Goal: Task Accomplishment & Management: Manage account settings

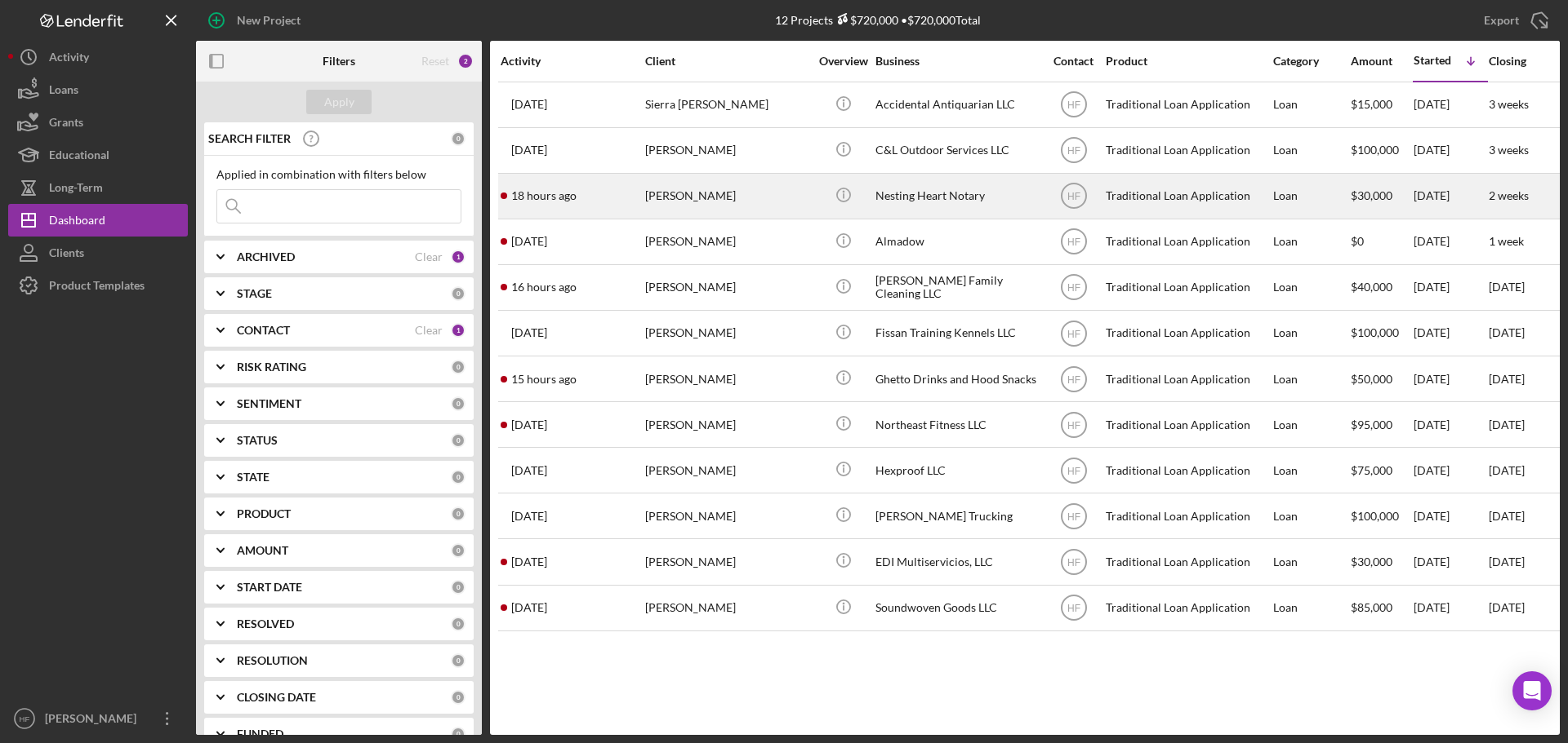
click at [782, 190] on div "Latrice Davis" at bounding box center [727, 196] width 163 height 43
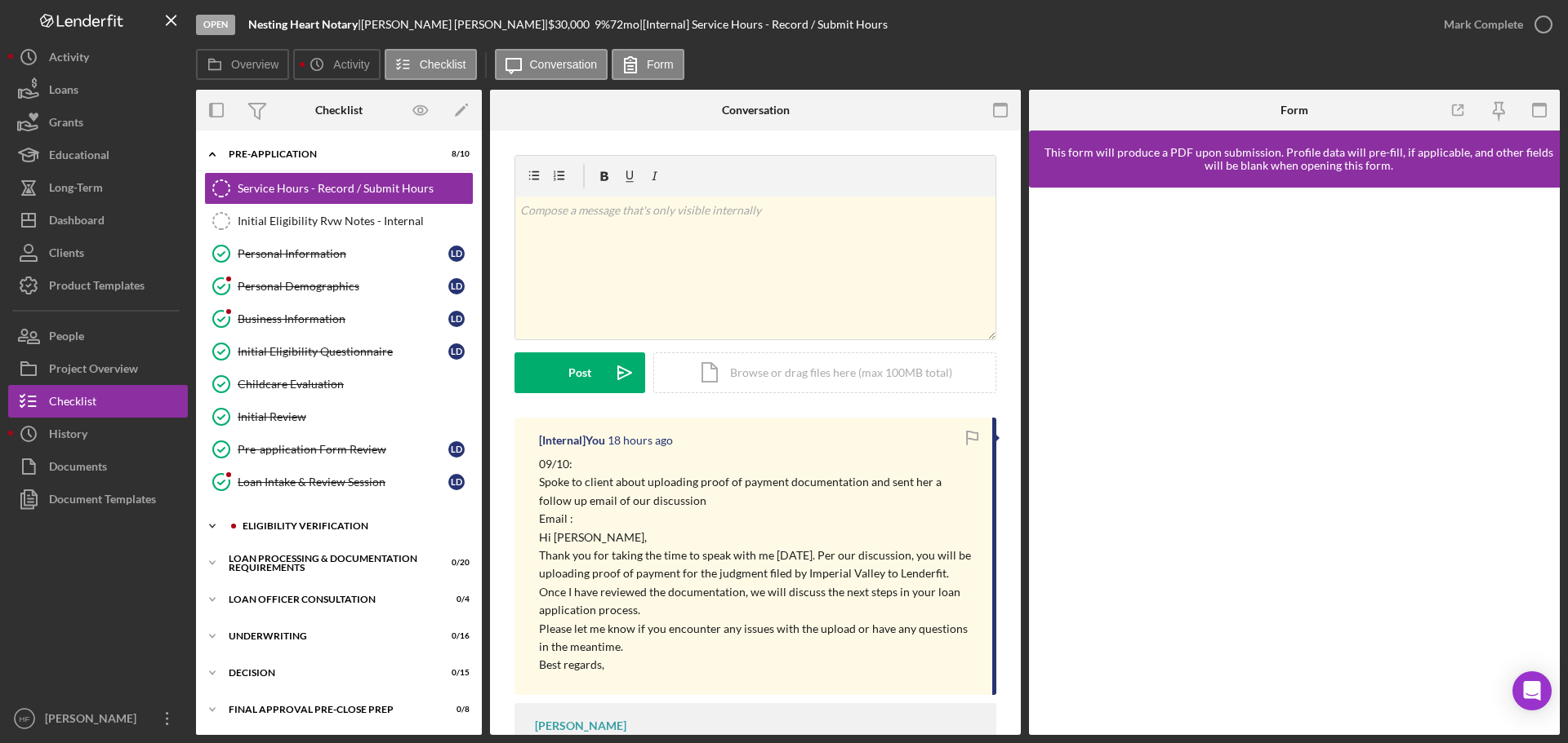
click at [335, 527] on div "Eligibility Verification" at bounding box center [352, 526] width 219 height 10
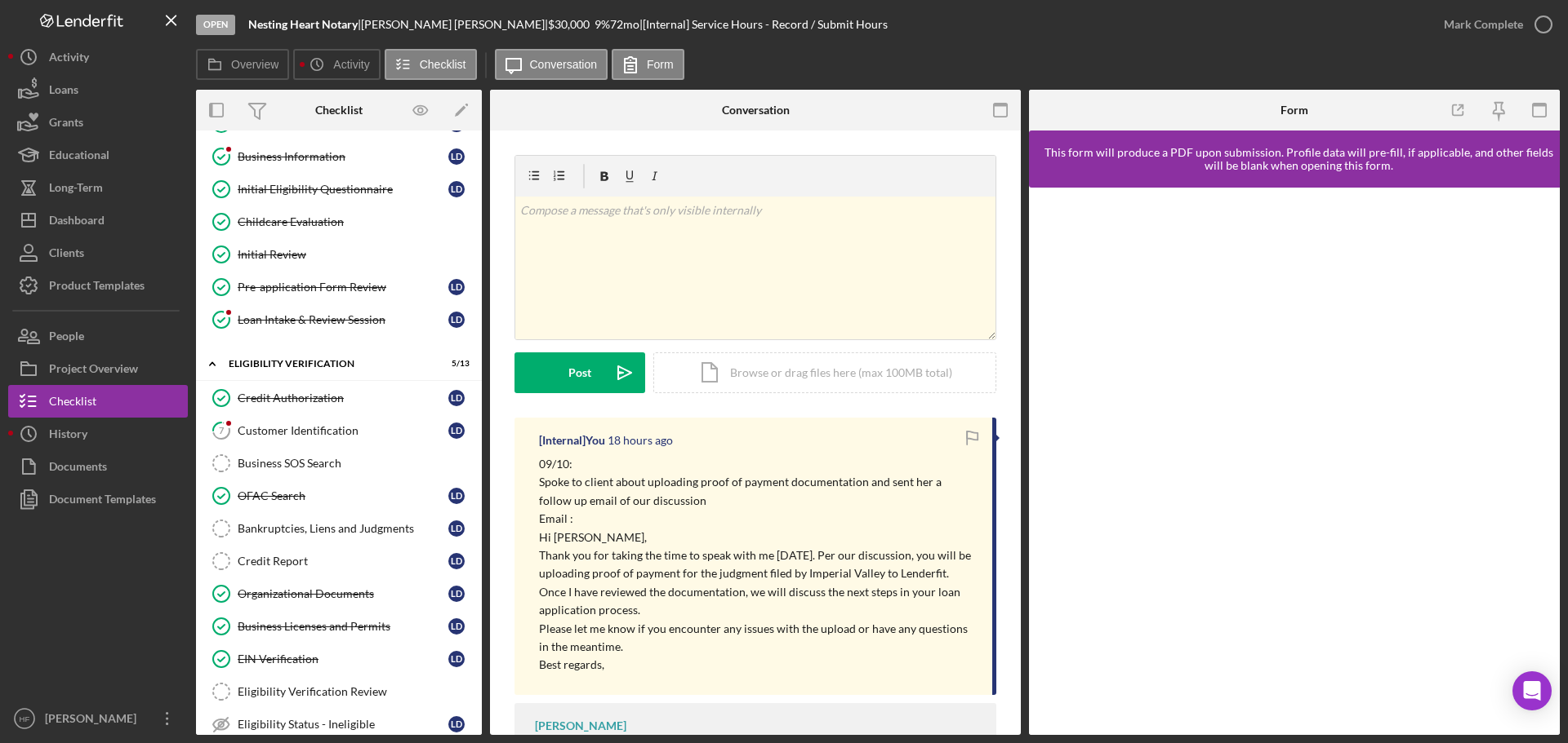
scroll to position [163, 0]
click at [334, 559] on div "Credit Report" at bounding box center [343, 560] width 211 height 13
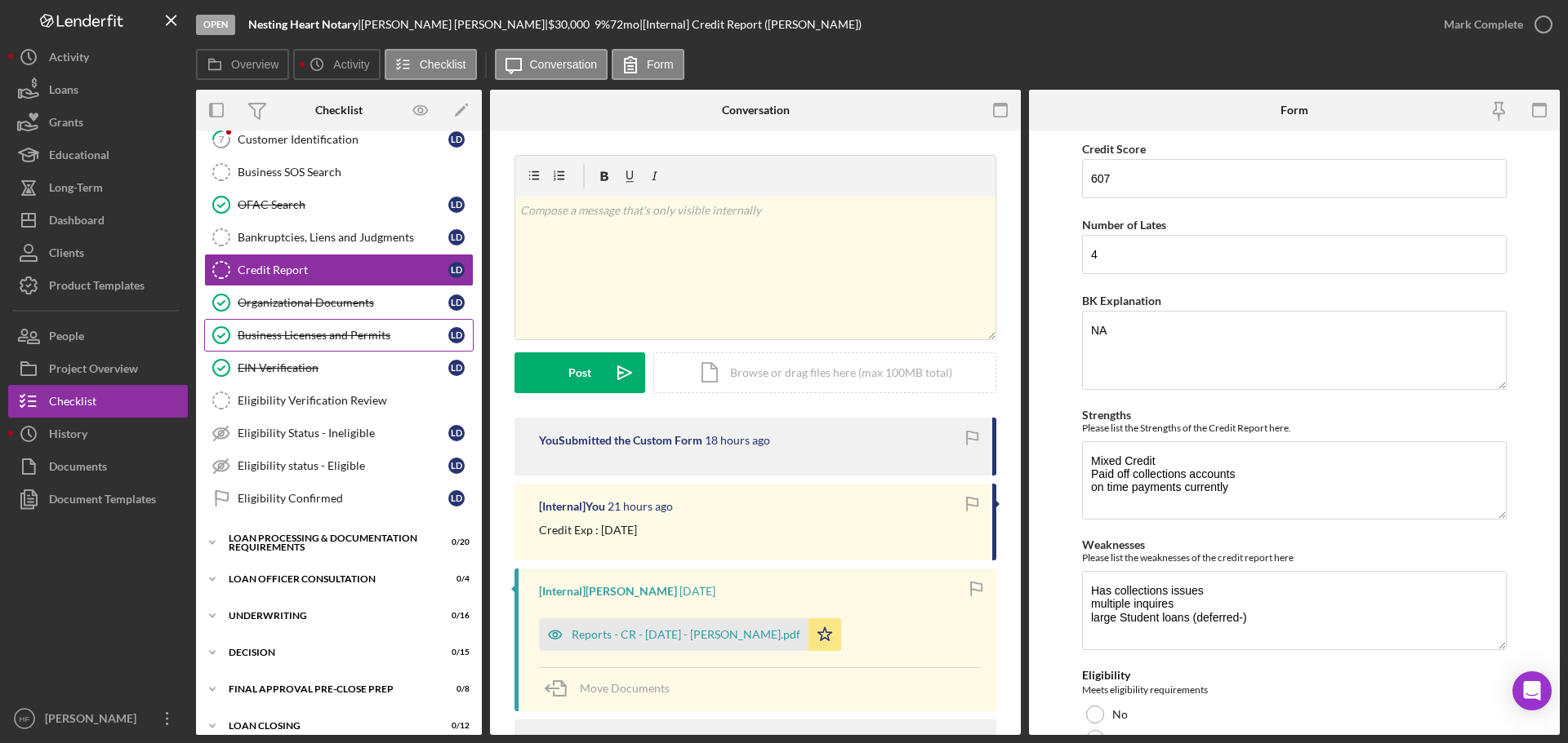
scroll to position [490, 0]
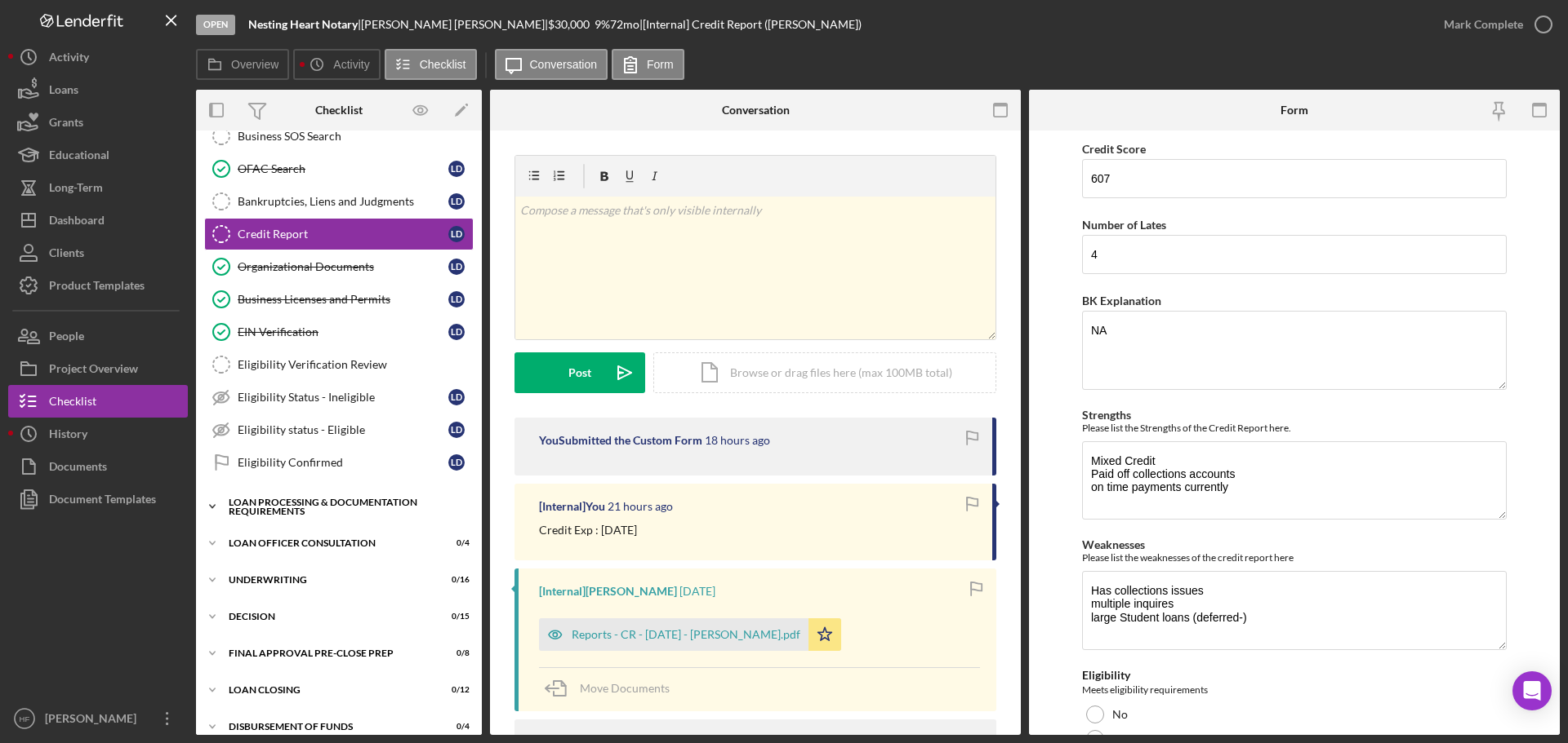
click at [320, 505] on div "Loan Processing & Documentation Requirements" at bounding box center [345, 507] width 233 height 19
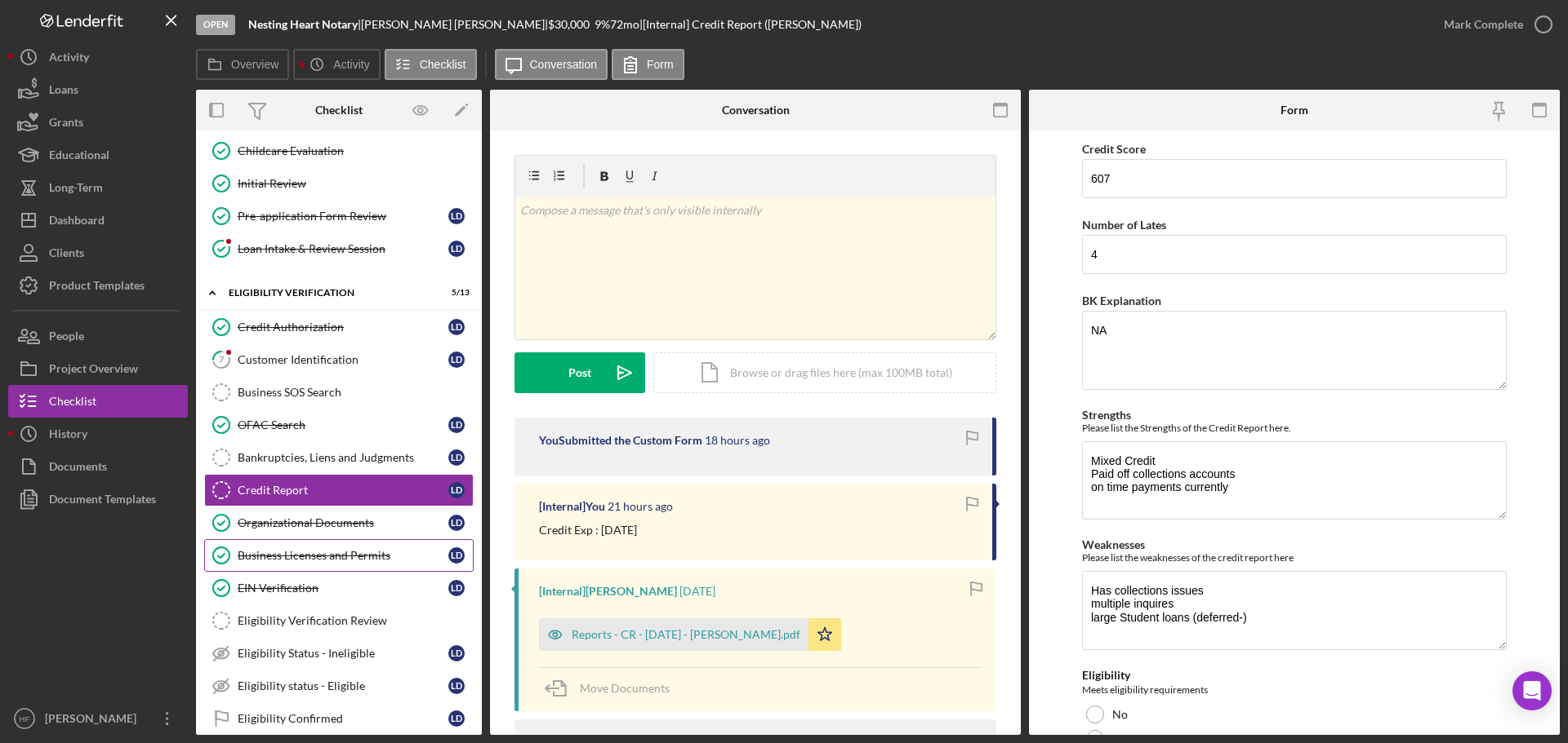
scroll to position [163, 0]
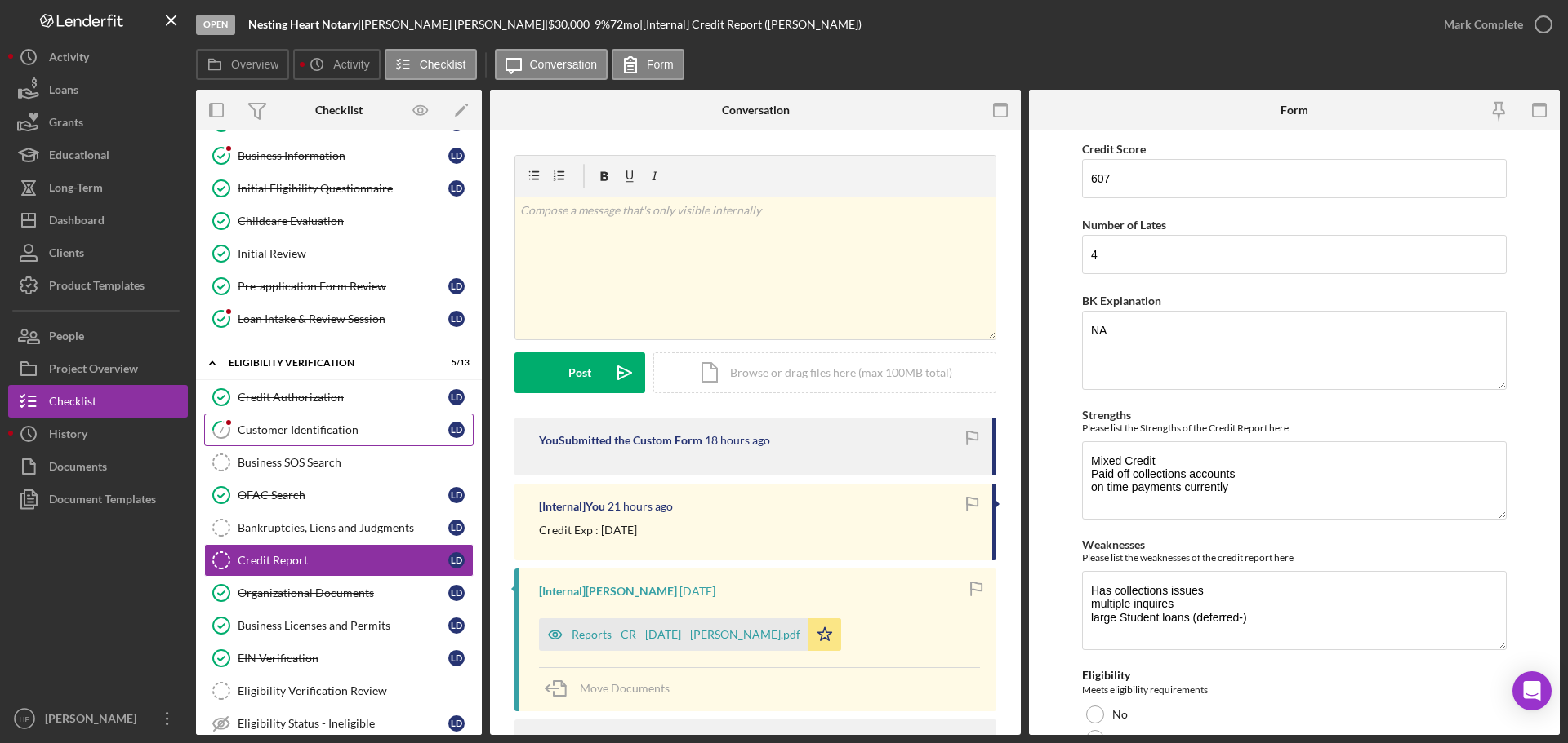
click at [335, 445] on link "7 Customer Identification L D" at bounding box center [338, 430] width 269 height 33
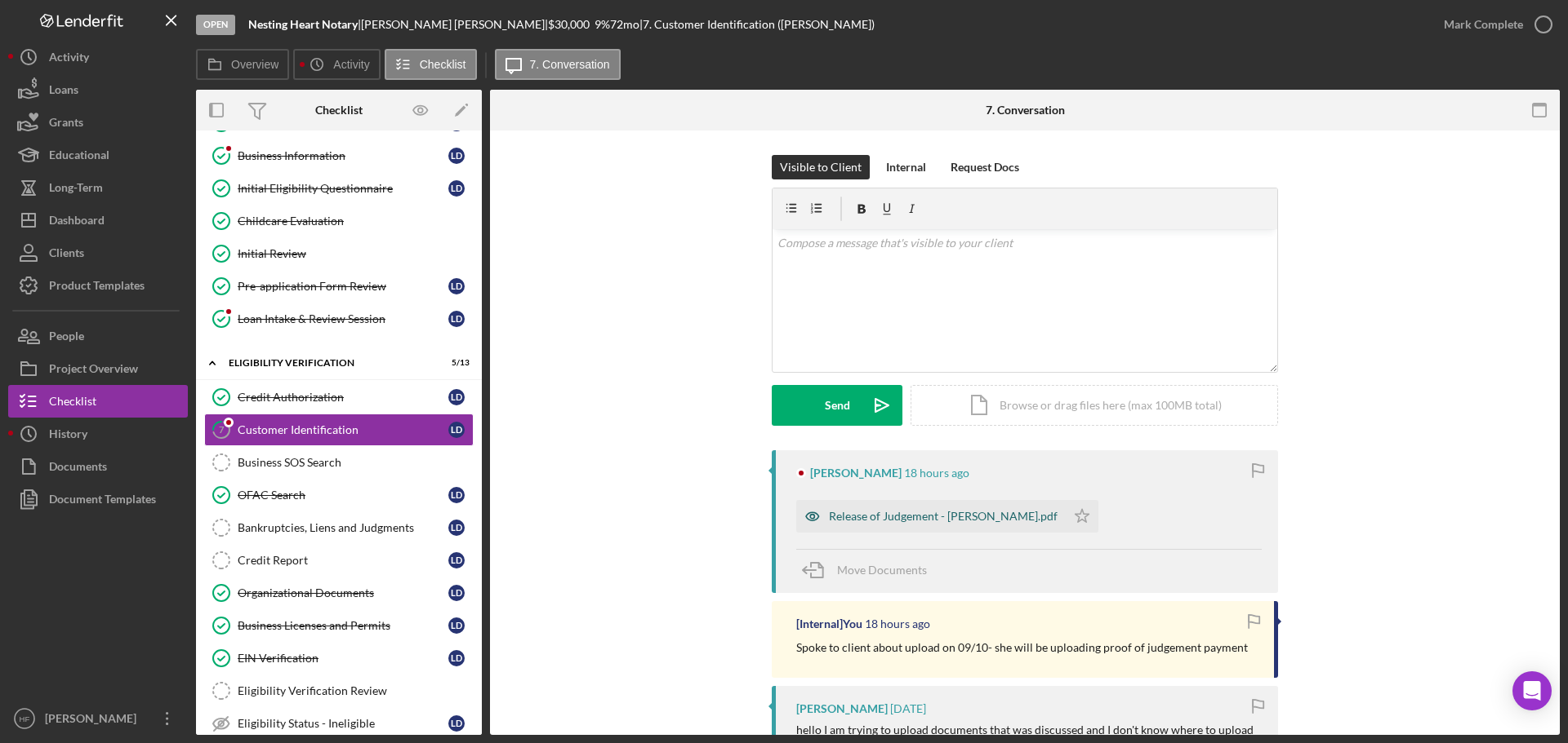
click at [883, 513] on div "Release of Judgement - Latrice Duncan.pdf" at bounding box center [943, 516] width 229 height 13
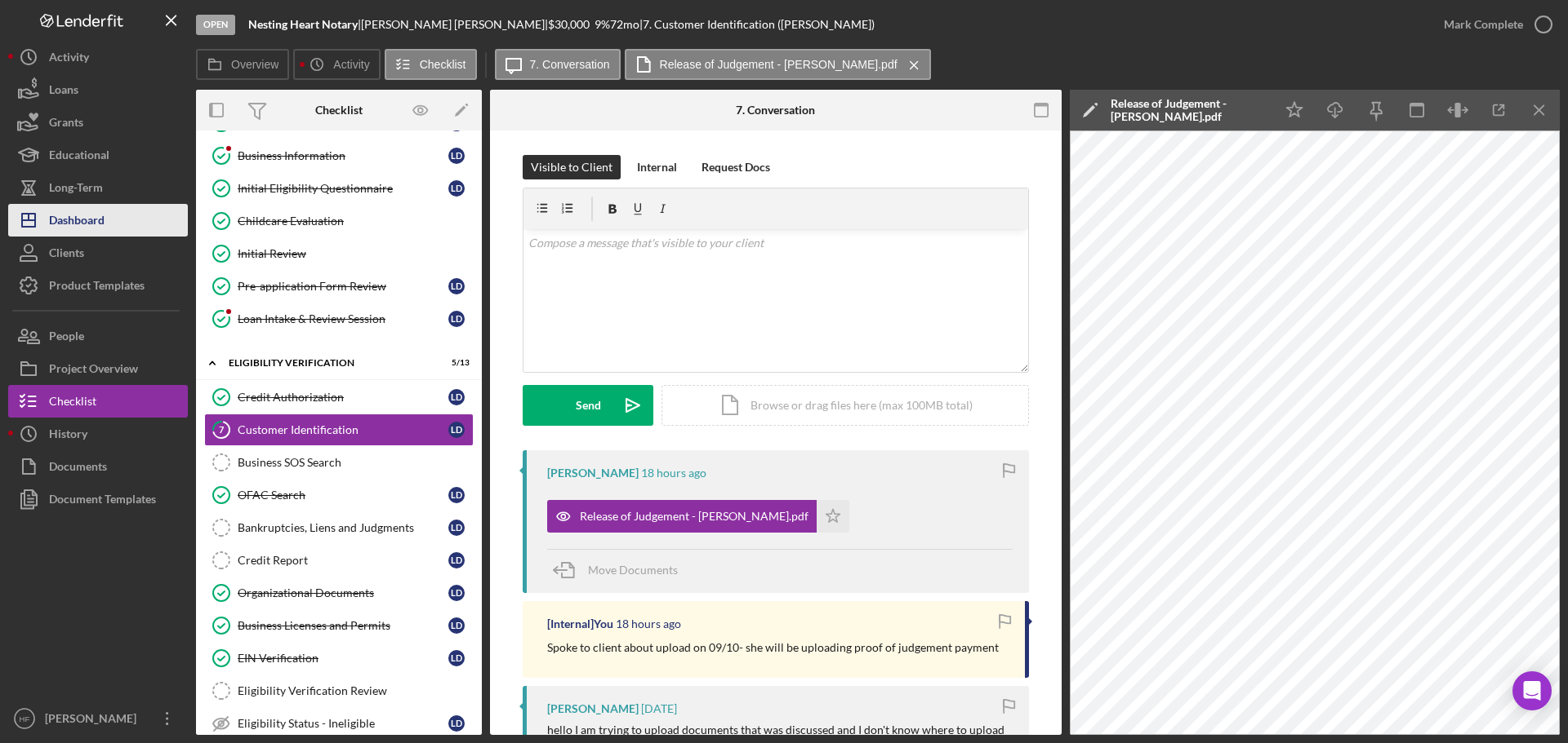
click at [100, 222] on div "Dashboard" at bounding box center [76, 222] width 56 height 37
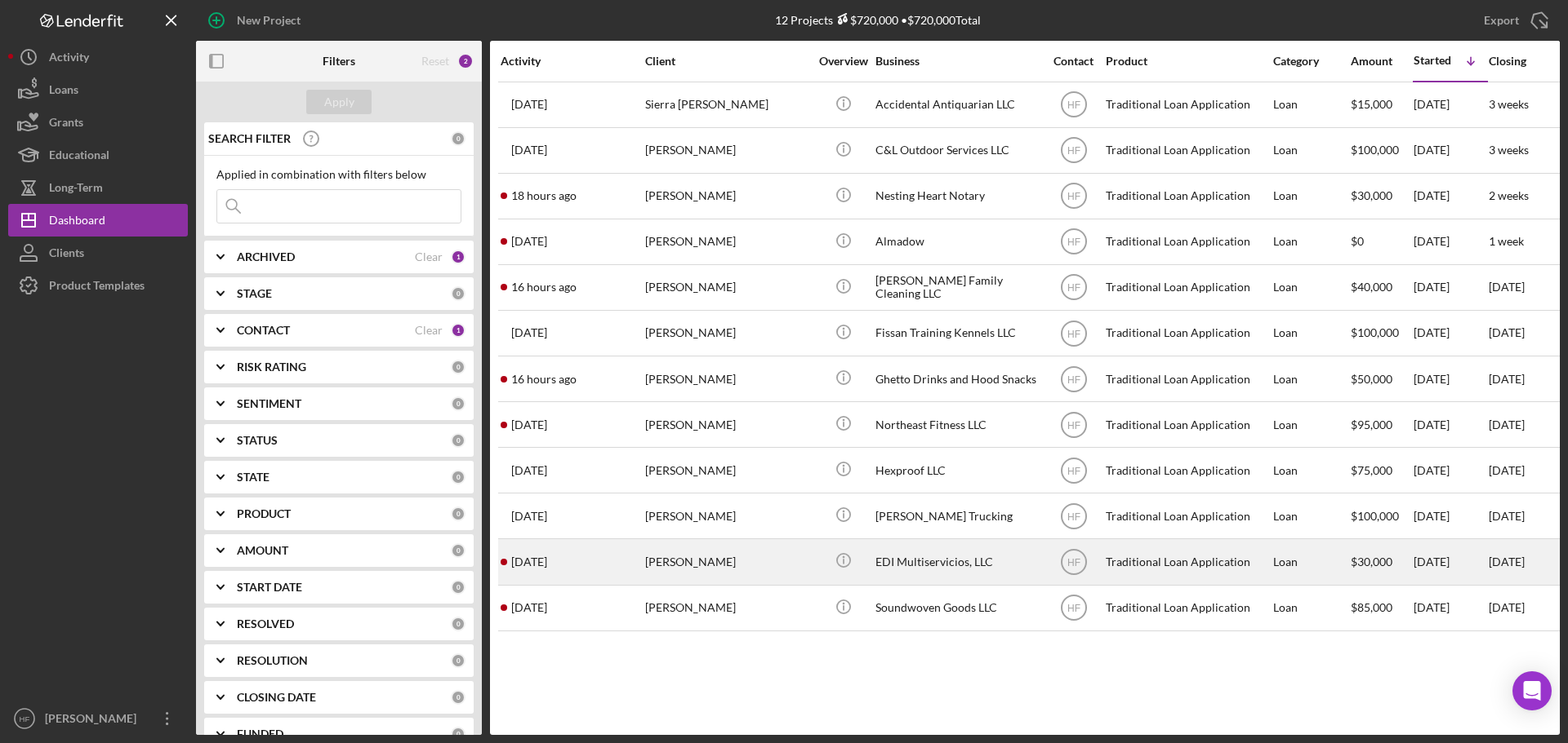
click at [748, 557] on div "[PERSON_NAME]" at bounding box center [727, 561] width 163 height 43
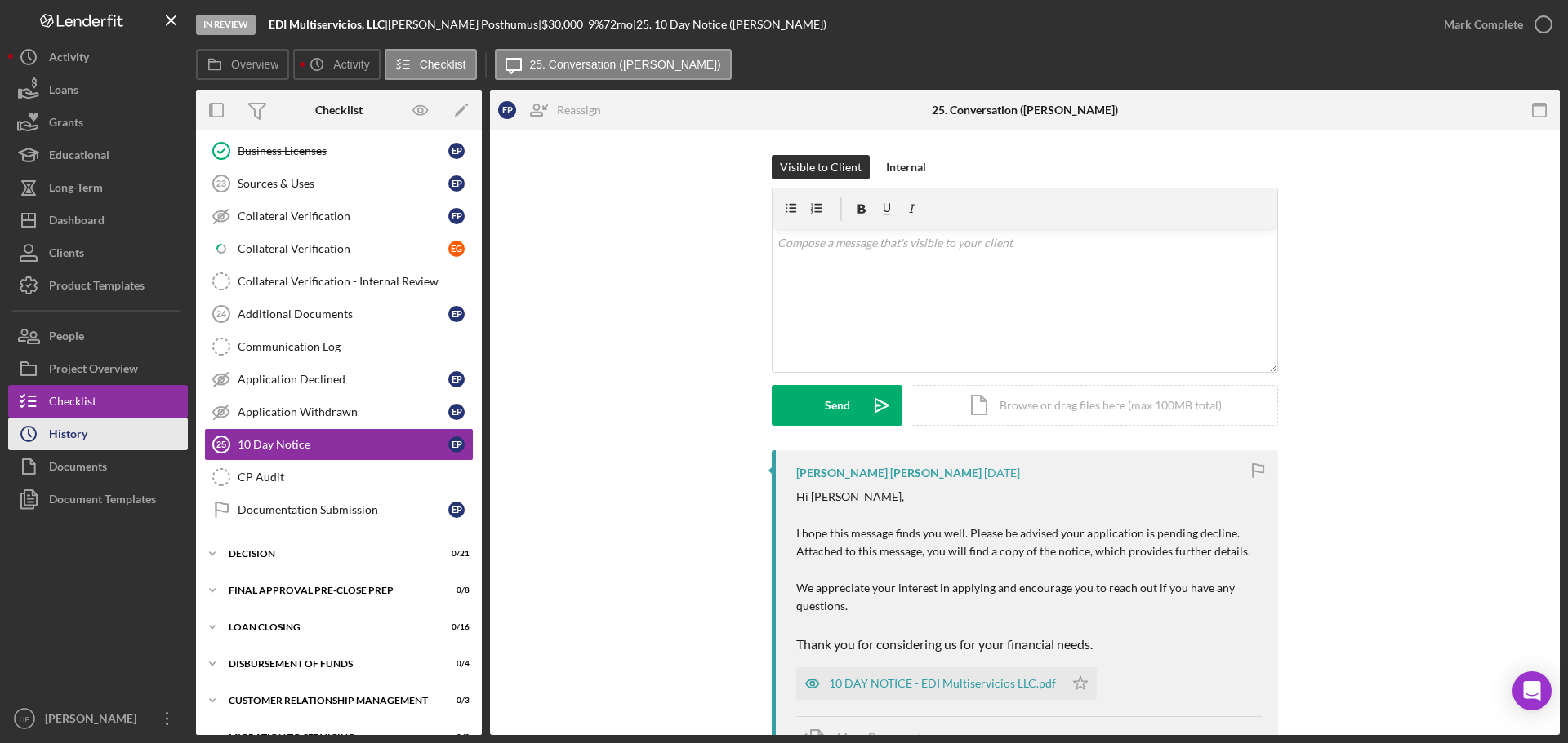
scroll to position [946, 0]
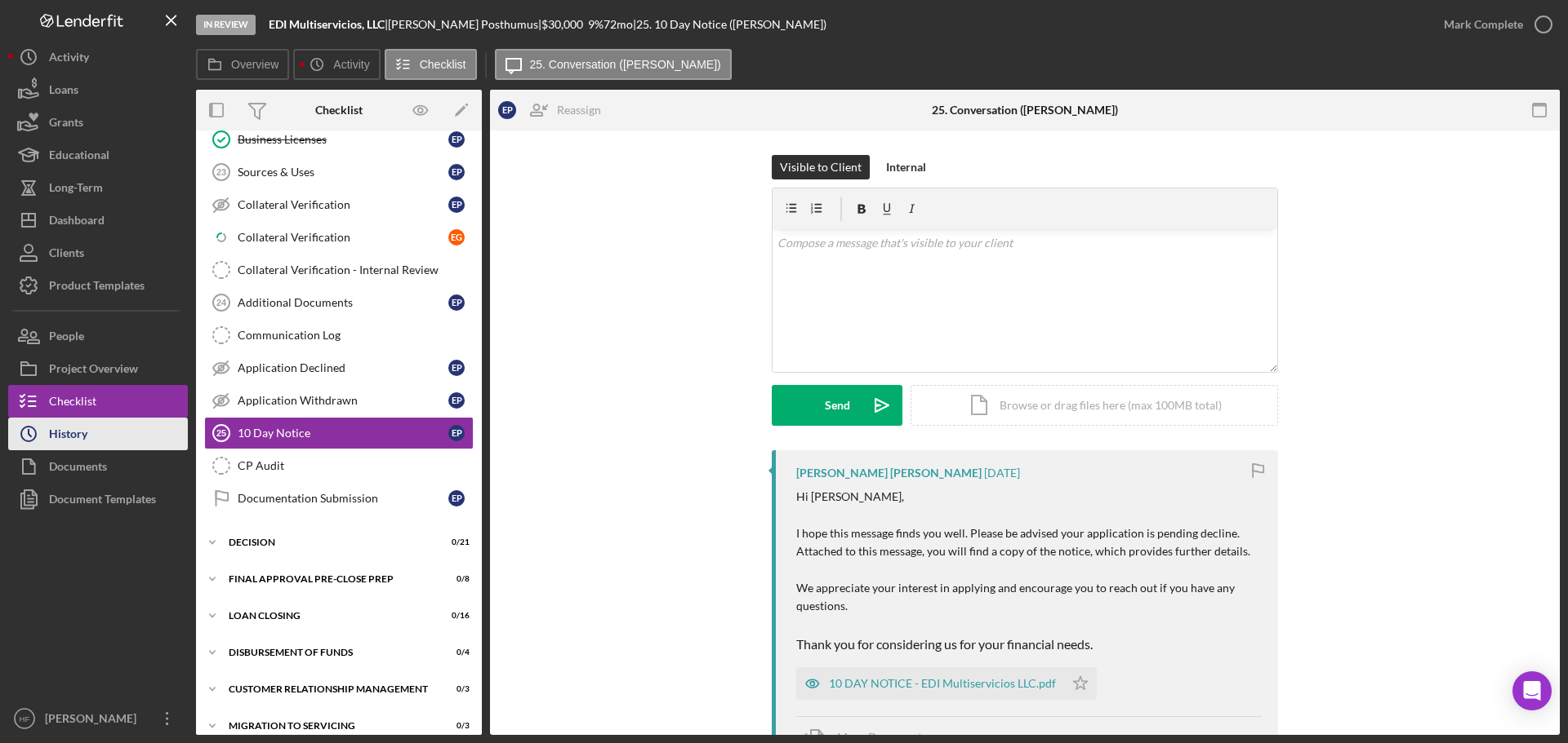
click at [168, 432] on button "Icon/History History" at bounding box center [97, 433] width 179 height 33
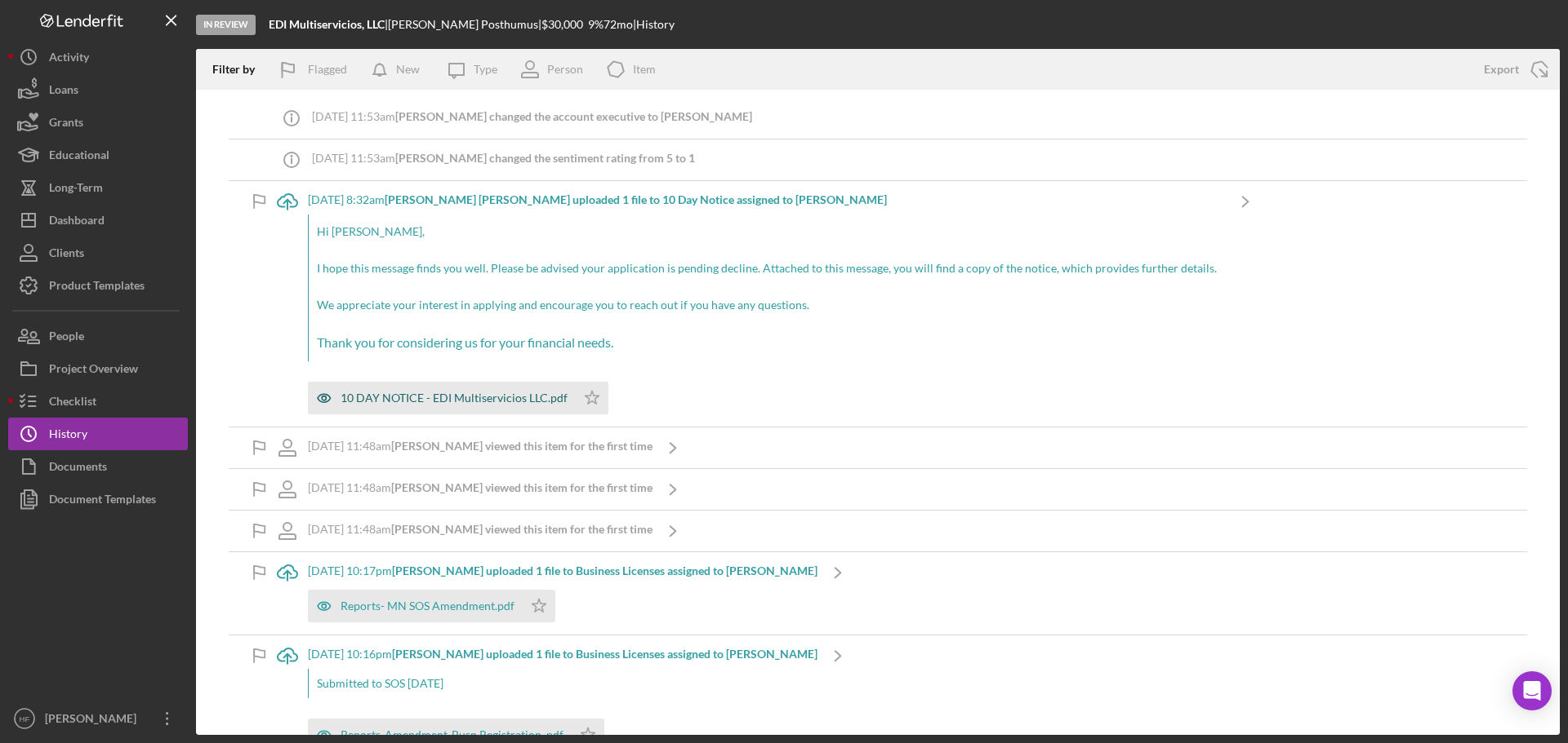
click at [472, 394] on div "10 DAY NOTICE - EDI Multiservicios LLC.pdf" at bounding box center [454, 398] width 227 height 13
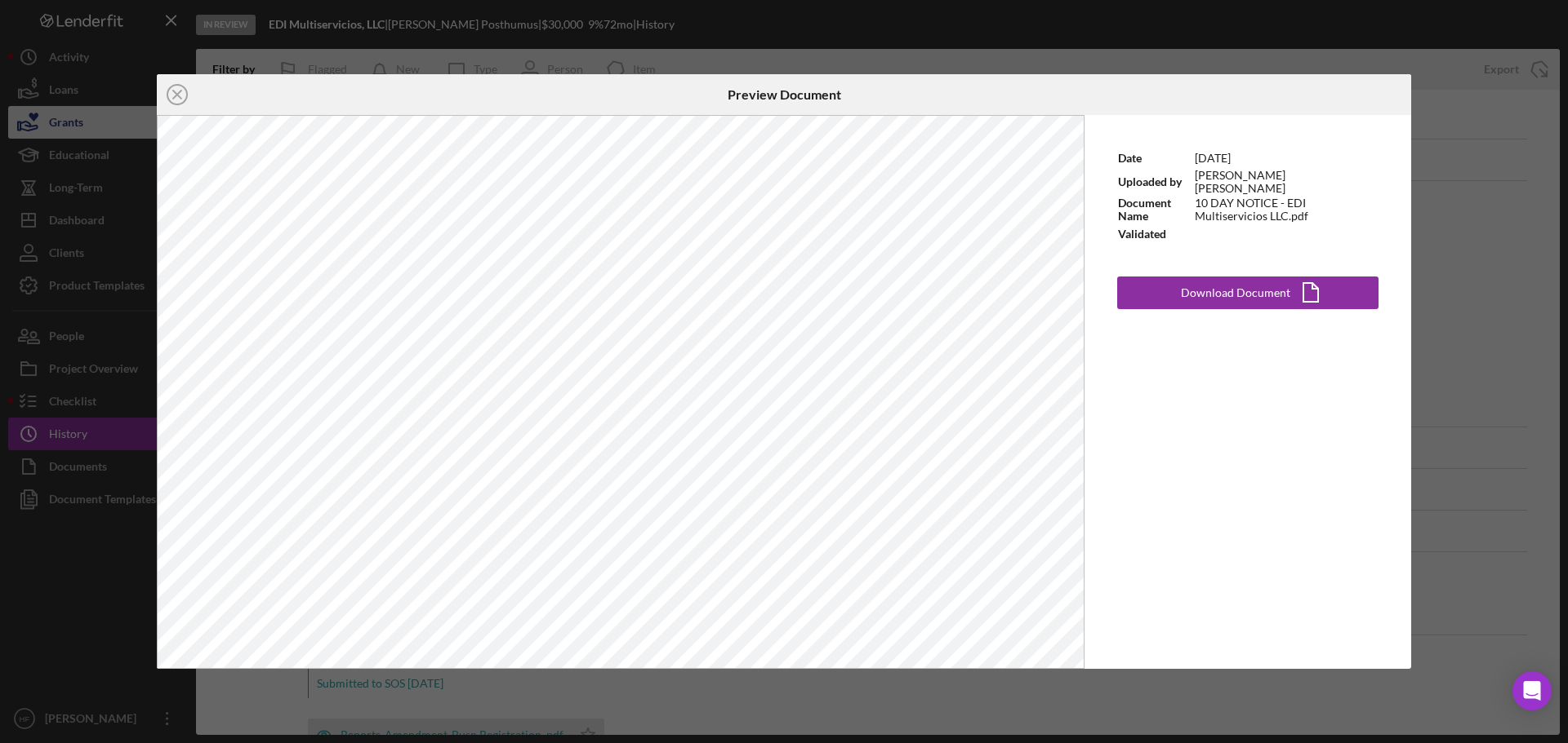
drag, startPoint x: 181, startPoint y: 92, endPoint x: 147, endPoint y: 119, distance: 43.4
click at [181, 92] on line at bounding box center [177, 94] width 8 height 8
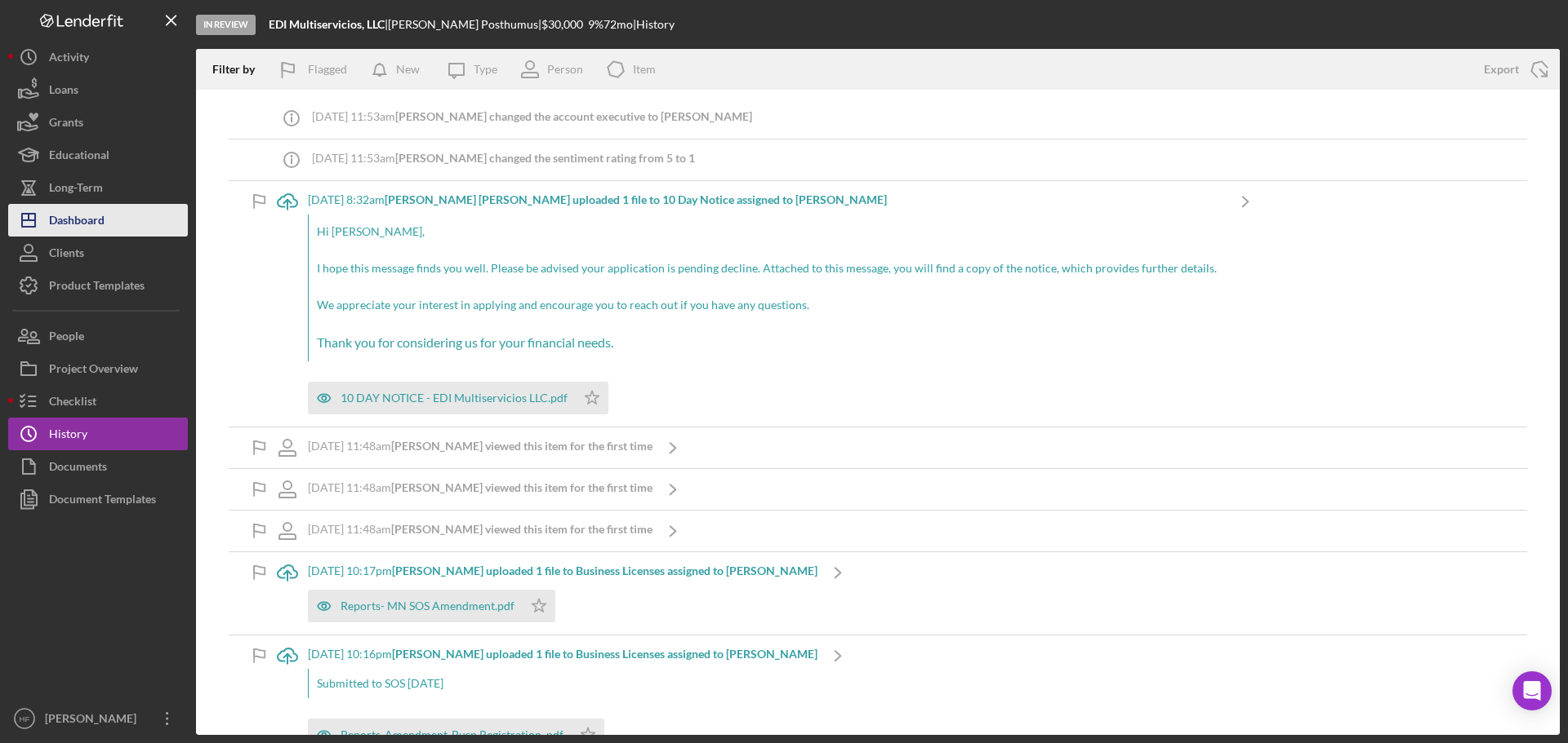
click at [128, 215] on button "Icon/Dashboard Dashboard" at bounding box center [97, 220] width 179 height 33
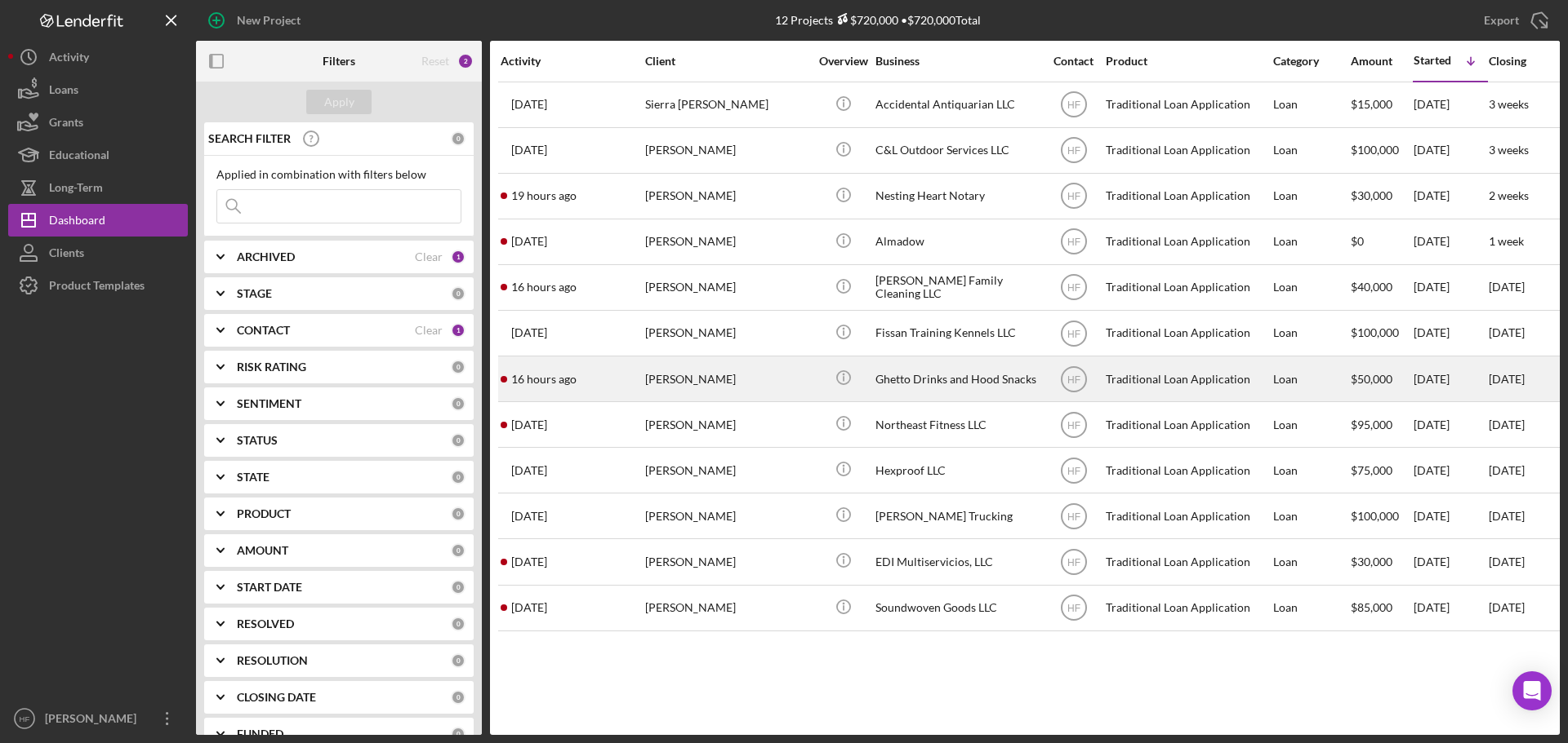
click at [758, 372] on div "[PERSON_NAME]" at bounding box center [727, 379] width 163 height 43
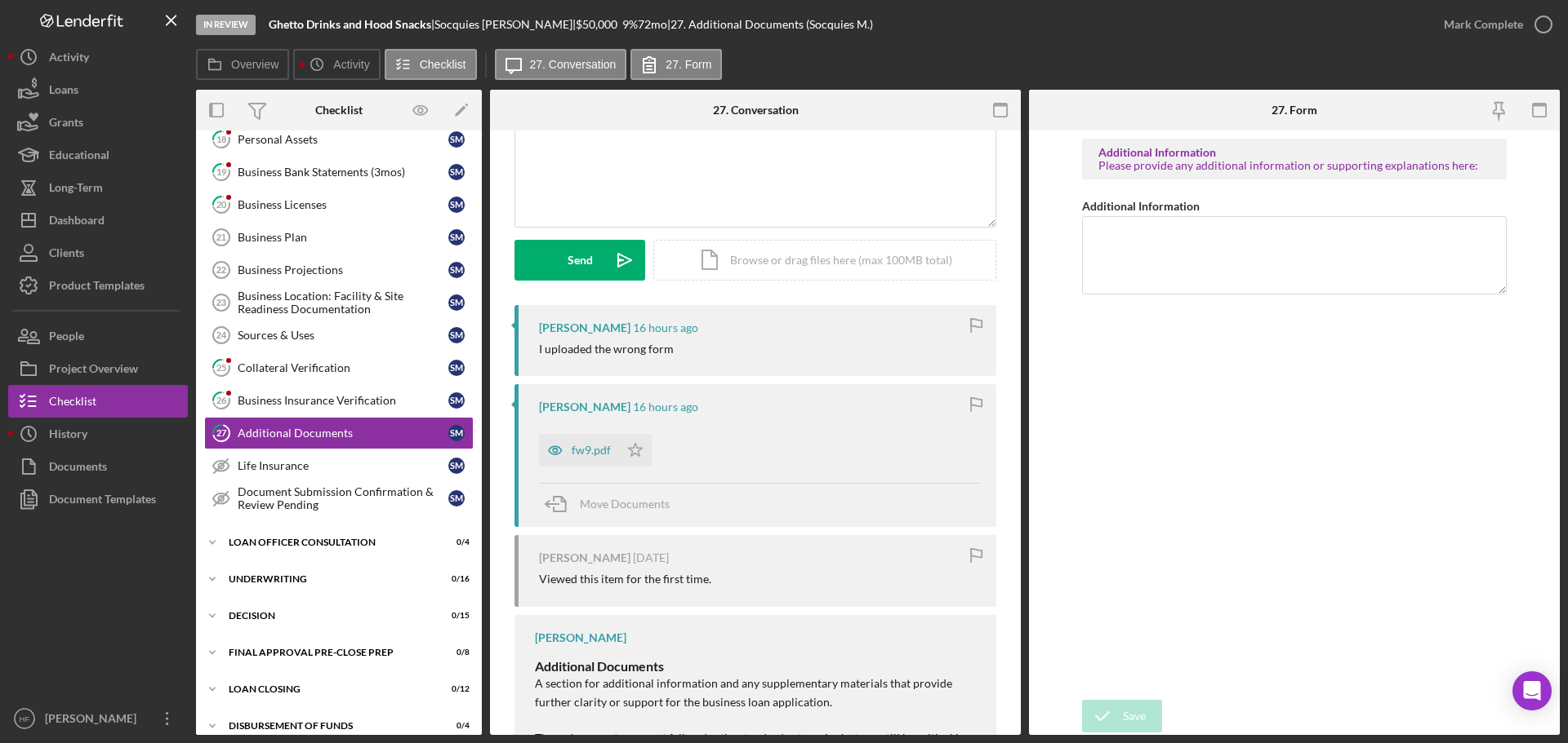
scroll to position [163, 0]
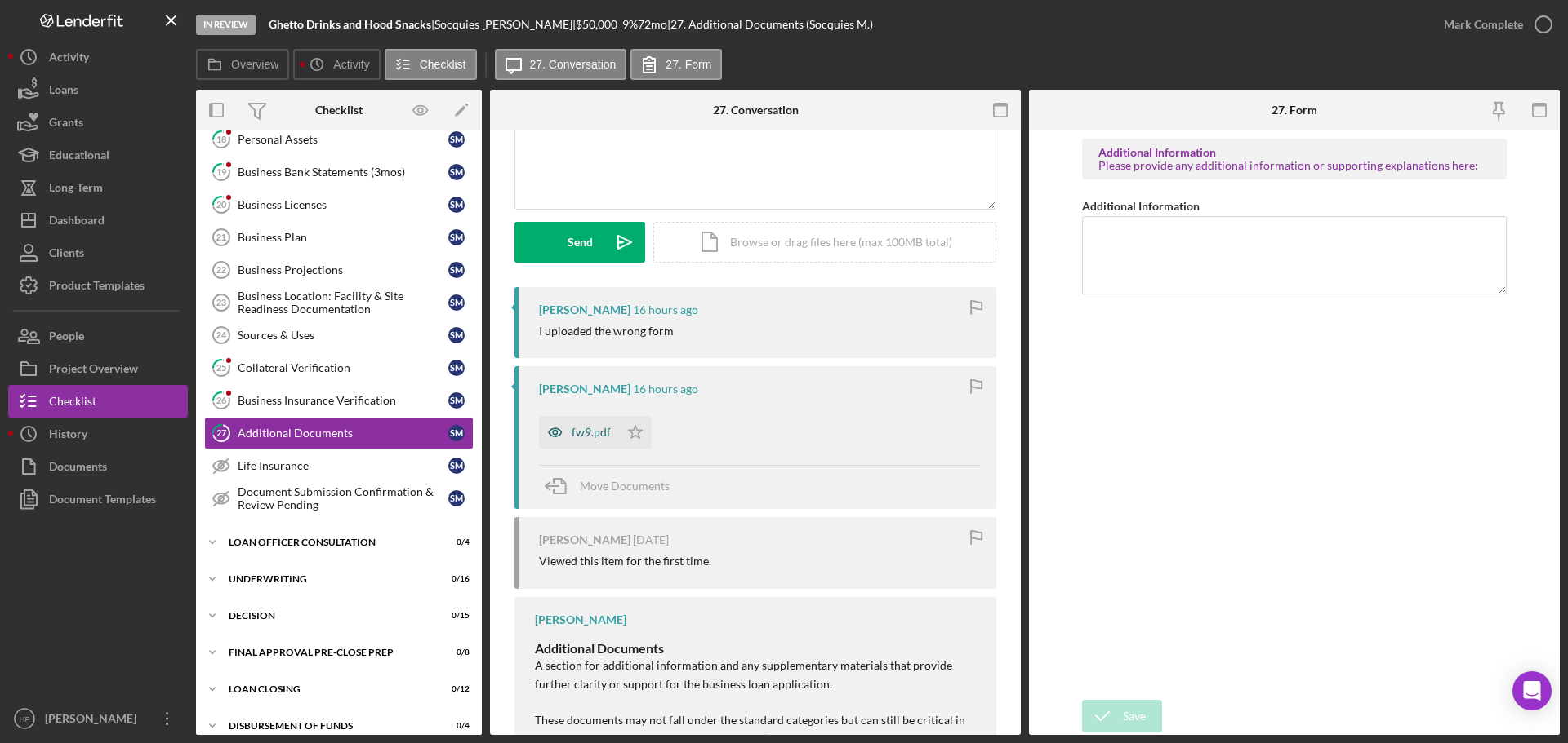
click at [599, 432] on div "fw9.pdf" at bounding box center [591, 432] width 39 height 13
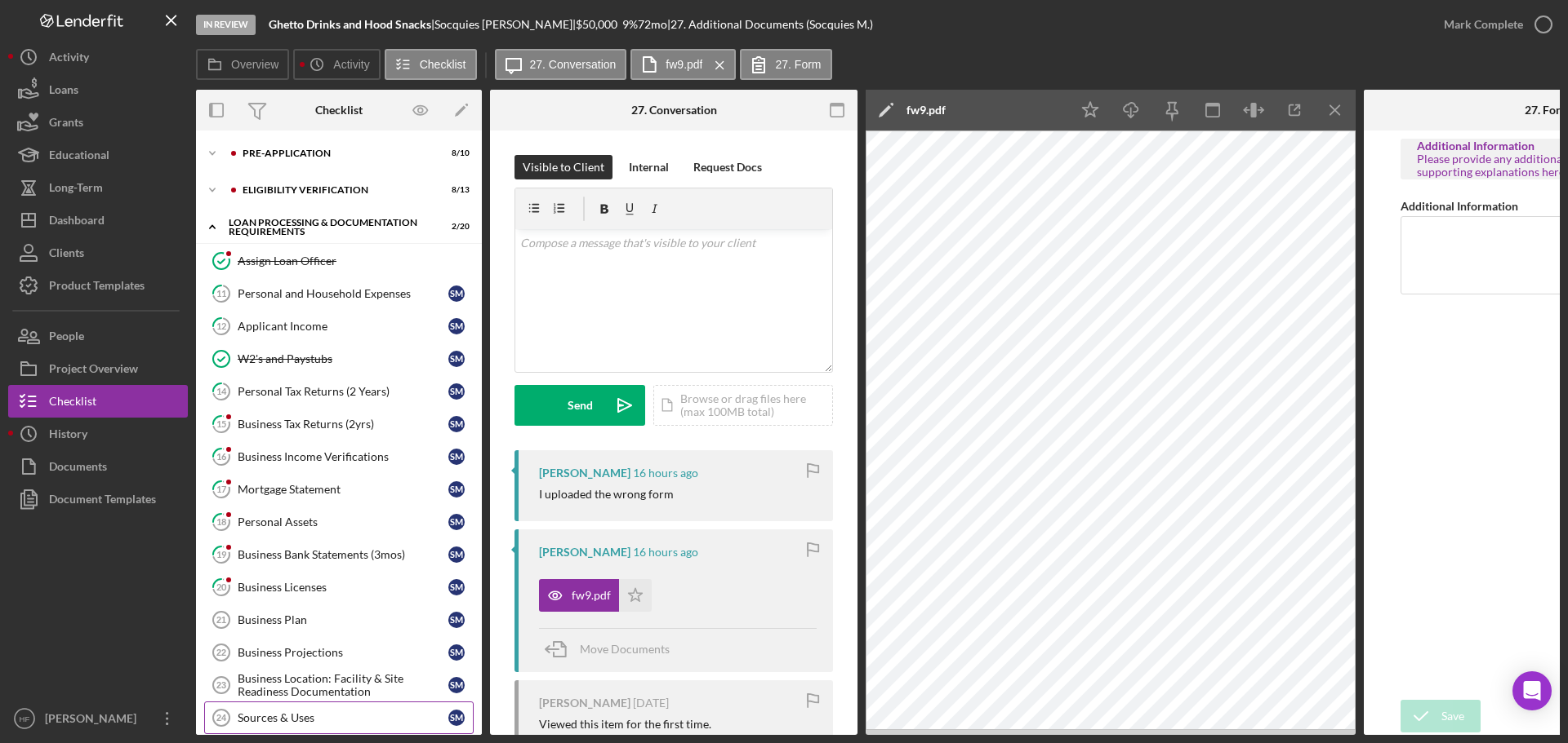
scroll to position [0, 0]
click at [343, 287] on link "11 Personal and Household Expenses S M" at bounding box center [338, 294] width 269 height 33
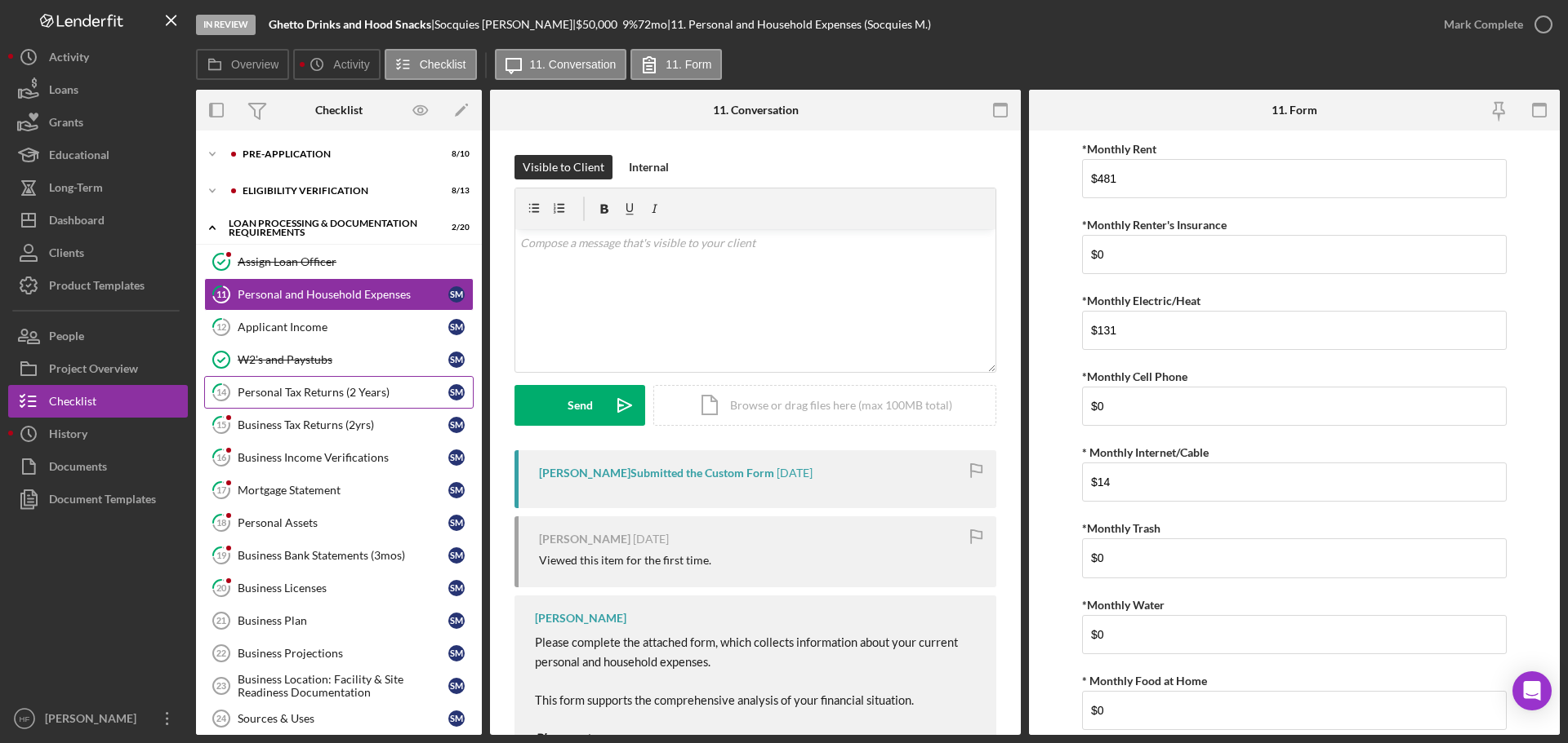
click at [360, 390] on div "Personal Tax Returns (2 Years)" at bounding box center [343, 392] width 211 height 13
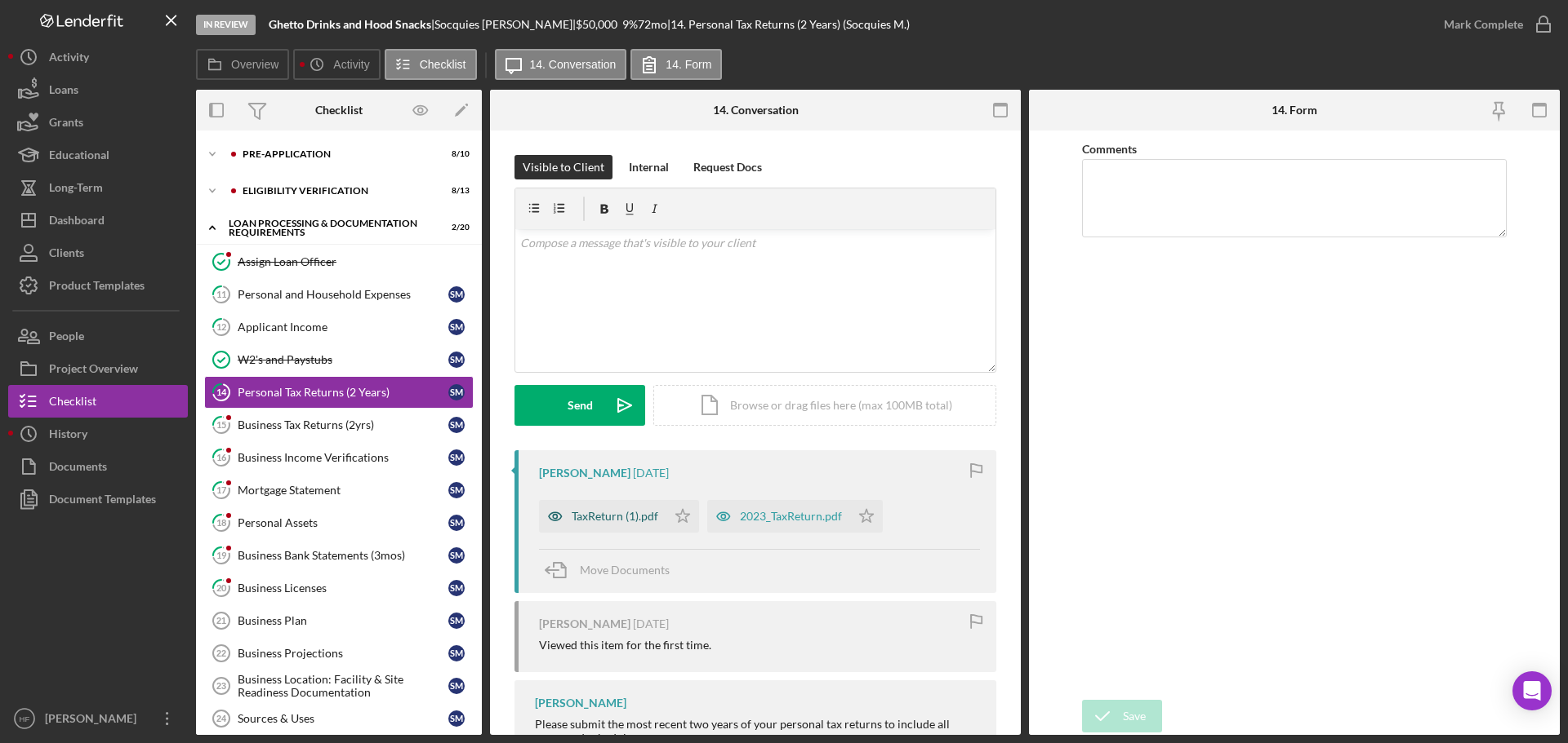
click at [617, 508] on div "TaxReturn (1).pdf" at bounding box center [602, 516] width 127 height 33
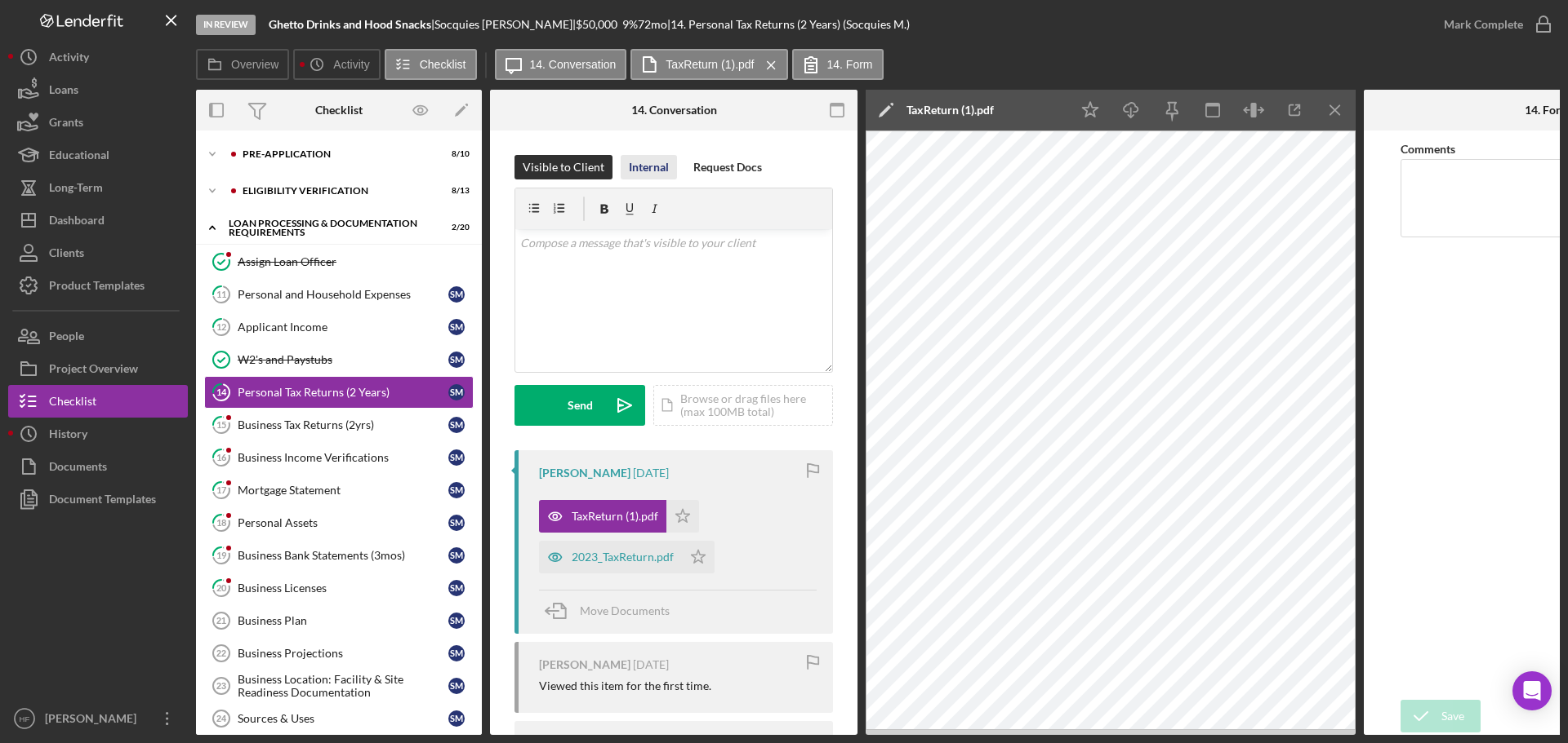
click at [635, 157] on div "Internal" at bounding box center [648, 168] width 40 height 25
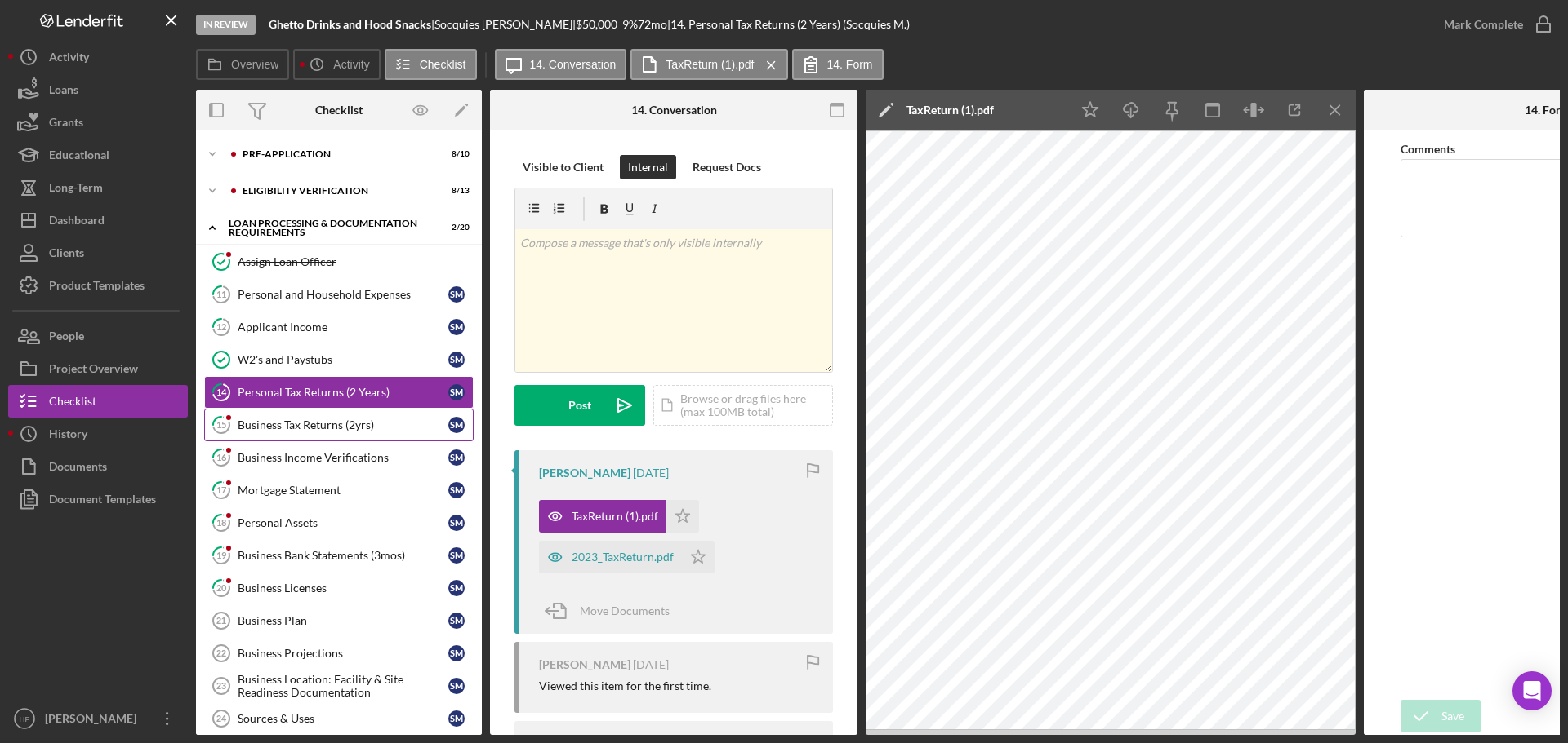
drag, startPoint x: 403, startPoint y: 422, endPoint x: 413, endPoint y: 420, distance: 10.2
click at [403, 422] on div "Business Tax Returns (2yrs)" at bounding box center [343, 424] width 211 height 13
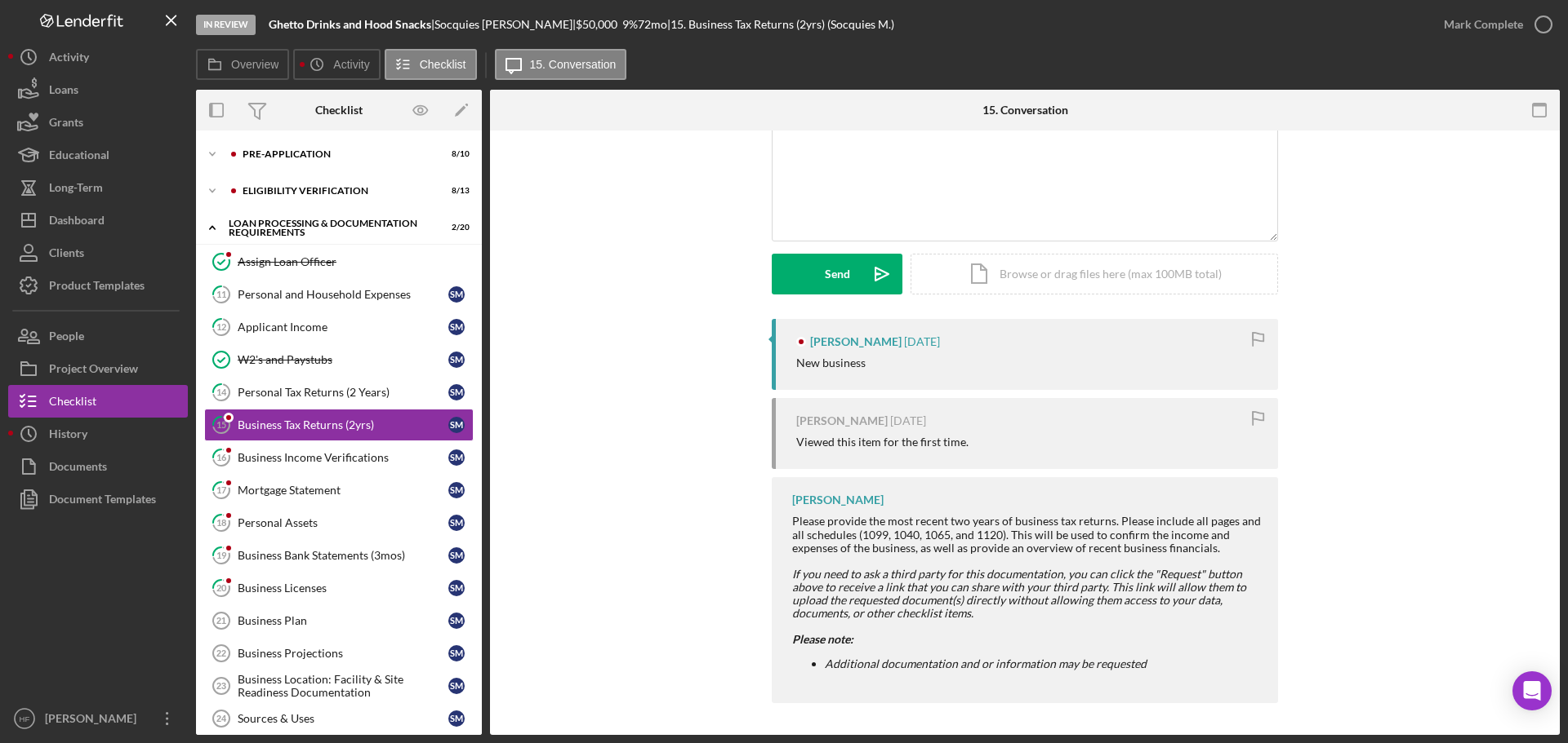
scroll to position [132, 0]
click at [315, 466] on link "16 Business Income Verifications S M" at bounding box center [338, 457] width 269 height 33
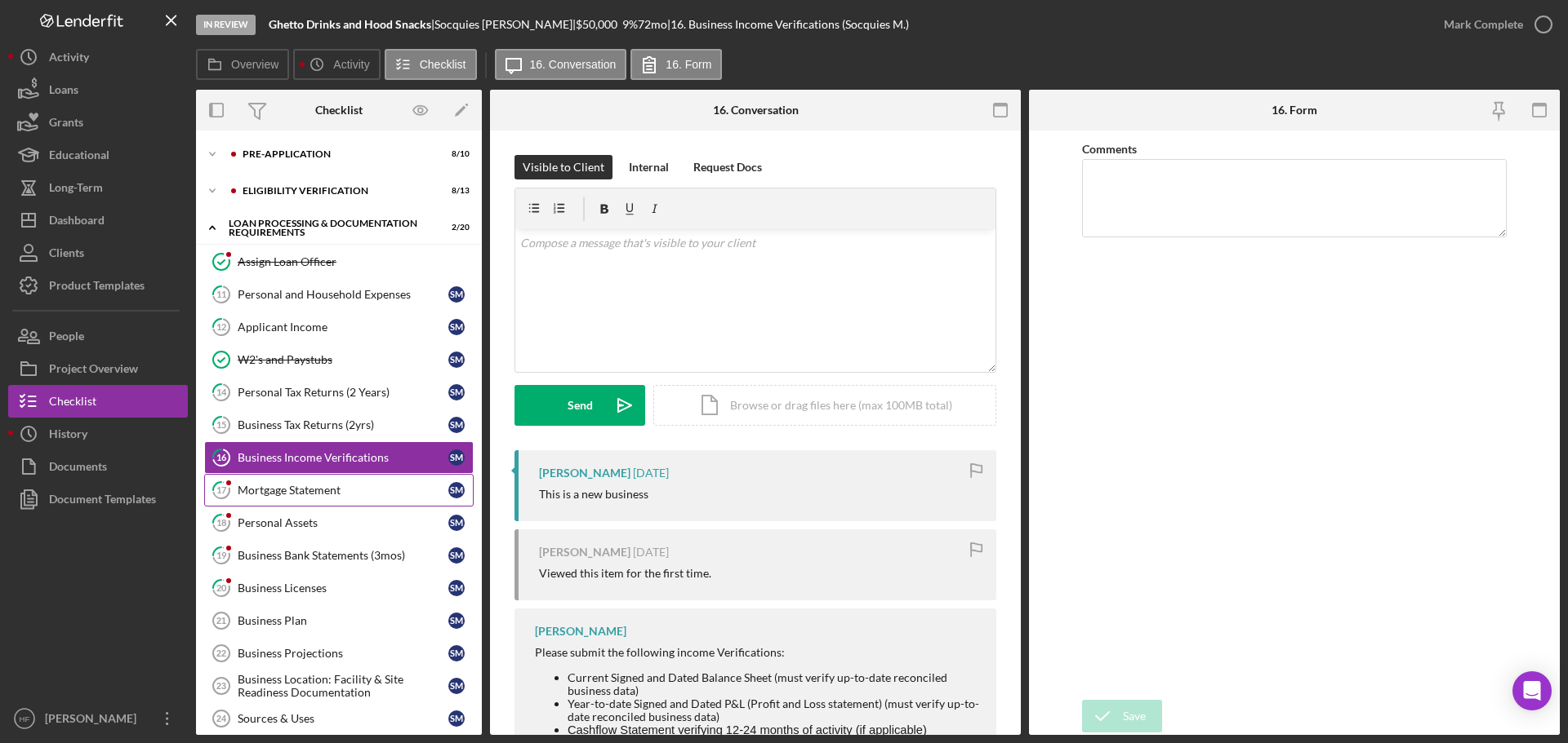
click at [339, 497] on div "Mortgage Statement" at bounding box center [343, 490] width 211 height 13
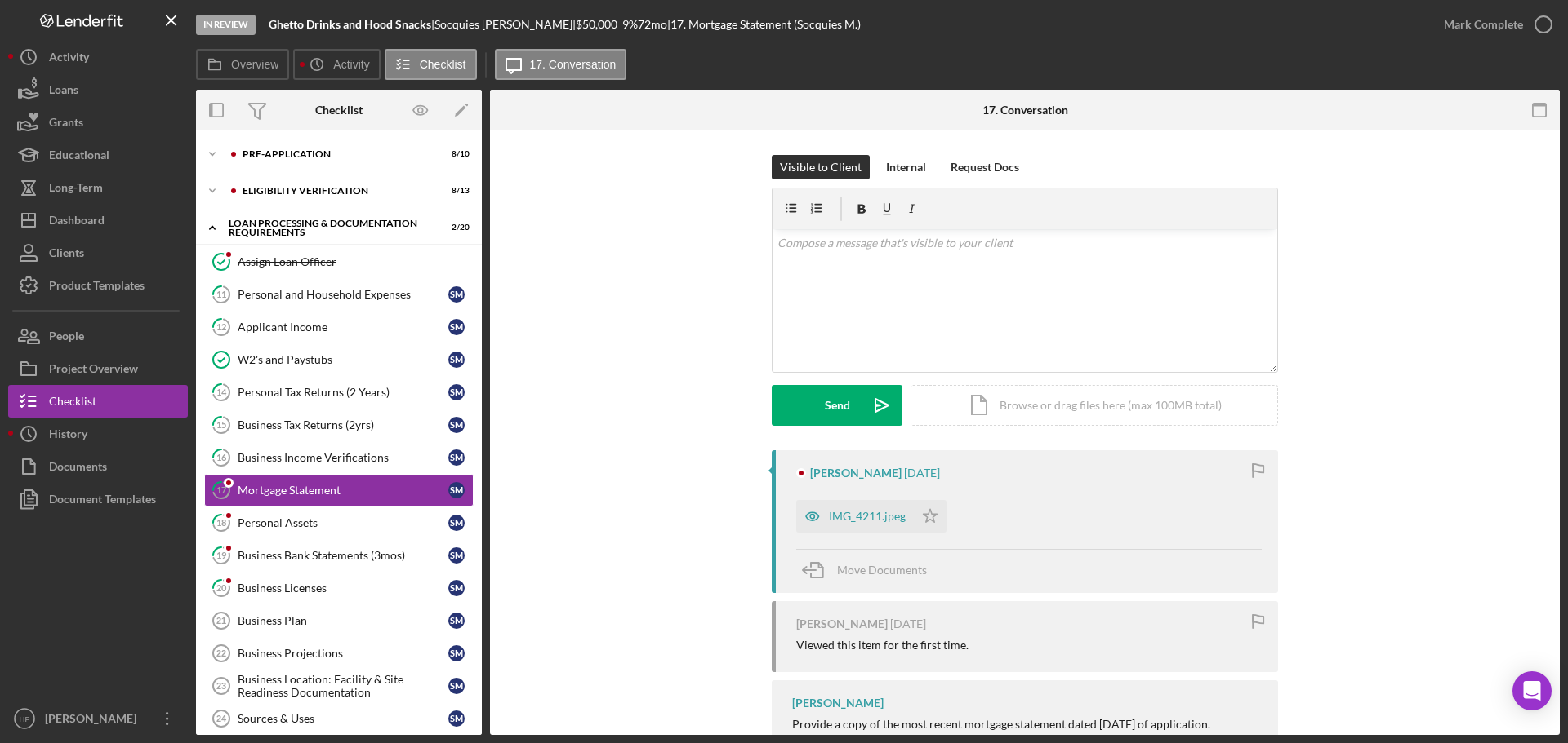
click at [846, 505] on div "IMG_4211.jpeg" at bounding box center [855, 516] width 117 height 33
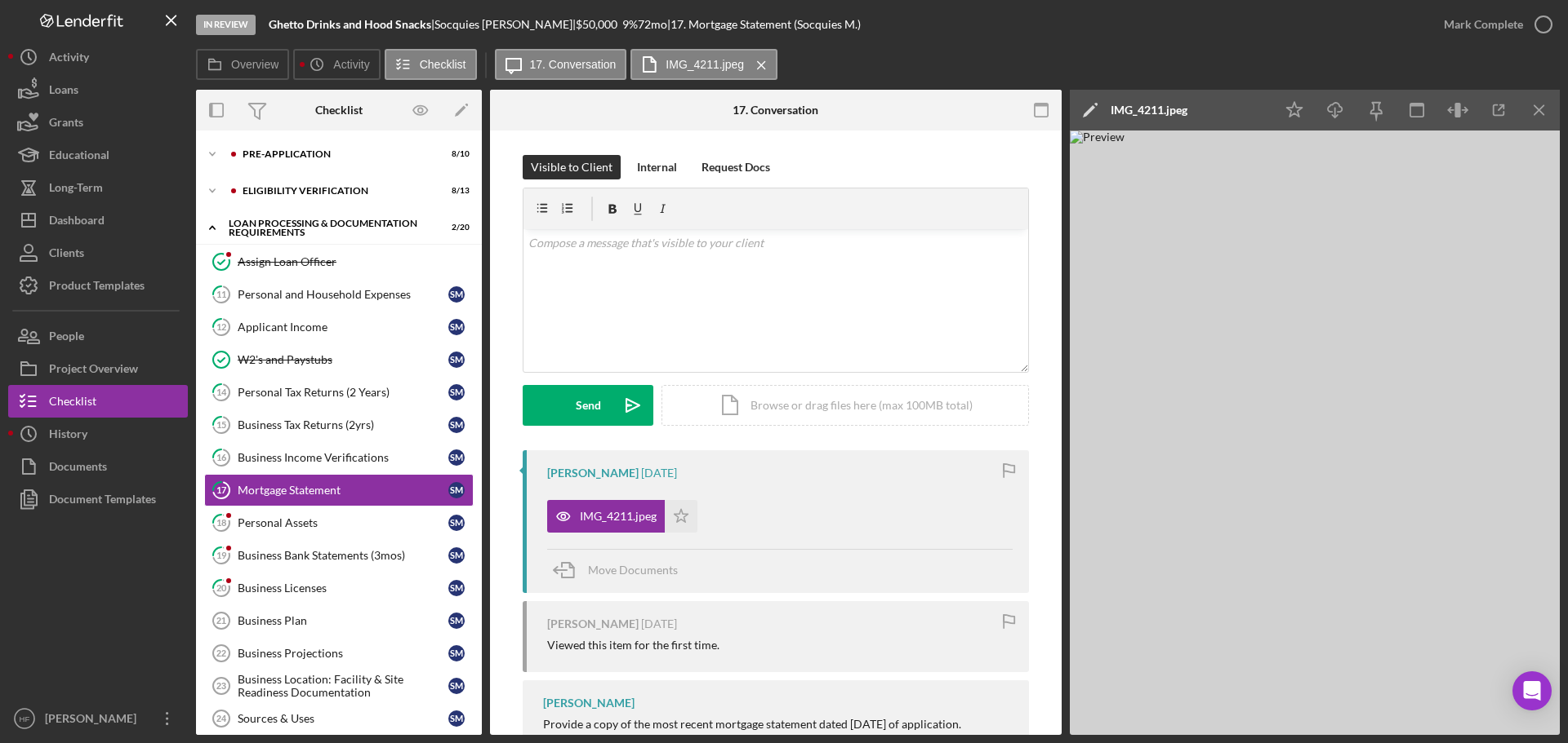
click at [1232, 225] on img at bounding box center [1314, 432] width 490 height 604
click at [1240, 113] on icon "button" at bounding box center [1498, 110] width 11 height 11
click at [645, 175] on div "Internal" at bounding box center [656, 168] width 40 height 25
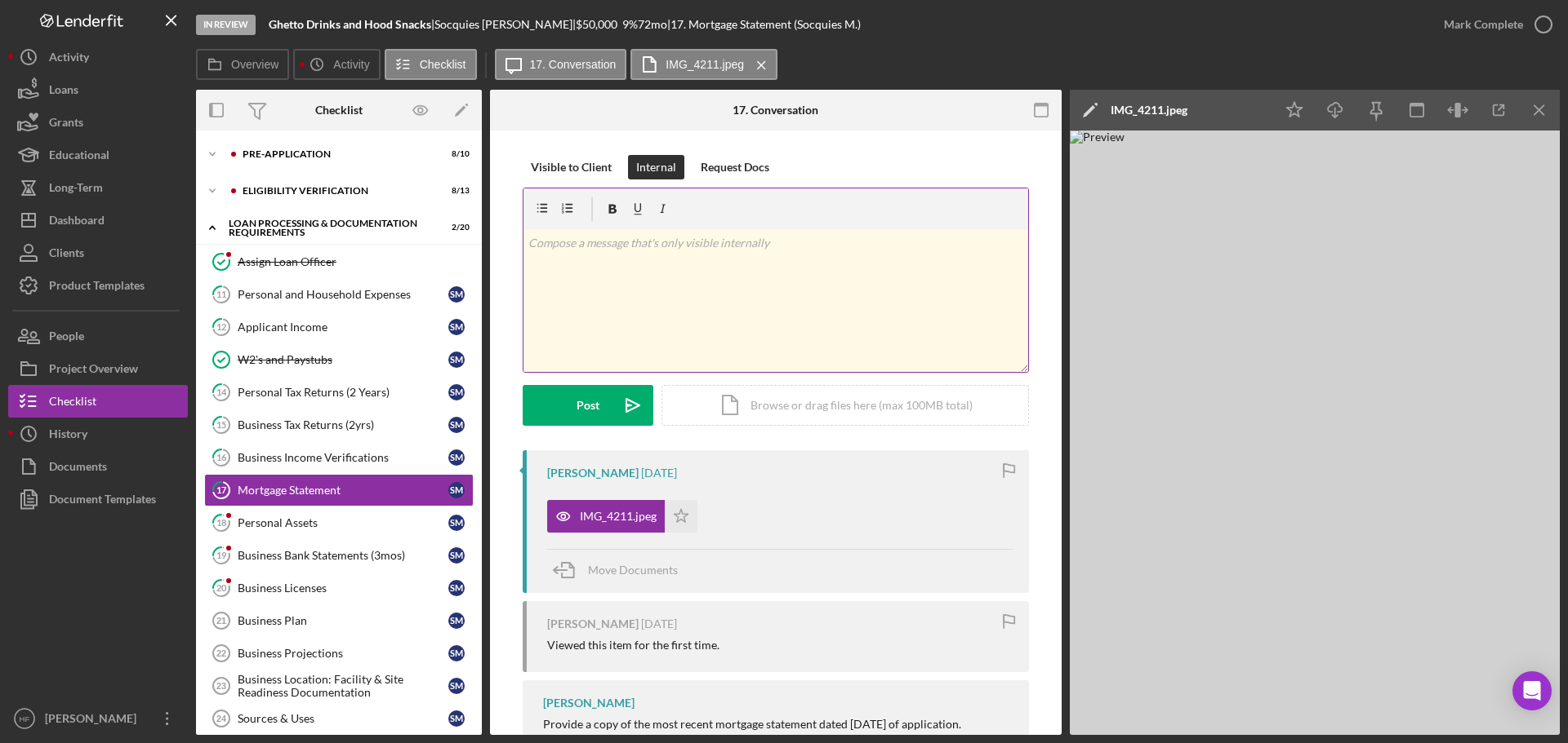
click at [676, 319] on div "v Color teal Color pink Remove color Add row above Add row below Add column bef…" at bounding box center [776, 301] width 505 height 143
drag, startPoint x: 740, startPoint y: 304, endPoint x: 505, endPoint y: 257, distance: 239.7
click at [505, 257] on div "Visible to Client Internal Request Docs v Color teal Color pink Remove color Ad…" at bounding box center [775, 462] width 571 height 664
click at [342, 517] on div "Personal Assets" at bounding box center [343, 522] width 211 height 13
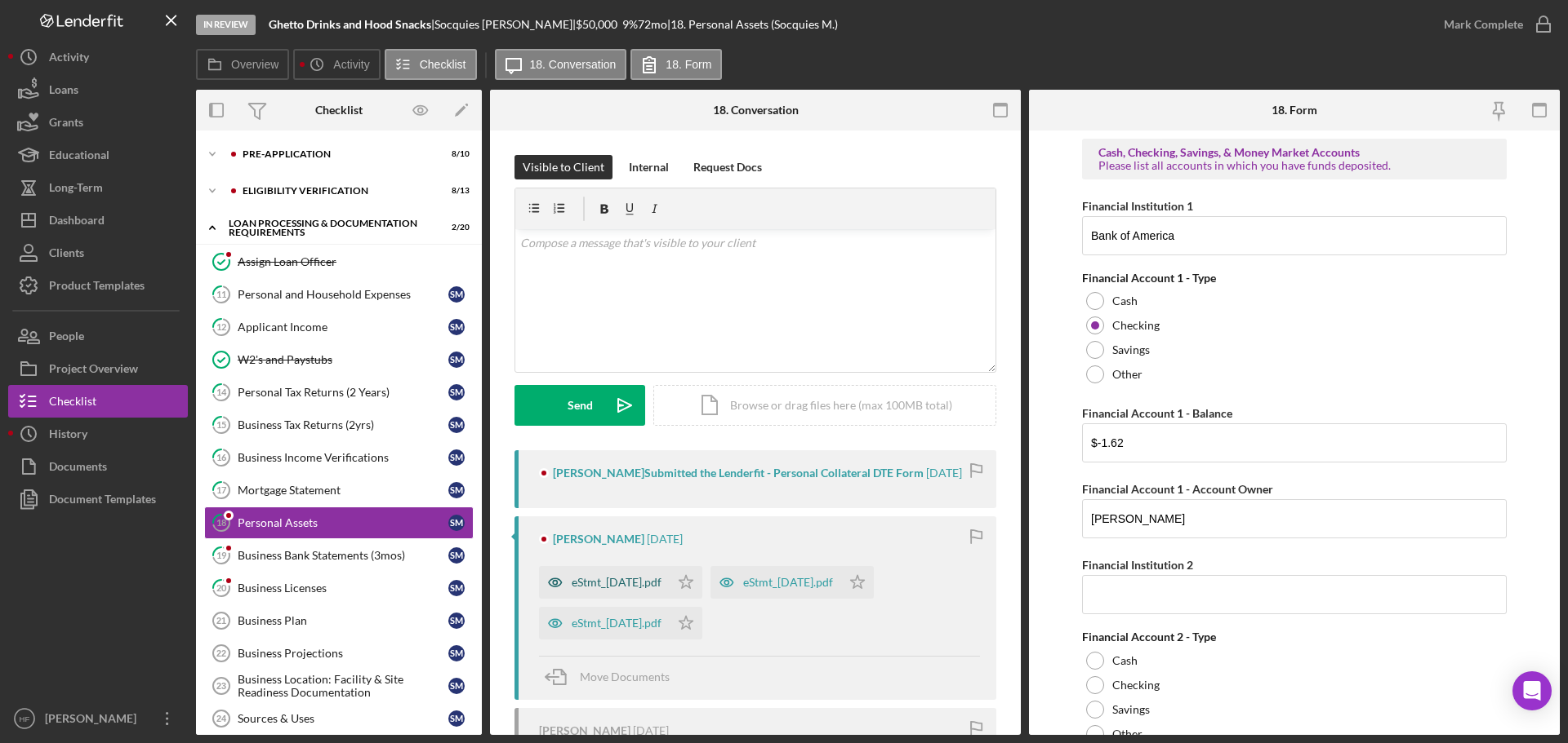
click at [661, 589] on div "eStmt_[DATE].pdf" at bounding box center [616, 582] width 90 height 13
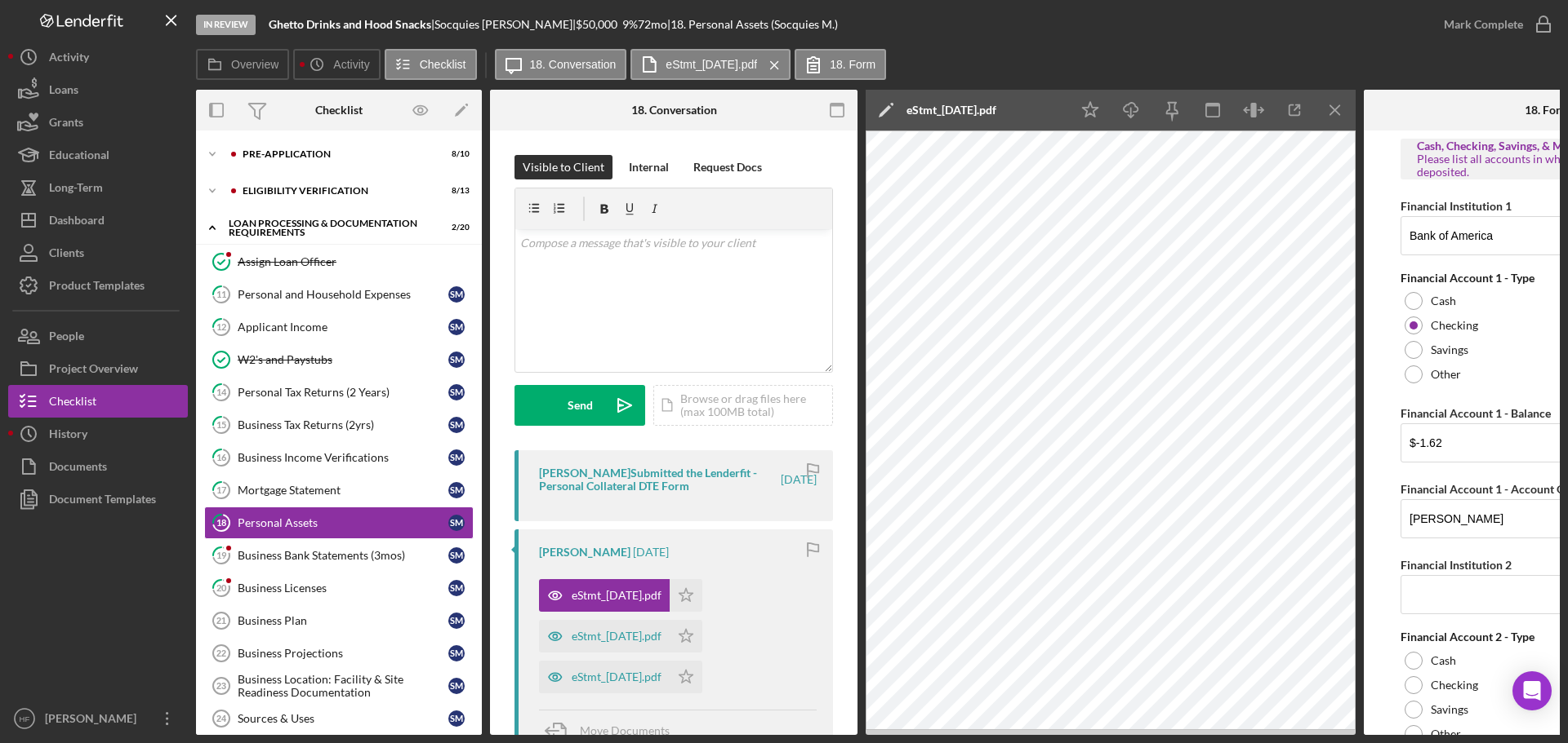
scroll to position [0, 171]
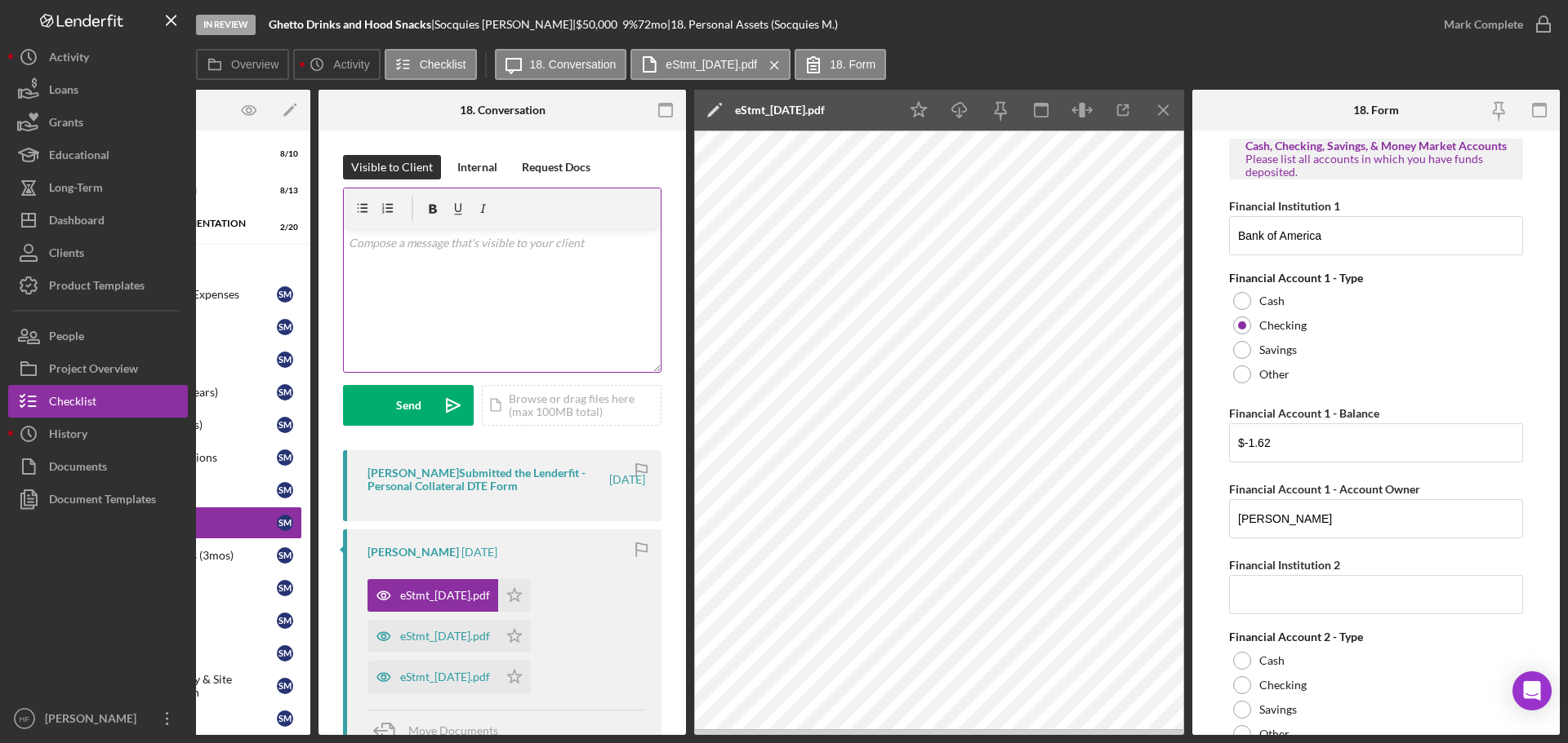
click at [421, 276] on div "v Color teal Color pink Remove color Add row above Add row below Add column bef…" at bounding box center [501, 301] width 317 height 143
click at [463, 166] on div "Internal" at bounding box center [477, 168] width 40 height 25
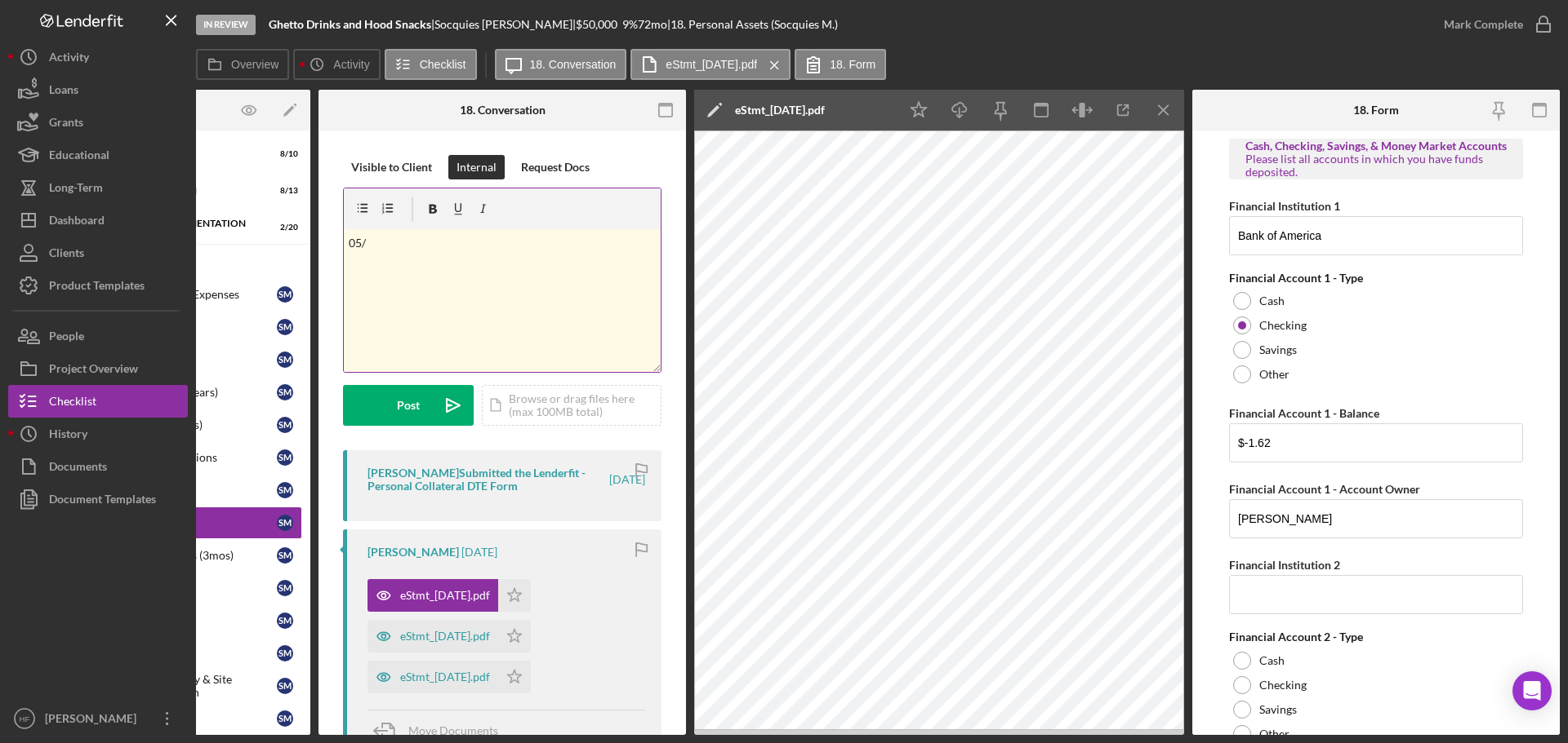
click at [455, 258] on div "v Color teal Color pink Remove color Add row above Add row below Add column bef…" at bounding box center [501, 301] width 317 height 143
click at [381, 309] on p "others" at bounding box center [502, 311] width 308 height 18
click at [418, 303] on p "others:" at bounding box center [502, 311] width 308 height 18
click at [353, 310] on p "others: 745" at bounding box center [502, 311] width 308 height 18
click at [505, 326] on p "service fee: 42.50" at bounding box center [502, 334] width 308 height 18
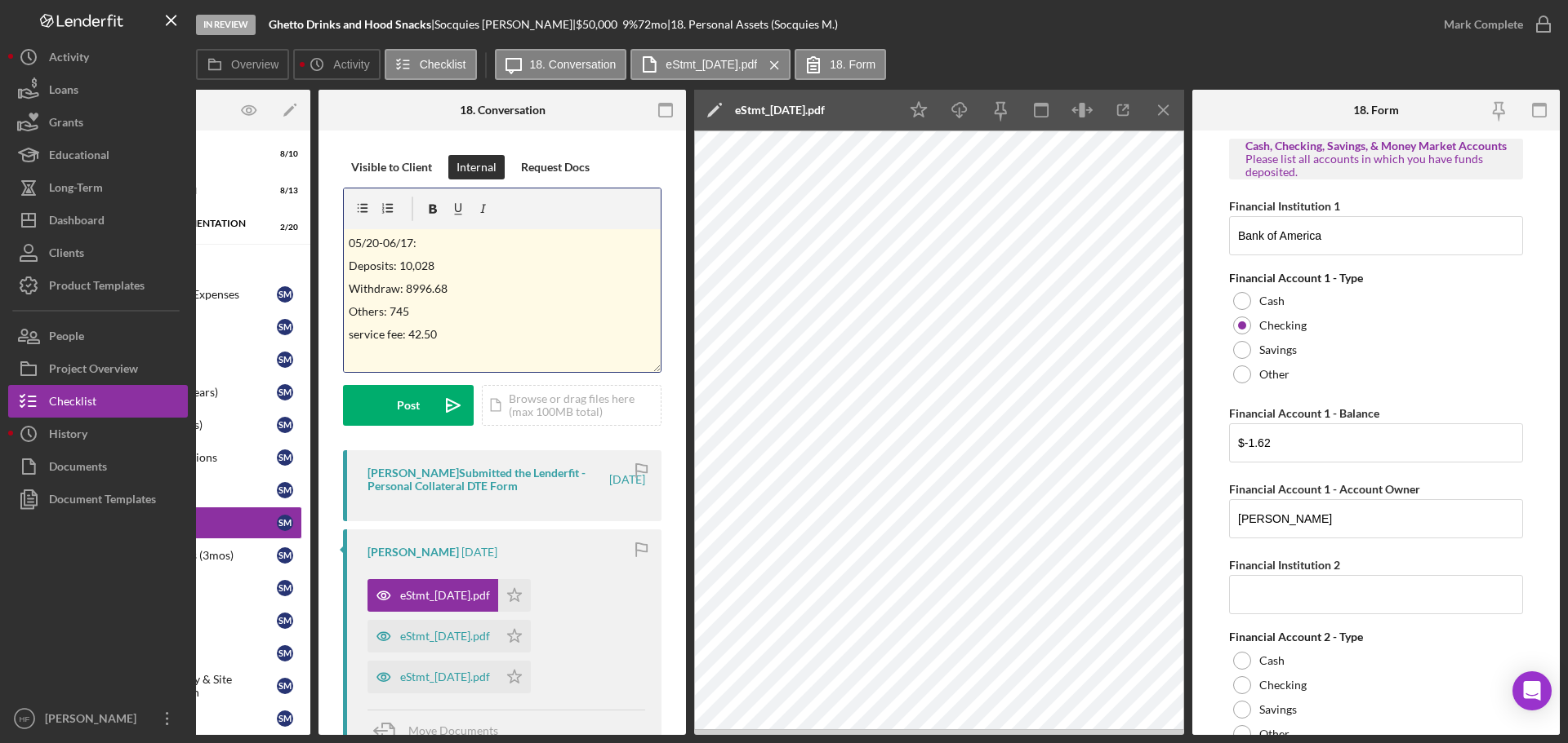
click at [354, 326] on p "service fee: 42.50" at bounding box center [502, 334] width 308 height 18
click at [494, 341] on p "Service fee: 42.50" at bounding box center [502, 334] width 308 height 18
click at [465, 634] on div "eStmt_[DATE].pdf" at bounding box center [445, 636] width 90 height 13
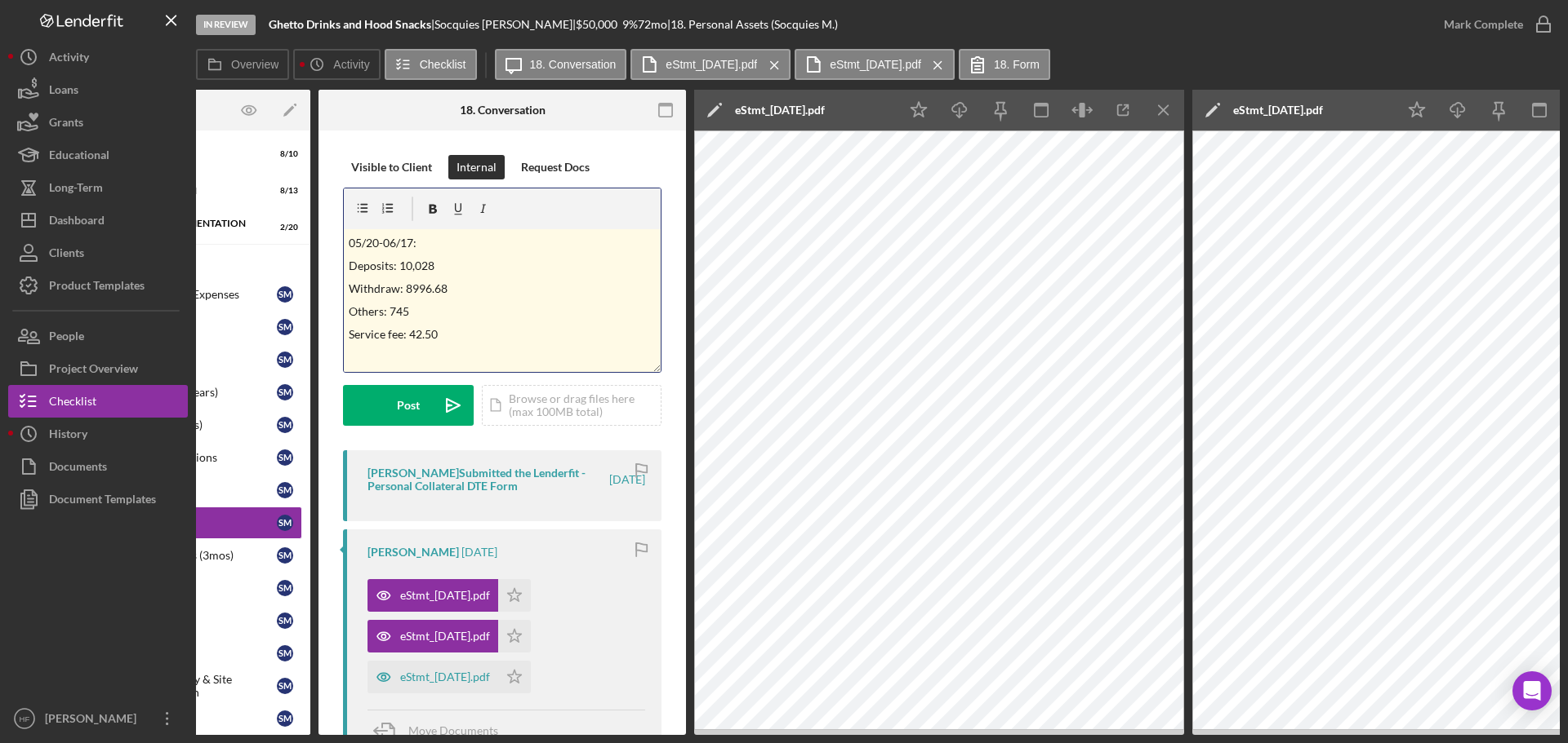
click at [494, 344] on div "v Color teal Color pink Remove color Add row above Add row below Add column bef…" at bounding box center [501, 301] width 317 height 143
drag, startPoint x: 477, startPoint y: 351, endPoint x: 342, endPoint y: 338, distance: 135.6
click at [335, 338] on div "Visible to Client Internal Request Docs v Color teal Color pink Remove color Ad…" at bounding box center [502, 655] width 367 height 1049
click at [369, 348] on p "deposits : $13,470.81" at bounding box center [502, 340] width 308 height 18
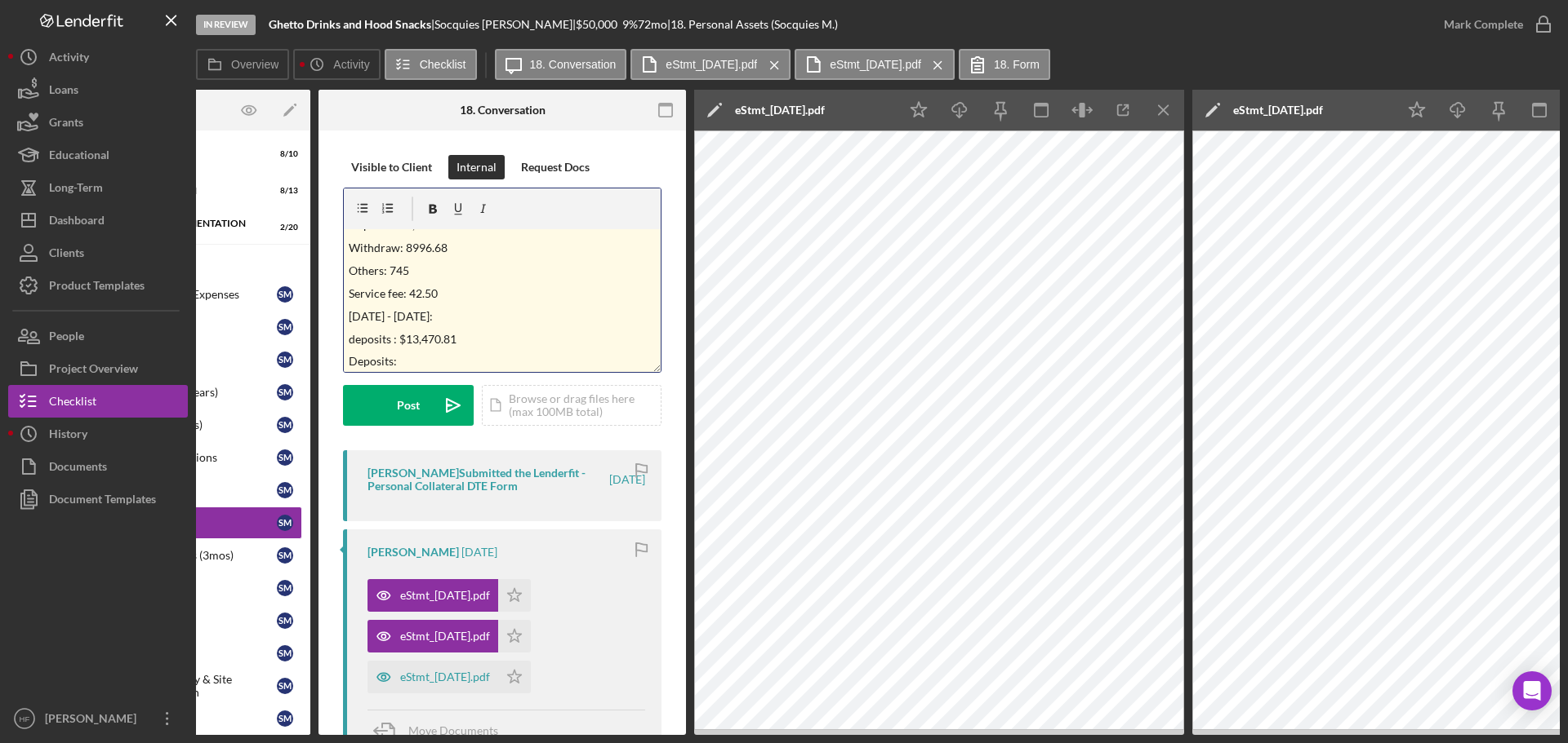
click at [381, 345] on p "deposits : $13,470.81" at bounding box center [502, 340] width 308 height 18
drag, startPoint x: 417, startPoint y: 337, endPoint x: 412, endPoint y: 356, distance: 19.6
click at [418, 338] on p "deposits : $13,470.81" at bounding box center [502, 340] width 308 height 18
click at [408, 364] on p "Deposits:" at bounding box center [502, 362] width 308 height 18
click at [429, 275] on p "Others: 745" at bounding box center [502, 271] width 308 height 18
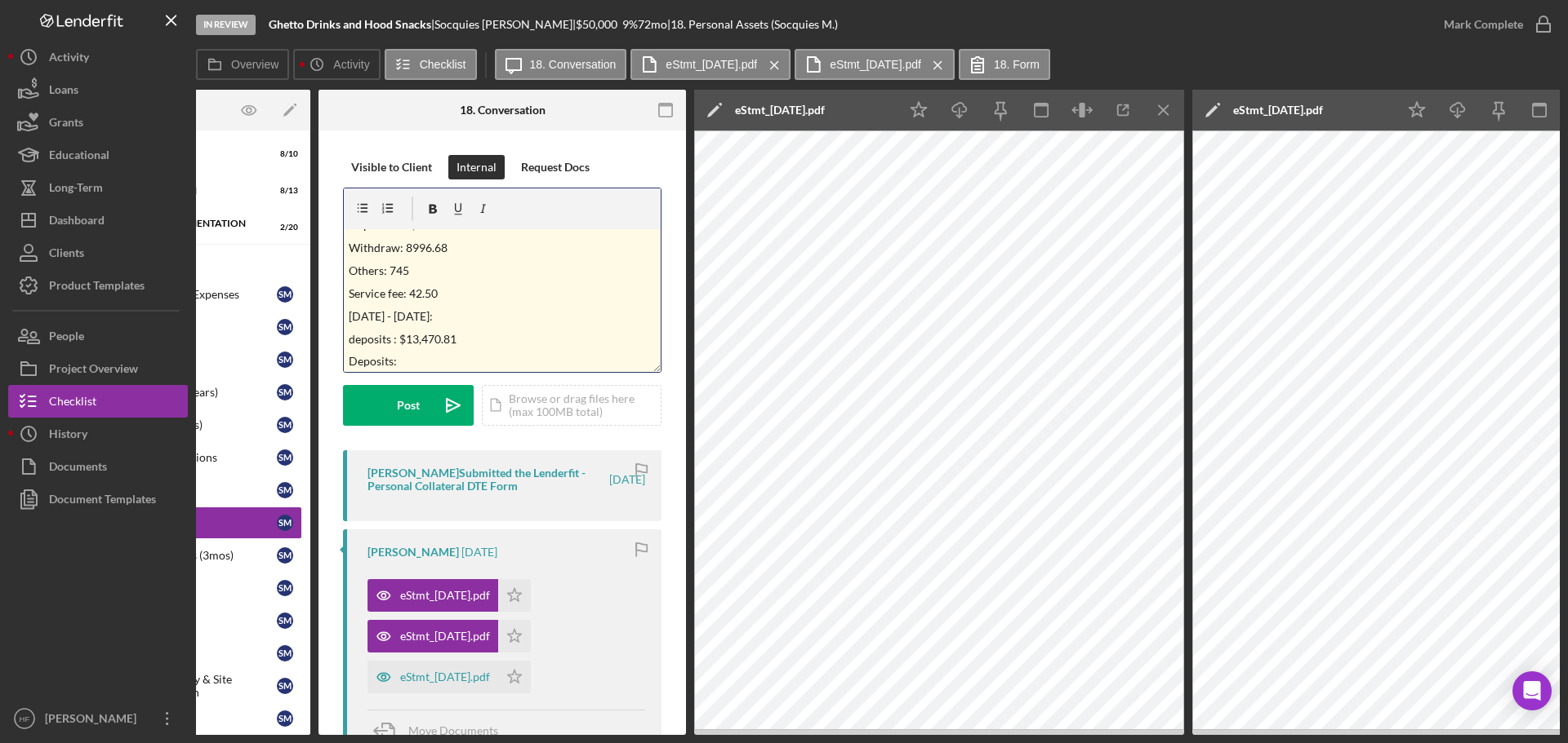
click at [431, 275] on p "Others: 745" at bounding box center [502, 271] width 308 height 18
drag, startPoint x: 464, startPoint y: 341, endPoint x: 398, endPoint y: 341, distance: 66.0
click at [398, 341] on p "deposits : $13,470.81" at bounding box center [502, 340] width 308 height 18
click at [410, 353] on p "Deposits:" at bounding box center [502, 359] width 308 height 18
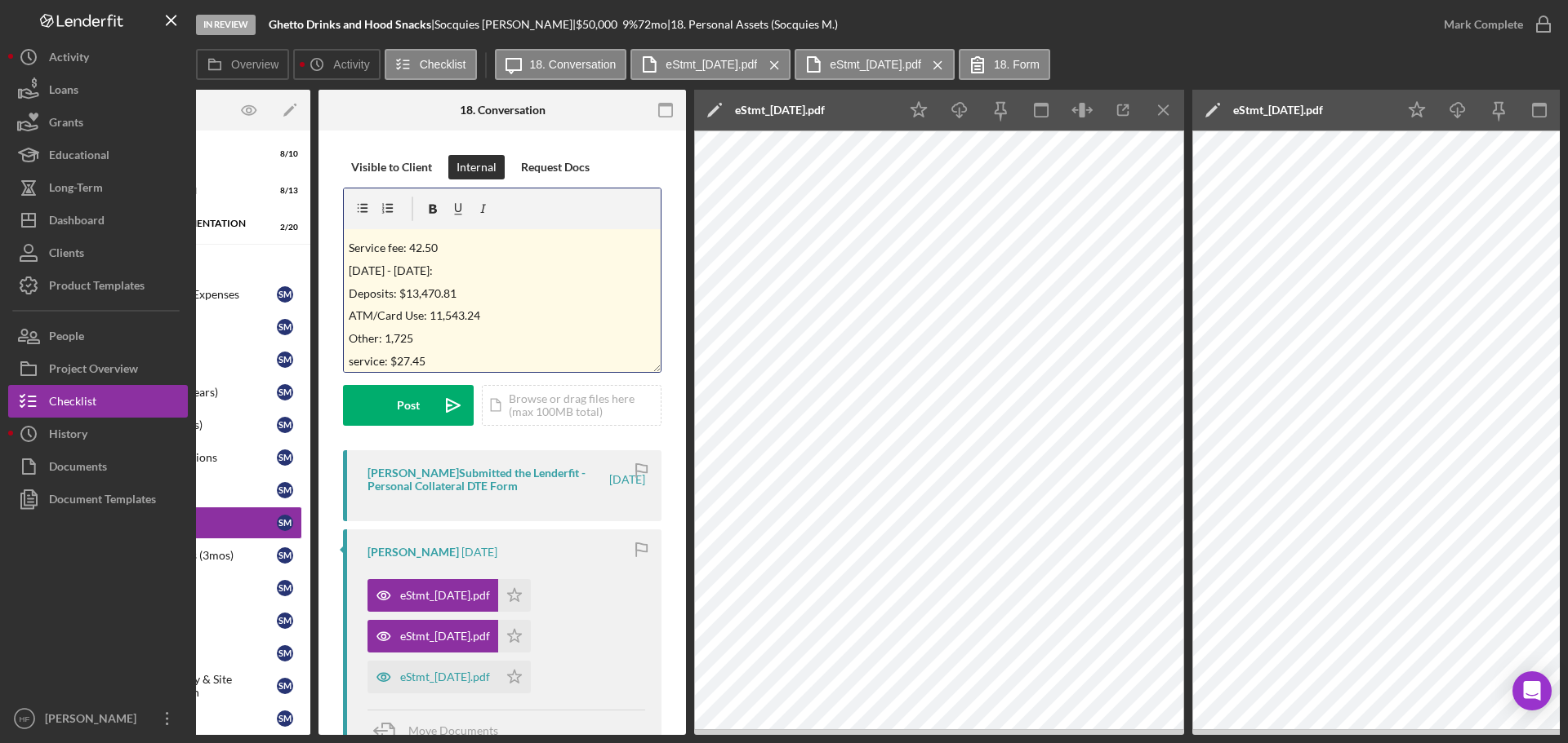
scroll to position [109, 0]
click at [405, 638] on div "eStmt_[DATE].pdf" at bounding box center [445, 677] width 90 height 13
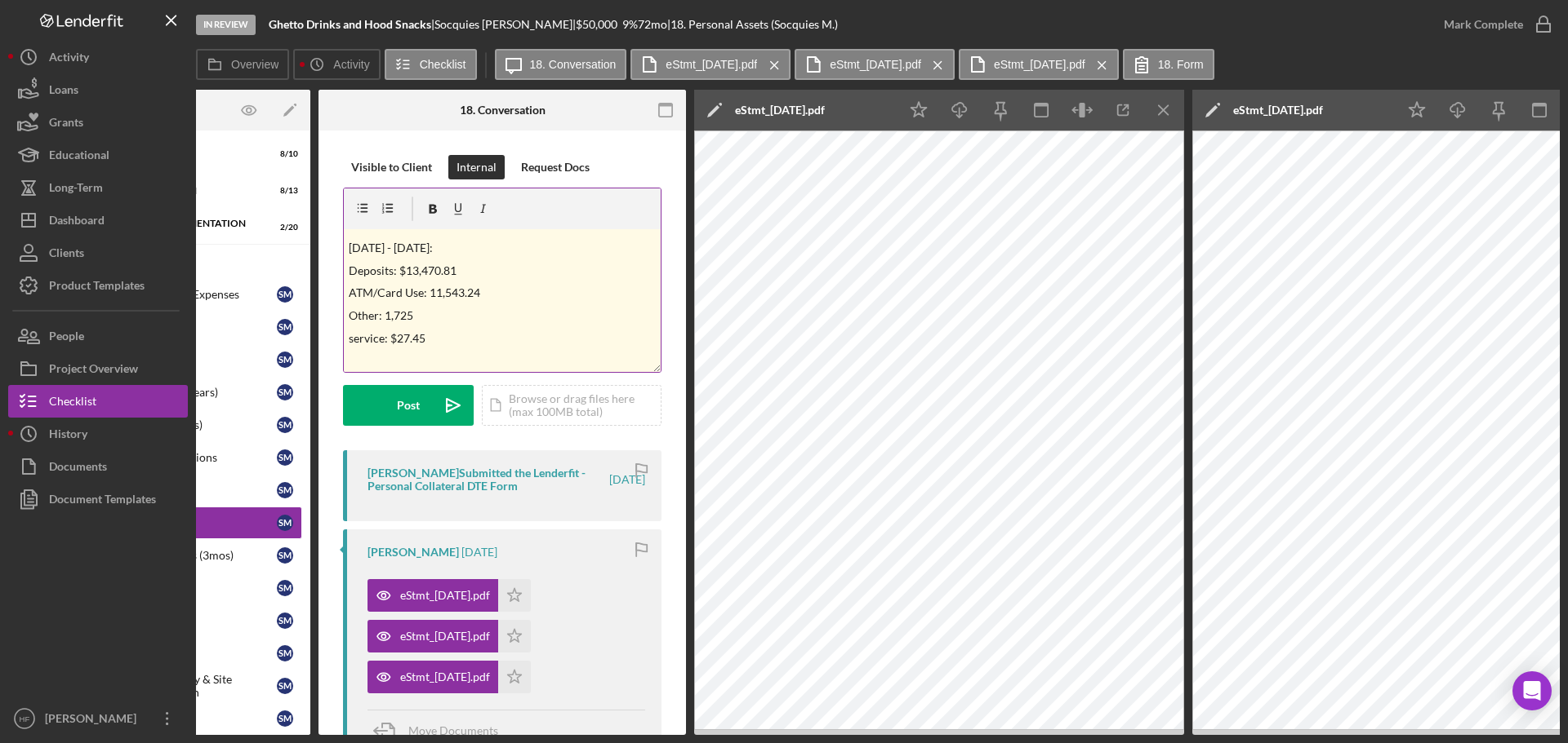
click at [566, 311] on p "Other: 1,725" at bounding box center [502, 316] width 308 height 18
click at [618, 351] on div "v Color teal Color pink Remove color Add row above Add row below Add column bef…" at bounding box center [501, 301] width 317 height 143
click at [450, 319] on p "ATM withdraw/Use: 8,823.43" at bounding box center [502, 316] width 308 height 18
click at [400, 294] on p "Deposits: 8,836.99" at bounding box center [502, 293] width 308 height 18
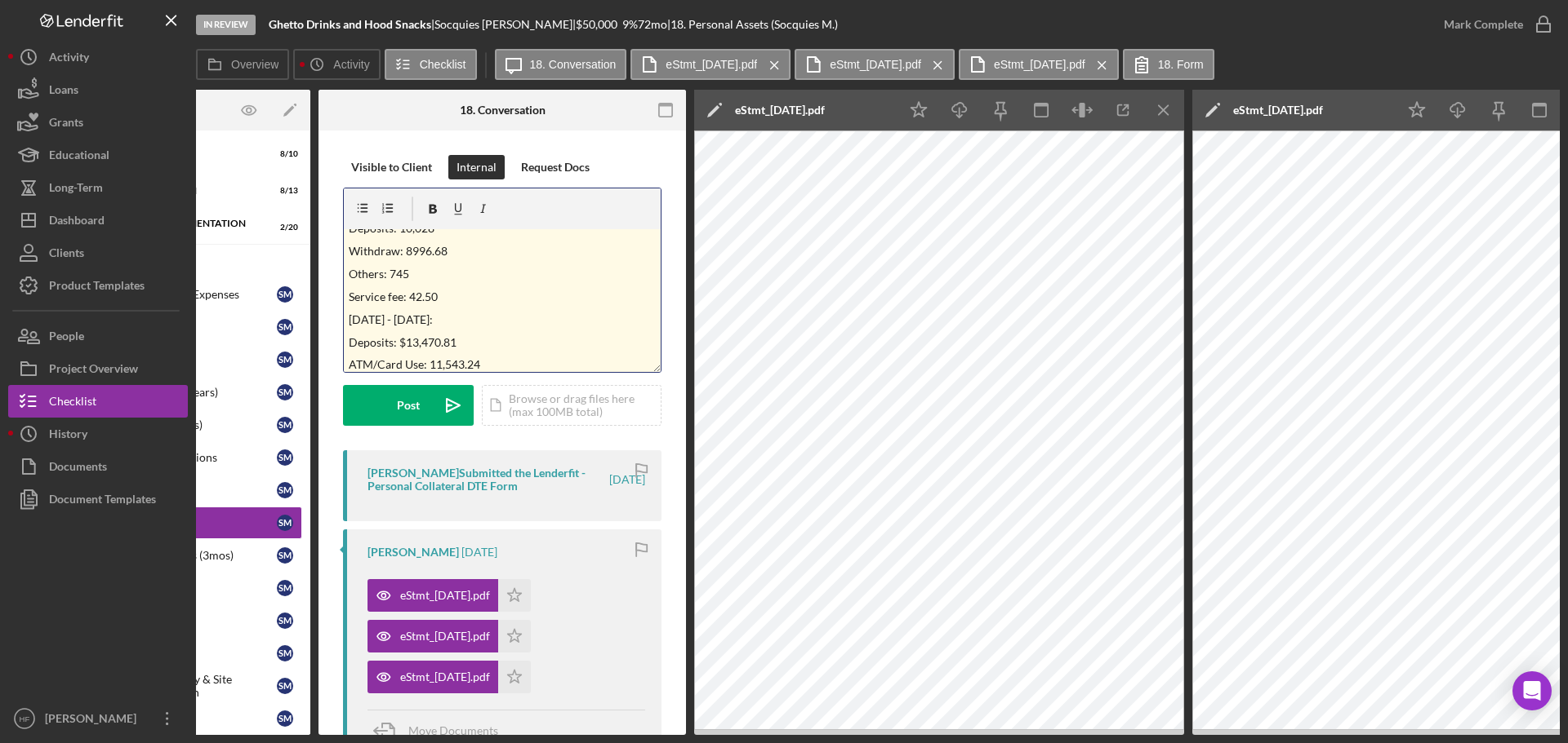
scroll to position [119, 0]
click at [444, 340] on div "v Color teal Color pink Remove color Add row above Add row below Add column bef…" at bounding box center [501, 301] width 317 height 143
click at [440, 319] on div "v Color teal Color pink Remove color Add row above Add row below Add column bef…" at bounding box center [501, 301] width 317 height 143
drag, startPoint x: 444, startPoint y: 267, endPoint x: 380, endPoint y: 236, distance: 71.1
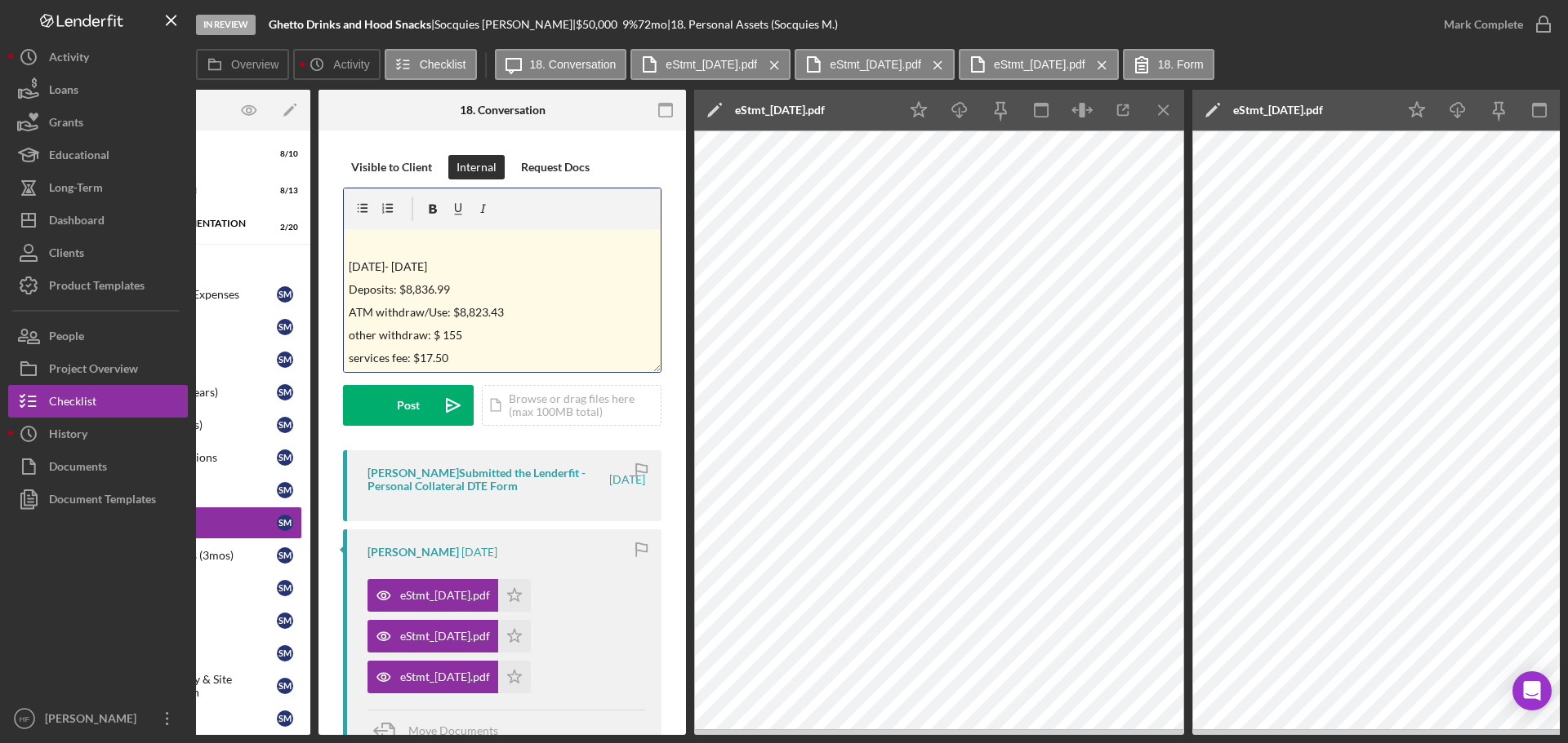
click at [337, 265] on div "Visible to Client Internal Request Docs v Color teal Color pink Remove color Ad…" at bounding box center [502, 655] width 367 height 1049
click at [433, 218] on icon "button" at bounding box center [433, 209] width 37 height 37
click at [476, 258] on p "[DATE]- [DATE]" at bounding box center [502, 266] width 308 height 18
click at [446, 331] on p "Service fee: 42.50" at bounding box center [502, 334] width 308 height 18
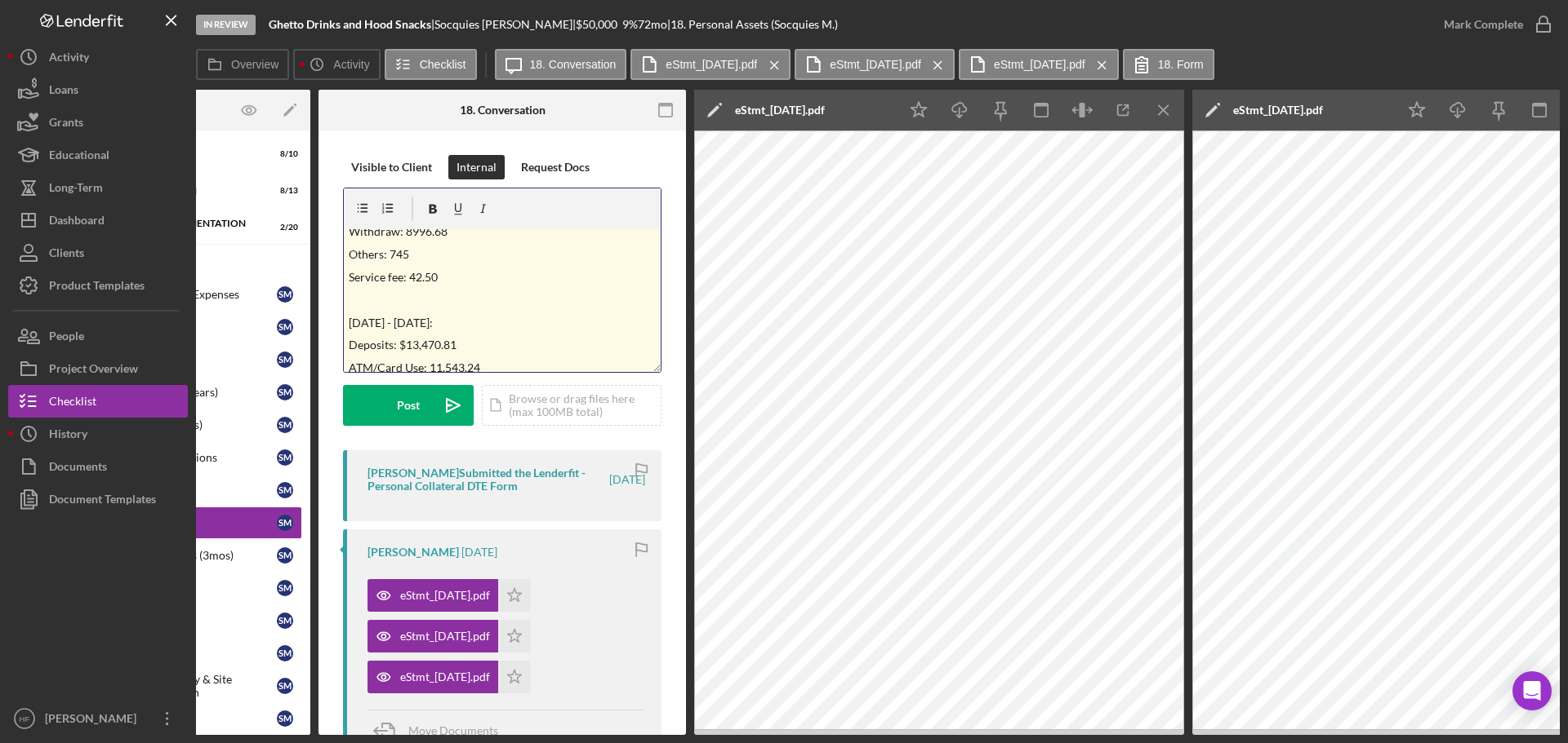
scroll to position [81, 0]
click at [402, 302] on p "June 22 - aug 19:" at bounding box center [502, 298] width 308 height 18
drag, startPoint x: 455, startPoint y: 295, endPoint x: 335, endPoint y: 296, distance: 120.0
click at [331, 305] on div "Visible to Client Internal Request Docs v Color teal Color pink Remove color Ad…" at bounding box center [502, 655] width 367 height 1049
click at [437, 212] on icon "button" at bounding box center [433, 209] width 37 height 37
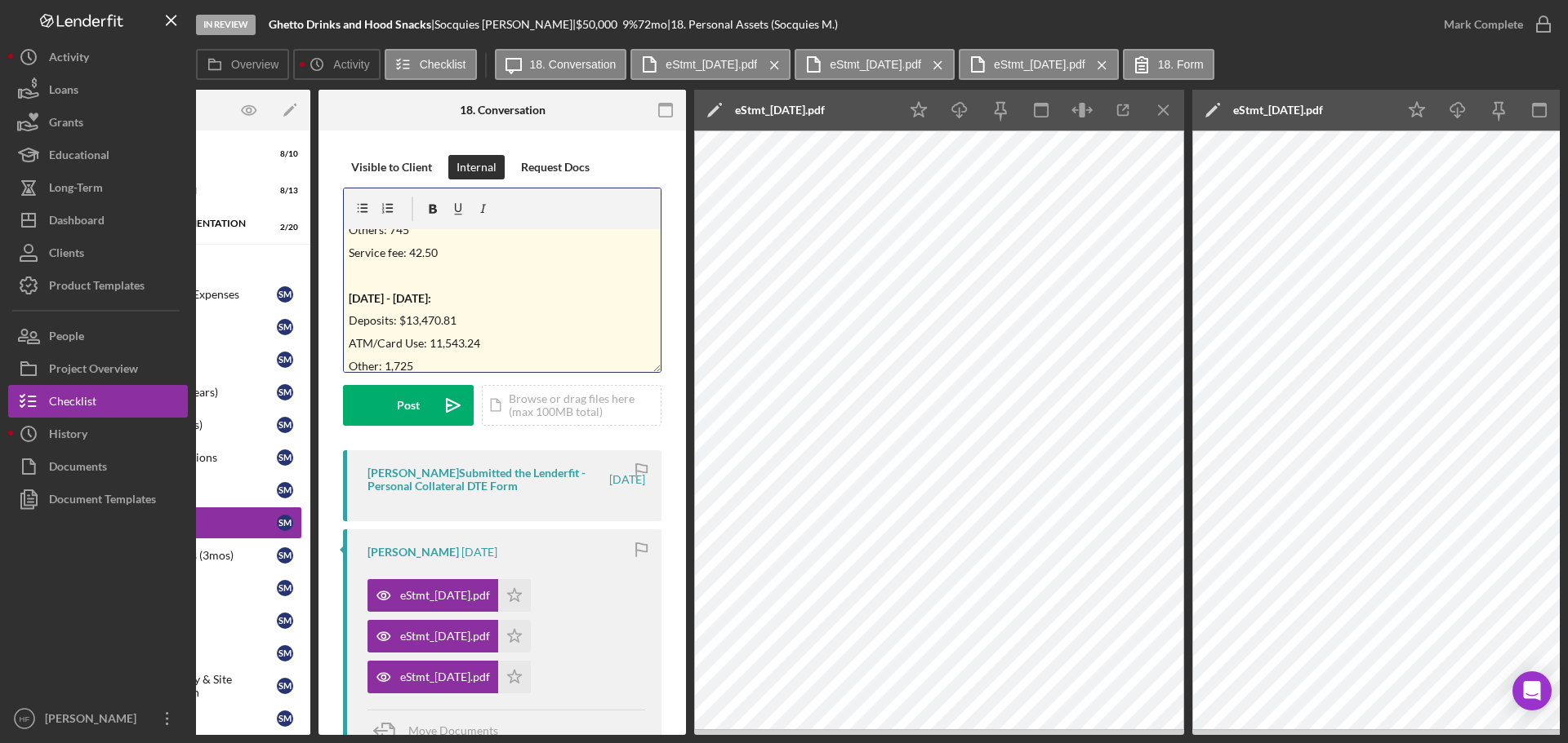
click at [486, 282] on p at bounding box center [502, 275] width 308 height 18
drag, startPoint x: 429, startPoint y: 240, endPoint x: 327, endPoint y: 229, distance: 102.6
click at [327, 229] on div "Visible to Client Internal Request Docs v Color teal Color pink Remove color Ad…" at bounding box center [502, 655] width 367 height 1049
click at [434, 211] on icon "button" at bounding box center [433, 209] width 37 height 37
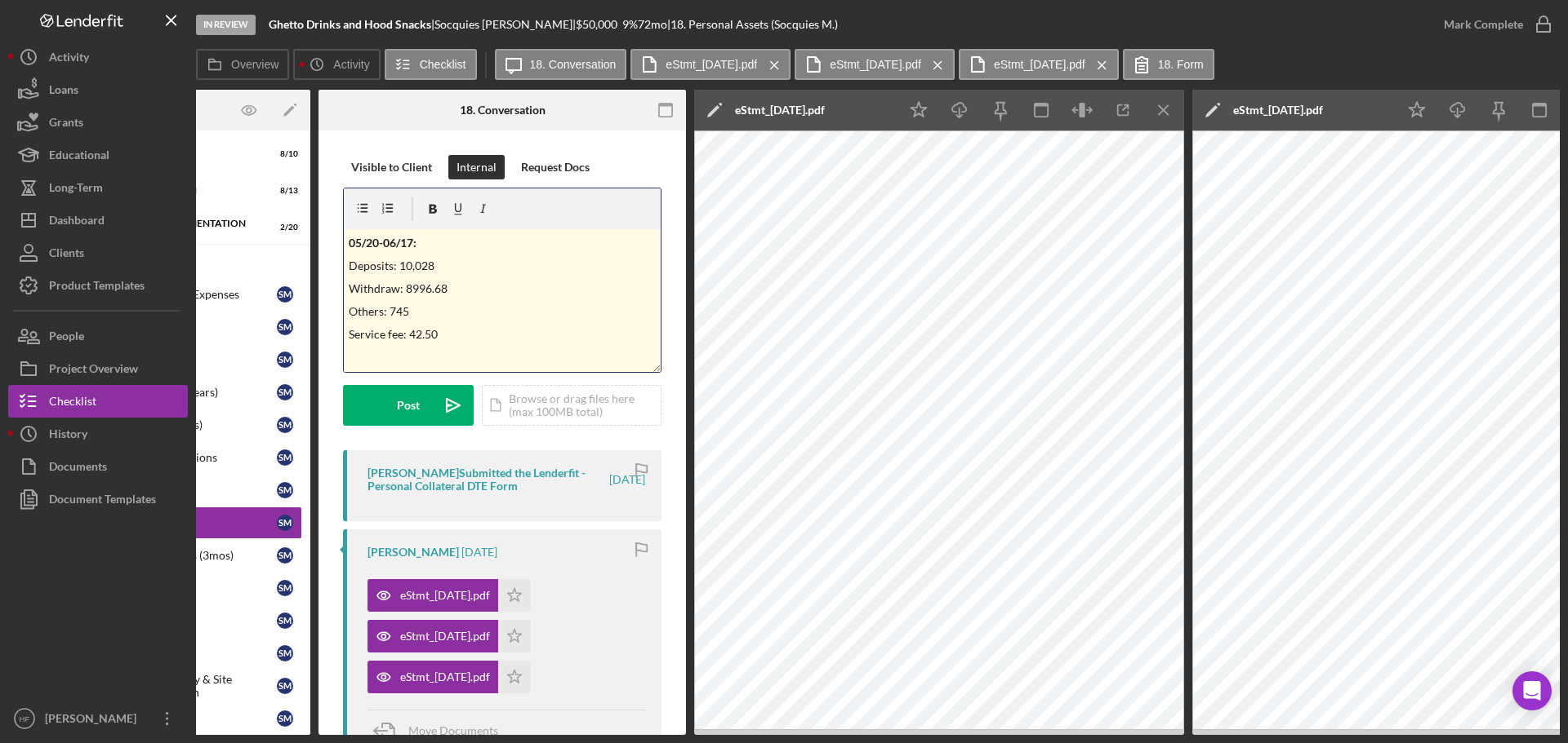
click at [456, 333] on p "Service fee: 42.50" at bounding box center [502, 334] width 308 height 18
click at [409, 396] on div "Post" at bounding box center [408, 405] width 23 height 41
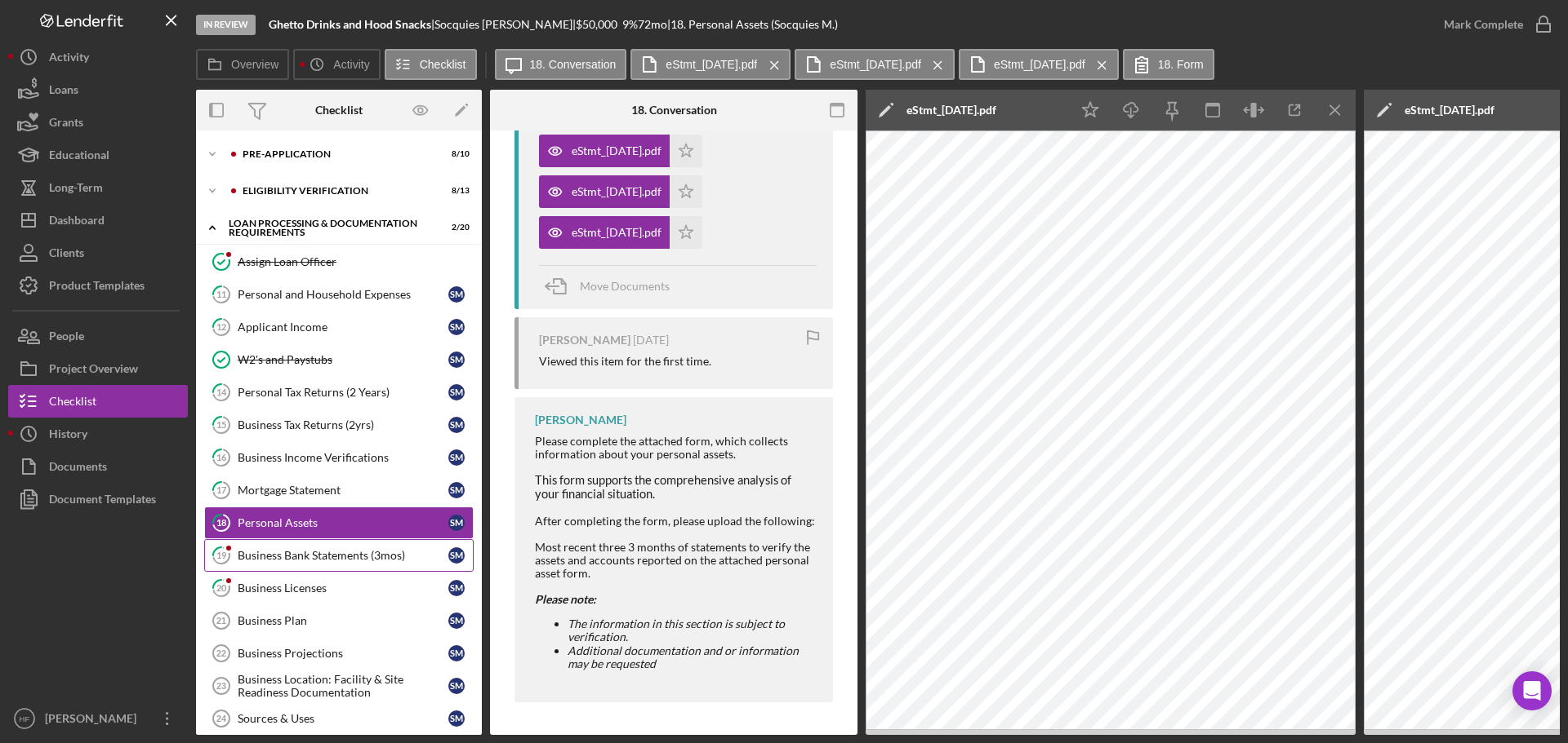
click at [344, 562] on div "Business Bank Statements (3mos)" at bounding box center [343, 555] width 211 height 13
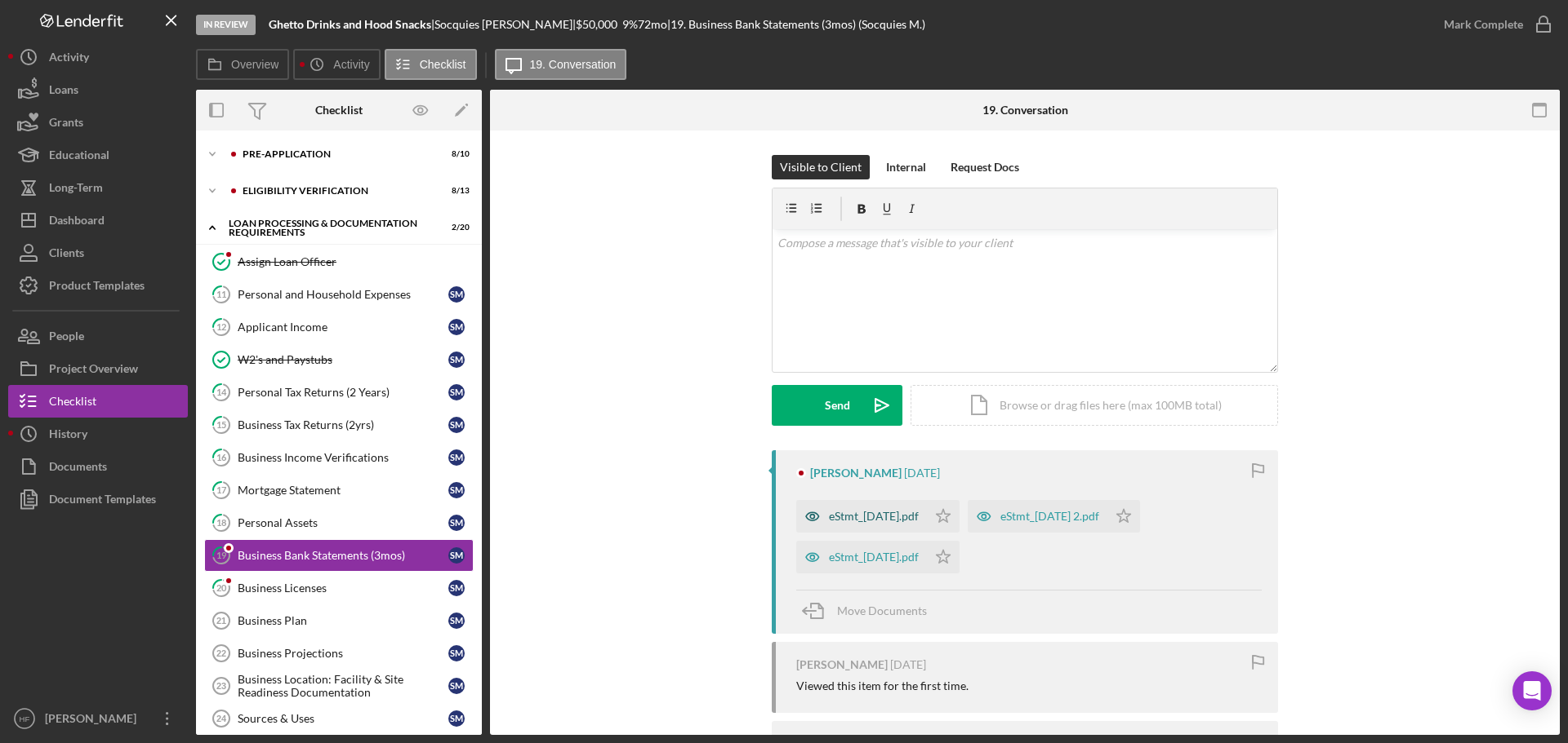
click at [904, 522] on div "eStmt_2025-08-29.pdf" at bounding box center [874, 516] width 90 height 13
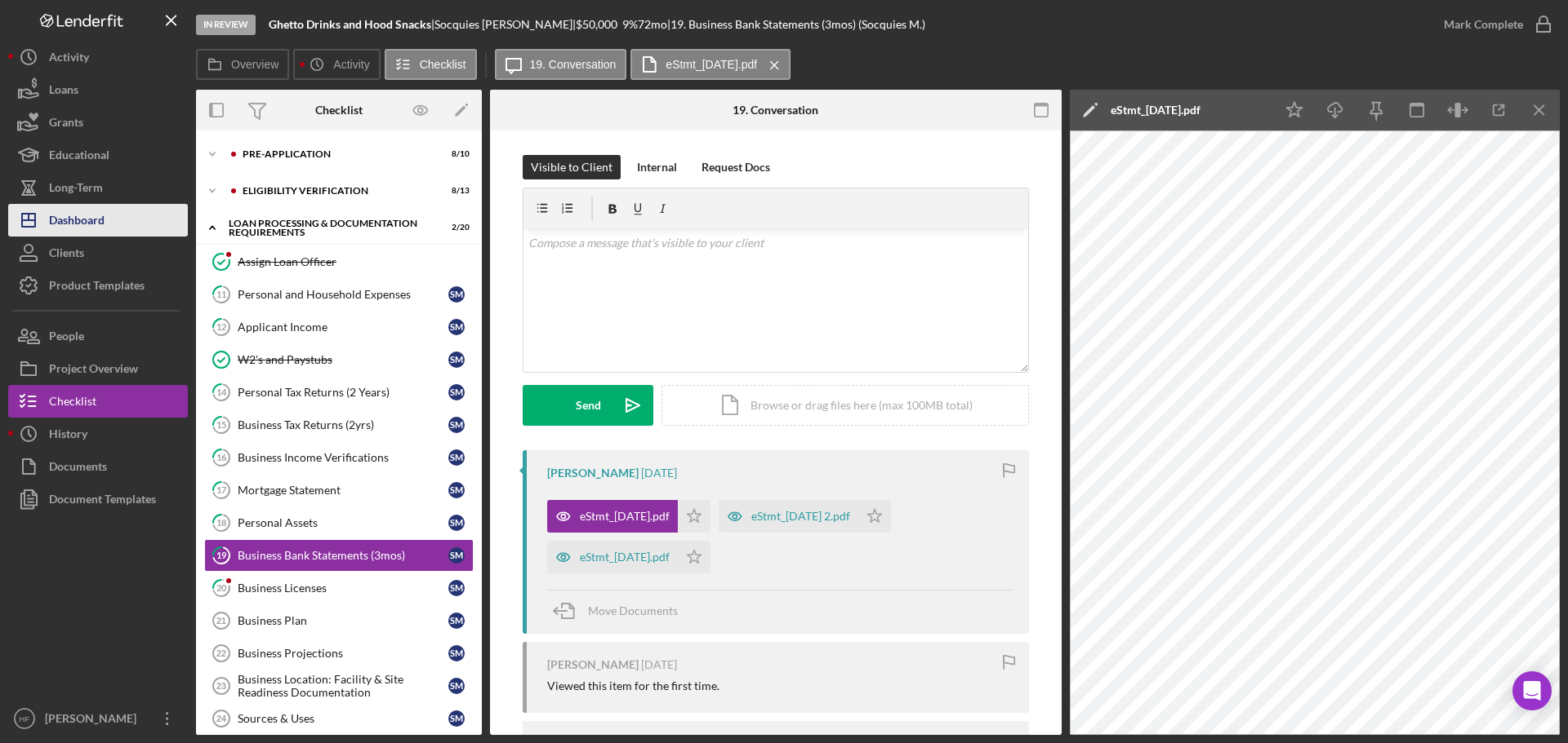
click at [124, 216] on button "Icon/Dashboard Dashboard" at bounding box center [97, 220] width 179 height 33
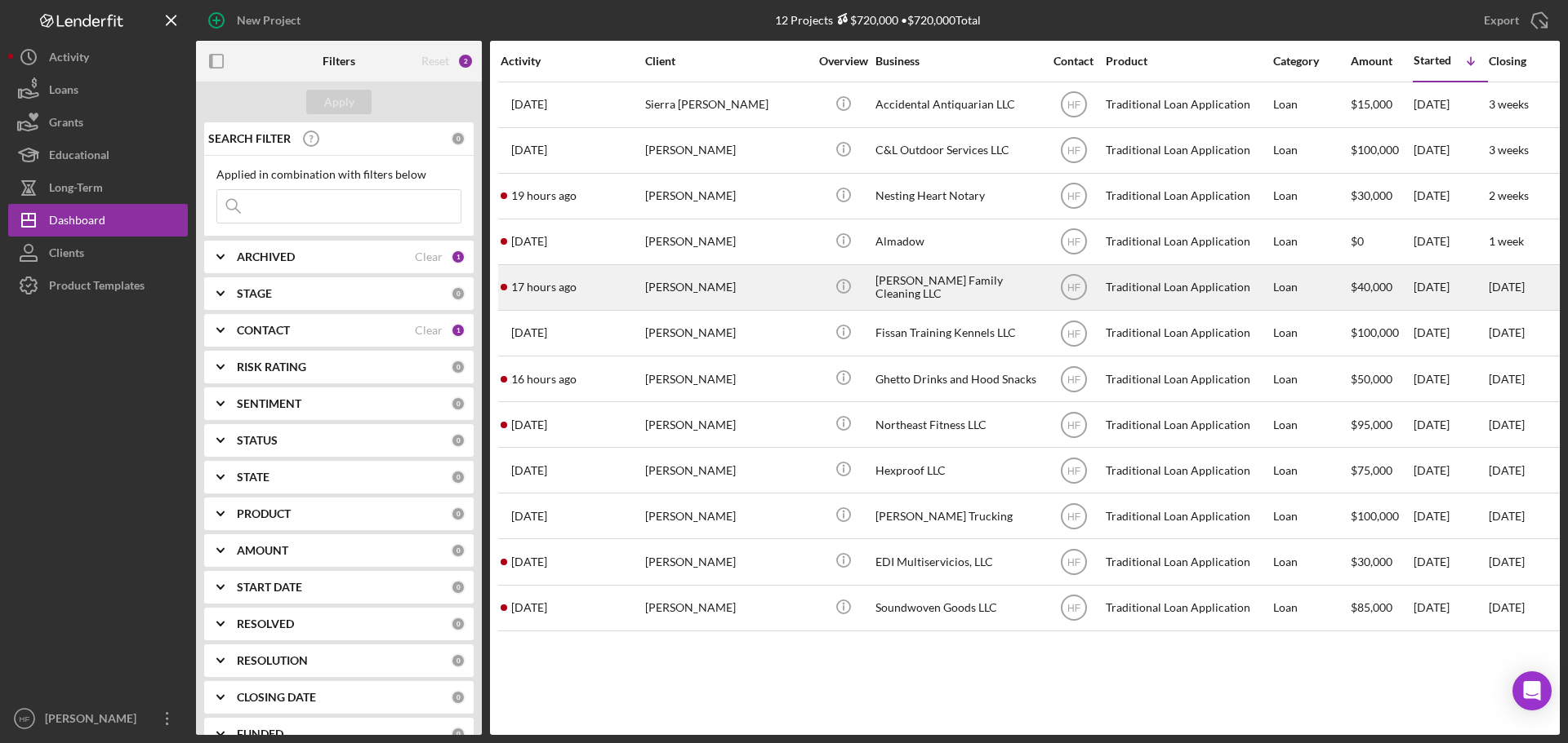
click at [814, 285] on div "Icon/Info" at bounding box center [842, 287] width 61 height 43
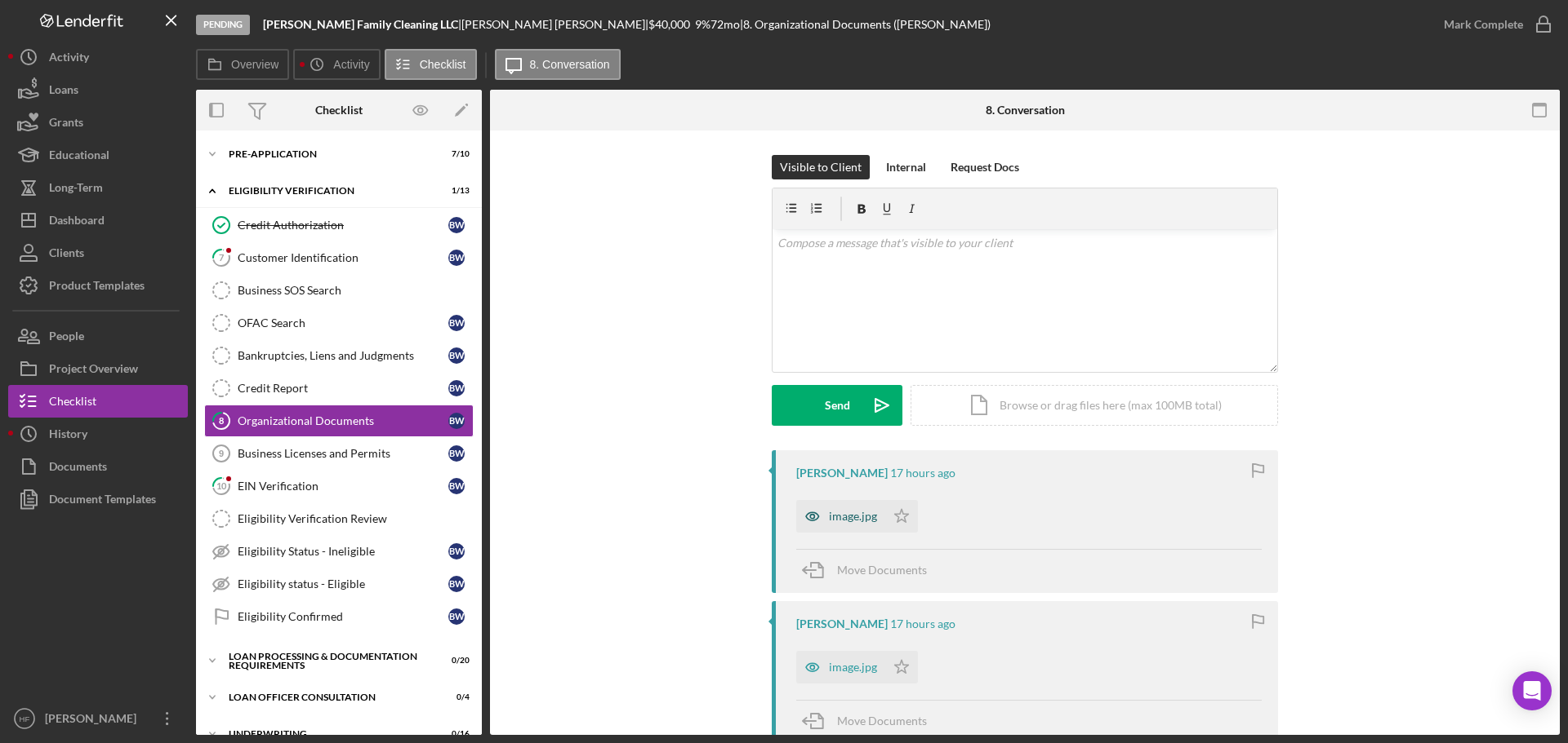
click at [816, 514] on icon "button" at bounding box center [812, 516] width 33 height 33
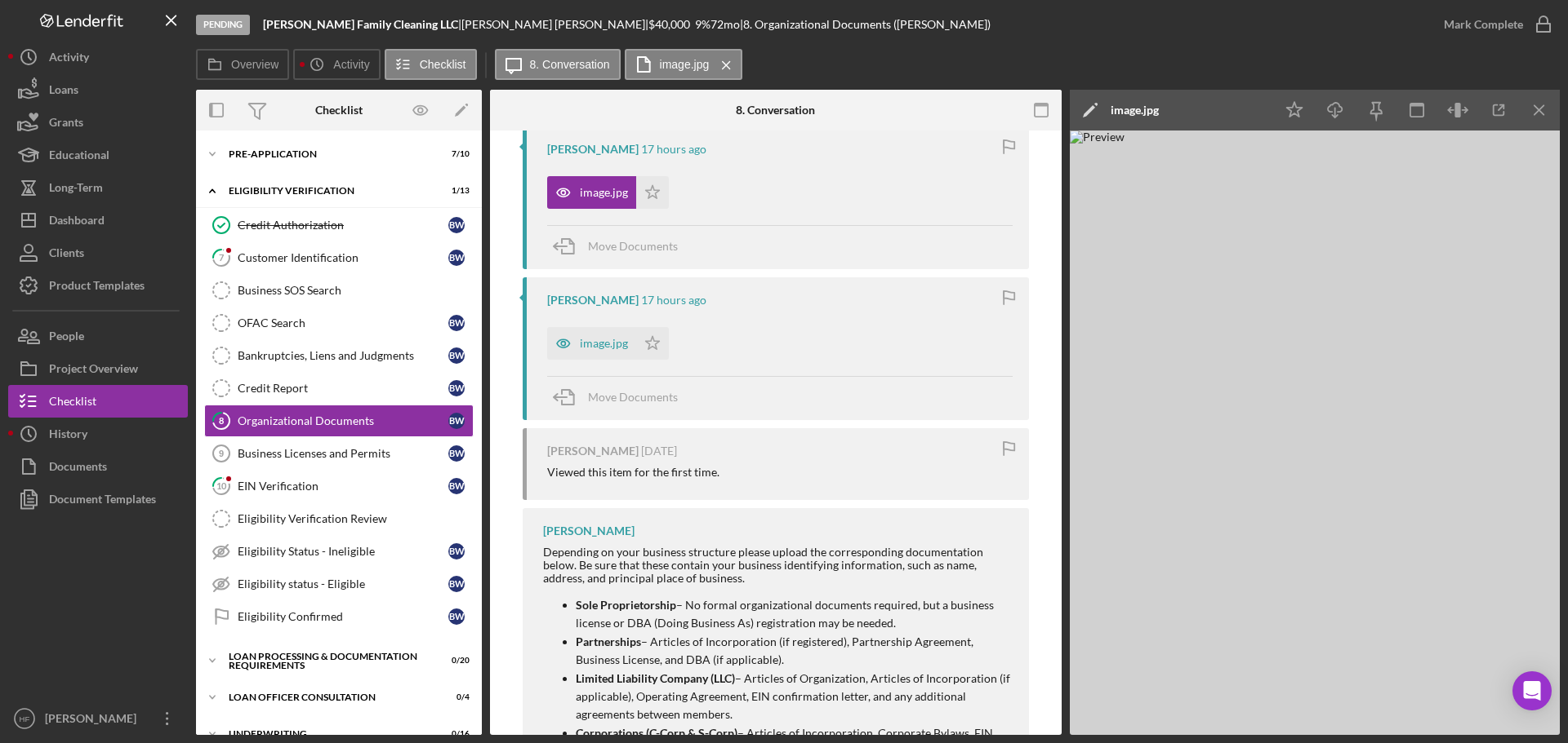
scroll to position [326, 0]
click at [358, 254] on div "Customer Identification" at bounding box center [343, 258] width 211 height 13
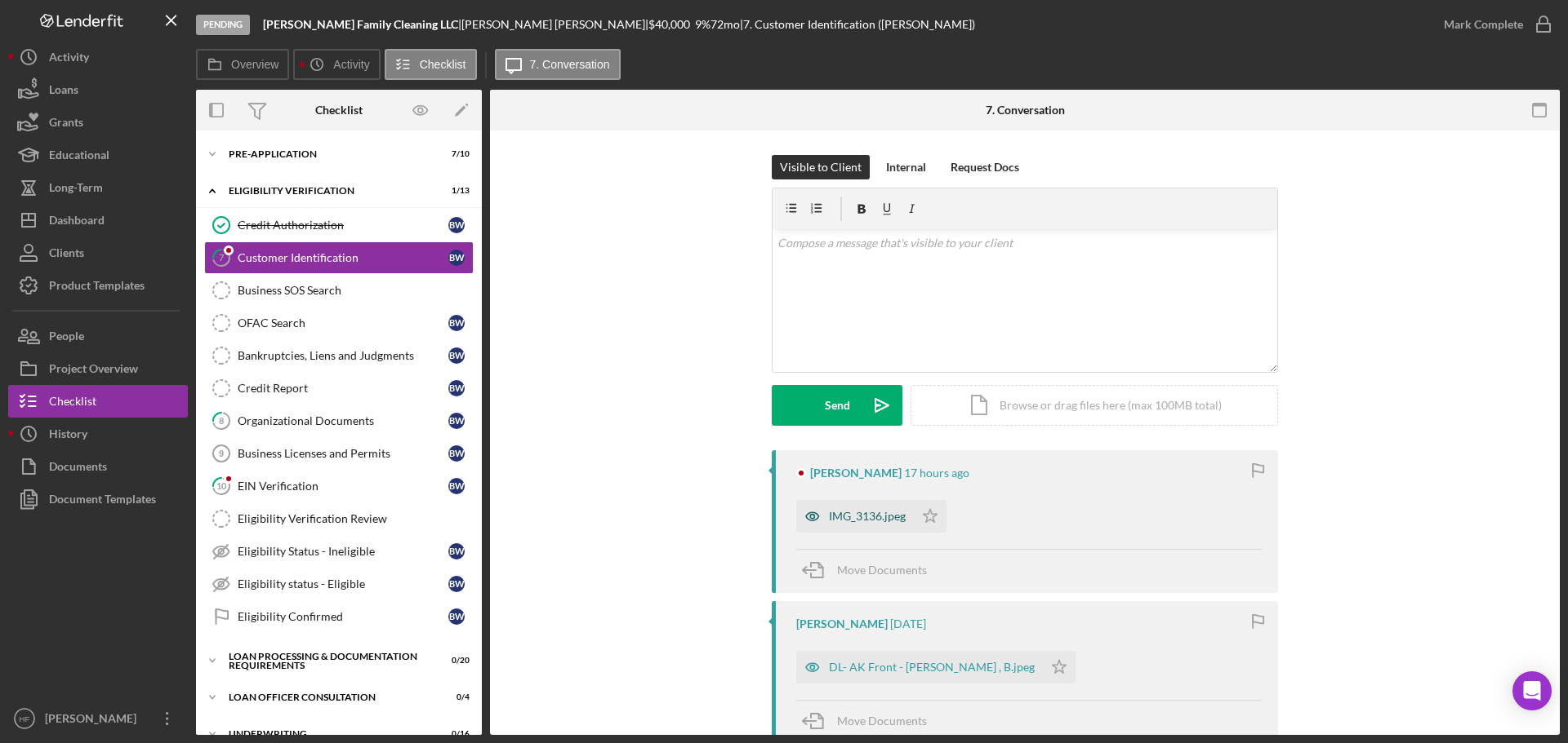
click at [817, 533] on icon "button" at bounding box center [812, 516] width 33 height 33
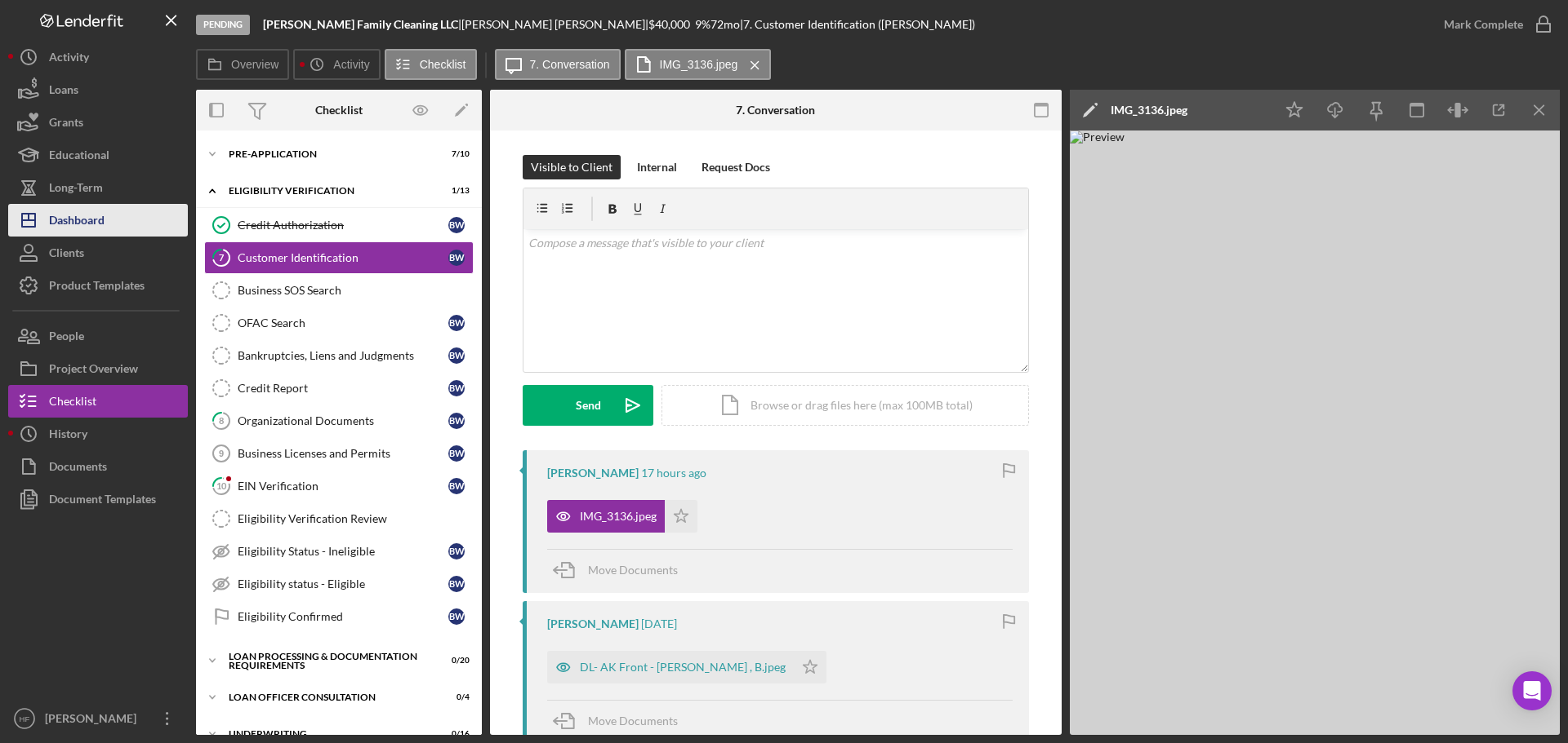
click at [43, 218] on icon "Icon/Dashboard" at bounding box center [28, 221] width 41 height 41
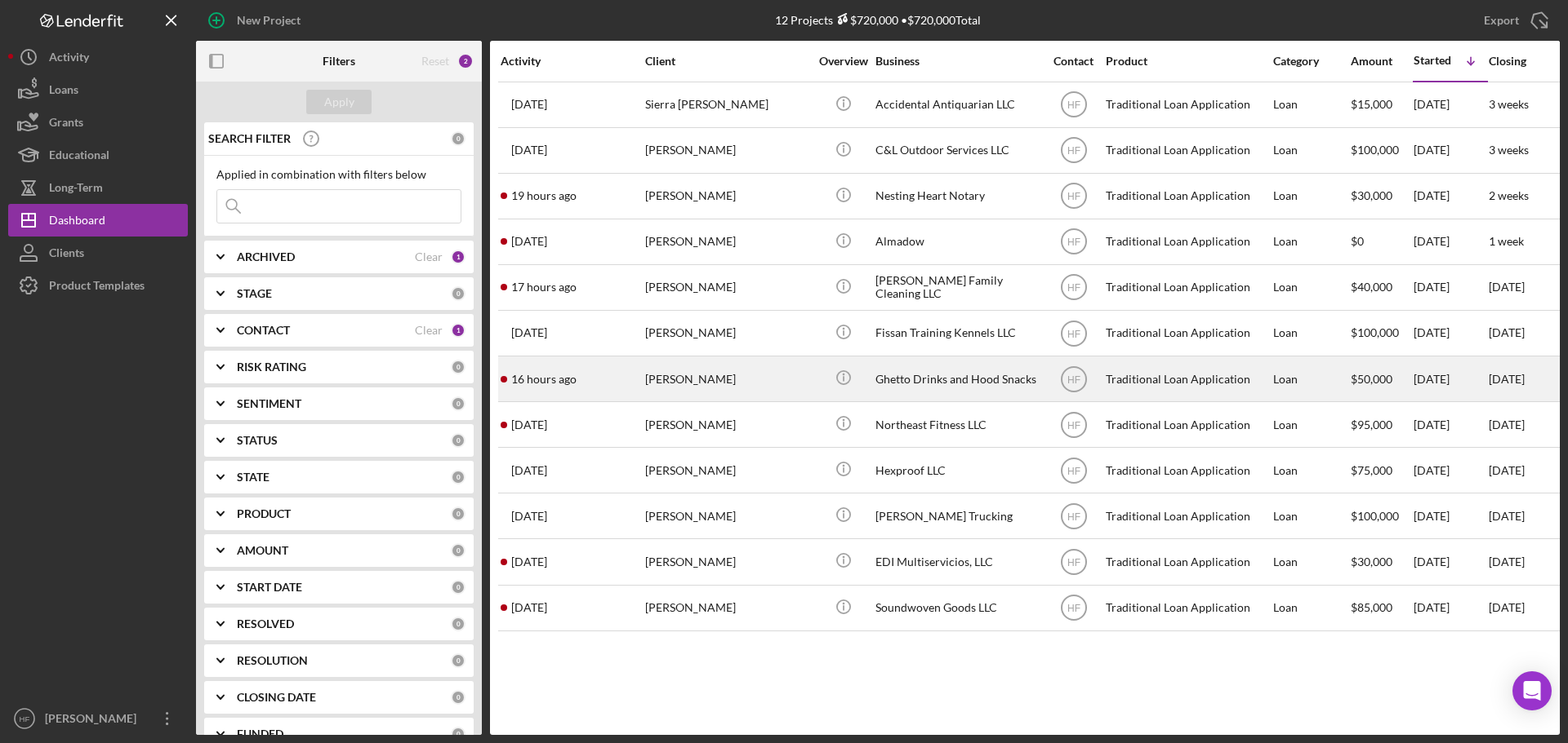
click at [790, 372] on div "[PERSON_NAME]" at bounding box center [727, 379] width 163 height 43
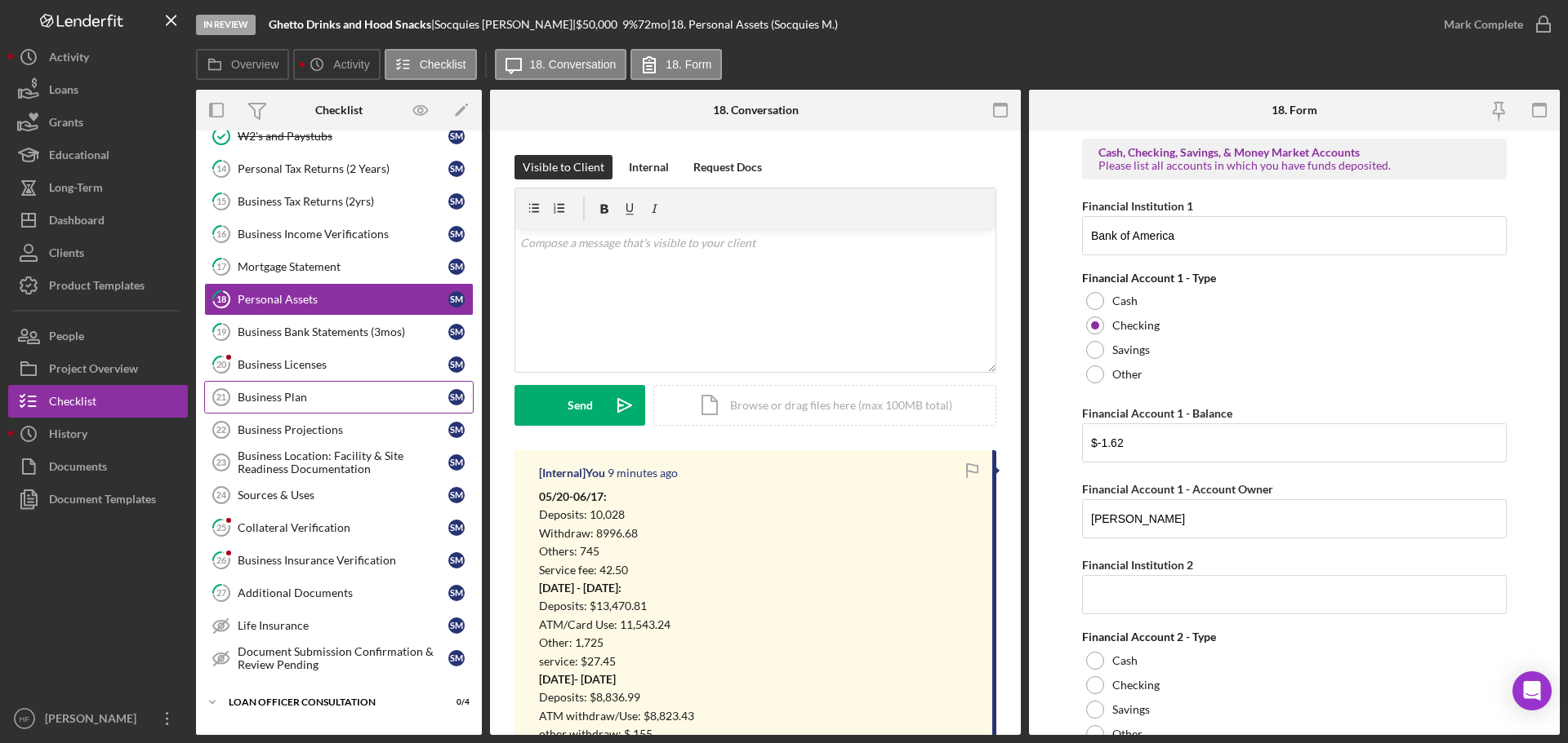
scroll to position [253, 0]
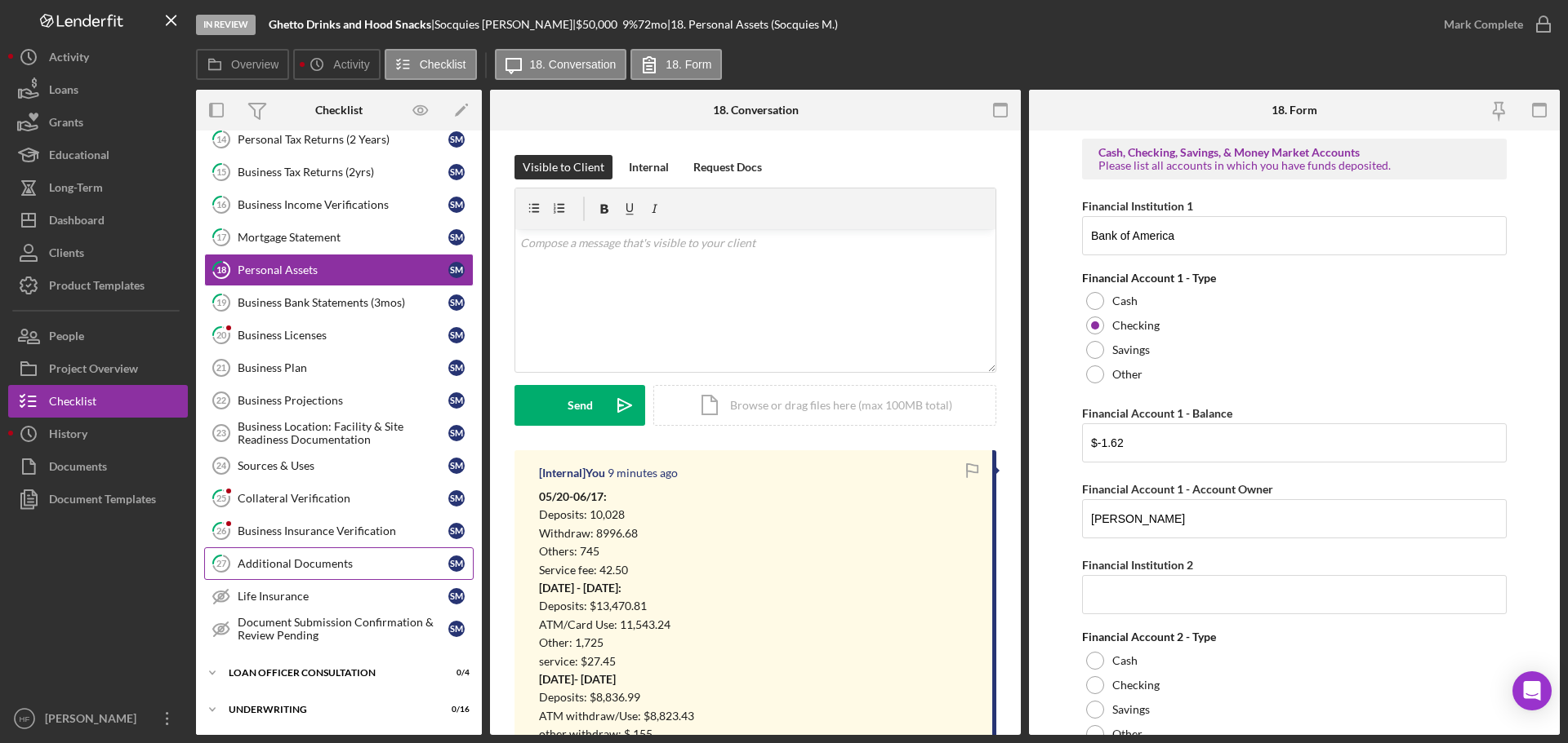
click at [363, 574] on link "27 Additional Documents S M" at bounding box center [338, 564] width 269 height 33
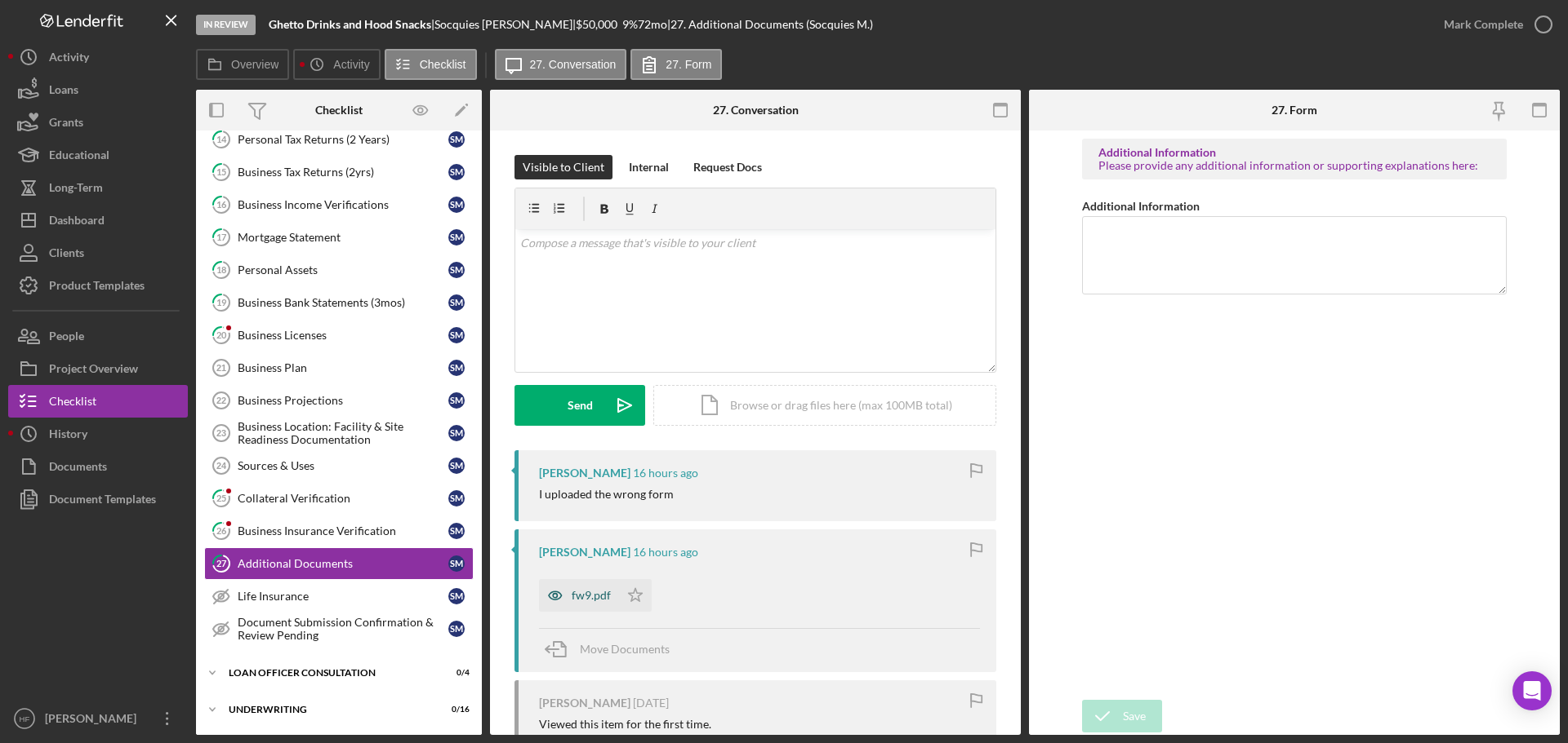
click at [576, 596] on div "fw9.pdf" at bounding box center [591, 596] width 39 height 13
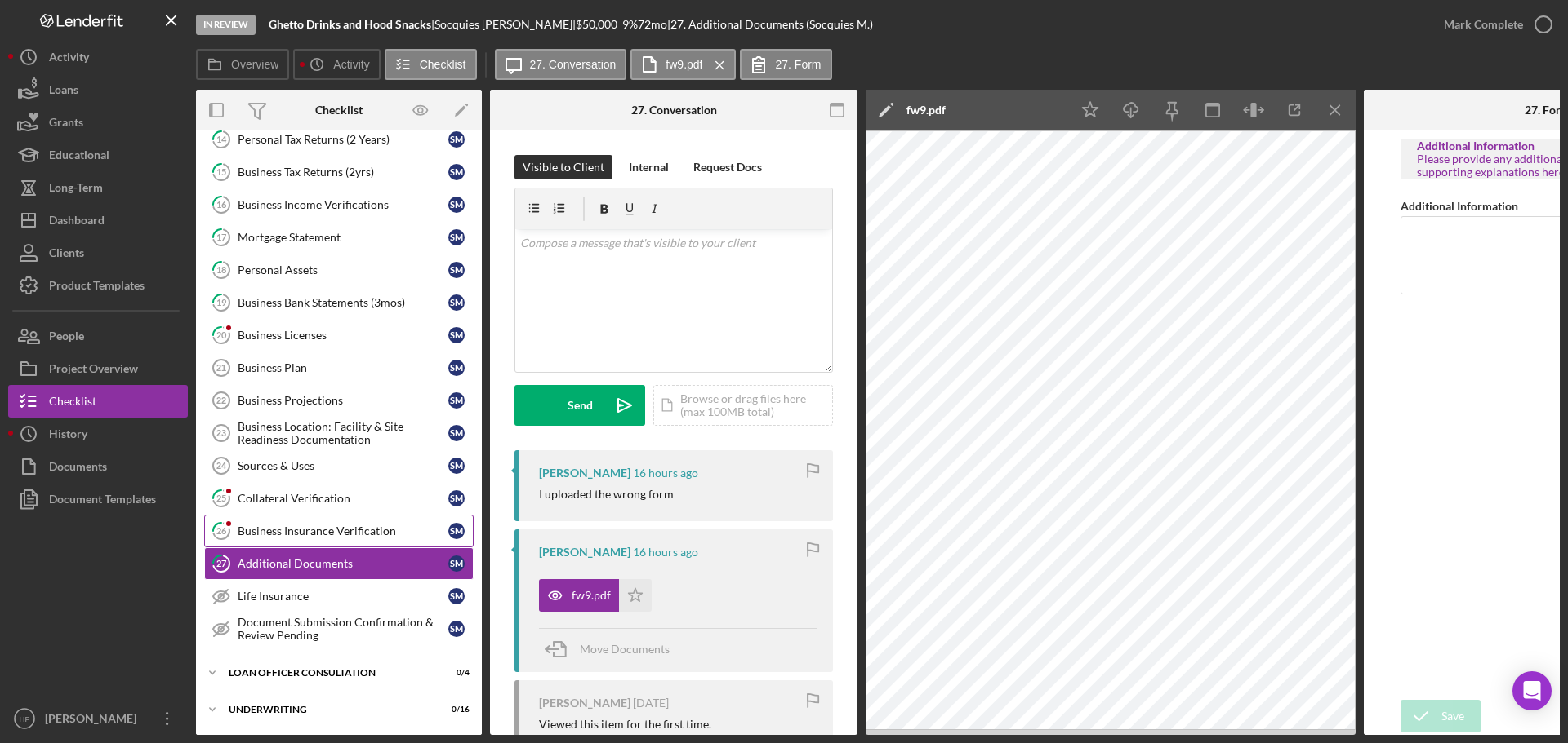
click at [310, 544] on link "26 Business Insurance Verification S M" at bounding box center [338, 531] width 269 height 33
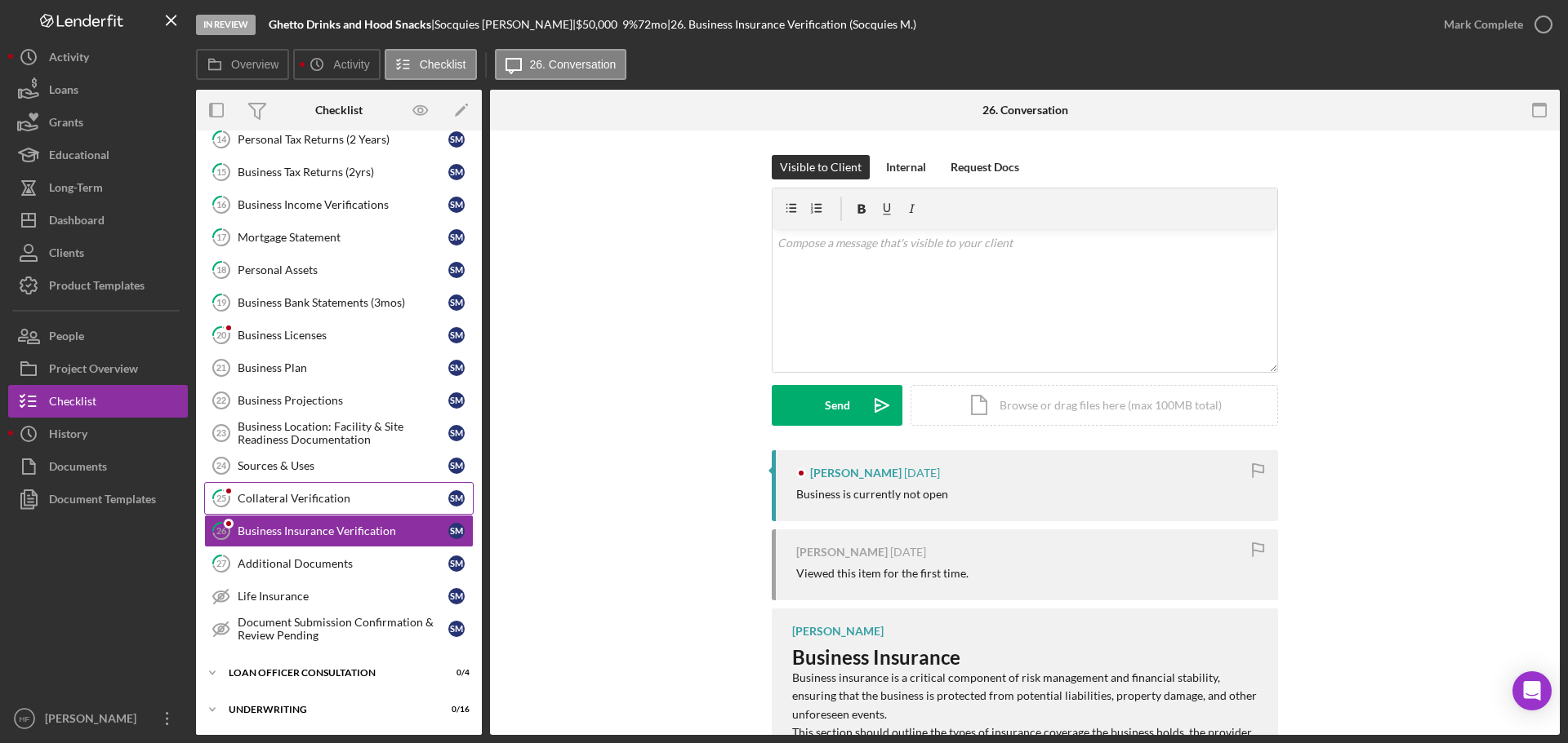
click at [284, 496] on div "Collateral Verification" at bounding box center [343, 499] width 211 height 13
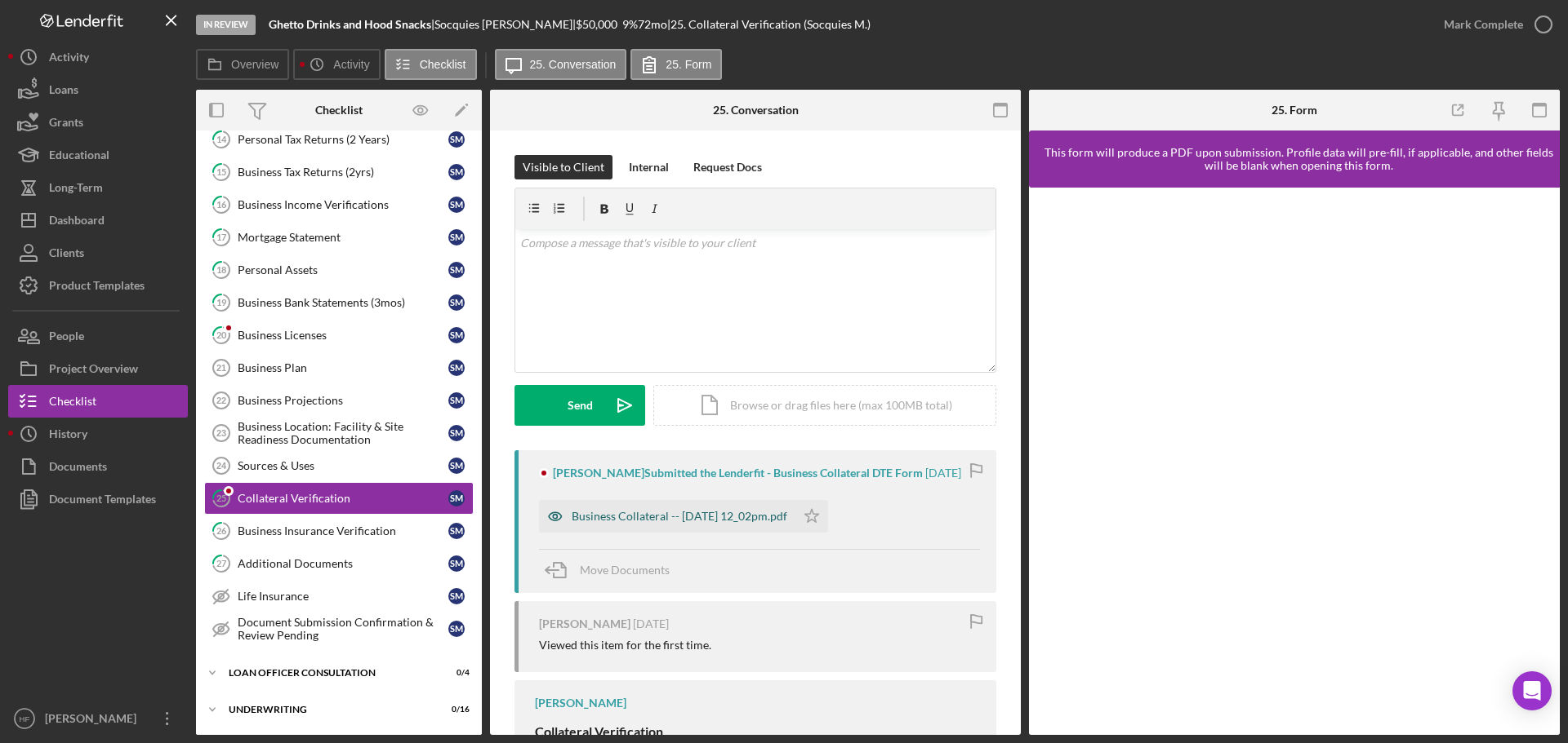
click at [658, 523] on div "Business Collateral -- 2025-09-09 12_02pm.pdf" at bounding box center [679, 516] width 215 height 13
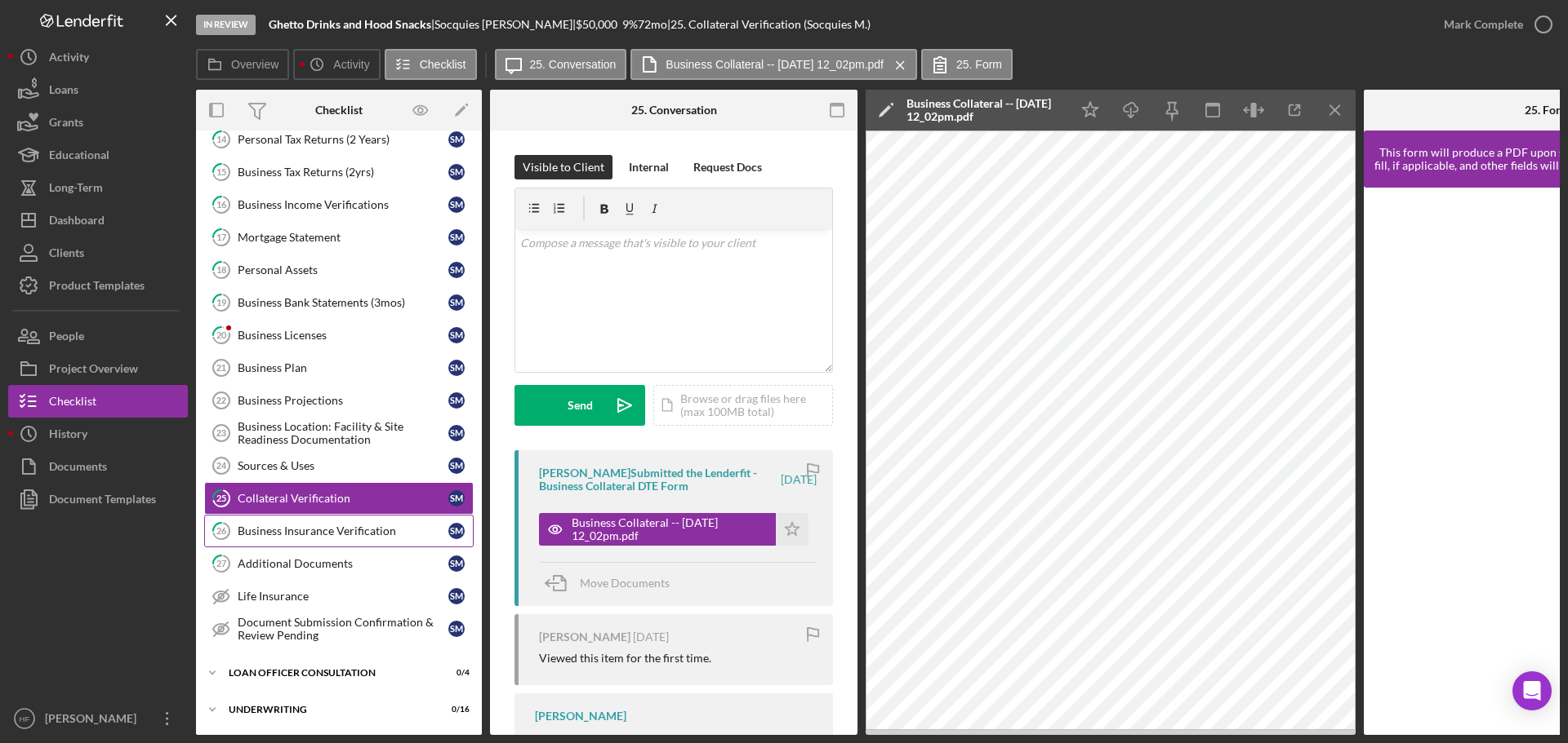
click at [371, 535] on div "Business Insurance Verification" at bounding box center [343, 531] width 211 height 13
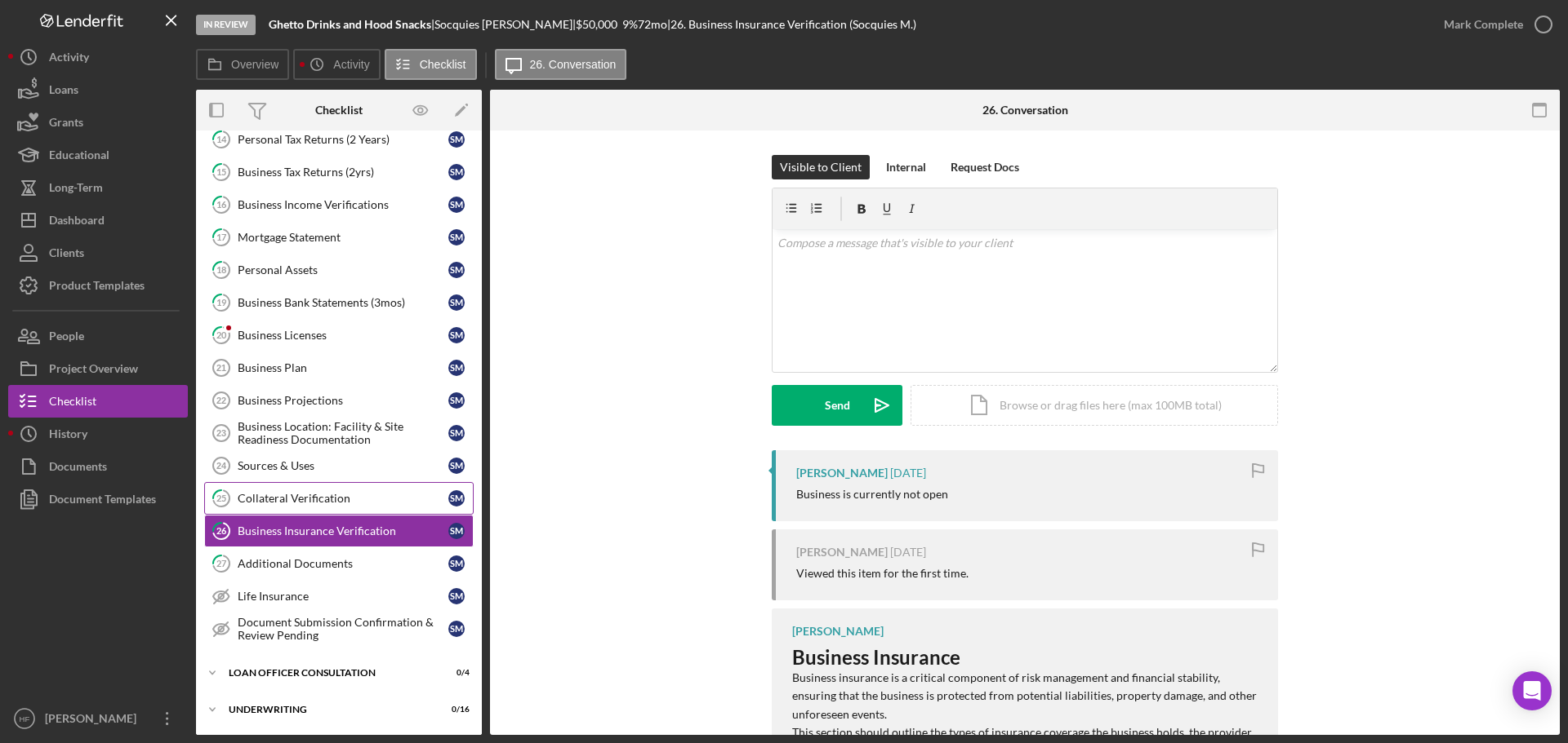
click at [362, 492] on div "Collateral Verification" at bounding box center [343, 499] width 211 height 13
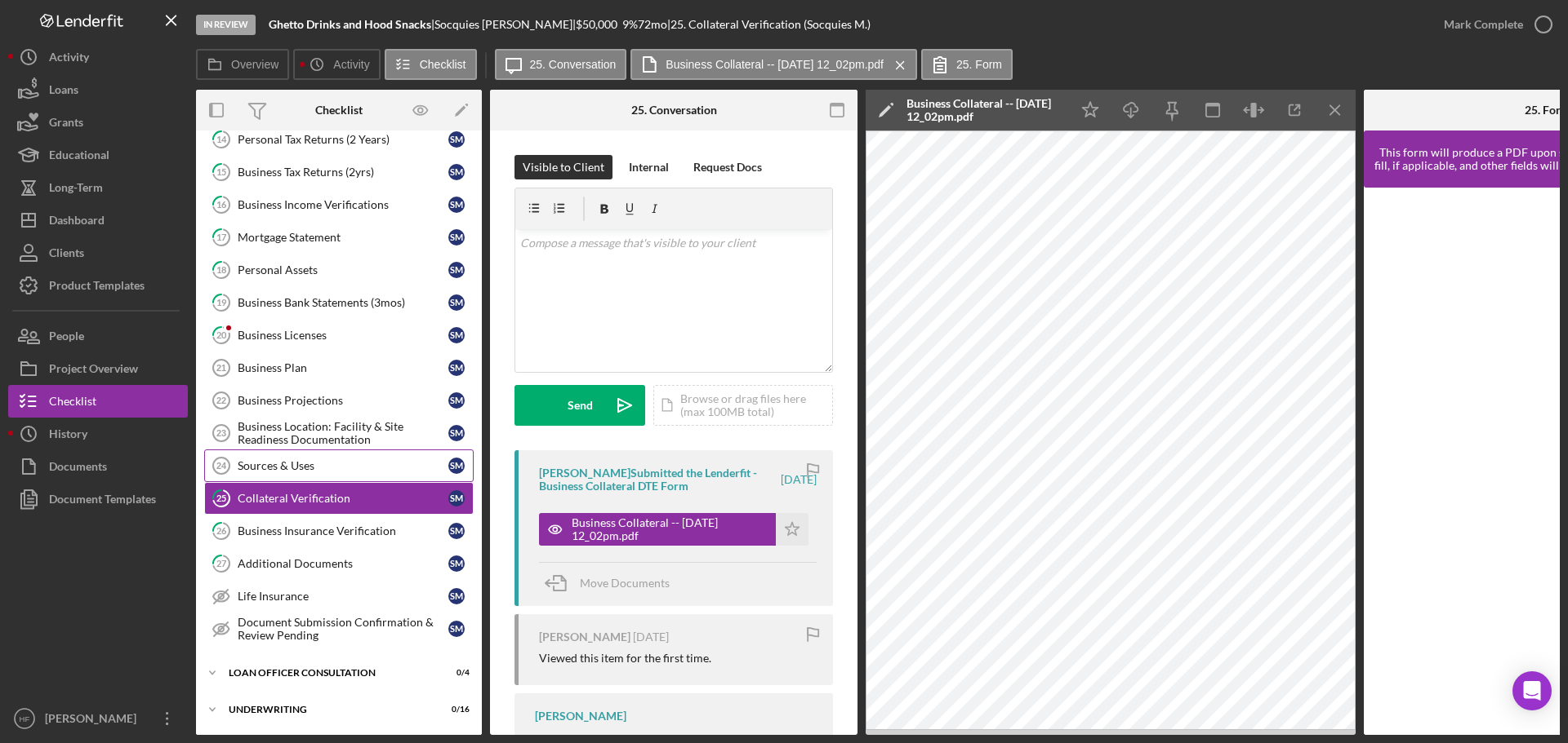
click at [342, 463] on div "Sources & Uses" at bounding box center [343, 466] width 211 height 13
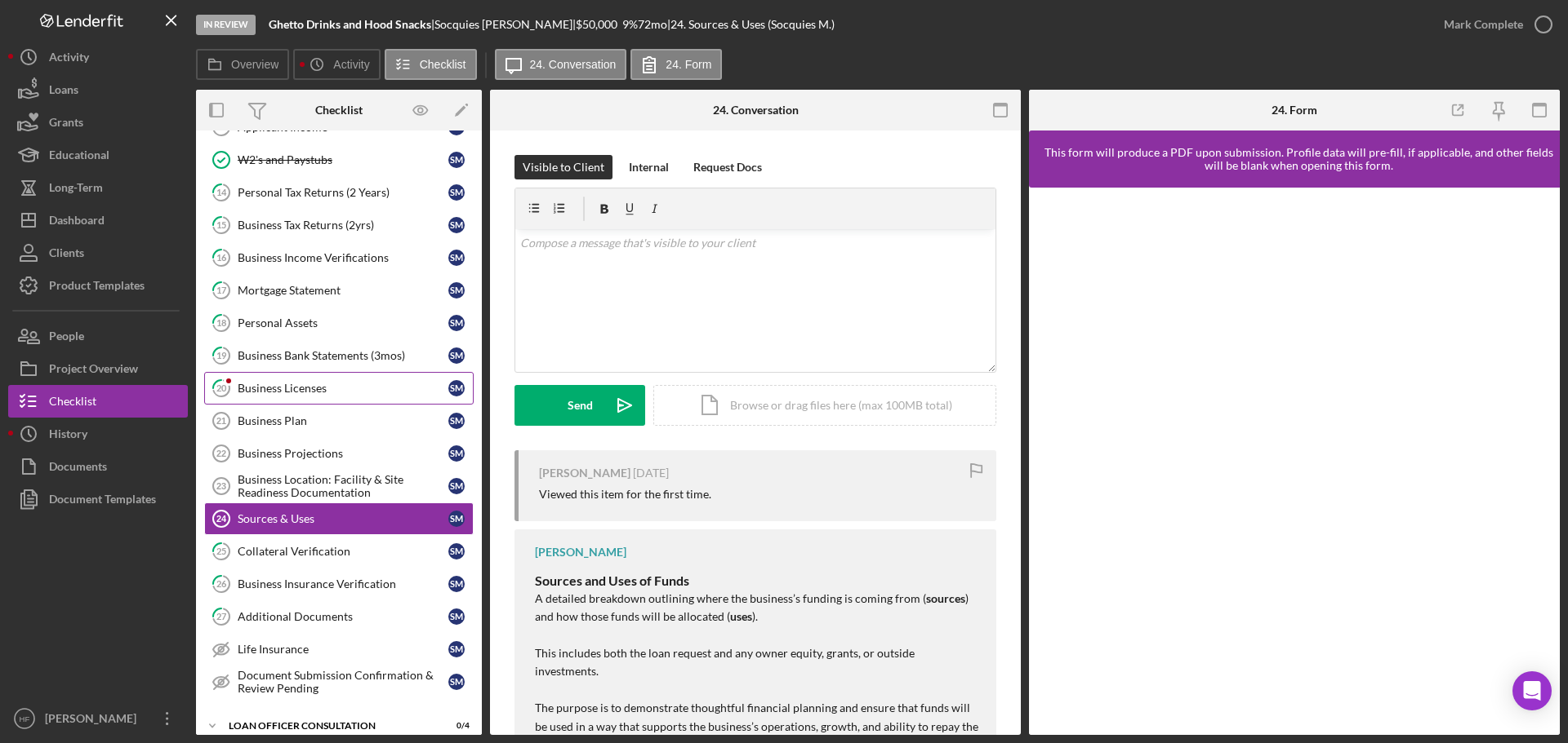
scroll to position [171, 0]
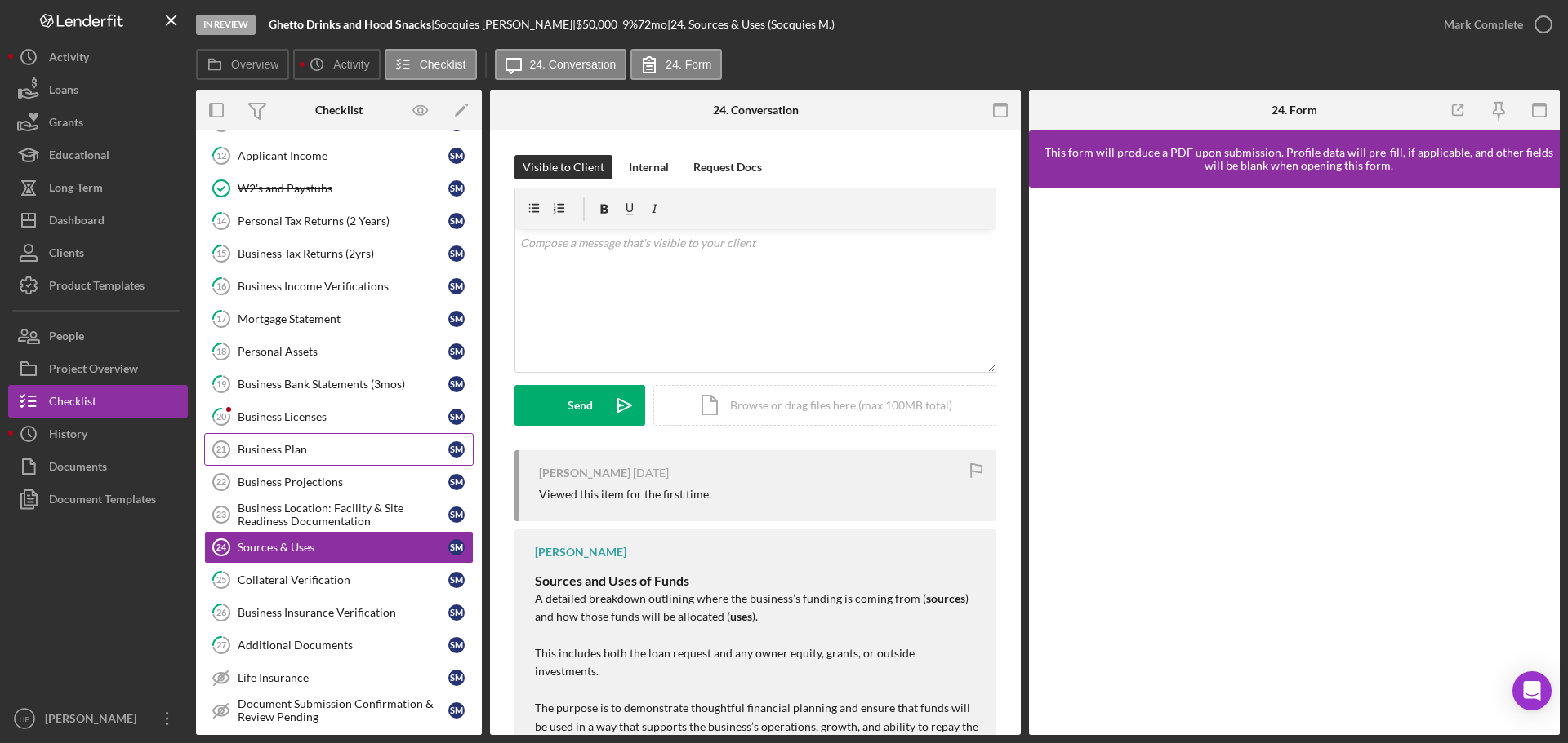
click at [360, 451] on div "Business Plan" at bounding box center [343, 449] width 211 height 13
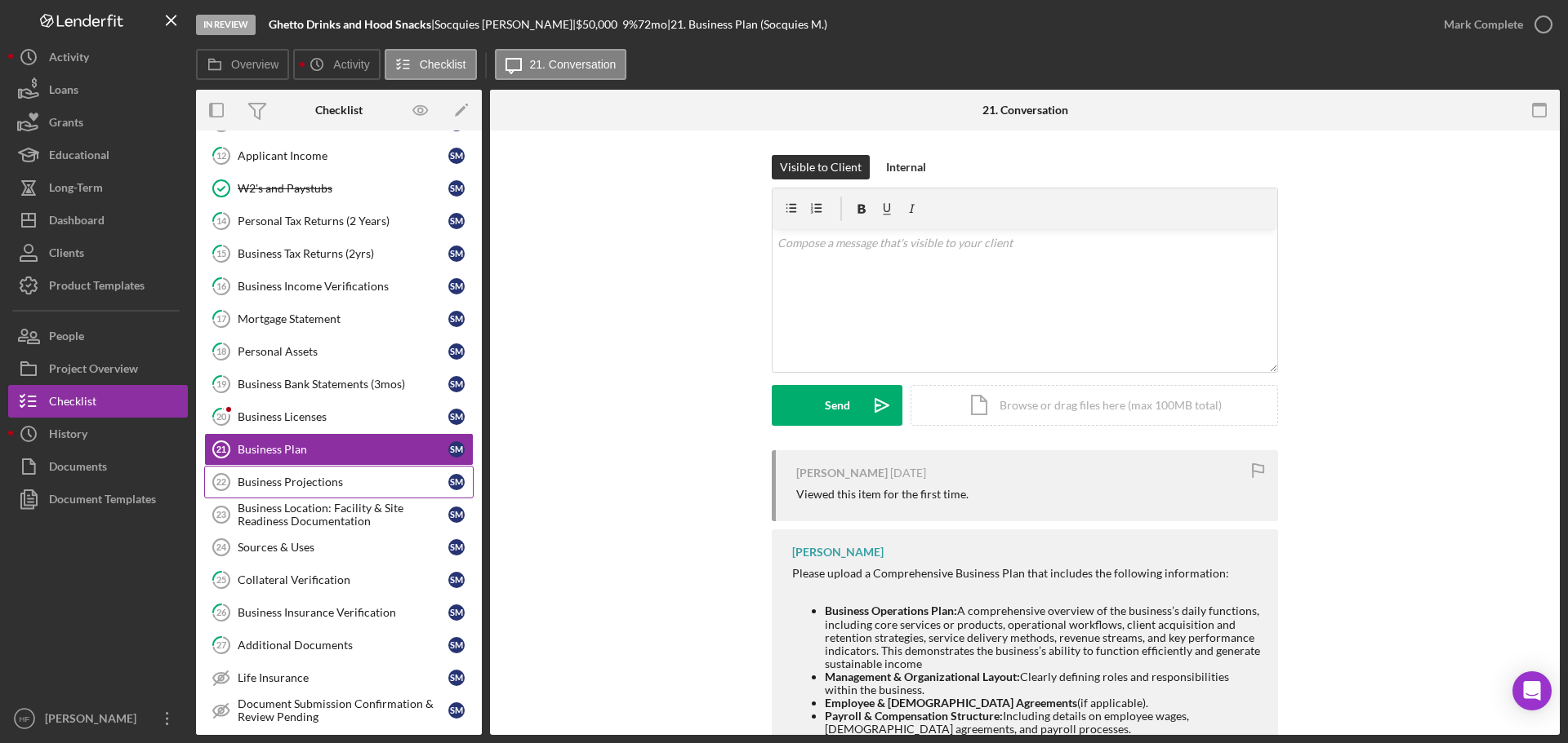
click at [357, 478] on div "Business Projections" at bounding box center [343, 482] width 211 height 13
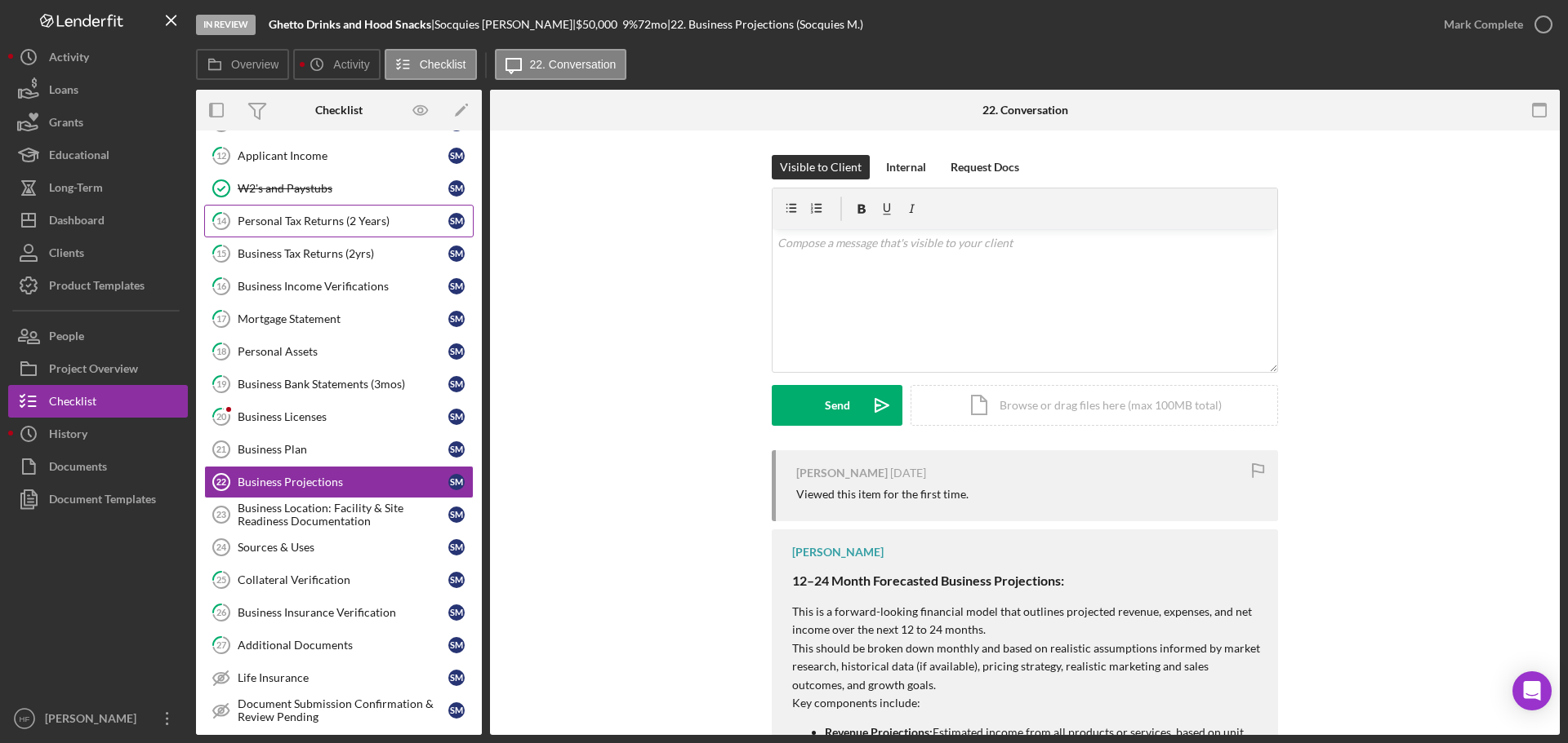
click at [320, 217] on div "Personal Tax Returns (2 Years)" at bounding box center [343, 221] width 211 height 13
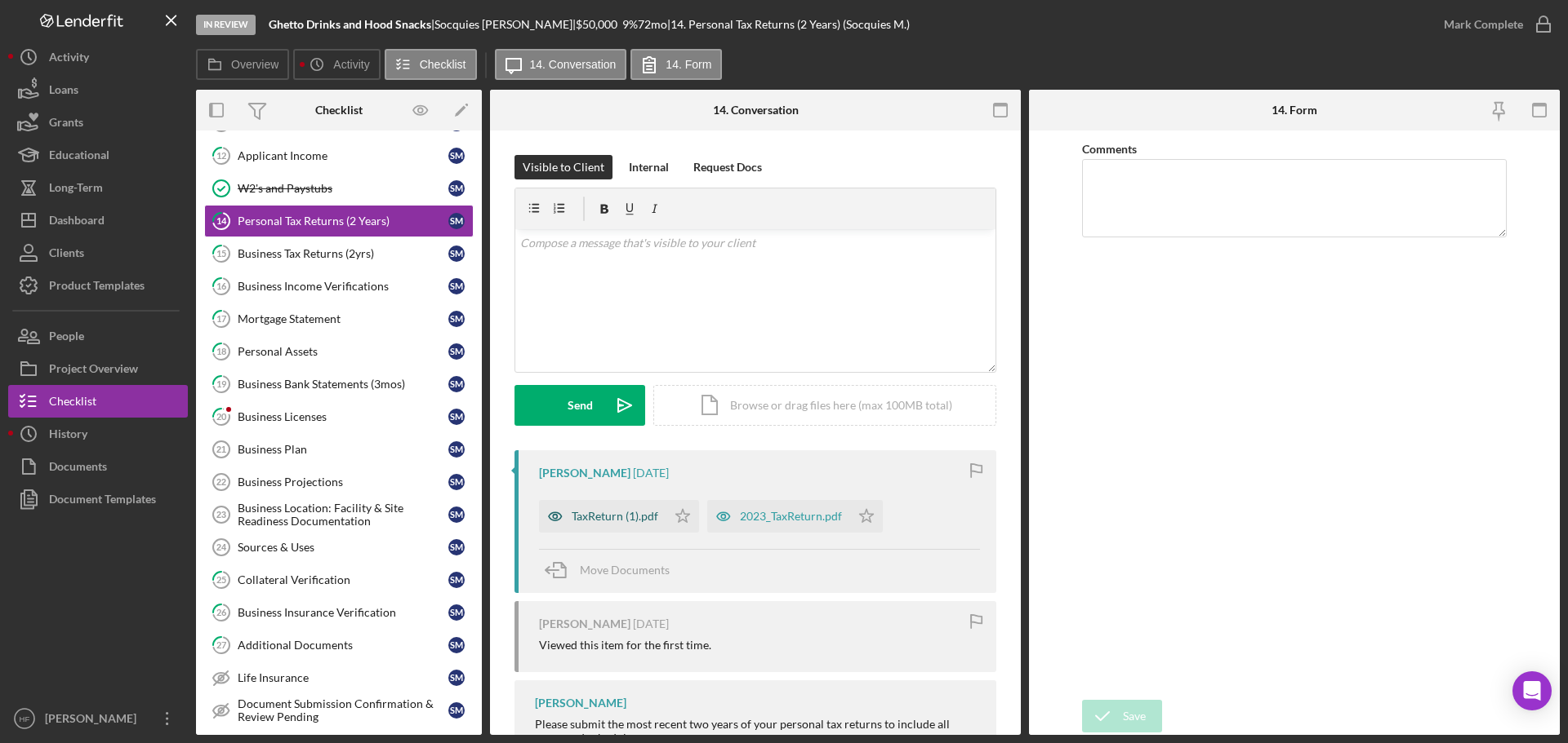
click at [629, 522] on div "TaxReturn (1).pdf" at bounding box center [614, 516] width 87 height 13
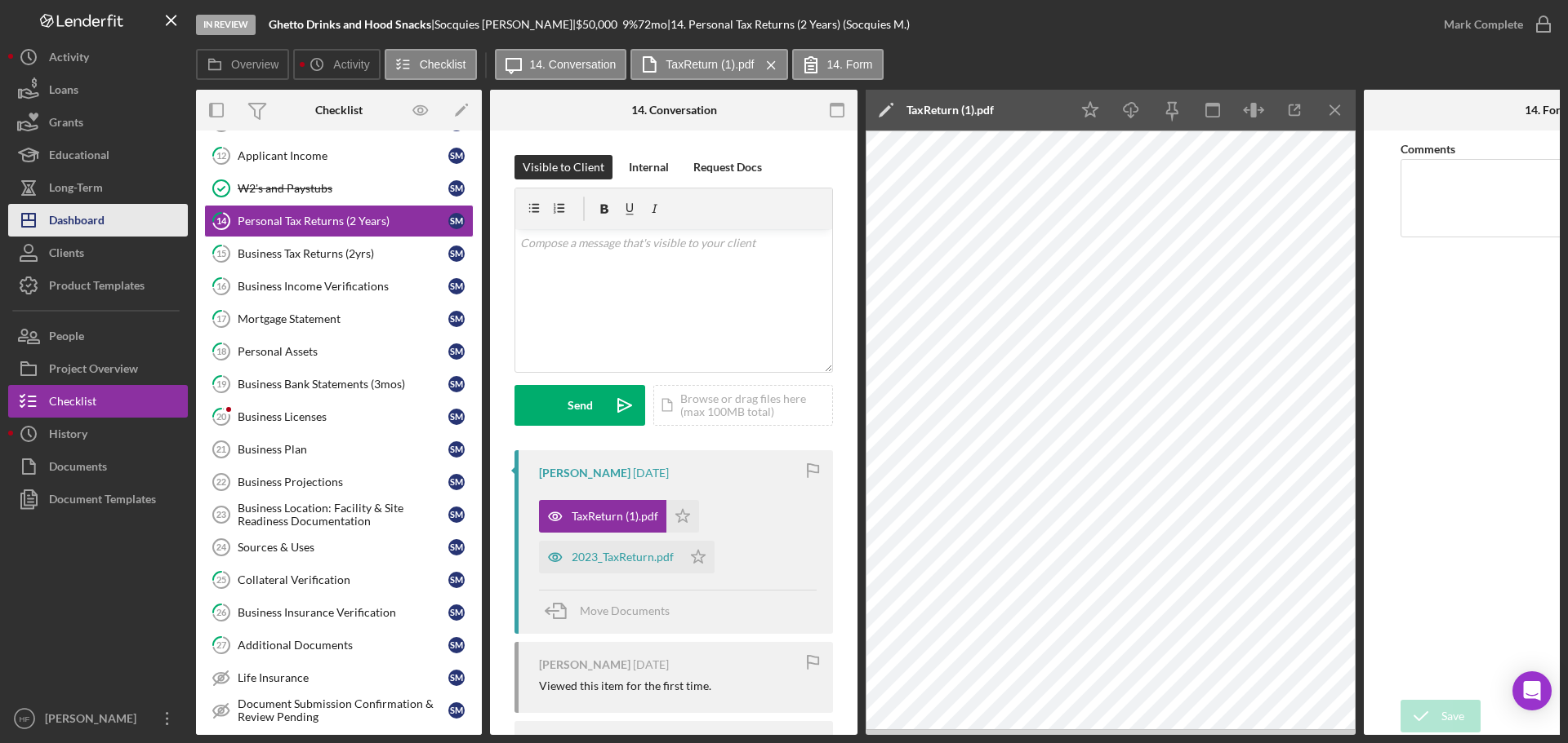
click at [142, 224] on button "Icon/Dashboard Dashboard" at bounding box center [97, 220] width 179 height 33
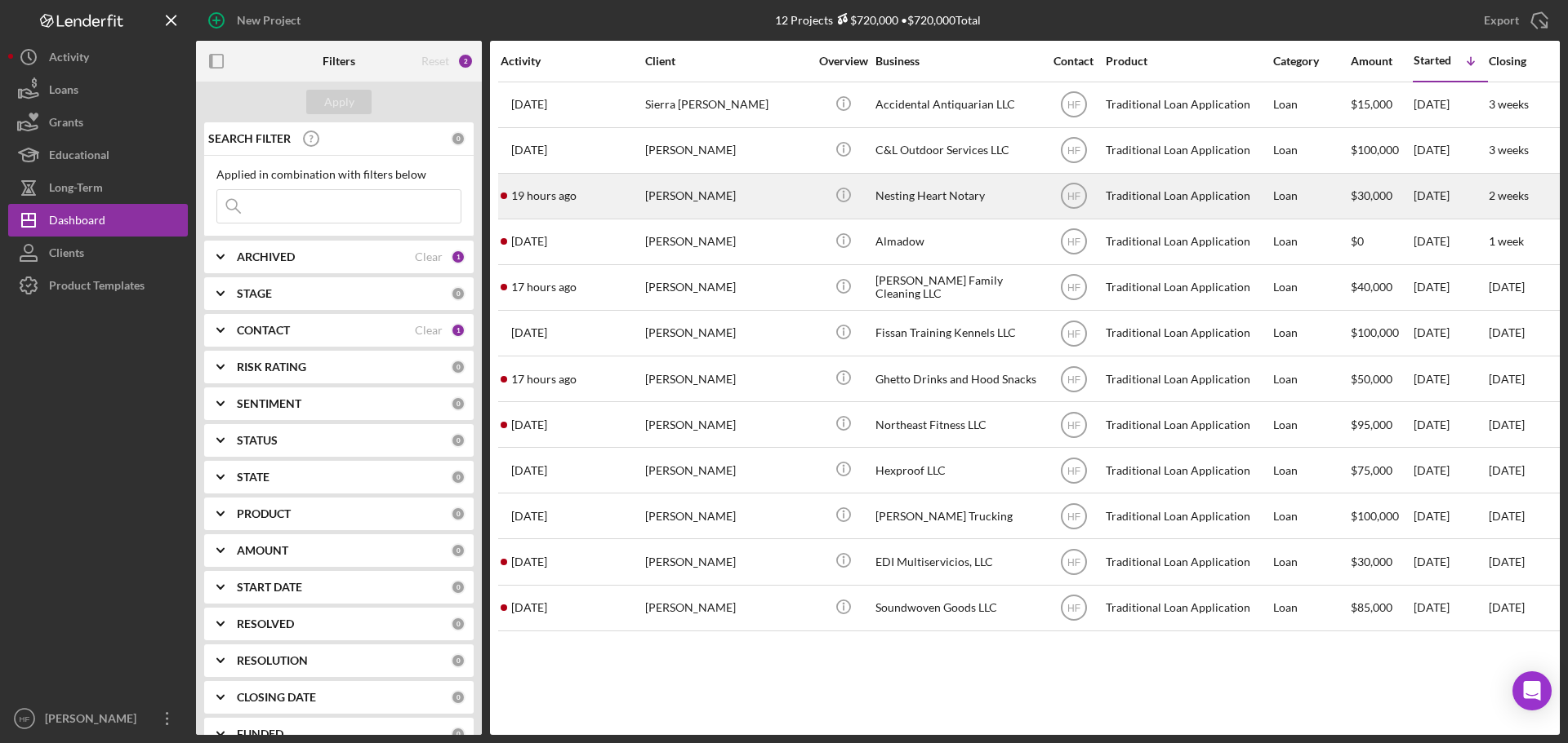
click at [770, 213] on div "[PERSON_NAME]" at bounding box center [727, 196] width 163 height 43
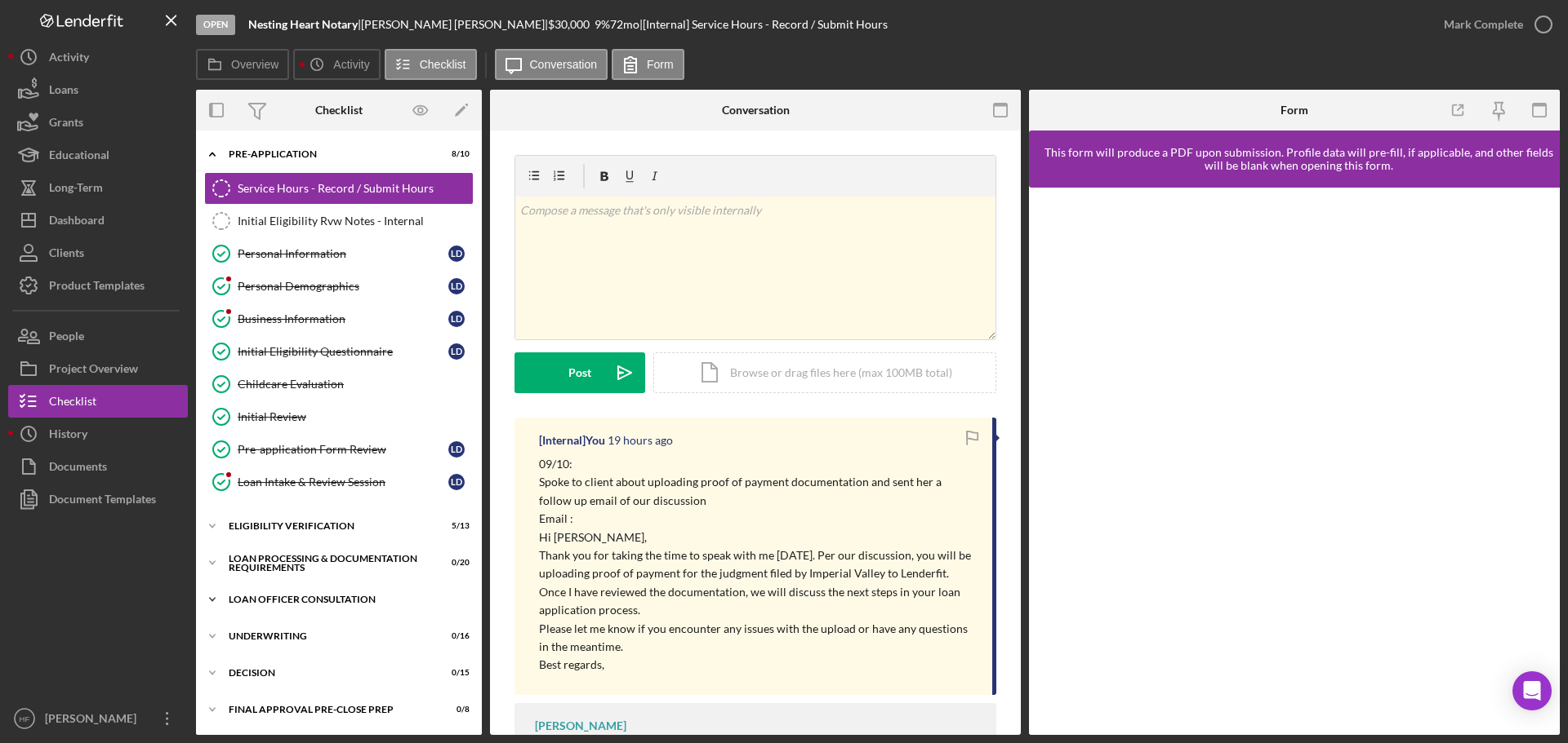
scroll to position [184, 0]
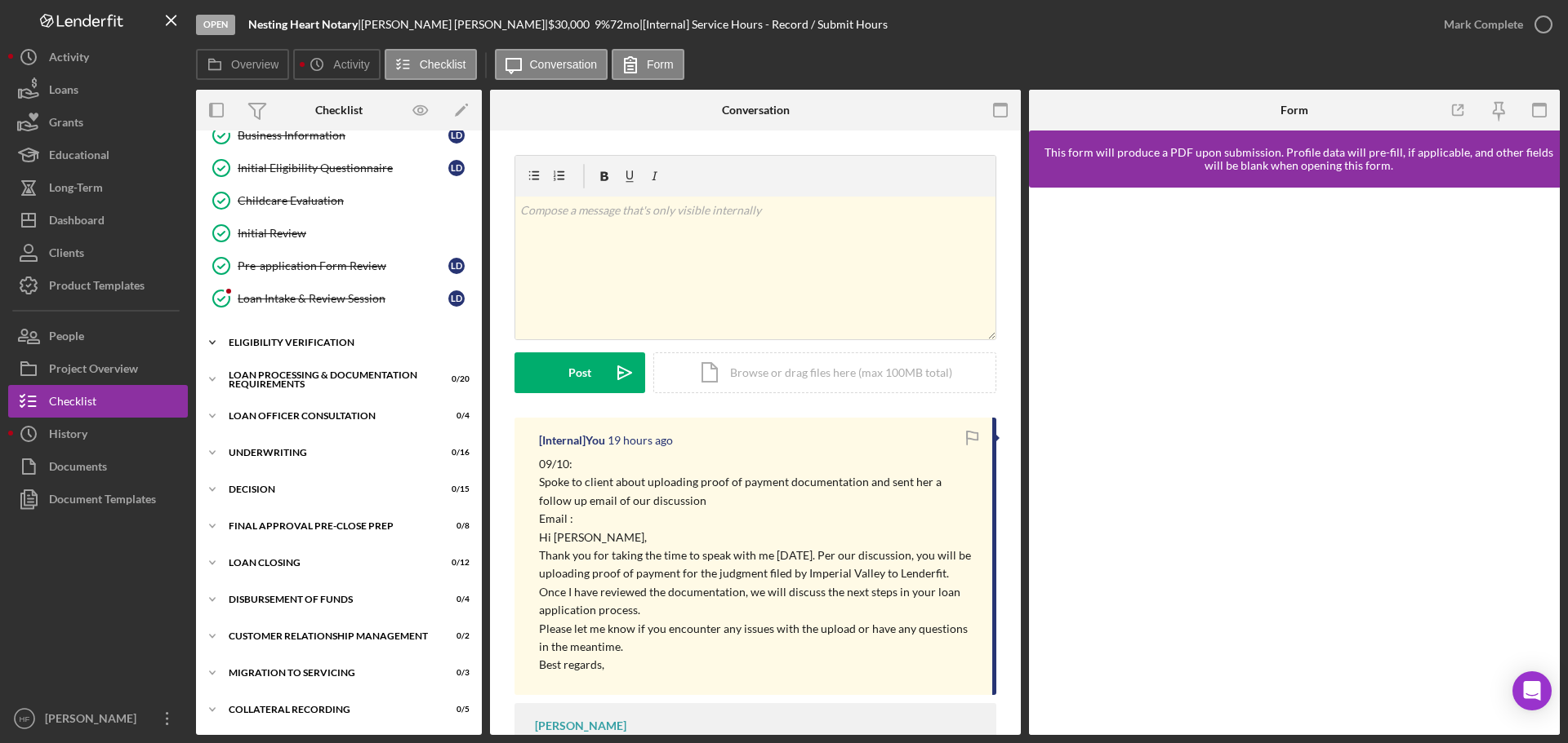
click at [217, 346] on icon "Icon/Expander" at bounding box center [212, 342] width 33 height 33
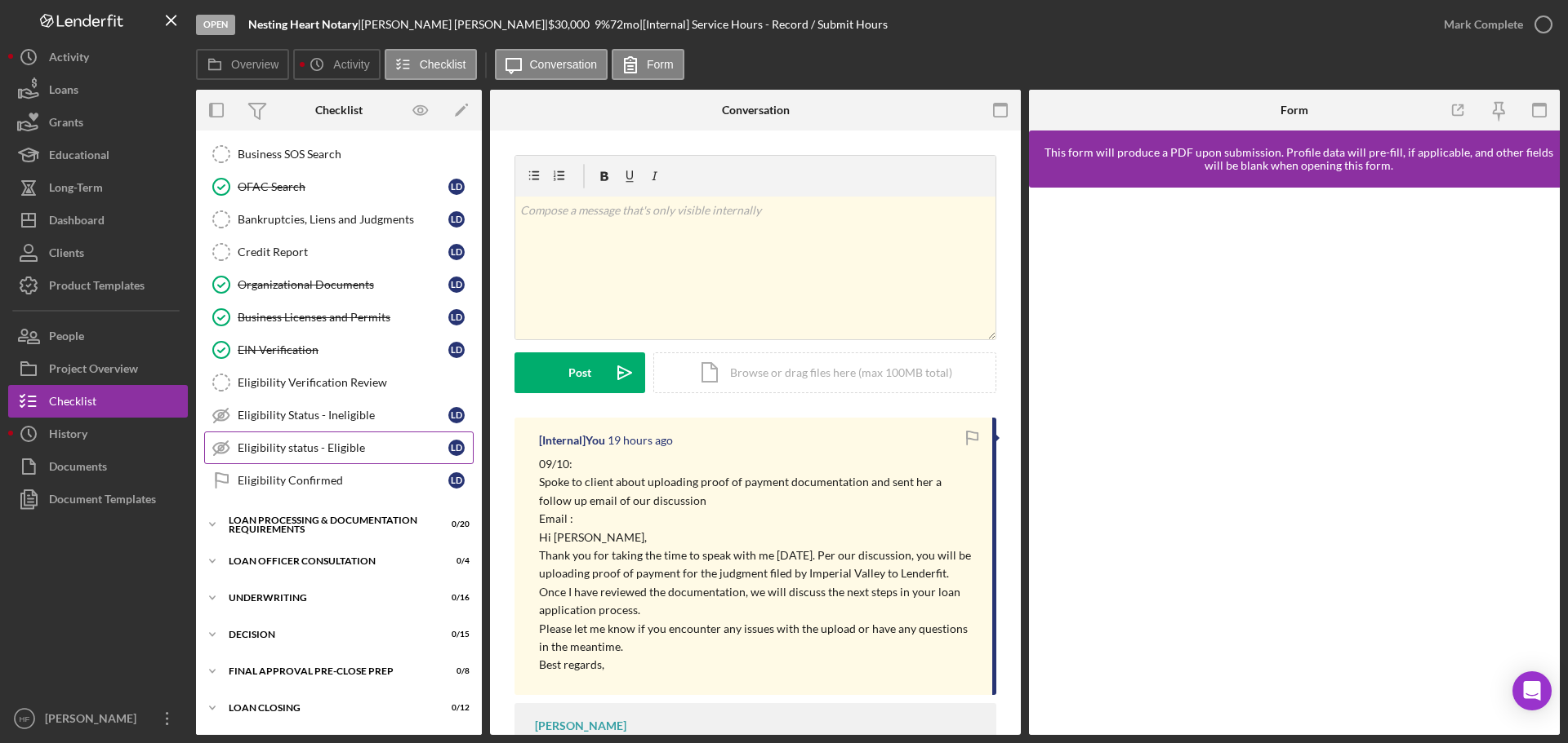
scroll to position [510, 0]
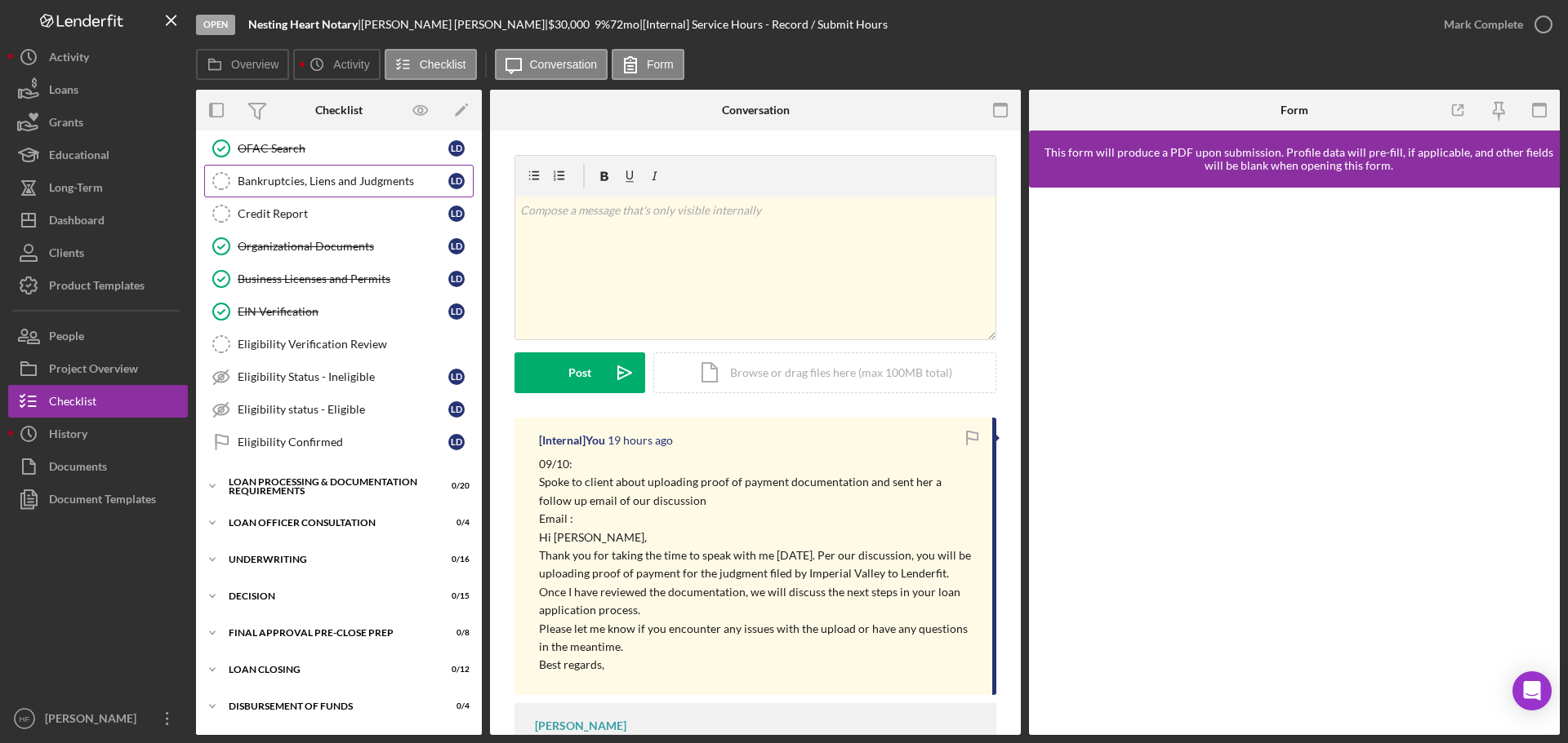
click at [347, 178] on div "Bankruptcies, Liens and Judgments" at bounding box center [343, 181] width 211 height 13
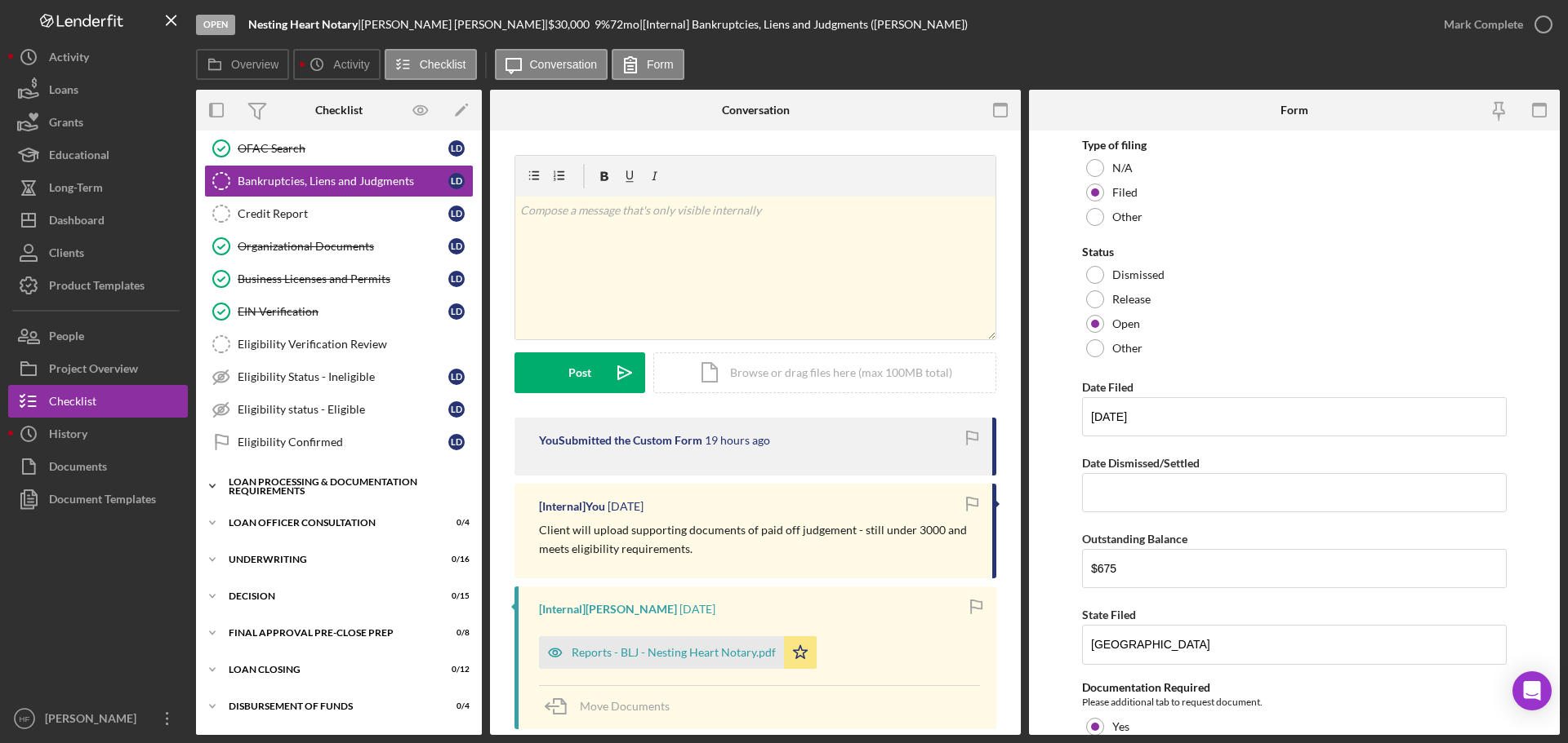
click at [210, 488] on icon "Icon/Expander" at bounding box center [212, 486] width 33 height 33
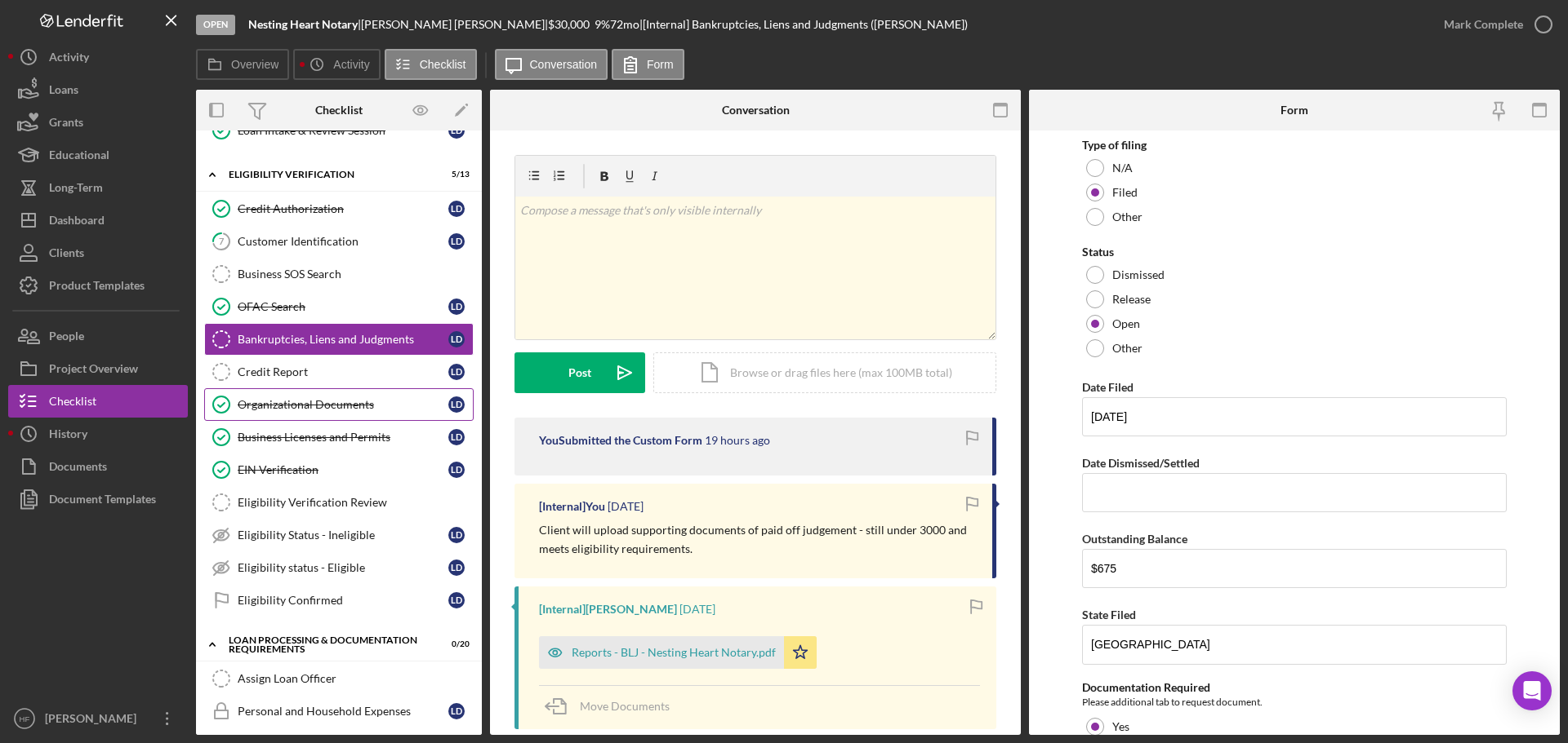
scroll to position [266, 0]
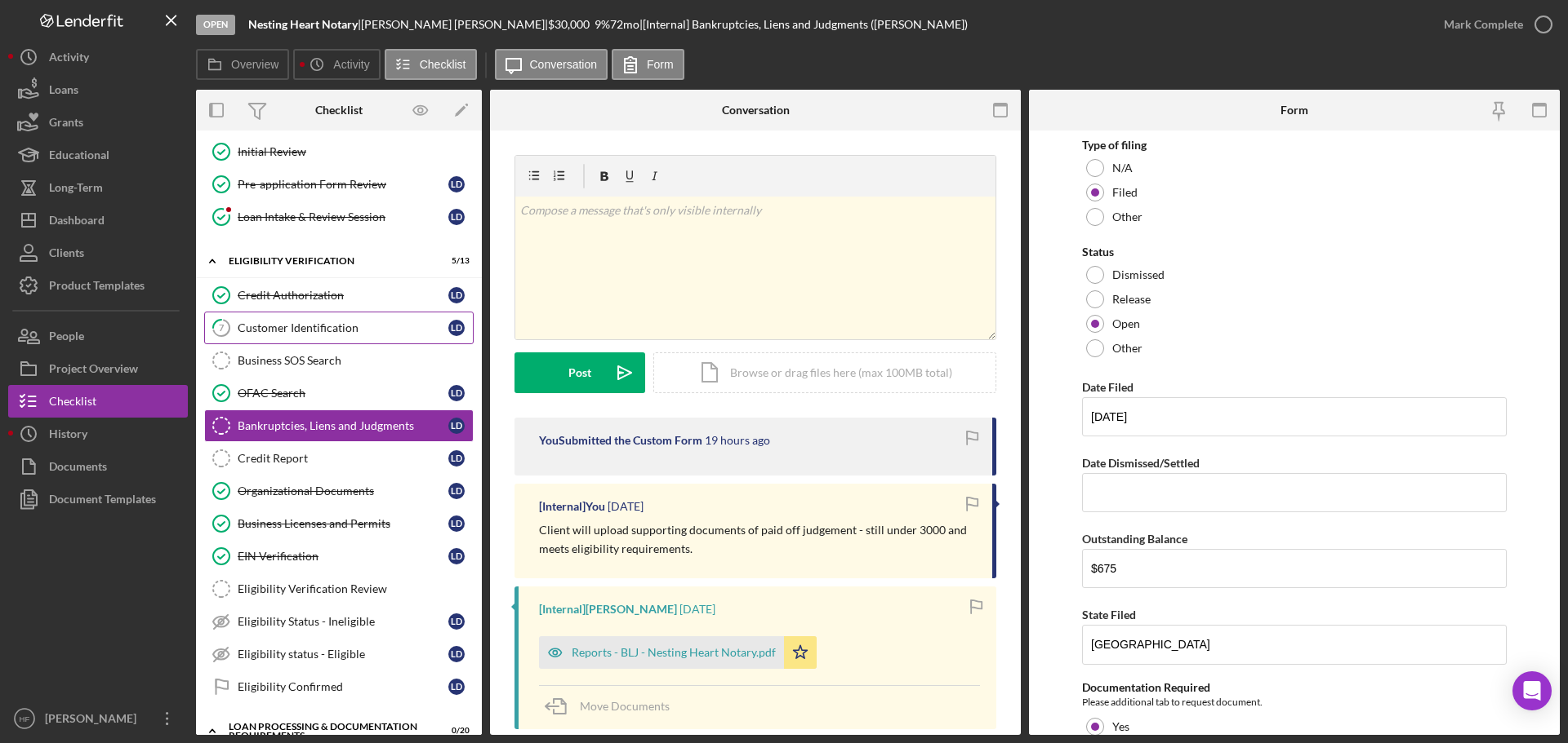
click at [365, 329] on div "Customer Identification" at bounding box center [343, 327] width 211 height 13
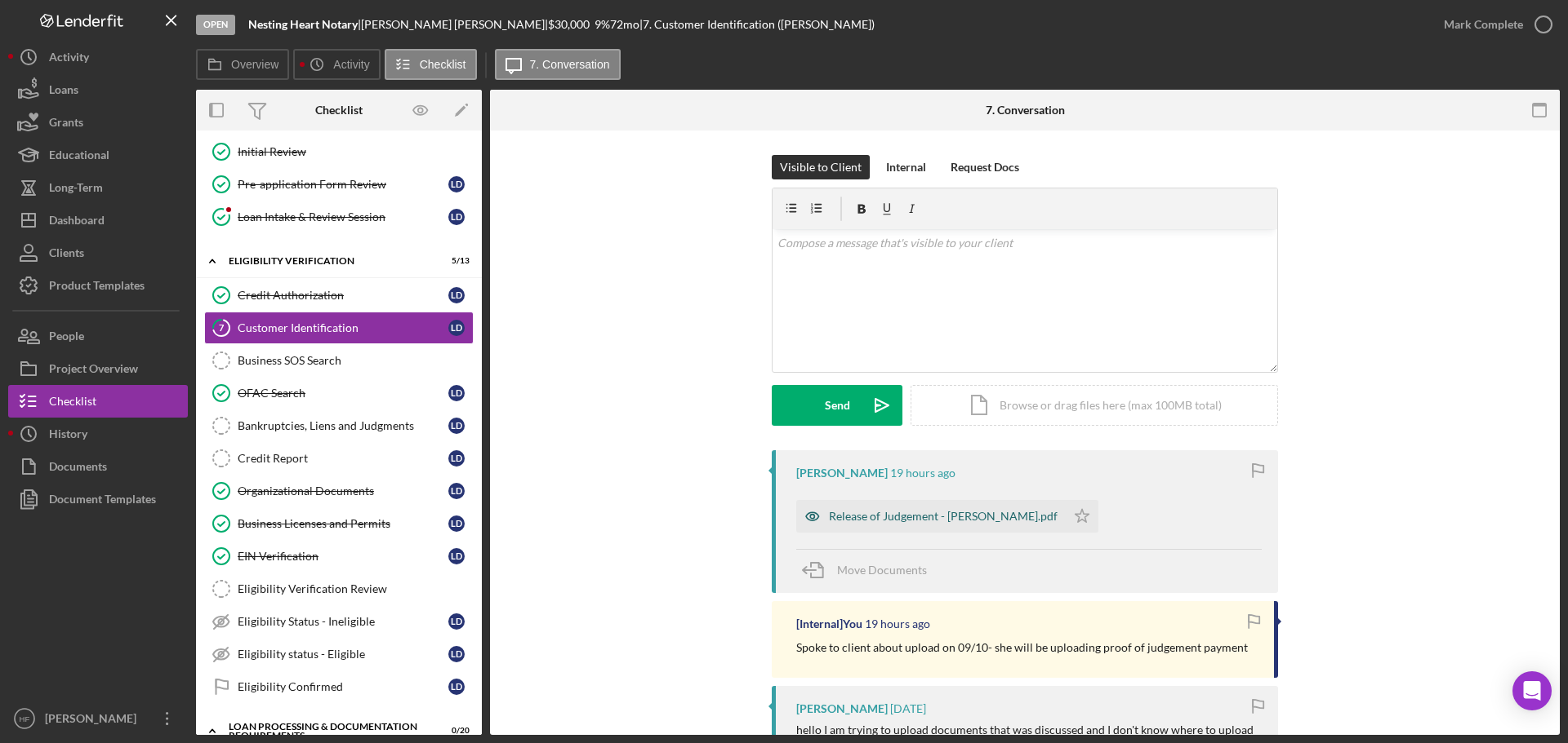
click at [916, 522] on div "Release of Judgement - Latrice Duncan.pdf" at bounding box center [943, 516] width 229 height 13
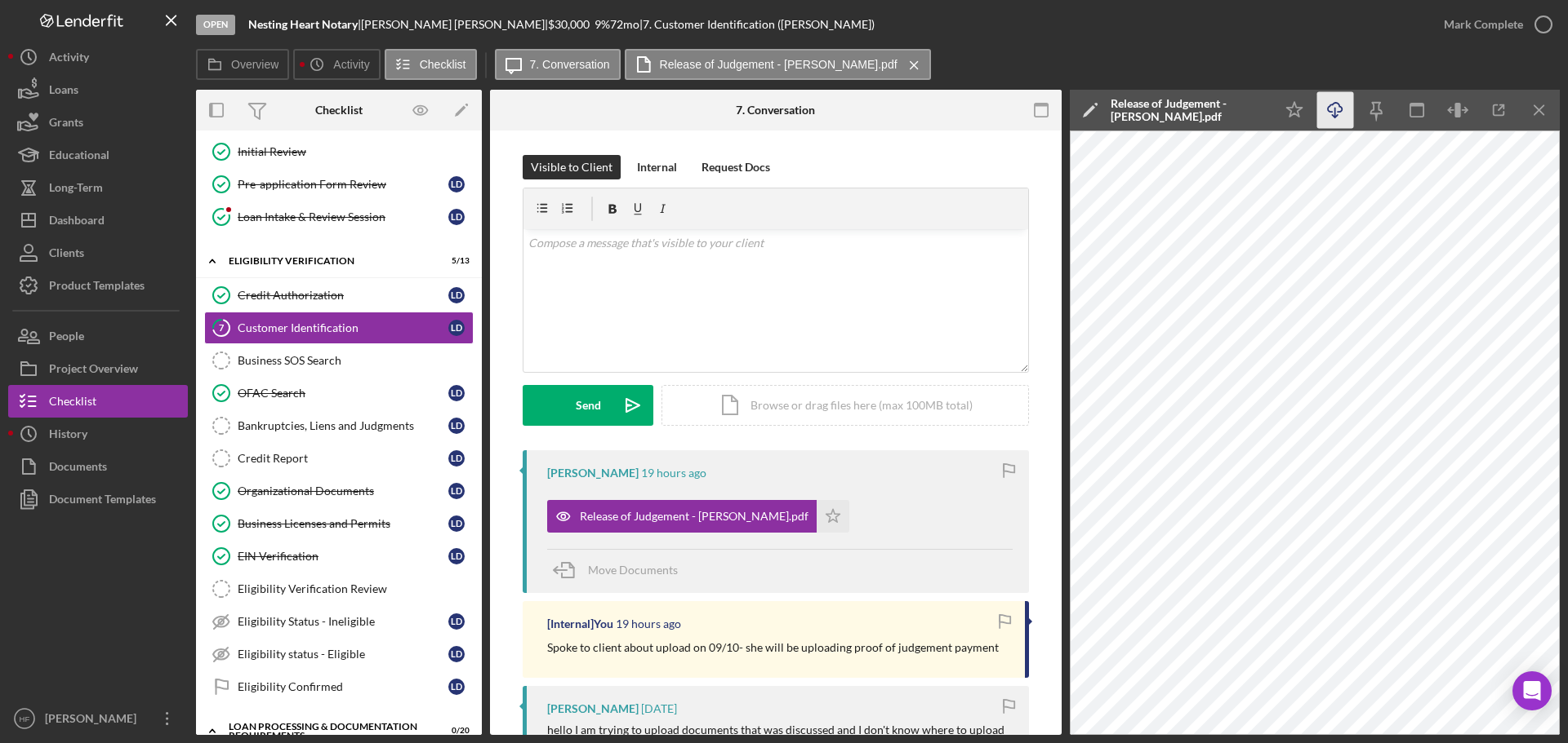
click at [1240, 114] on icon "Icon/Download" at bounding box center [1336, 110] width 37 height 37
click at [370, 424] on div "Bankruptcies, Liens and Judgments" at bounding box center [343, 425] width 211 height 13
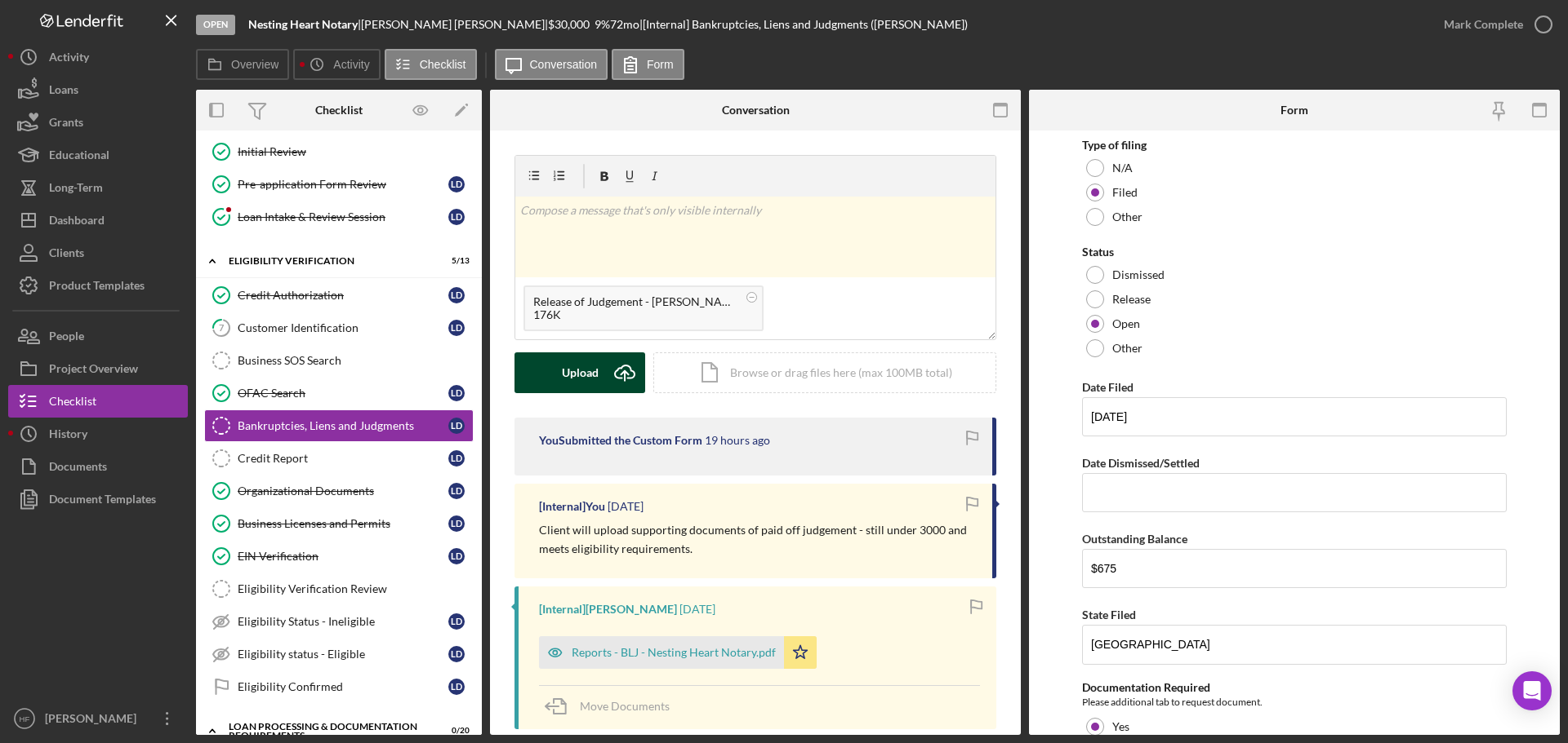
click at [601, 379] on button "Upload Icon/Upload" at bounding box center [580, 373] width 131 height 41
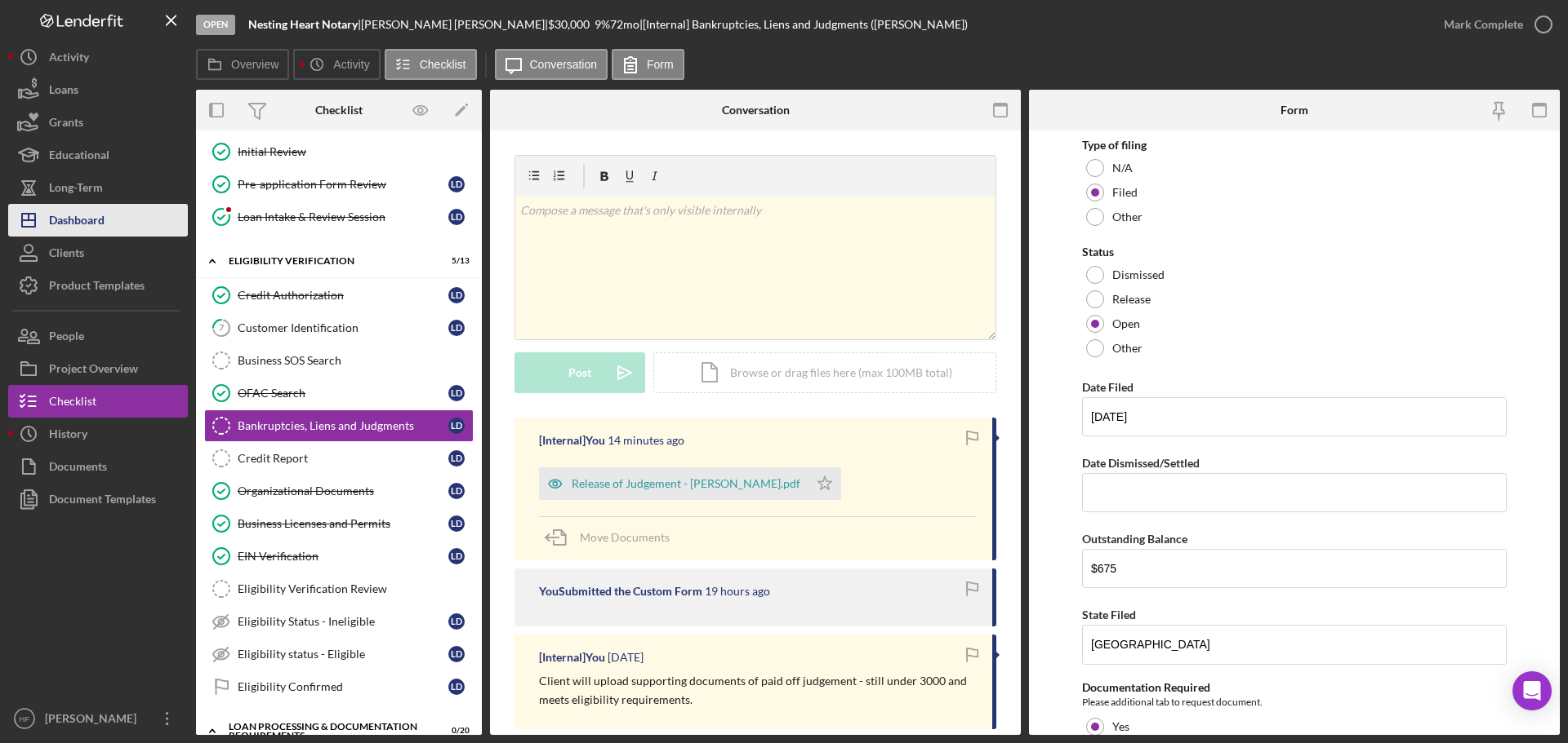
click at [99, 223] on div "Dashboard" at bounding box center [76, 222] width 56 height 37
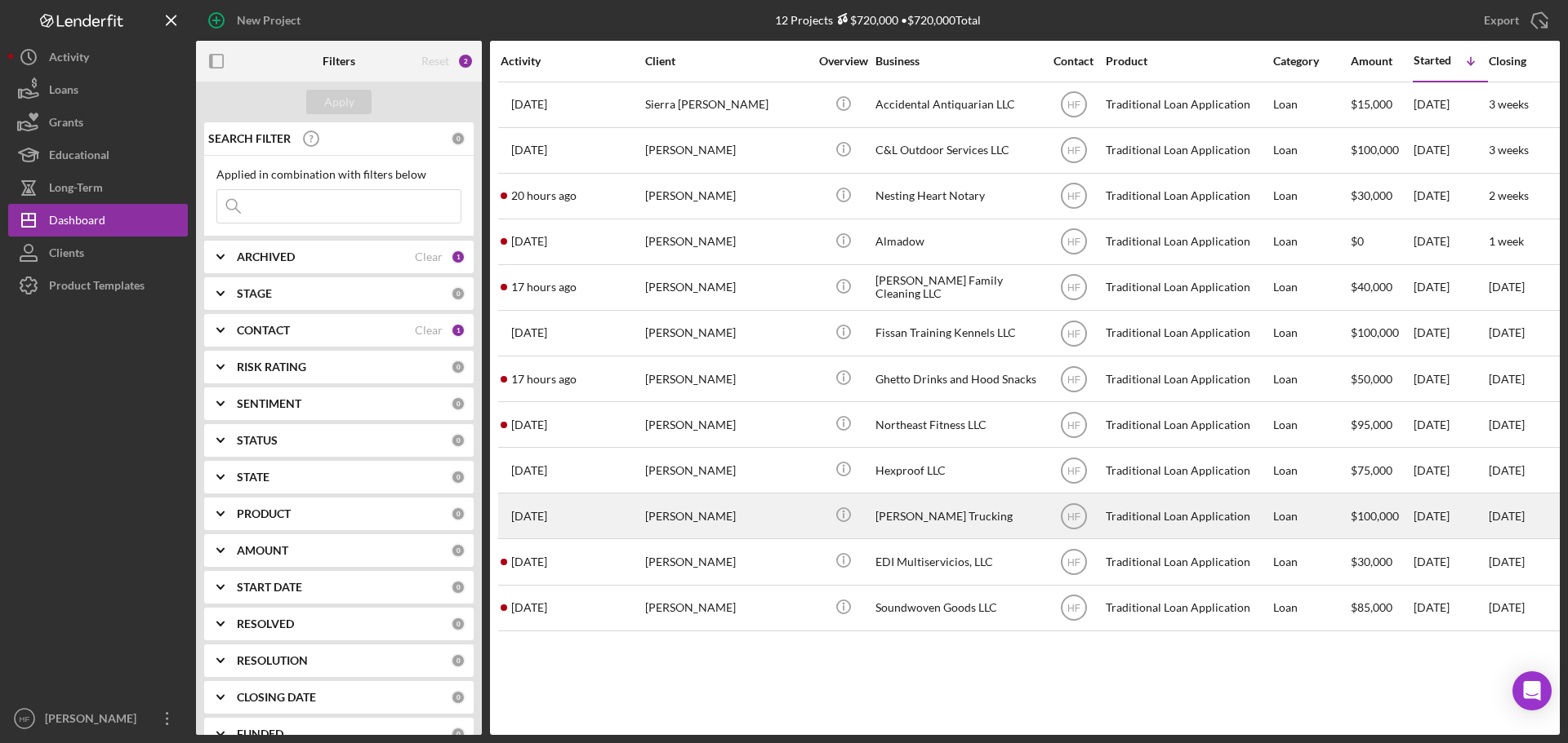
click at [786, 514] on div "[PERSON_NAME]" at bounding box center [727, 515] width 163 height 43
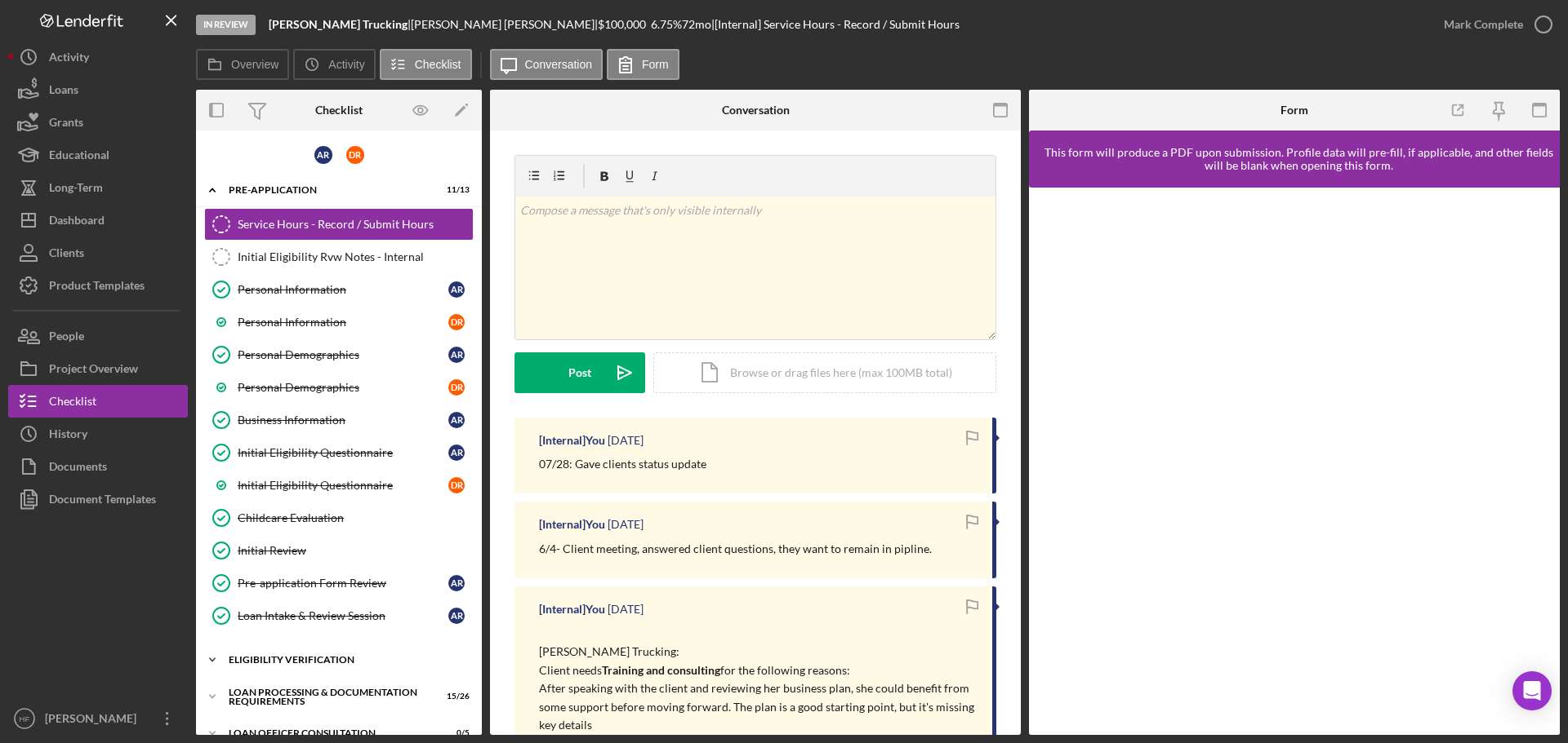
click at [298, 638] on div "Eligibility Verification" at bounding box center [345, 660] width 233 height 10
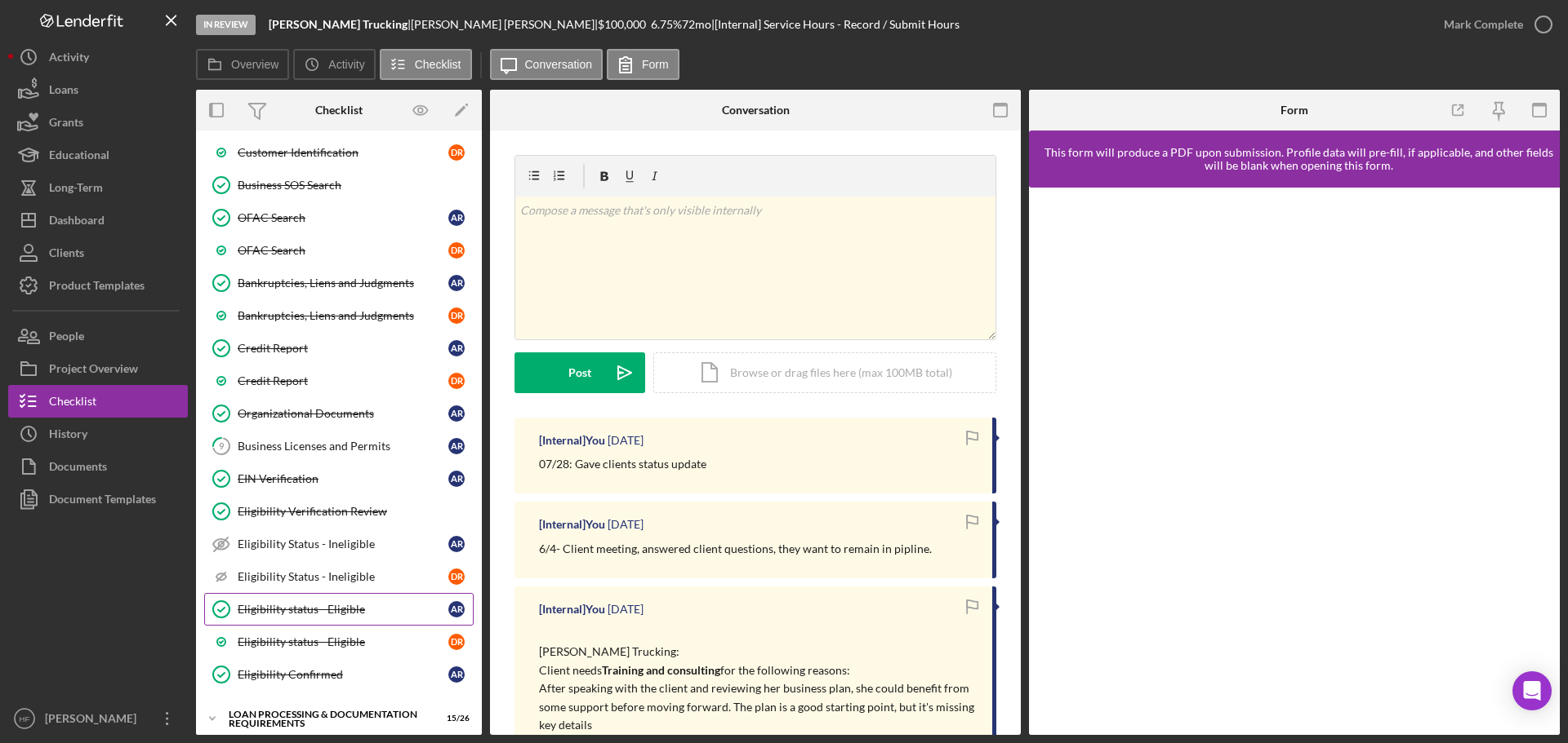
scroll to position [653, 0]
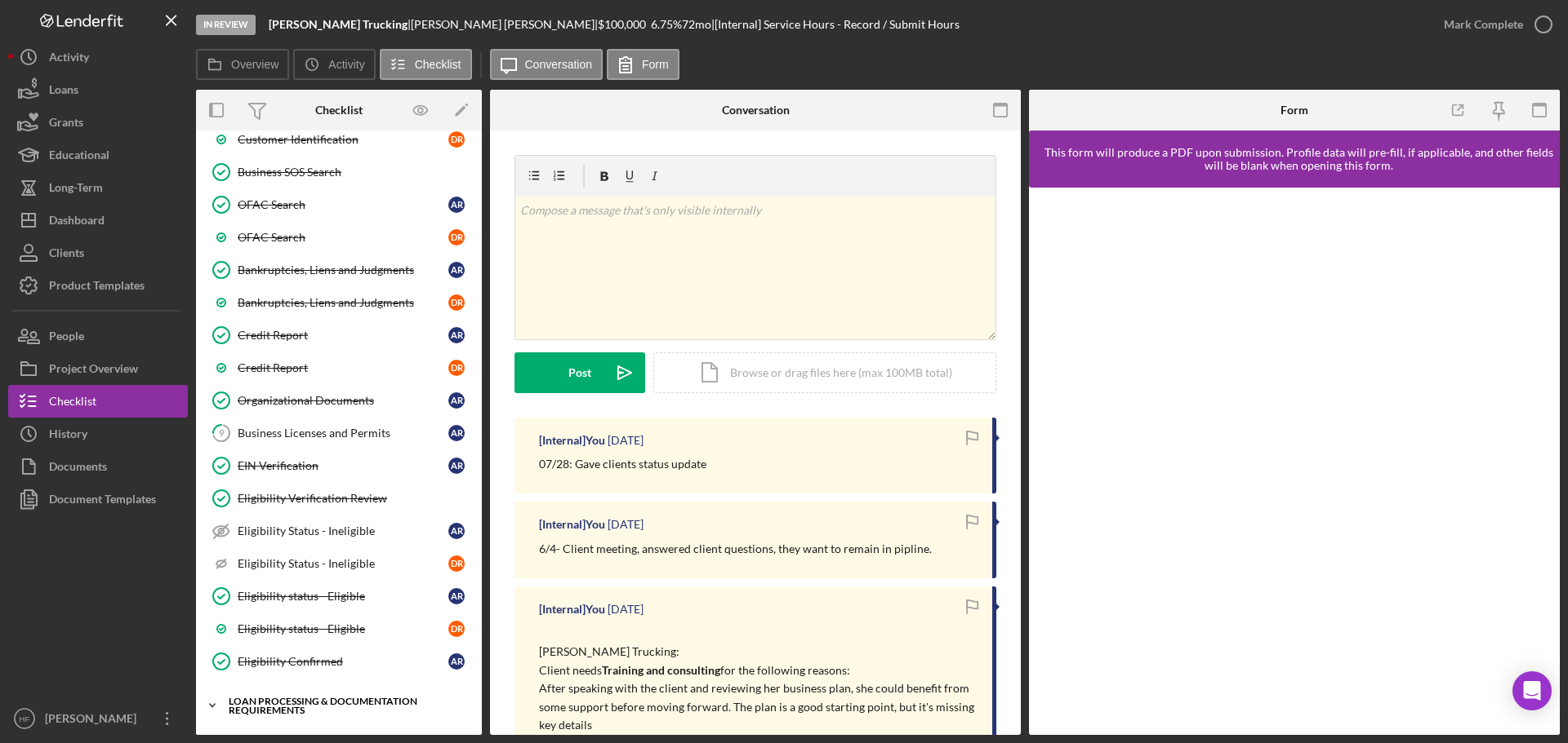
click at [307, 638] on div "Loan Processing & Documentation Requirements" at bounding box center [345, 706] width 233 height 19
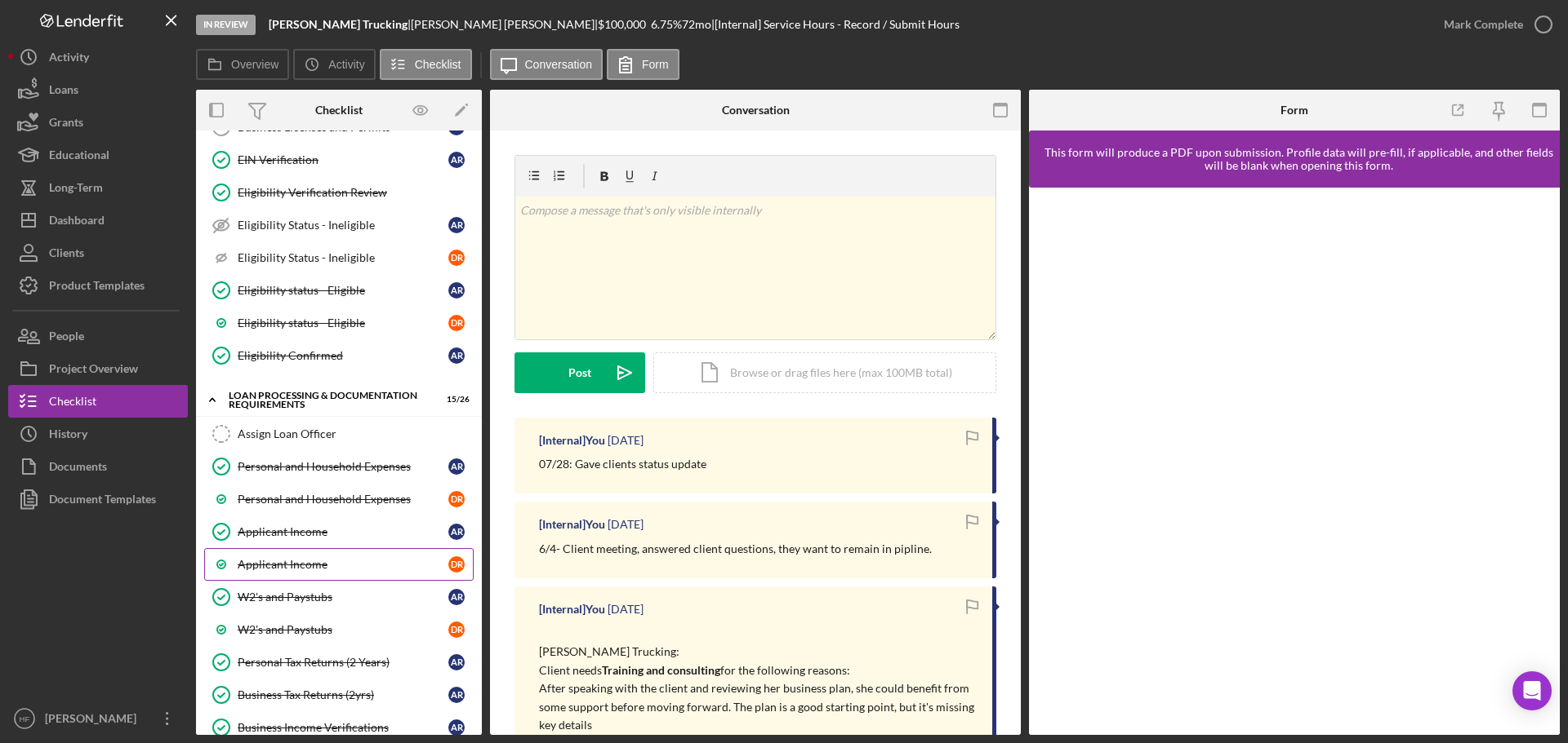
scroll to position [1061, 0]
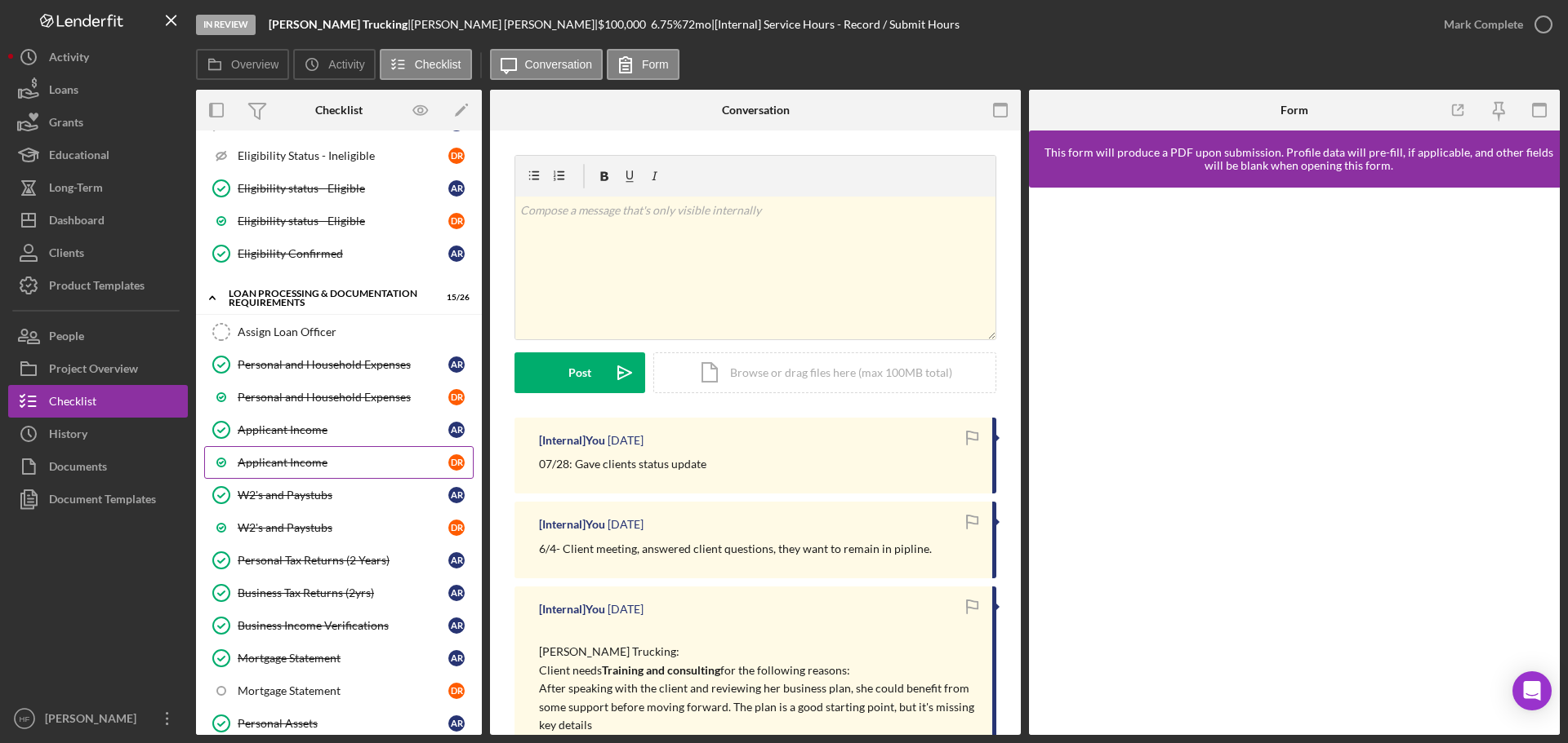
click at [315, 472] on link "Applicant Income D R" at bounding box center [338, 462] width 269 height 33
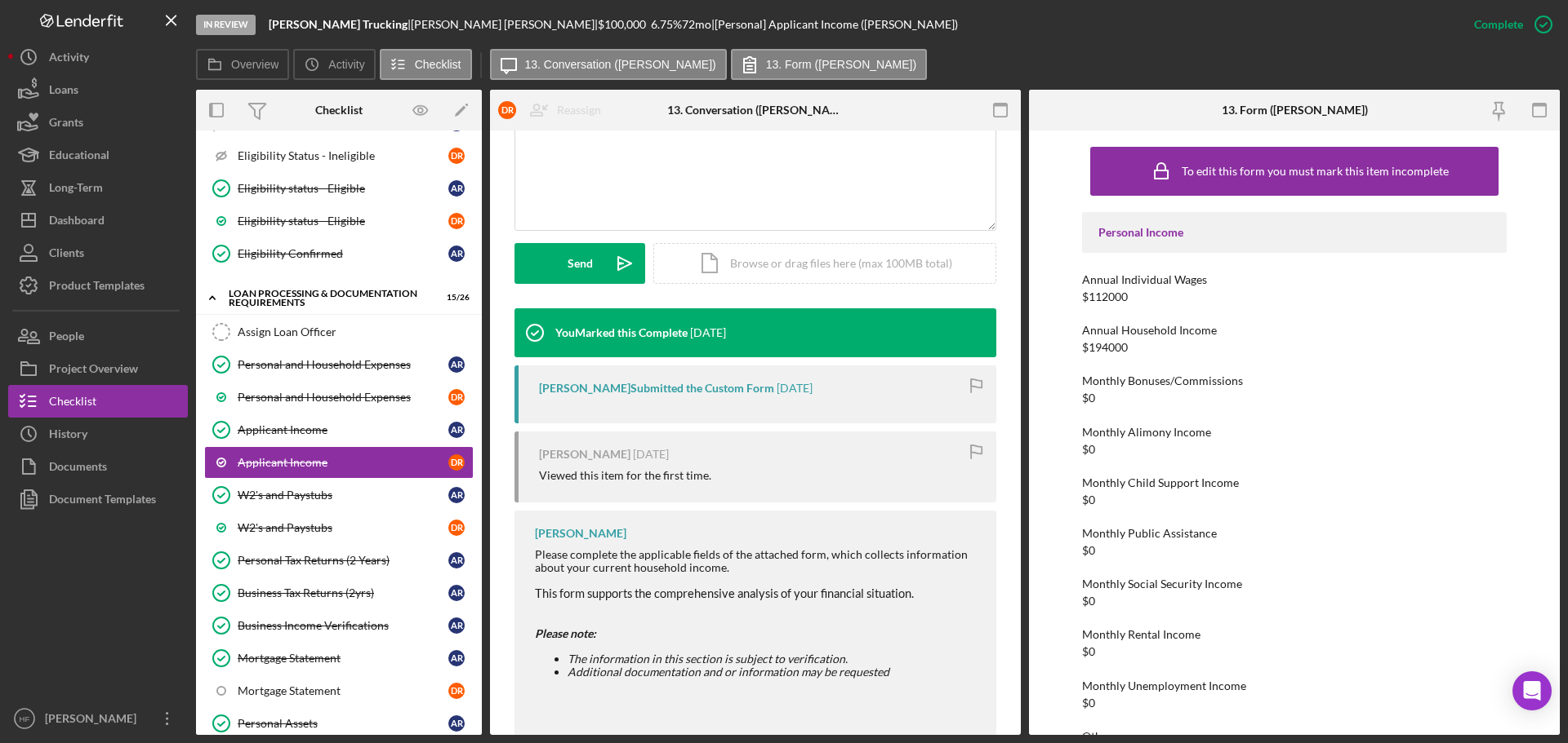
scroll to position [361, 0]
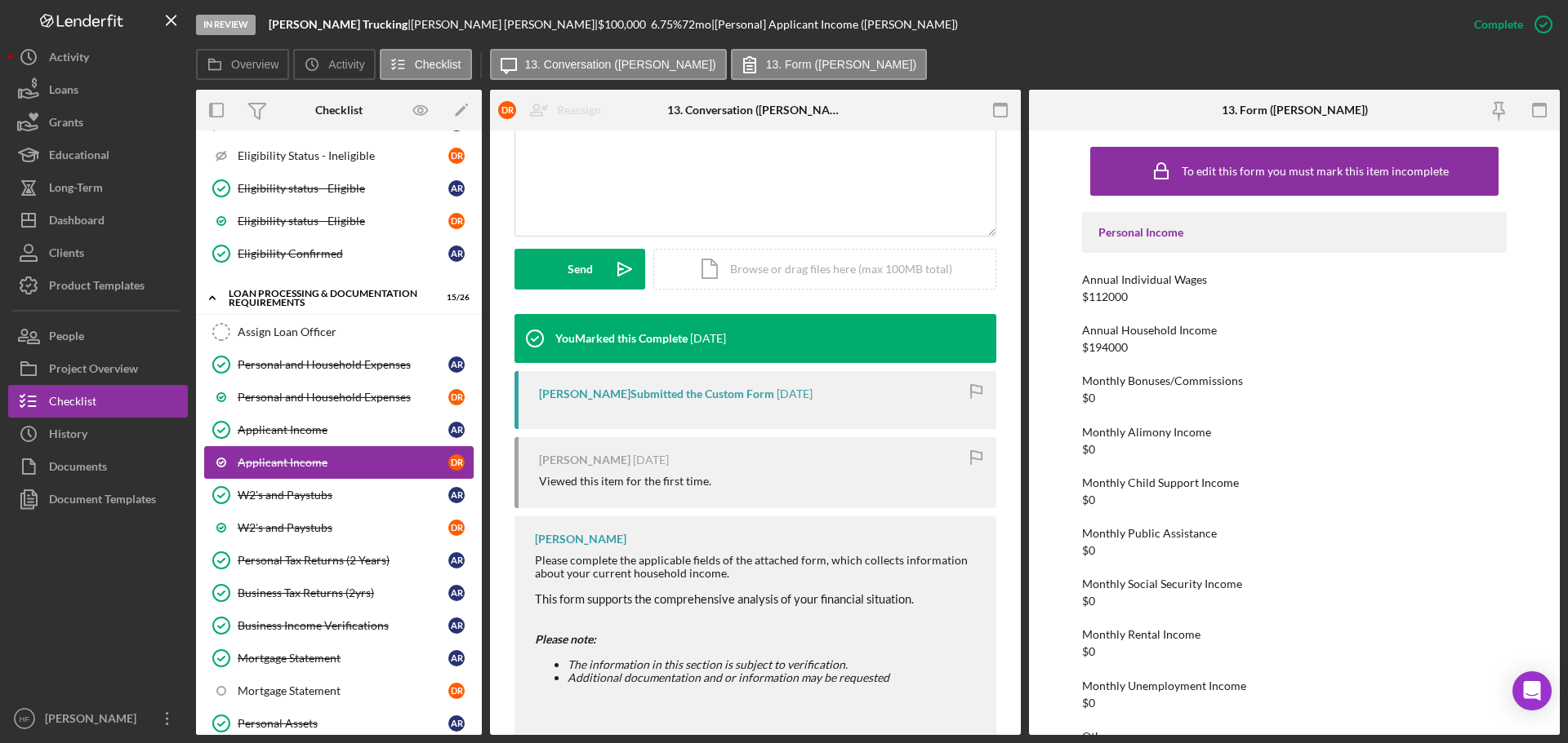
click at [319, 447] on link "Applicant Income D R" at bounding box center [338, 462] width 269 height 33
click at [328, 437] on div "Applicant Income" at bounding box center [343, 430] width 211 height 13
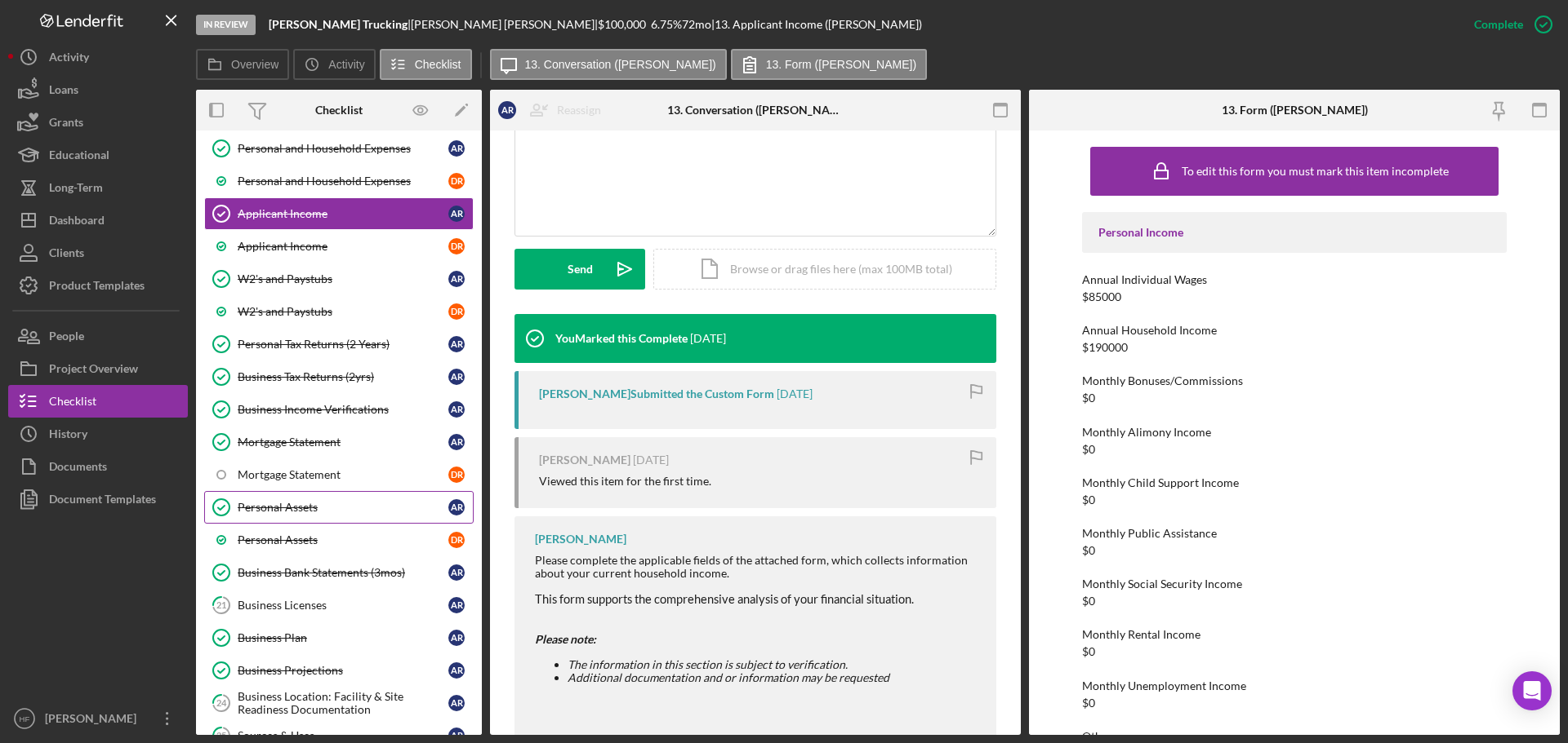
scroll to position [1306, 0]
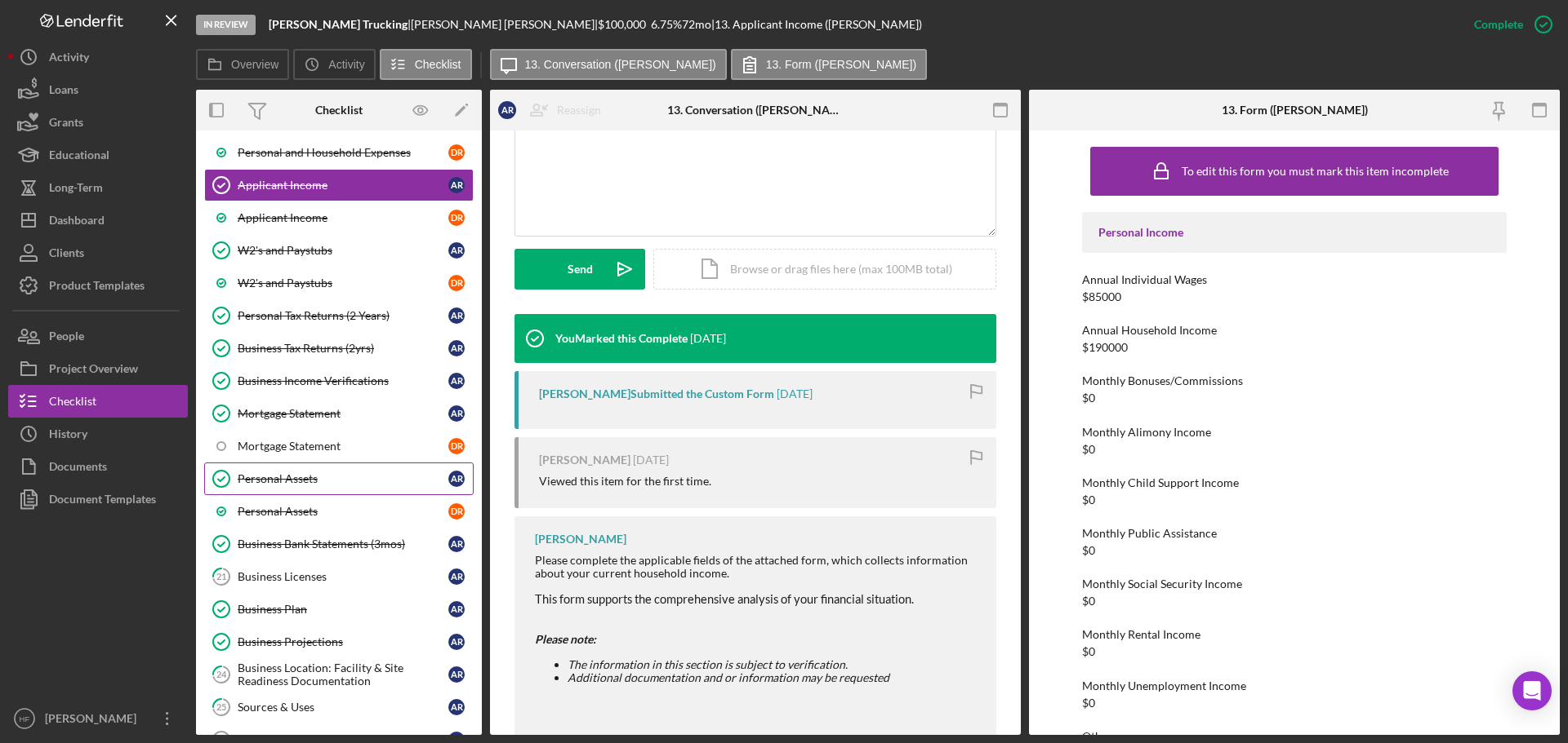
click at [355, 483] on div "Personal Assets" at bounding box center [343, 478] width 211 height 13
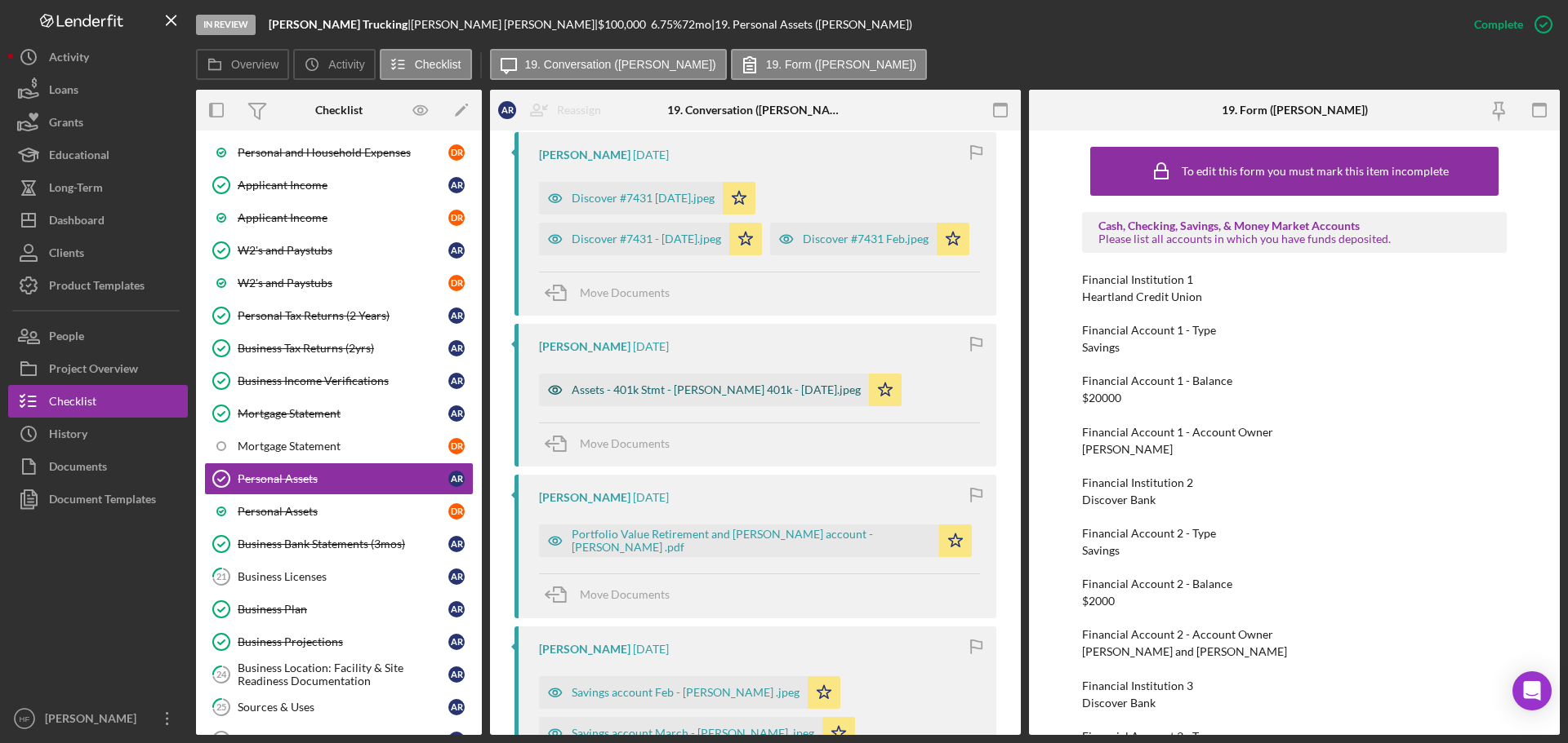
scroll to position [816, 0]
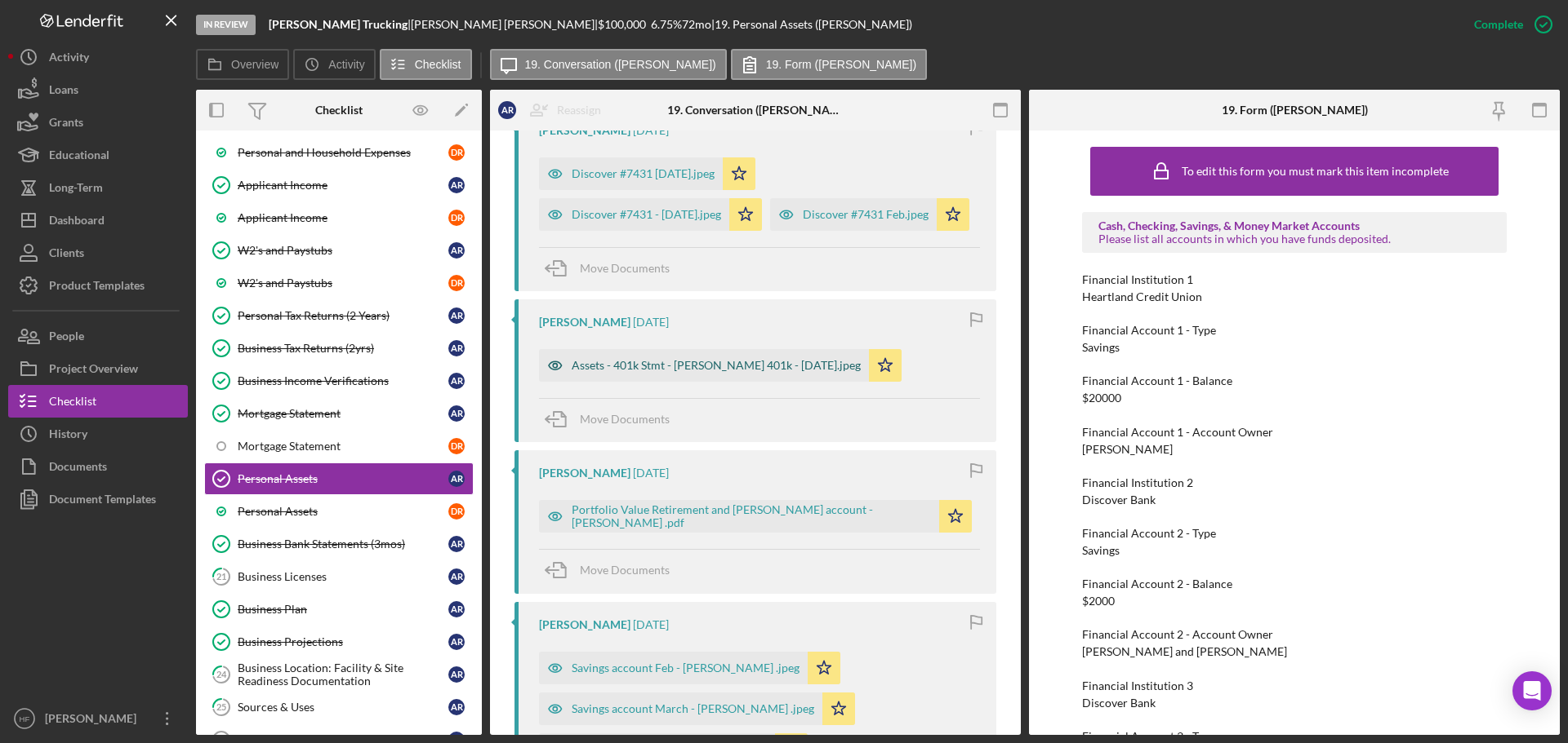
click at [668, 382] on div "Assets - 401k Stmt - Ed Jones 401k - March 2025.jpeg" at bounding box center [704, 365] width 330 height 33
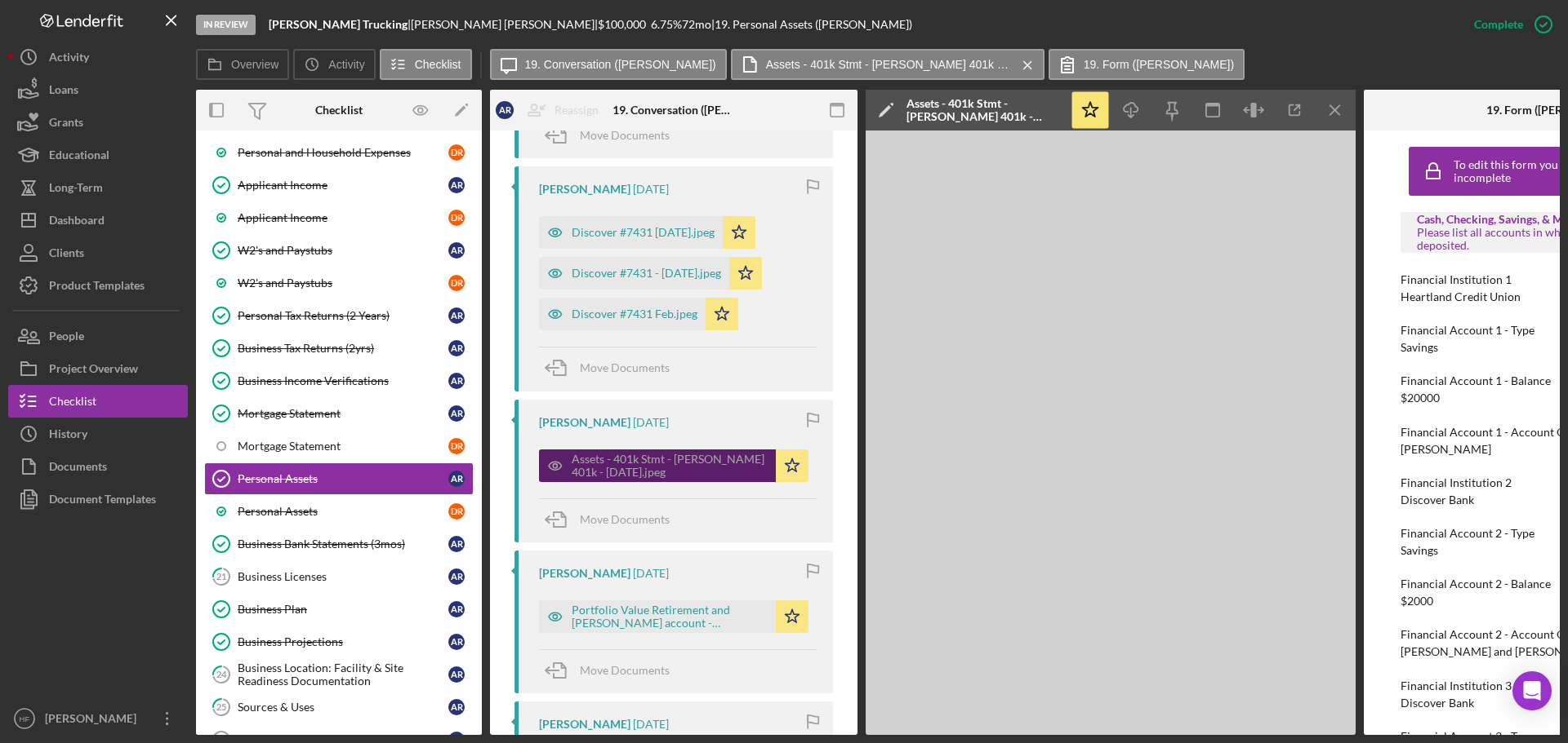
scroll to position [875, 0]
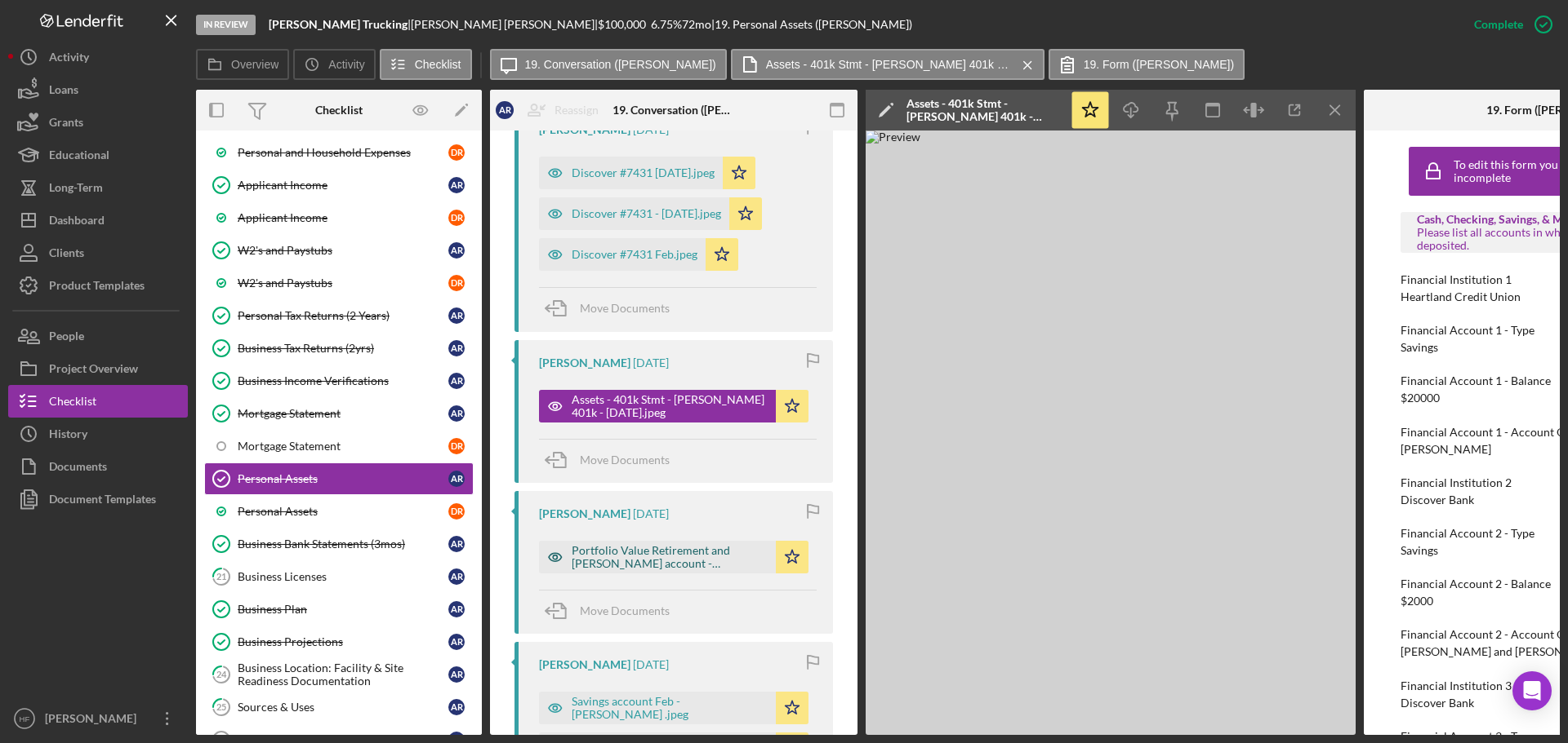
click at [652, 554] on div "Portfolio Value Retirement and Roth account - Redner, Antonia .pdf" at bounding box center [669, 558] width 196 height 26
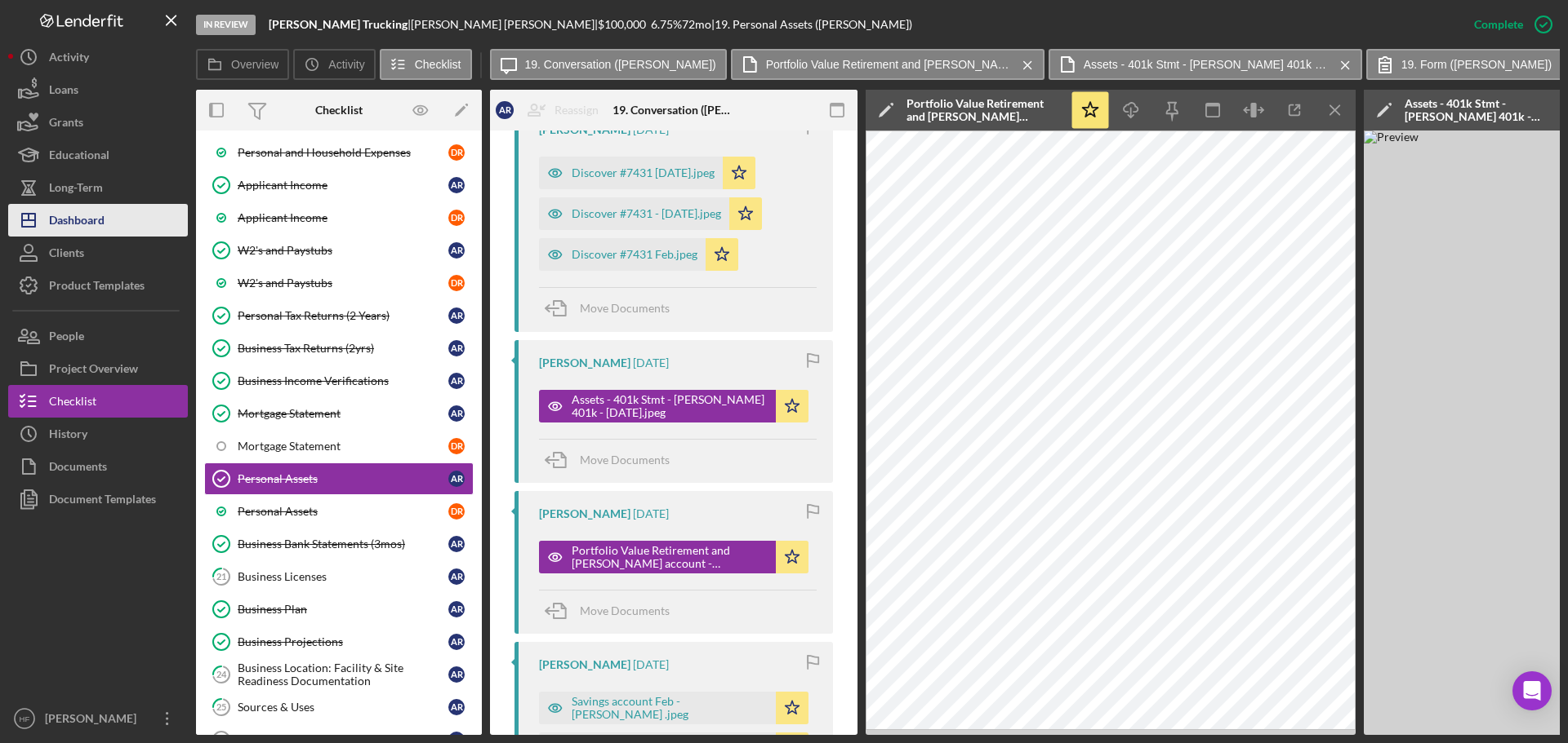
click at [127, 221] on button "Icon/Dashboard Dashboard" at bounding box center [97, 220] width 179 height 33
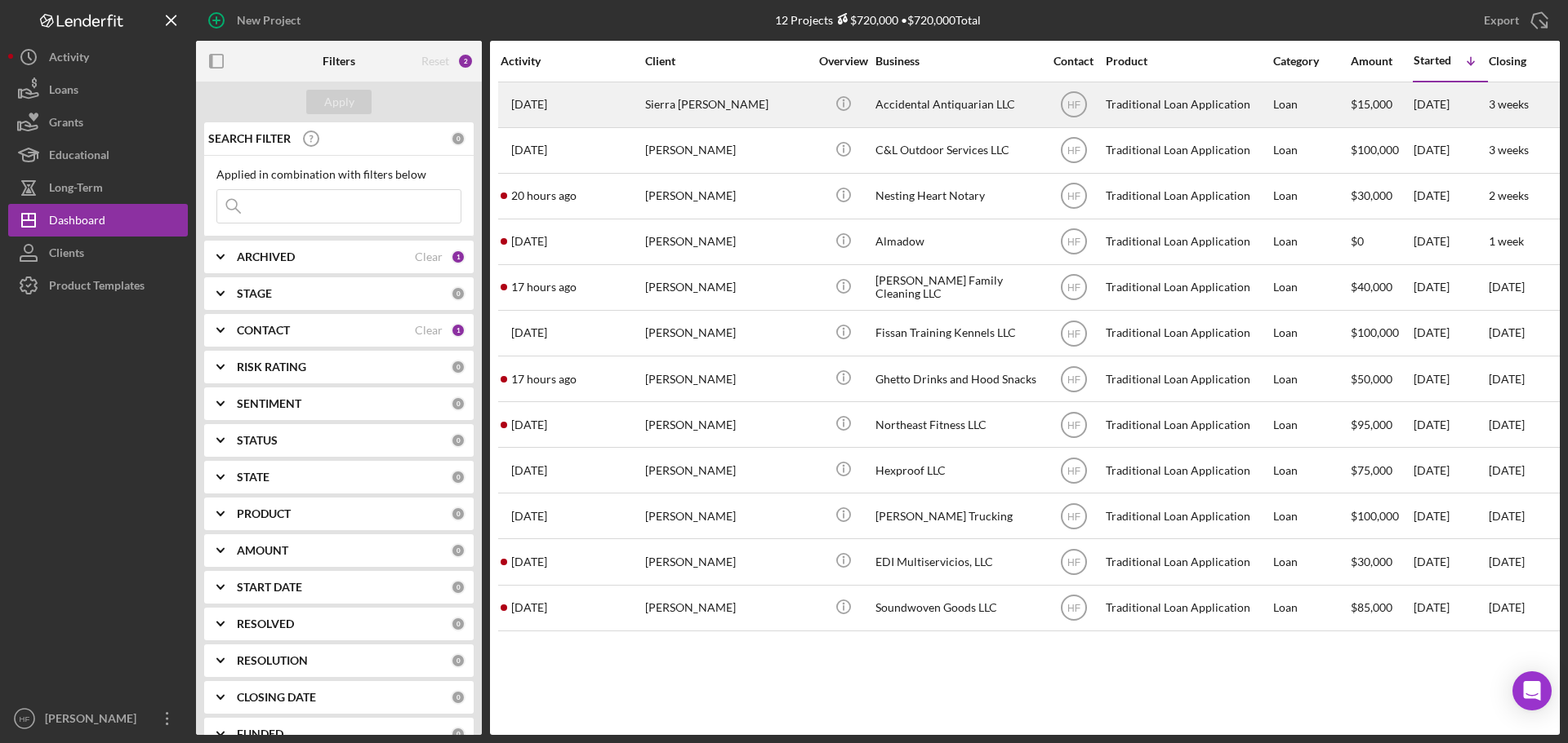
click at [622, 114] on div "1 week ago Sierra Sager" at bounding box center [572, 104] width 143 height 43
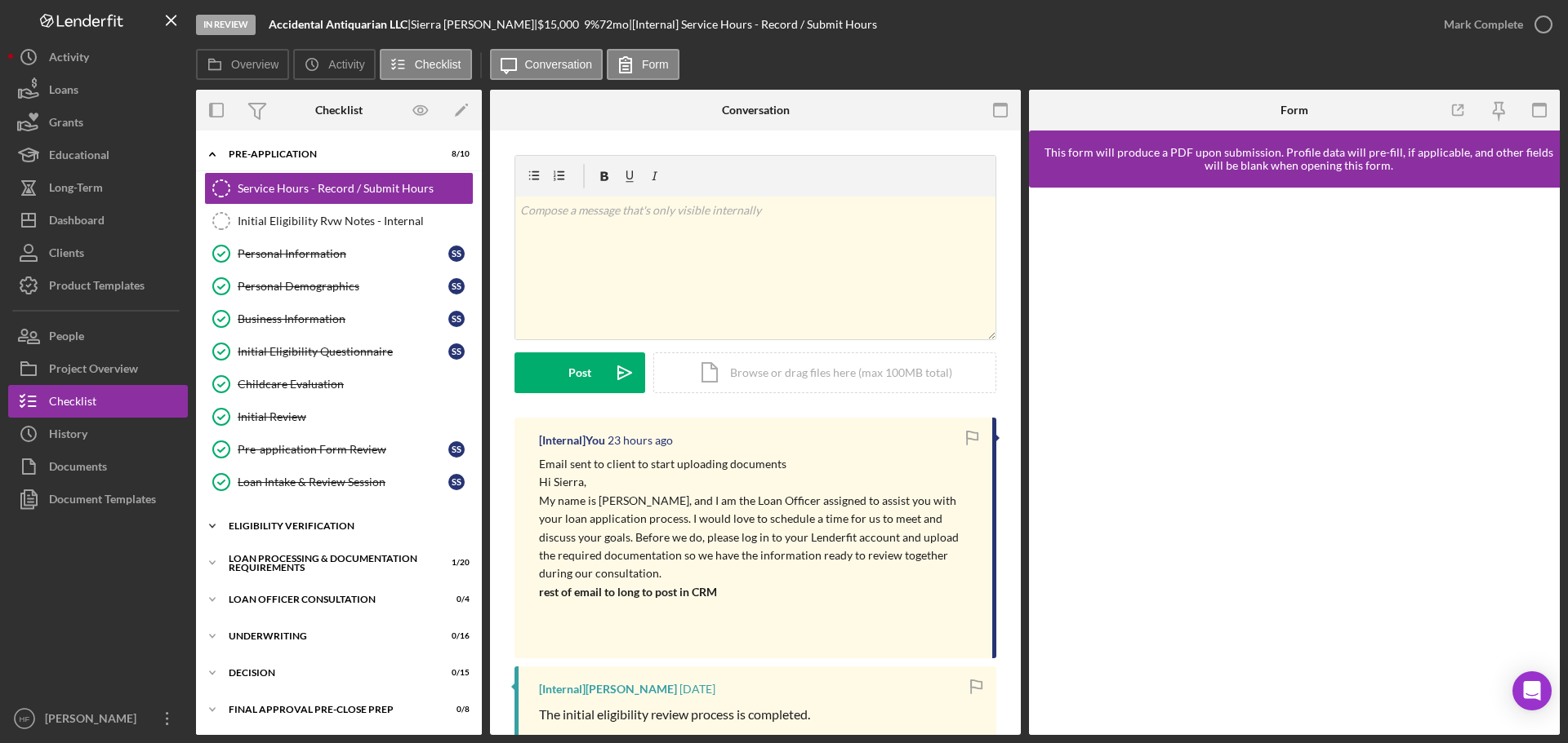
click at [320, 531] on div "Icon/Expander Eligibility Verification 11 / 13" at bounding box center [339, 526] width 286 height 33
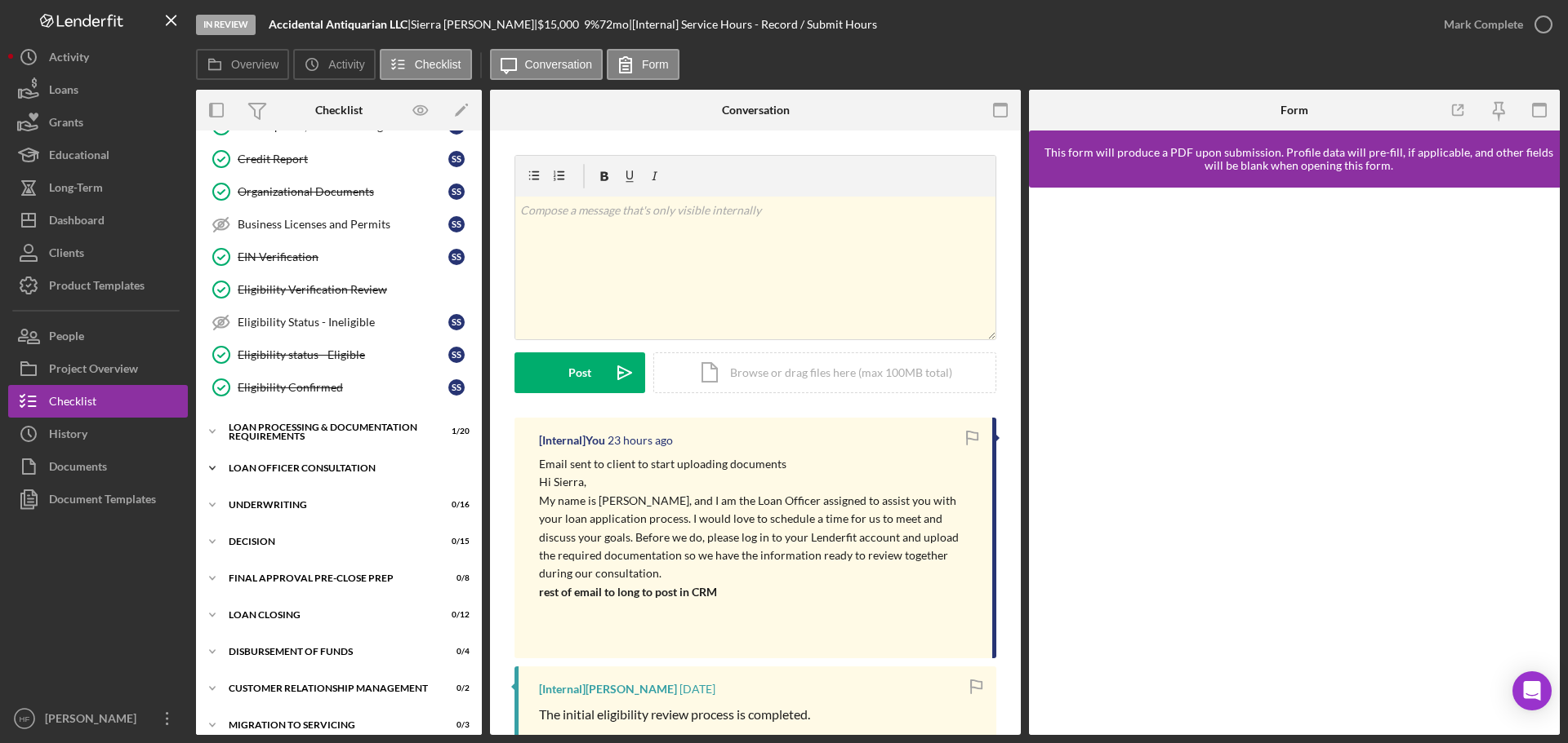
scroll to position [571, 0]
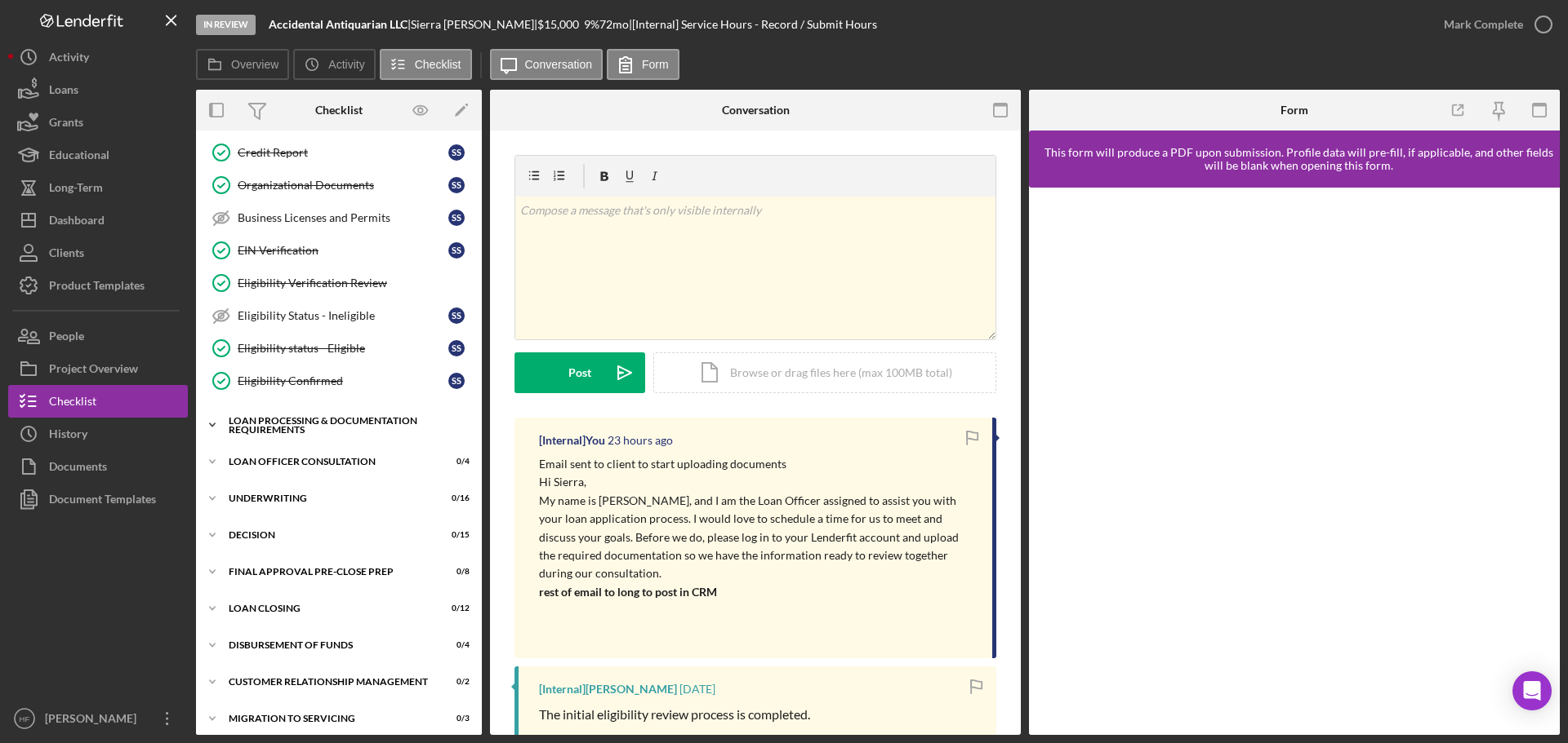
click at [347, 423] on div "Loan Processing & Documentation Requirements" at bounding box center [345, 425] width 233 height 19
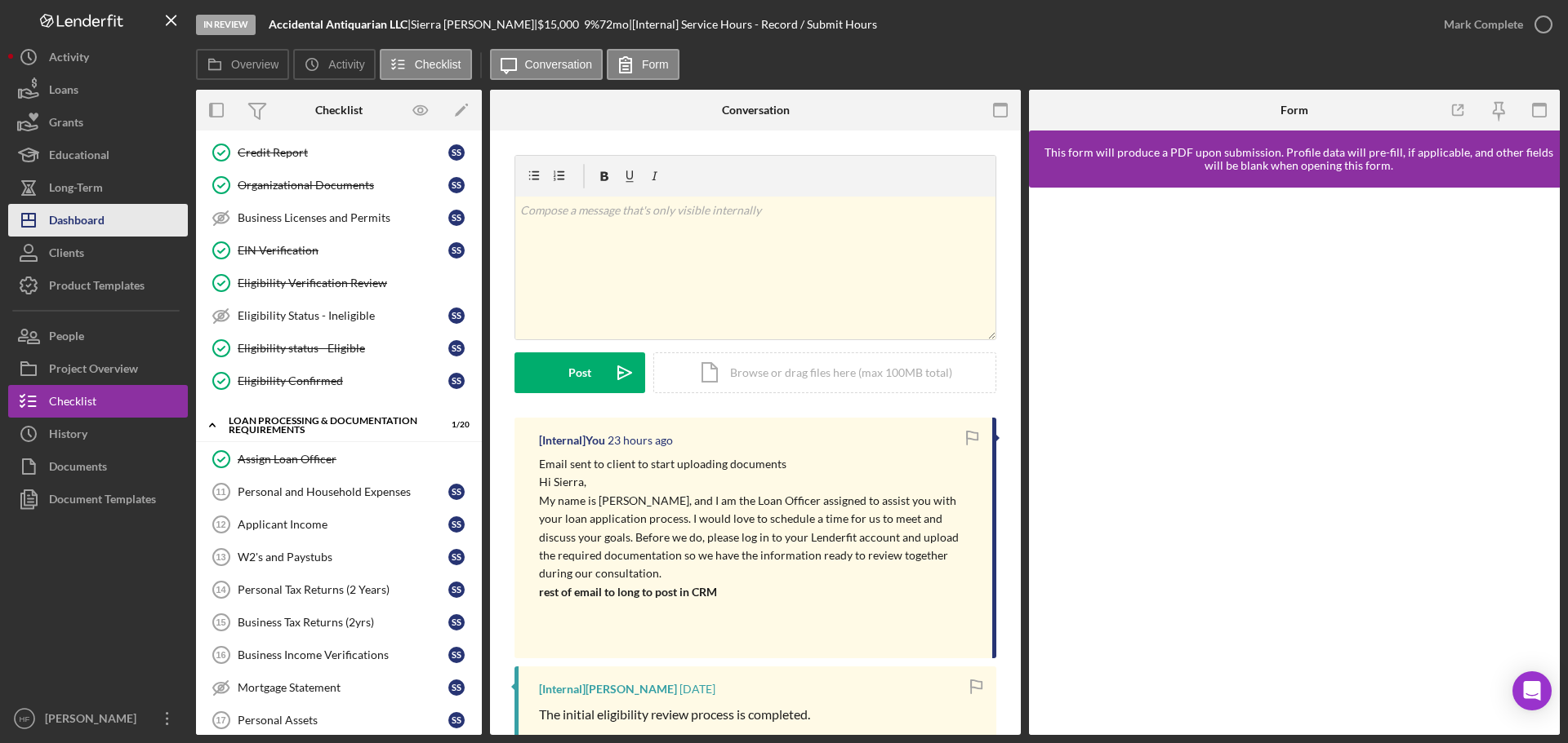
click at [85, 218] on div "Dashboard" at bounding box center [76, 222] width 56 height 37
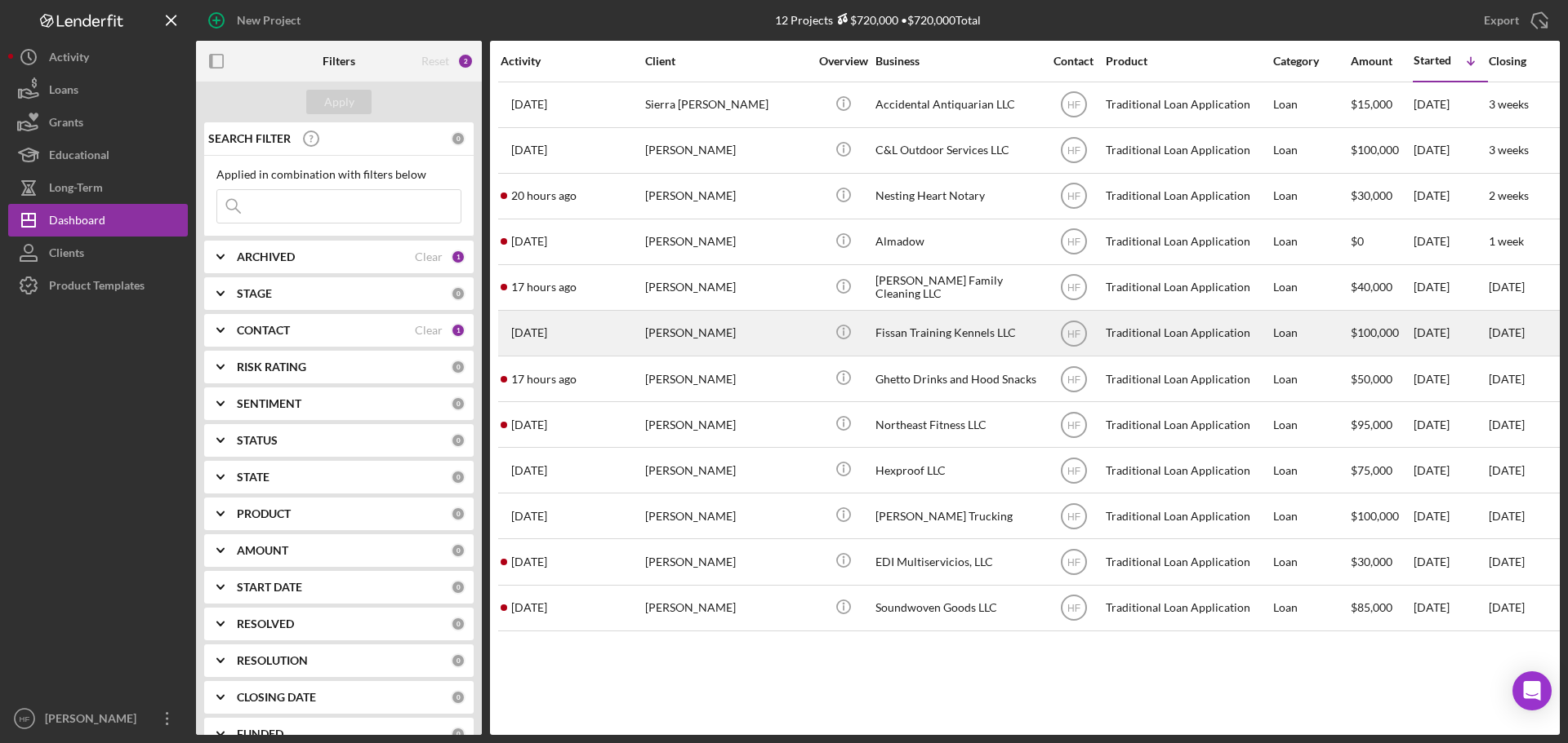
click at [737, 329] on div "[PERSON_NAME]" at bounding box center [727, 333] width 163 height 43
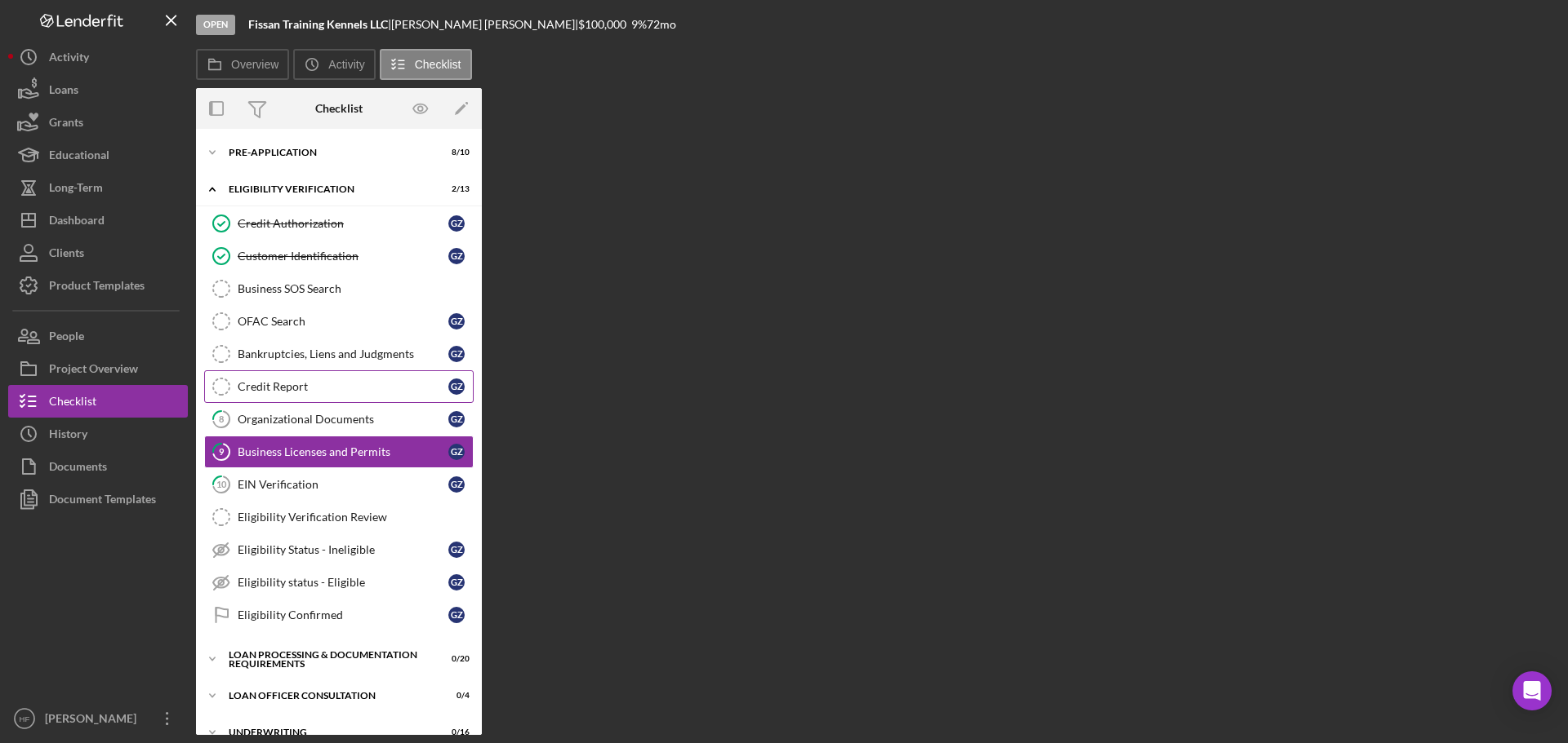
scroll to position [20, 0]
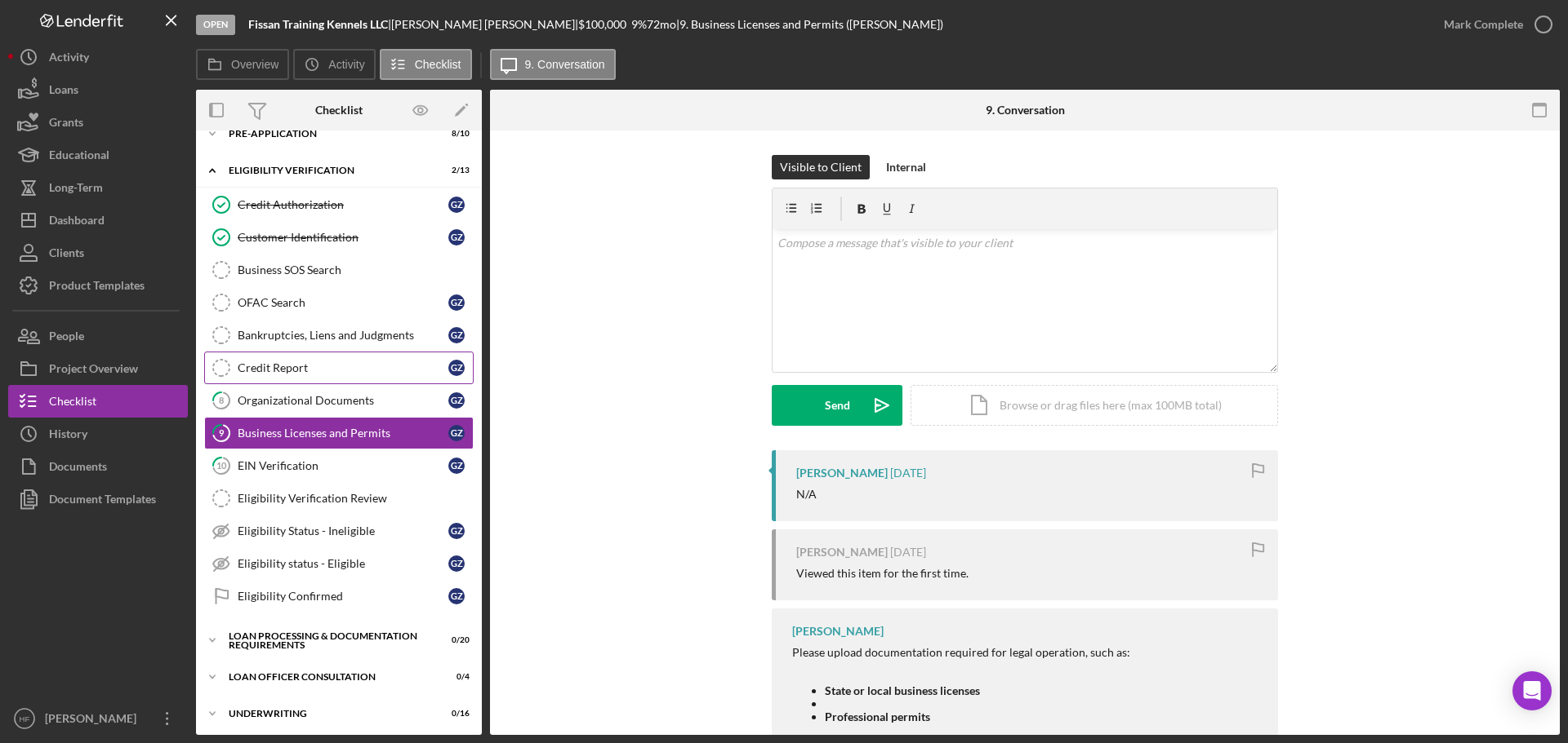
click at [354, 370] on div "Credit Report" at bounding box center [343, 368] width 211 height 13
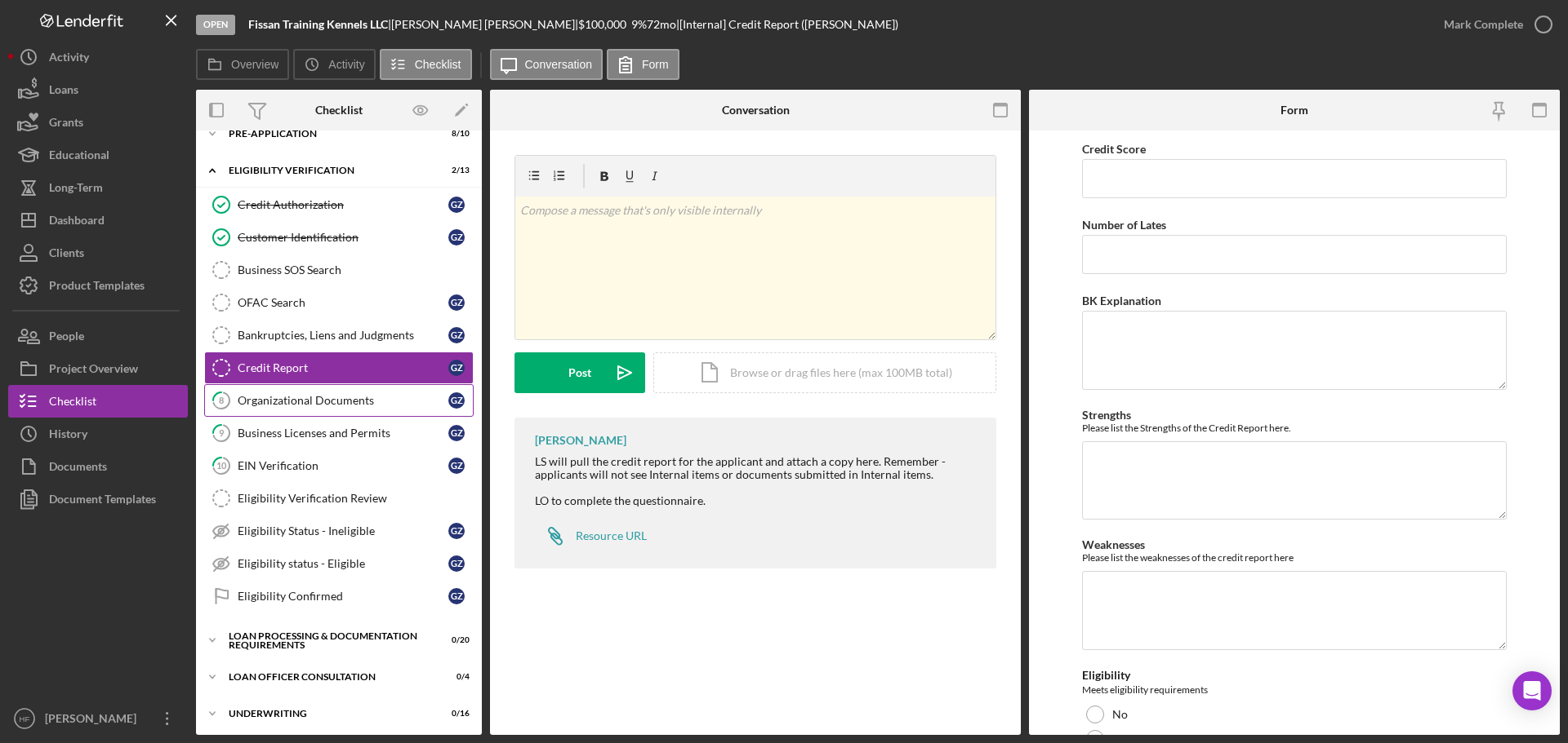
click at [368, 401] on div "Organizational Documents" at bounding box center [343, 401] width 211 height 13
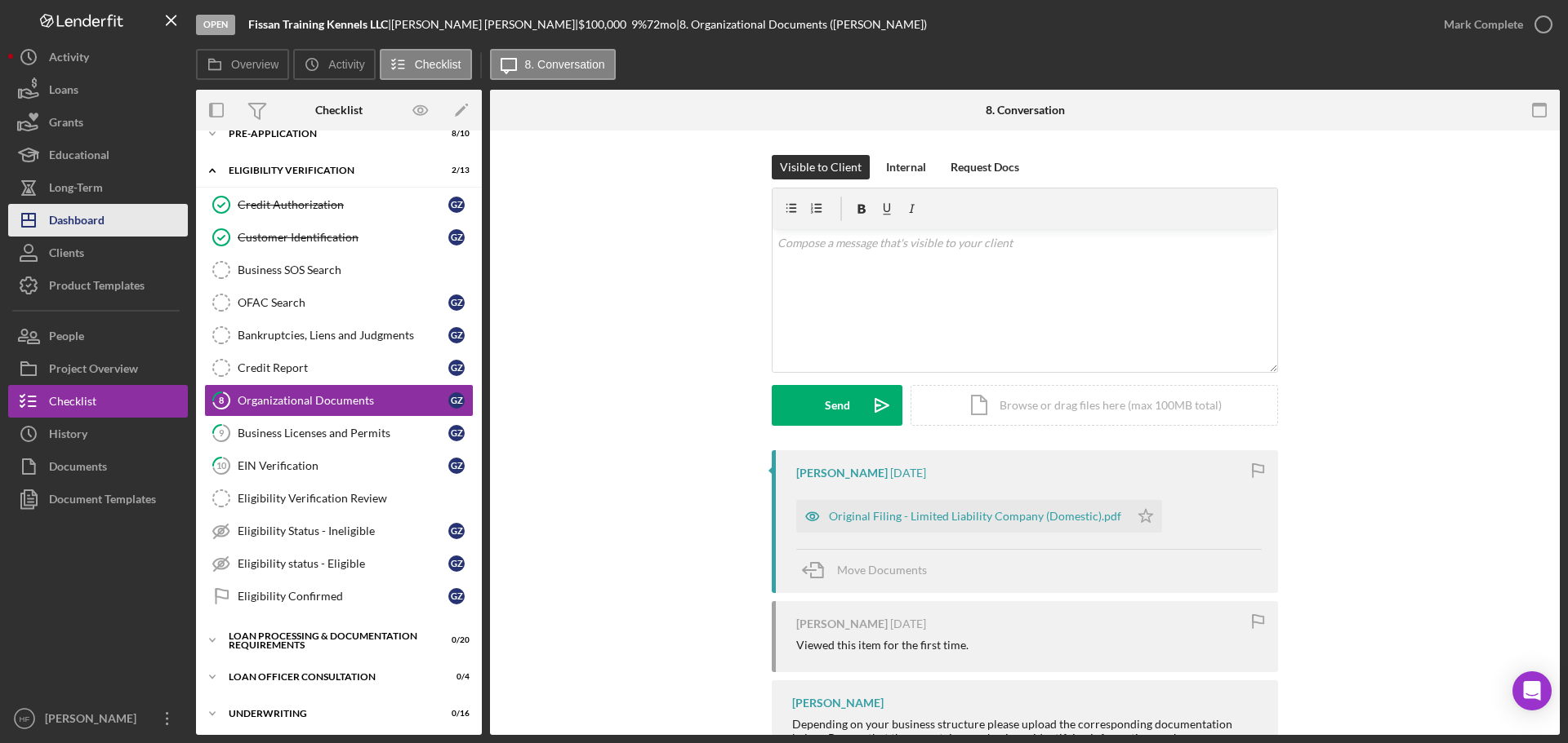
click at [77, 223] on div "Dashboard" at bounding box center [76, 222] width 56 height 37
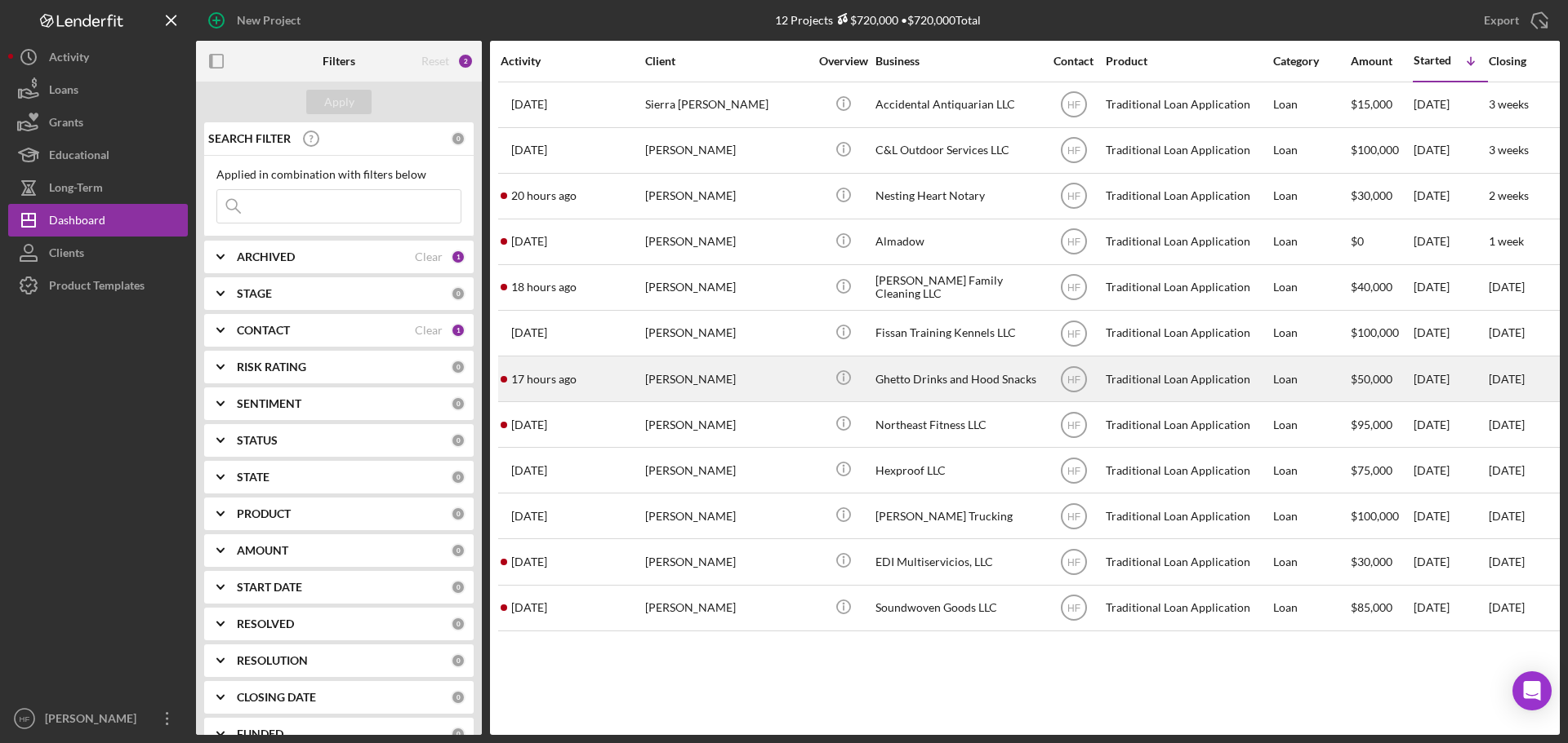
click at [627, 387] on div "17 hours ago Socquies Mccurtis" at bounding box center [572, 379] width 143 height 43
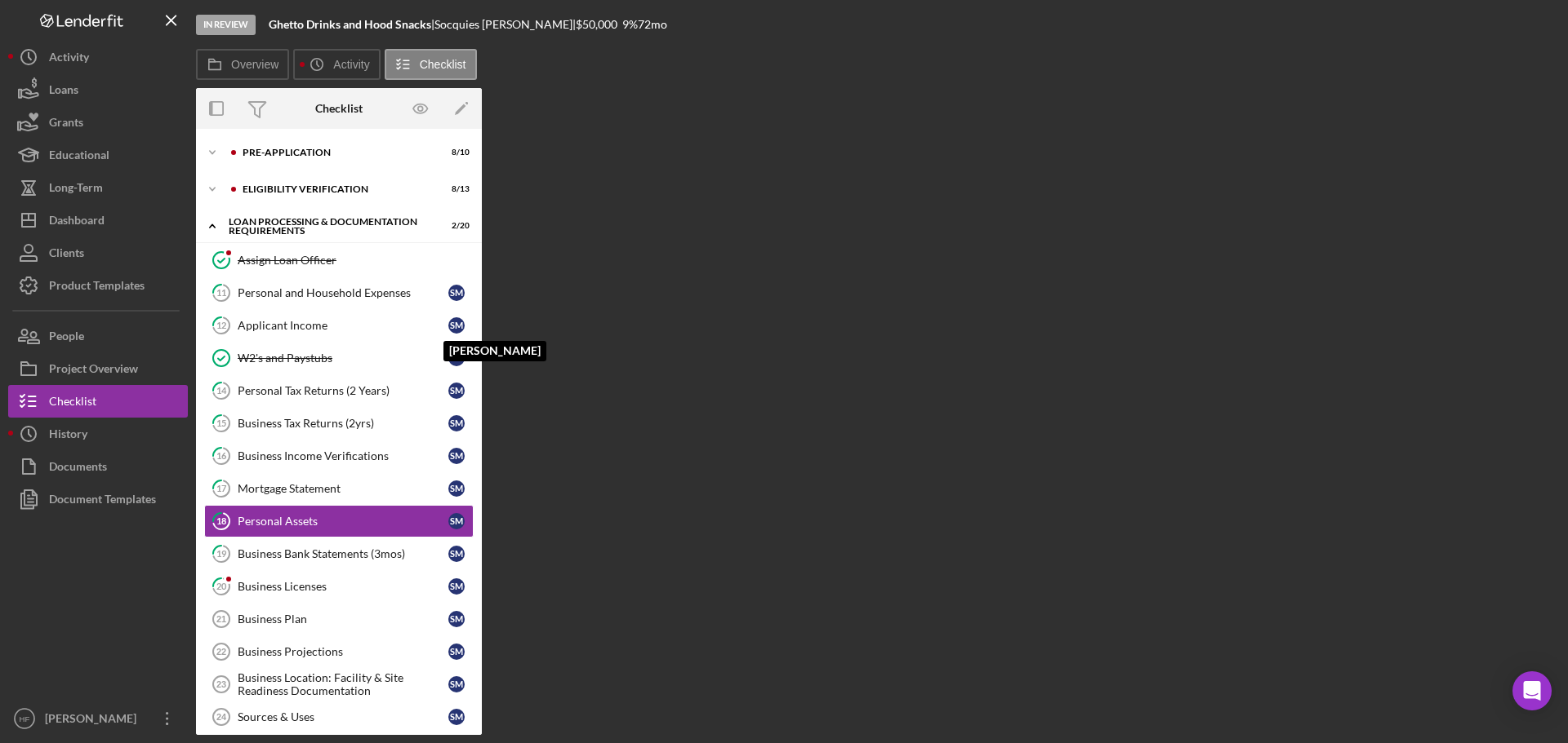
scroll to position [90, 0]
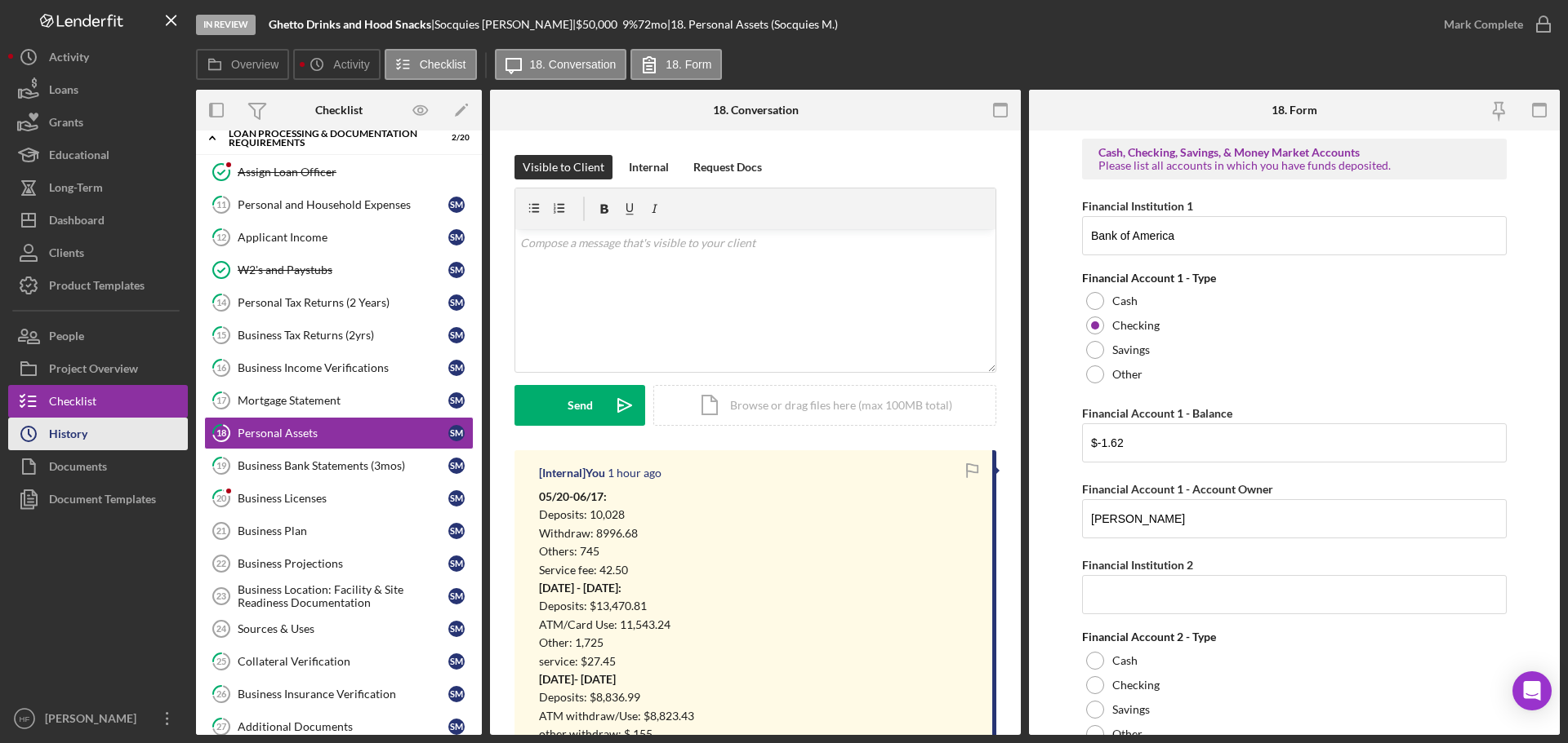
click at [102, 435] on button "Icon/History History" at bounding box center [97, 433] width 179 height 33
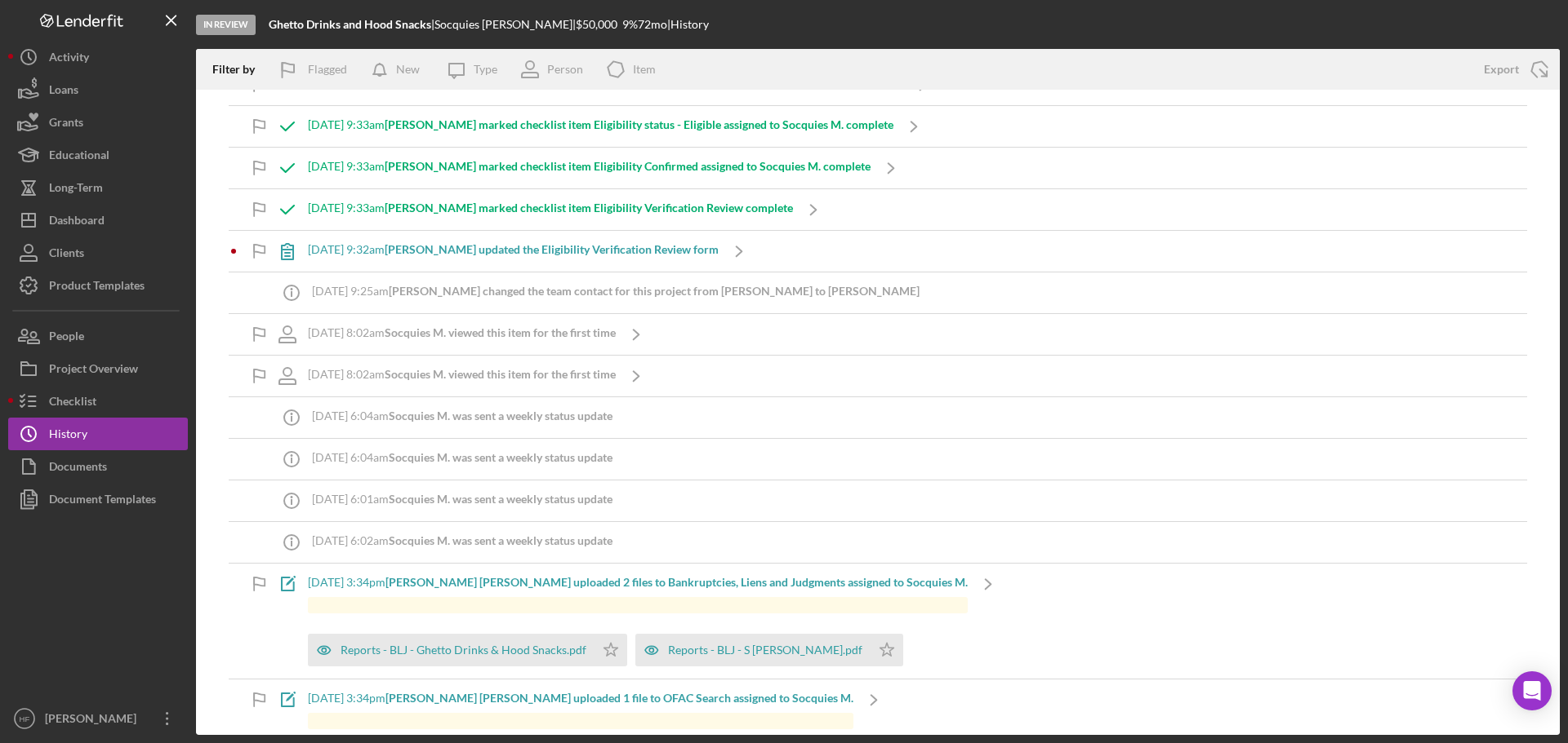
scroll to position [2856, 0]
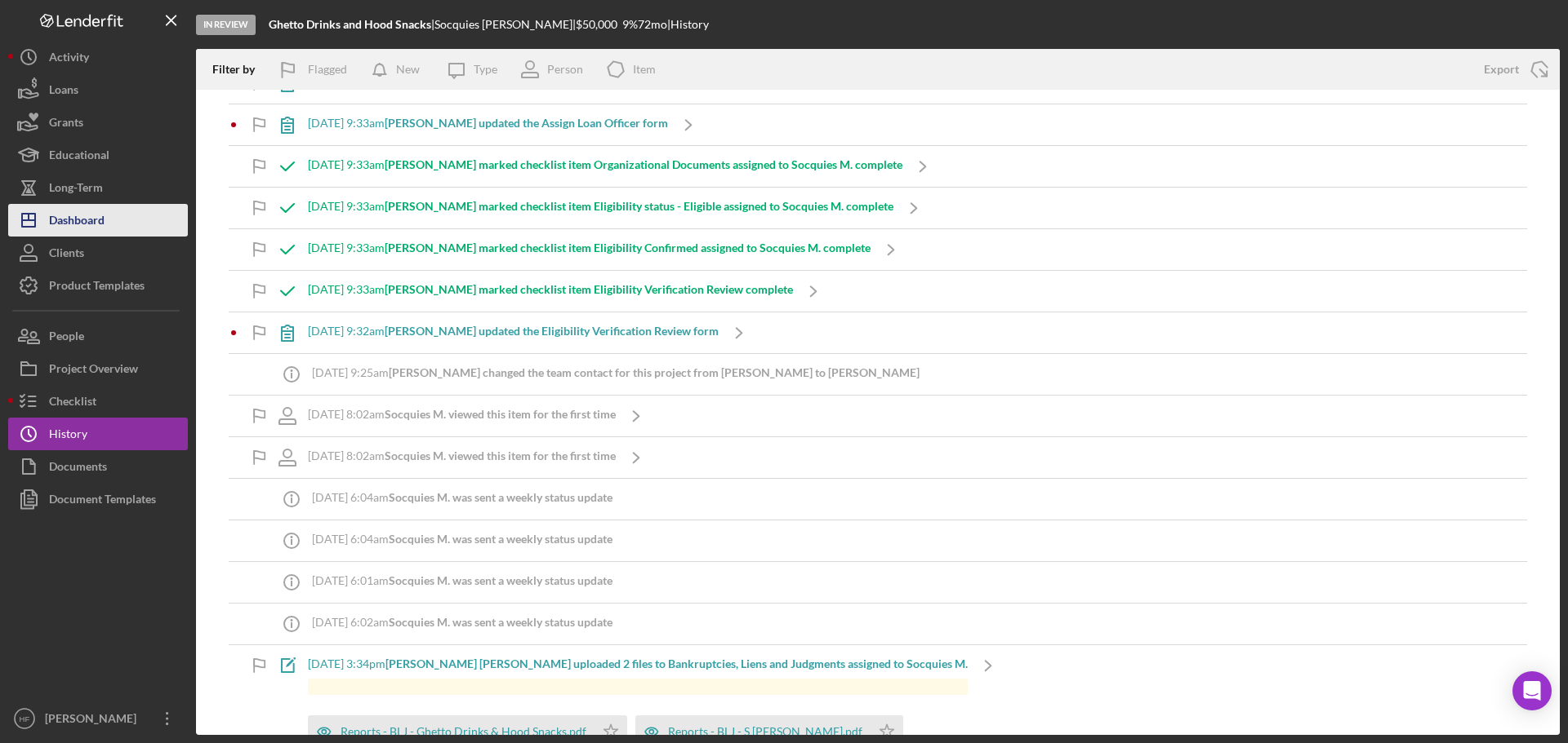
click at [94, 217] on div "Dashboard" at bounding box center [76, 222] width 56 height 37
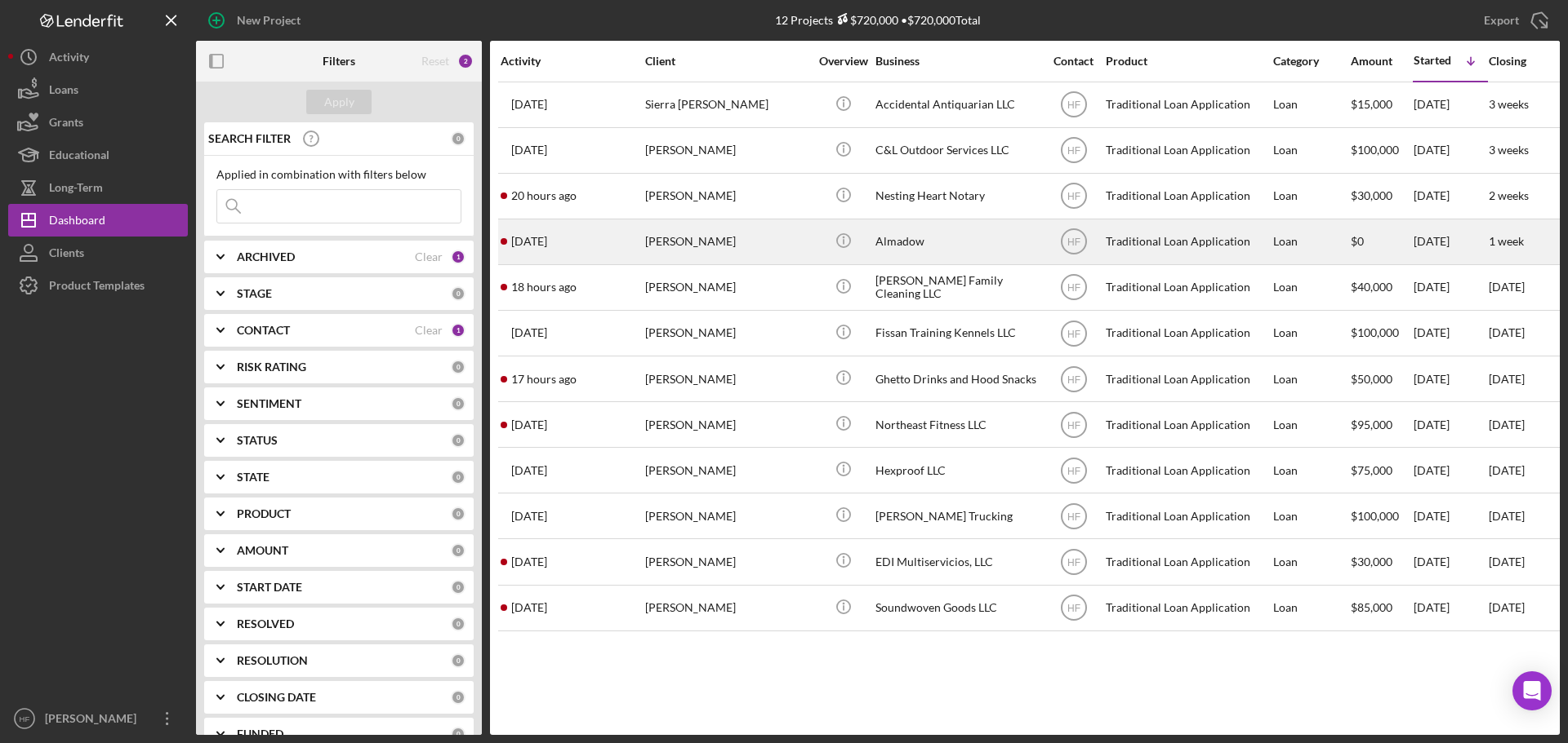
click at [521, 244] on time "[DATE]" at bounding box center [529, 241] width 36 height 13
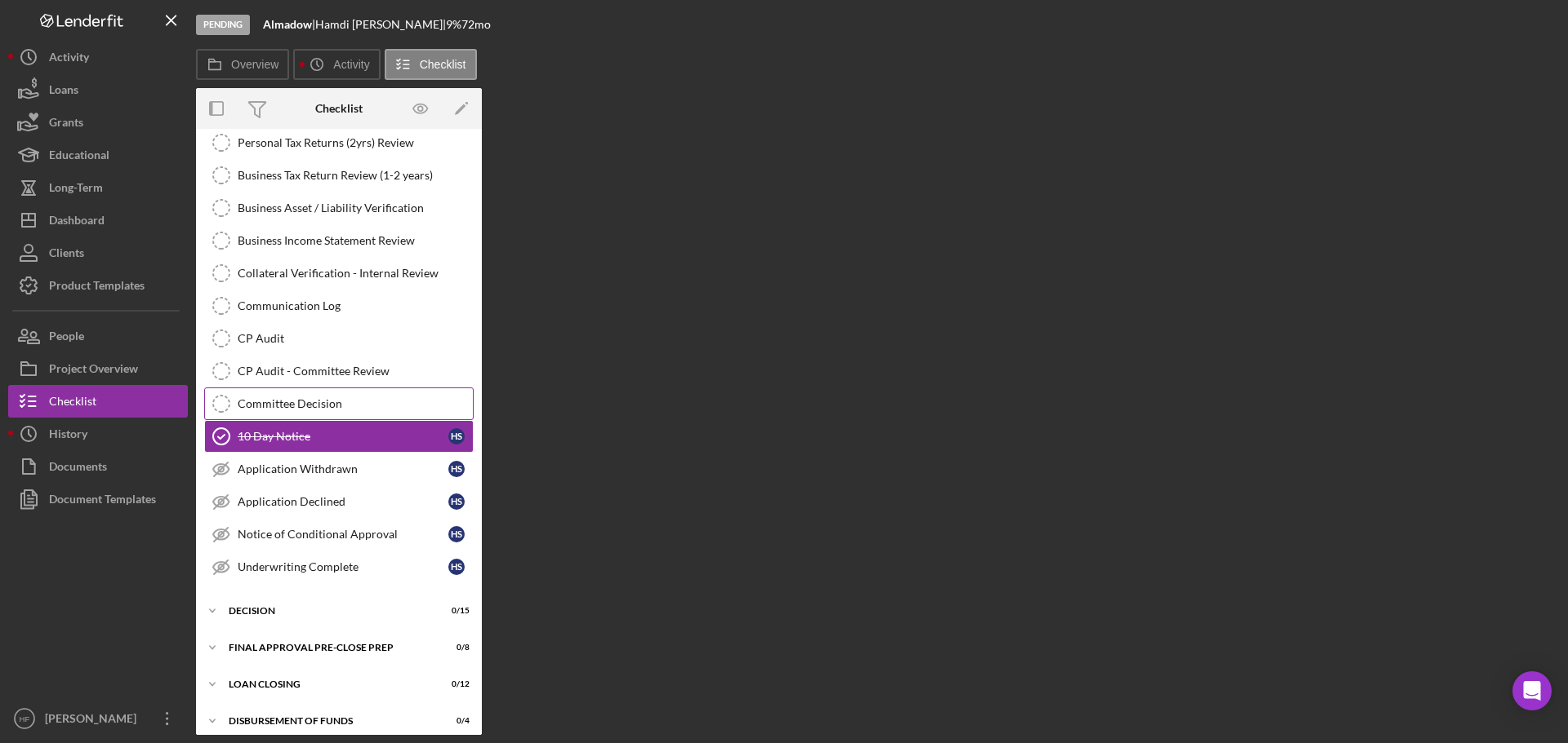
scroll to position [261, 0]
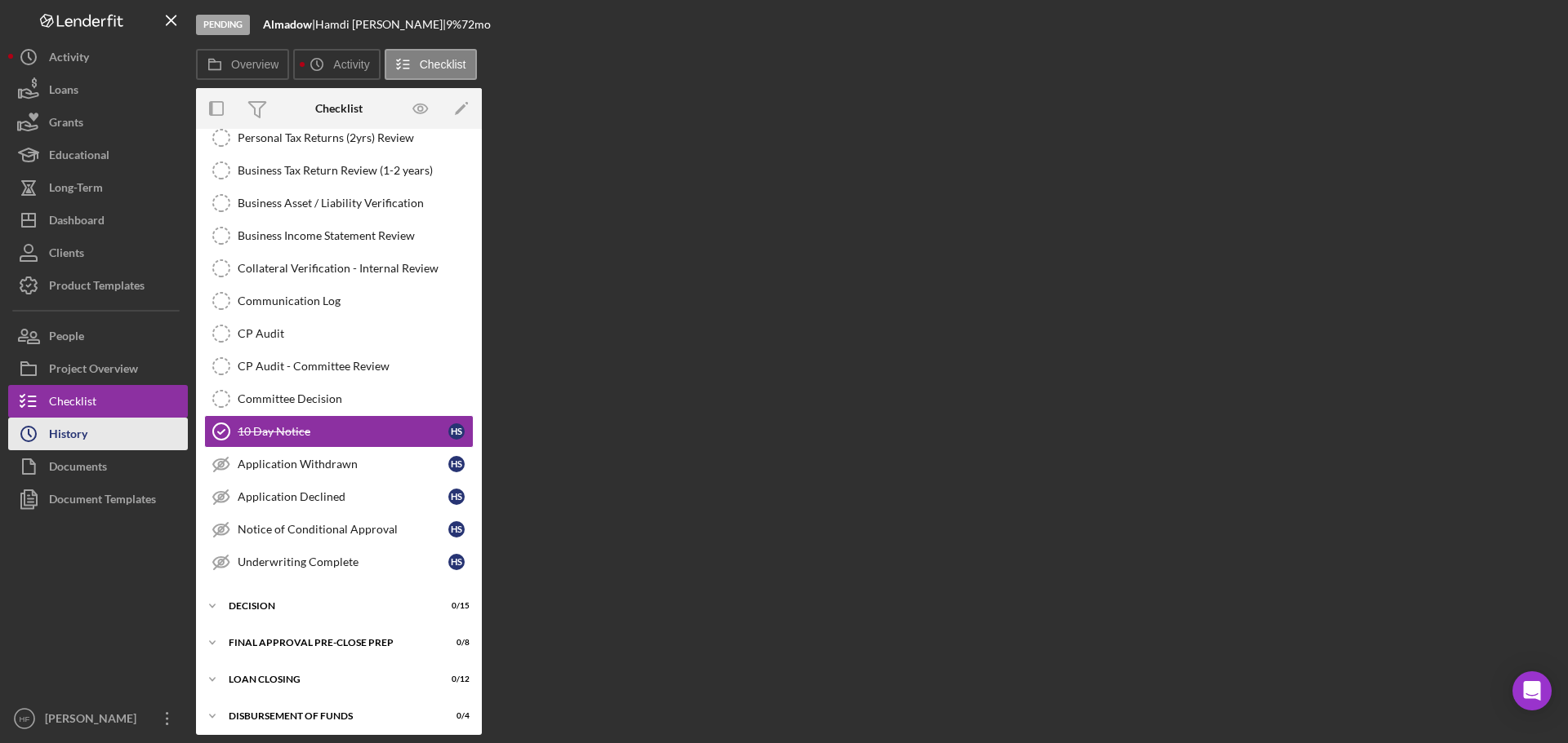
click at [109, 434] on button "Icon/History History" at bounding box center [97, 433] width 179 height 33
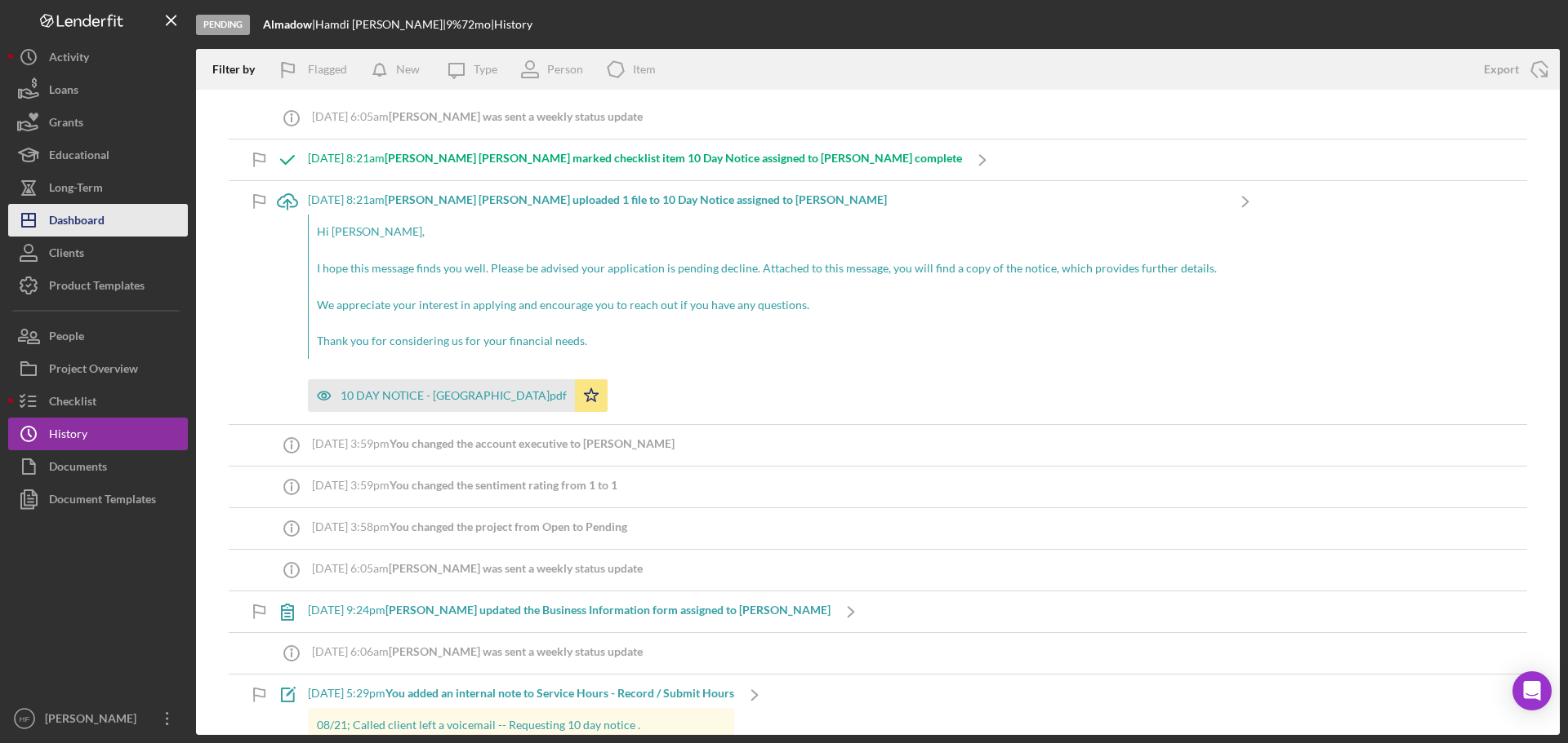
click at [95, 212] on div "Dashboard" at bounding box center [76, 222] width 56 height 37
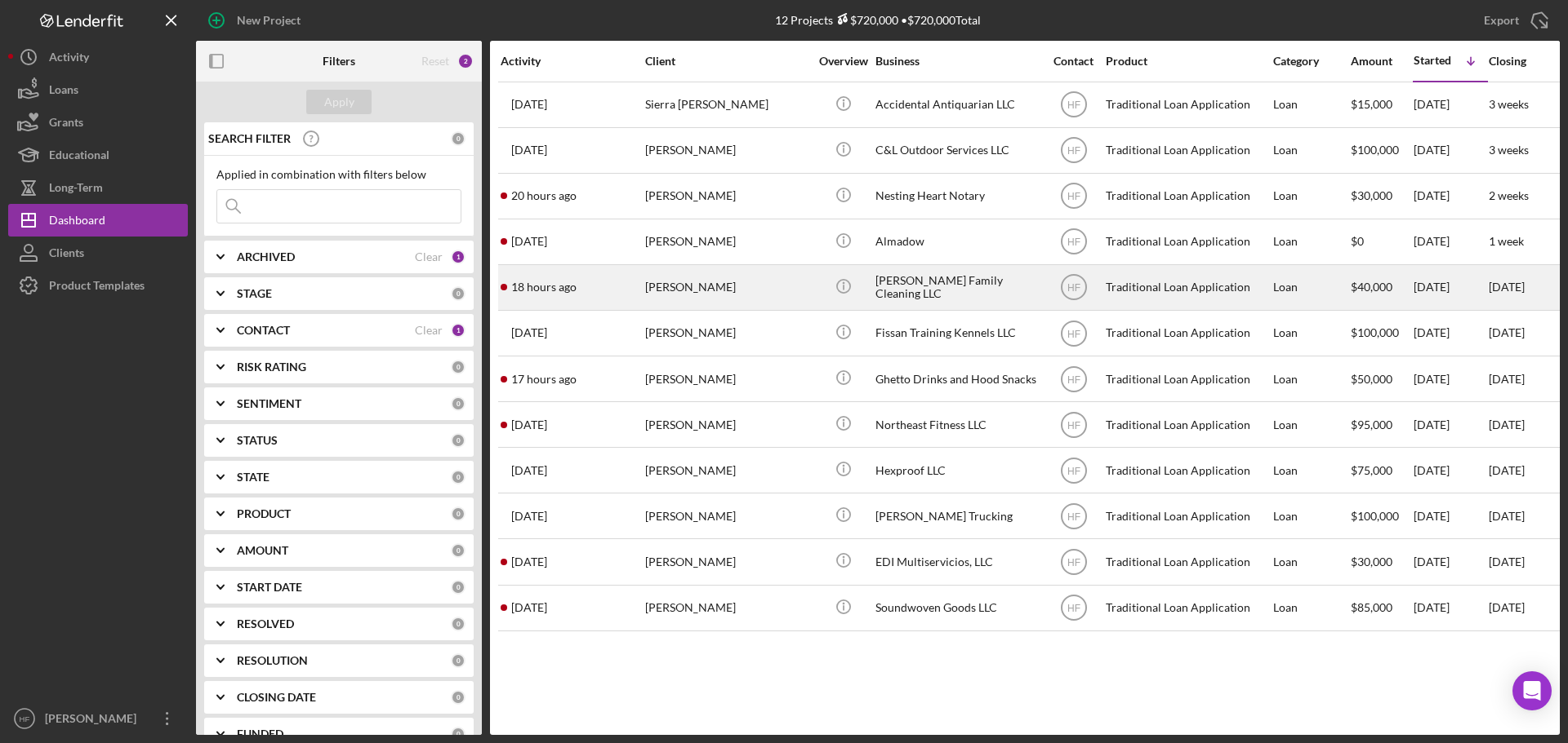
click at [744, 278] on div "[PERSON_NAME]" at bounding box center [727, 287] width 163 height 43
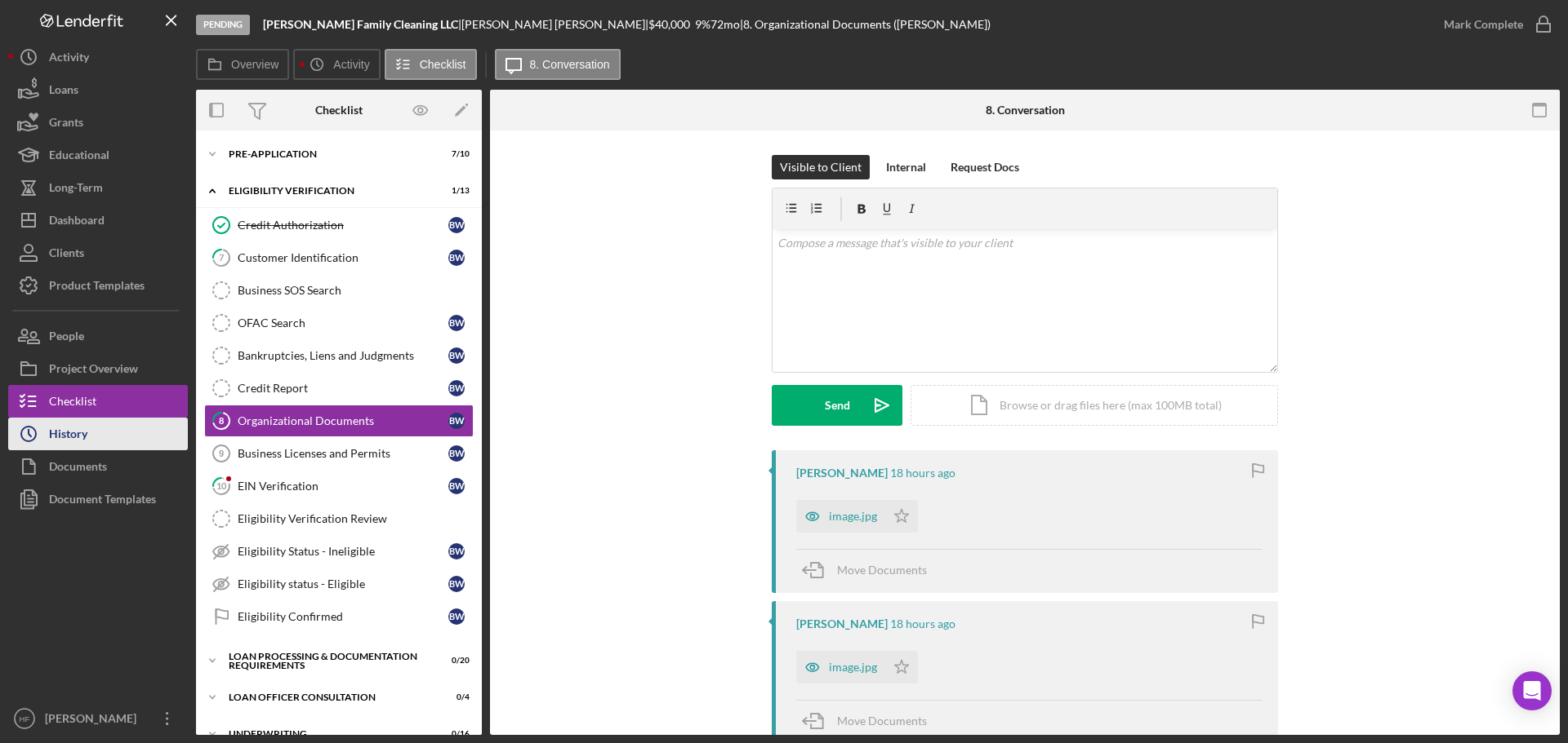
click at [89, 426] on button "Icon/History History" at bounding box center [97, 433] width 179 height 33
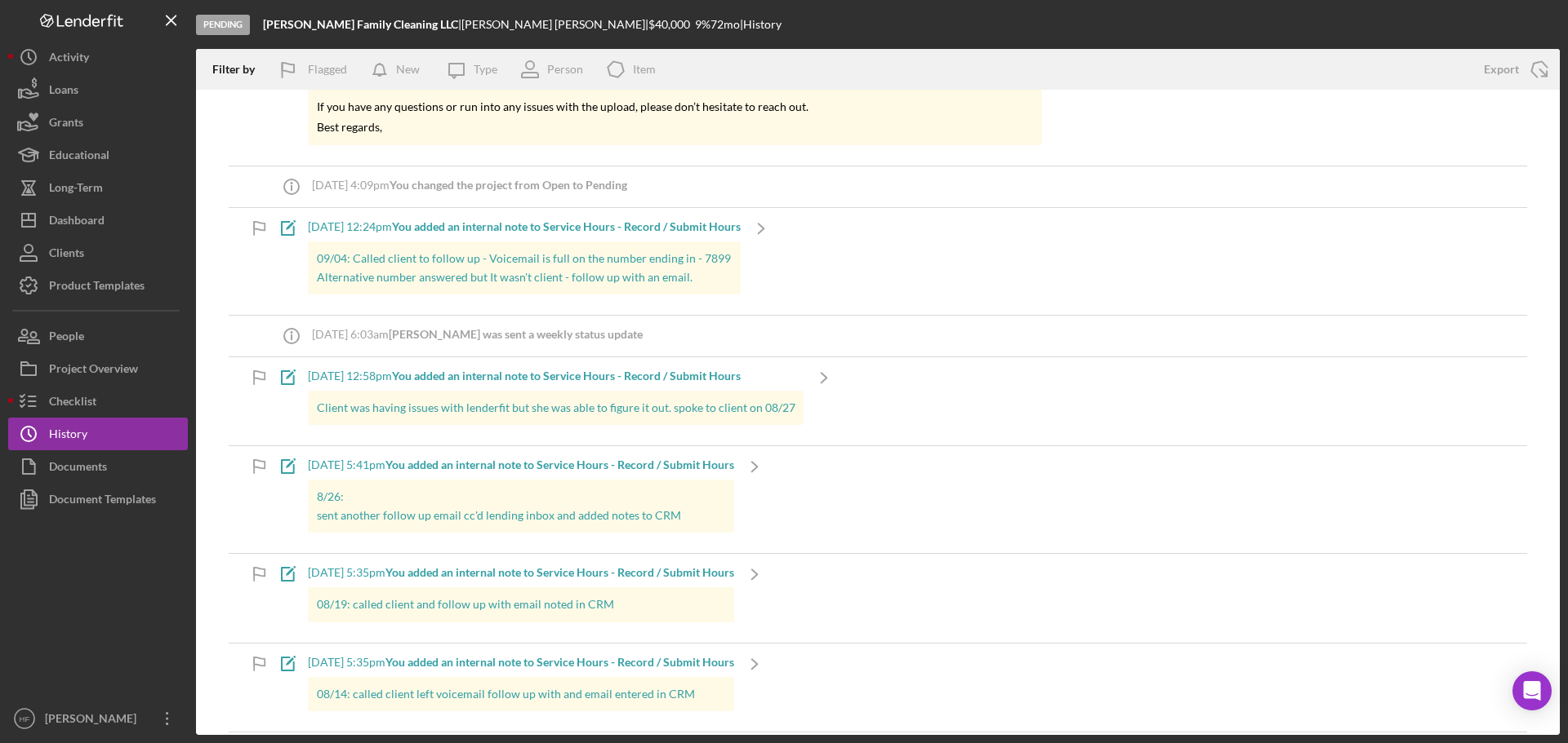
scroll to position [1714, 0]
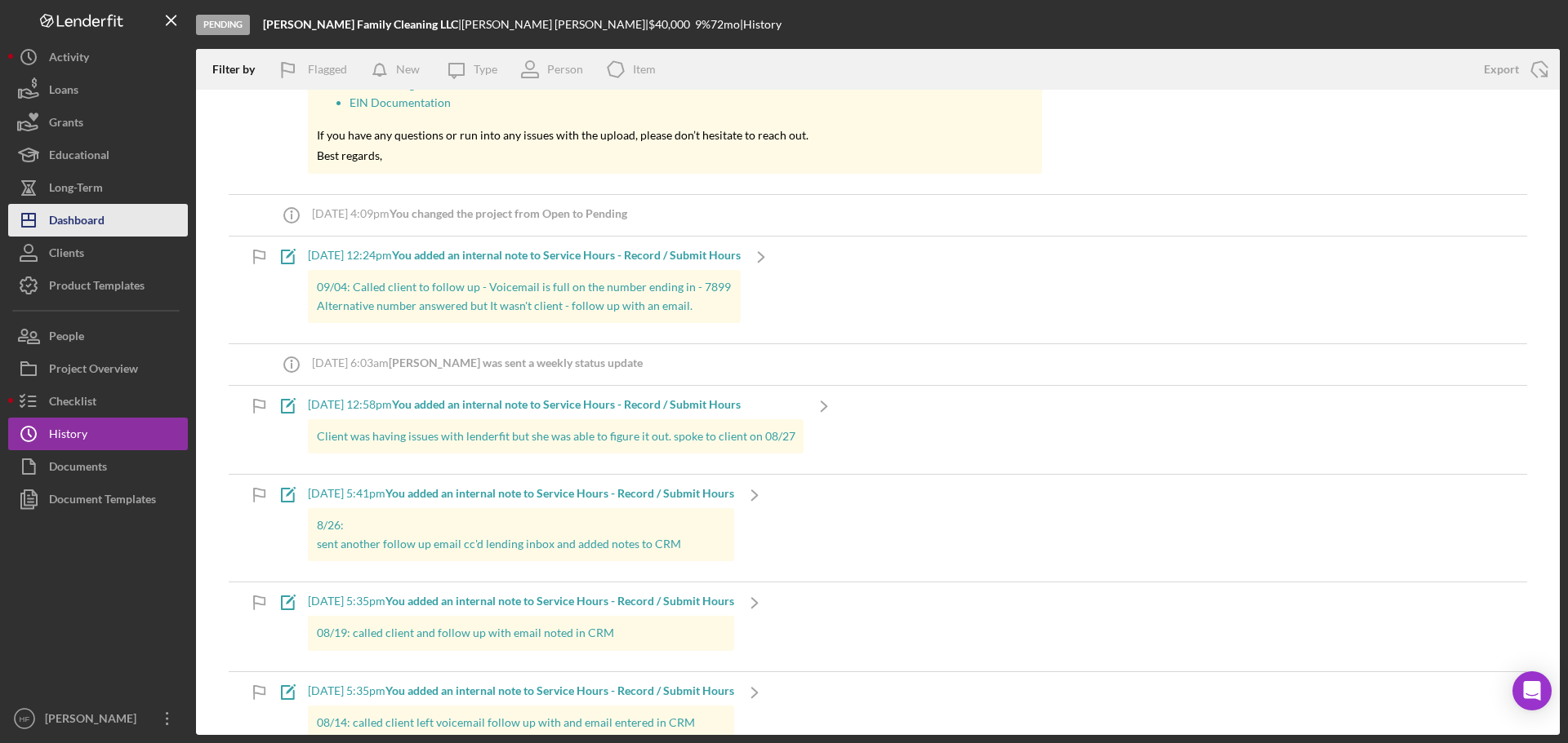
click at [146, 224] on button "Icon/Dashboard Dashboard" at bounding box center [97, 220] width 179 height 33
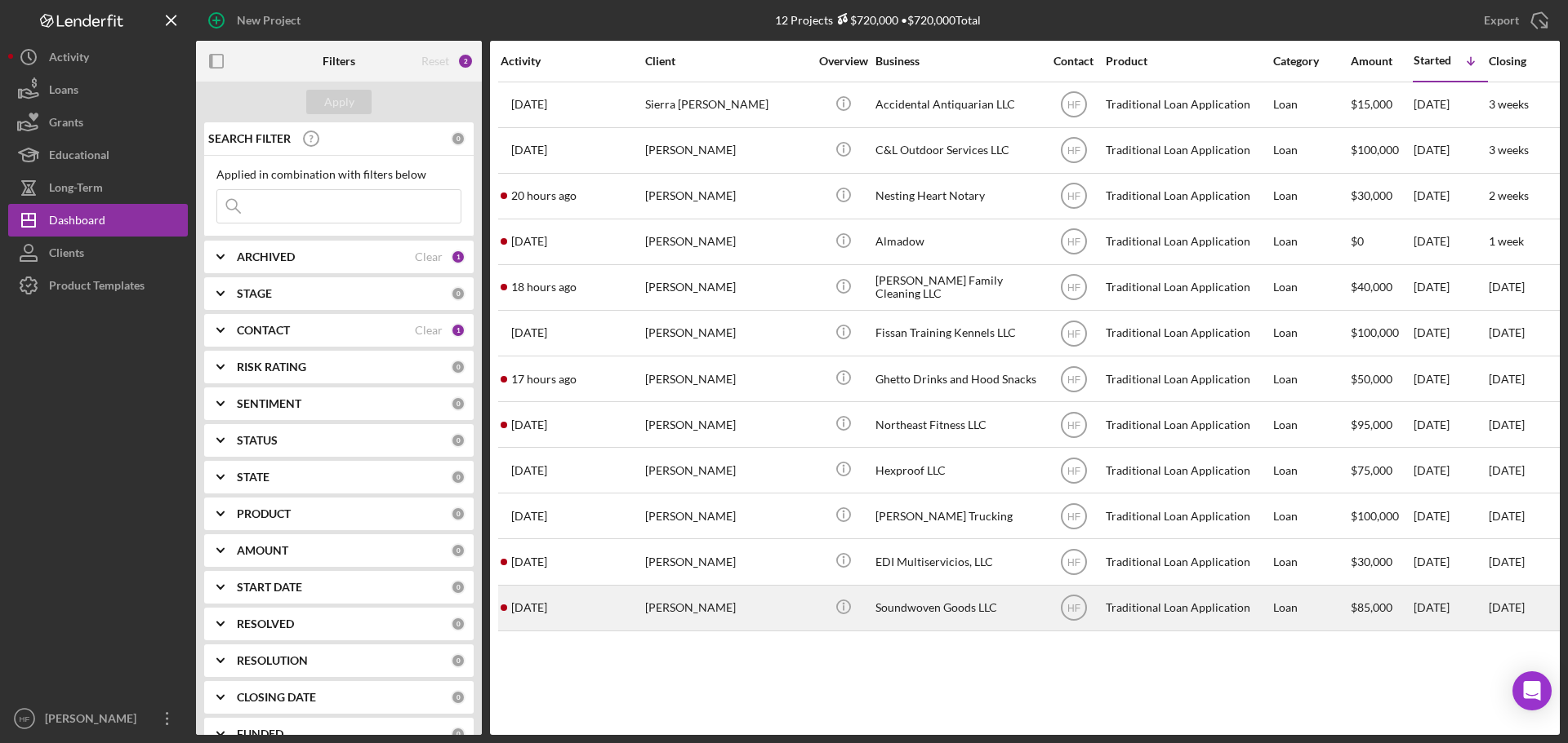
click at [773, 615] on div "[PERSON_NAME]" at bounding box center [727, 608] width 163 height 43
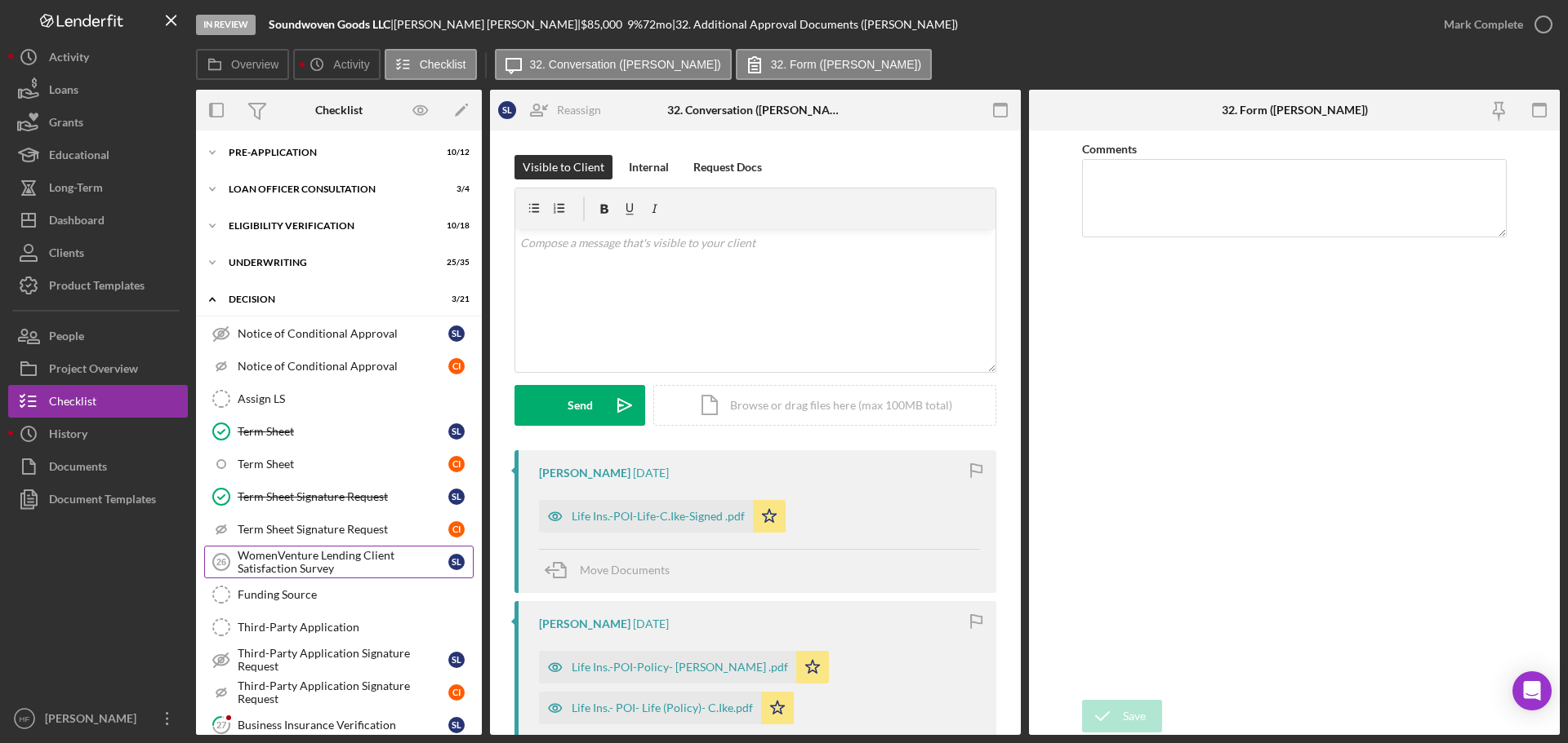
scroll to position [14, 0]
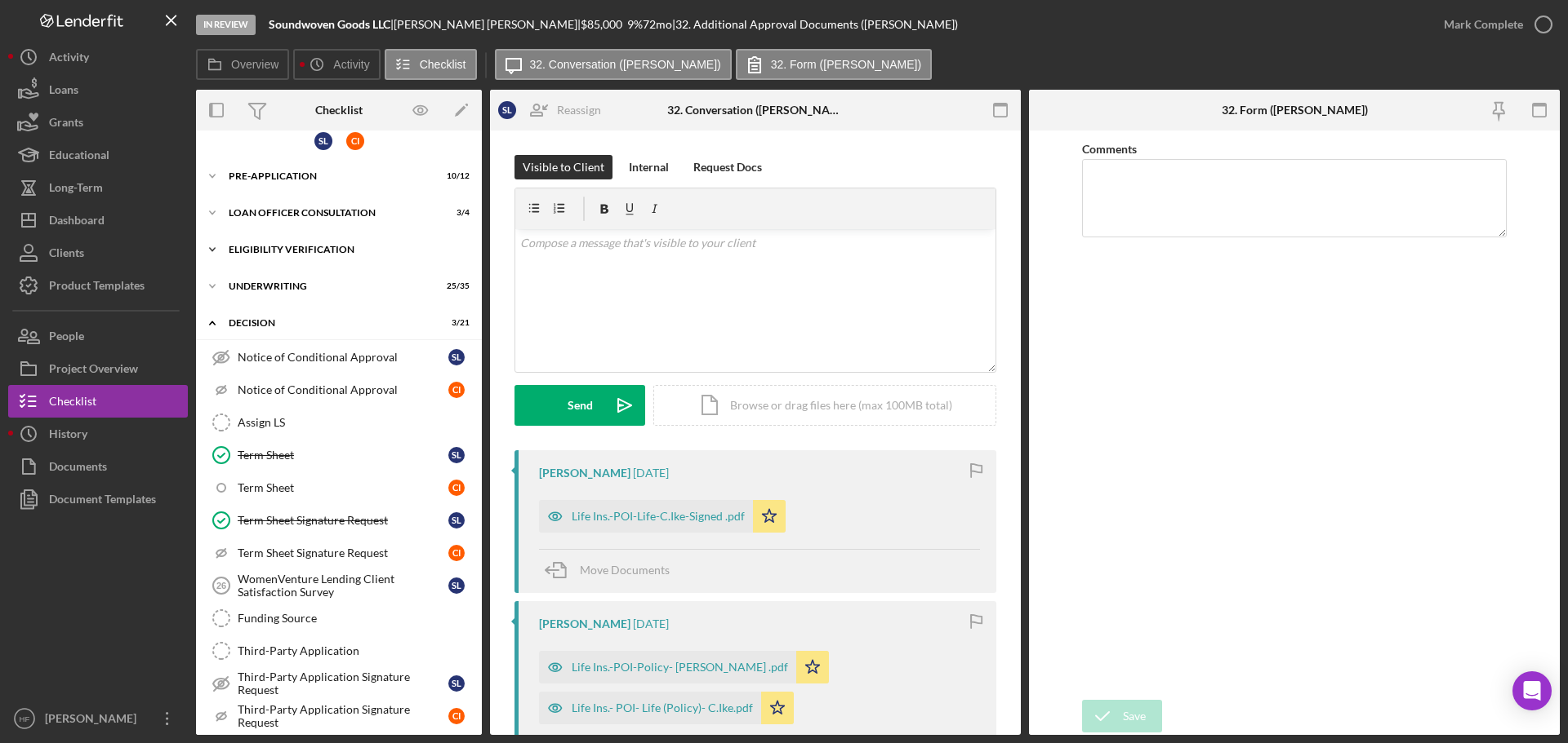
click at [219, 240] on icon "Icon/Expander" at bounding box center [212, 249] width 33 height 33
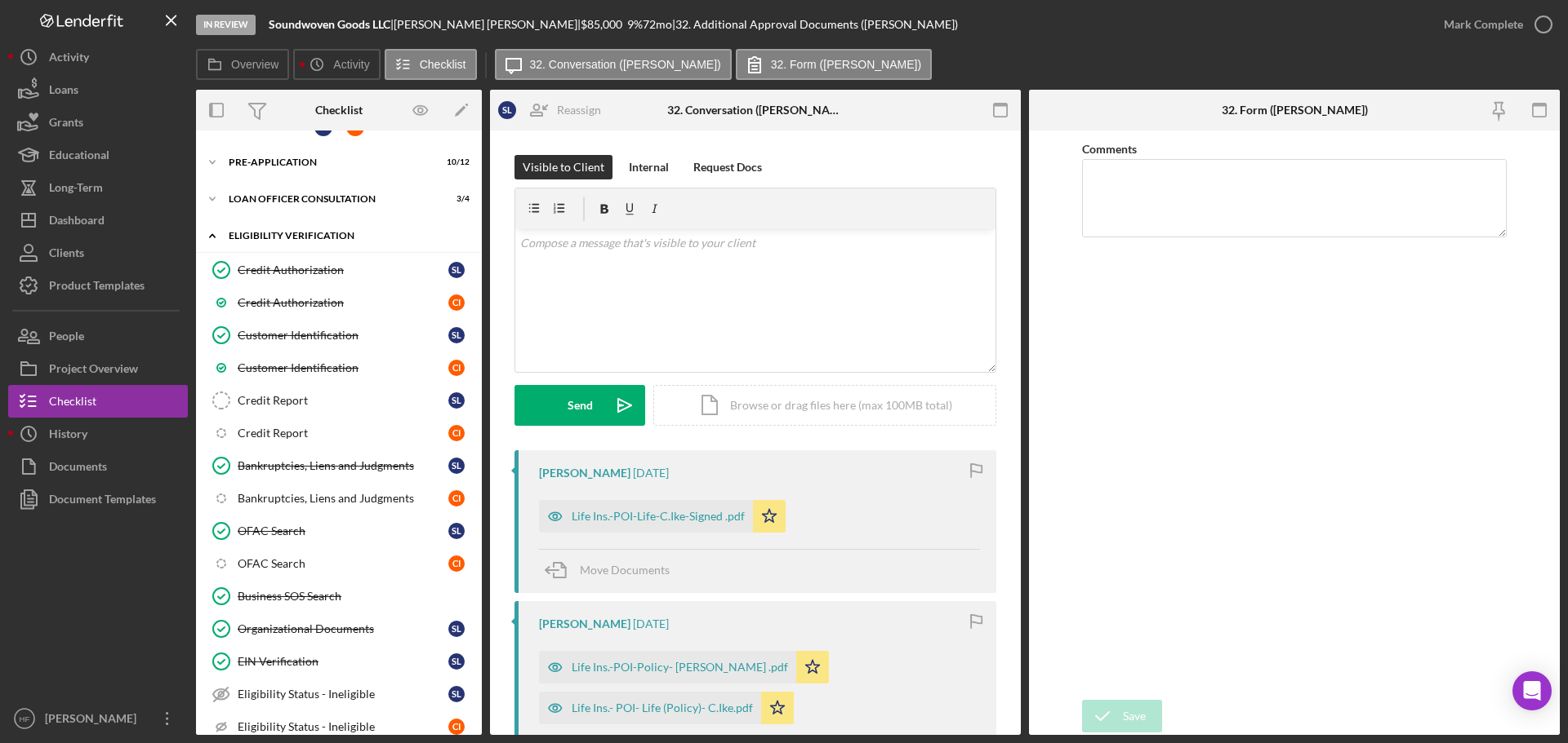
scroll to position [0, 0]
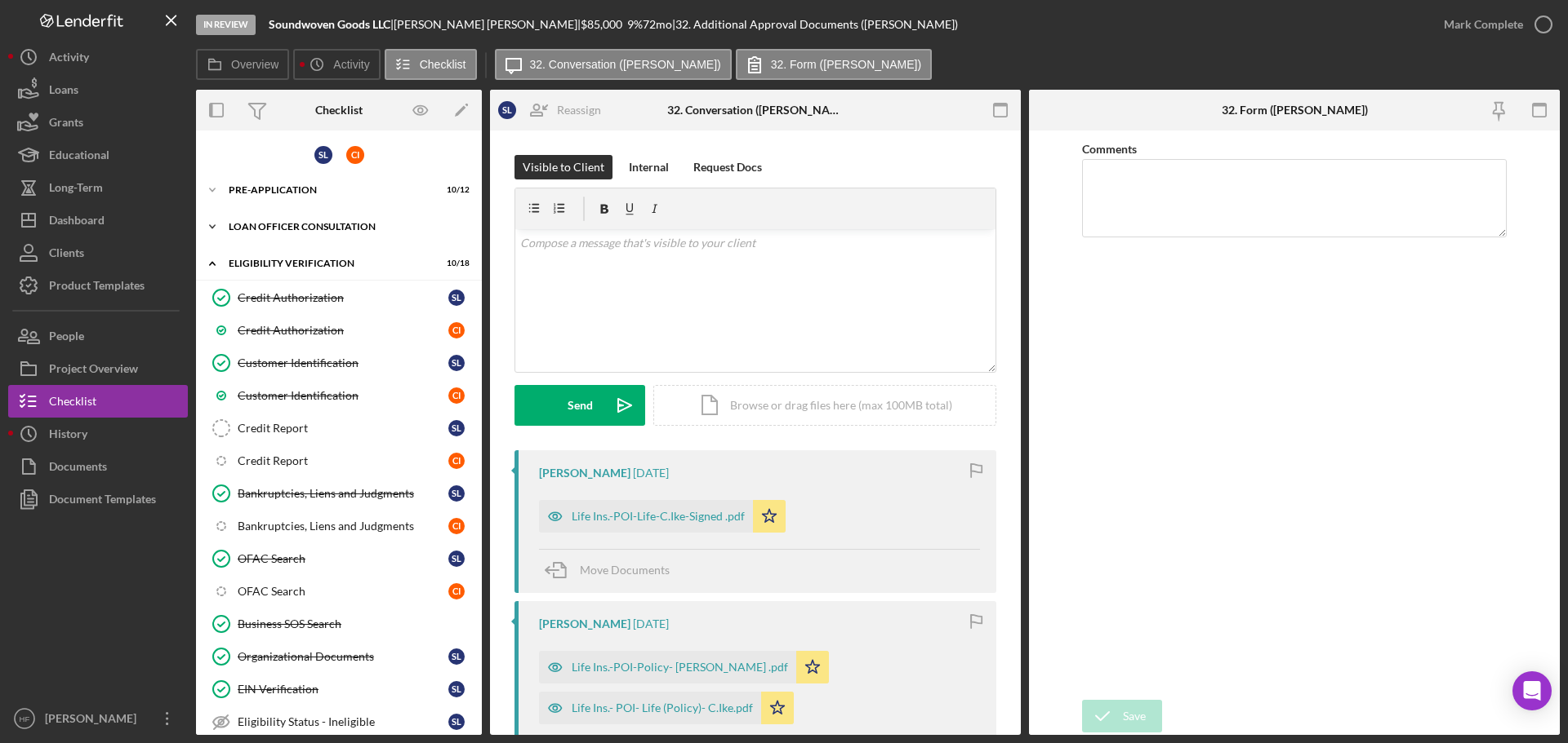
click at [215, 225] on icon "Icon/Expander" at bounding box center [212, 227] width 33 height 33
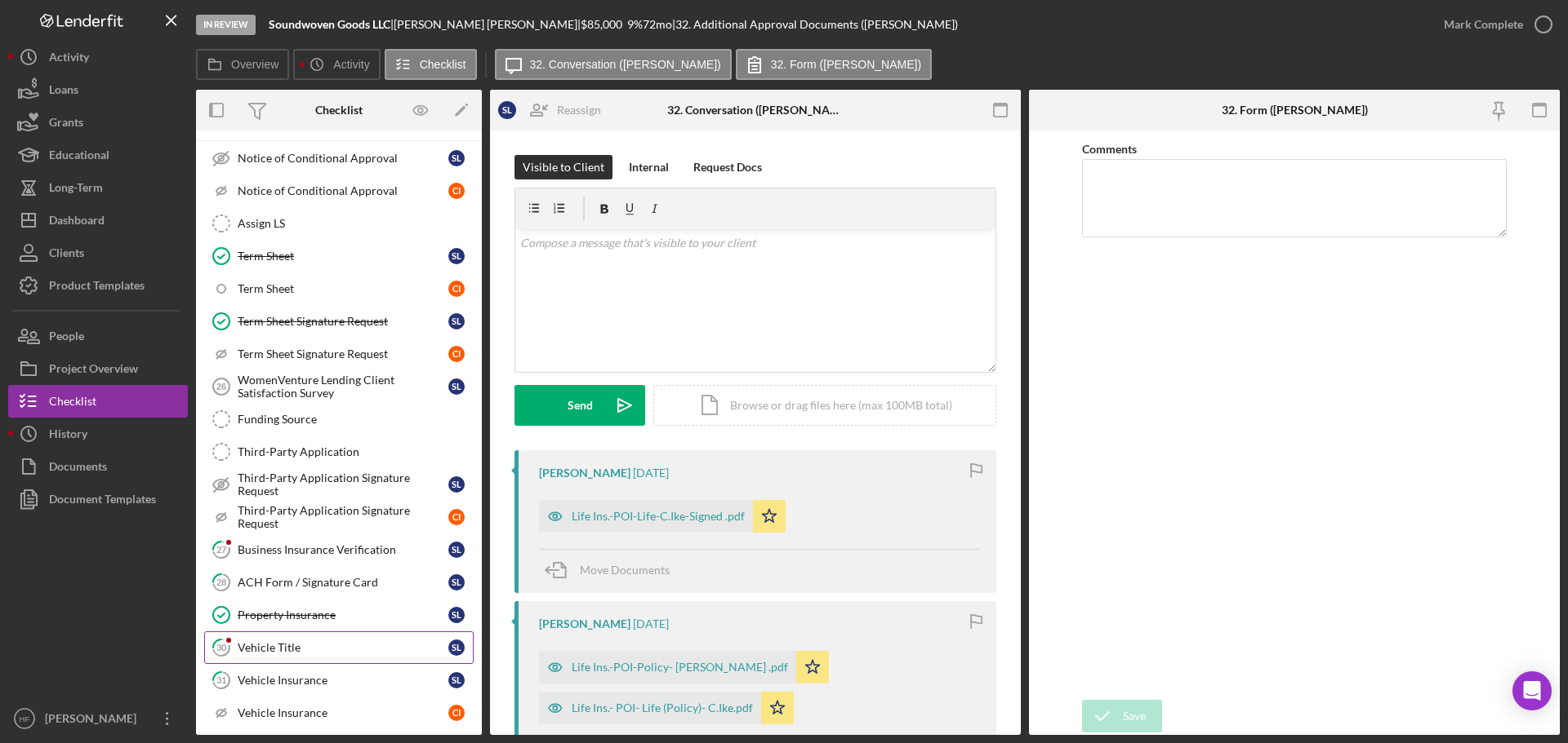
scroll to position [816, 0]
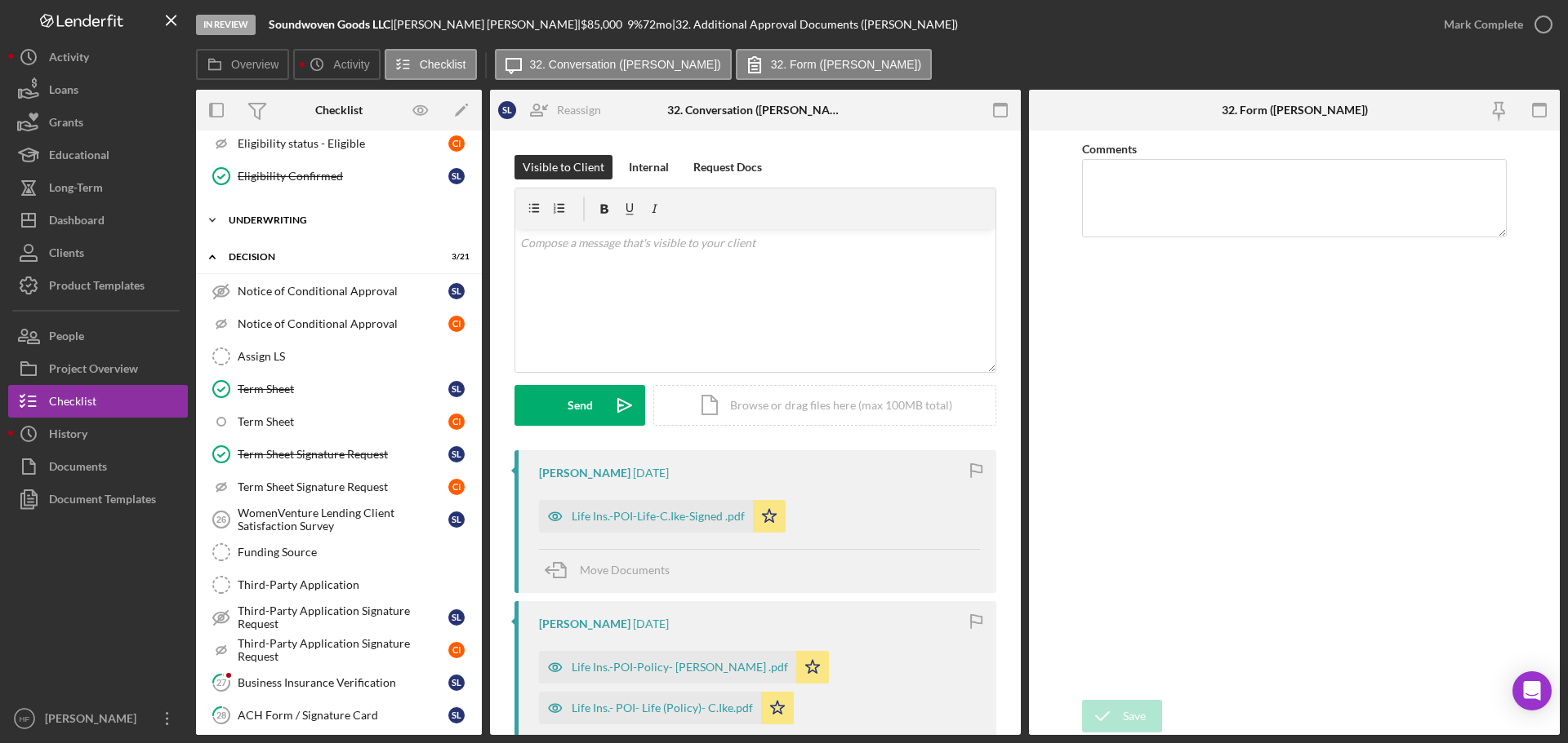
click at [327, 215] on div "Underwriting" at bounding box center [345, 220] width 233 height 10
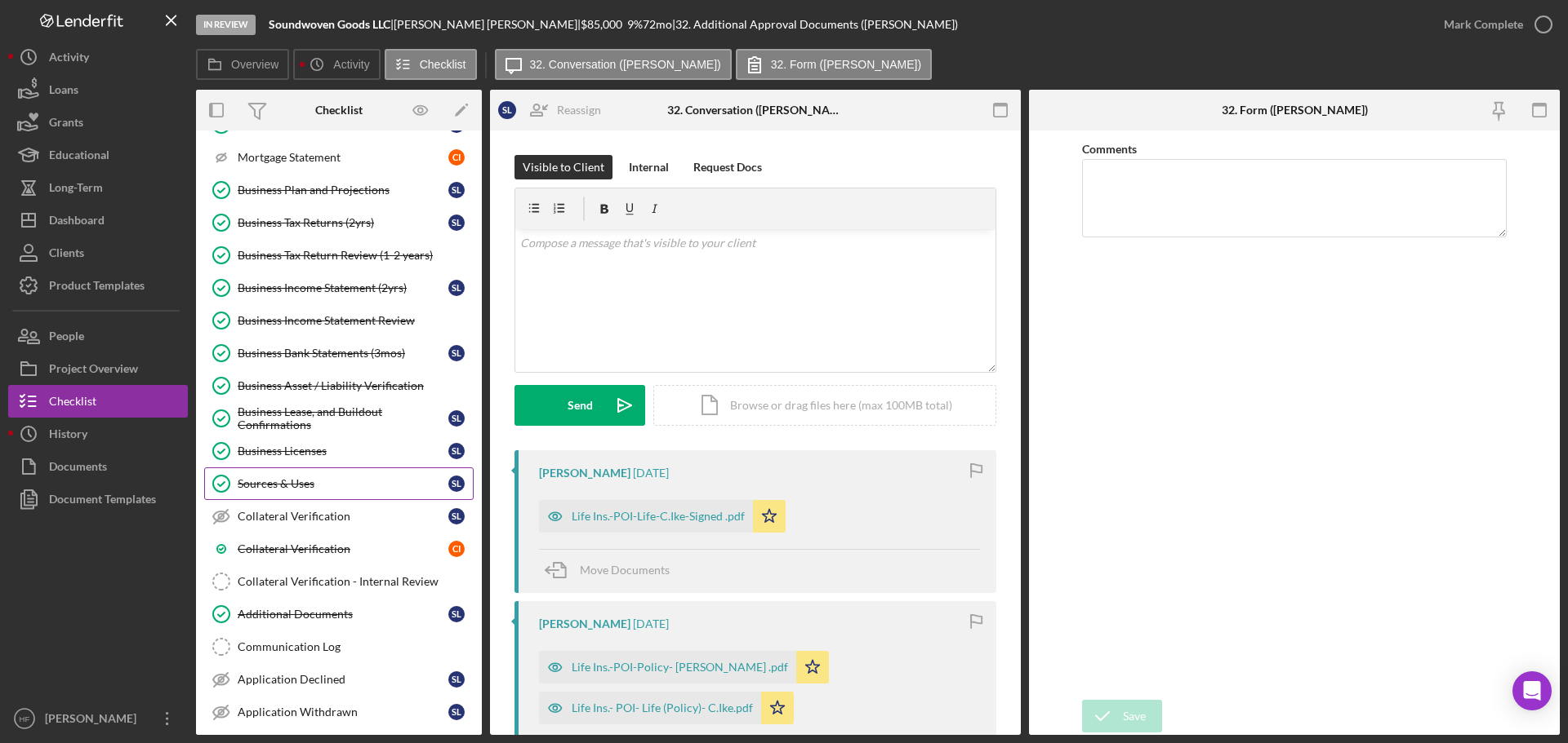
scroll to position [1387, 0]
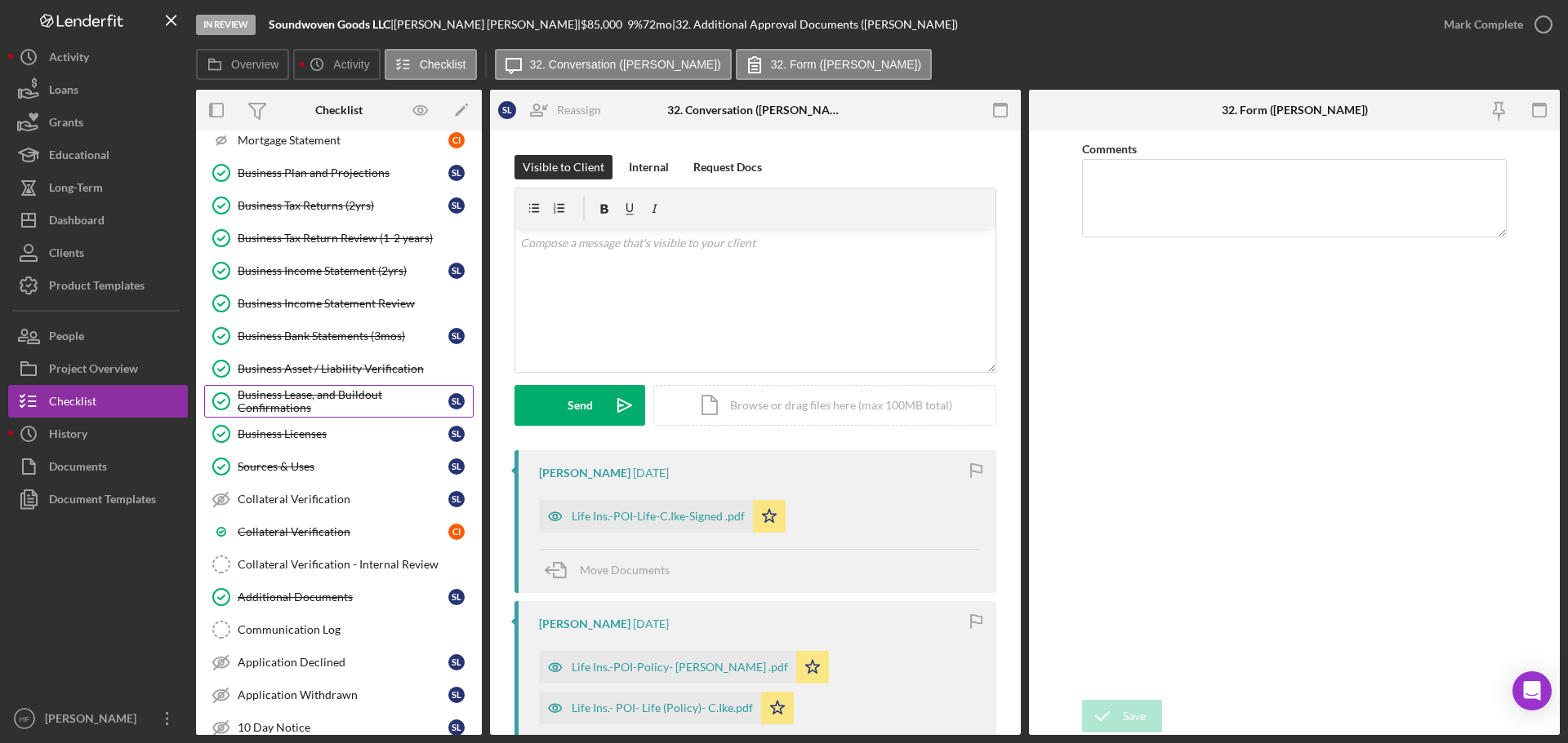
click at [356, 390] on div "Business Lease, and Buildout Confirmations" at bounding box center [343, 402] width 211 height 26
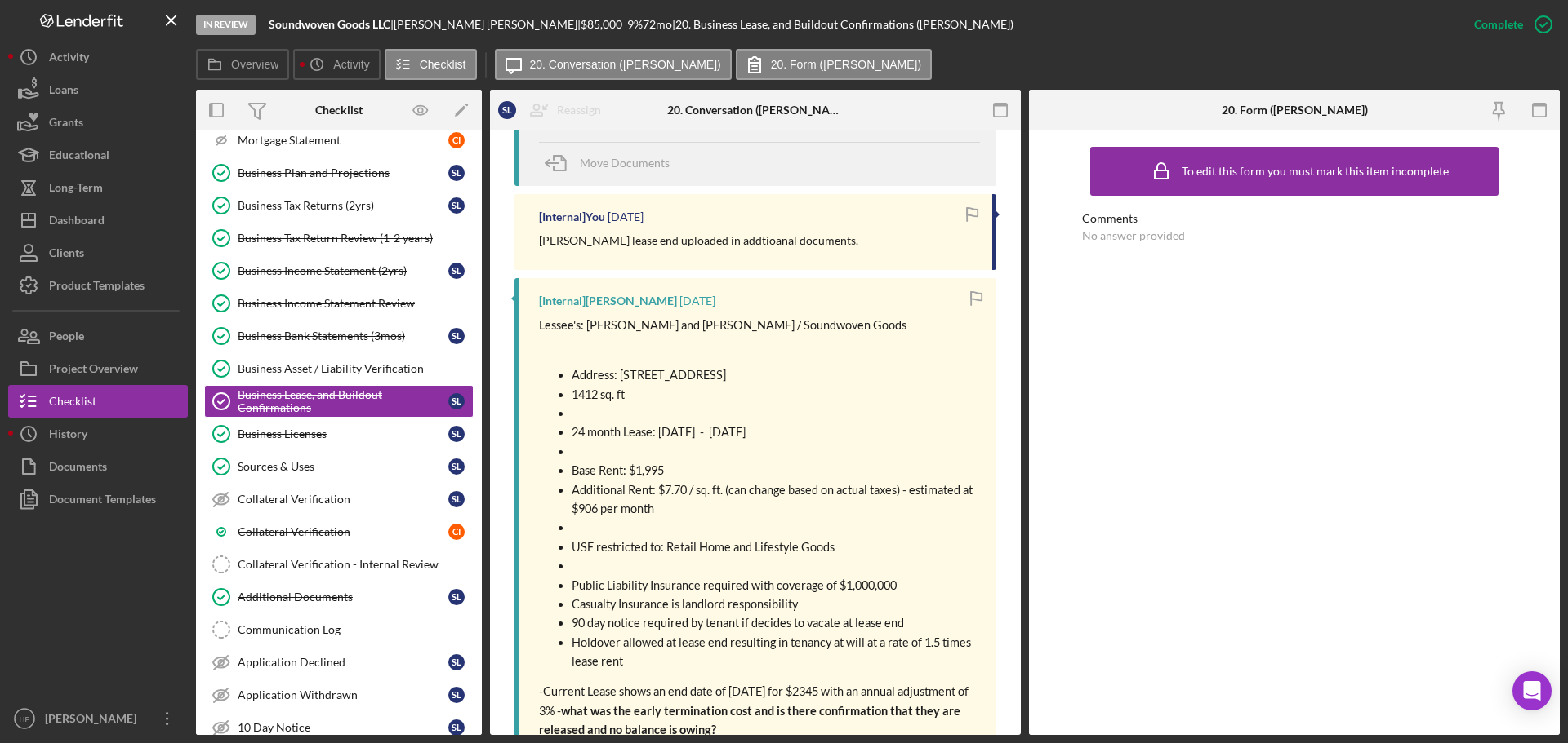
scroll to position [816, 0]
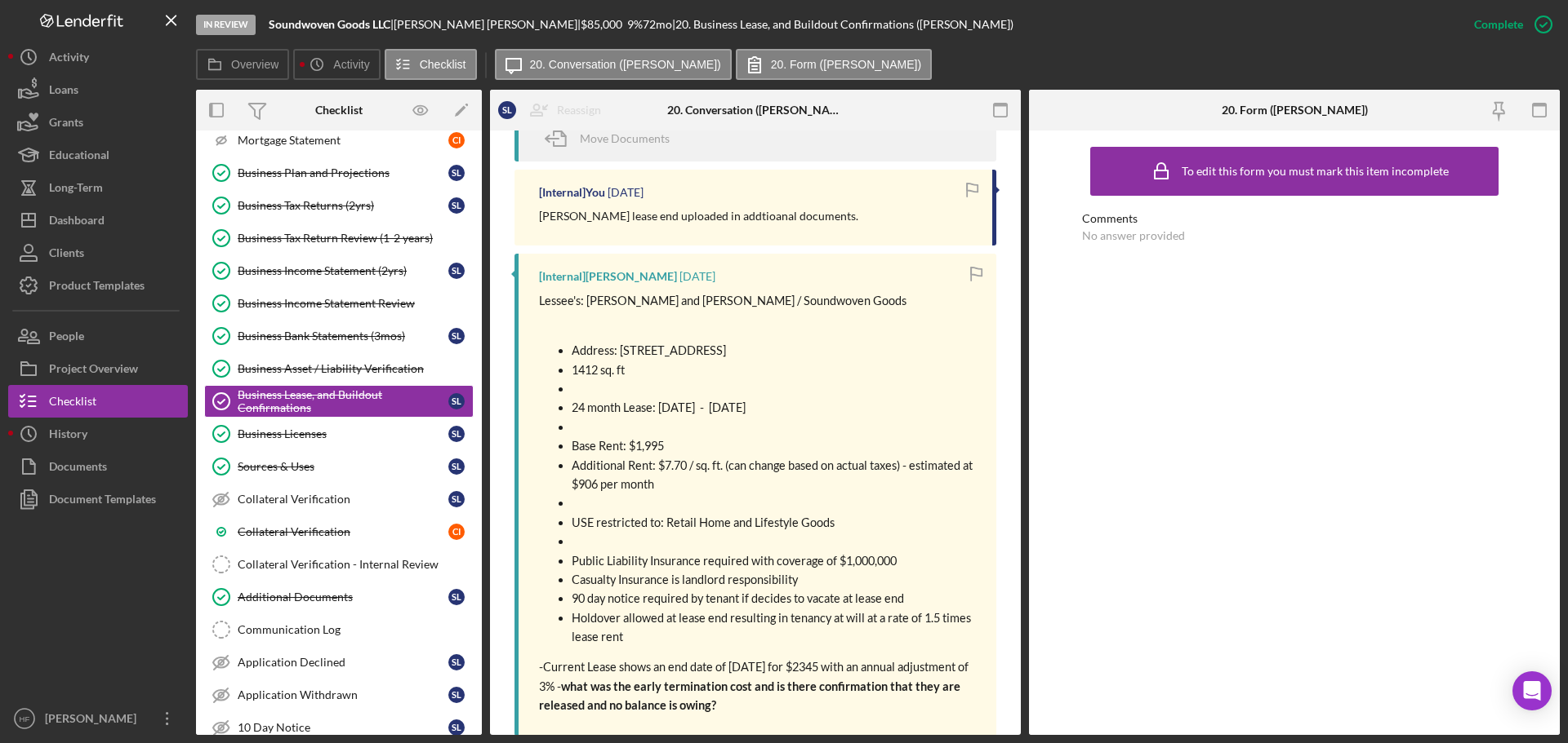
drag, startPoint x: 616, startPoint y: 353, endPoint x: 825, endPoint y: 355, distance: 209.0
click at [826, 354] on p "Address: 430 N 1st Ave Ste. 130 Mpls, MN 55401" at bounding box center [775, 350] width 408 height 19
click at [635, 355] on span "Address: 430 N 1st Ave Ste. 130 Mpls, MN 55401" at bounding box center [648, 350] width 155 height 14
drag, startPoint x: 624, startPoint y: 353, endPoint x: 780, endPoint y: 363, distance: 156.3
click at [780, 363] on ul "Address: 430 N 1st Ave Ste. 130 Mpls, MN 55401 1412 sq. ft 24 month Lease: 4/1/…" at bounding box center [758, 494] width 441 height 305
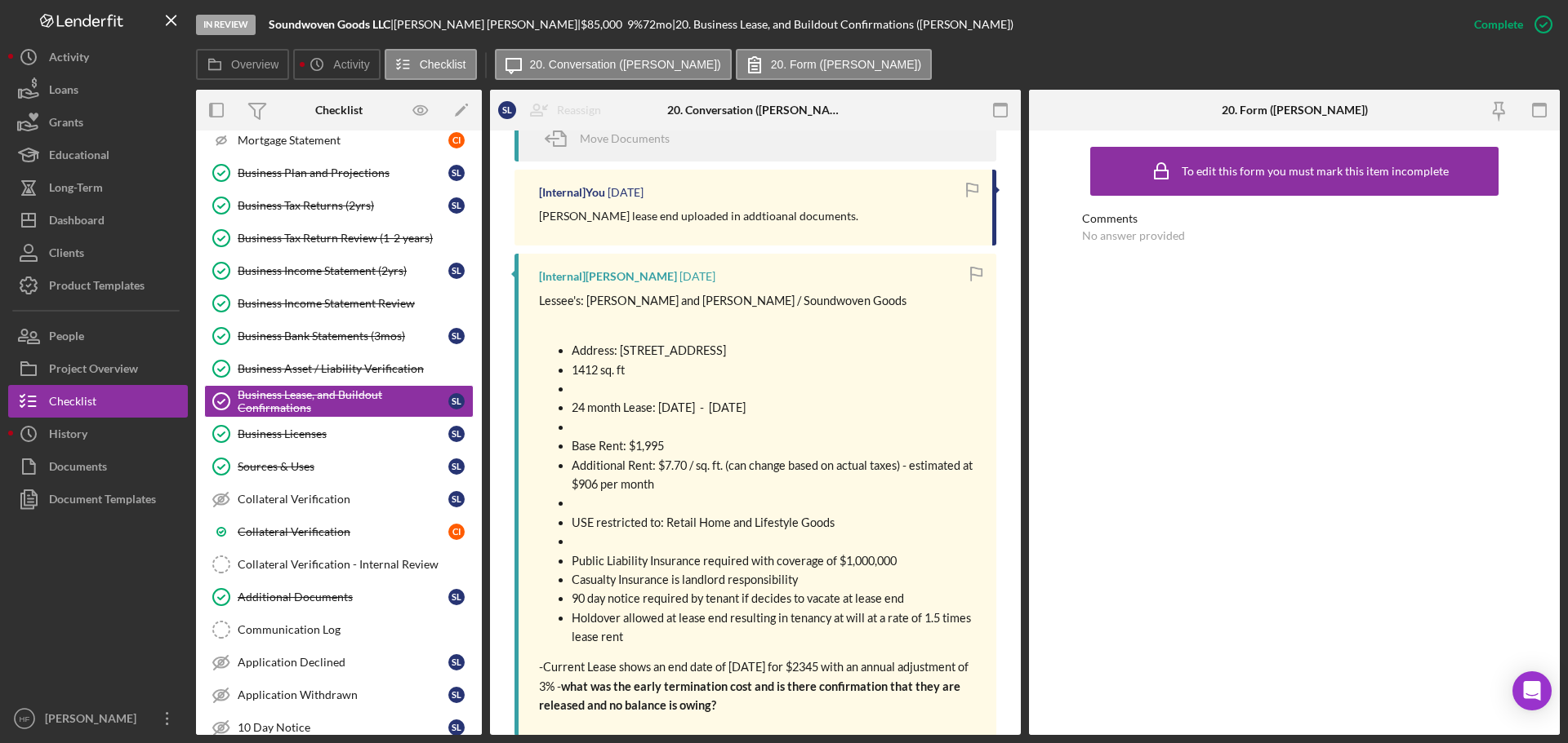
click at [622, 344] on span "Address: 430 N 1st Ave Ste. 130 Mpls, MN 55401" at bounding box center [648, 350] width 155 height 14
drag, startPoint x: 660, startPoint y: 349, endPoint x: 826, endPoint y: 370, distance: 167.3
click at [826, 370] on ul "Address: 430 N 1st Ave Ste. 130 Mpls, MN 55401 1412 sq. ft 24 month Lease: 4/1/…" at bounding box center [758, 494] width 441 height 305
copy ul "430 N 1st Ave Ste. 130 Mpls, MN 55401 1412 sq. ft"
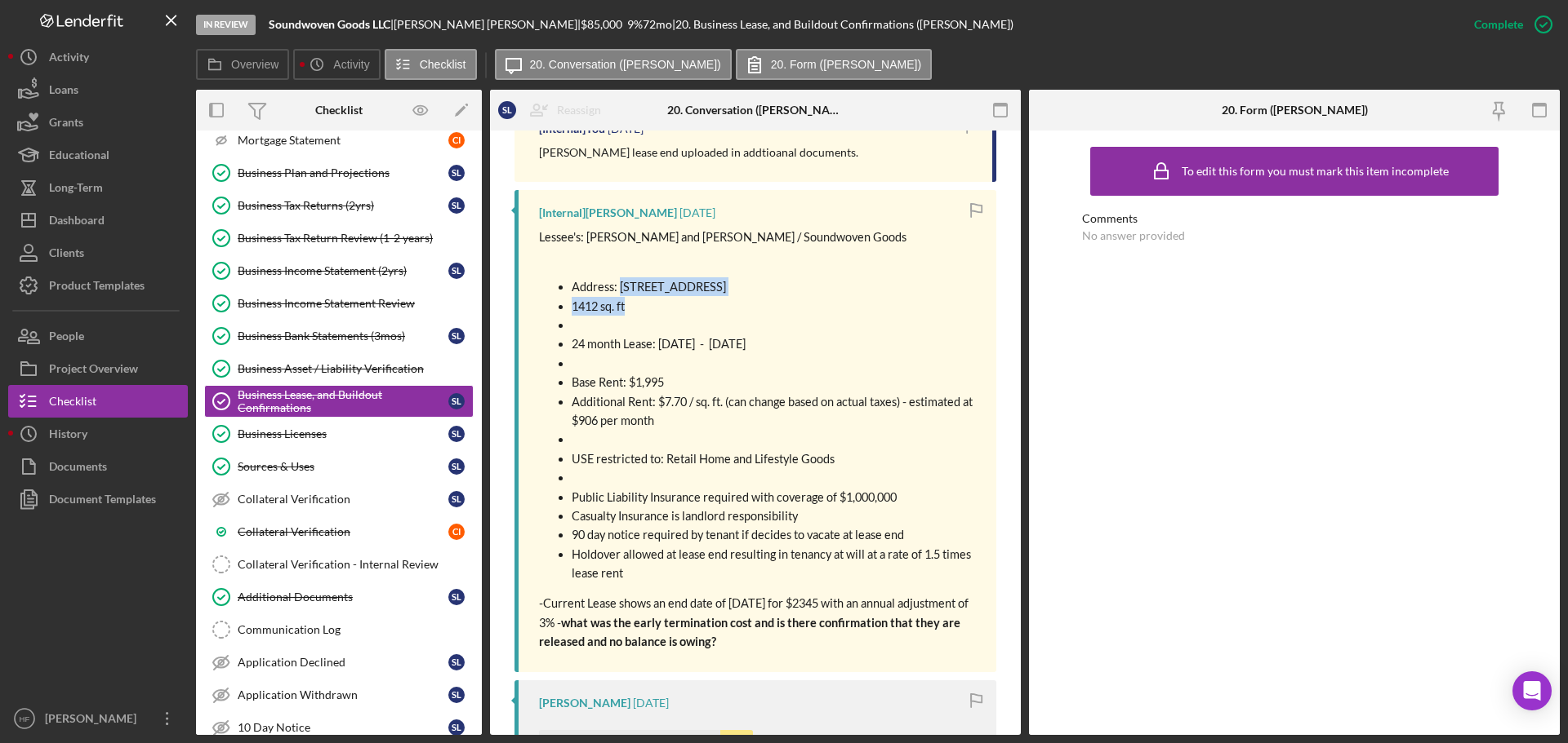
scroll to position [1224, 0]
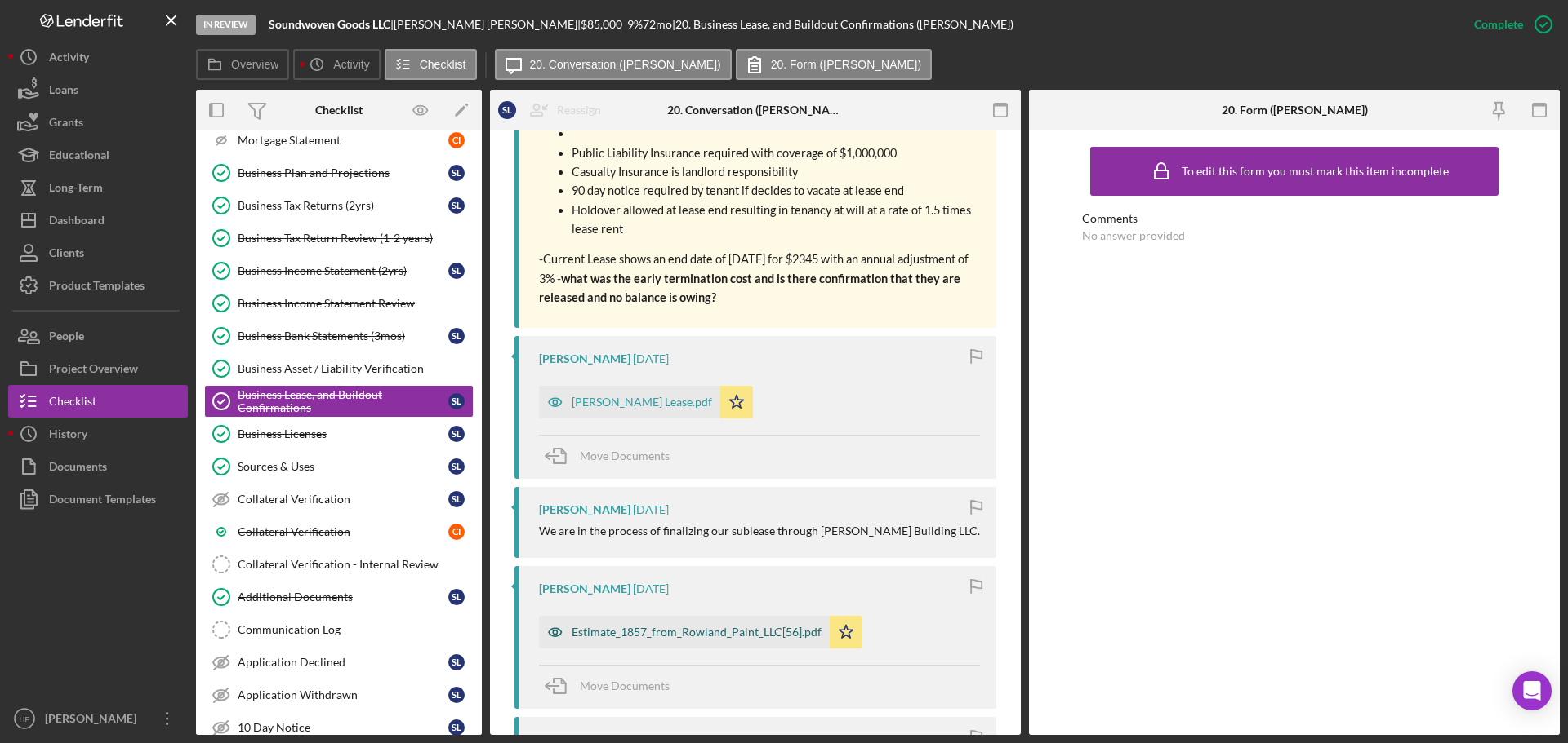
click at [720, 633] on div "Estimate_1857_from_Rowland_Paint_LLC[56].pdf" at bounding box center [696, 632] width 250 height 13
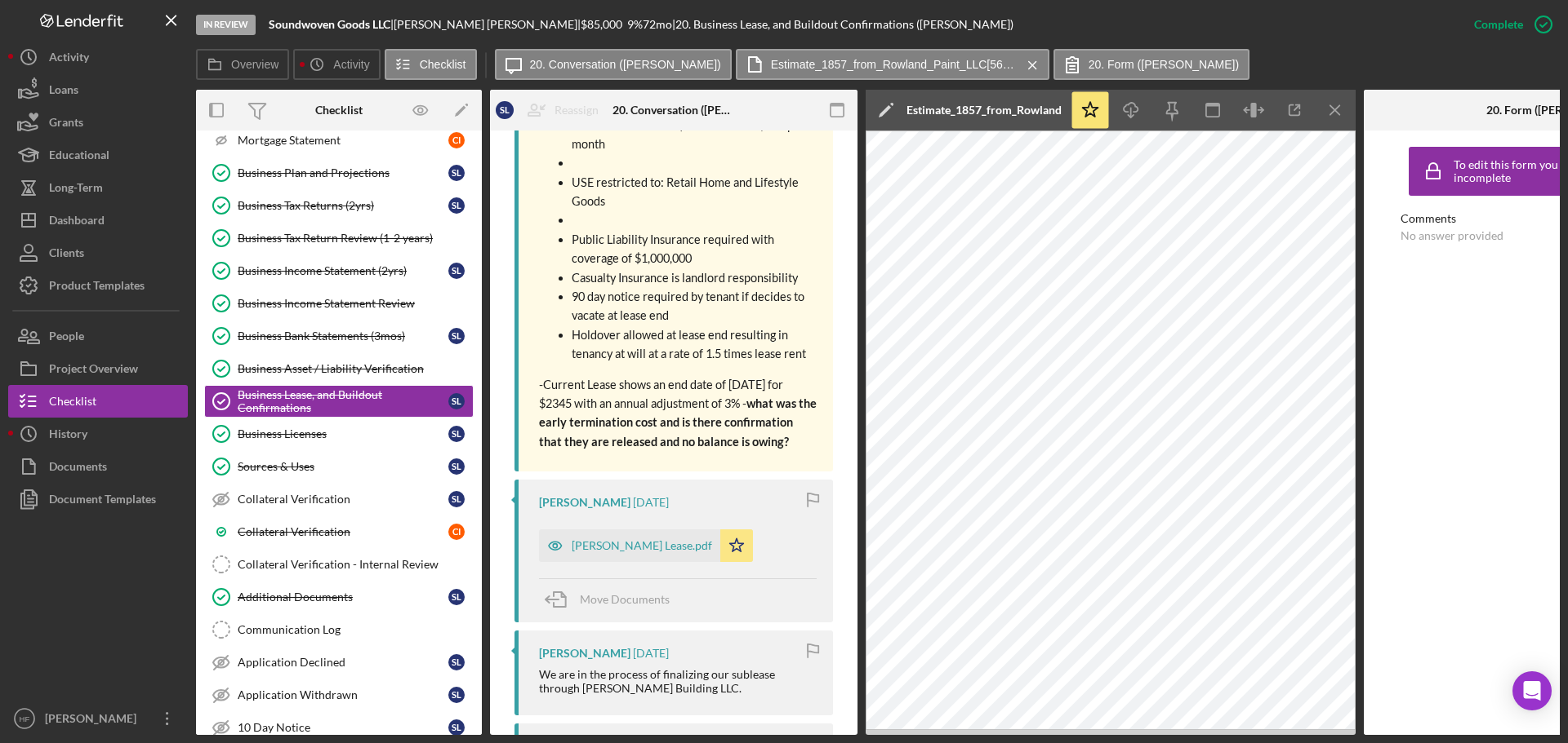
scroll to position [1254, 0]
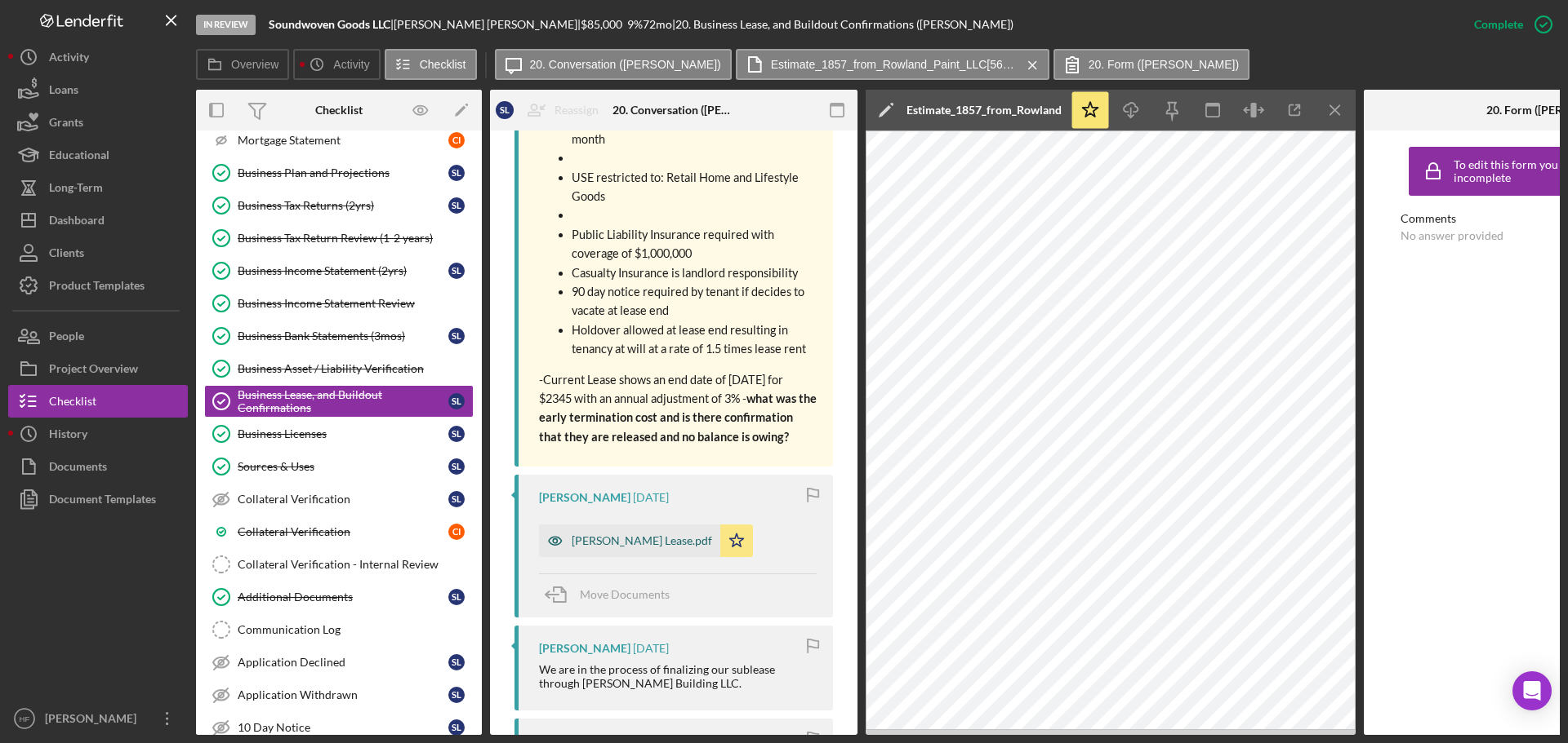
click at [614, 536] on div "Picard Lease.pdf" at bounding box center [641, 541] width 140 height 13
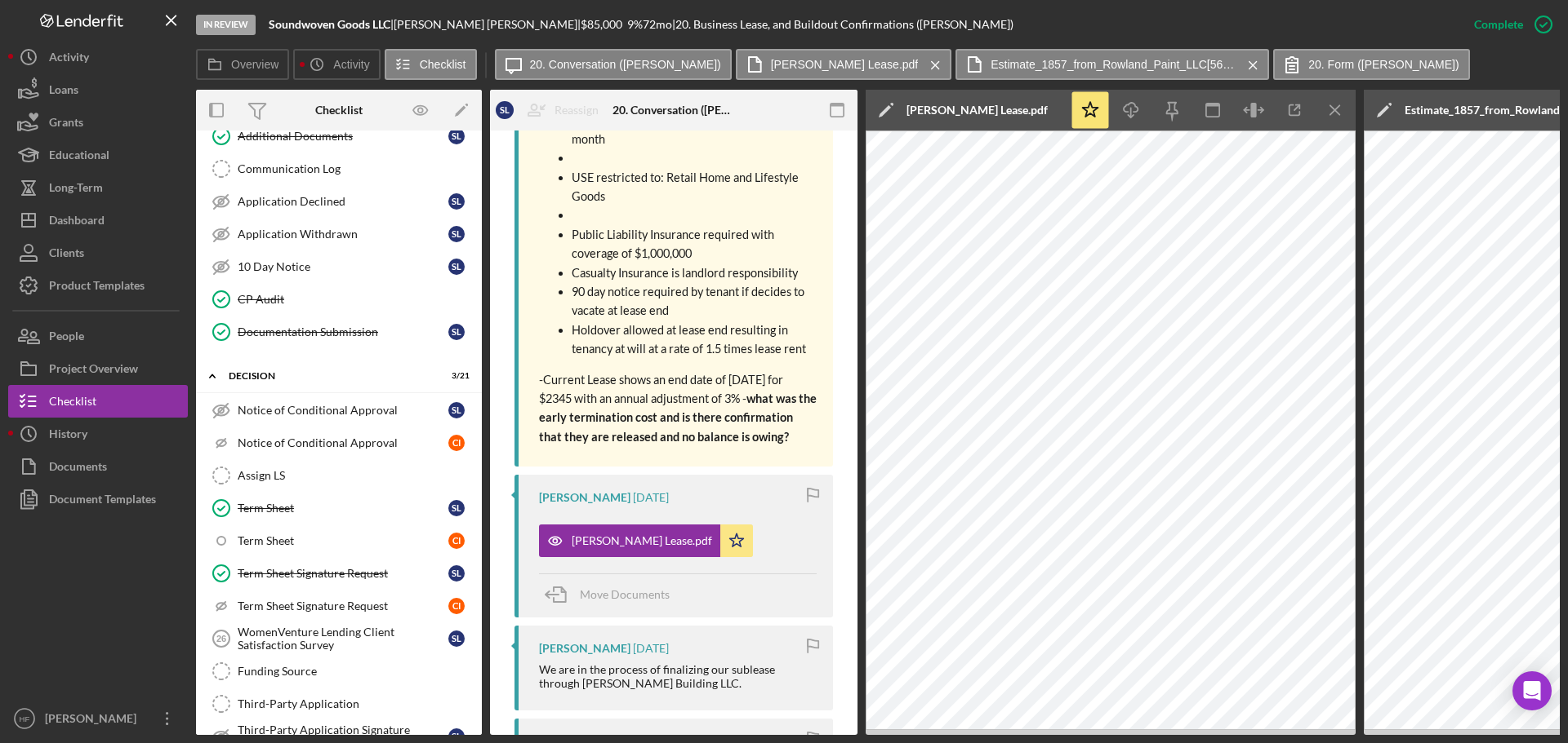
scroll to position [1877, 0]
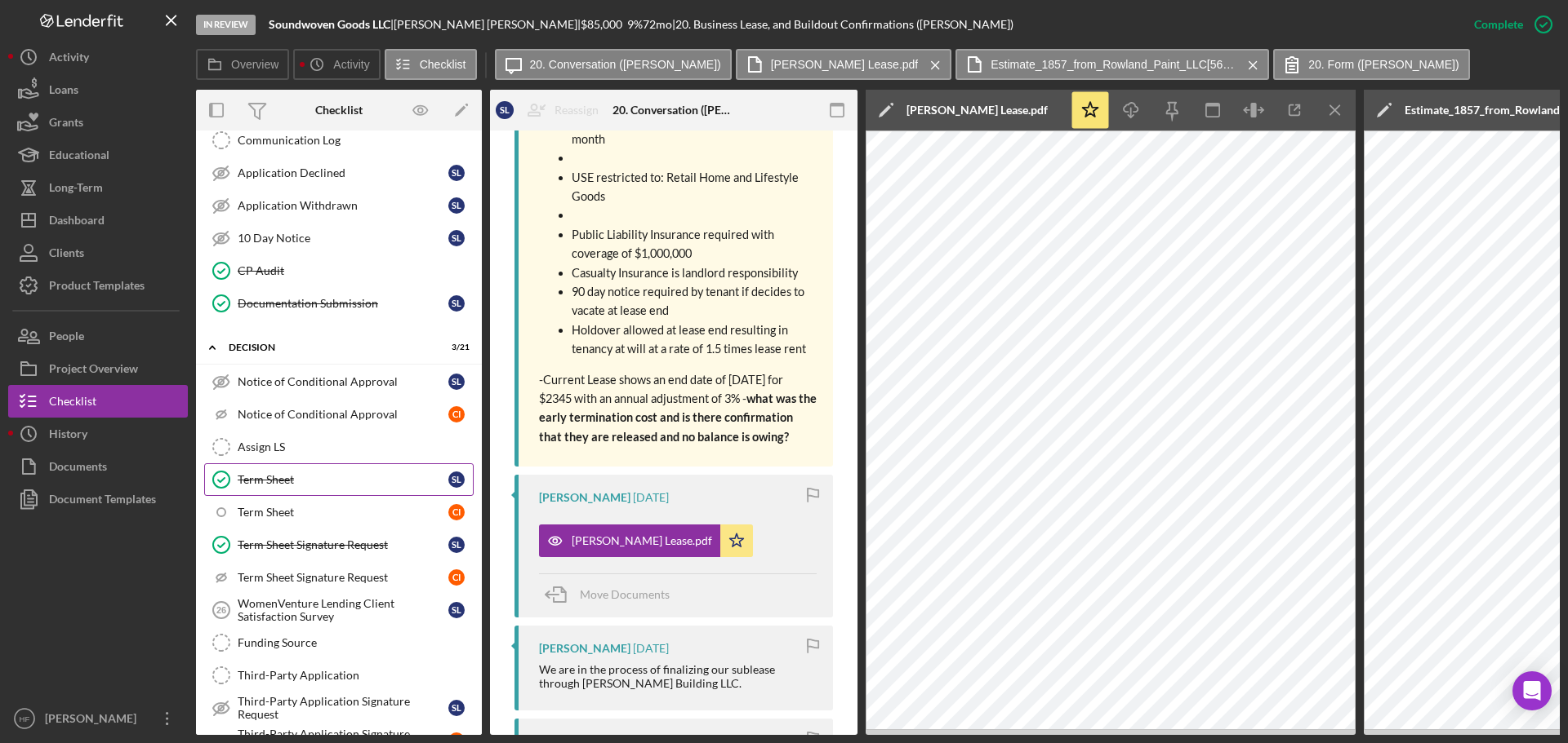
click at [358, 478] on div "Term Sheet" at bounding box center [343, 479] width 211 height 13
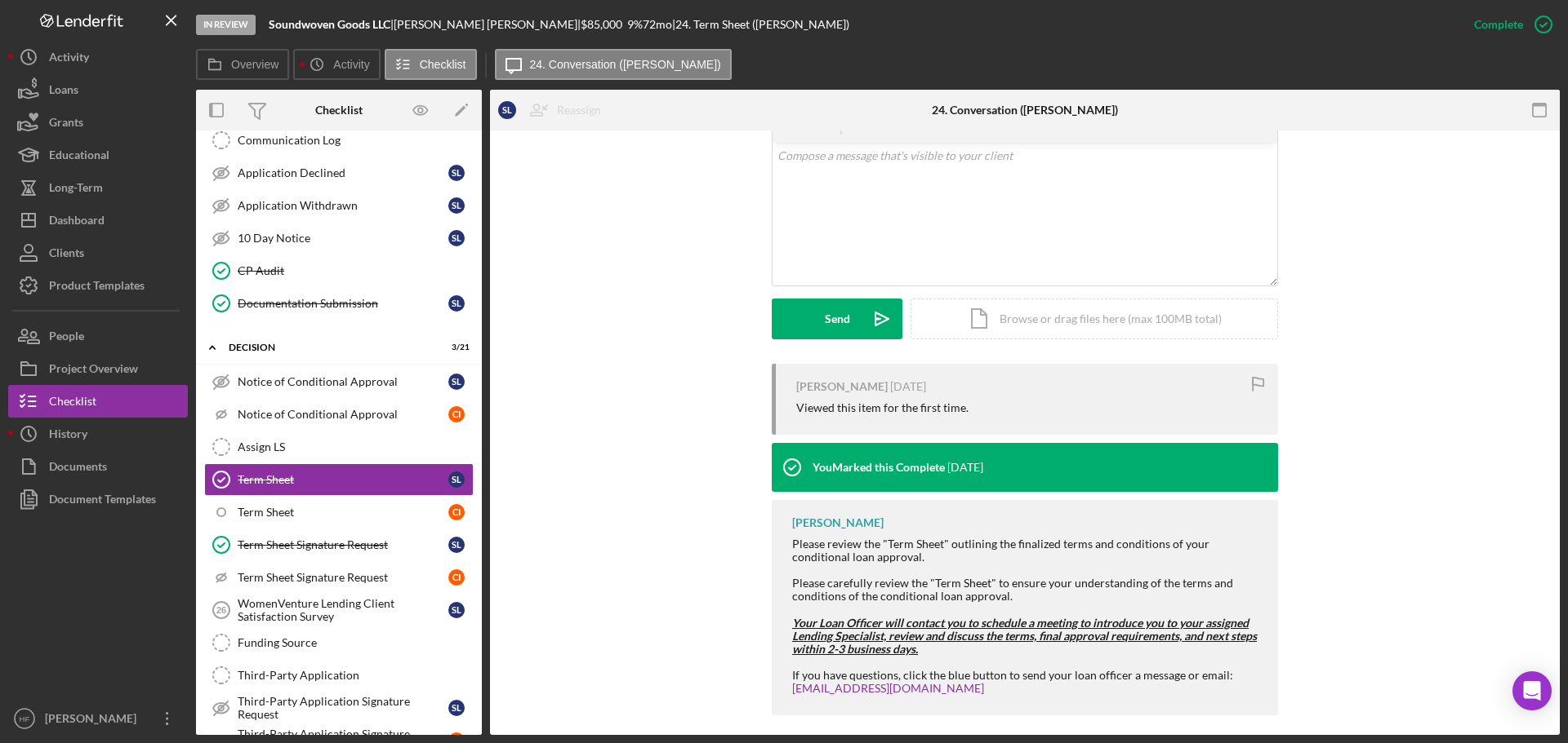
scroll to position [324, 0]
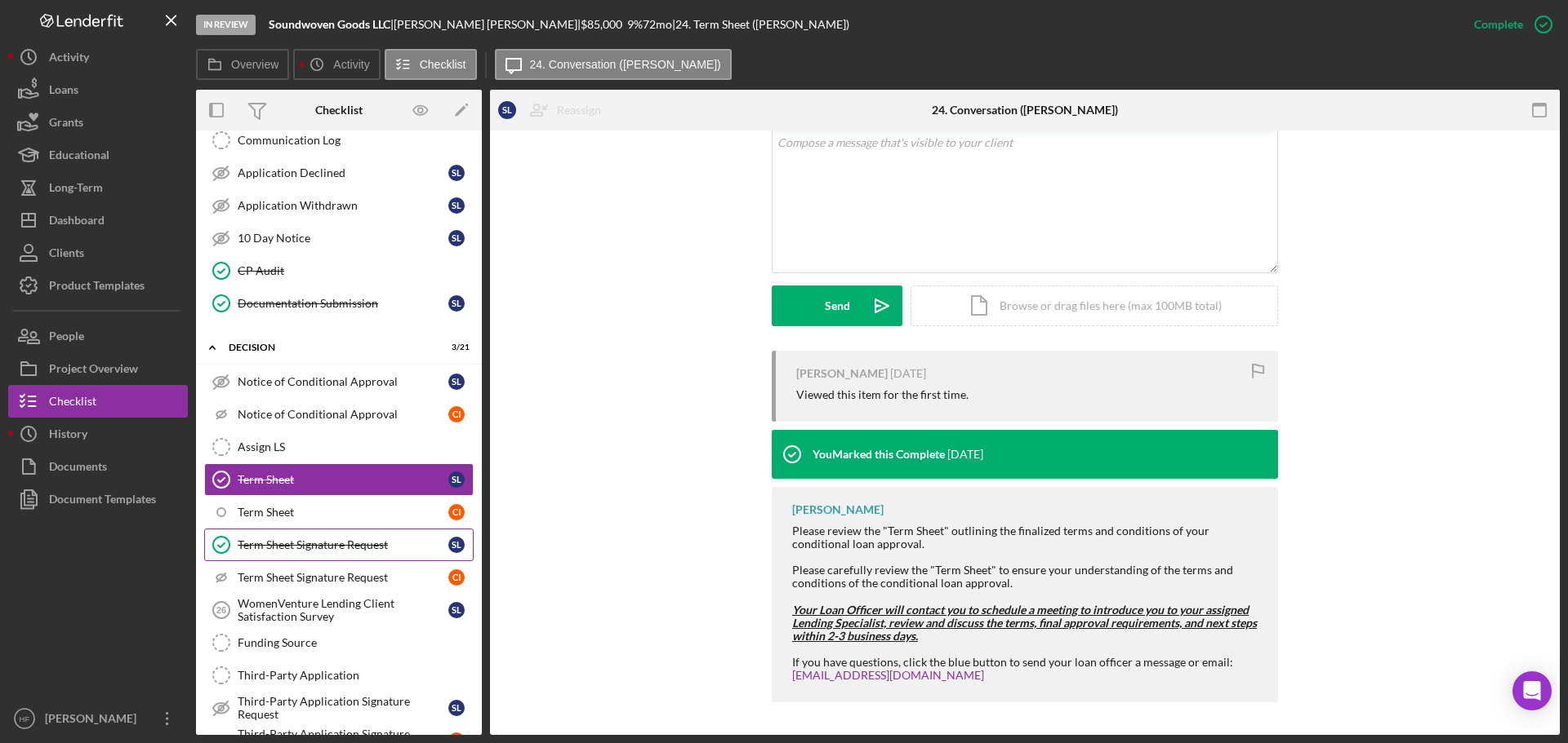
click at [388, 560] on link "Term Sheet Signature Request Term Sheet Signature Request S L" at bounding box center [338, 544] width 269 height 33
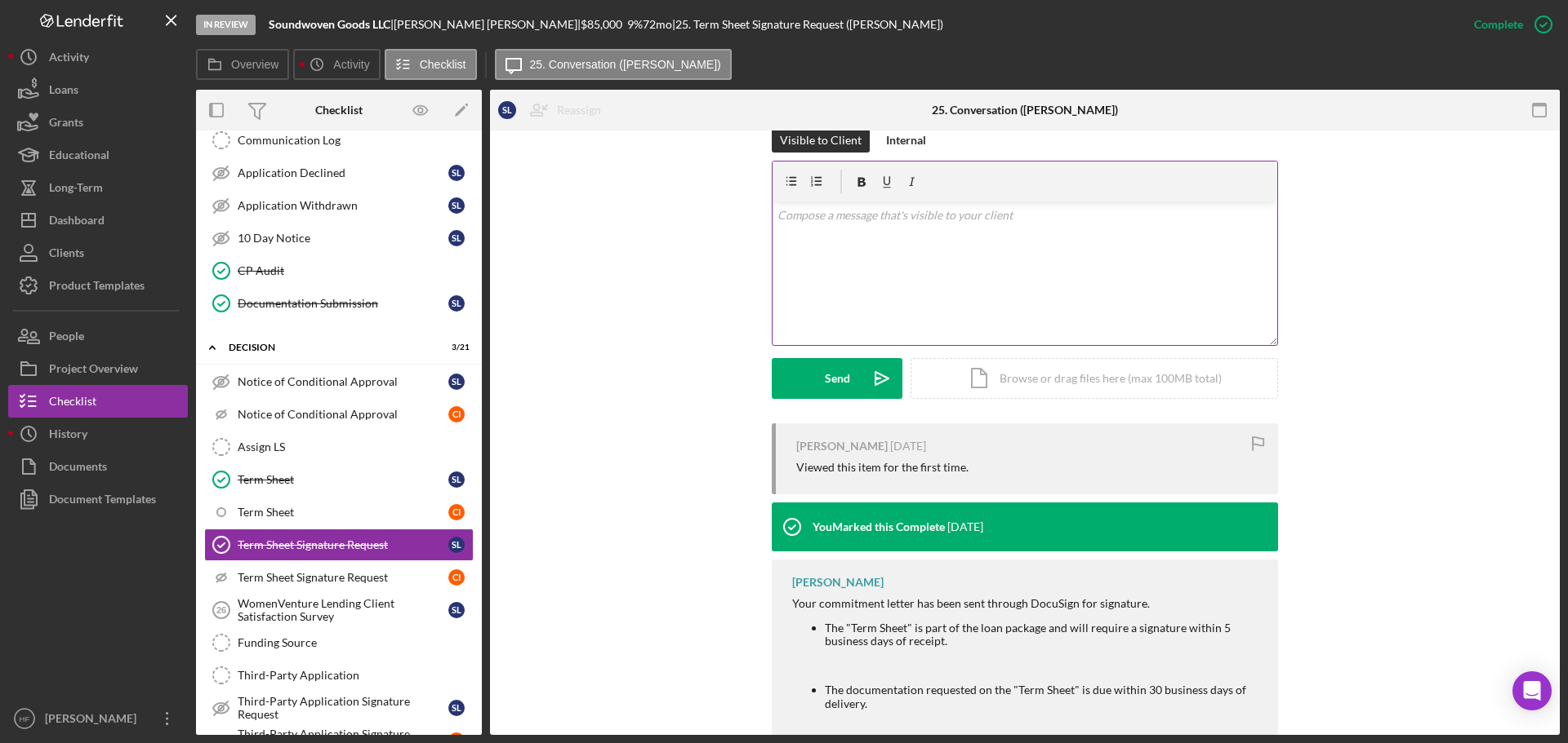
scroll to position [291, 0]
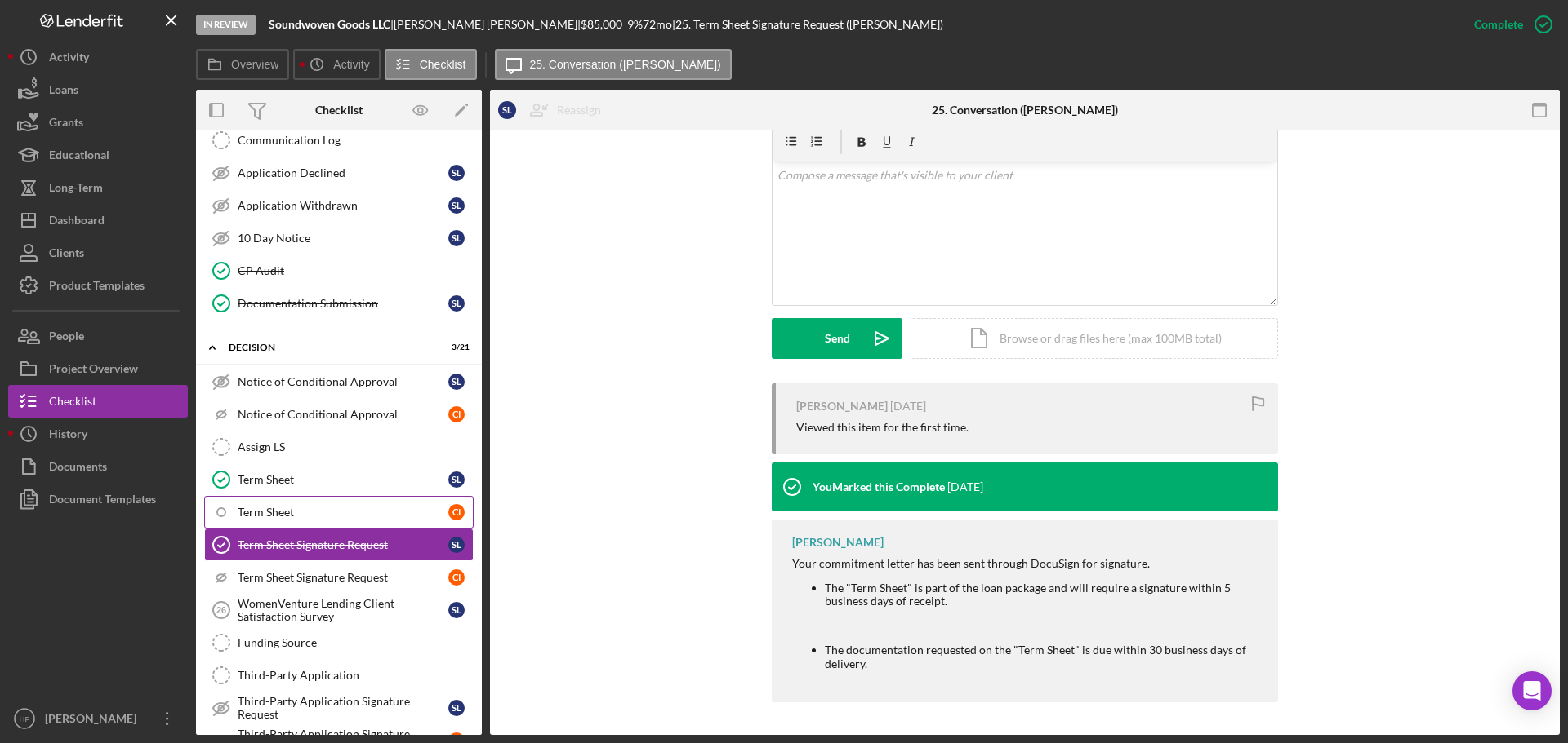
click at [338, 517] on div "Term Sheet" at bounding box center [343, 512] width 211 height 13
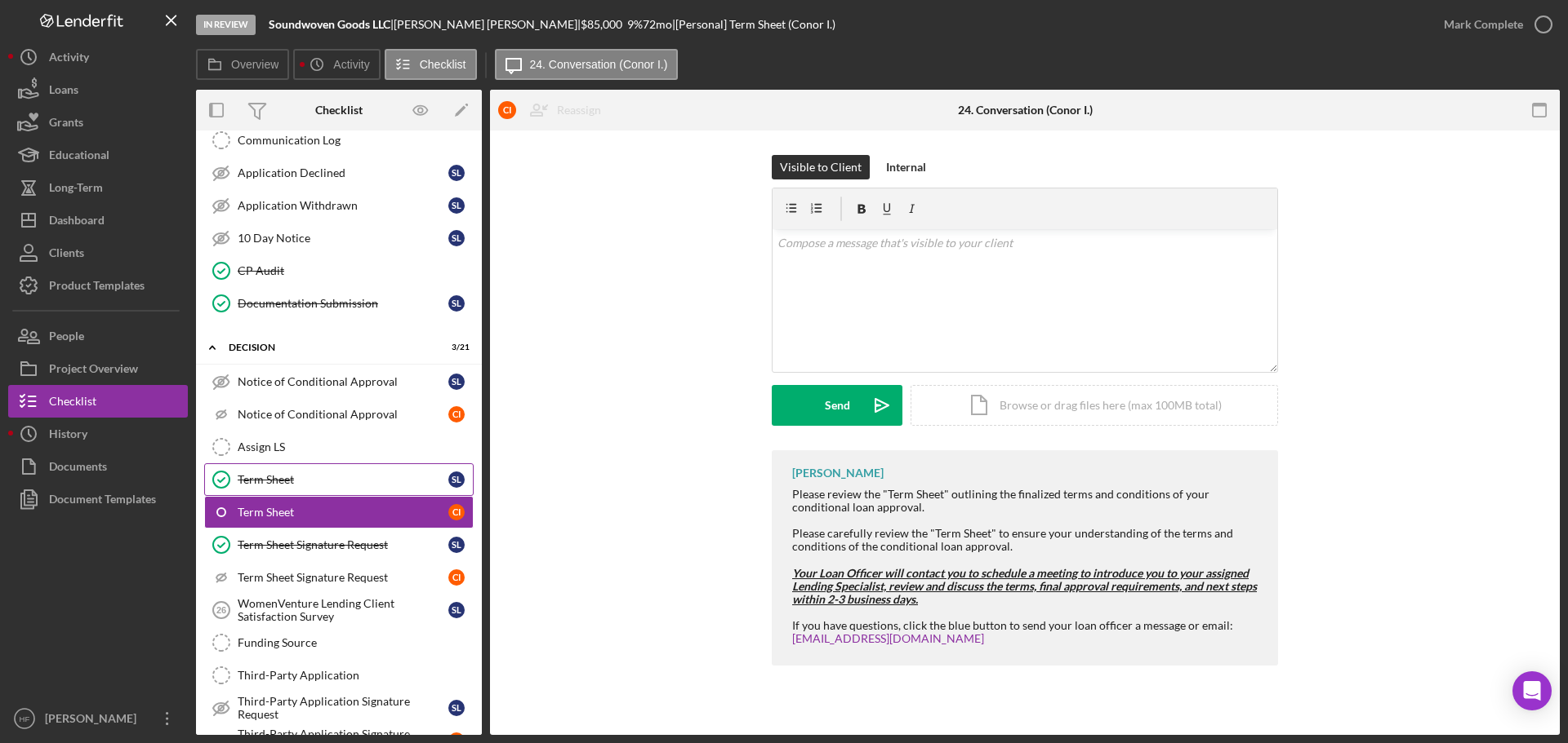
click at [379, 482] on div "Term Sheet" at bounding box center [343, 479] width 211 height 13
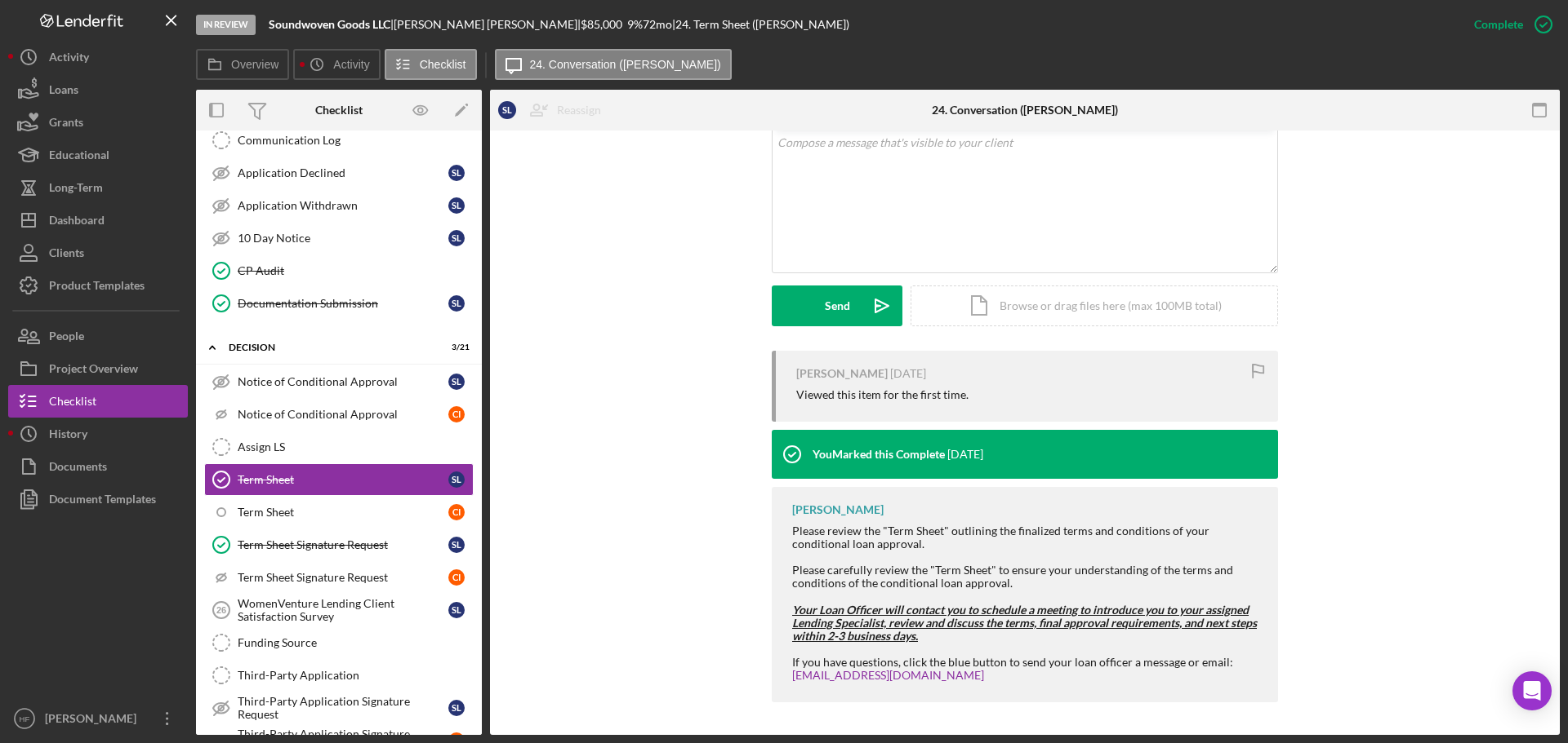
scroll to position [324, 0]
click at [286, 552] on div "Term Sheet Signature Request" at bounding box center [343, 544] width 211 height 13
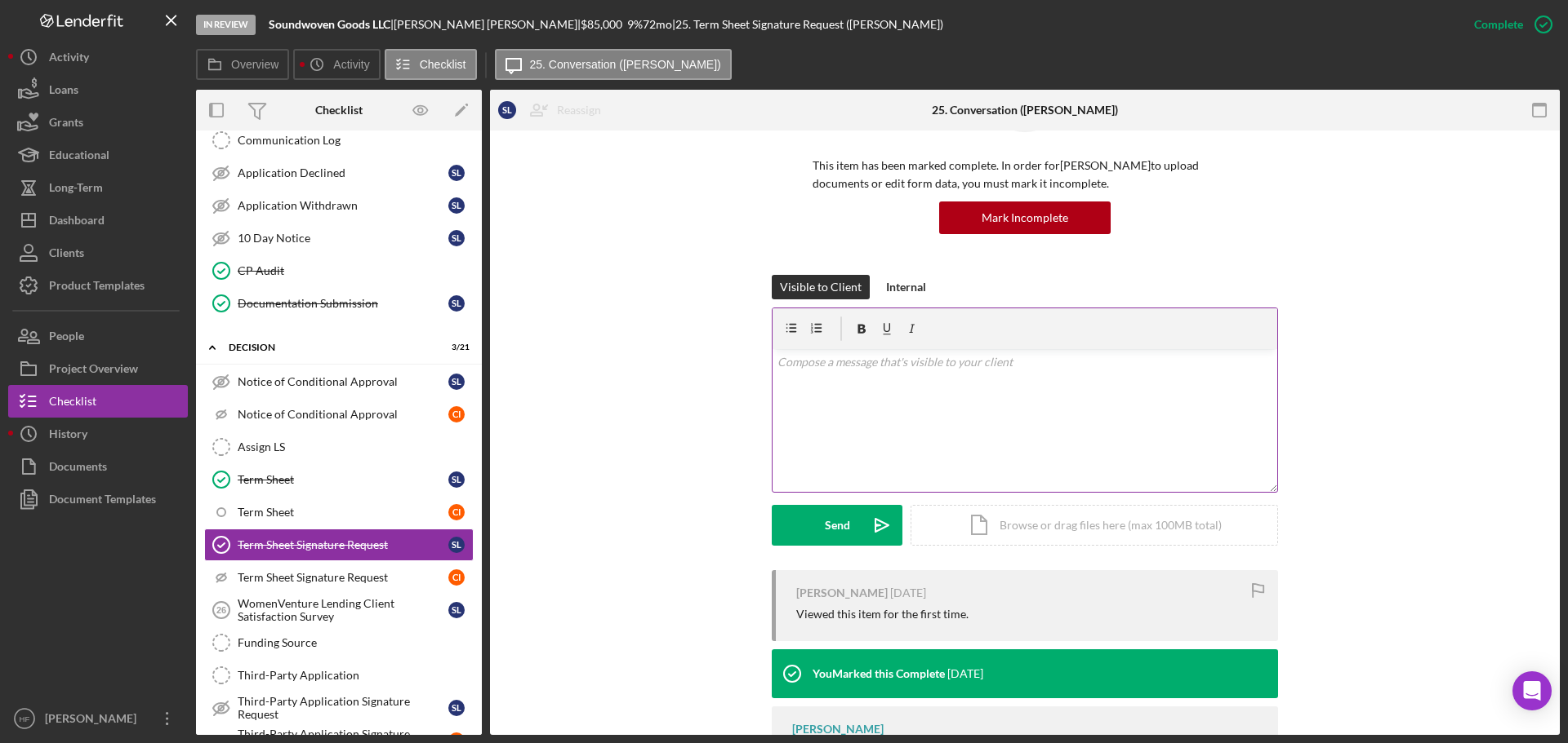
scroll to position [291, 0]
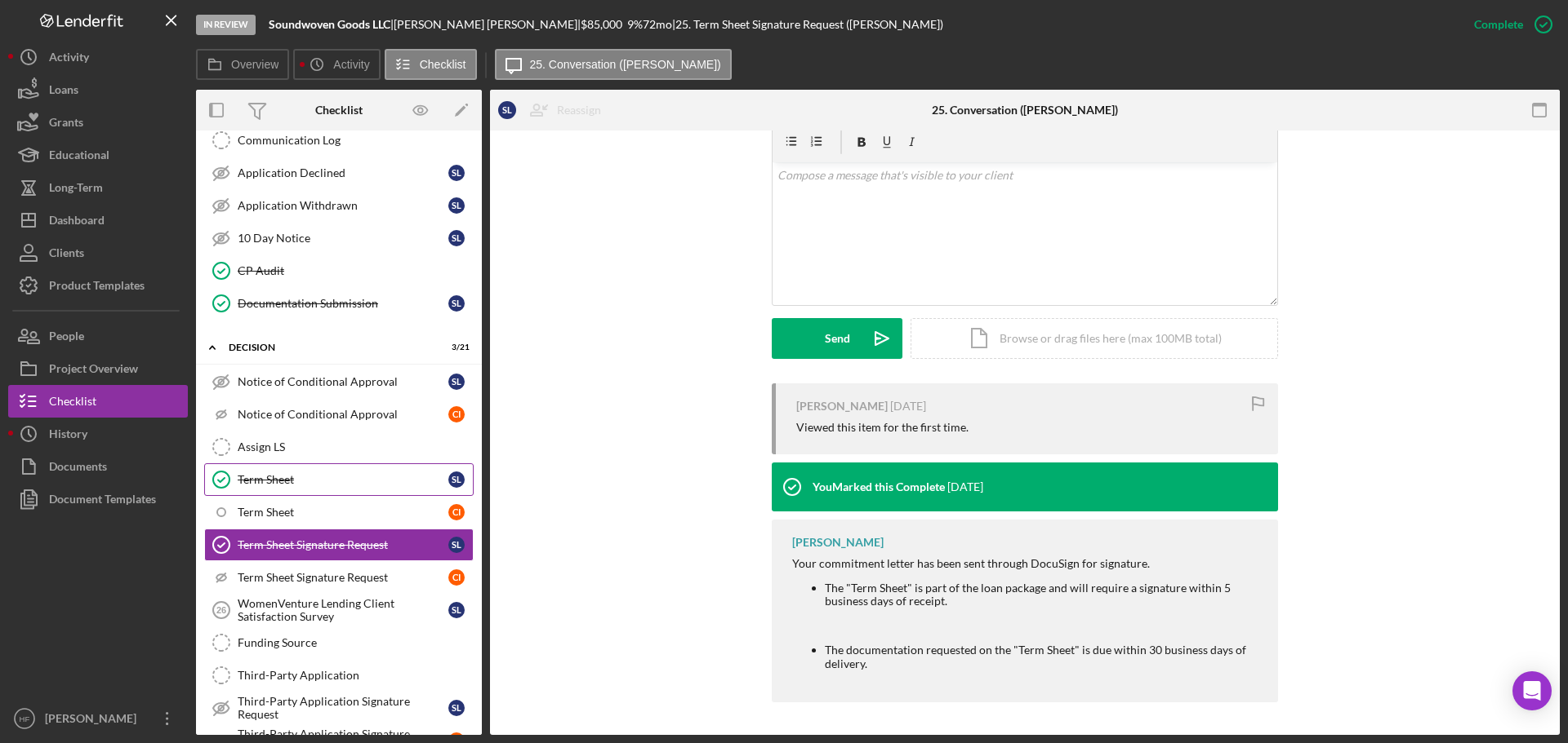
click at [364, 476] on div "Term Sheet" at bounding box center [343, 479] width 211 height 13
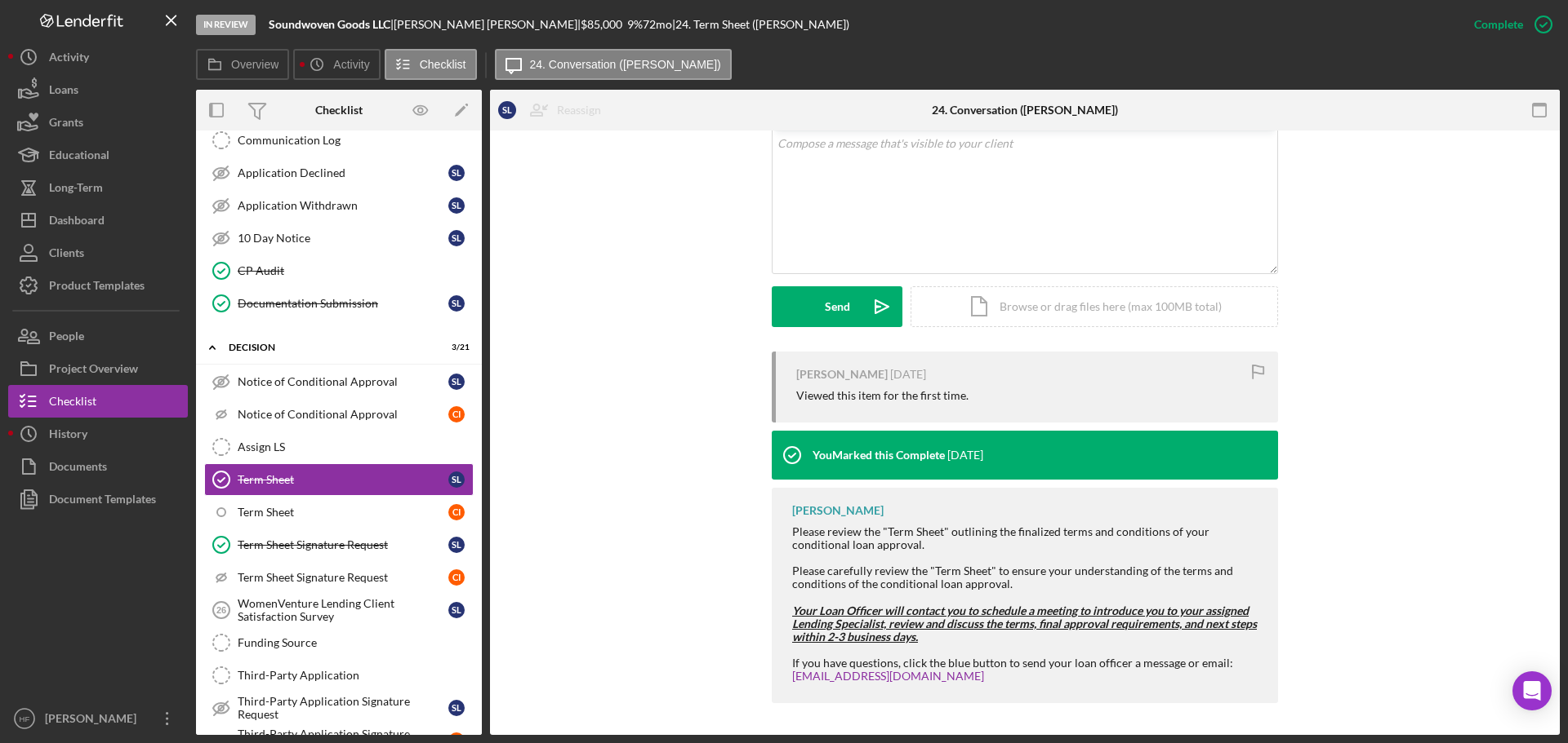
scroll to position [324, 0]
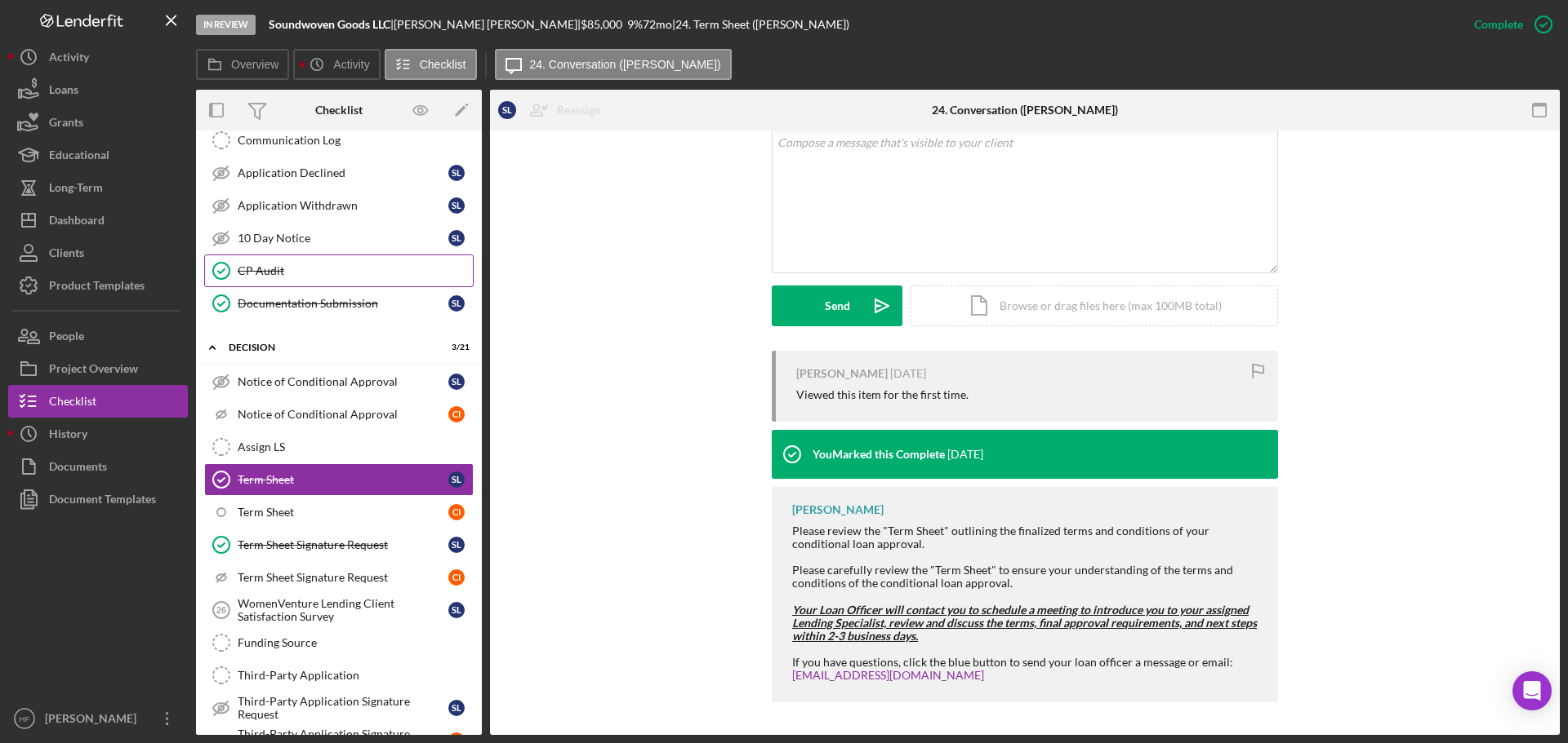
click at [347, 266] on div "CP Audit" at bounding box center [355, 271] width 235 height 13
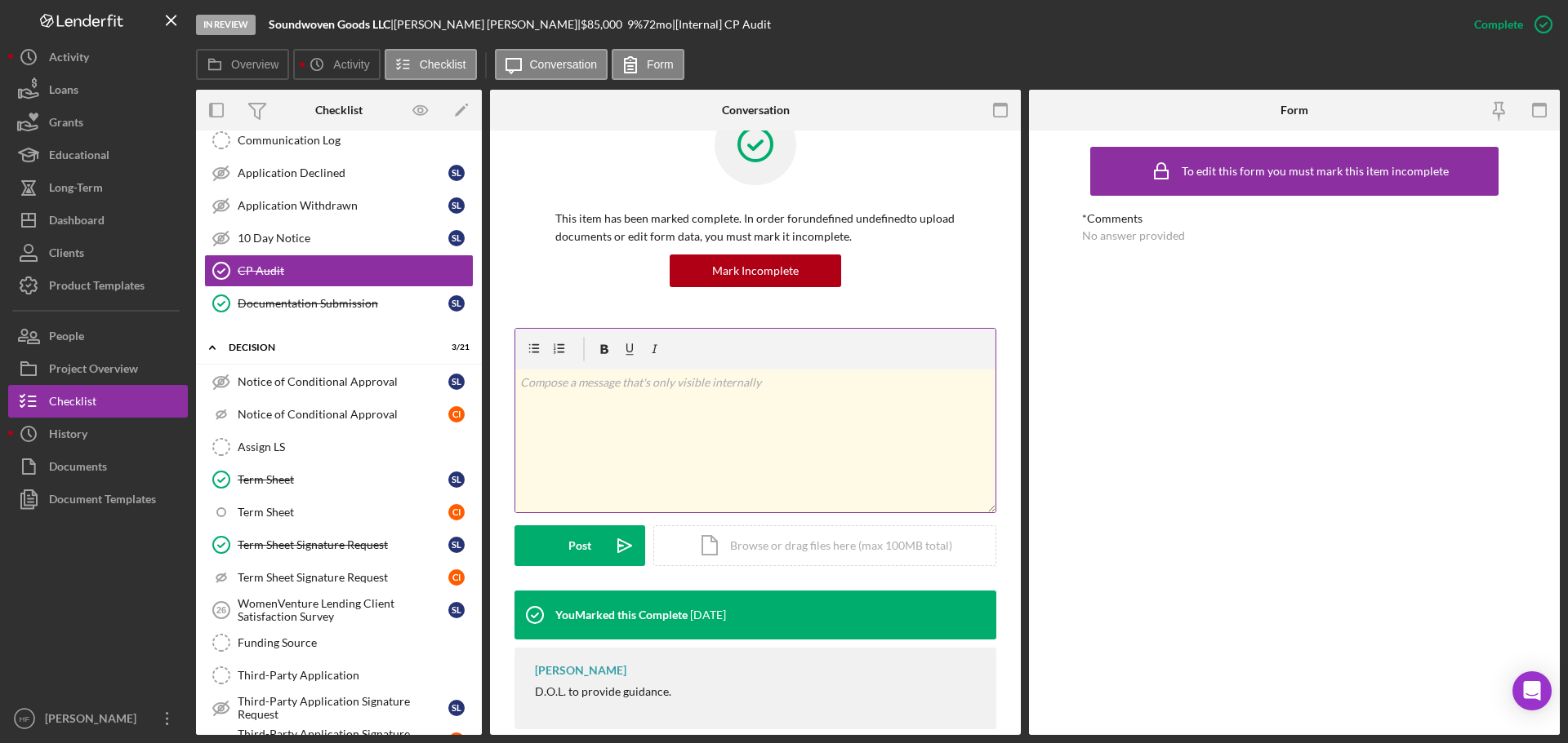
scroll to position [79, 0]
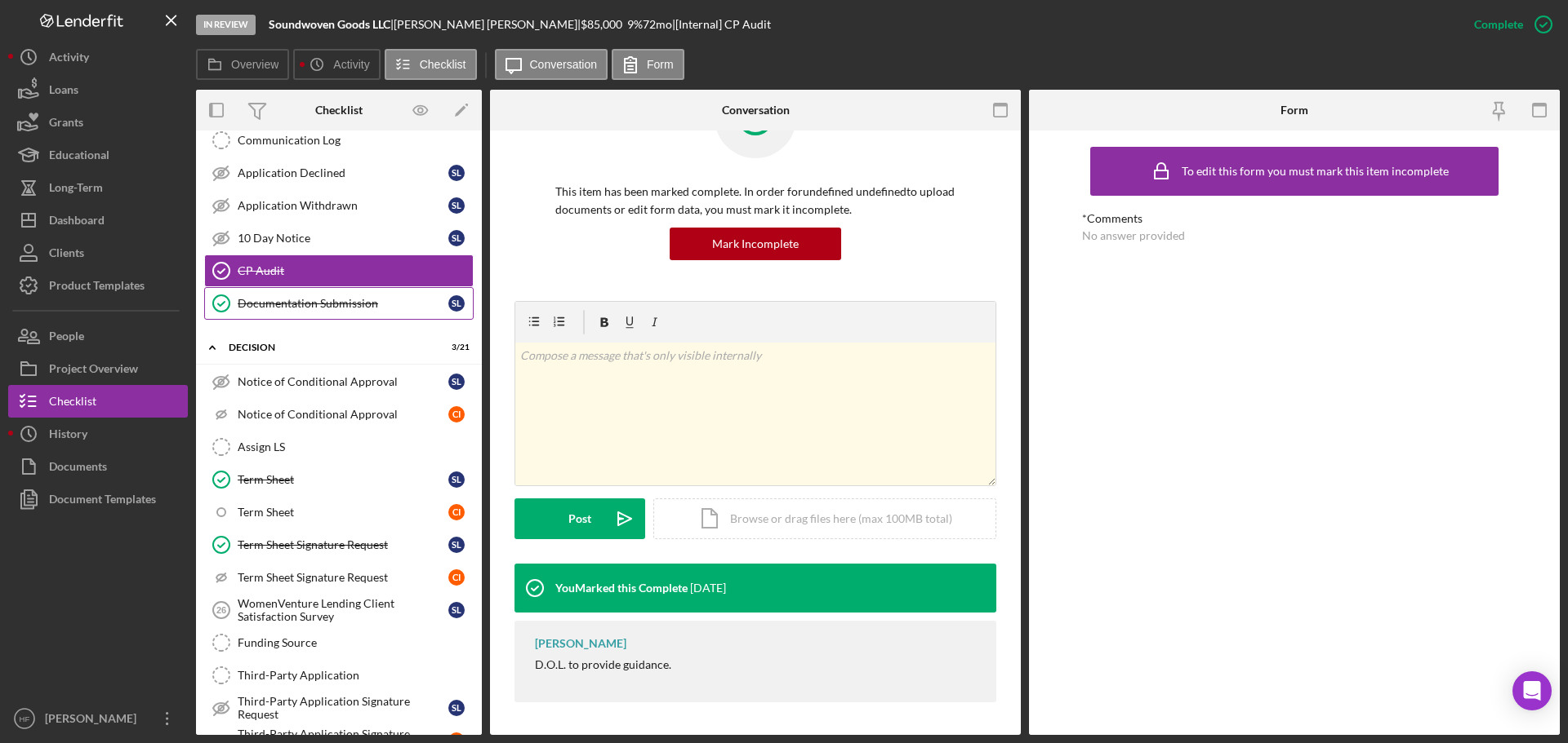
click at [359, 306] on div "Documentation Submission" at bounding box center [343, 304] width 211 height 13
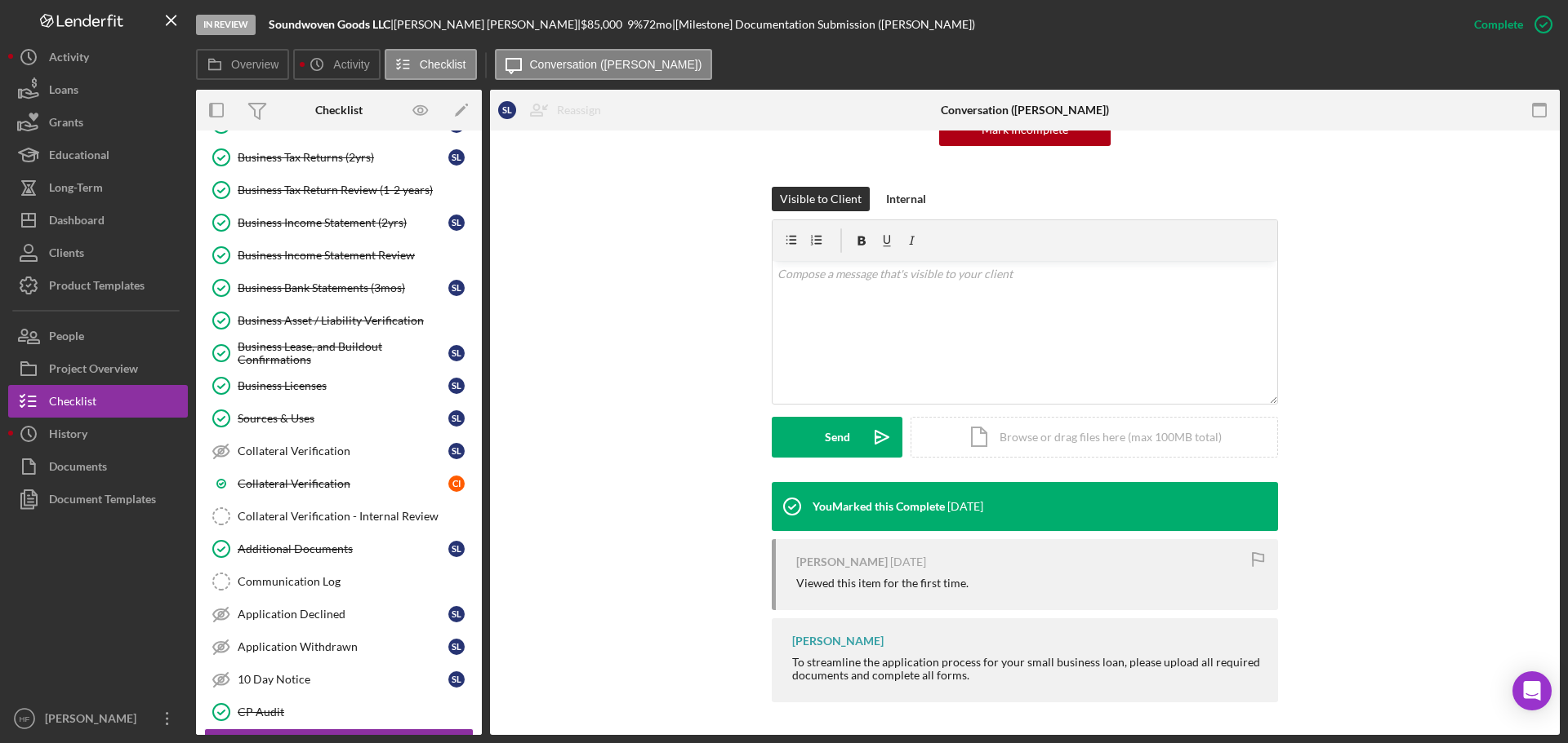
scroll to position [1387, 0]
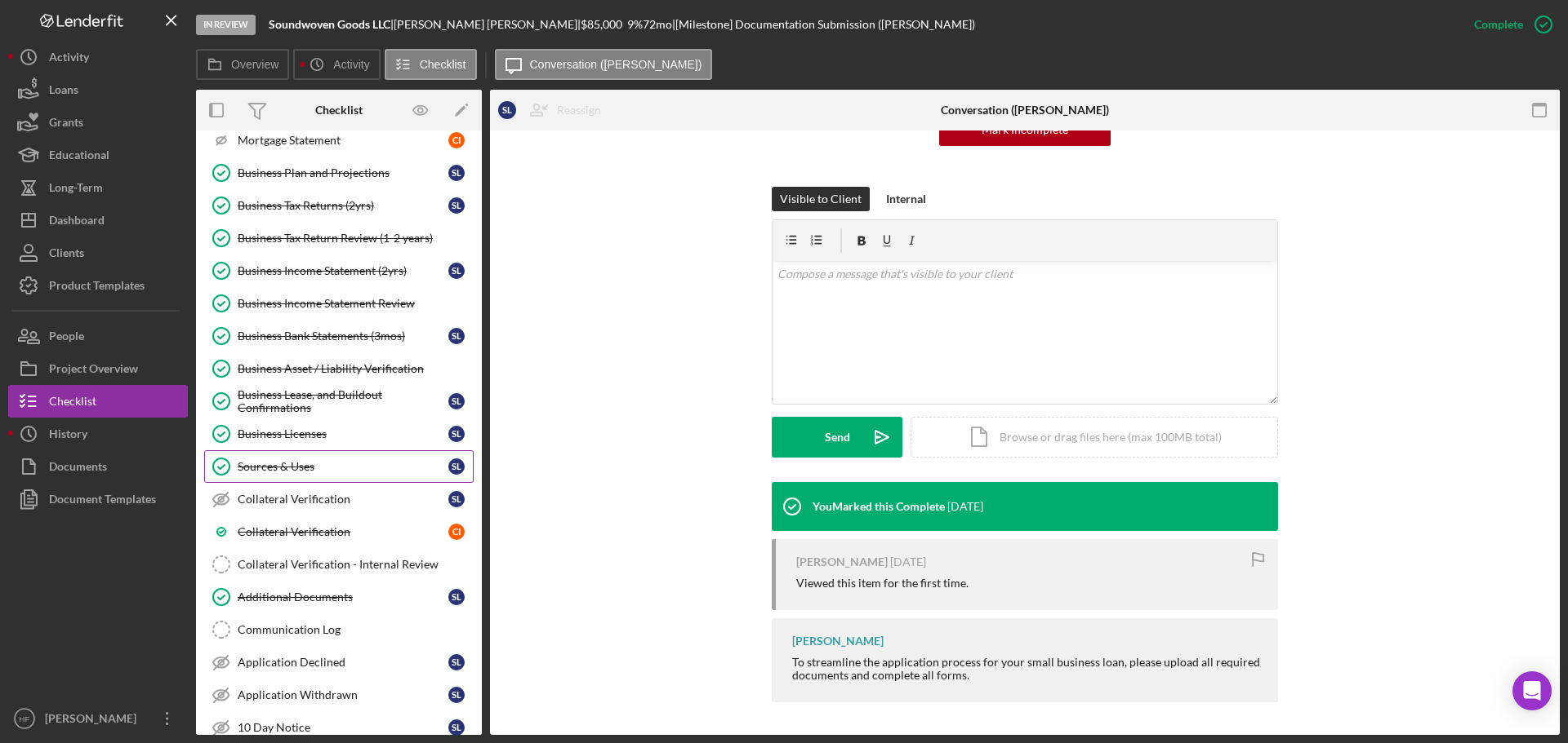
click at [357, 463] on div "Sources & Uses" at bounding box center [343, 467] width 211 height 13
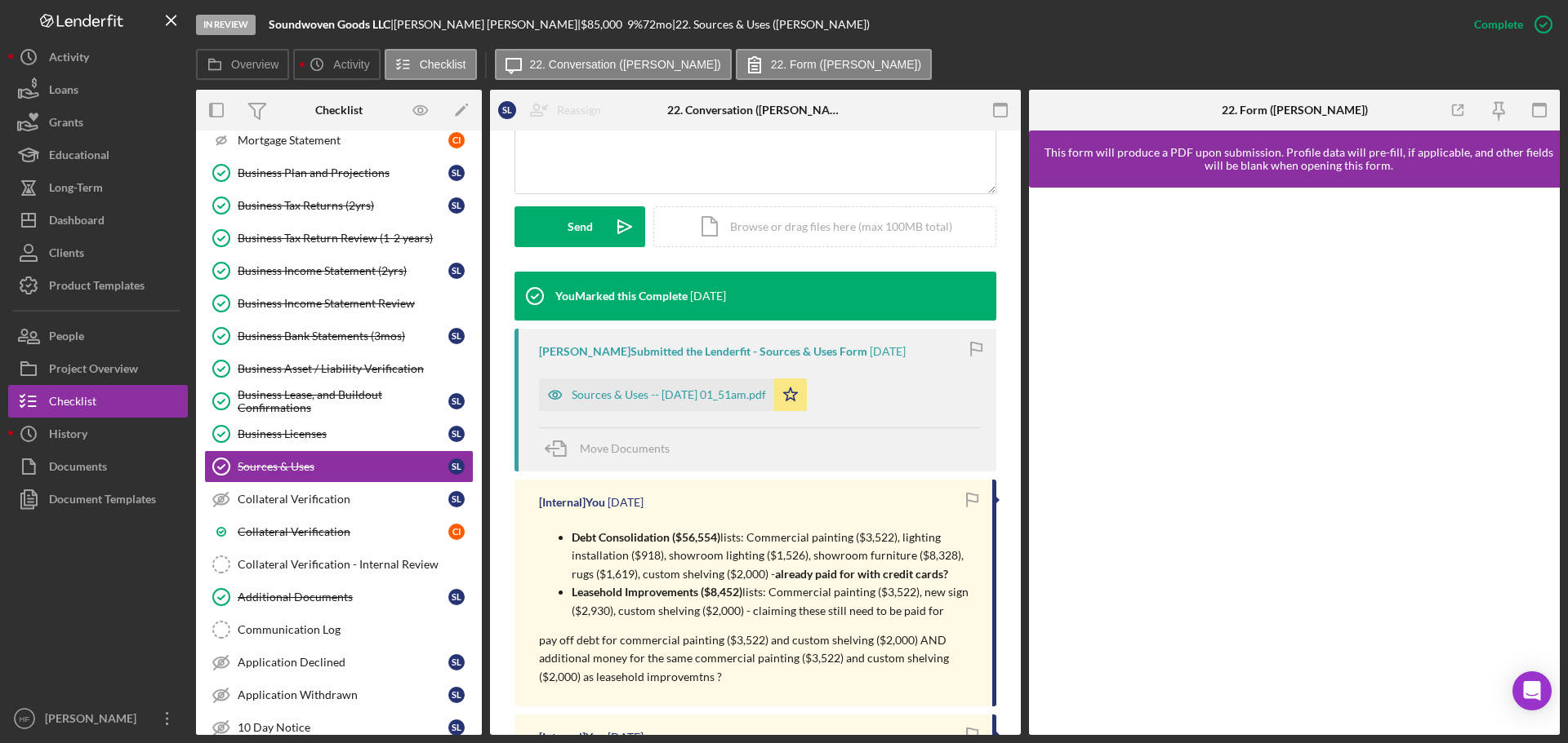
scroll to position [490, 0]
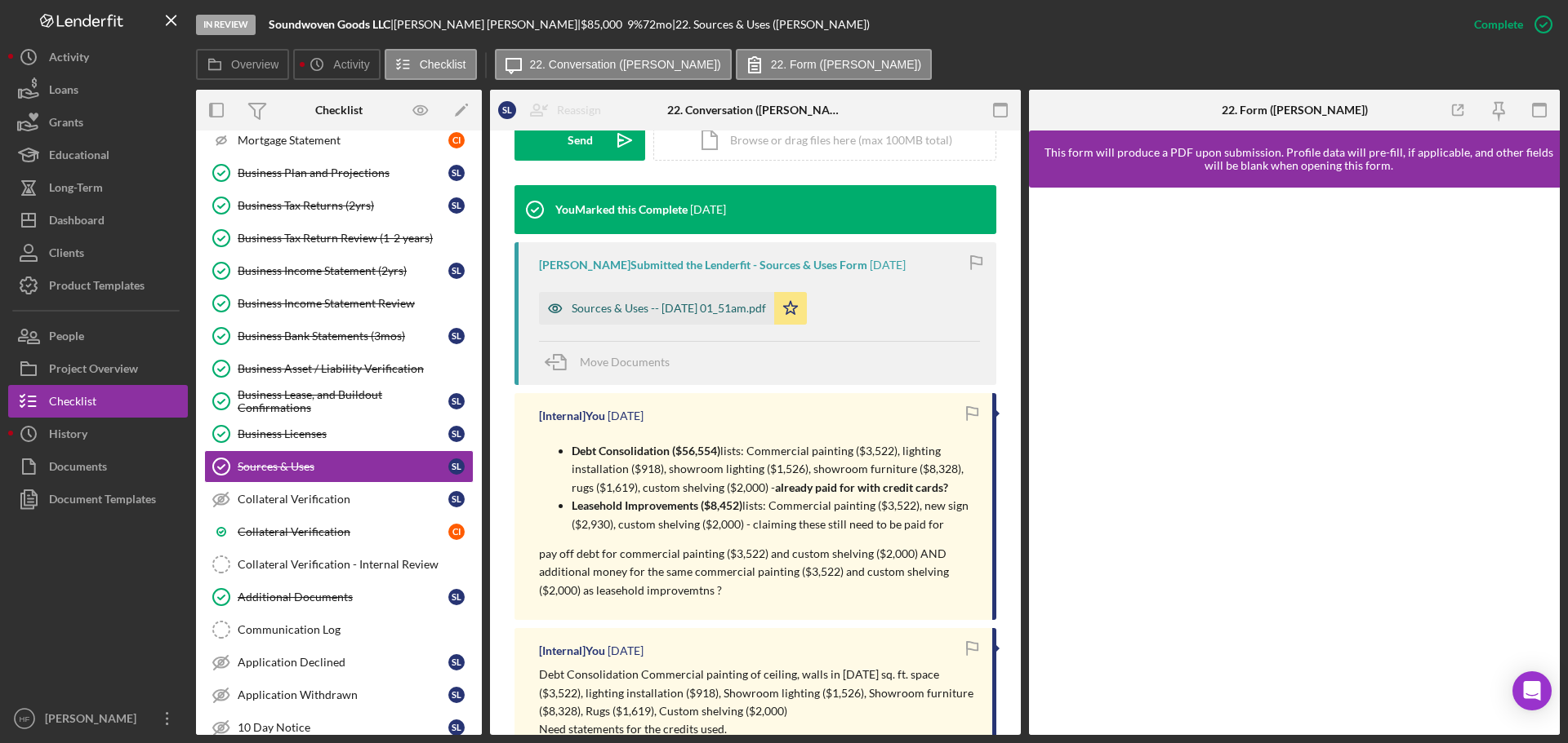
click at [637, 297] on div "Sources & Uses -- 2025-07-16 01_51am.pdf" at bounding box center [656, 308] width 235 height 33
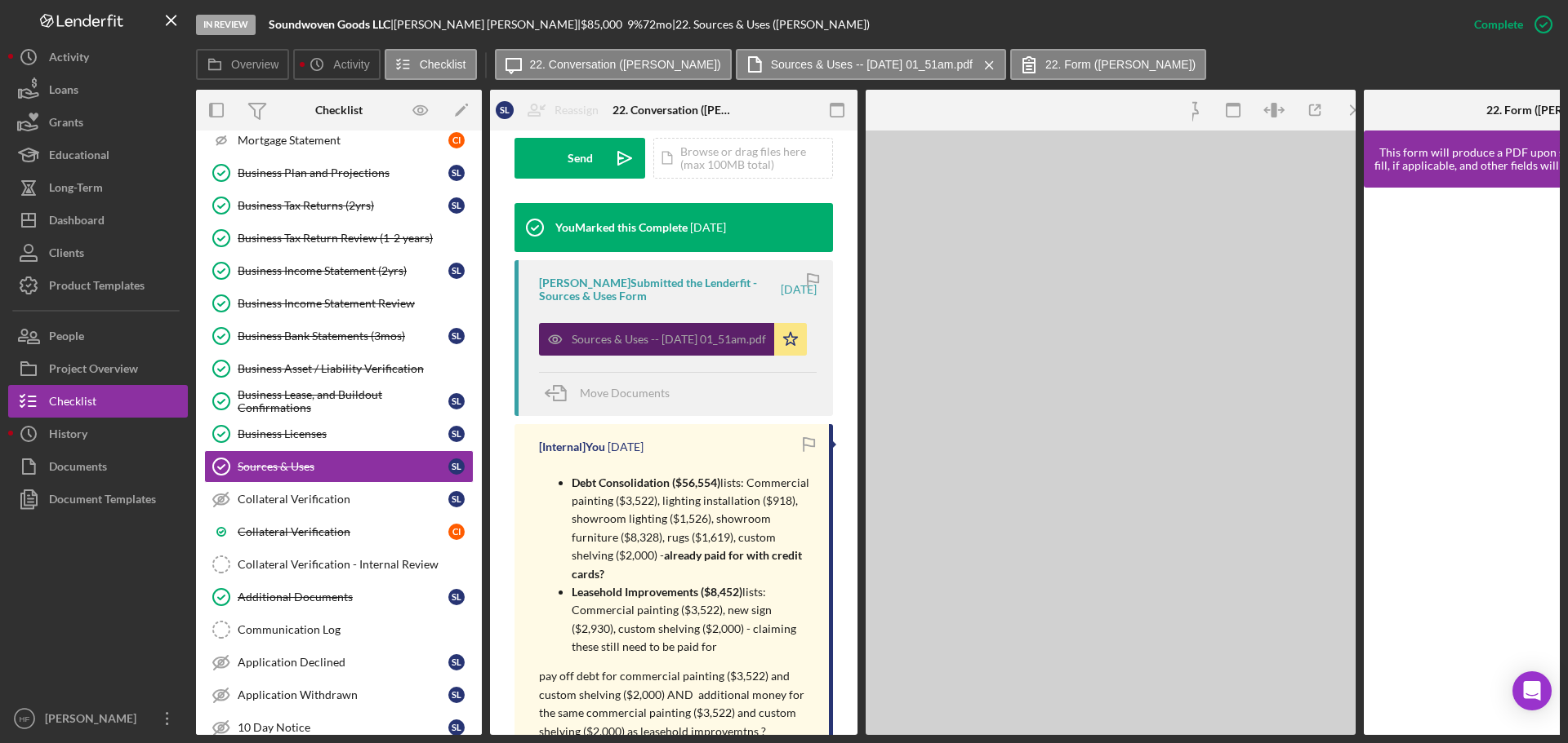
scroll to position [507, 0]
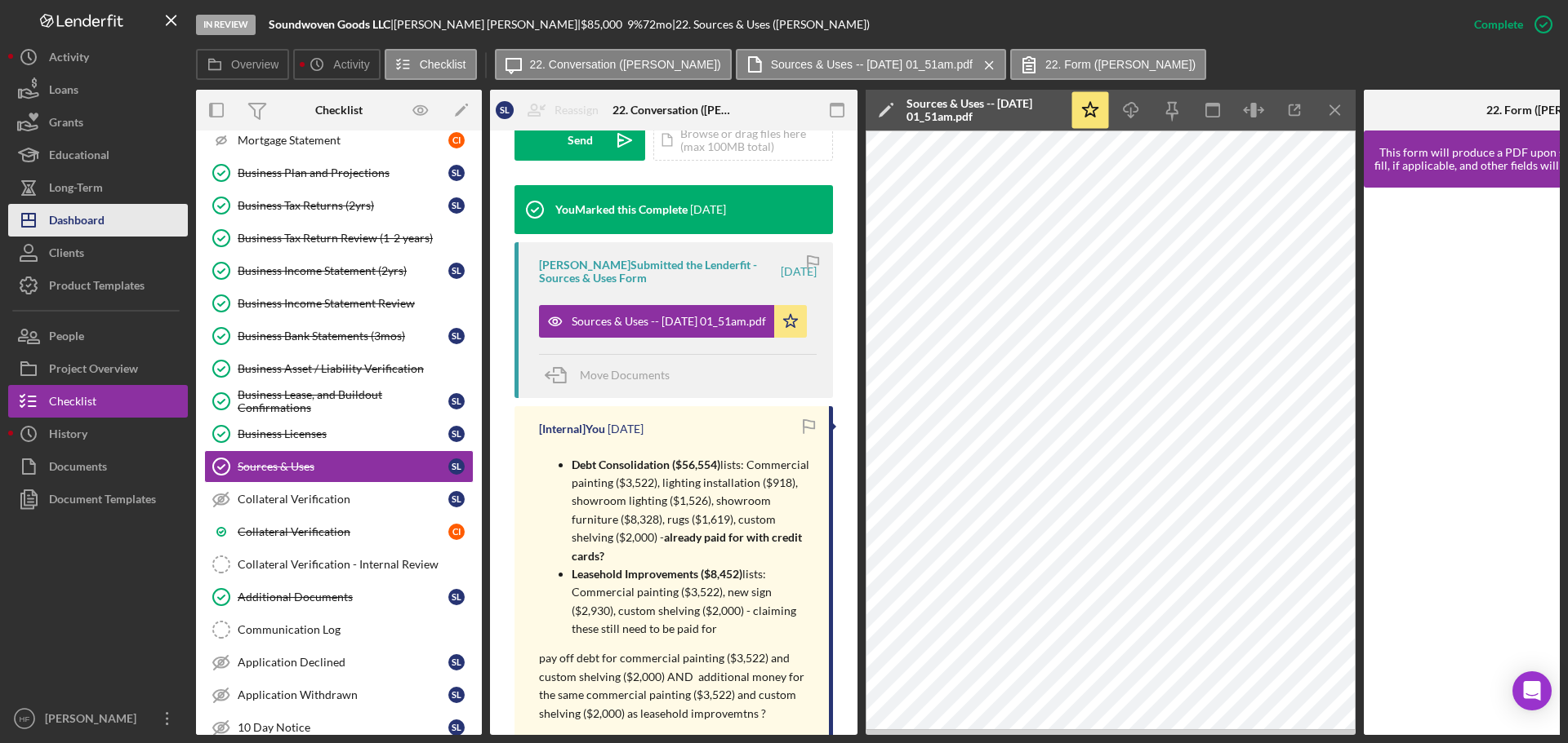
click at [146, 215] on button "Icon/Dashboard Dashboard" at bounding box center [97, 220] width 179 height 33
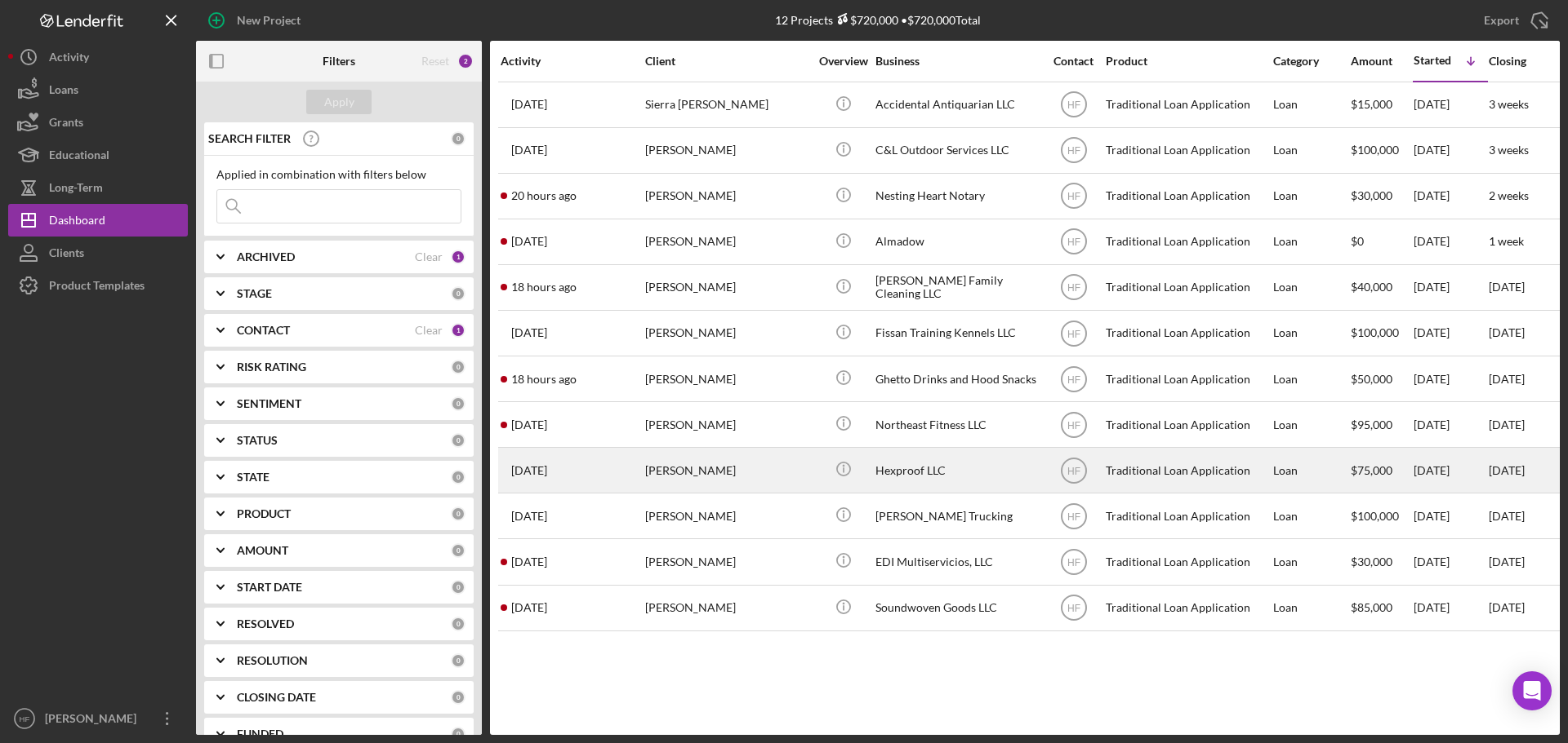
click at [724, 479] on div "[PERSON_NAME]" at bounding box center [727, 470] width 163 height 43
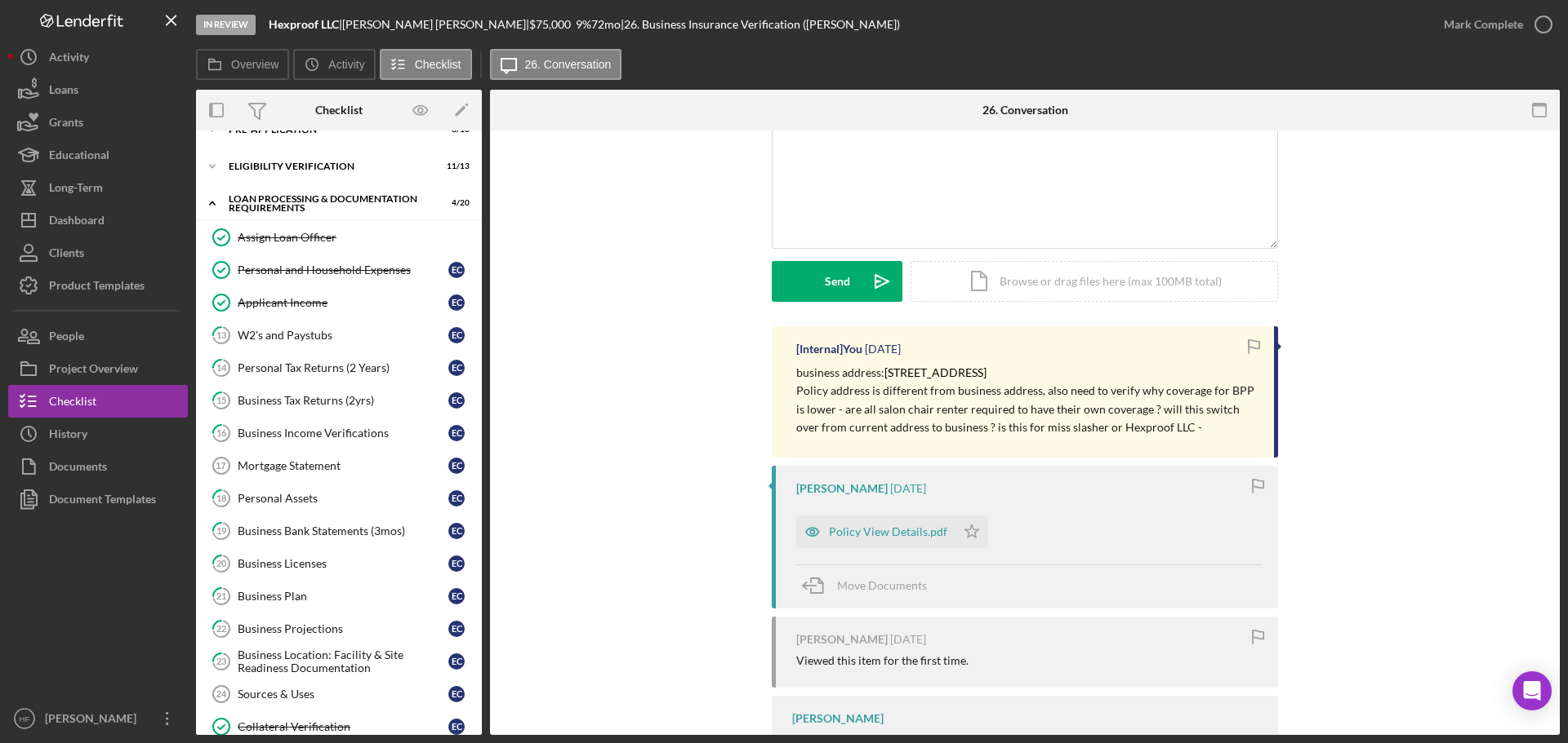
scroll to position [163, 0]
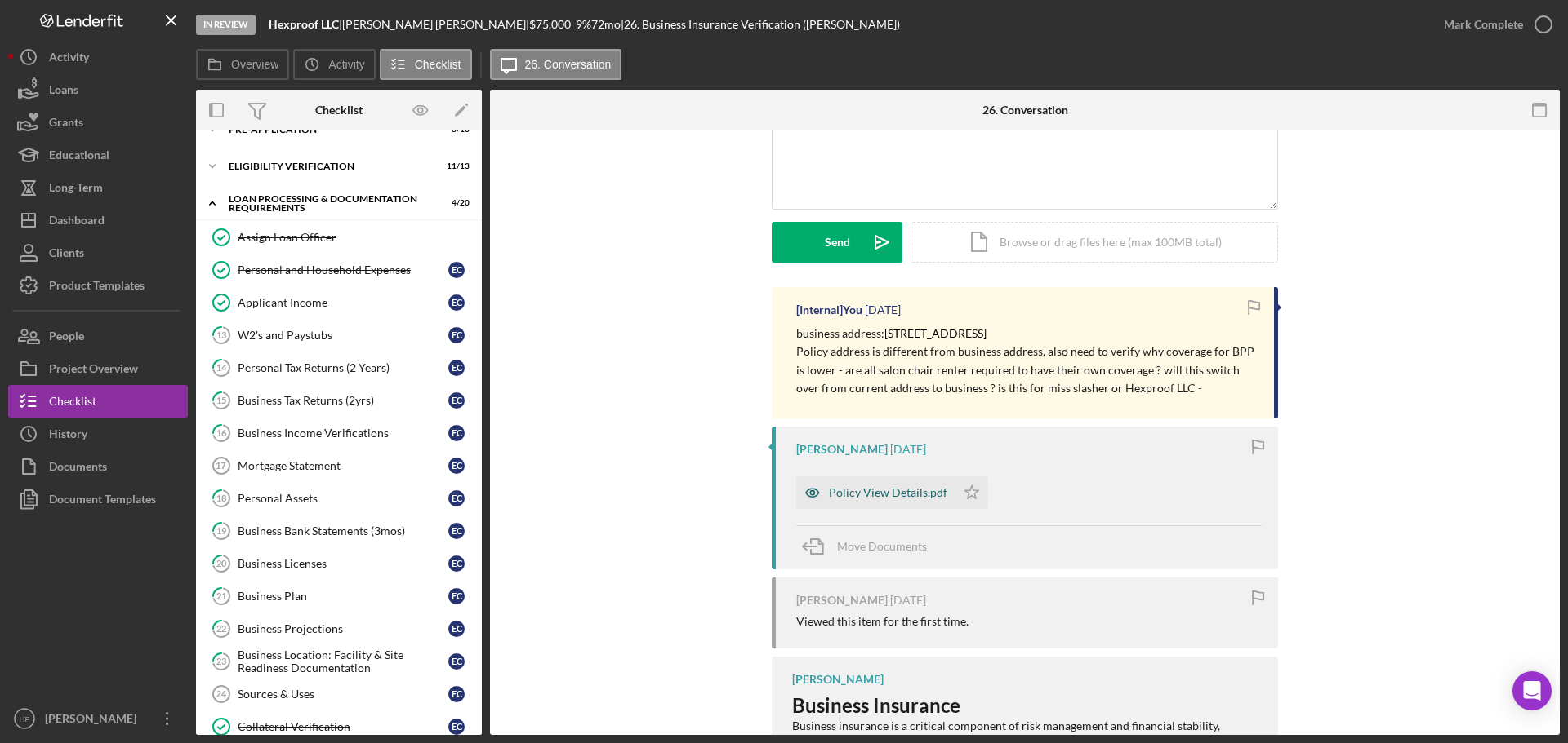
click at [907, 488] on div "Policy View Details.pdf" at bounding box center [888, 492] width 118 height 13
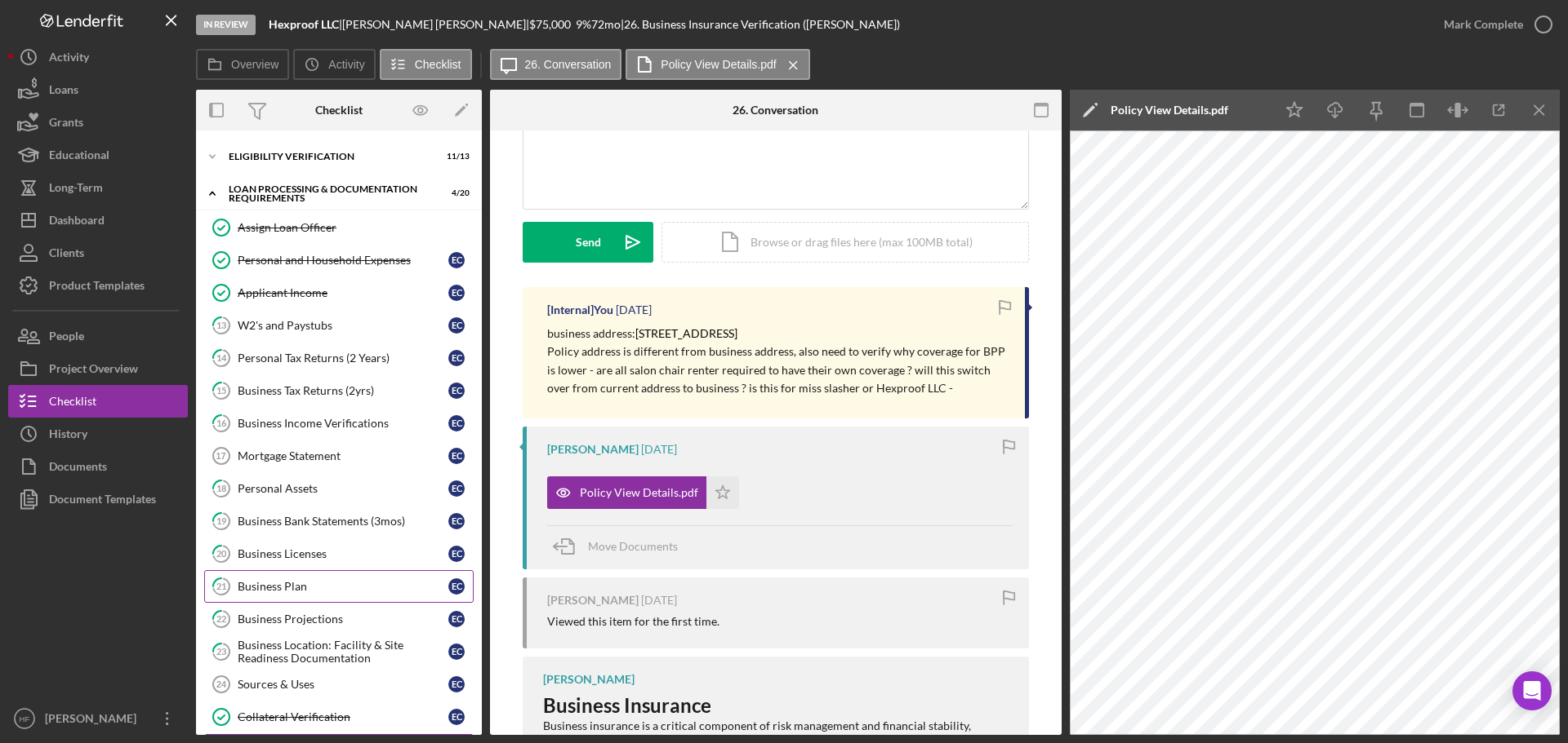
scroll to position [25, 0]
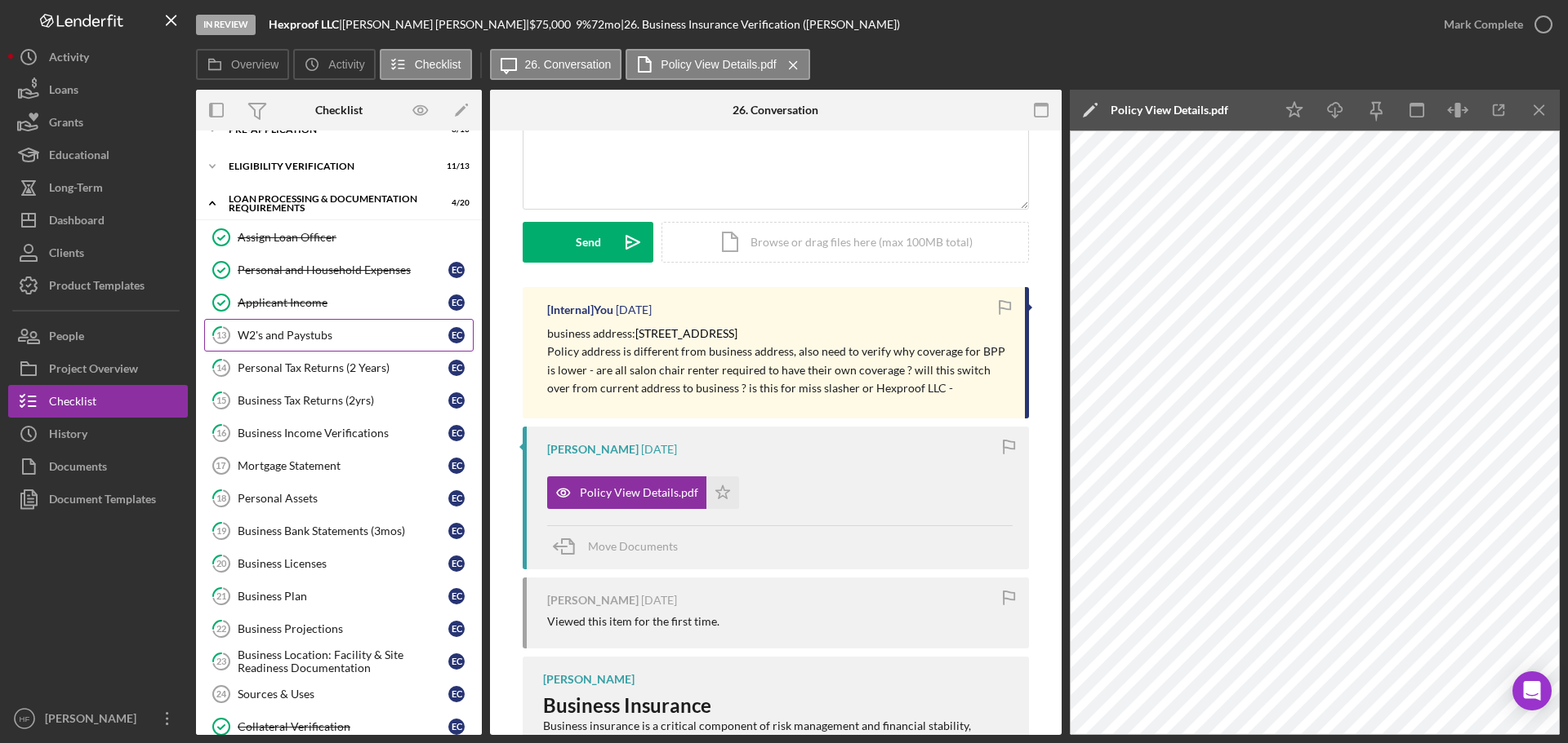
click at [310, 327] on link "13 W2's and Paystubs E C" at bounding box center [338, 335] width 269 height 33
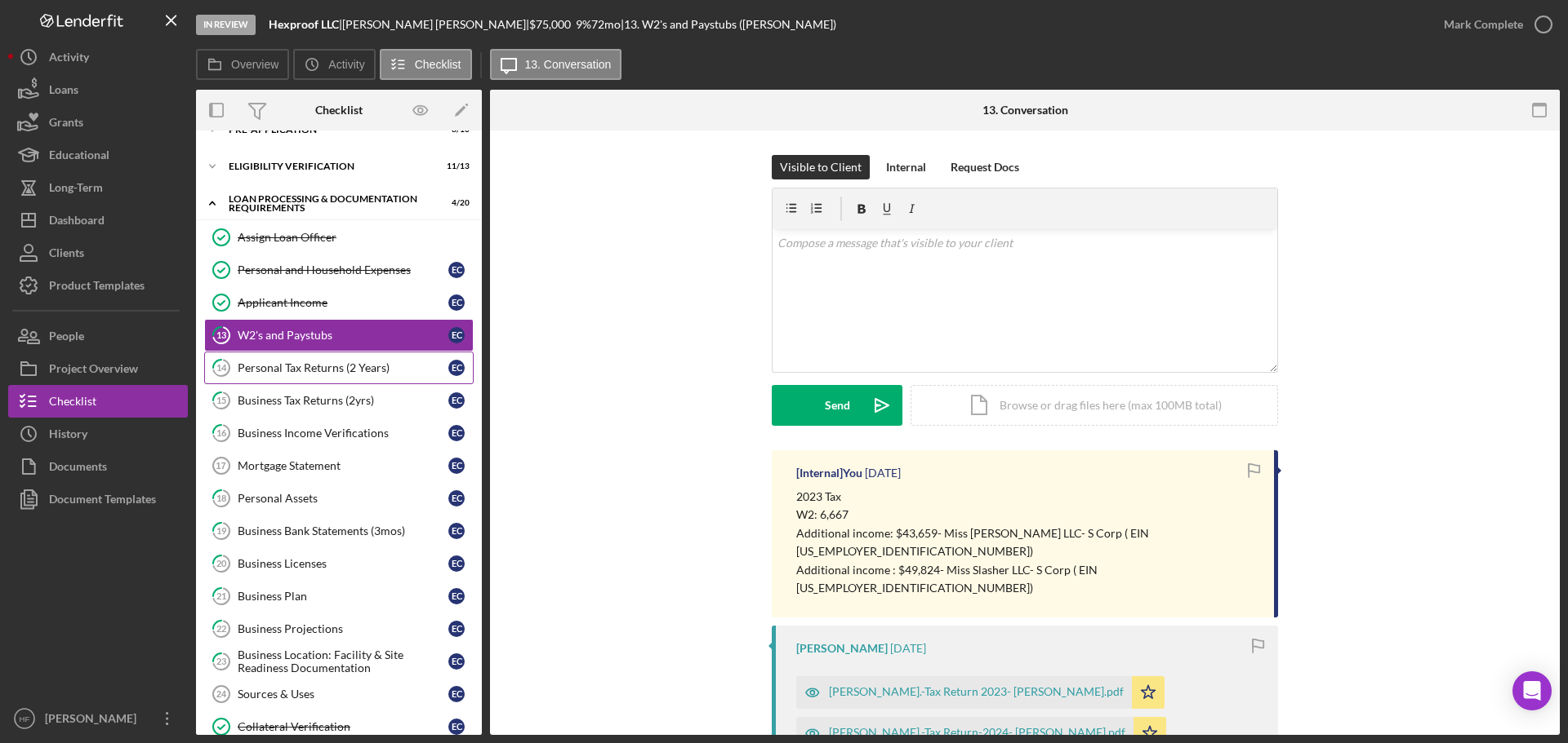
click at [314, 364] on div "Personal Tax Returns (2 Years)" at bounding box center [343, 368] width 211 height 13
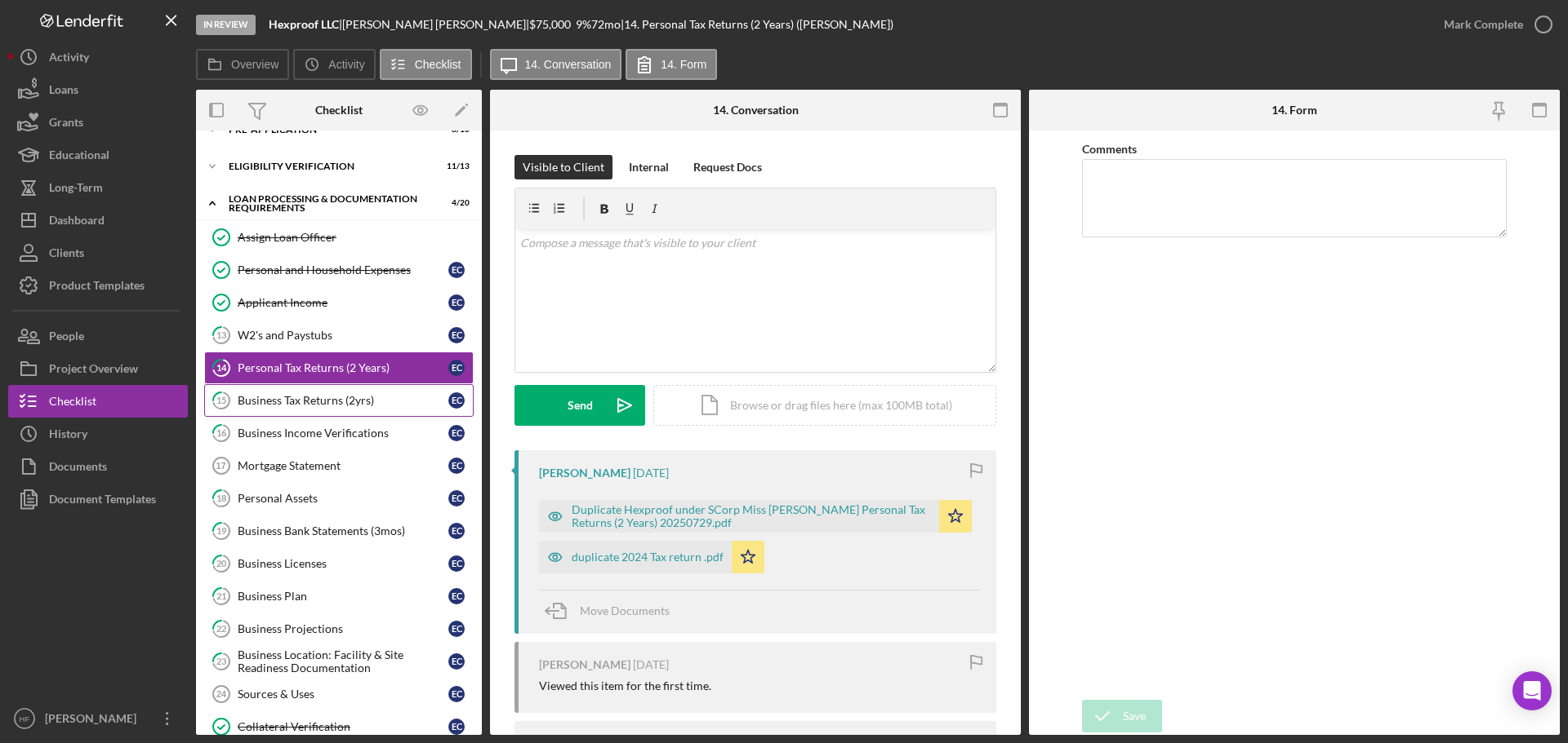
click at [348, 402] on div "Business Tax Returns (2yrs)" at bounding box center [343, 401] width 211 height 13
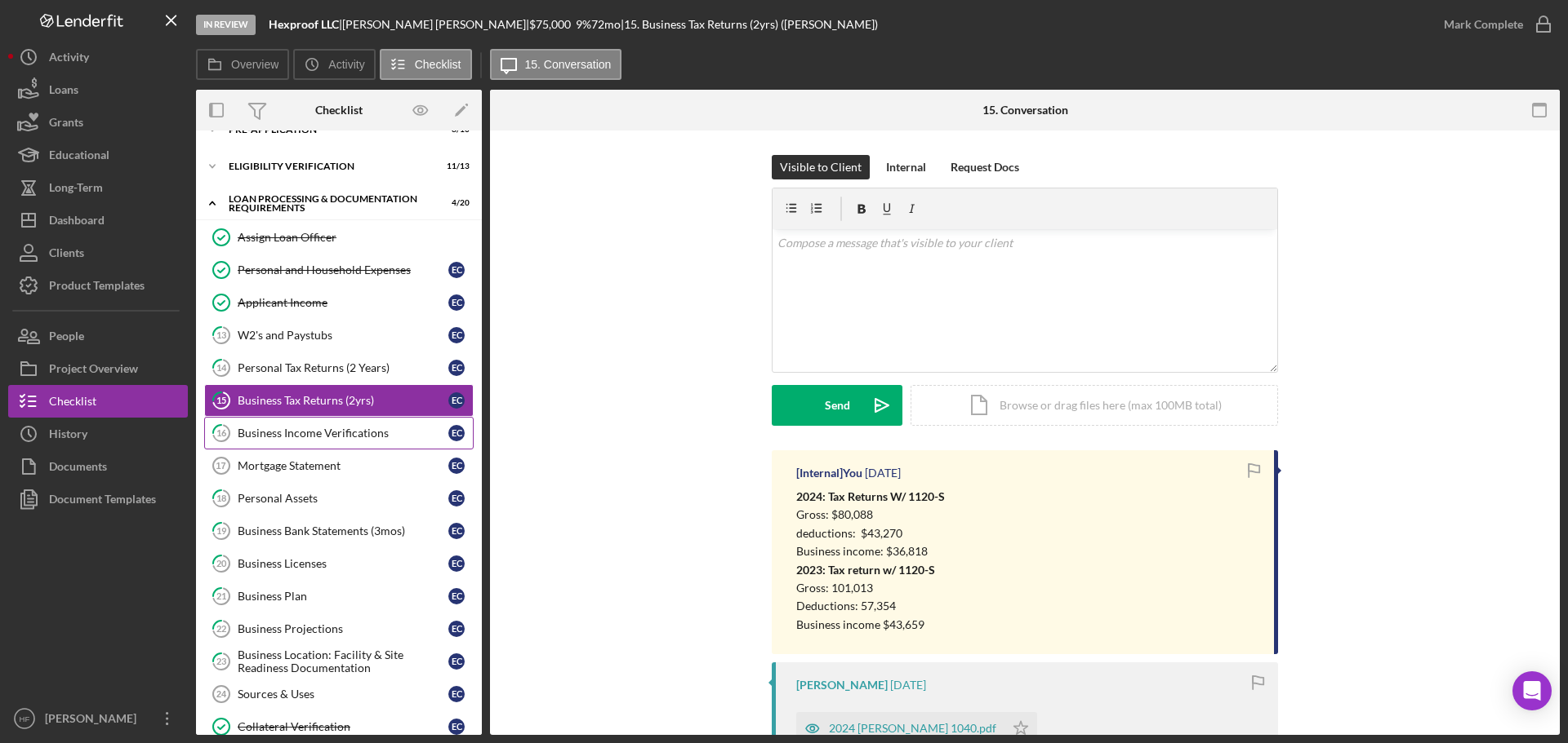
click at [348, 435] on div "Business Income Verifications" at bounding box center [343, 433] width 211 height 13
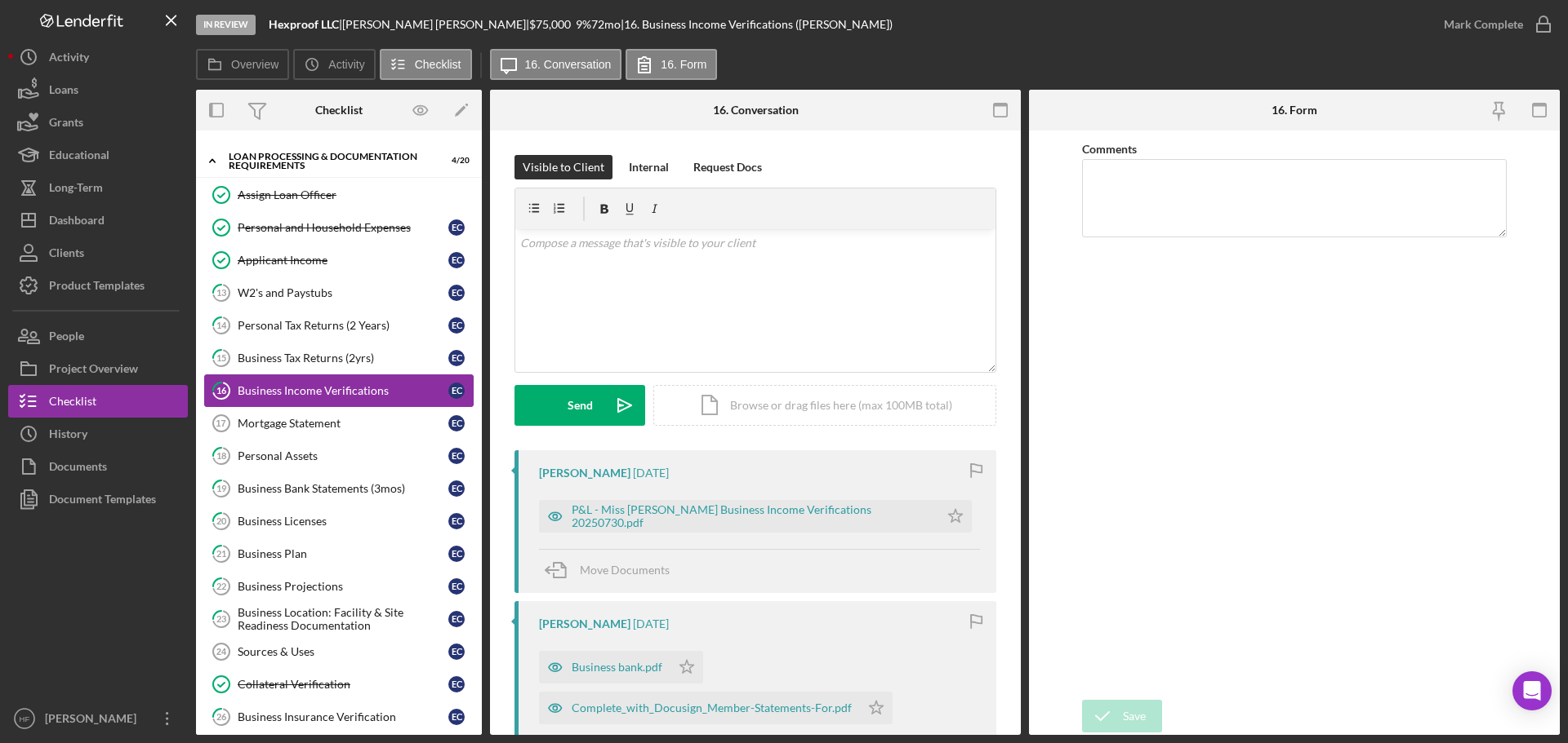
scroll to position [106, 0]
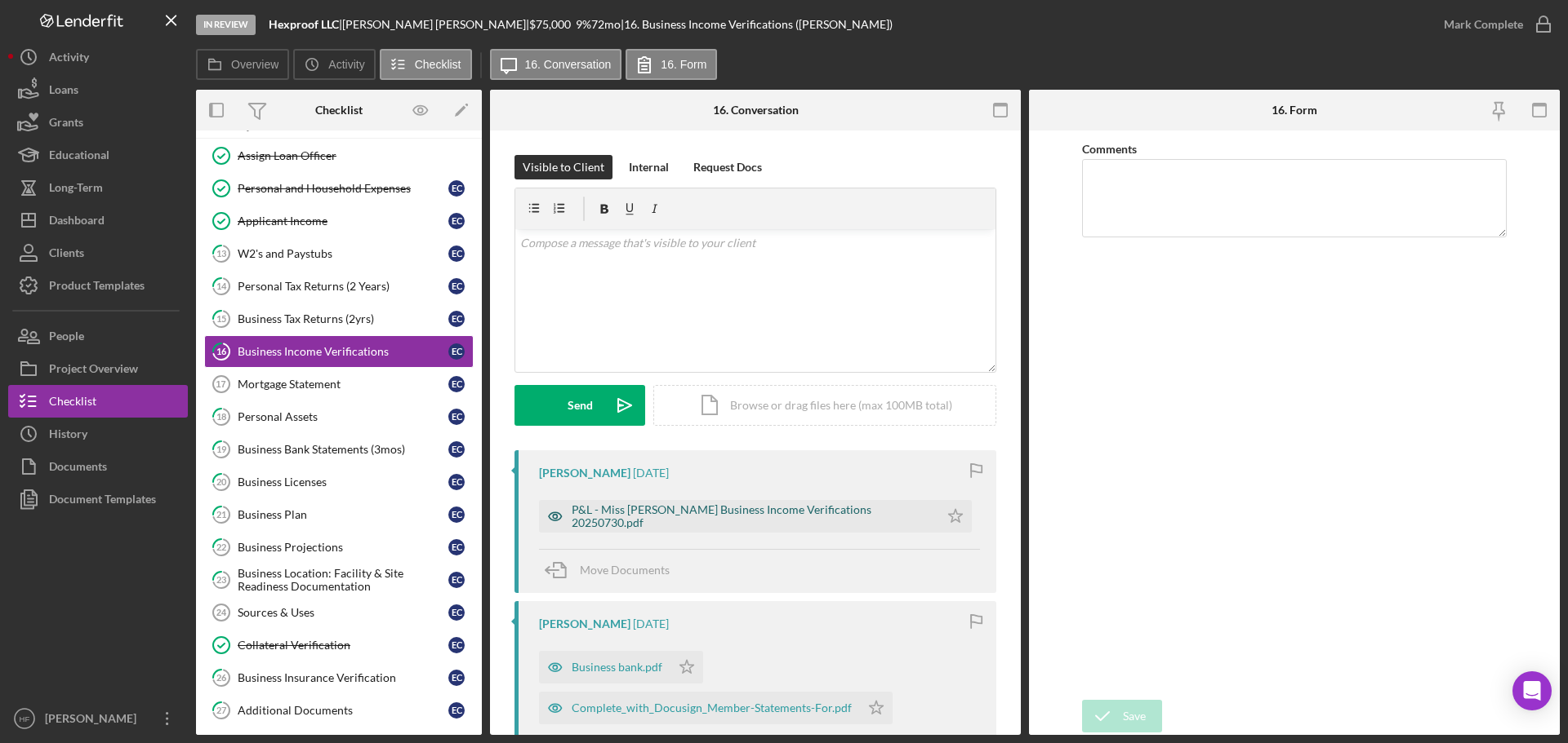
click at [733, 509] on div "P&L - Miss Slasher Business Income Verifications 20250730.pdf" at bounding box center [738, 516] width 400 height 33
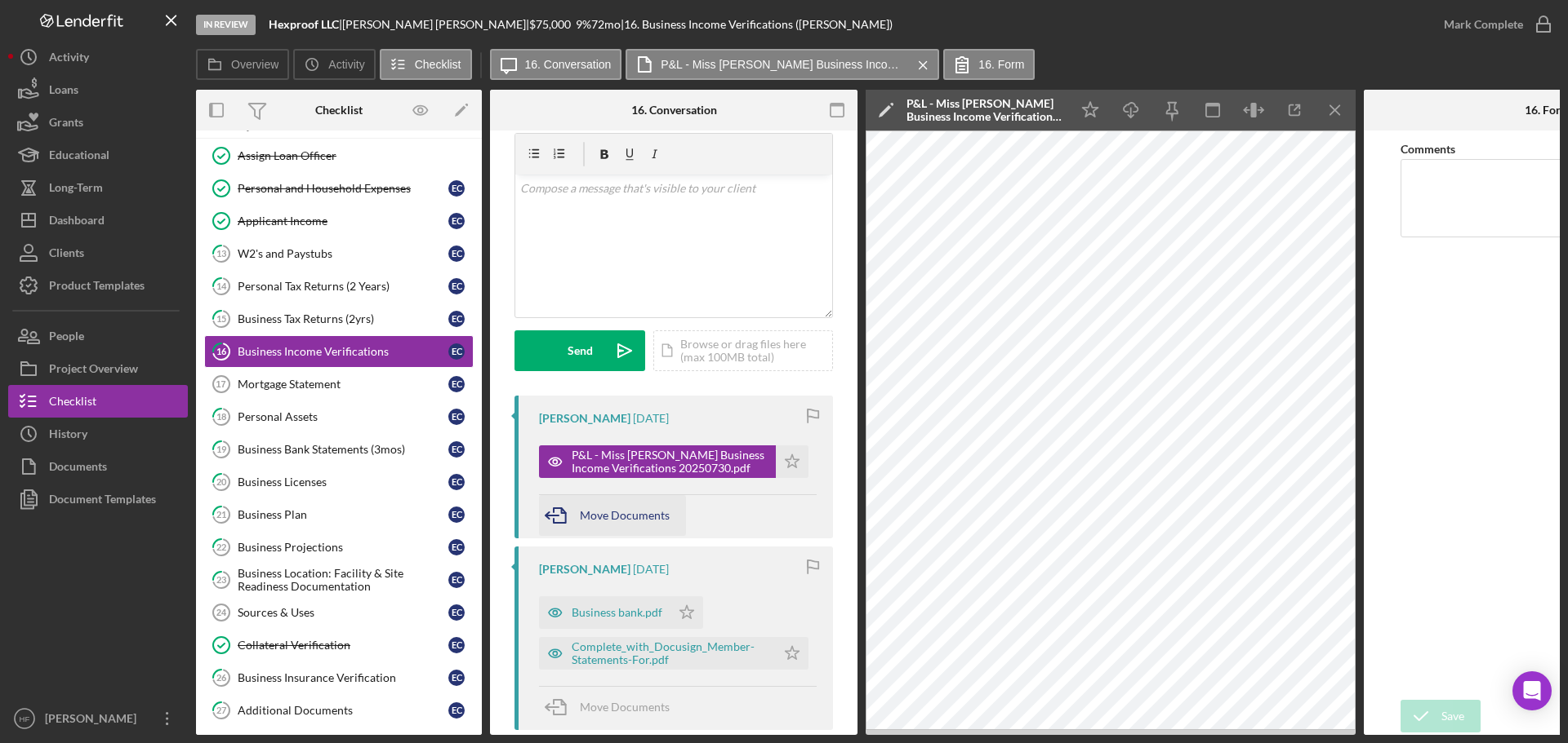
scroll to position [81, 0]
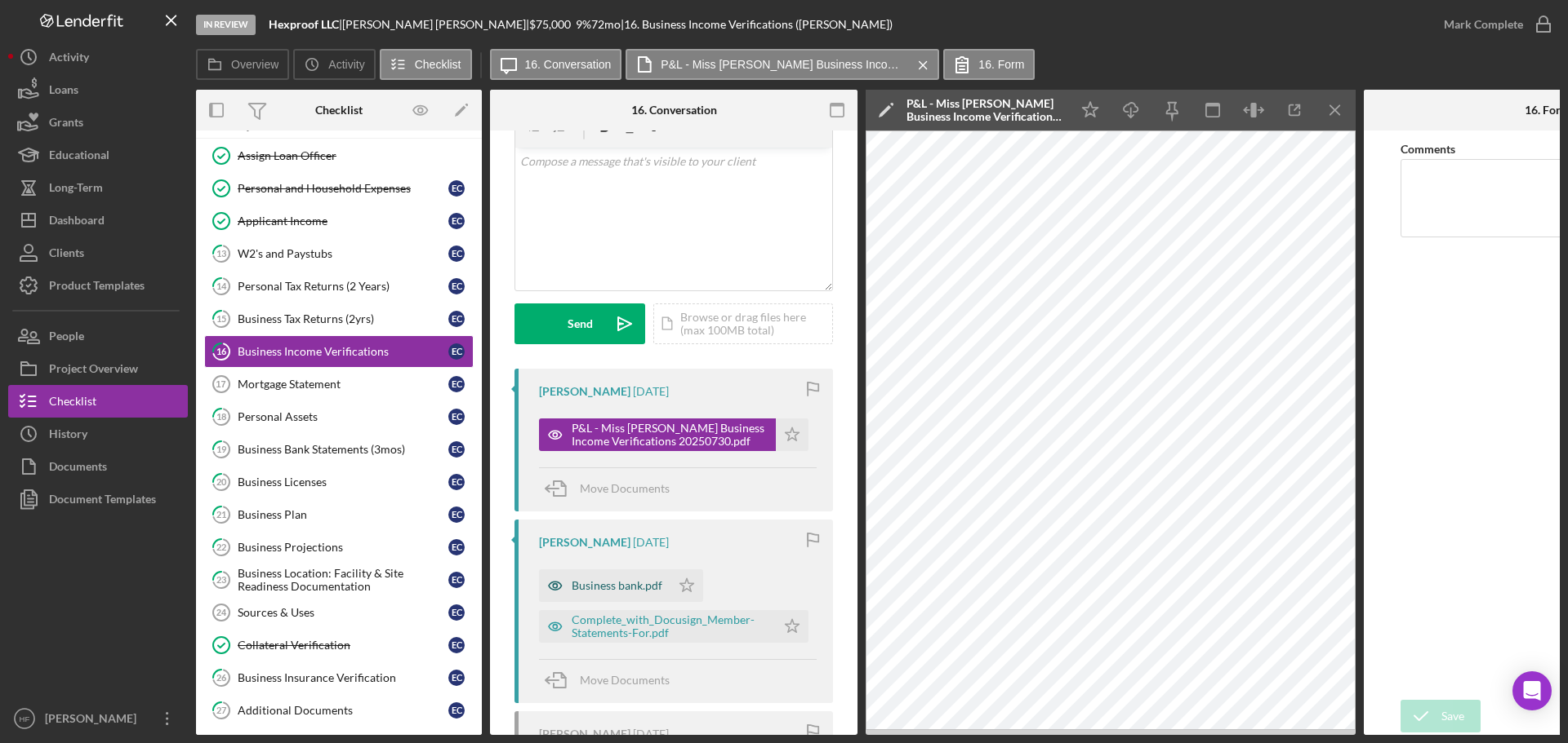
click at [620, 591] on div "Business bank.pdf" at bounding box center [616, 586] width 91 height 13
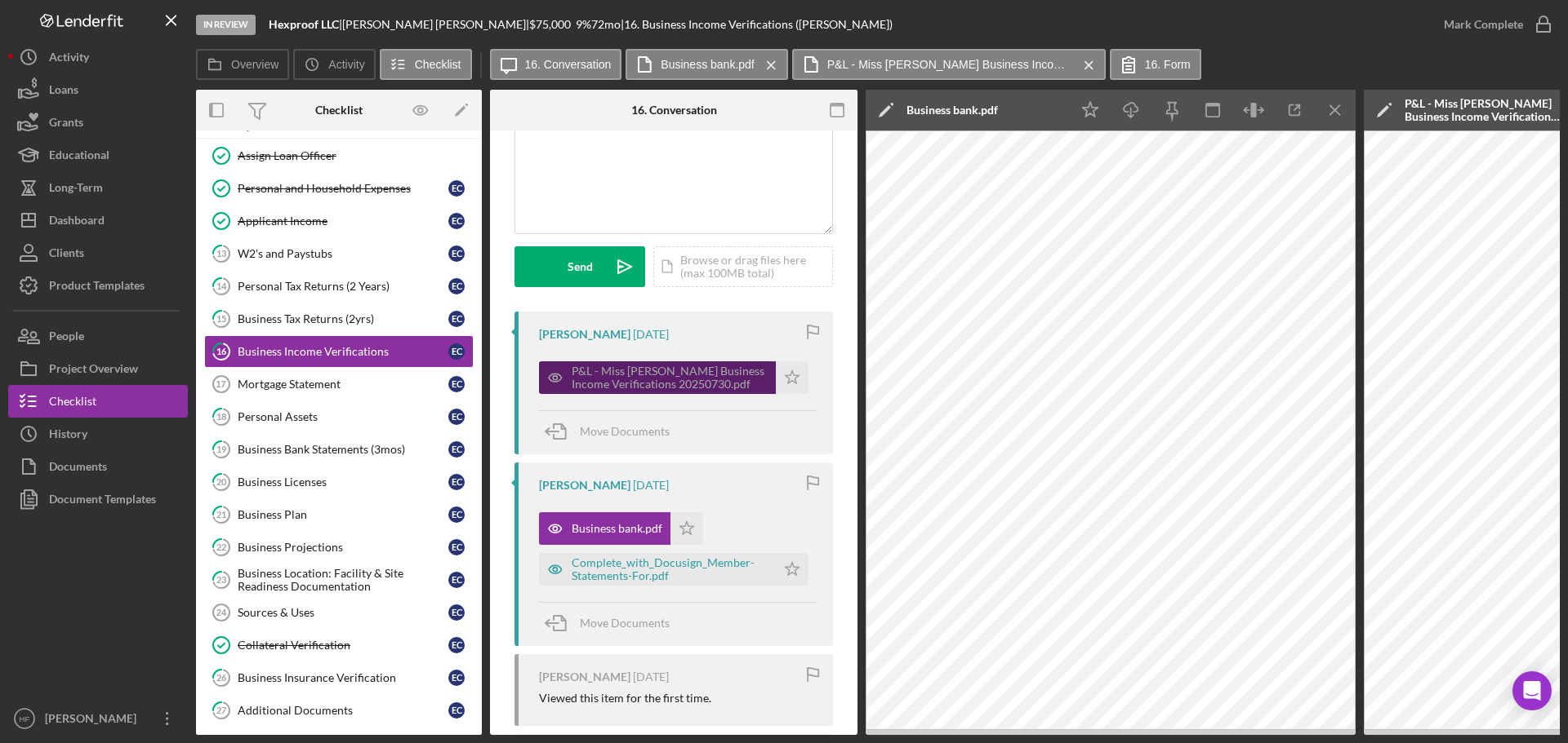
scroll to position [244, 0]
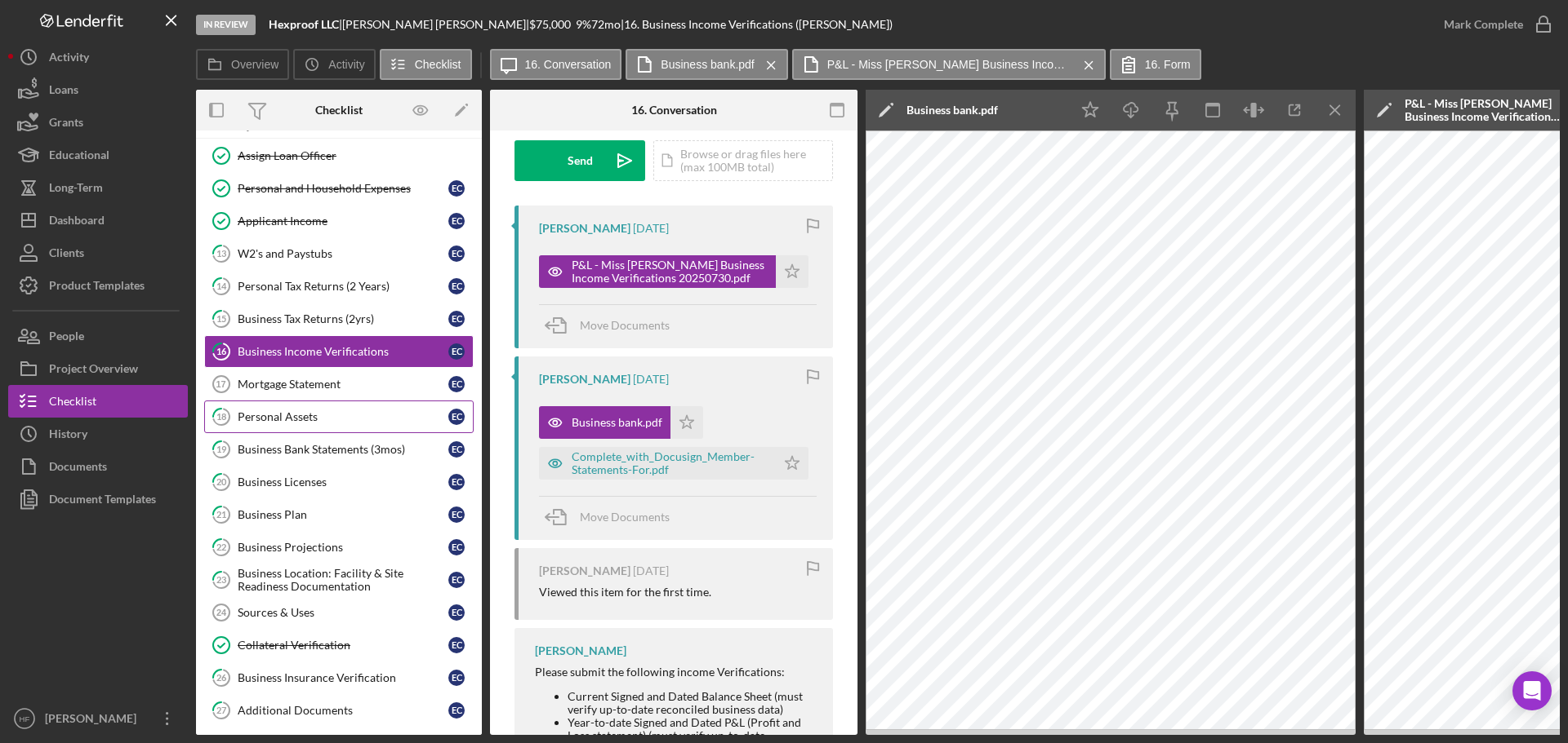
click at [272, 407] on link "18 Personal Assets E C" at bounding box center [338, 417] width 269 height 33
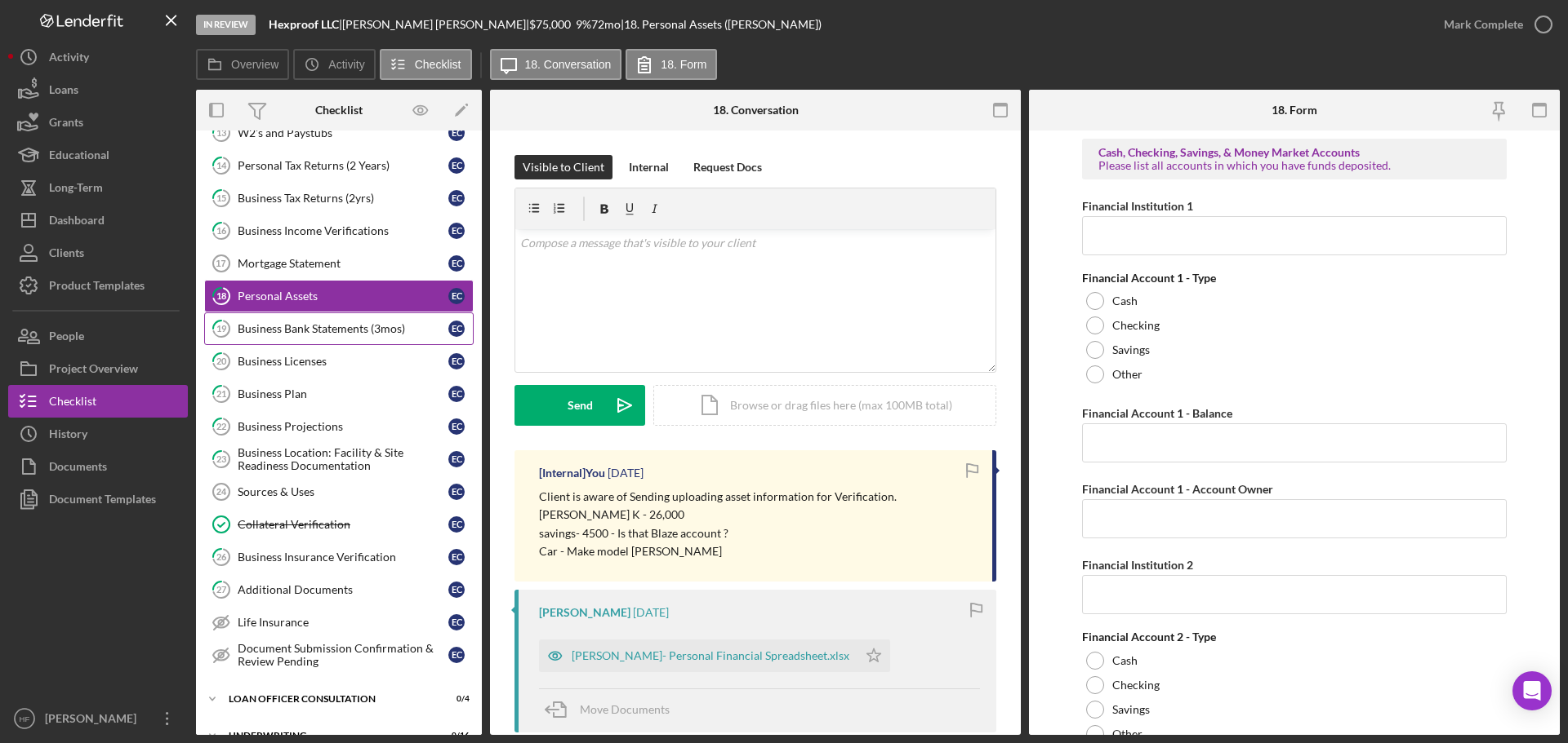
scroll to position [269, 0]
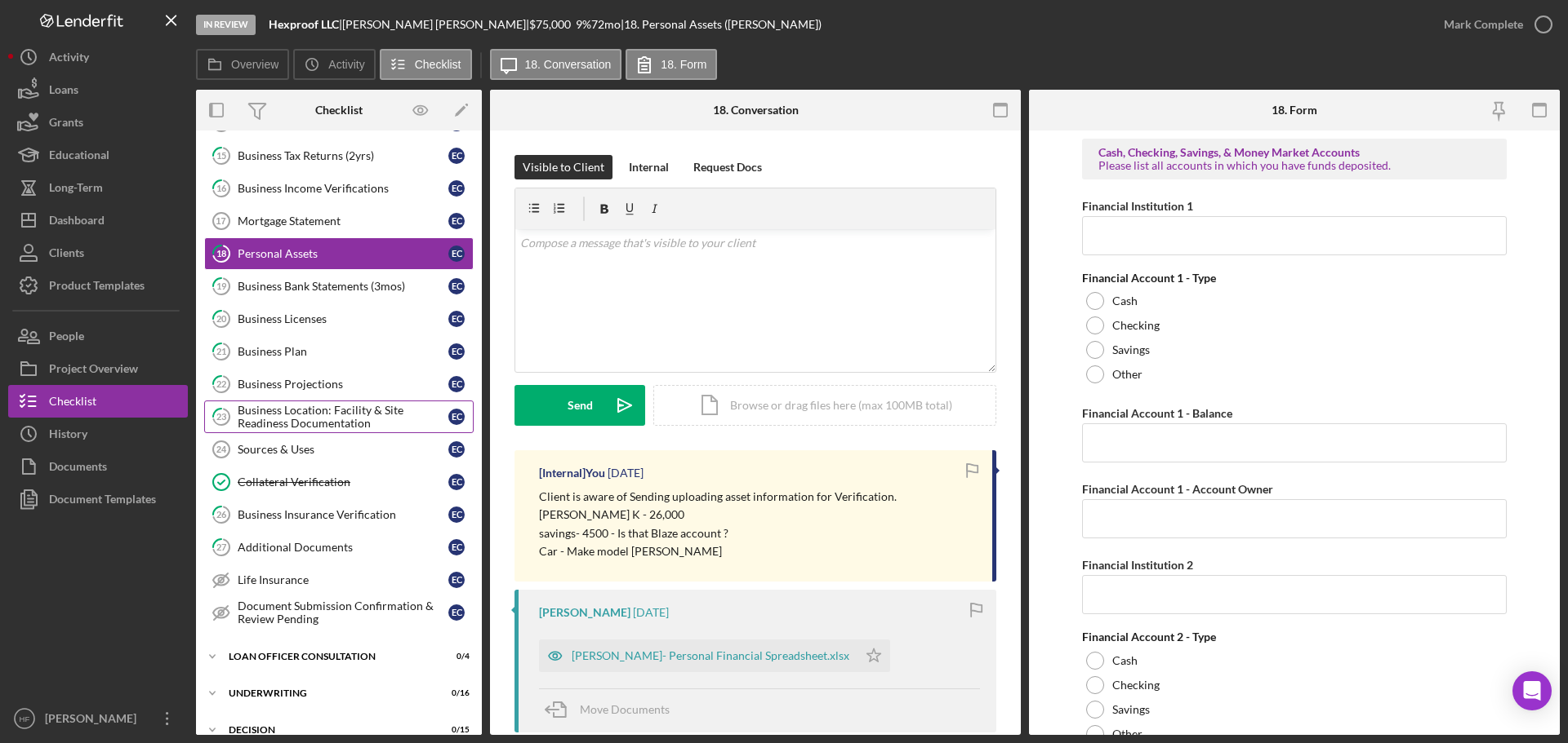
click at [313, 422] on div "Business Location: Facility & Site Readiness Documentation" at bounding box center [343, 417] width 211 height 26
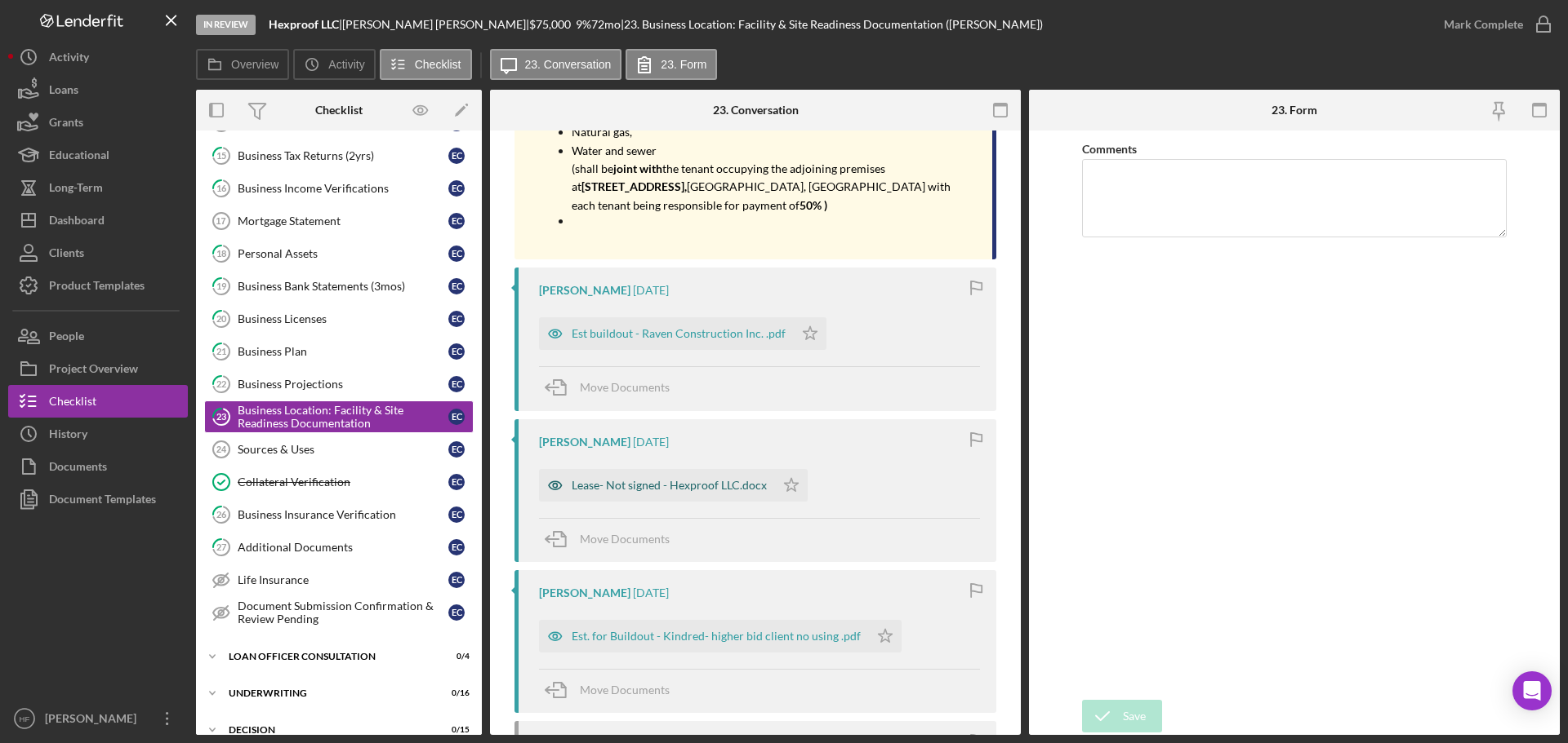
scroll to position [979, 0]
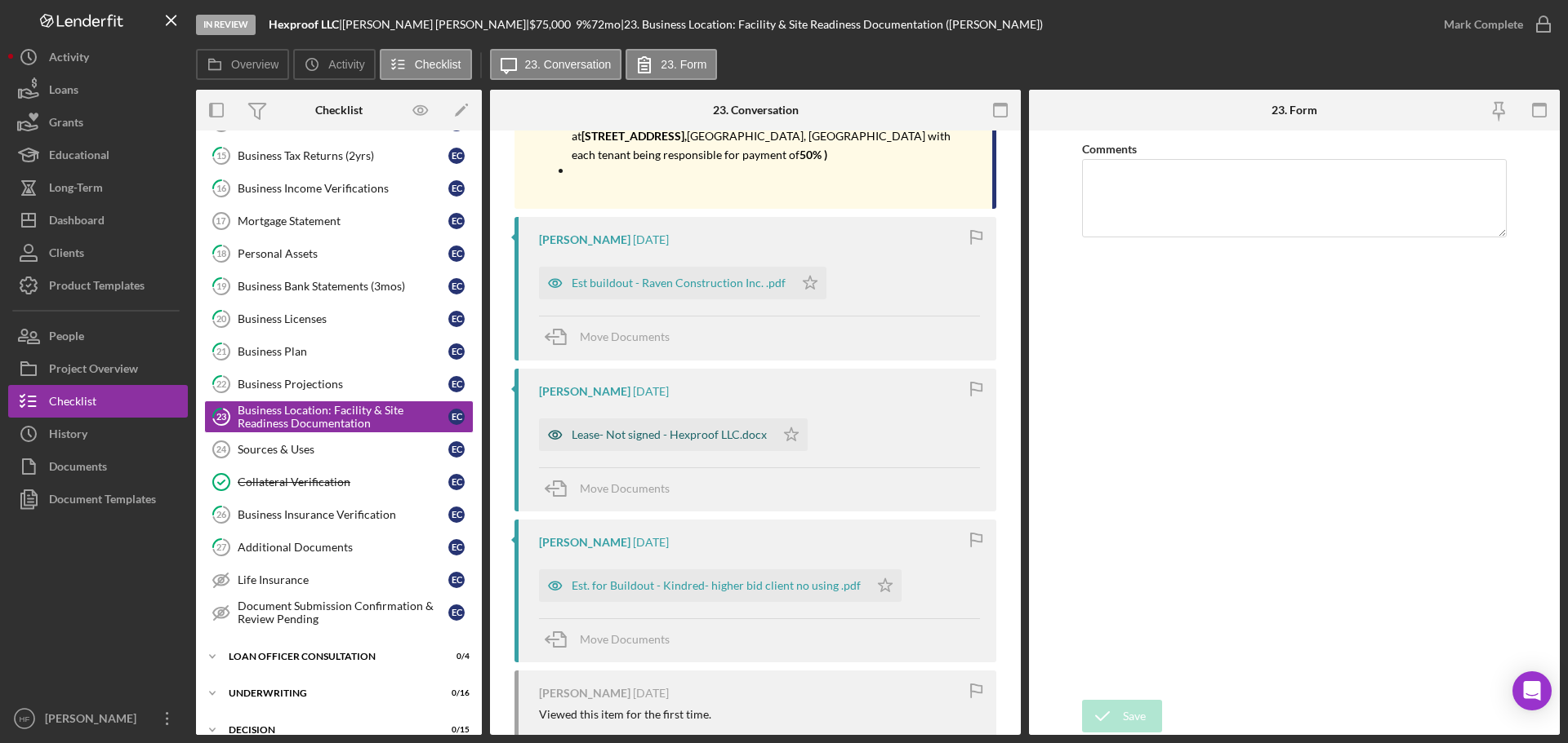
click at [666, 441] on div "Lease- Not signed - Hexproof LLC.docx" at bounding box center [668, 435] width 195 height 13
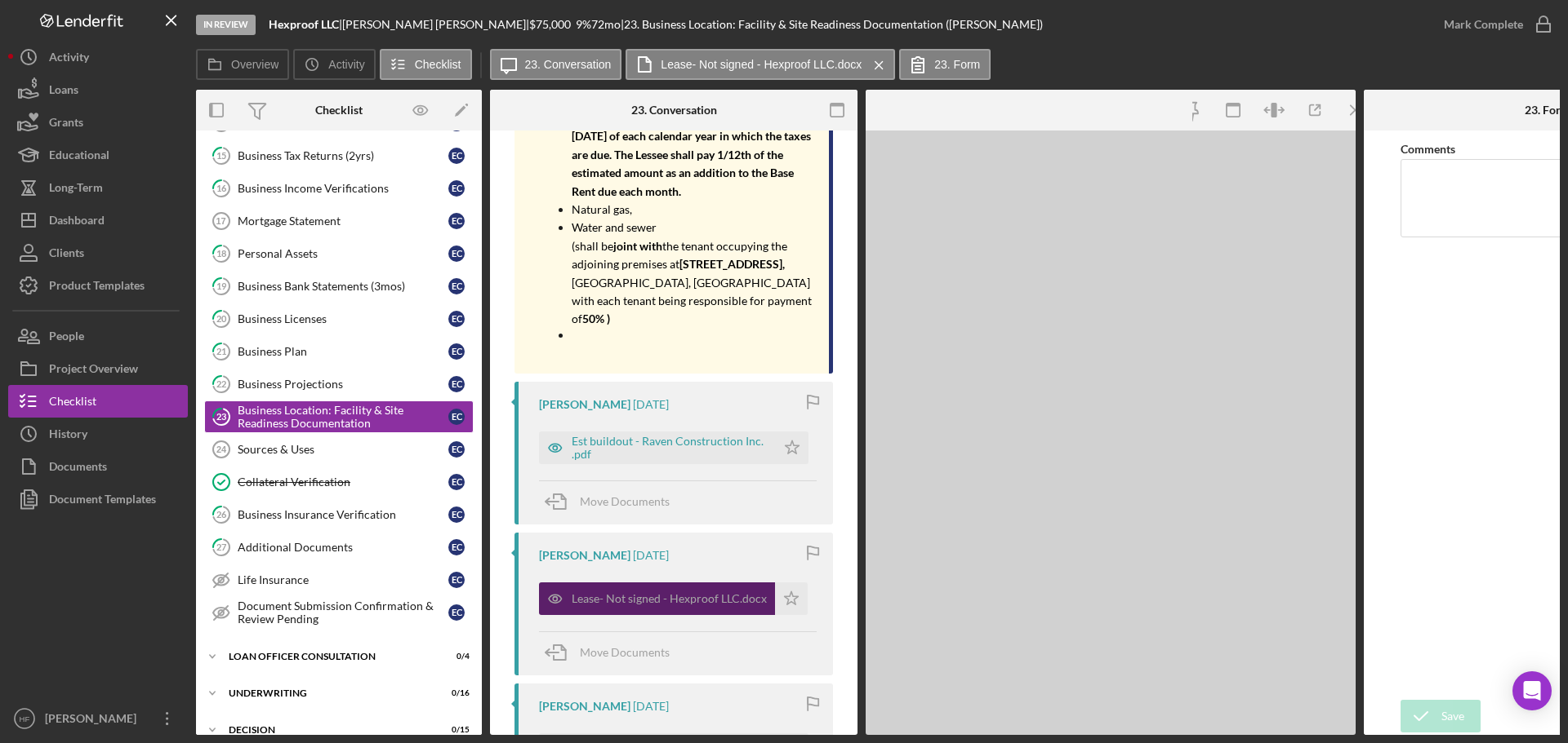
scroll to position [1145, 0]
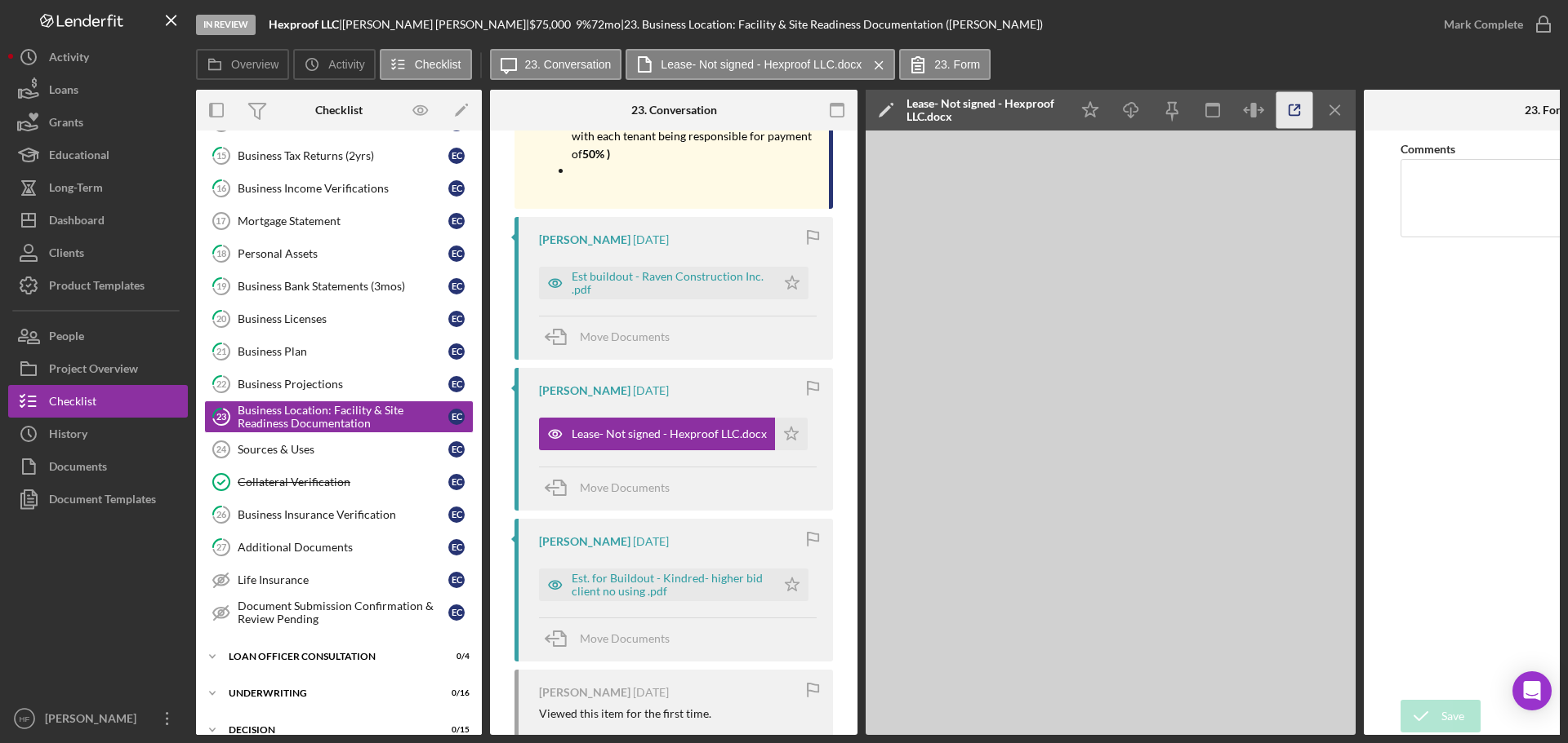
click at [1240, 114] on icon "button" at bounding box center [1294, 110] width 11 height 11
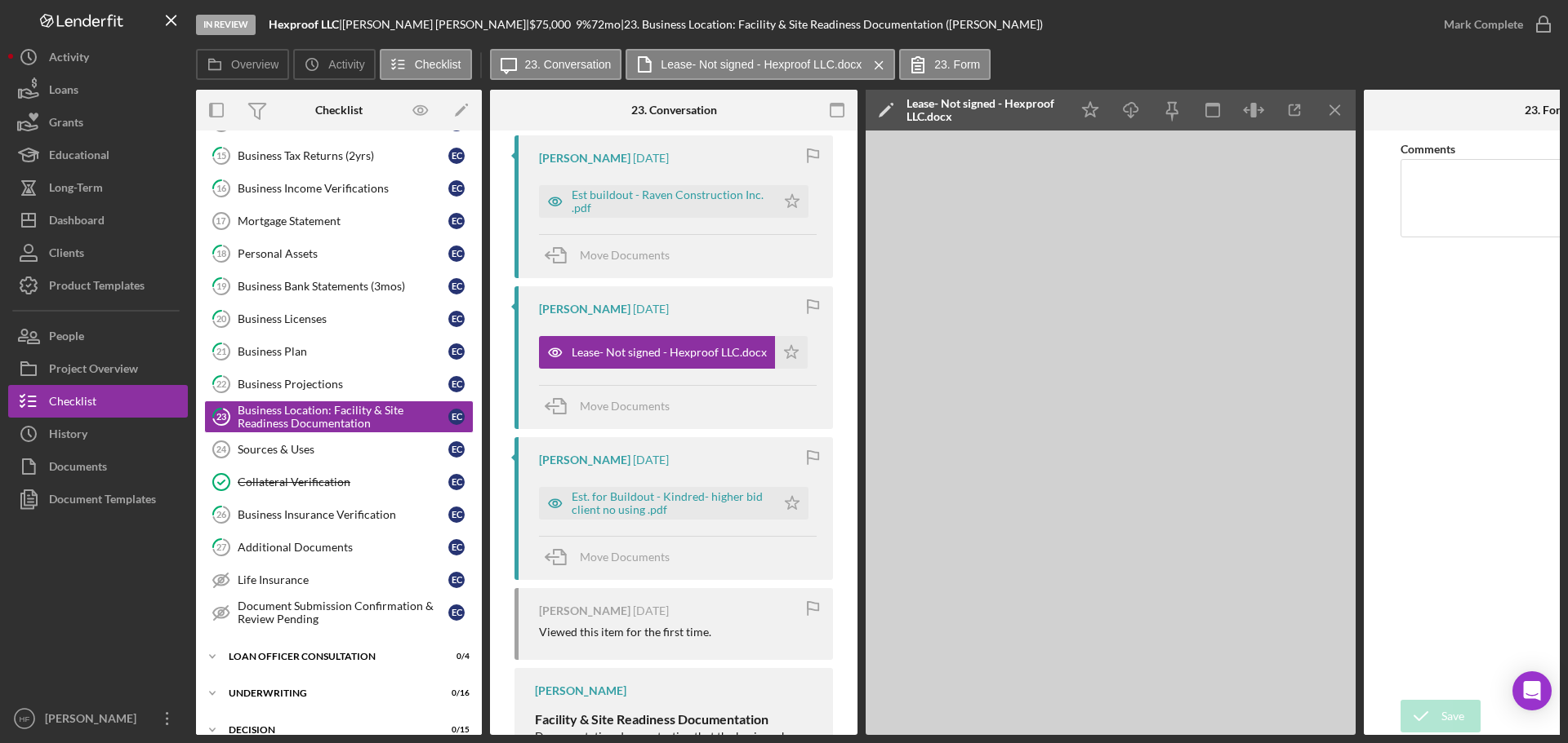
drag, startPoint x: 852, startPoint y: 429, endPoint x: 852, endPoint y: 340, distance: 89.0
click at [855, 346] on div "23 Business Location: Facility & Site Readiness Documentation Visible to Client…" at bounding box center [674, 432] width 367 height 604
click at [847, 331] on div "Visible to Client Internal Request Docs v Color teal Color pink Remove color Ad…" at bounding box center [674, 314] width 367 height 2818
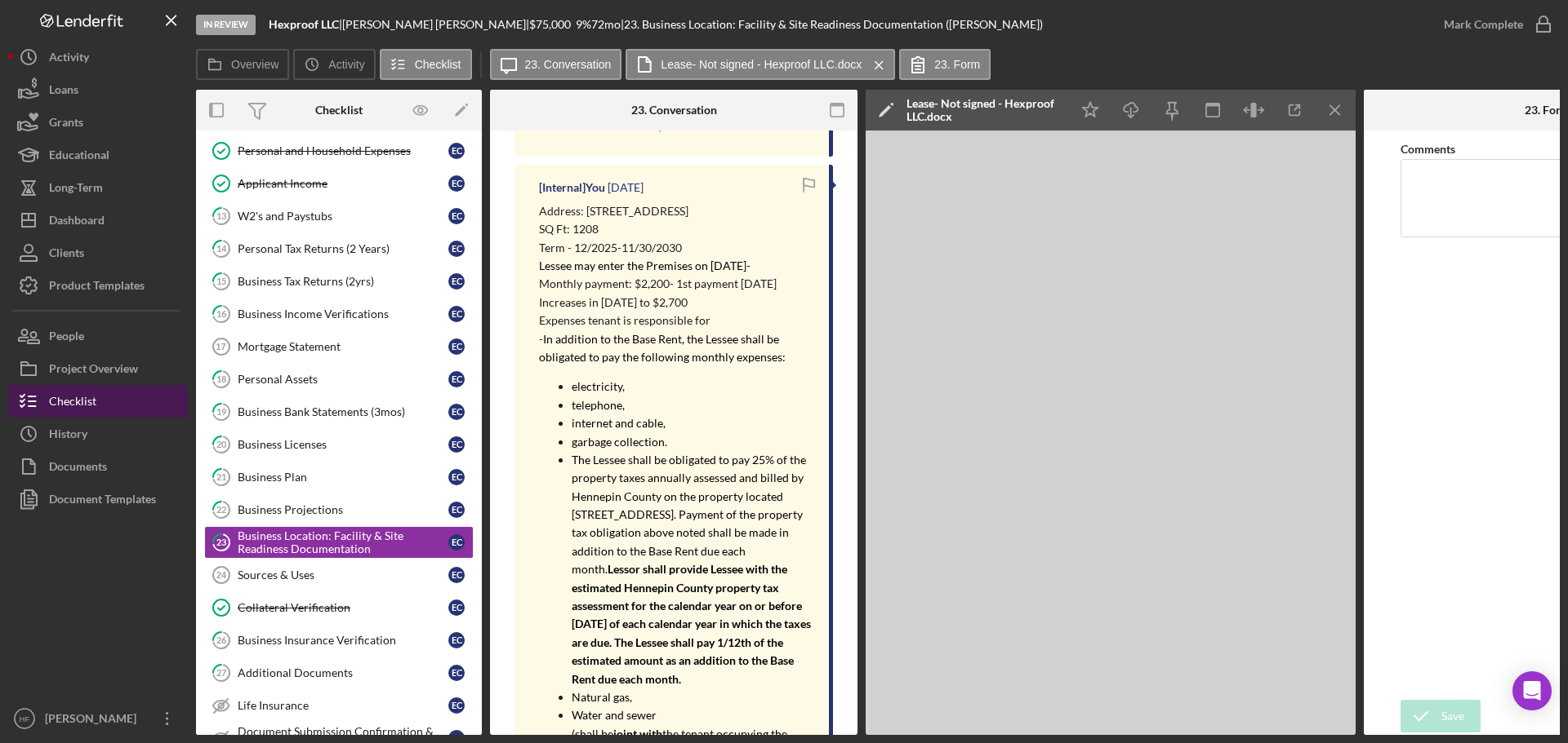
scroll to position [106, 0]
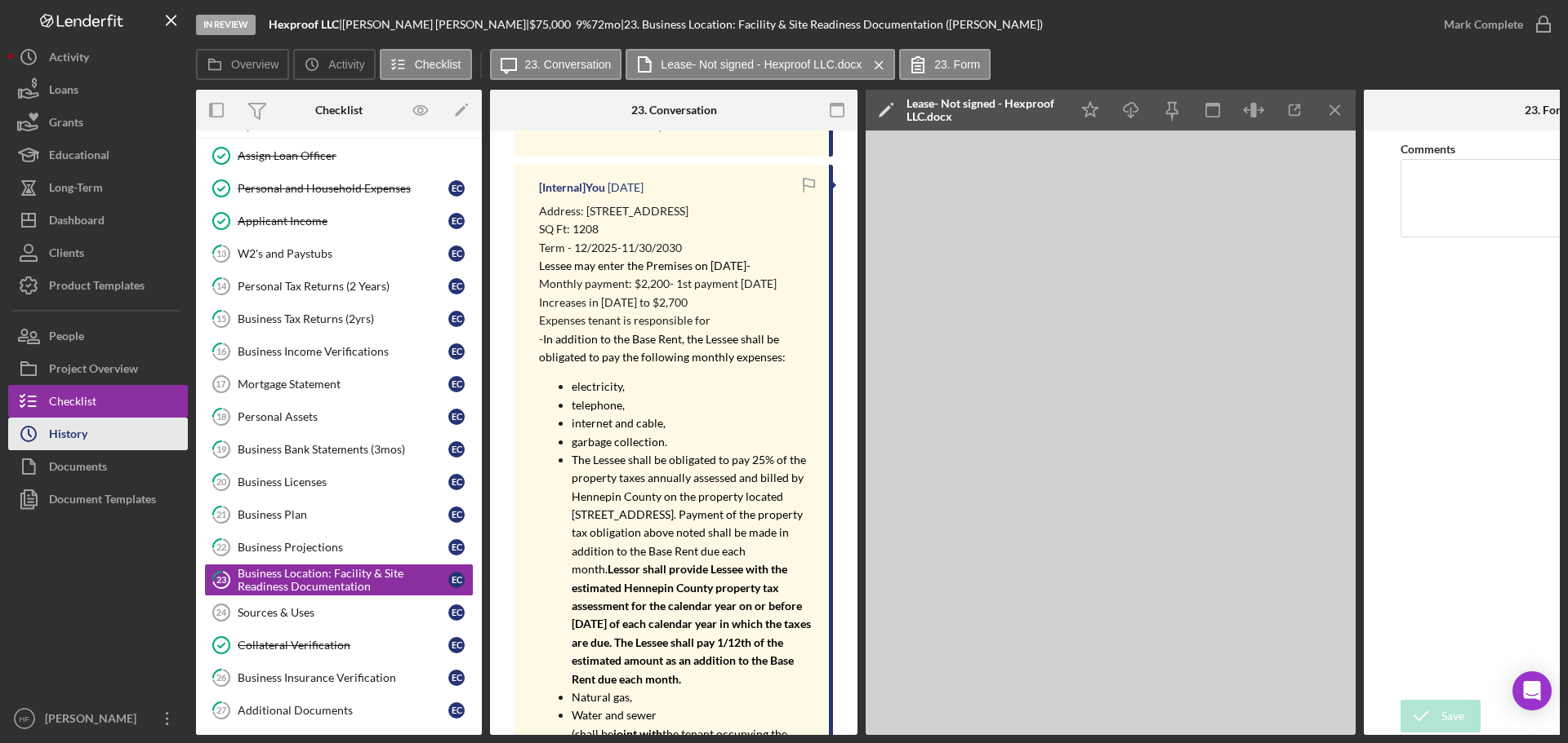
click at [92, 436] on button "Icon/History History" at bounding box center [97, 433] width 179 height 33
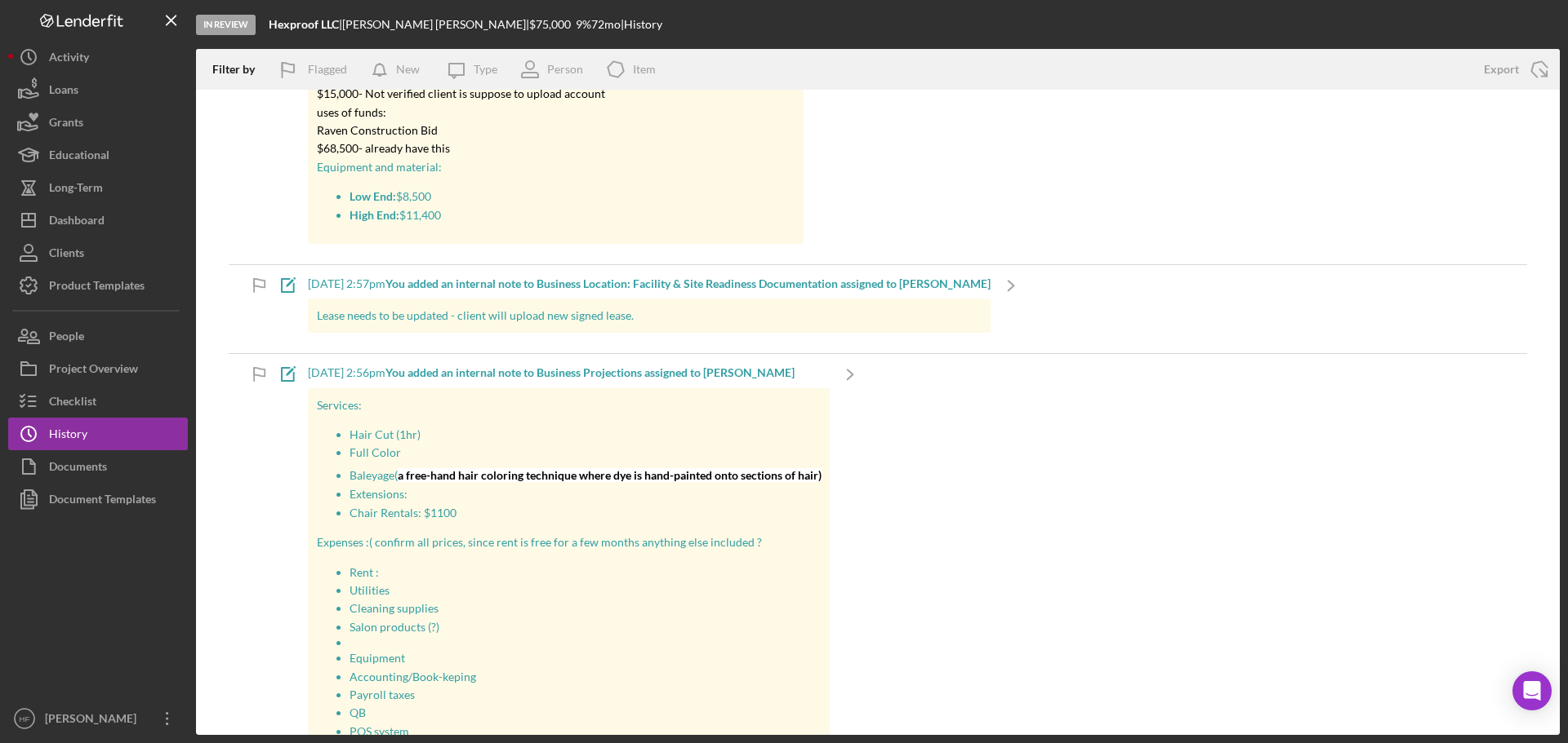
scroll to position [408, 0]
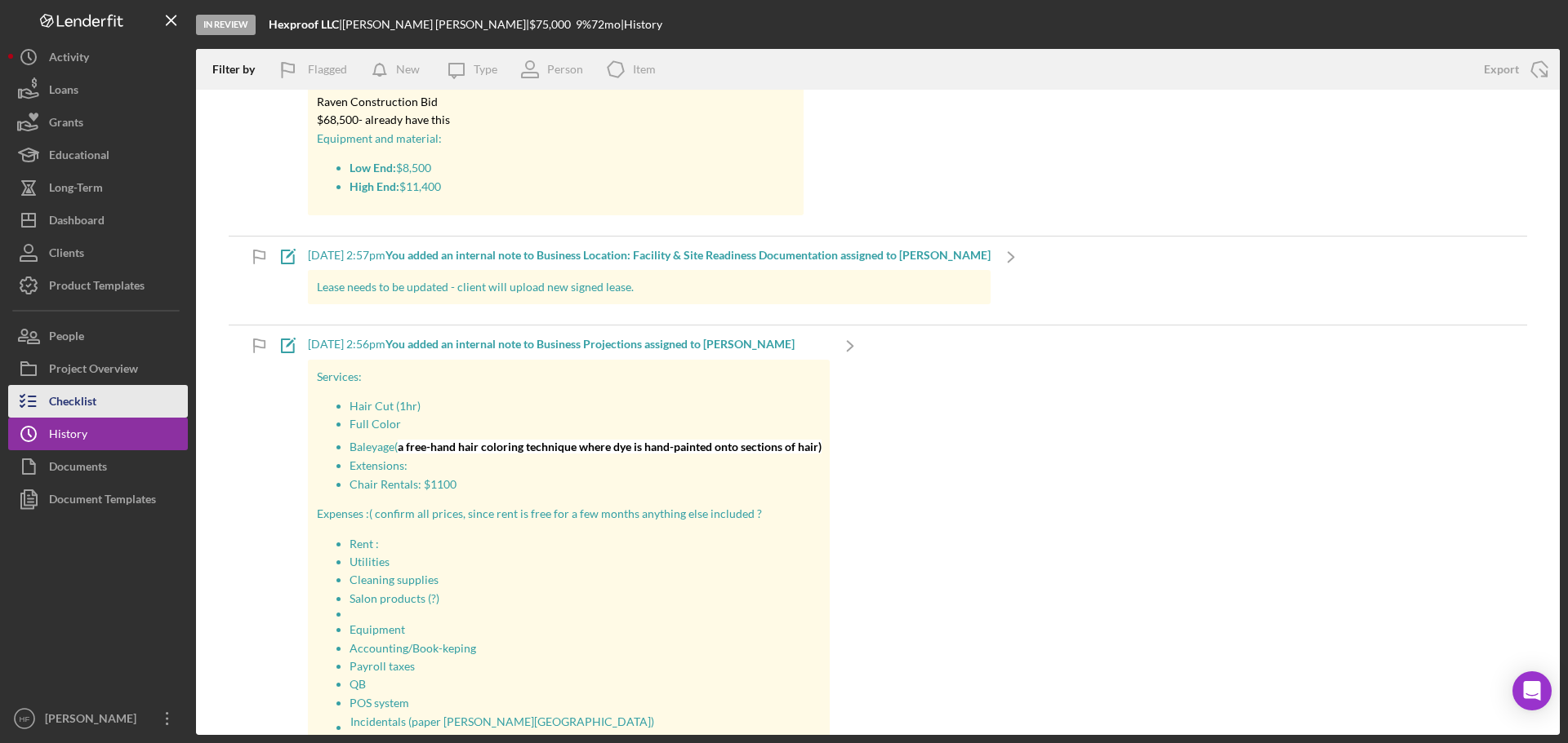
click at [94, 405] on div "Checklist" at bounding box center [72, 403] width 48 height 37
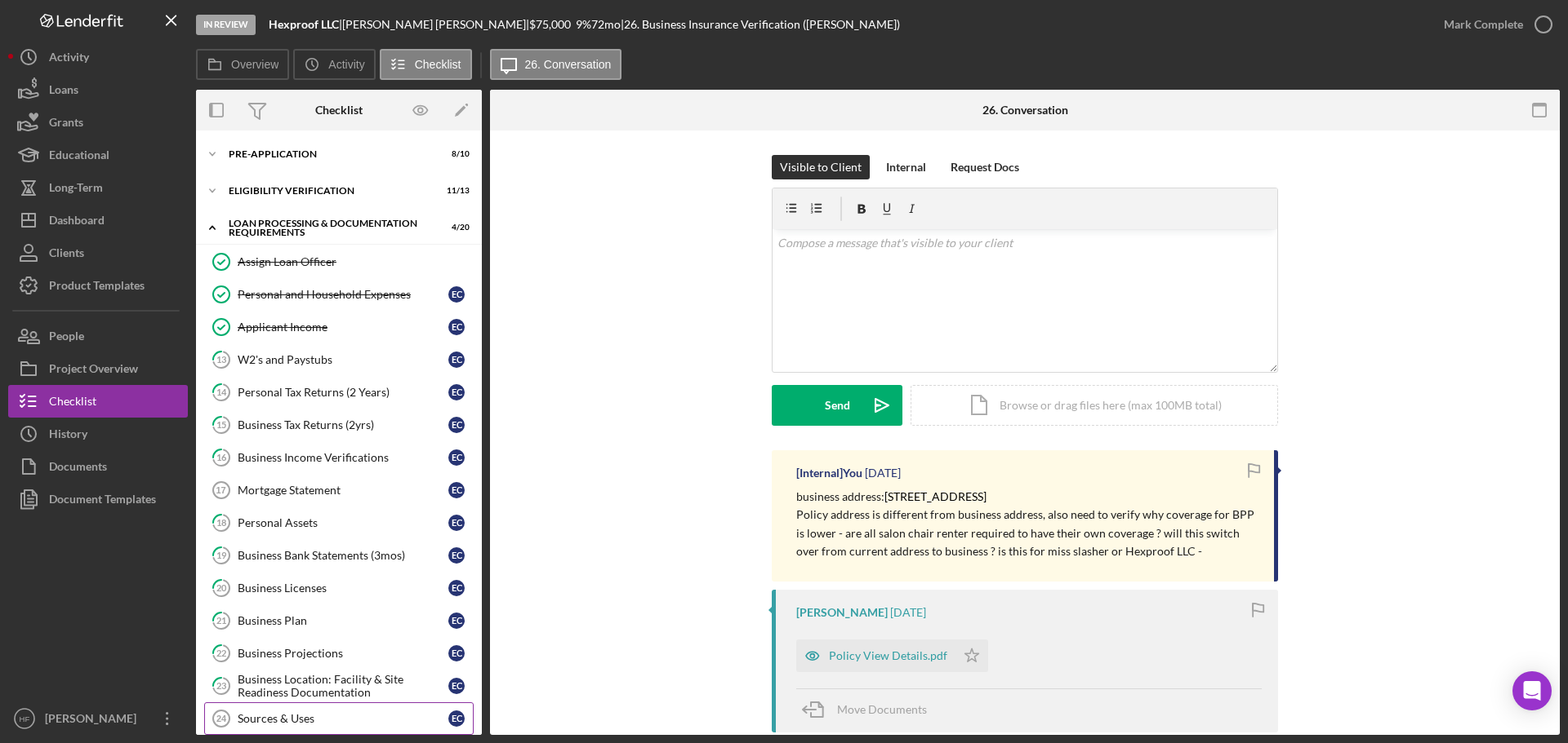
click at [332, 364] on div "W2's and Paystubs" at bounding box center [343, 359] width 211 height 13
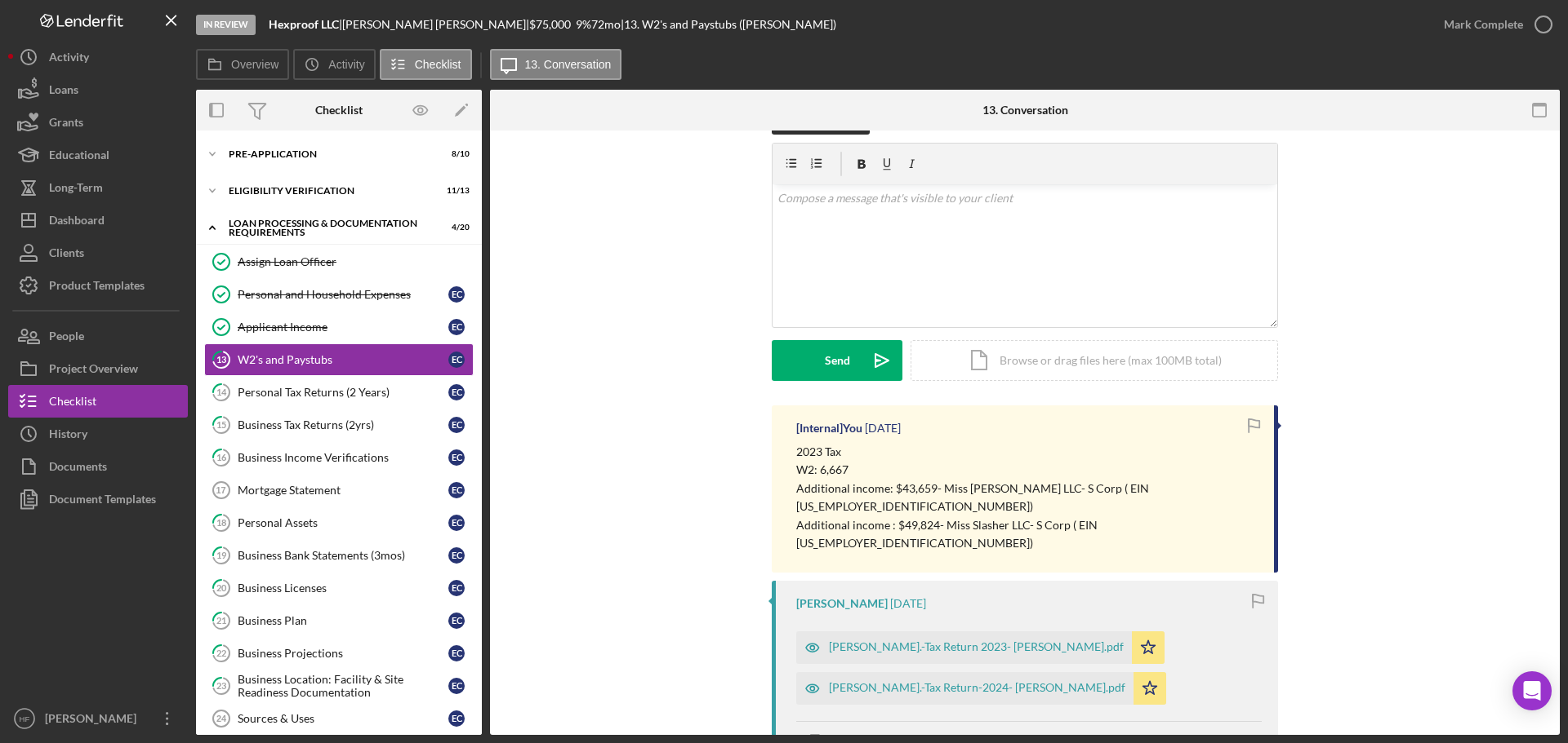
scroll to position [81, 0]
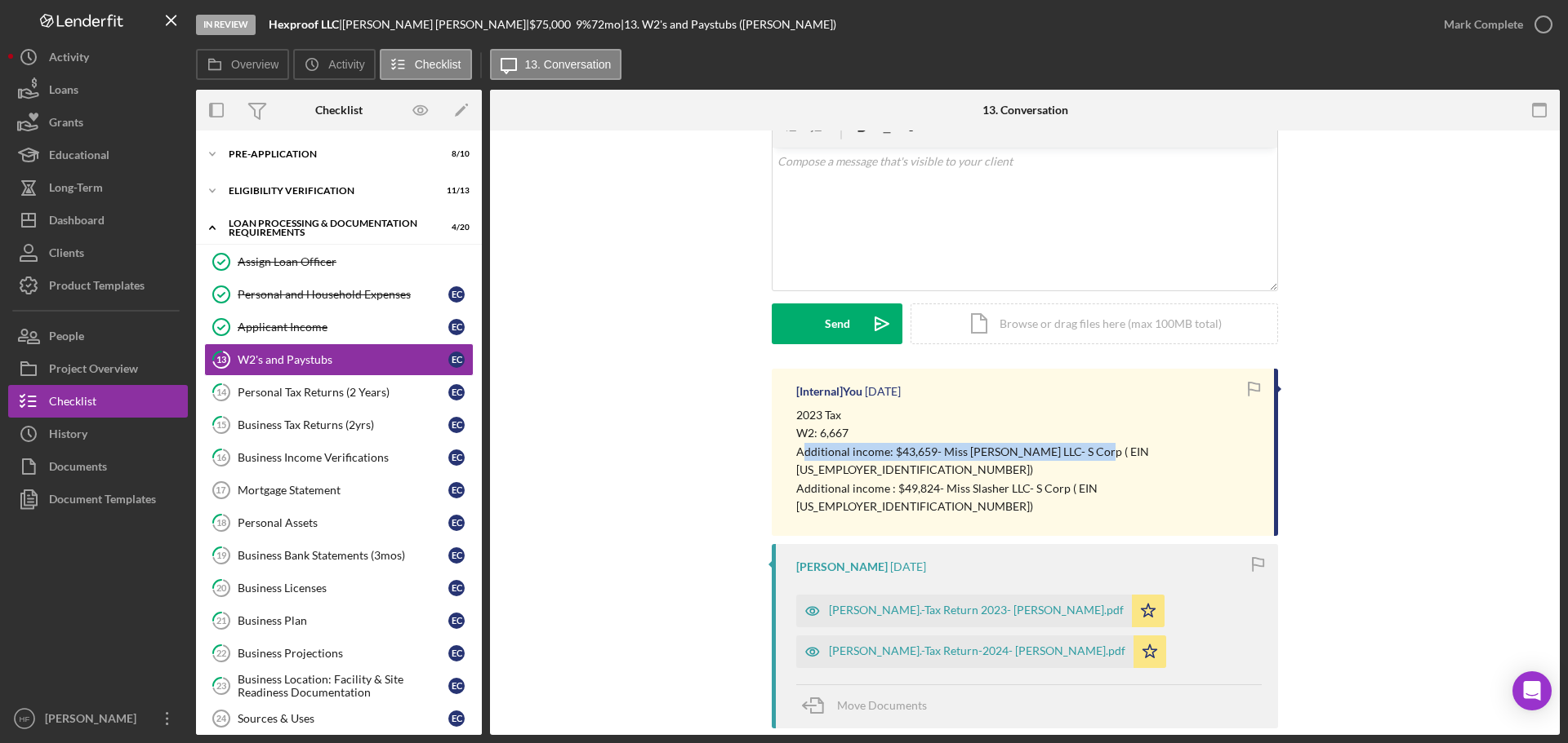
drag, startPoint x: 800, startPoint y: 452, endPoint x: 1079, endPoint y: 461, distance: 279.1
click at [1079, 461] on p "Additional income: $43,659- Miss Slasher LLC- S Corp ( EIN 92-2387035)" at bounding box center [1027, 462] width 461 height 37
click at [1085, 426] on p "W2: 6,667" at bounding box center [1027, 433] width 461 height 18
drag, startPoint x: 793, startPoint y: 452, endPoint x: 1024, endPoint y: 454, distance: 231.0
click at [1024, 454] on div "[Internal] You 3 weeks ago 2023 Tax W2: 6,667 Additional income: $43,659- Miss …" at bounding box center [1024, 453] width 506 height 168
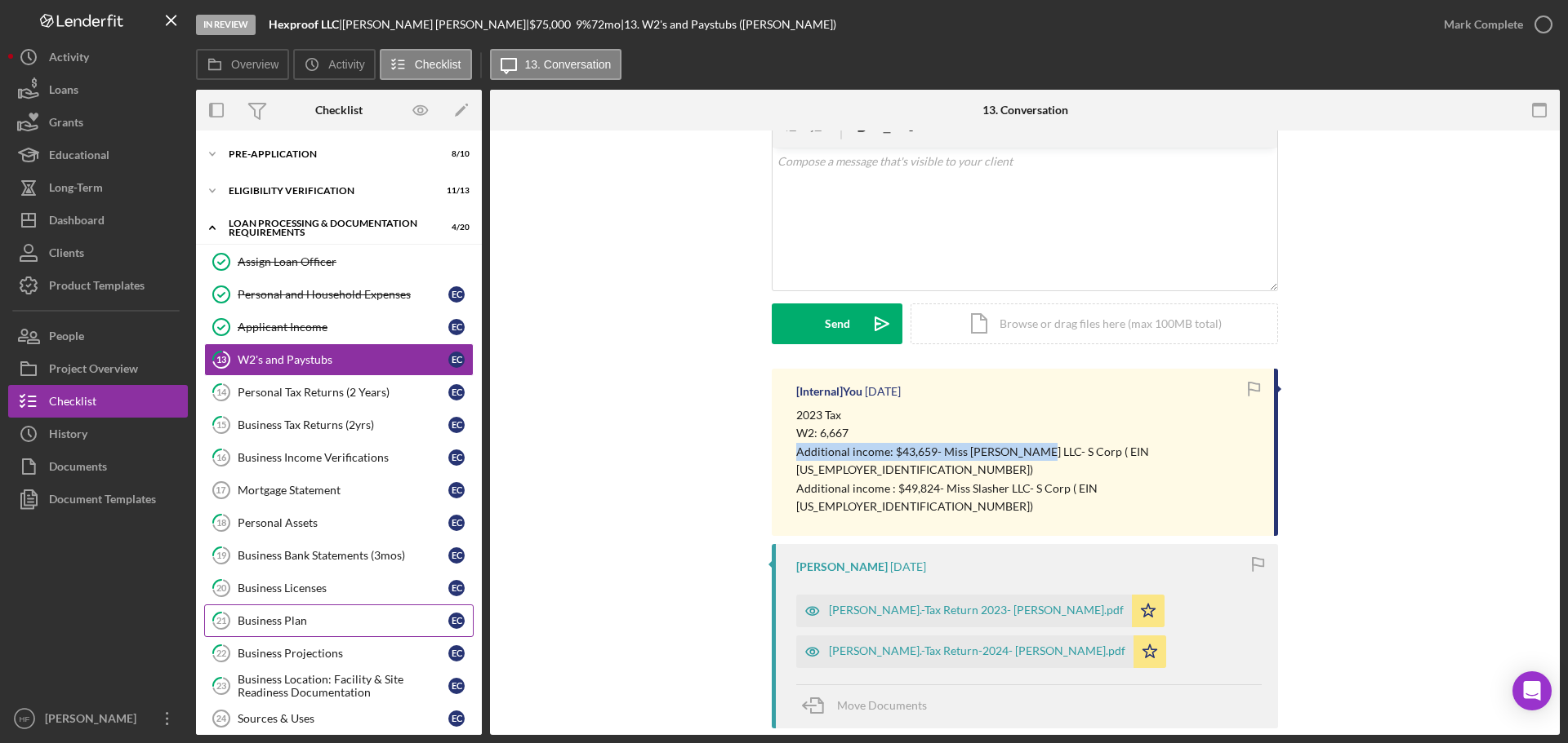
click at [364, 610] on link "21 Business Plan E C" at bounding box center [338, 620] width 269 height 33
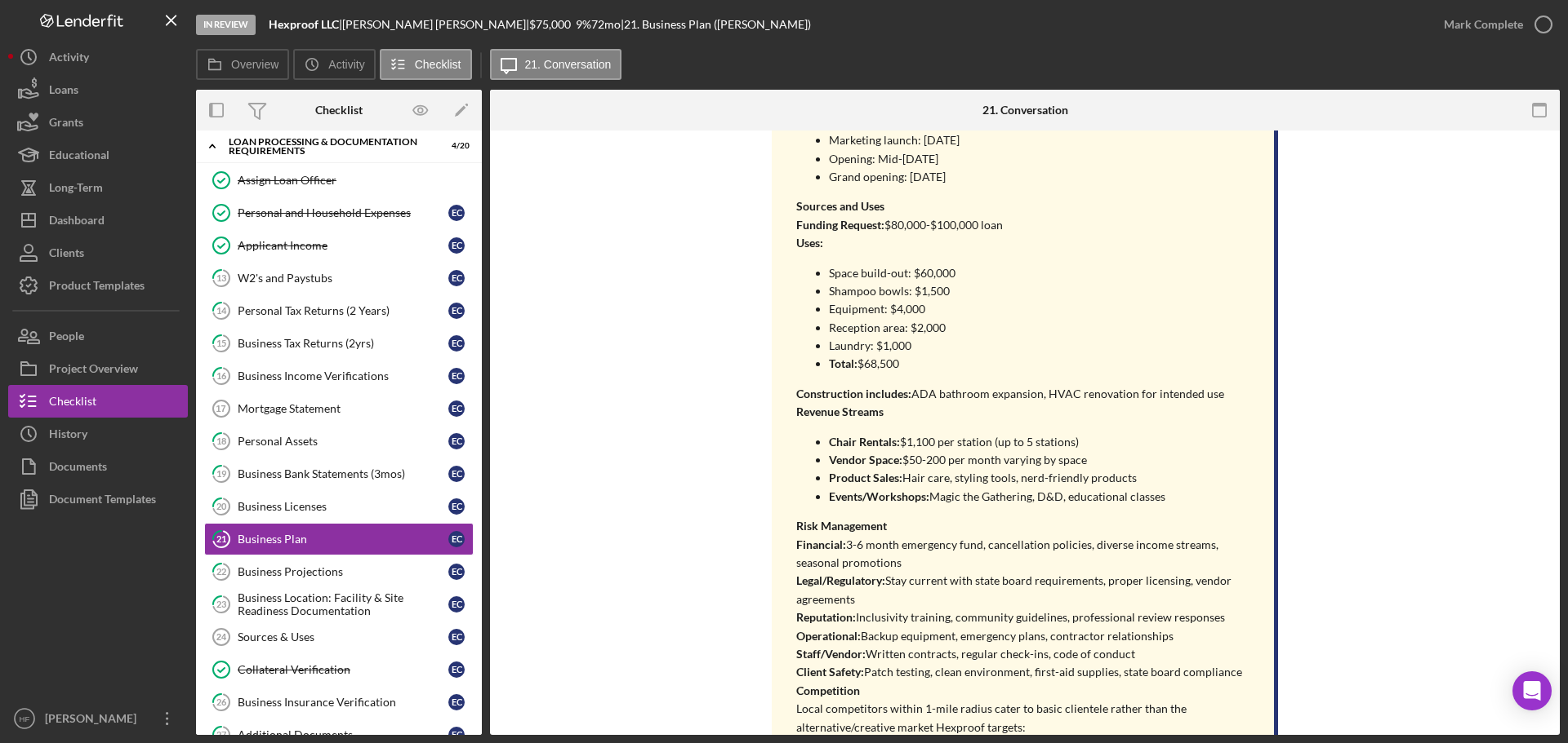
scroll to position [653, 0]
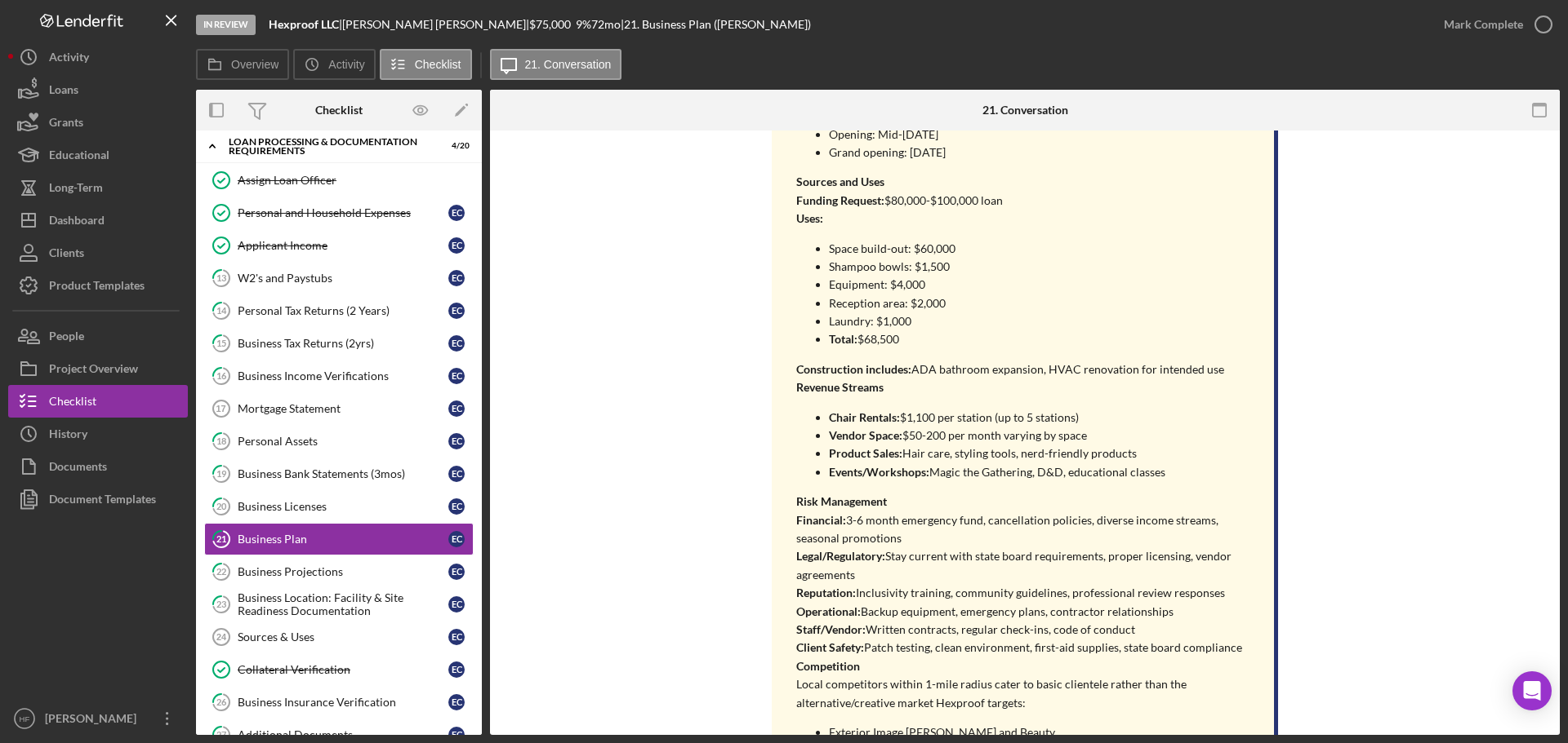
drag, startPoint x: 830, startPoint y: 454, endPoint x: 1128, endPoint y: 453, distance: 298.0
click at [1128, 453] on p "Product Sales: Hair care, styling tools, nerd-friendly products" at bounding box center [1044, 454] width 429 height 18
click at [1034, 457] on p "Product Sales: Hair care, styling tools, nerd-friendly products" at bounding box center [1044, 454] width 429 height 18
drag, startPoint x: 1021, startPoint y: 455, endPoint x: 1129, endPoint y: 440, distance: 109.0
click at [1129, 440] on ul "Chair Rentals: $1,100 per station (up to 5 stations) Vendor Space: $50-200 per …" at bounding box center [1027, 445] width 461 height 73
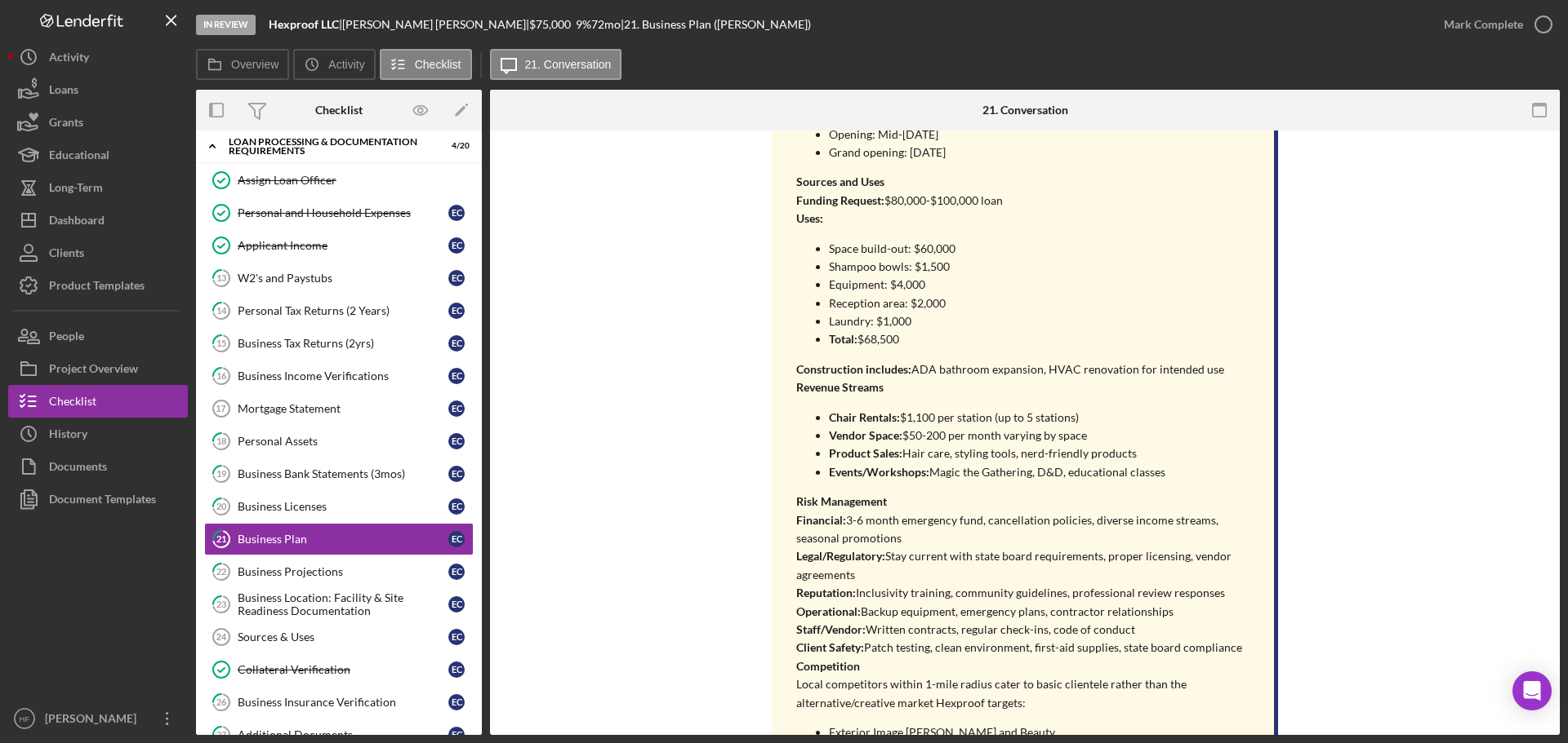
click at [1135, 460] on p "Product Sales: Hair care, styling tools, nerd-friendly products" at bounding box center [1044, 454] width 429 height 18
drag, startPoint x: 906, startPoint y: 455, endPoint x: 1013, endPoint y: 451, distance: 107.1
click at [1013, 451] on p "Product Sales: Hair care, styling tools, nerd-friendly products" at bounding box center [1044, 454] width 429 height 18
click at [1010, 480] on p "Events/Workshops: Magic the Gathering, D&D, educational classes" at bounding box center [1044, 472] width 429 height 18
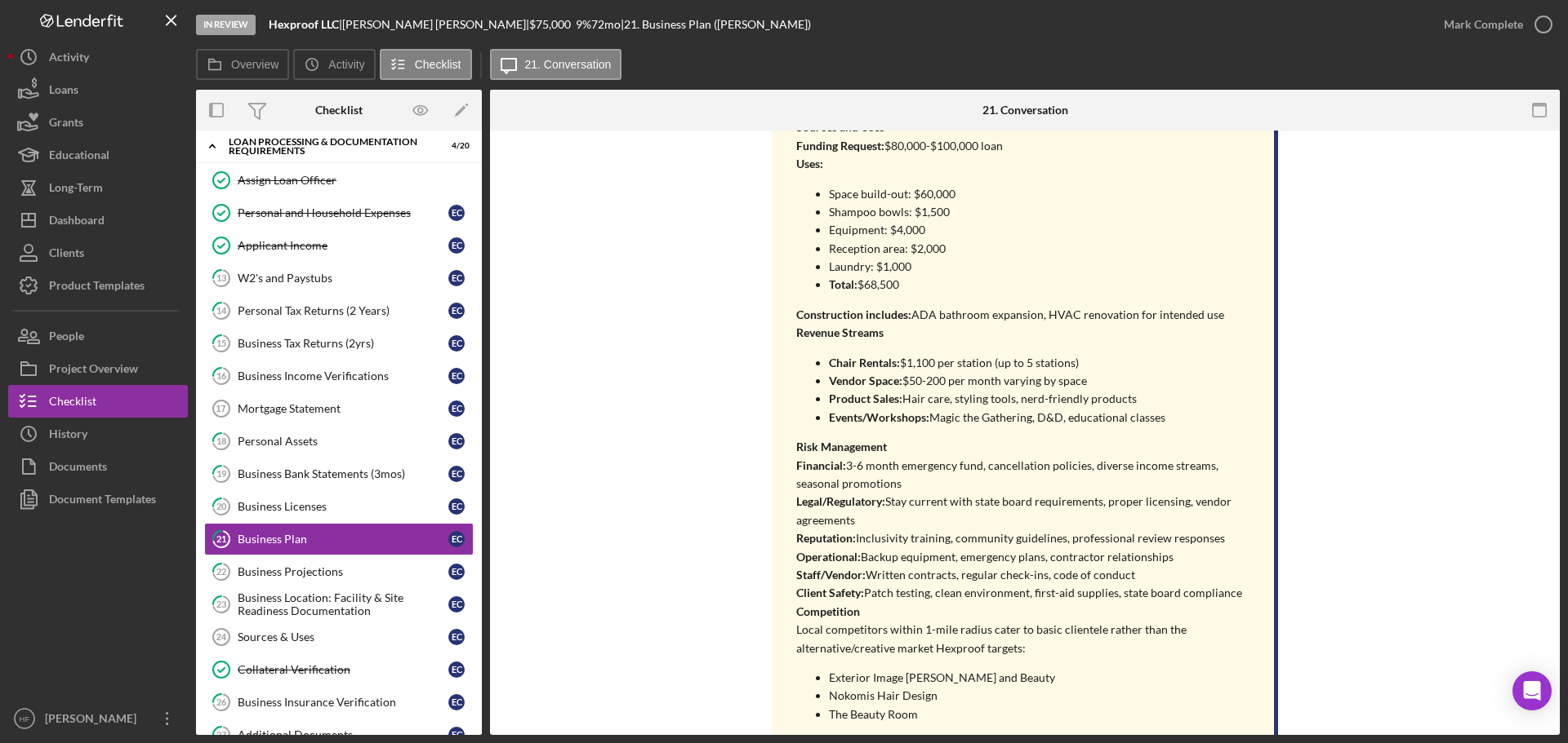
scroll to position [734, 0]
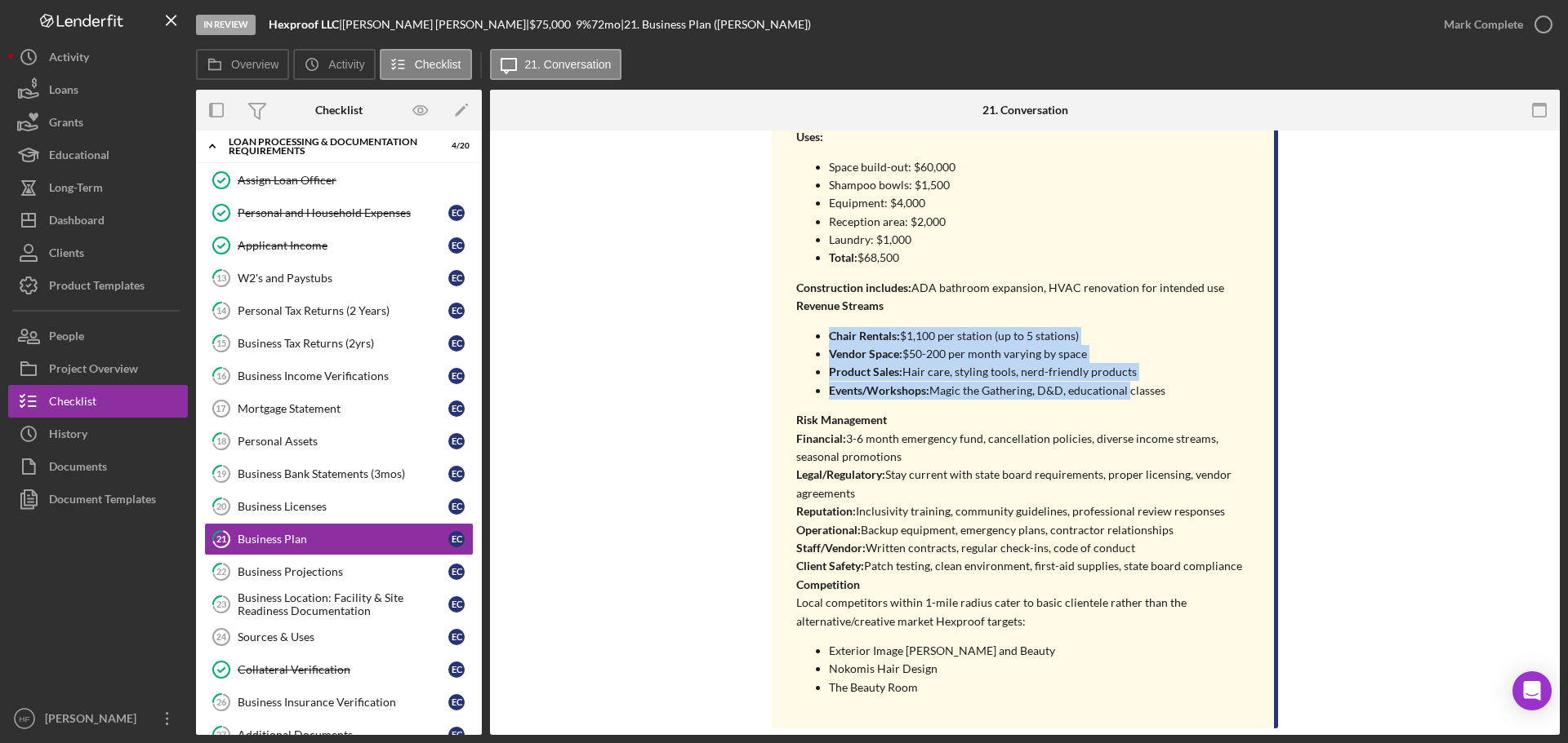
drag, startPoint x: 815, startPoint y: 330, endPoint x: 1123, endPoint y: 389, distance: 313.6
click at [1123, 389] on ul "Chair Rentals: $1,100 per station (up to 5 stations) Vendor Space: $50-200 per …" at bounding box center [1027, 364] width 461 height 73
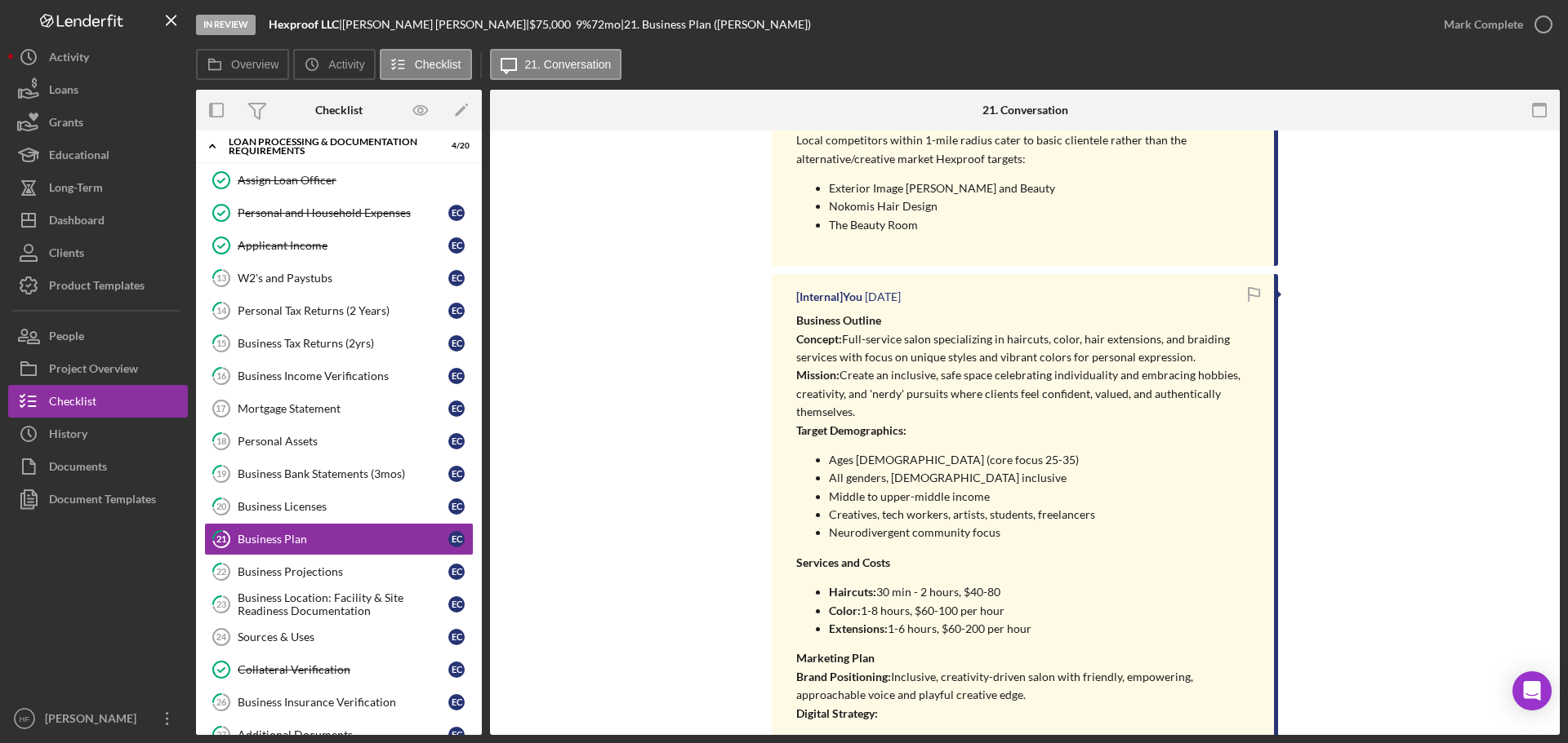
scroll to position [1550, 0]
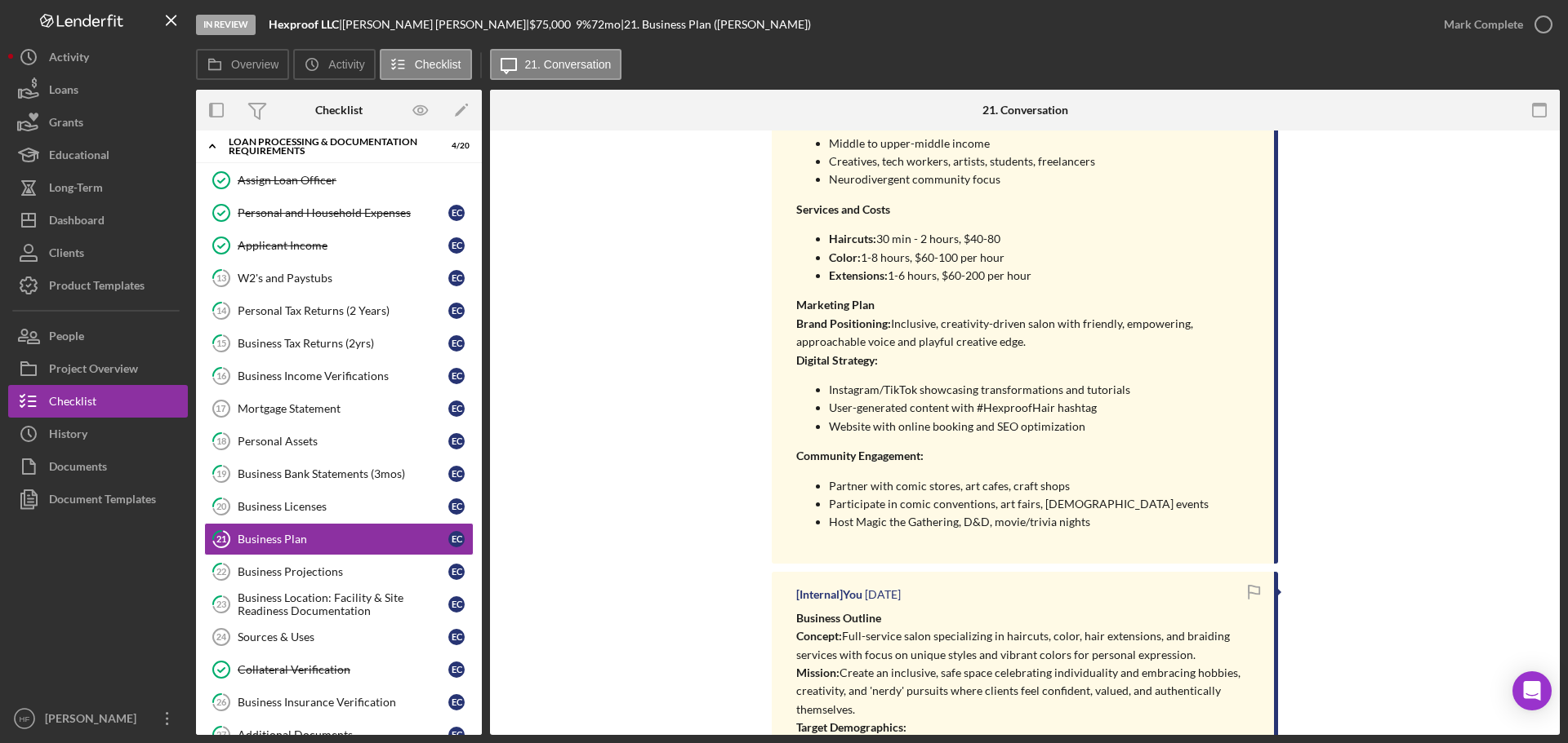
drag, startPoint x: 805, startPoint y: 211, endPoint x: 1041, endPoint y: 280, distance: 245.9
click at [1041, 280] on div "Business Outline Concept: Full-service salon specializing in haircuts, color, h…" at bounding box center [1027, 251] width 461 height 585
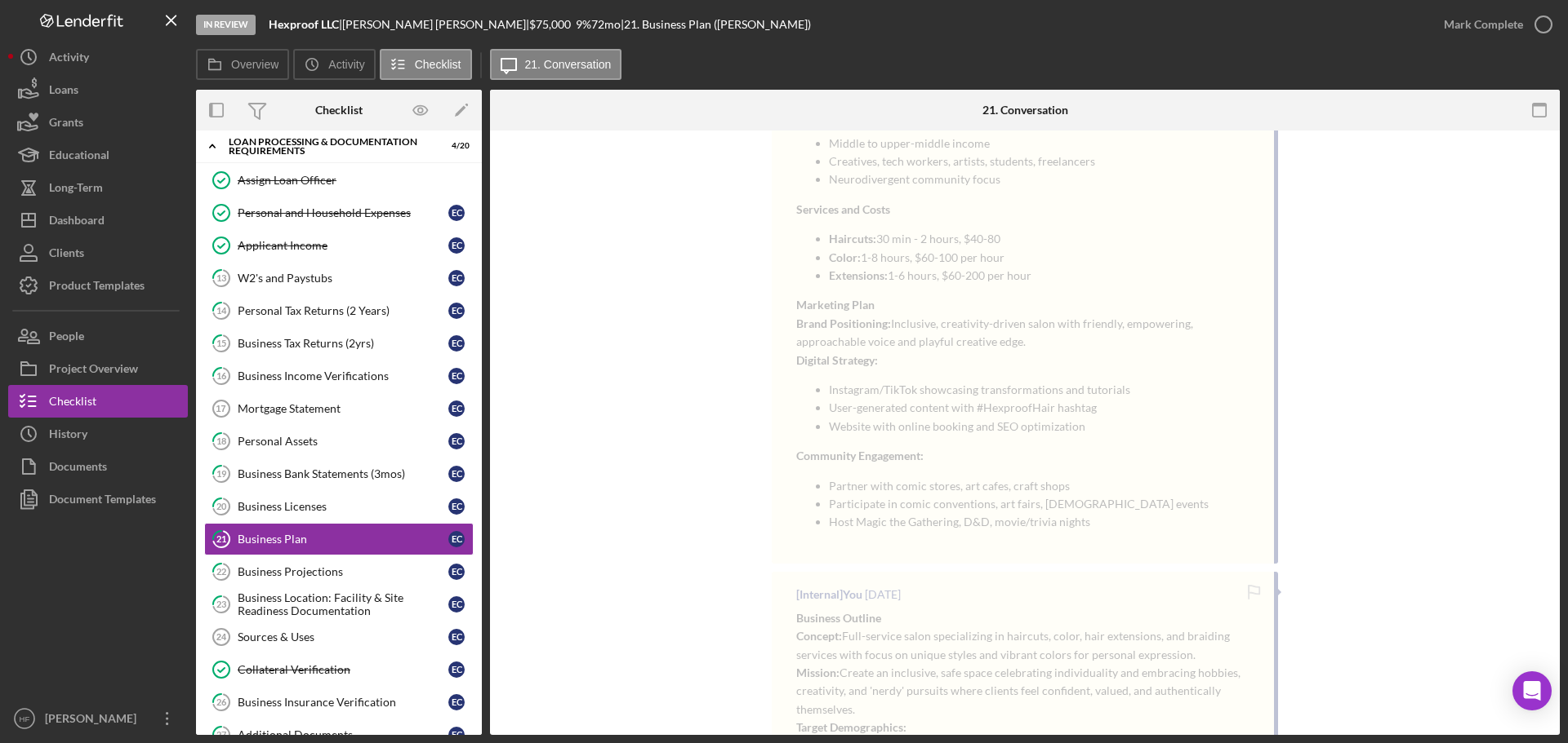
scroll to position [1548, 0]
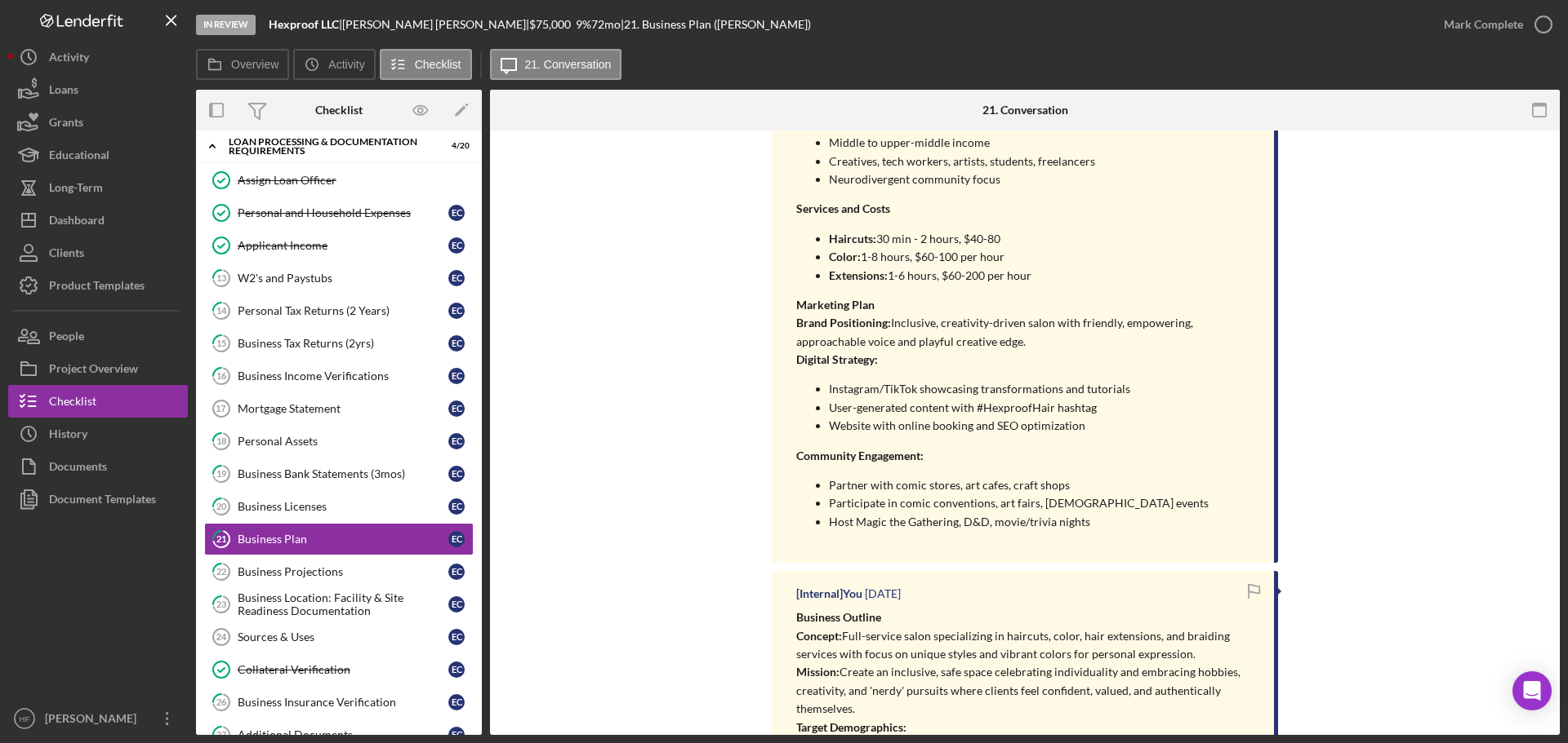
click at [875, 269] on strong "Extensions:" at bounding box center [858, 275] width 59 height 14
drag, startPoint x: 945, startPoint y: 279, endPoint x: 1026, endPoint y: 277, distance: 81.0
click at [1026, 277] on p "Extensions: 1-6 hours, $60-200 per hour" at bounding box center [1044, 275] width 429 height 18
drag, startPoint x: 917, startPoint y: 257, endPoint x: 1007, endPoint y: 261, distance: 90.1
click at [1007, 261] on p "Color: 1-8 hours, $60-100 per hour" at bounding box center [1044, 257] width 429 height 18
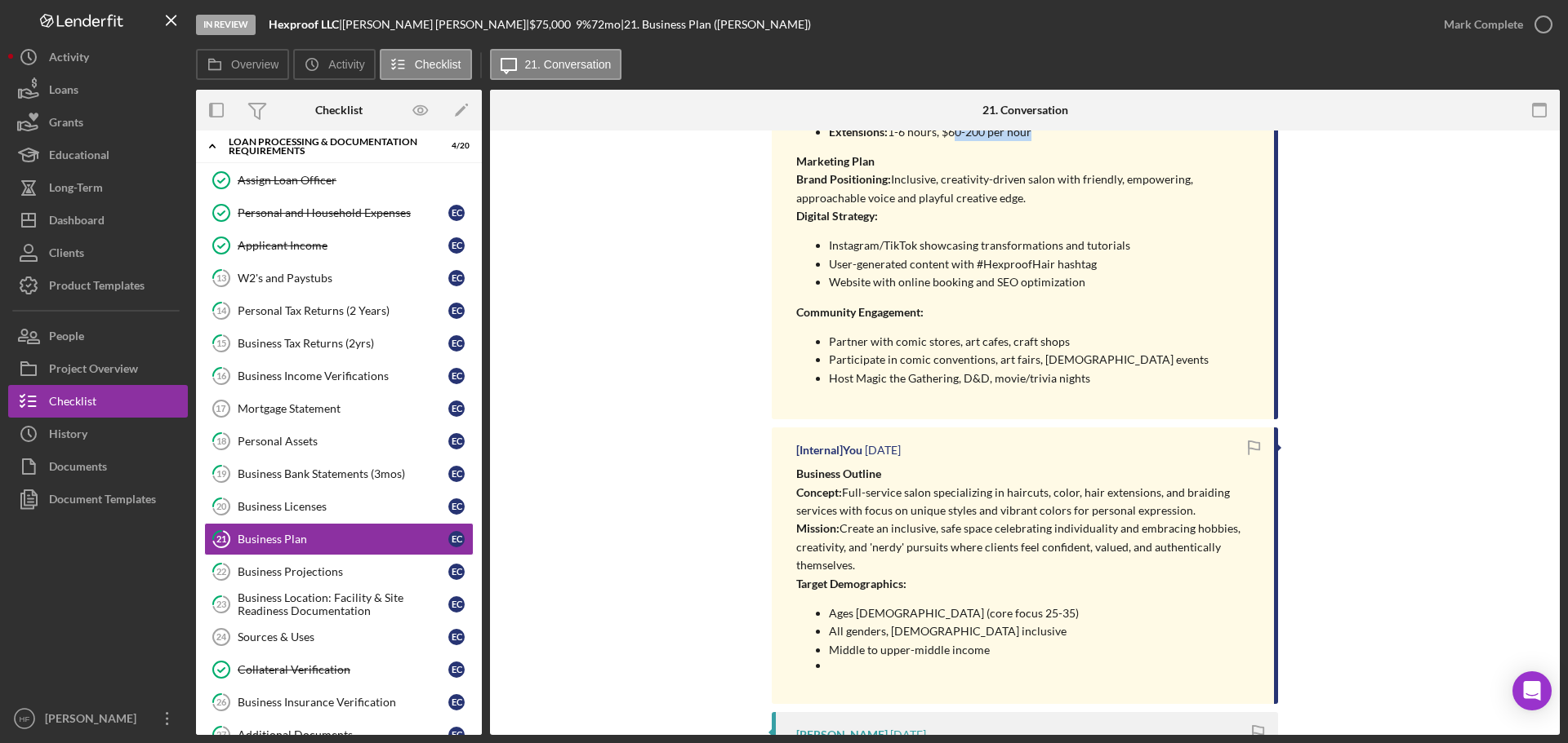
scroll to position [1874, 0]
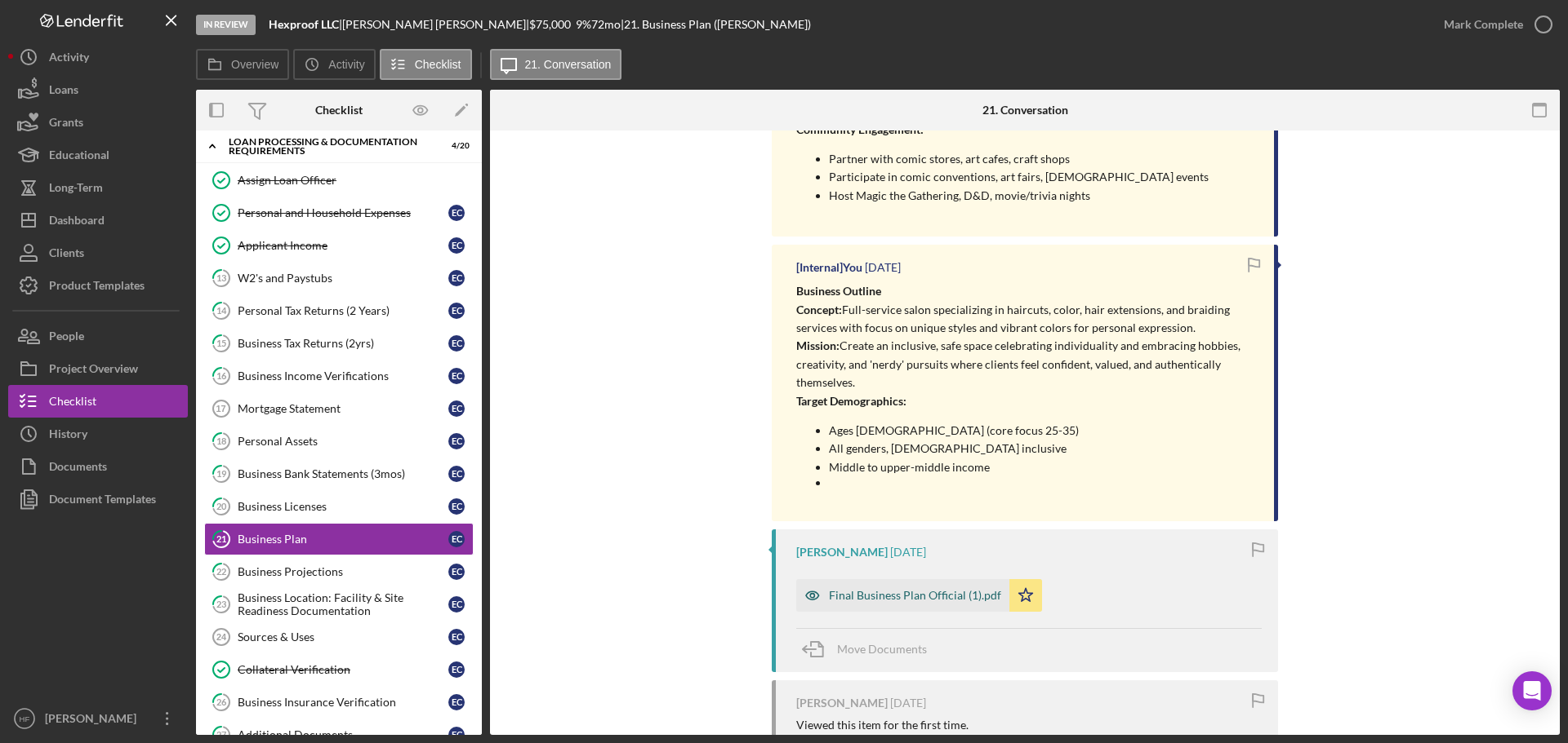
click at [903, 602] on div "Final Business Plan Official (1).pdf" at bounding box center [915, 596] width 172 height 13
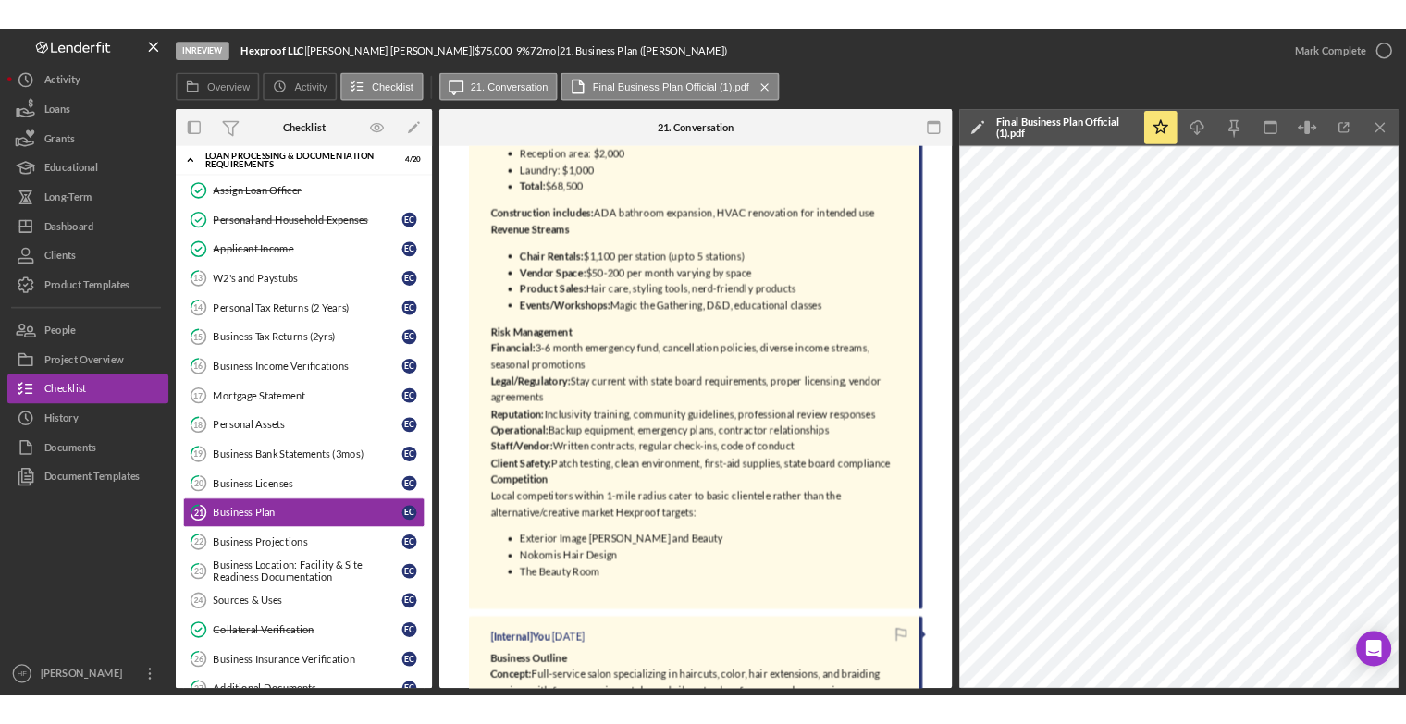
scroll to position [922, 0]
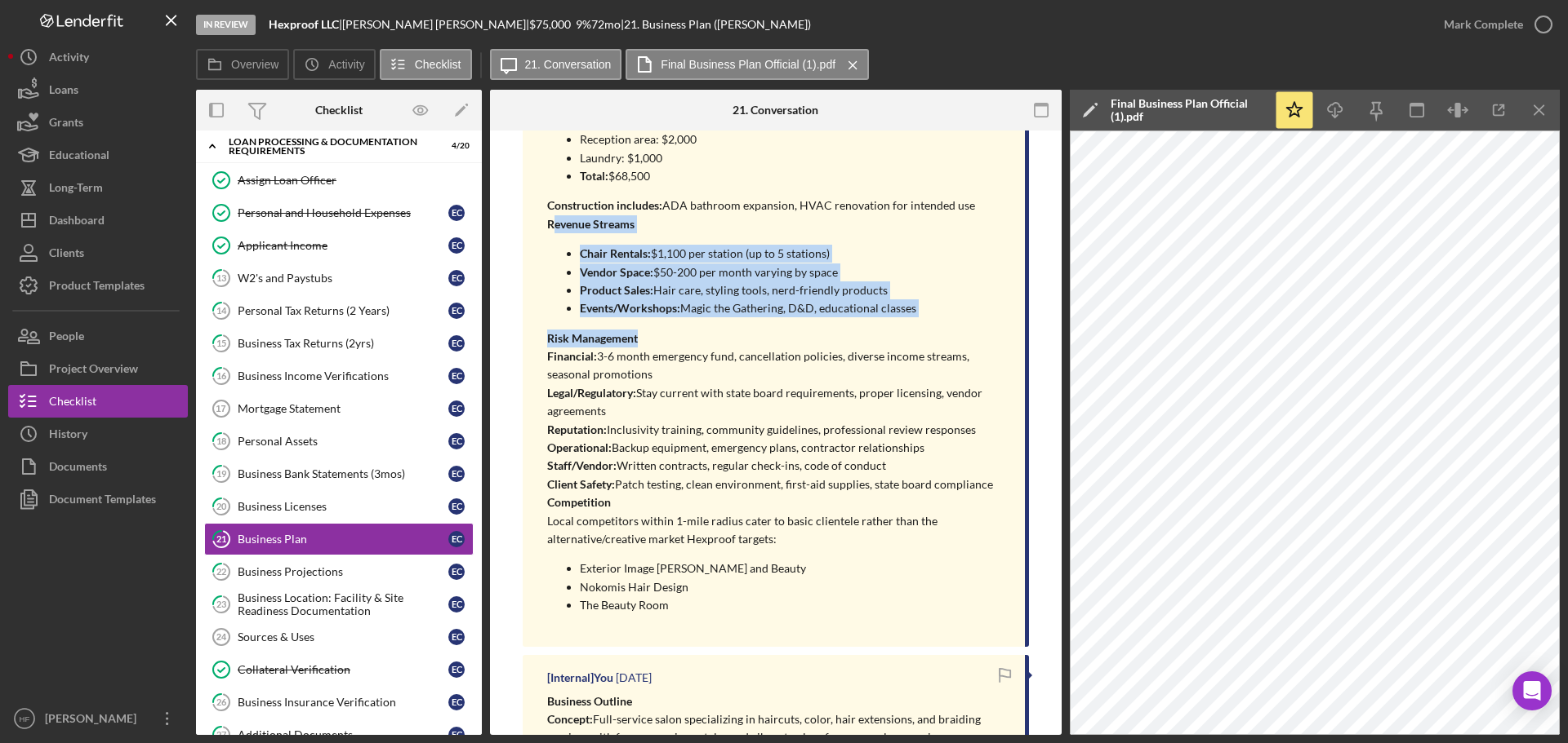
drag, startPoint x: 549, startPoint y: 230, endPoint x: 915, endPoint y: 320, distance: 376.9
click at [915, 320] on div "Business Outline Cont'. Client Programs: Points-based loyalty with gaming level…" at bounding box center [778, 149] width 461 height 955
click at [788, 343] on p "Risk Management" at bounding box center [778, 339] width 461 height 18
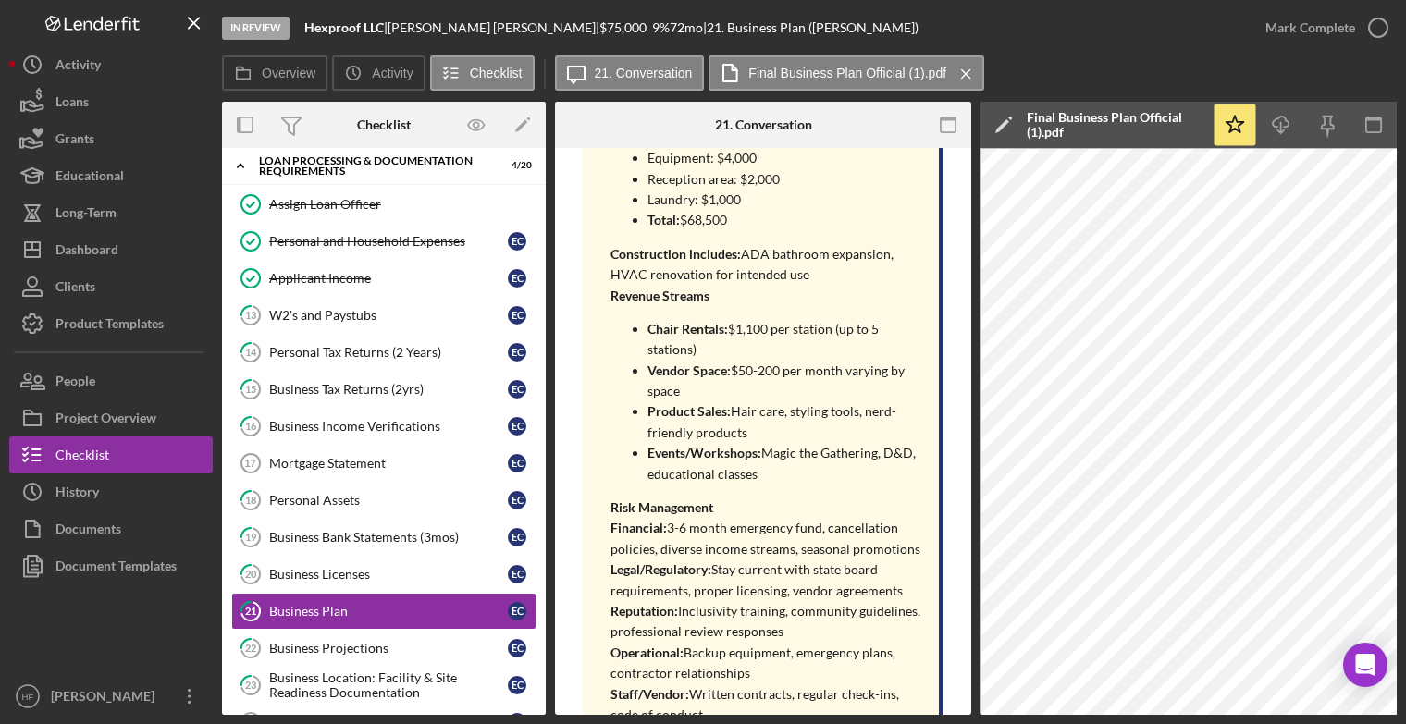
scroll to position [964, 0]
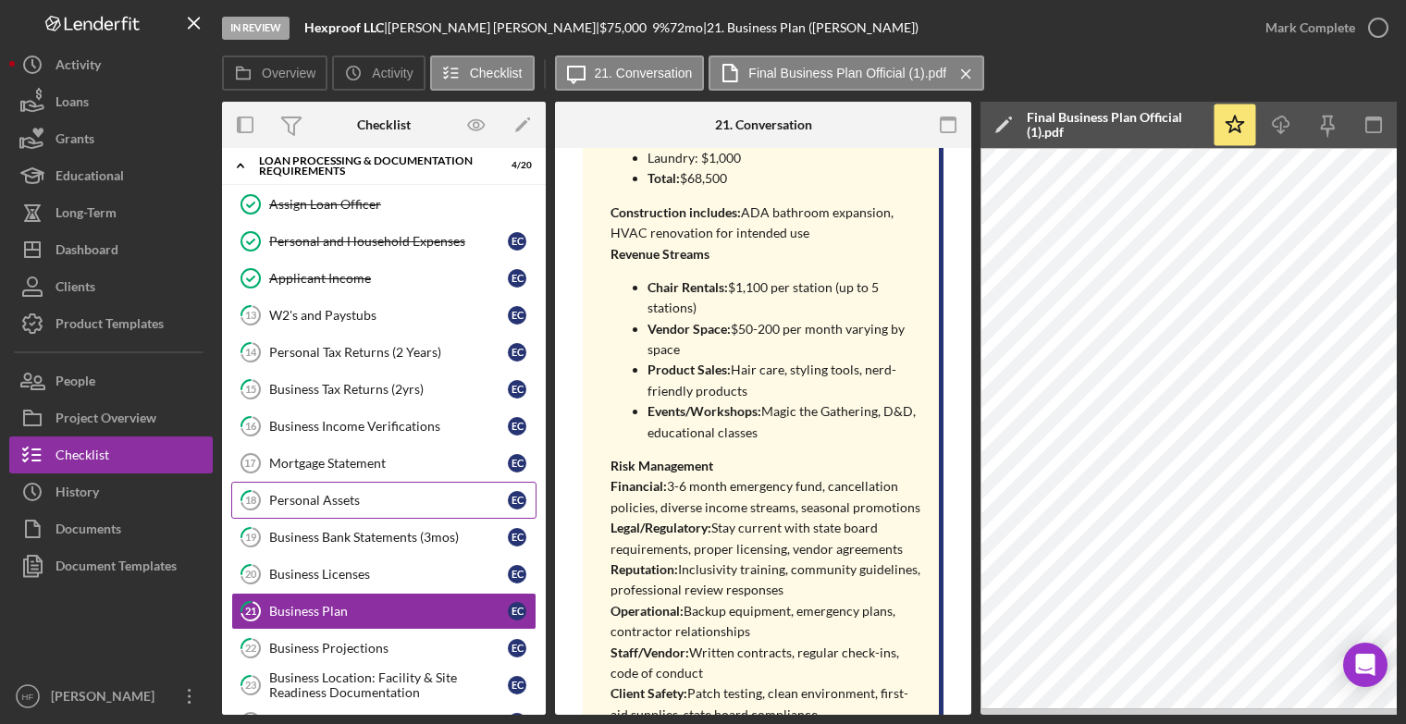
click at [387, 500] on div "Personal Assets" at bounding box center [388, 500] width 239 height 15
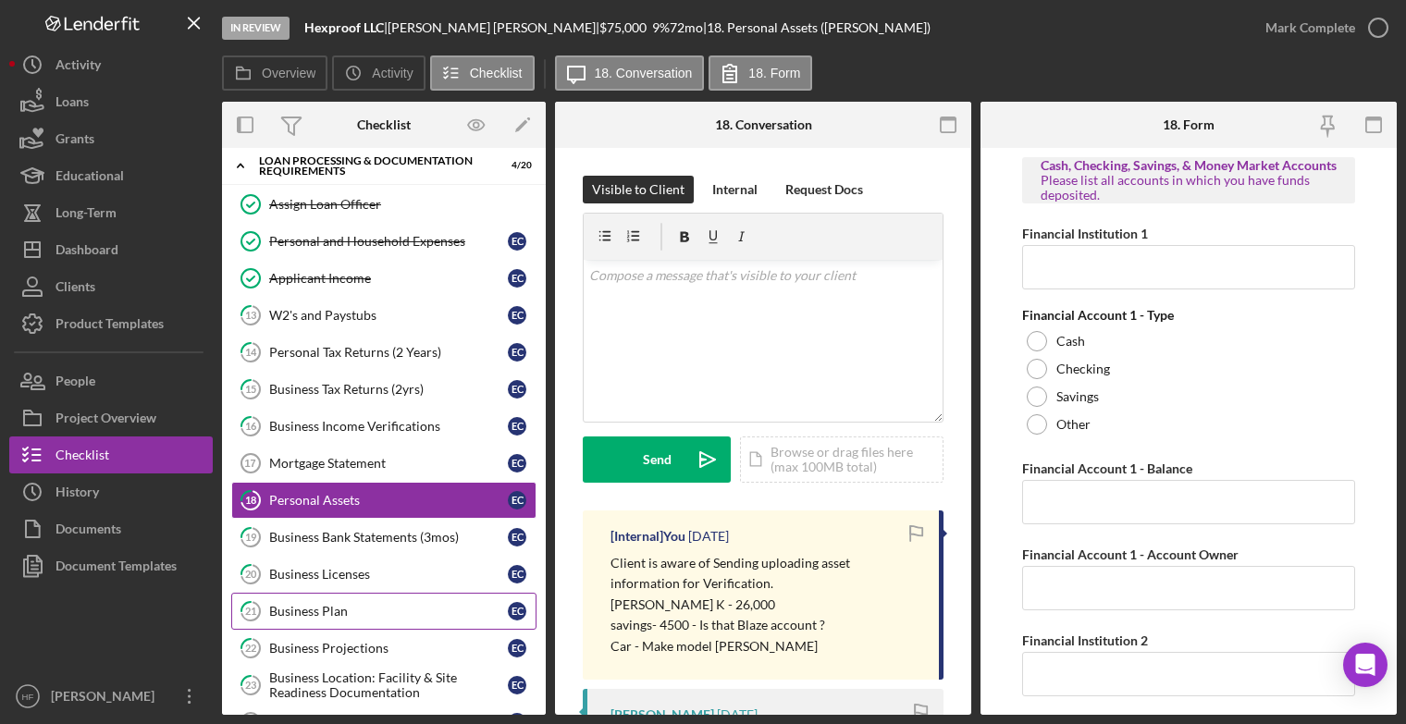
click at [386, 608] on div "Business Plan" at bounding box center [388, 611] width 239 height 15
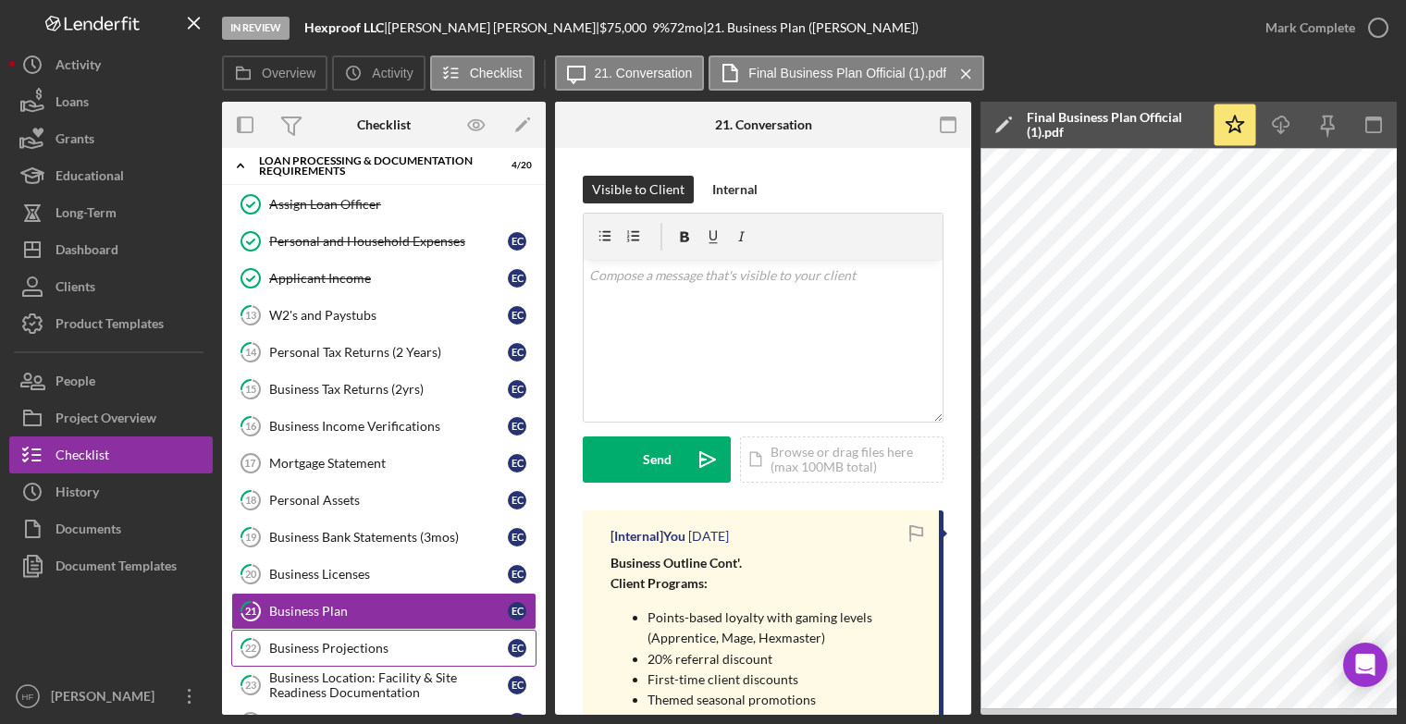
click at [377, 634] on link "22 Business Projections E C" at bounding box center [383, 648] width 305 height 37
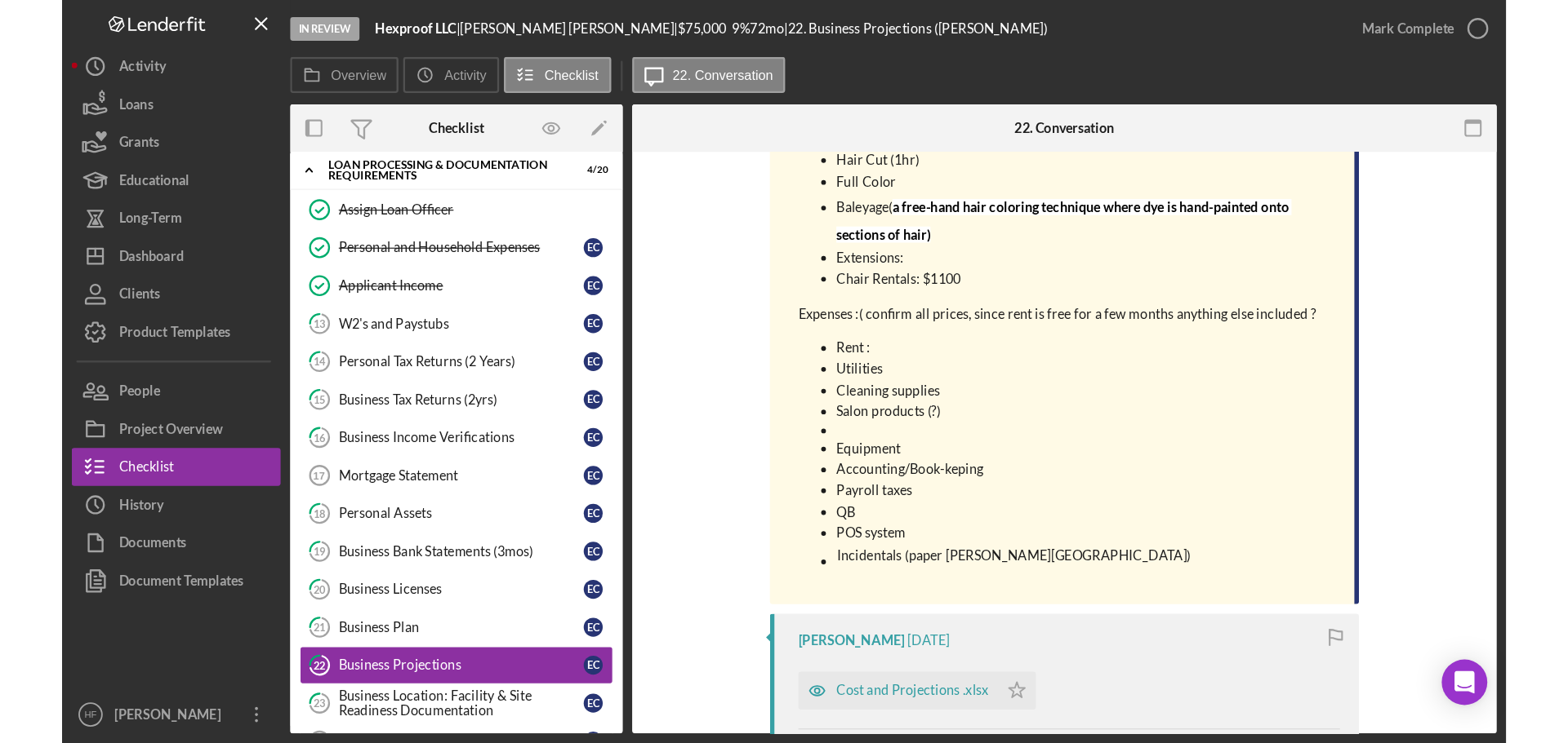
scroll to position [408, 0]
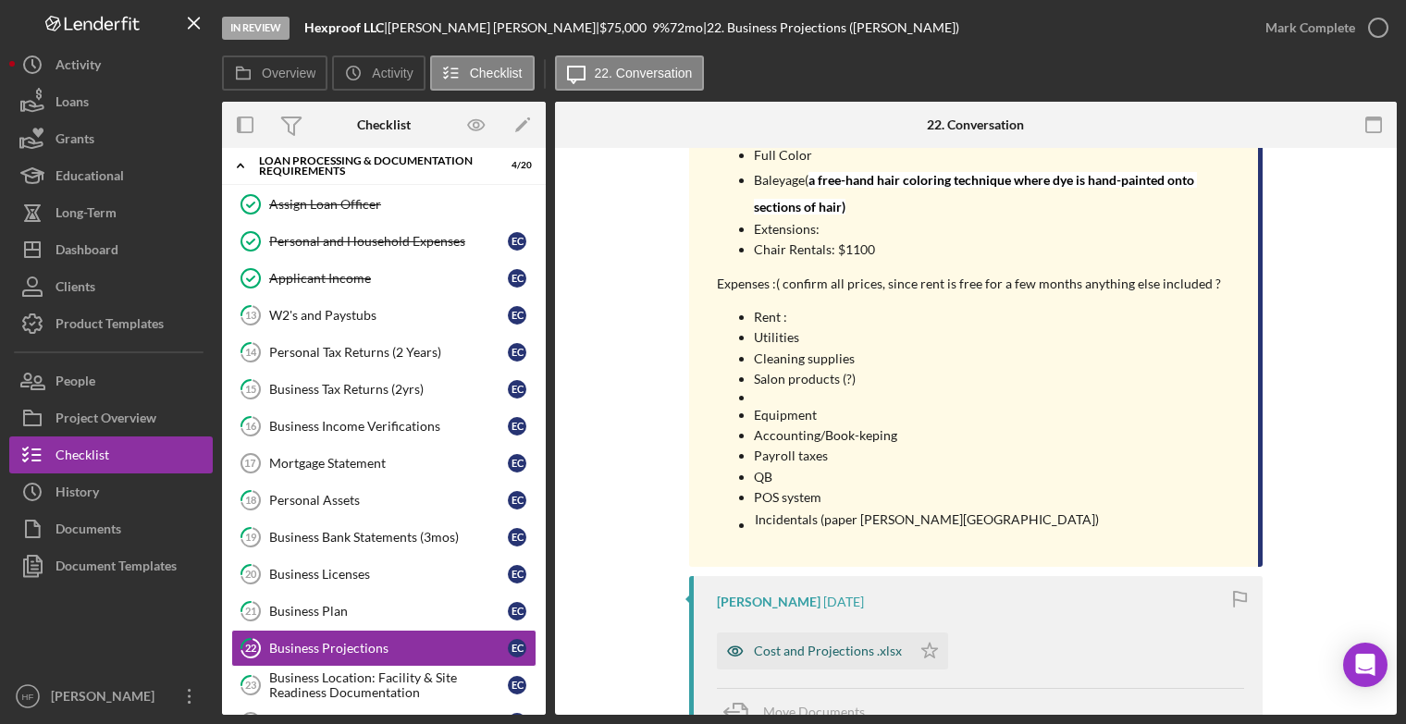
click at [838, 670] on div "Cost and Projections .xlsx" at bounding box center [814, 651] width 194 height 37
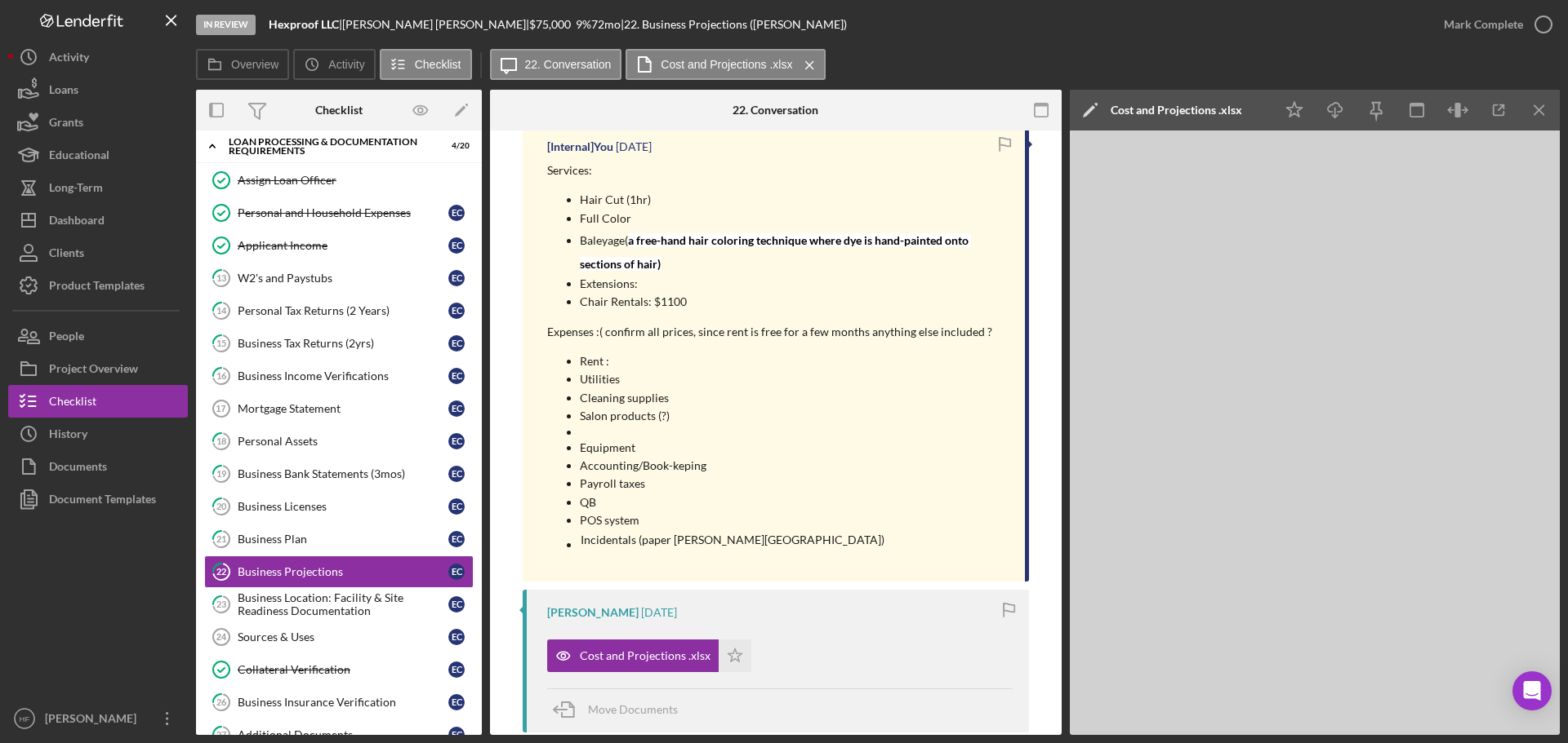
scroll to position [244, 0]
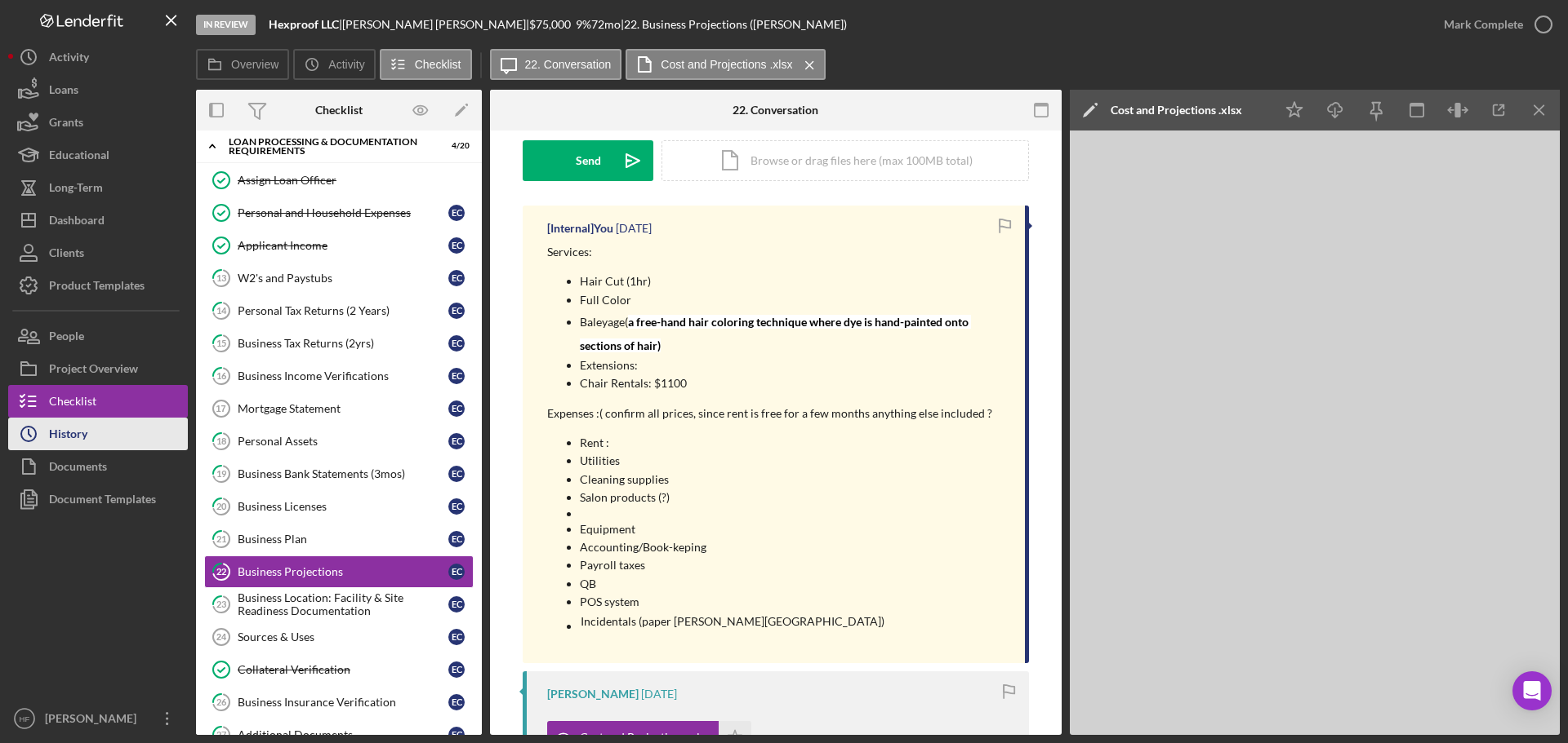
click at [102, 431] on button "Icon/History History" at bounding box center [97, 433] width 179 height 33
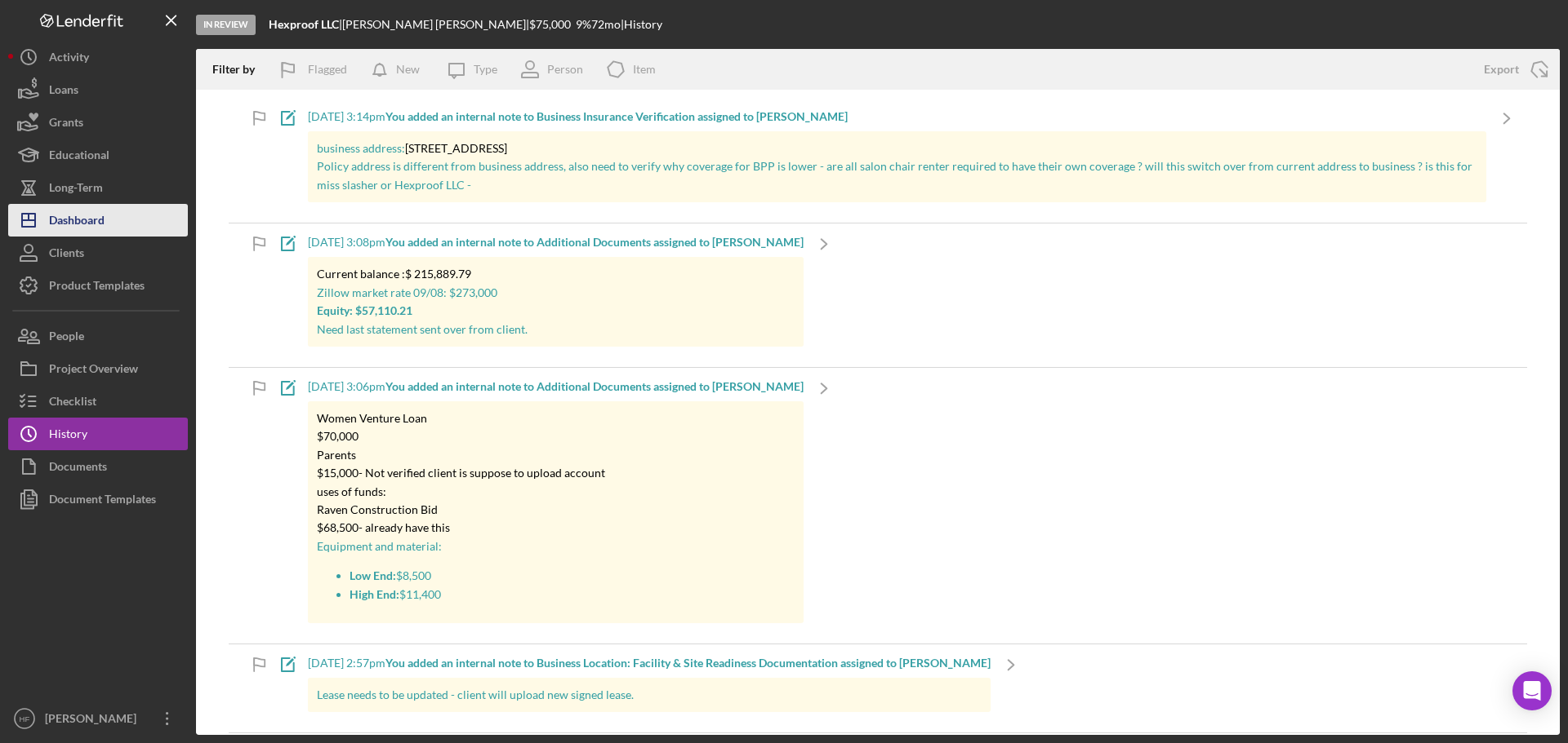
click at [97, 210] on div "Dashboard" at bounding box center [76, 222] width 56 height 37
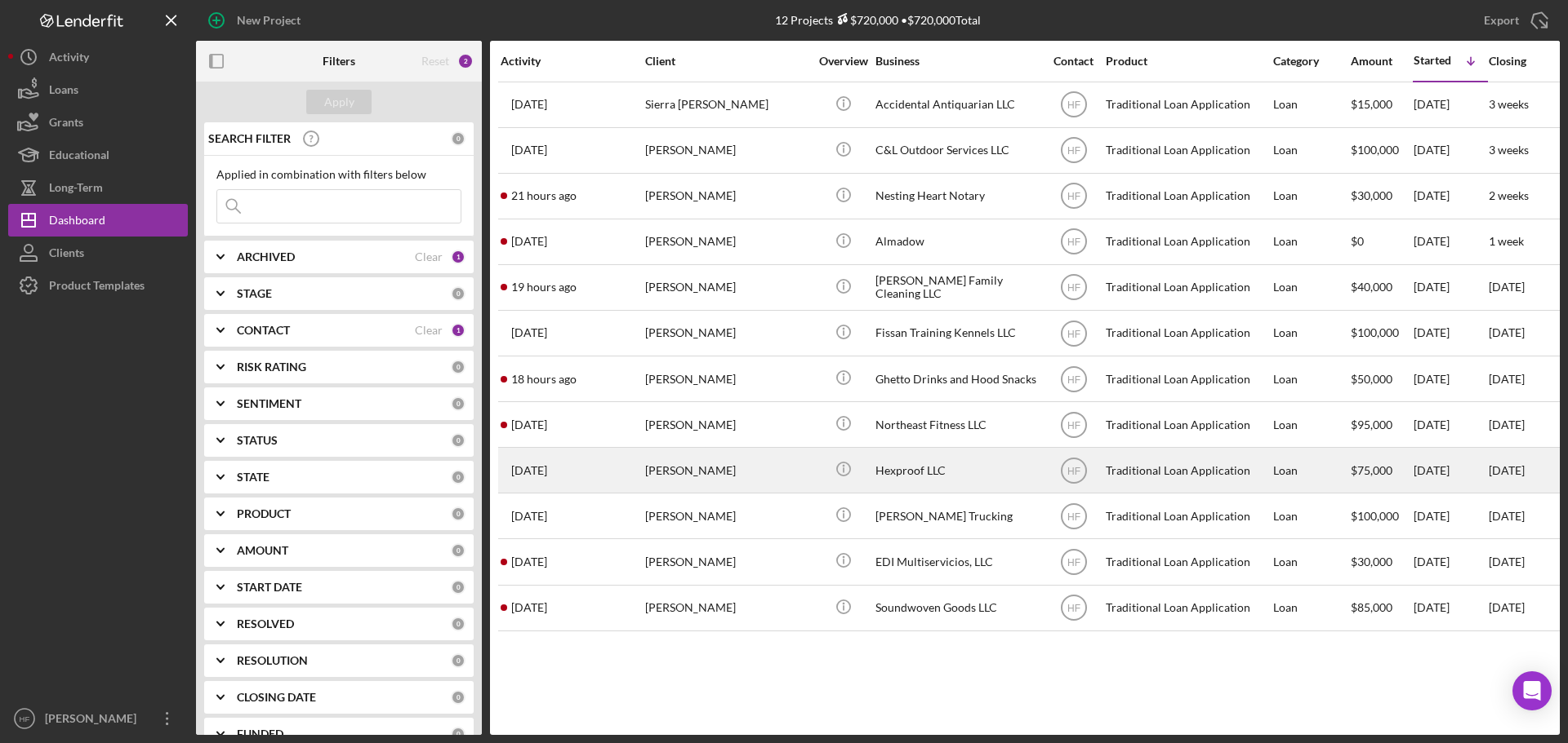
click at [776, 477] on div "[PERSON_NAME]" at bounding box center [727, 470] width 163 height 43
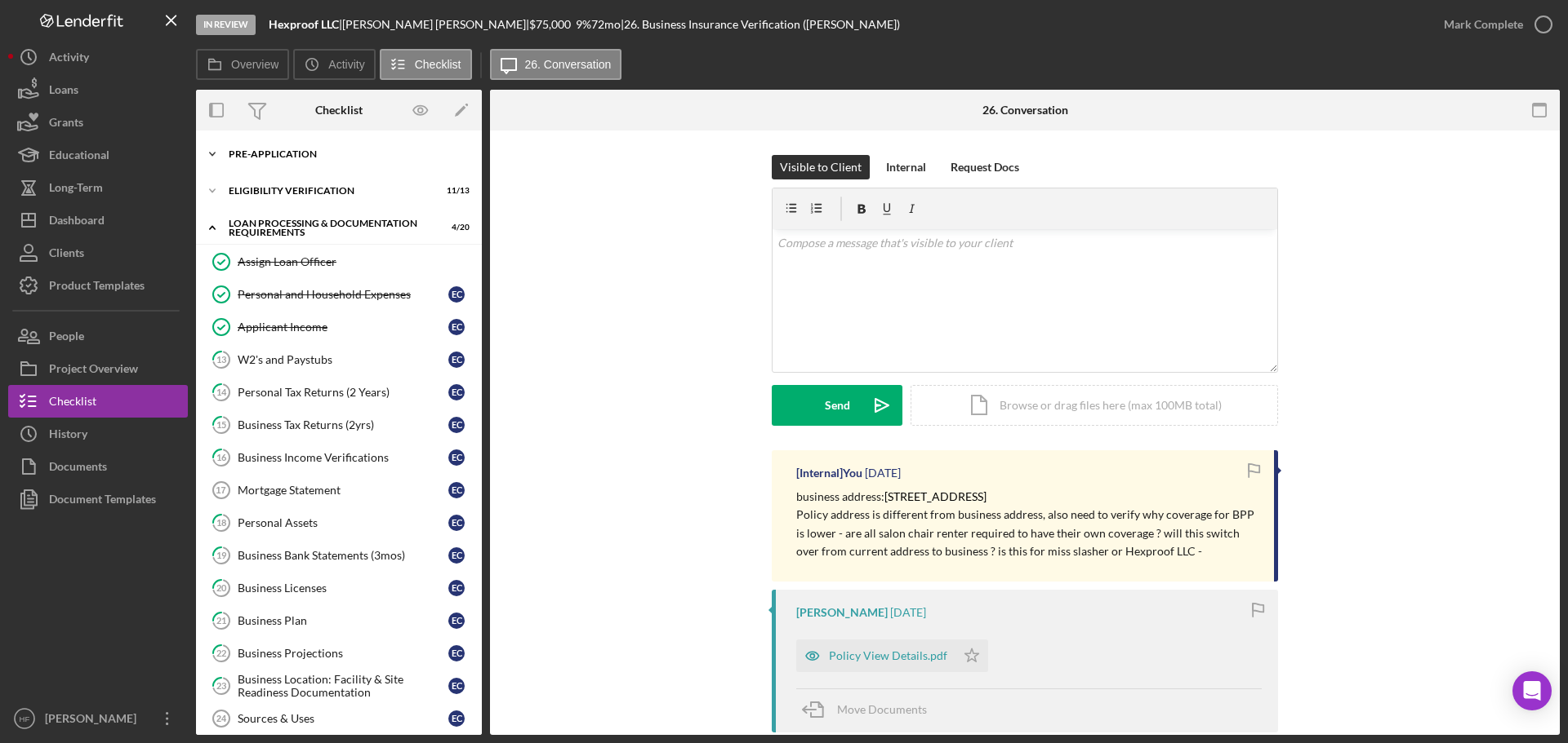
click at [301, 156] on div "Pre-Application" at bounding box center [345, 154] width 233 height 10
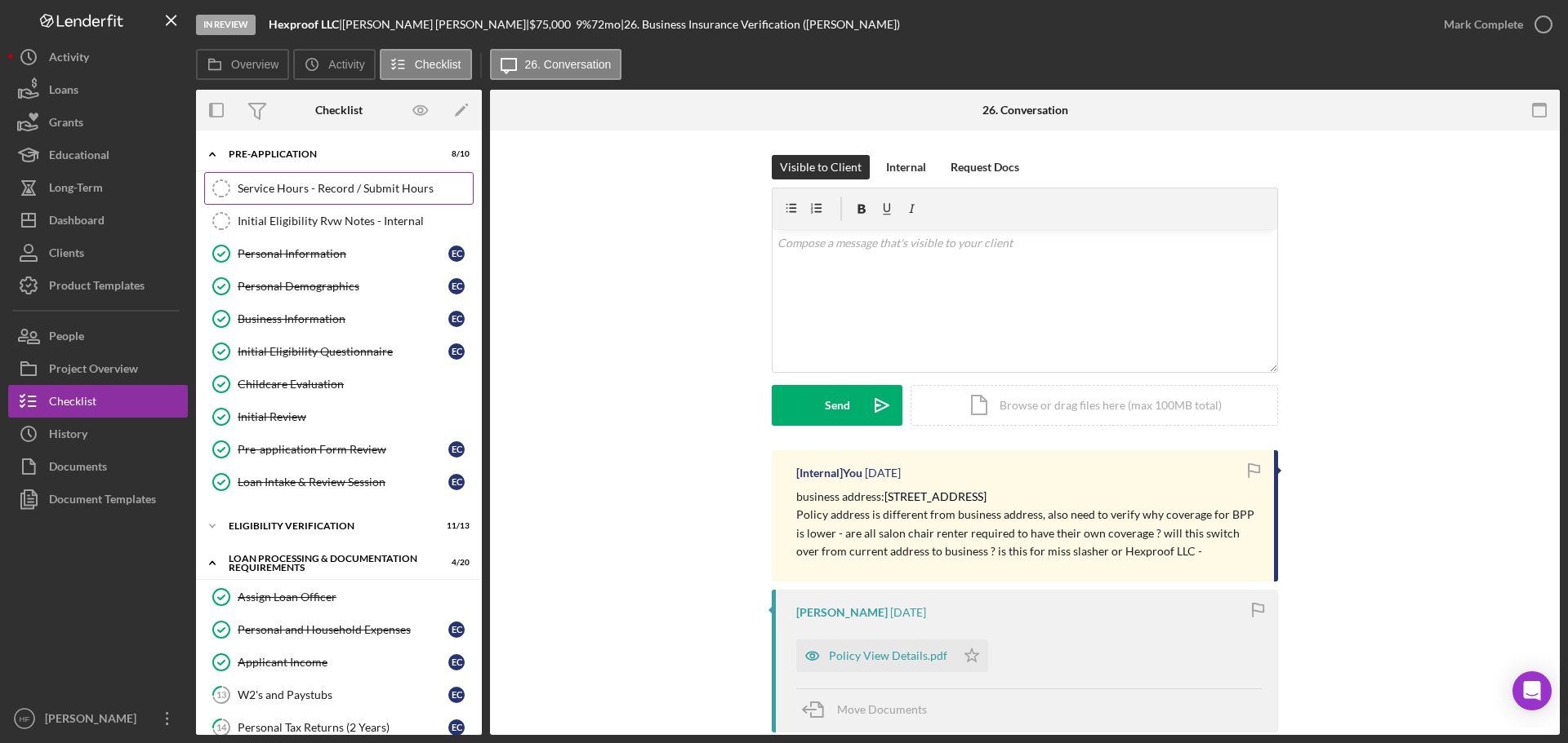
click at [313, 195] on div "Service Hours - Record / Submit Hours" at bounding box center [355, 188] width 235 height 13
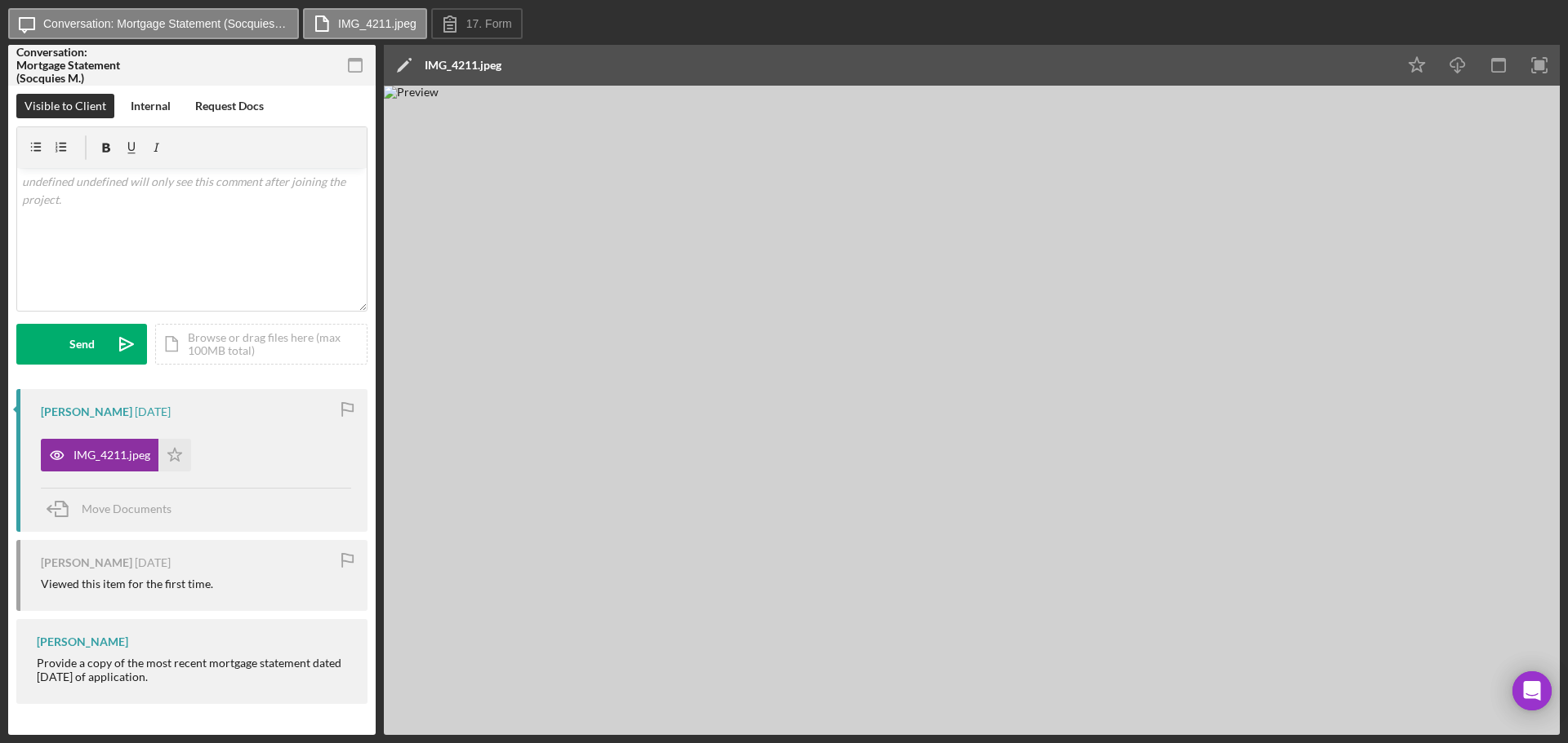
click at [961, 396] on img at bounding box center [972, 410] width 1176 height 649
click at [961, 395] on img at bounding box center [972, 410] width 1176 height 649
click at [1537, 67] on rect "button" at bounding box center [1540, 65] width 11 height 11
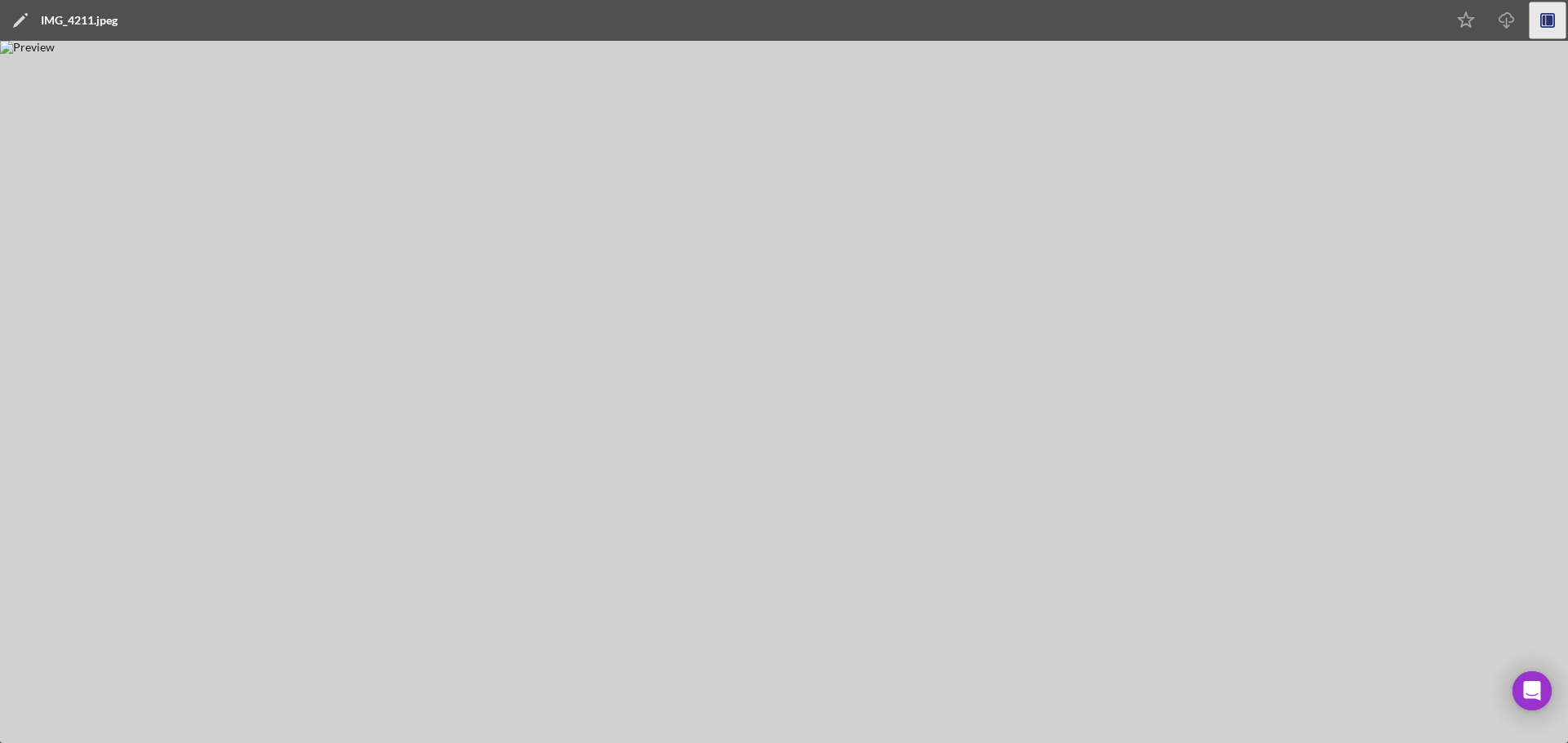
click at [1541, 22] on rect "button" at bounding box center [1547, 20] width 13 height 13
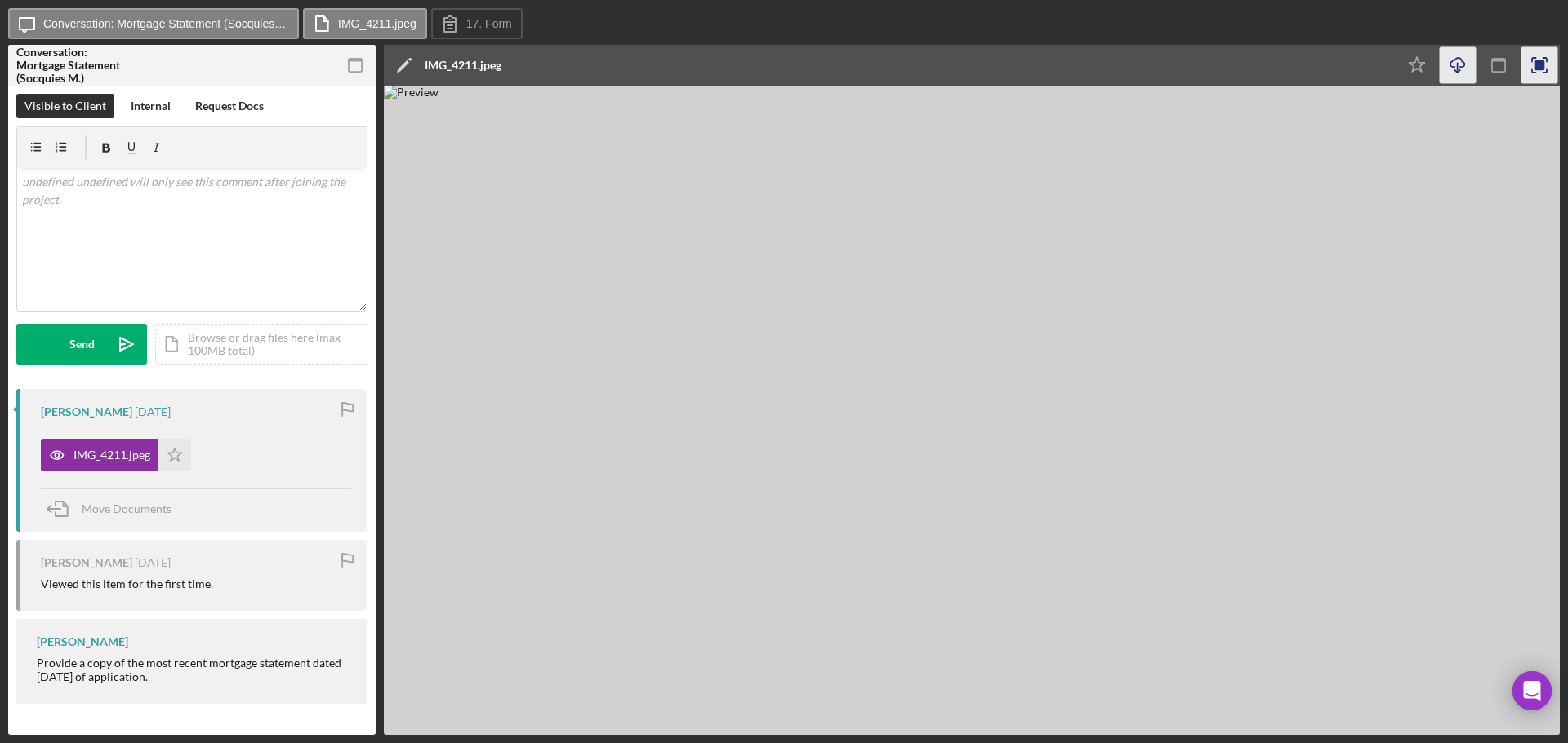
click at [1459, 59] on icon "button" at bounding box center [1457, 63] width 14 height 9
click at [165, 101] on div "Internal" at bounding box center [150, 106] width 40 height 25
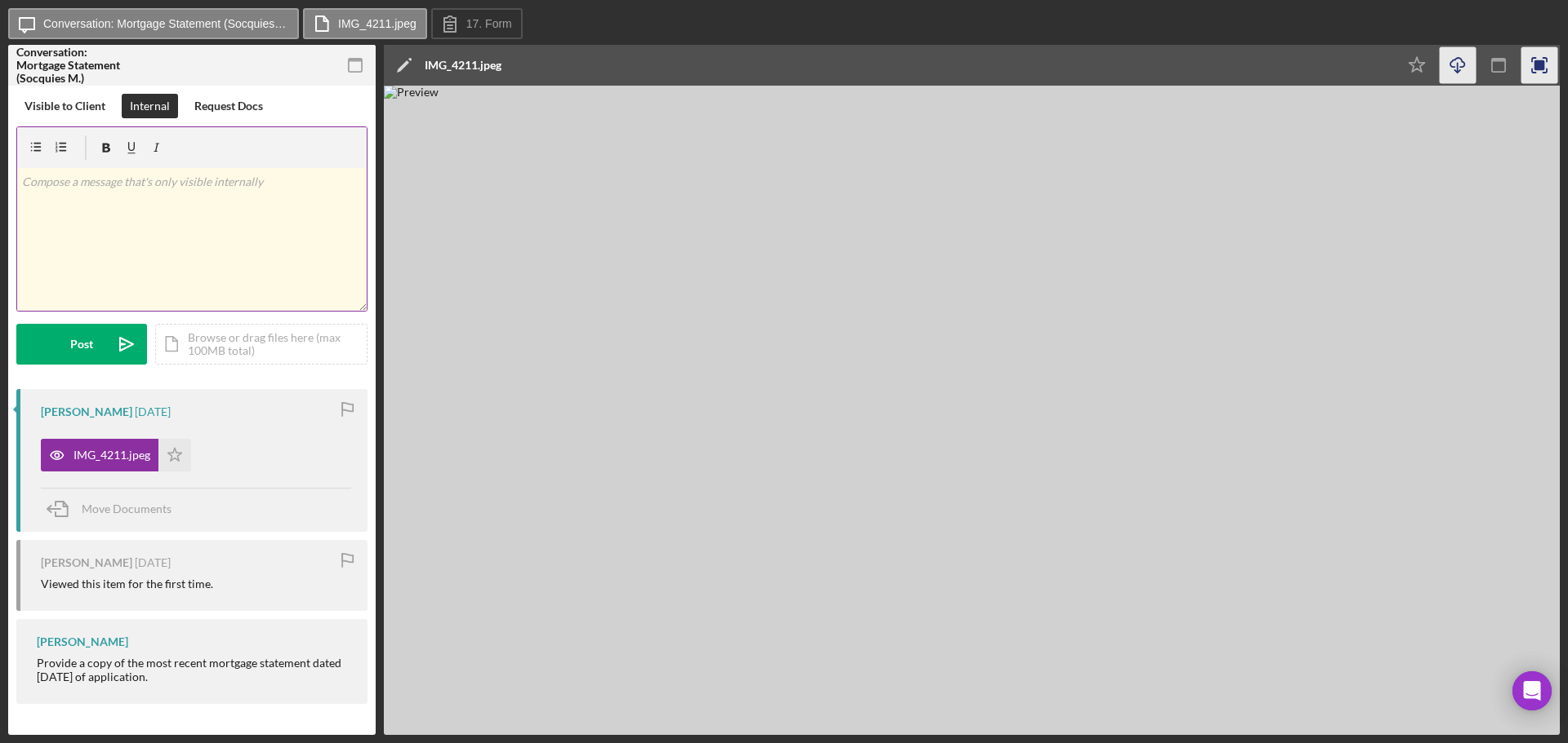
click at [132, 234] on div "v Color teal Color pink Remove color Add row above Add row below Add column bef…" at bounding box center [192, 240] width 350 height 143
click at [22, 200] on span "$225,200" at bounding box center [46, 199] width 49 height 14
click at [19, 199] on div "v Color teal Color pink Remove color Add row above Add row below Add column bef…" at bounding box center [192, 240] width 350 height 143
click at [239, 216] on div "v Color teal Color pink Remove color Add row above Add row below Add column bef…" at bounding box center [192, 240] width 350 height 143
click at [142, 238] on div "v Color teal Color pink Remove color Add row above Add row below Add column bef…" at bounding box center [192, 240] width 350 height 143
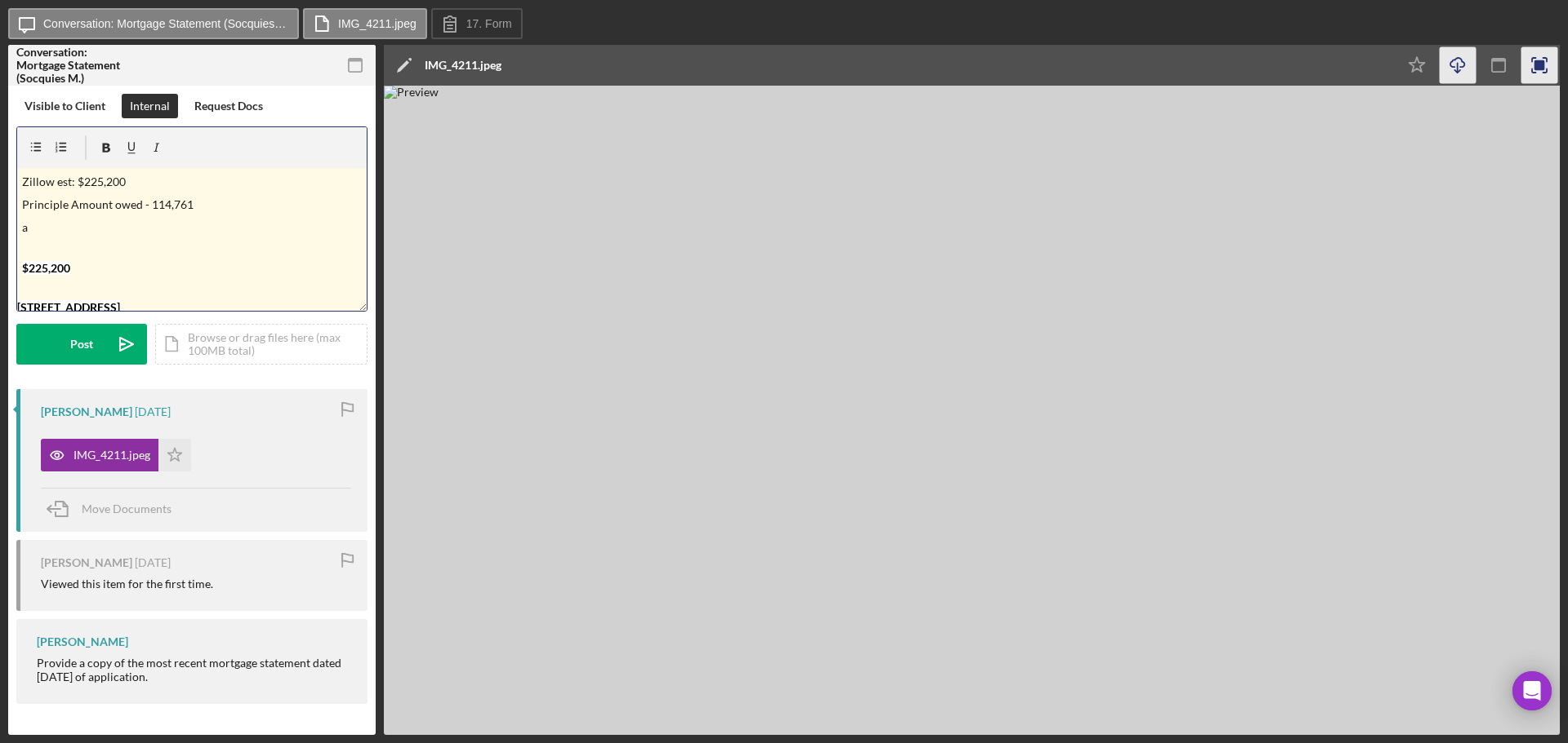
click at [90, 226] on p "a" at bounding box center [192, 228] width 341 height 18
drag, startPoint x: 19, startPoint y: 256, endPoint x: 290, endPoint y: 314, distance: 277.1
click at [290, 314] on form "v Color teal Color pink Remove color Add row above Add row below Add column bef…" at bounding box center [192, 245] width 351 height 238
click at [179, 260] on p "$225,200" at bounding box center [192, 253] width 341 height 41
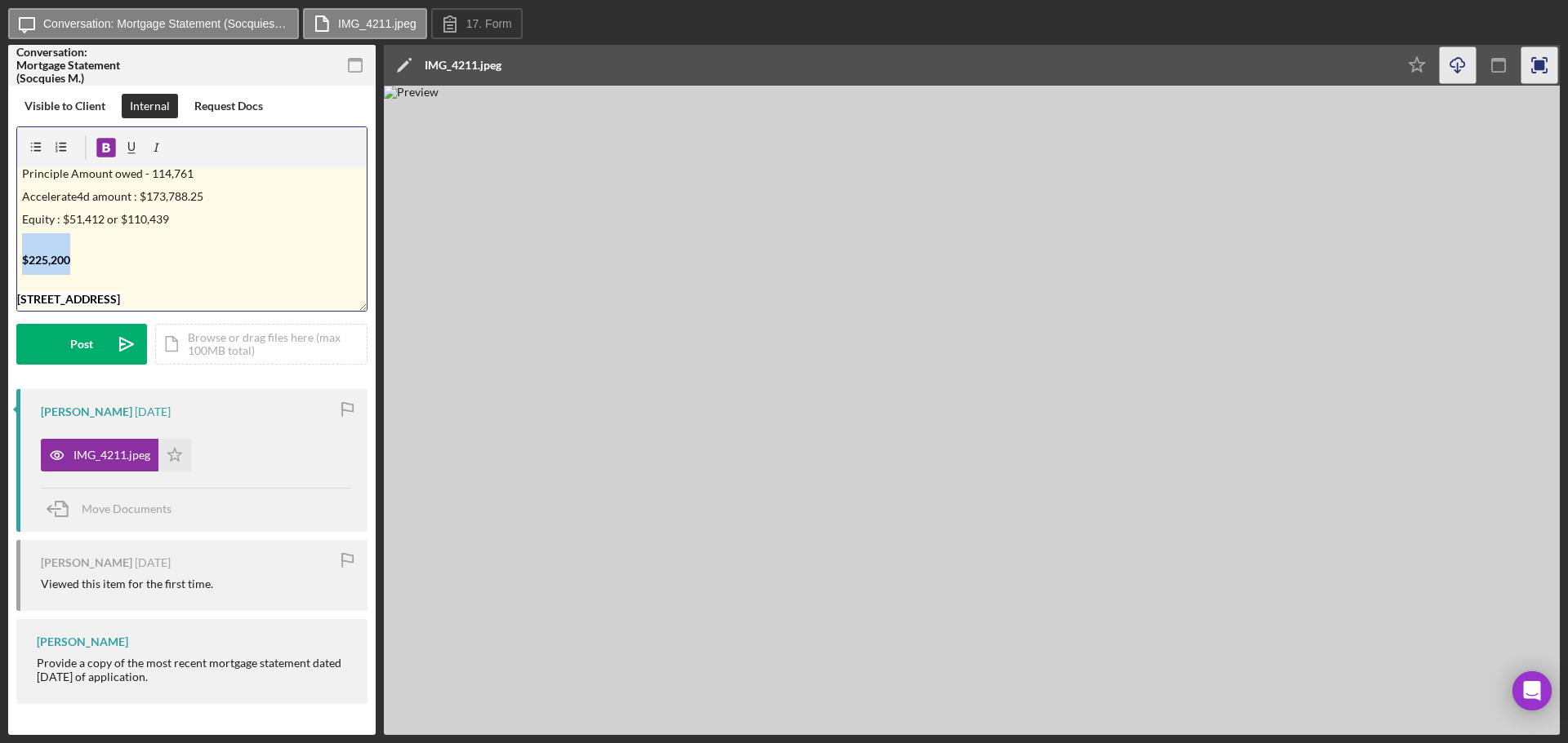
drag, startPoint x: 74, startPoint y: 265, endPoint x: 1, endPoint y: 266, distance: 73.0
click at [4, 266] on div "Icon/Message Conversation: Mortgage Statement (Socquies M.) IMG_4211.jpeg 17. F…" at bounding box center [784, 372] width 1568 height 743
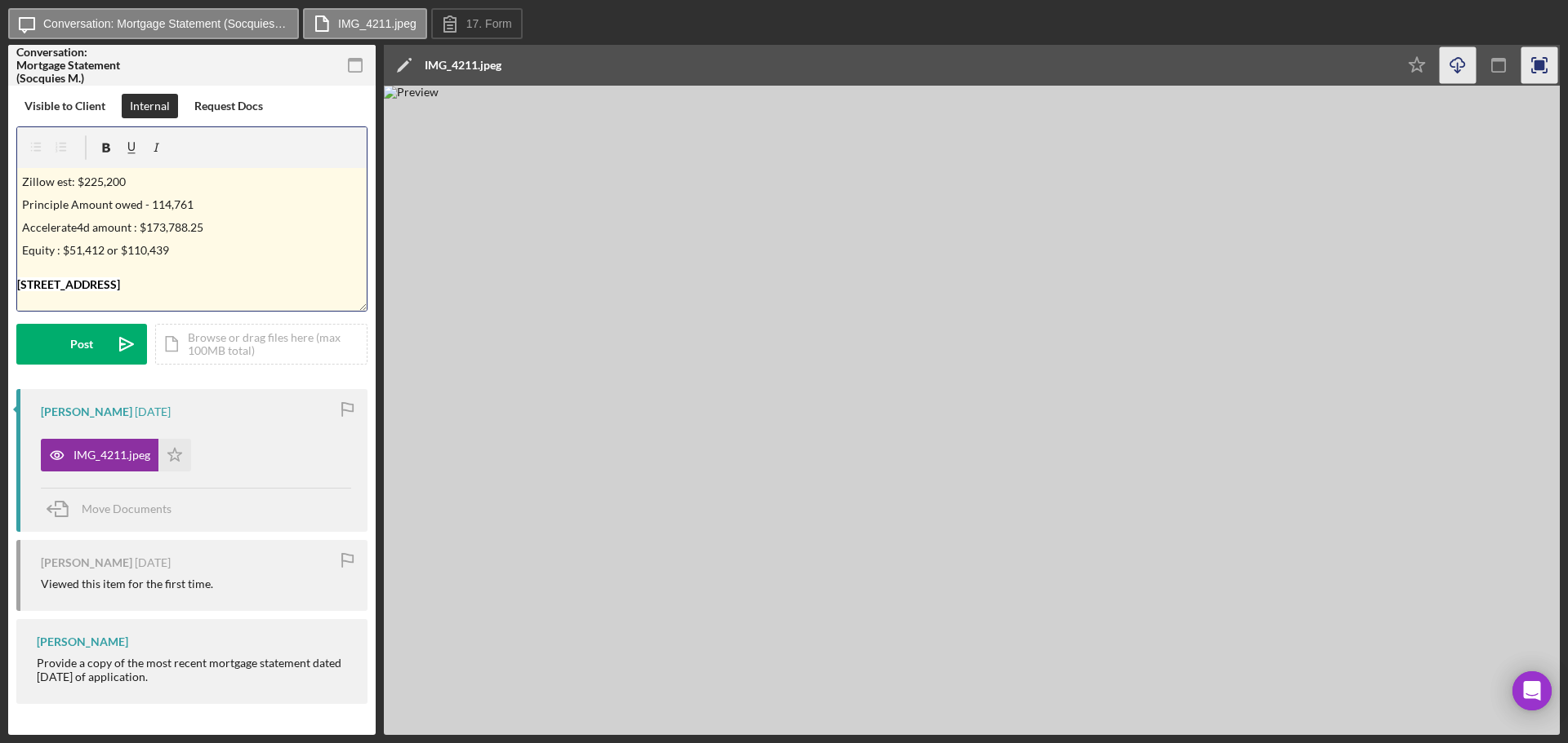
click at [293, 290] on h1 "1312 16th Ave S, Saint Cloud, MN 56301" at bounding box center [192, 280] width 350 height 31
click at [228, 244] on p "Equity : $51,412 or $110,439" at bounding box center [192, 251] width 341 height 18
click at [175, 251] on p "Equity : $51,412 or $110,439 on forbearance" at bounding box center [192, 251] width 341 height 18
click at [104, 275] on p "on forbearance" at bounding box center [192, 274] width 341 height 18
click at [88, 346] on div "Post" at bounding box center [82, 344] width 23 height 41
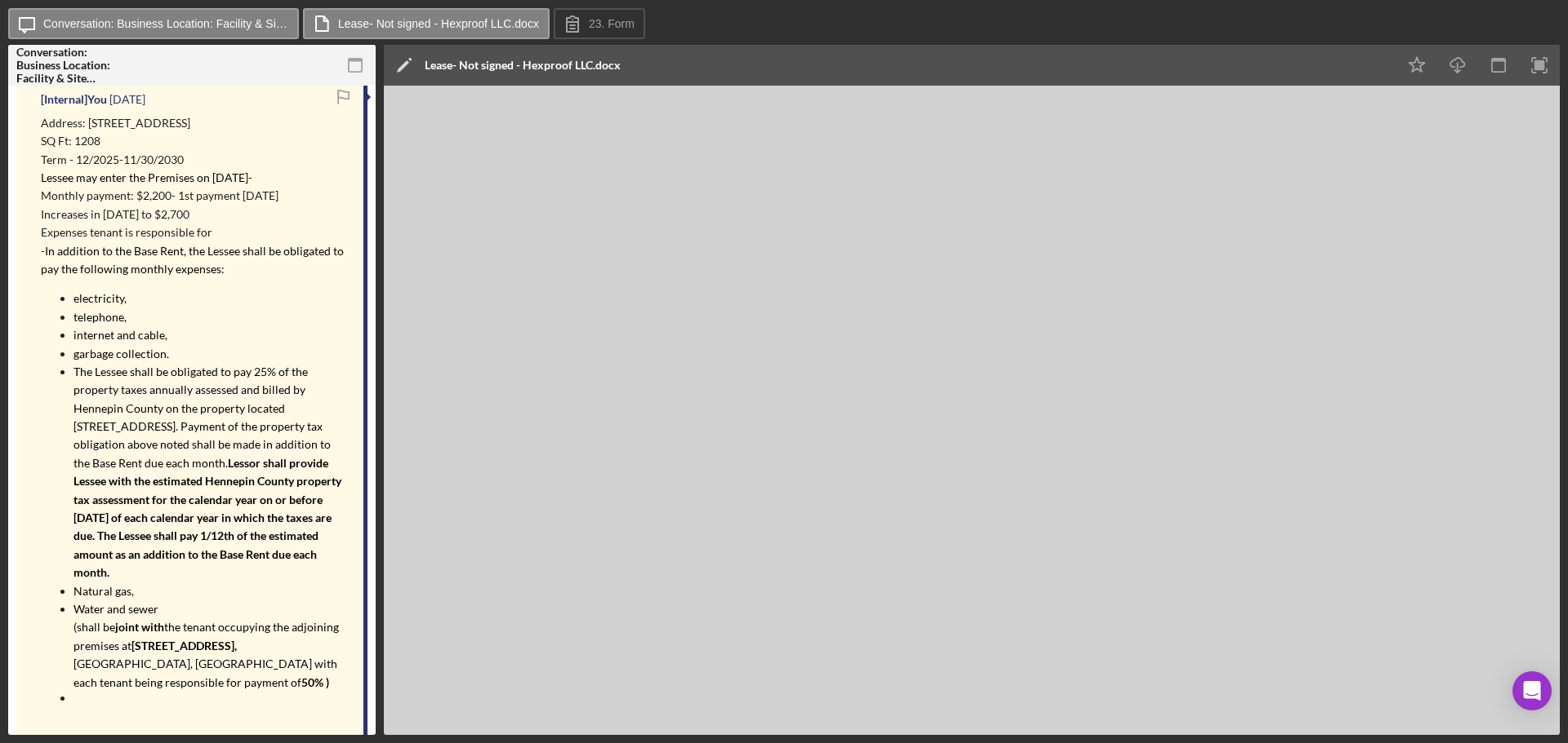
scroll to position [490, 0]
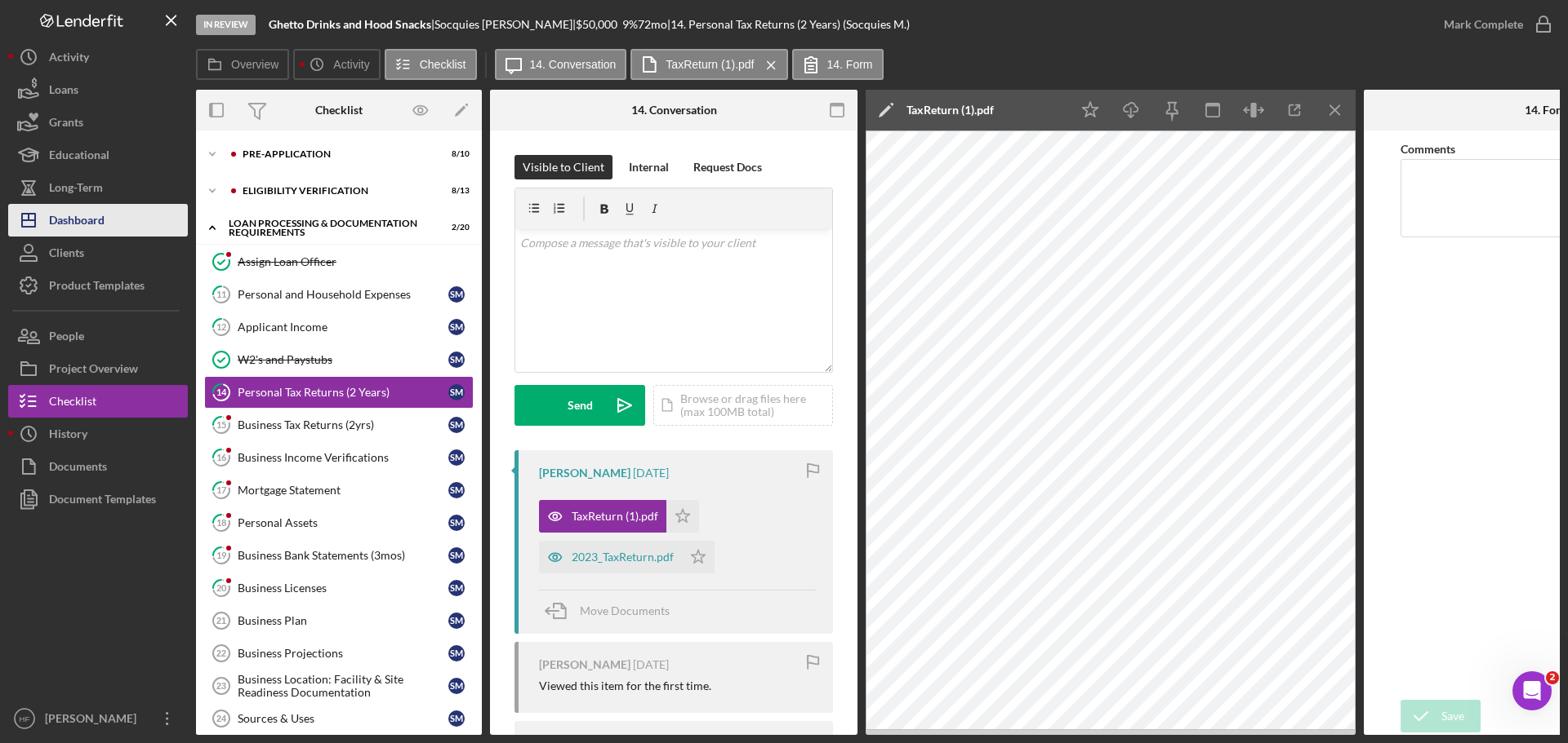
click at [109, 223] on button "Icon/Dashboard Dashboard" at bounding box center [97, 220] width 179 height 33
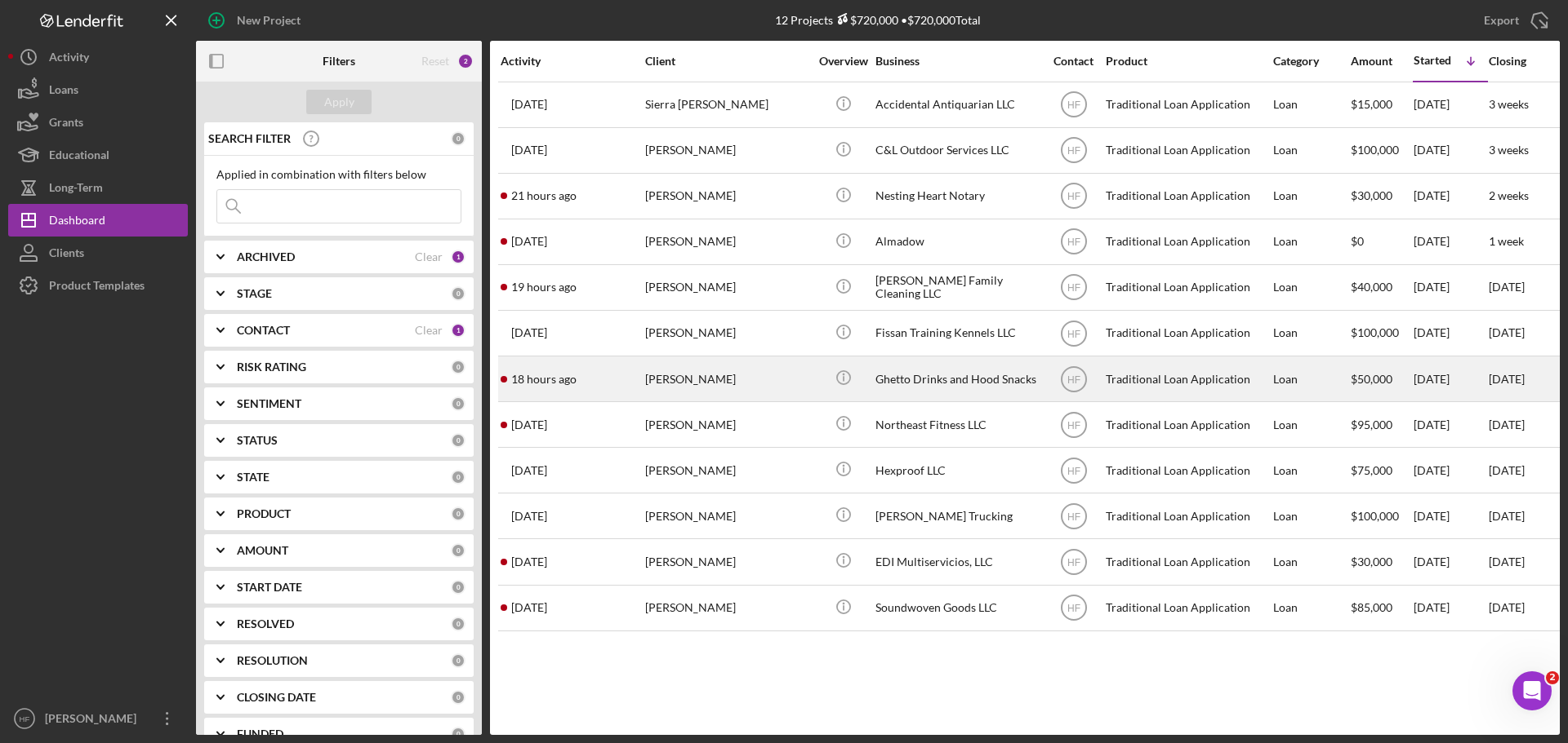
click at [719, 380] on div "[PERSON_NAME]" at bounding box center [727, 379] width 163 height 43
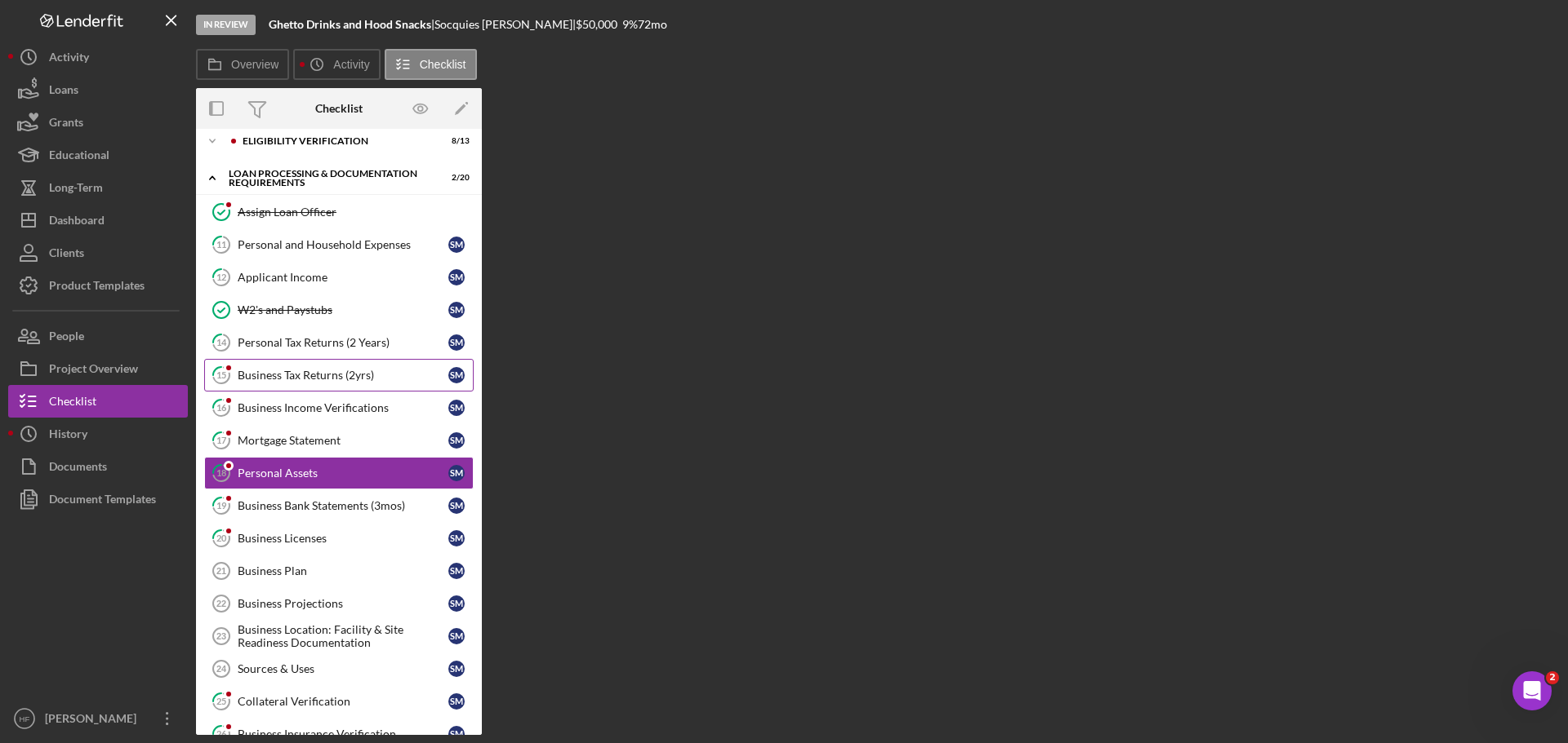
scroll to position [90, 0]
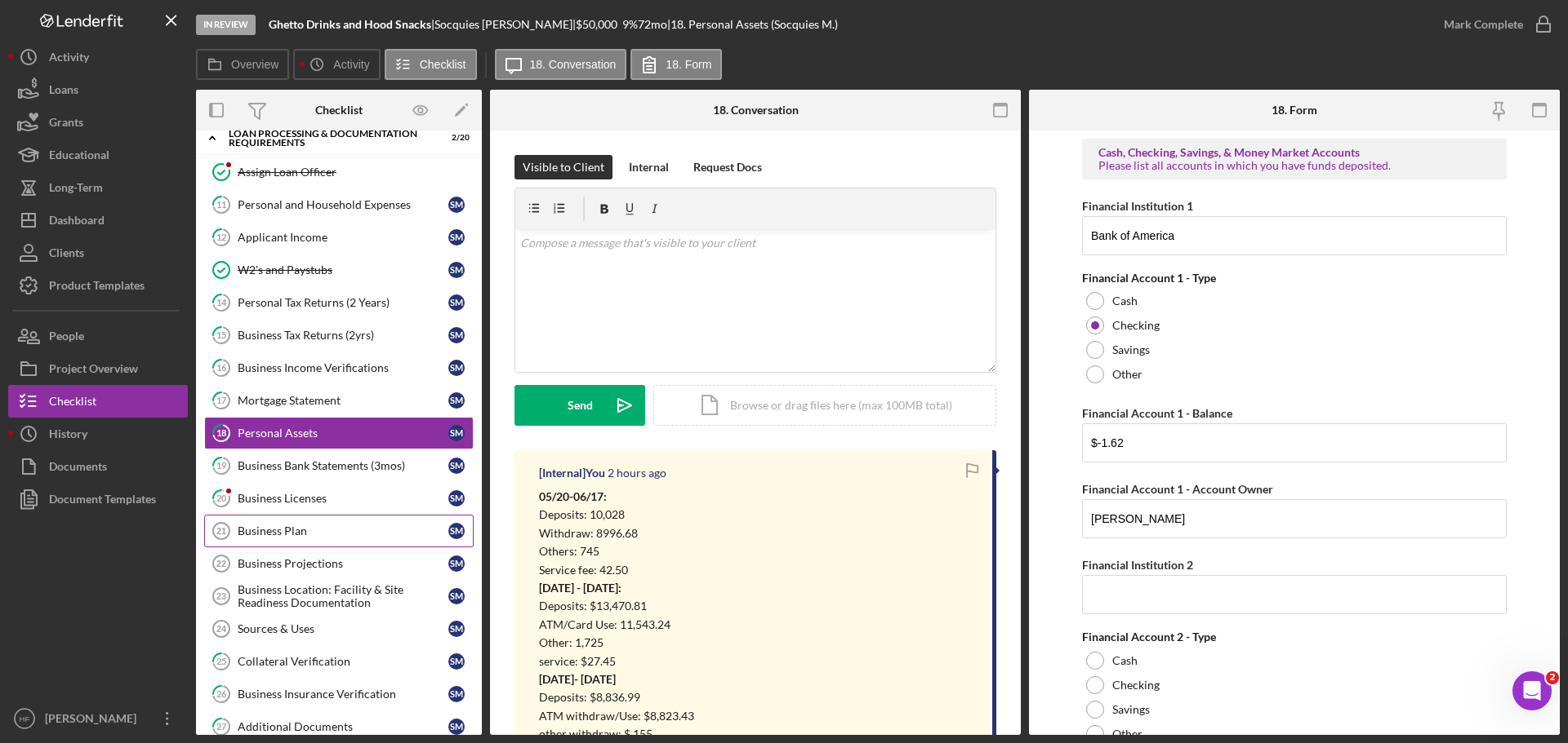
click at [331, 527] on div "Business Plan" at bounding box center [343, 531] width 211 height 13
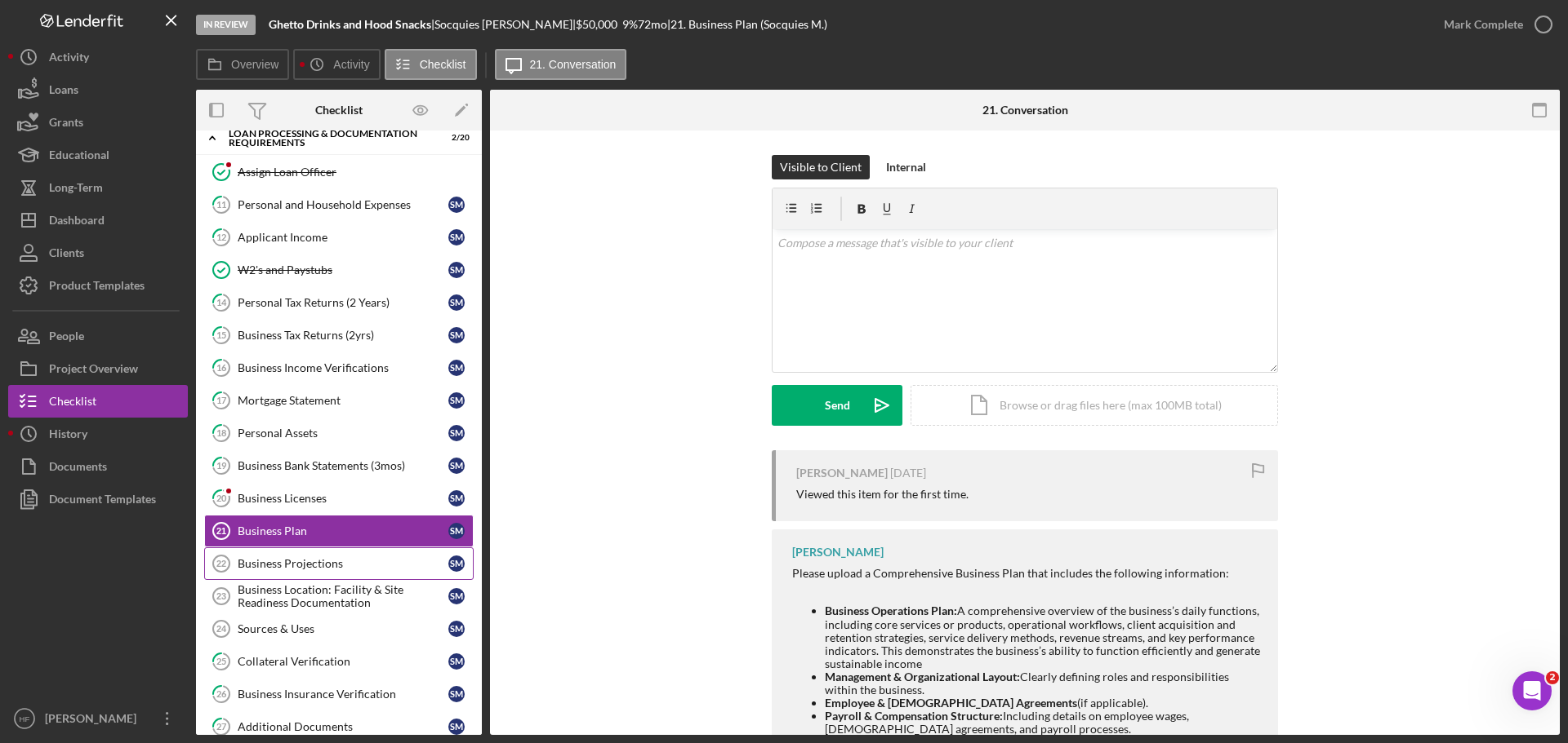
click at [331, 561] on div "Business Projections" at bounding box center [343, 564] width 211 height 13
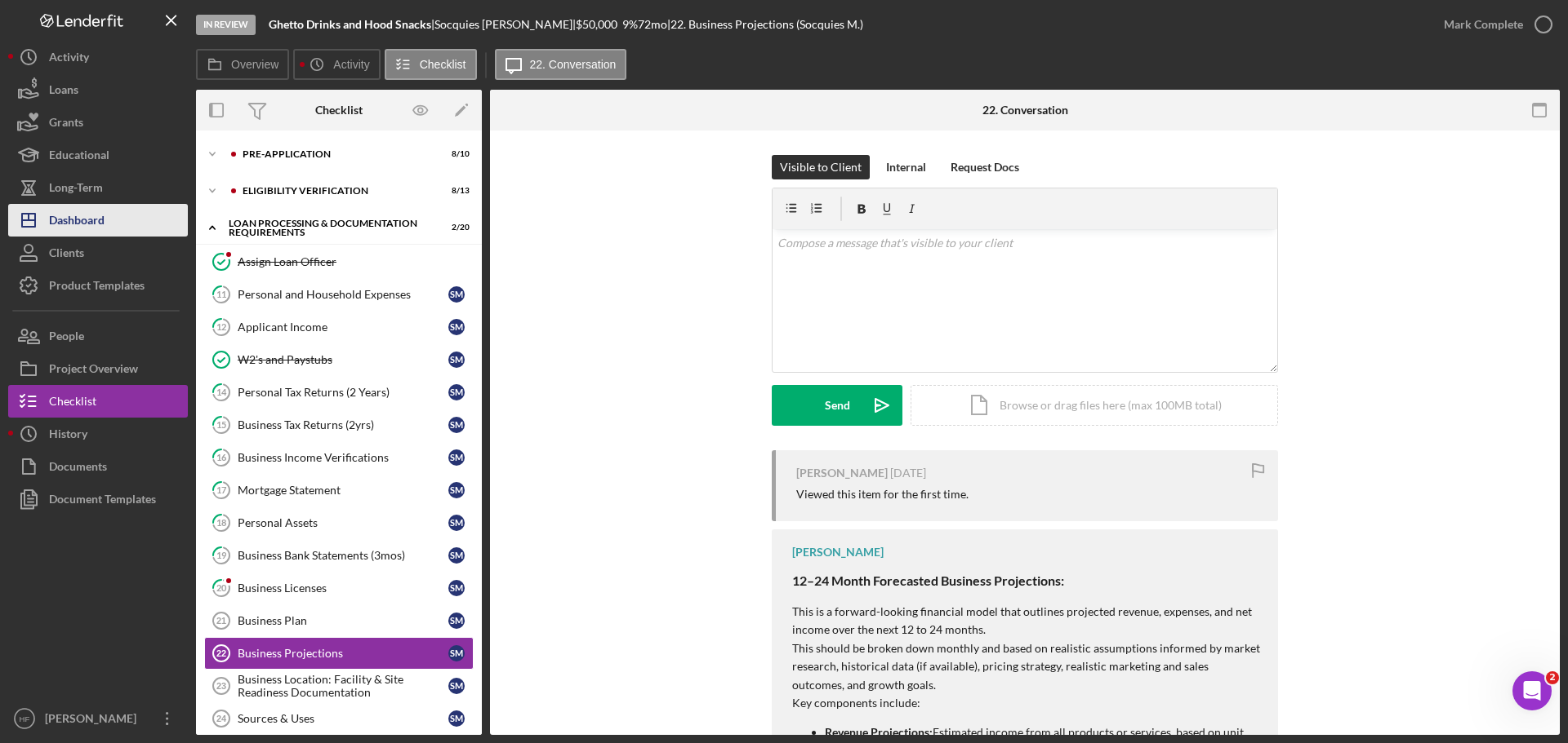
click at [106, 226] on button "Icon/Dashboard Dashboard" at bounding box center [97, 220] width 179 height 33
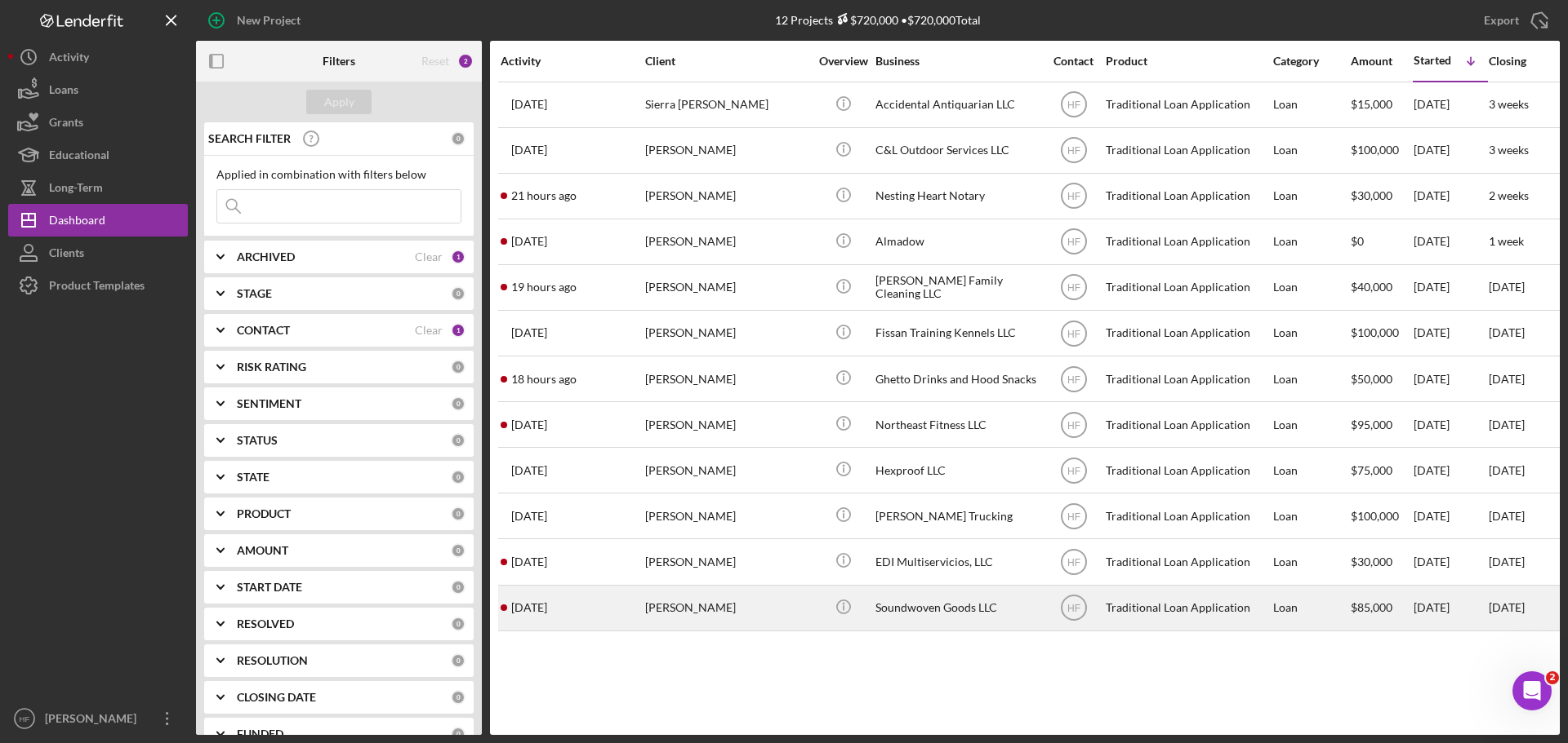
click at [752, 601] on div "[PERSON_NAME]" at bounding box center [727, 608] width 163 height 43
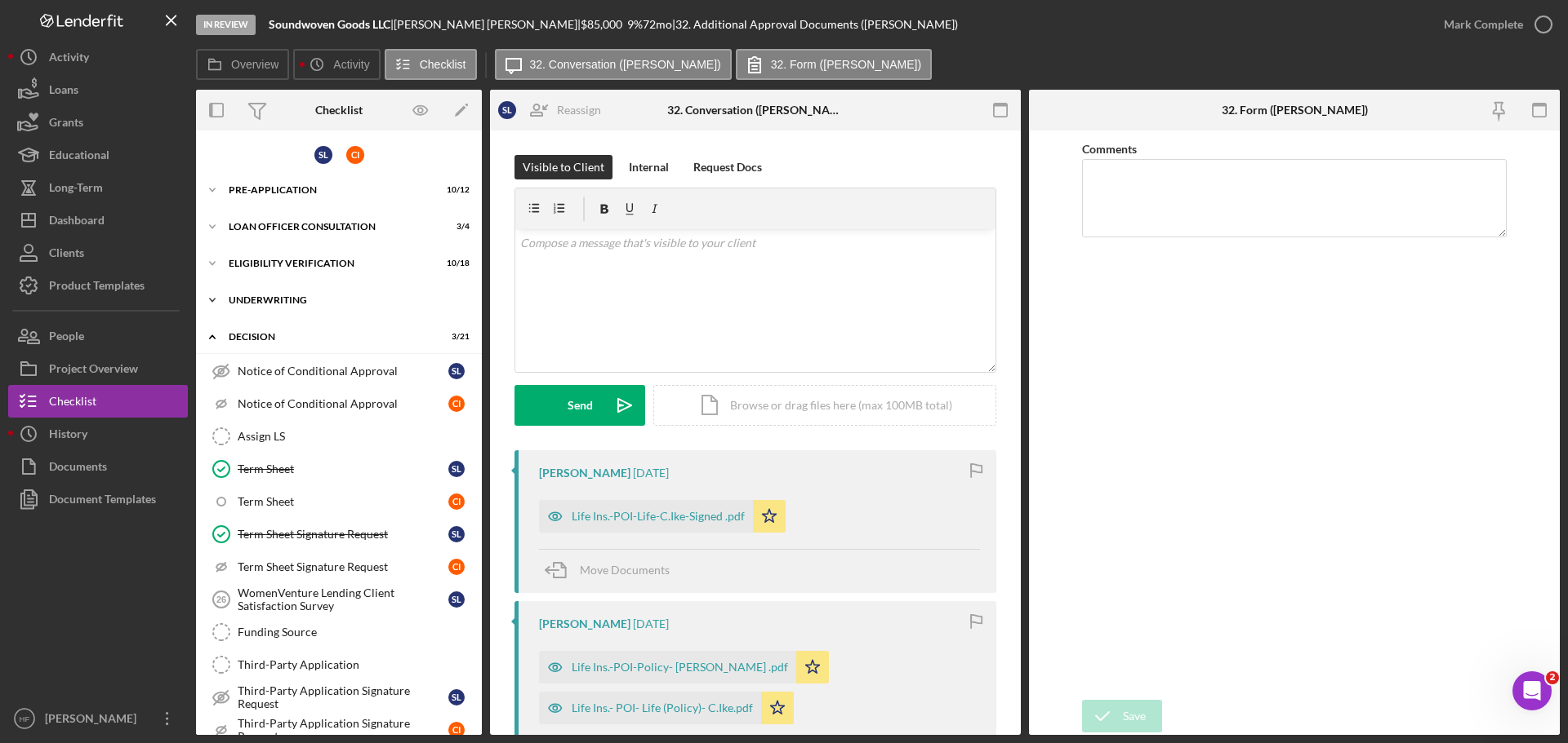
click at [242, 303] on div "Underwriting" at bounding box center [345, 300] width 233 height 10
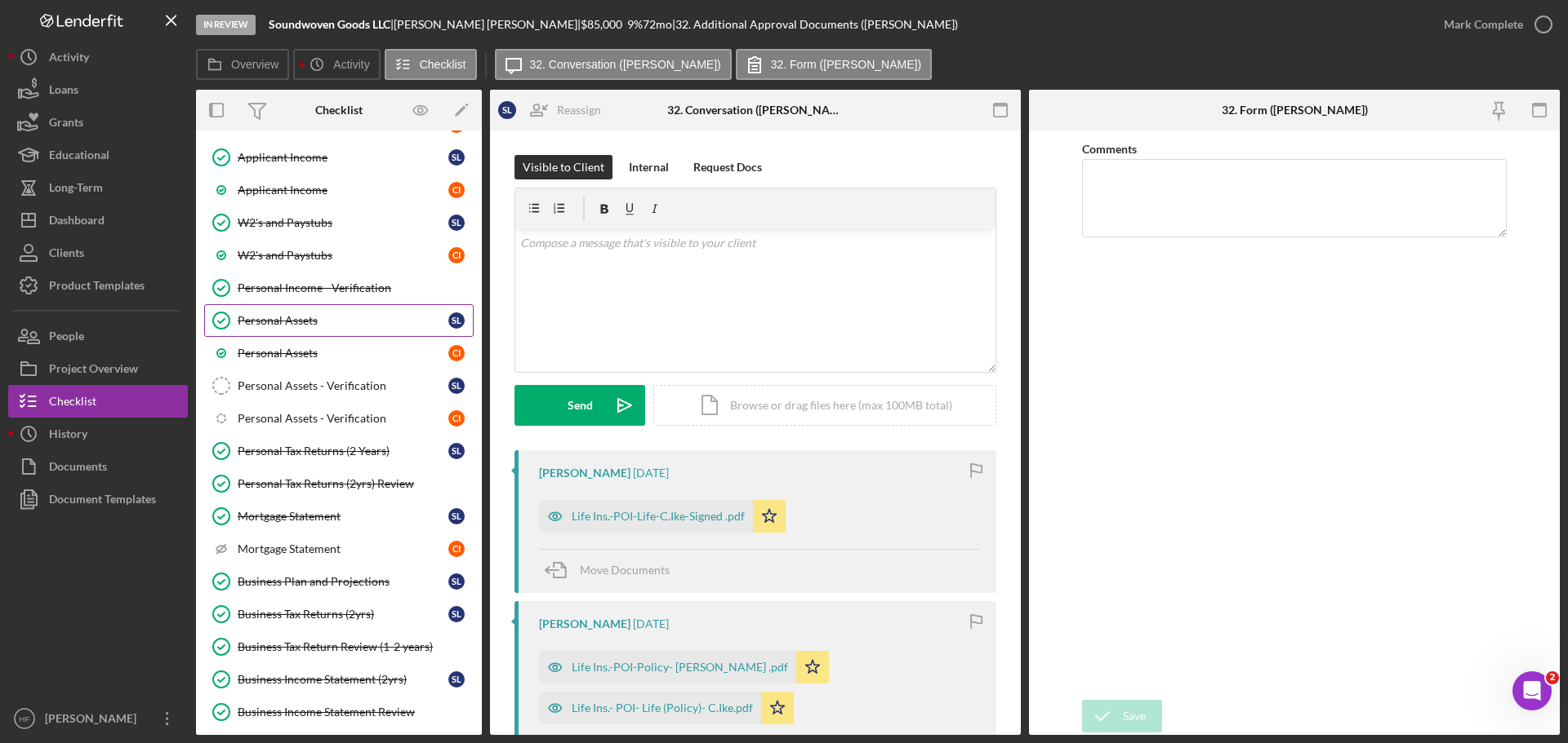
scroll to position [326, 0]
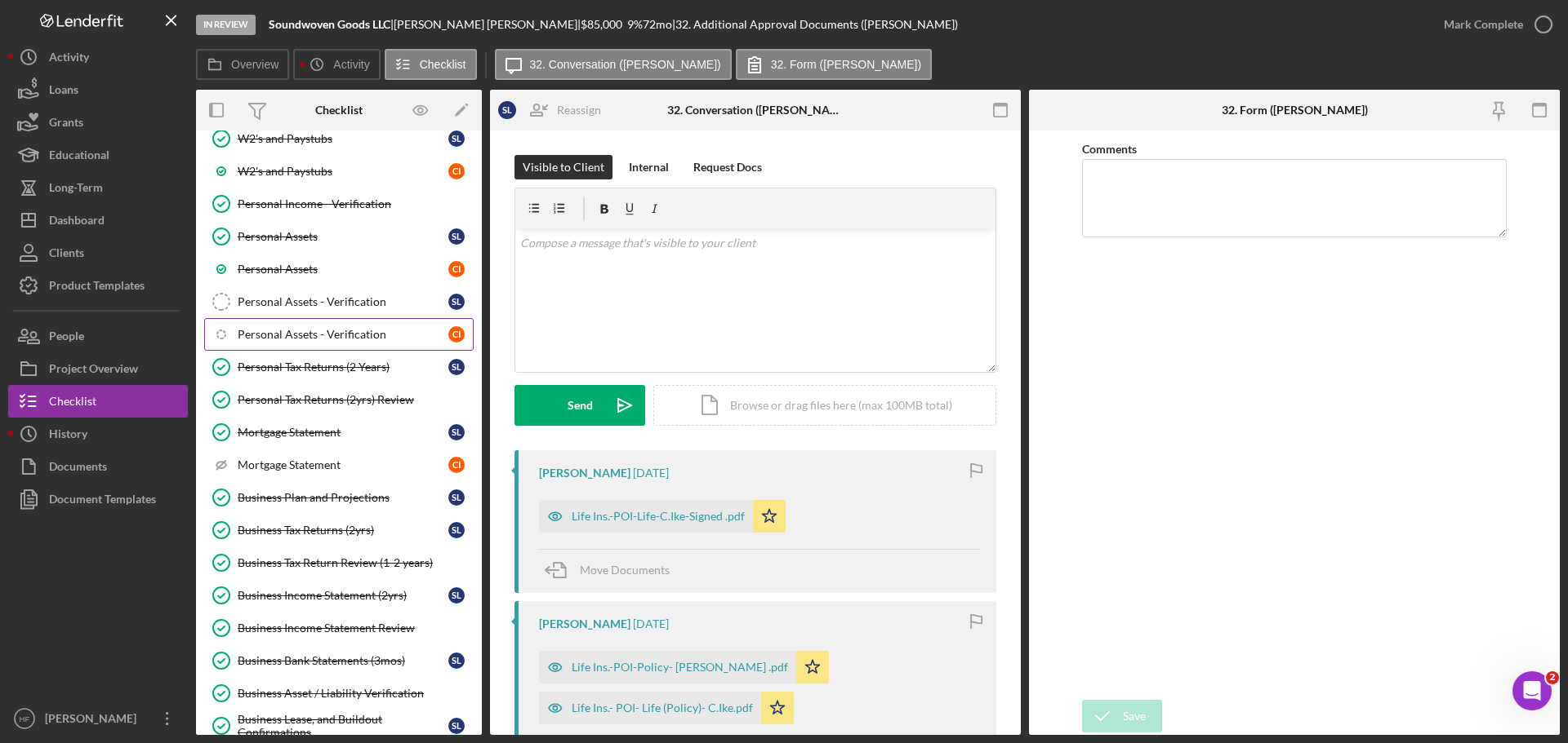
click at [352, 330] on div "Personal Assets - Verification" at bounding box center [343, 334] width 211 height 13
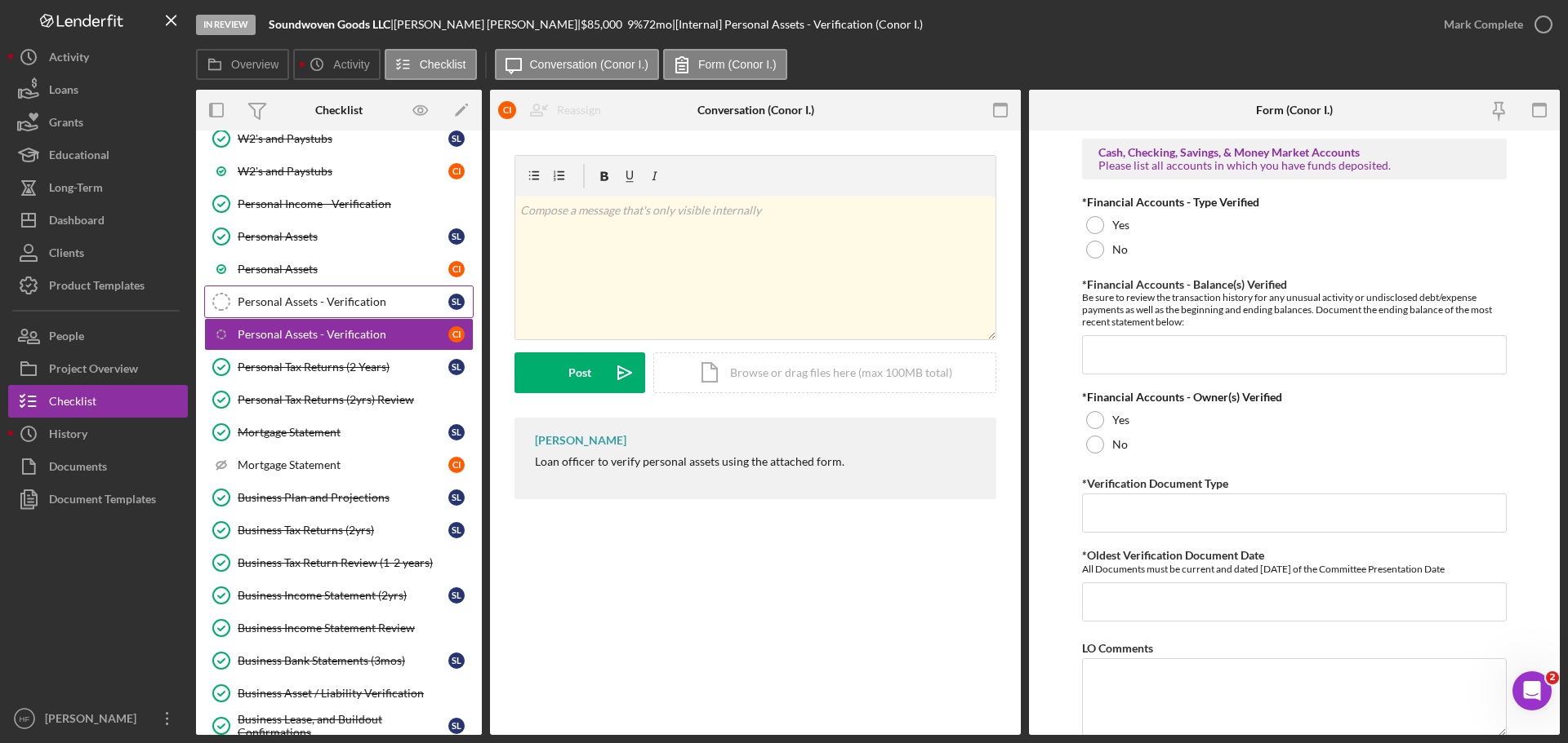
click at [327, 318] on link "Personal Assets - Verification Personal Assets - Verification S L" at bounding box center [338, 302] width 269 height 33
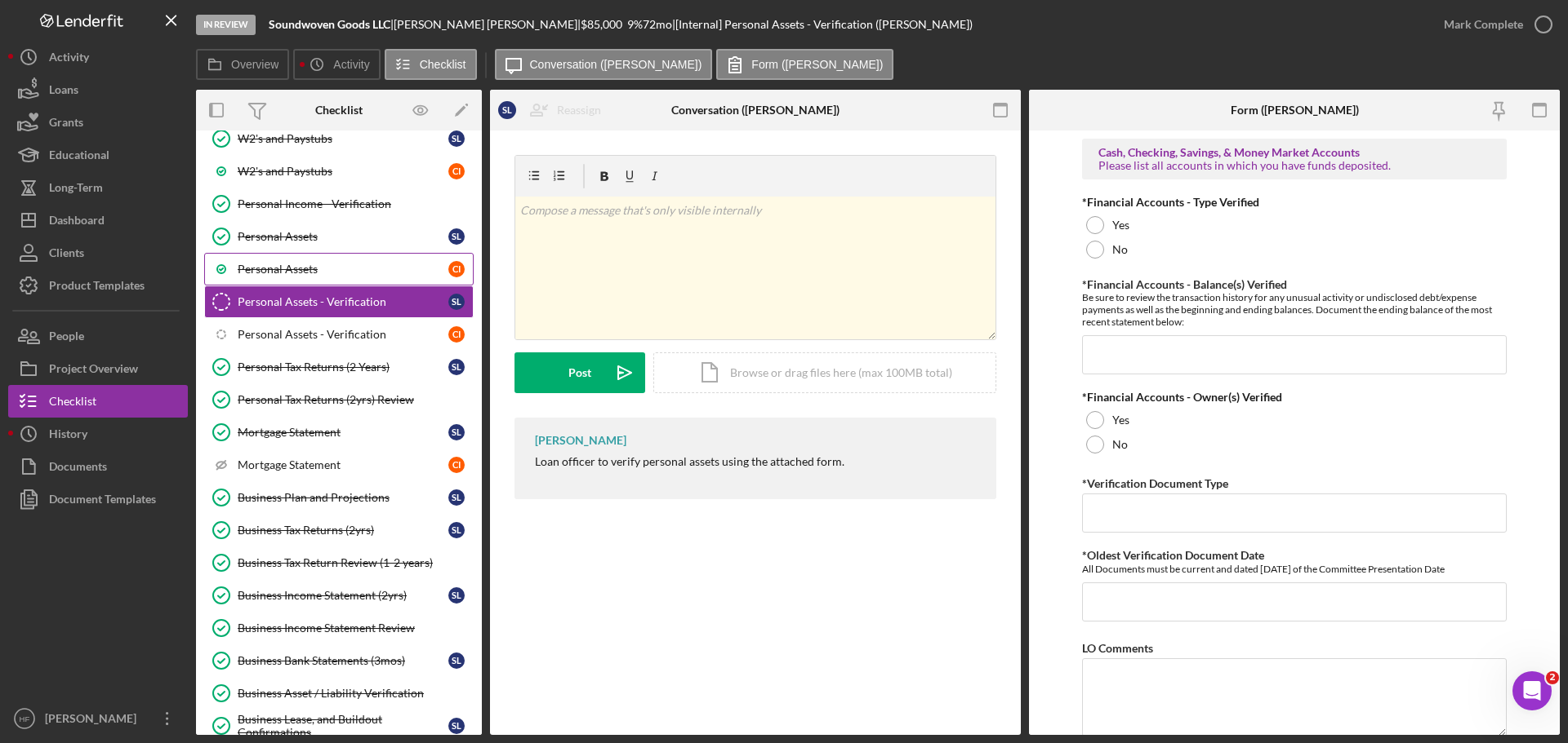
click at [344, 266] on div "Personal Assets" at bounding box center [343, 269] width 211 height 13
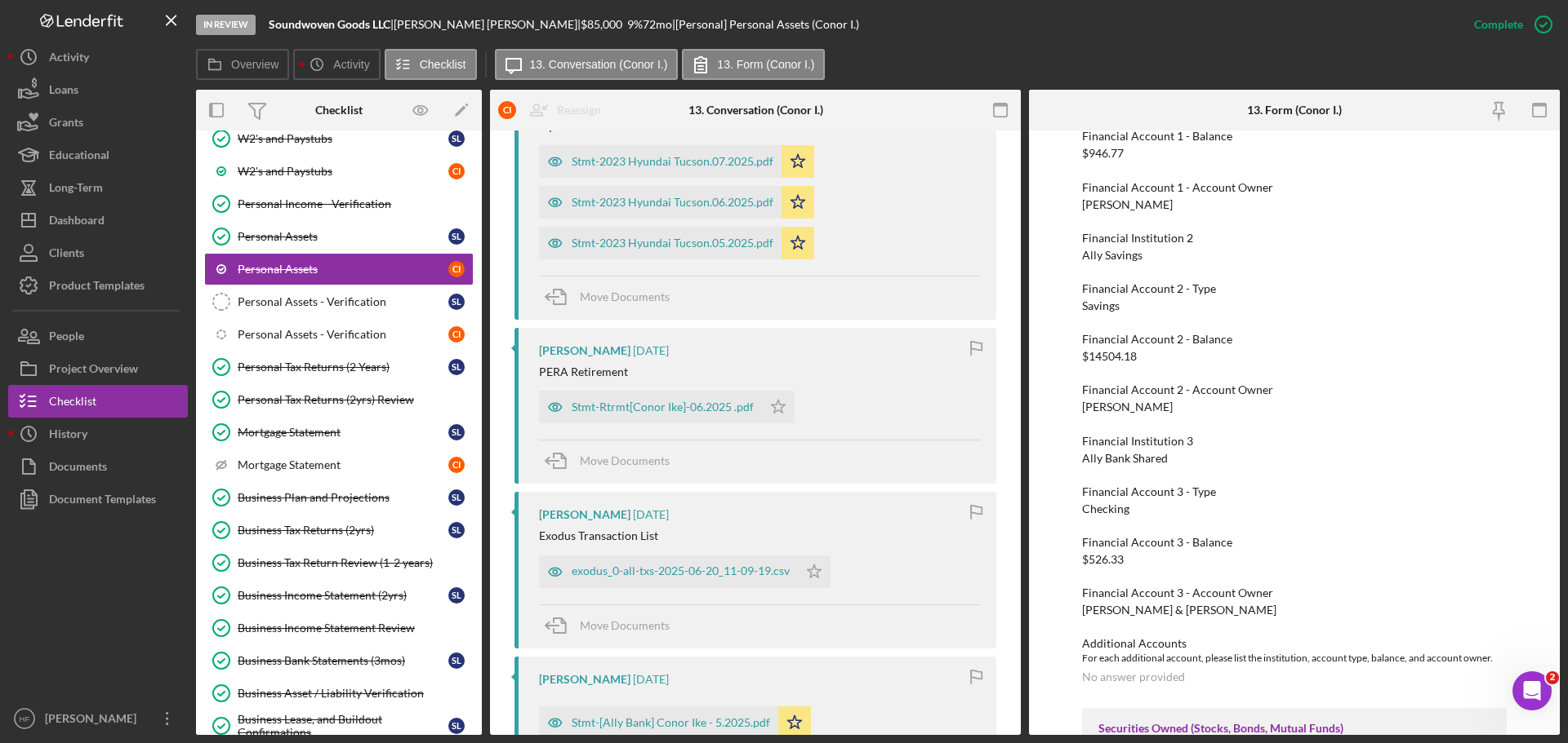
scroll to position [1143, 0]
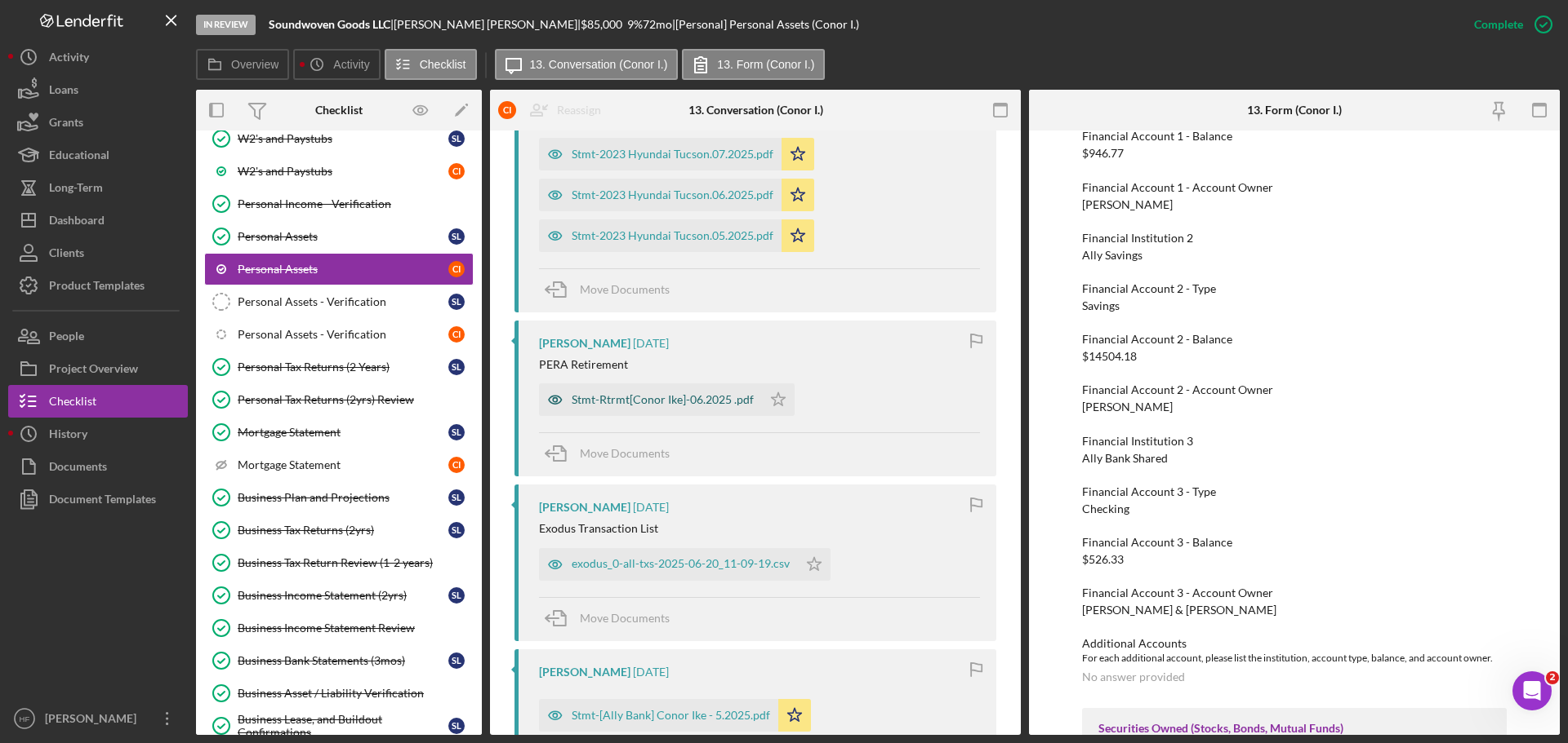
click at [628, 407] on div "Stmt-Rtrmt[Conor Ike]-06.2025 .pdf" at bounding box center [662, 400] width 182 height 13
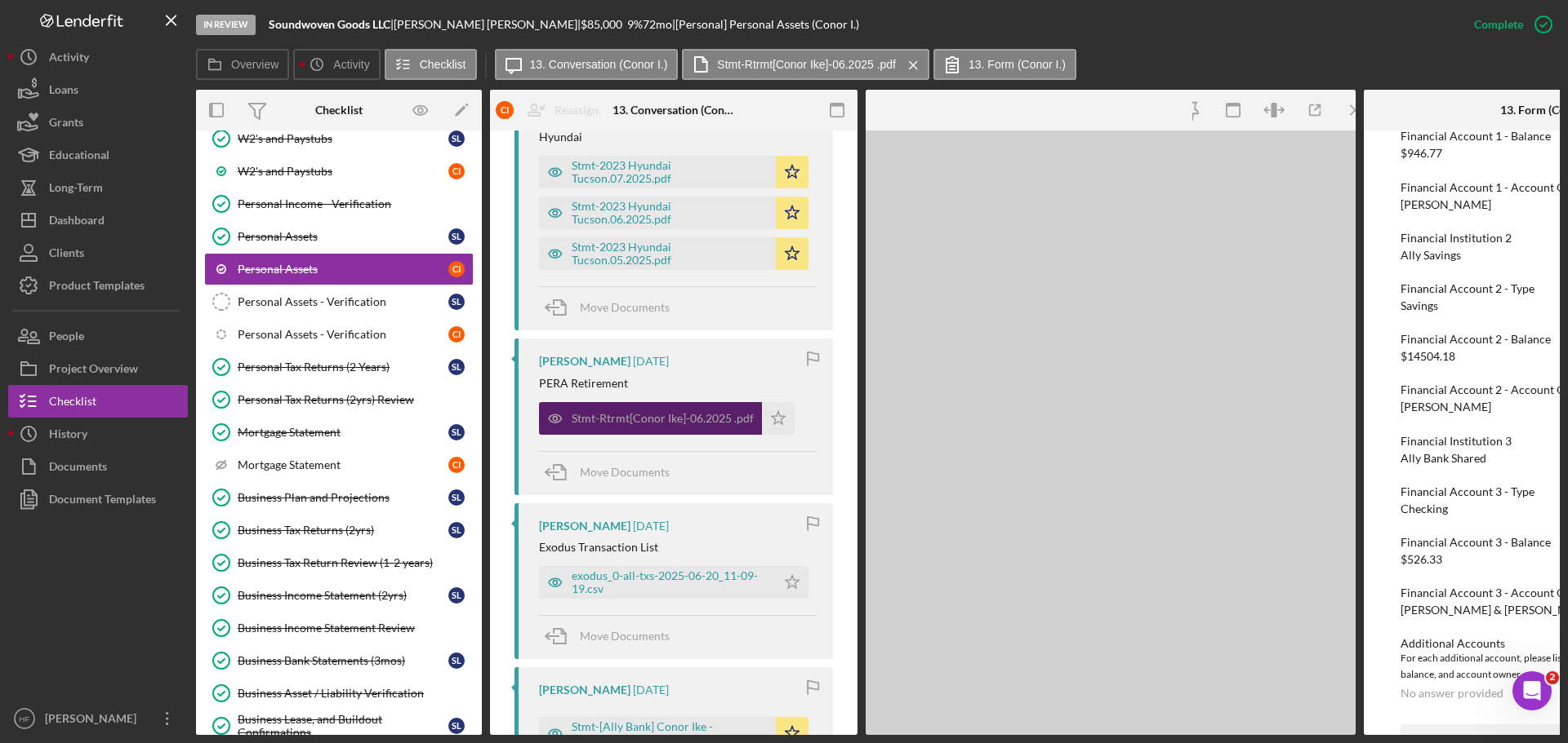
scroll to position [257, 0]
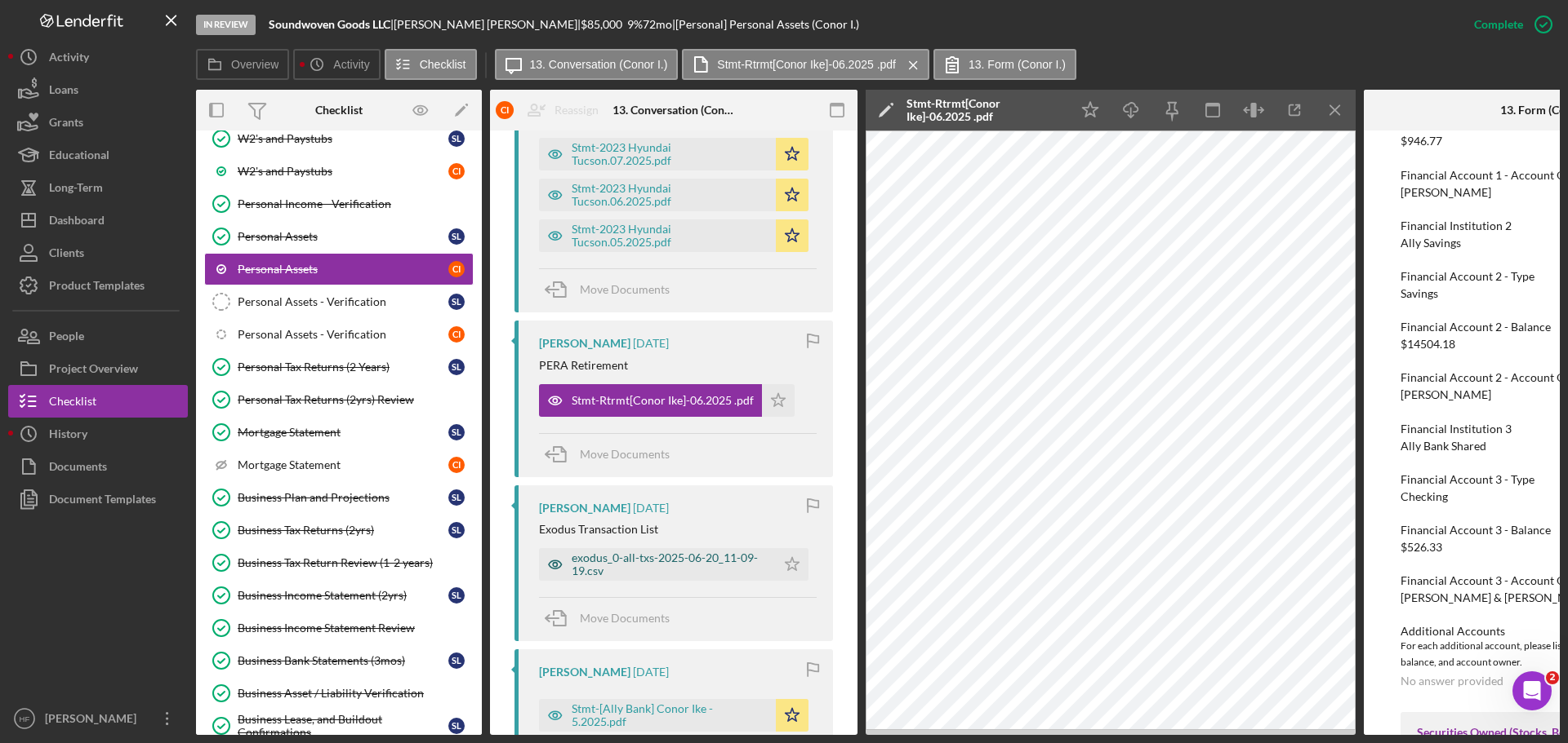
click at [666, 552] on div "exodus_0-all-txs-2025-06-20_11-09-19.csv" at bounding box center [669, 565] width 196 height 26
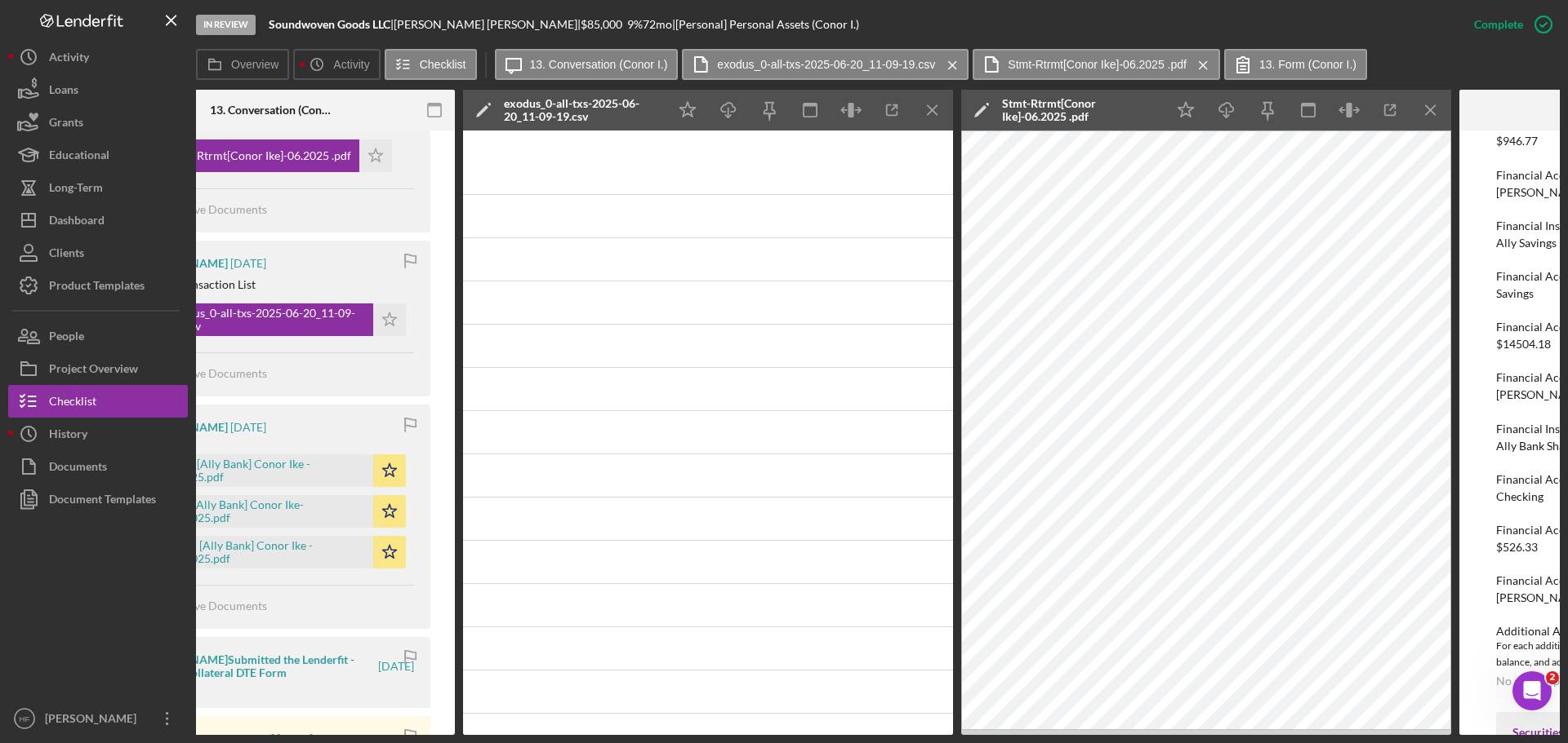
scroll to position [1550, 0]
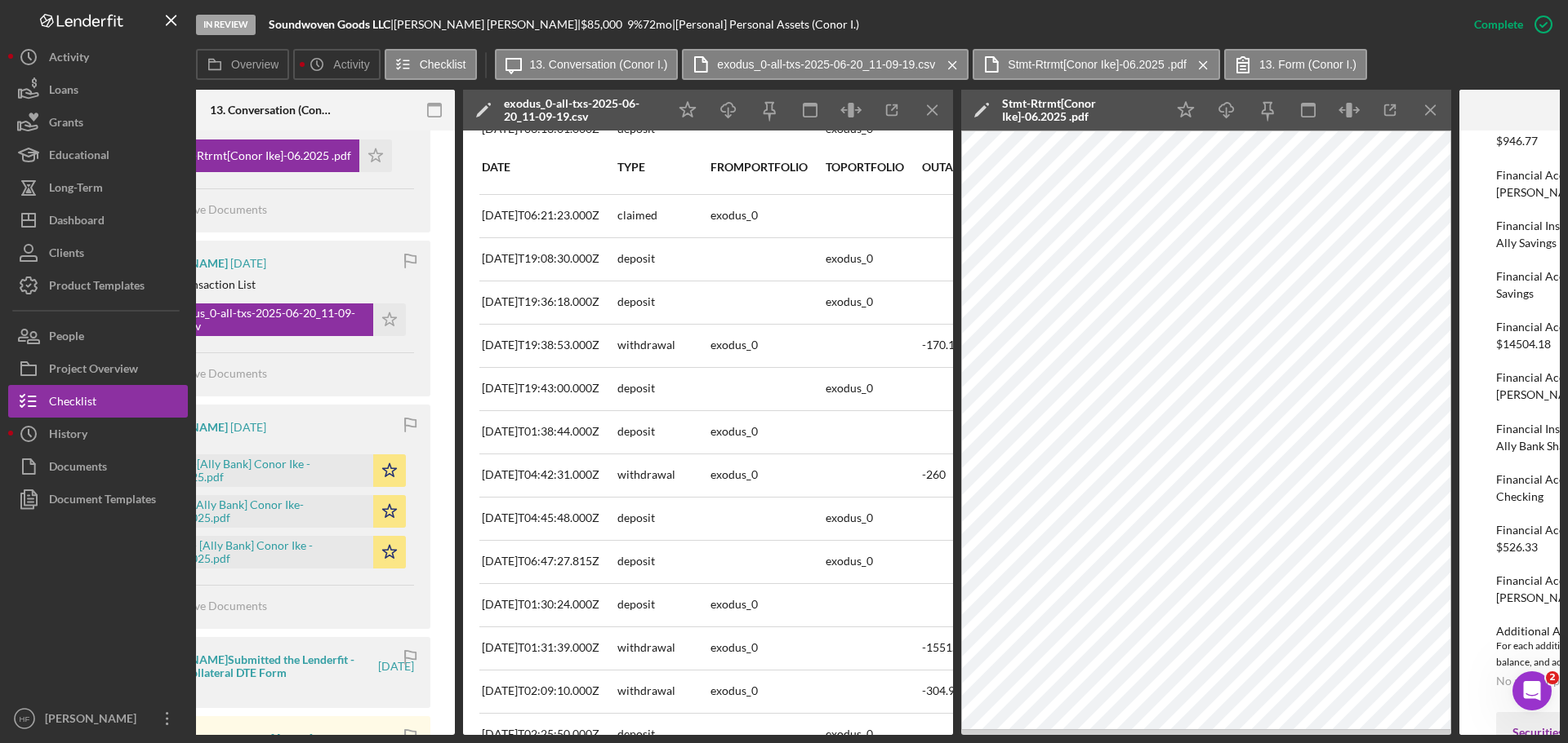
drag, startPoint x: 984, startPoint y: 735, endPoint x: 650, endPoint y: 732, distance: 334.0
click at [692, 738] on div "In Review Soundwoven Goods LLC | [PERSON_NAME] | $85,000 9 % 72 mo | [Personal]…" at bounding box center [784, 372] width 1568 height 743
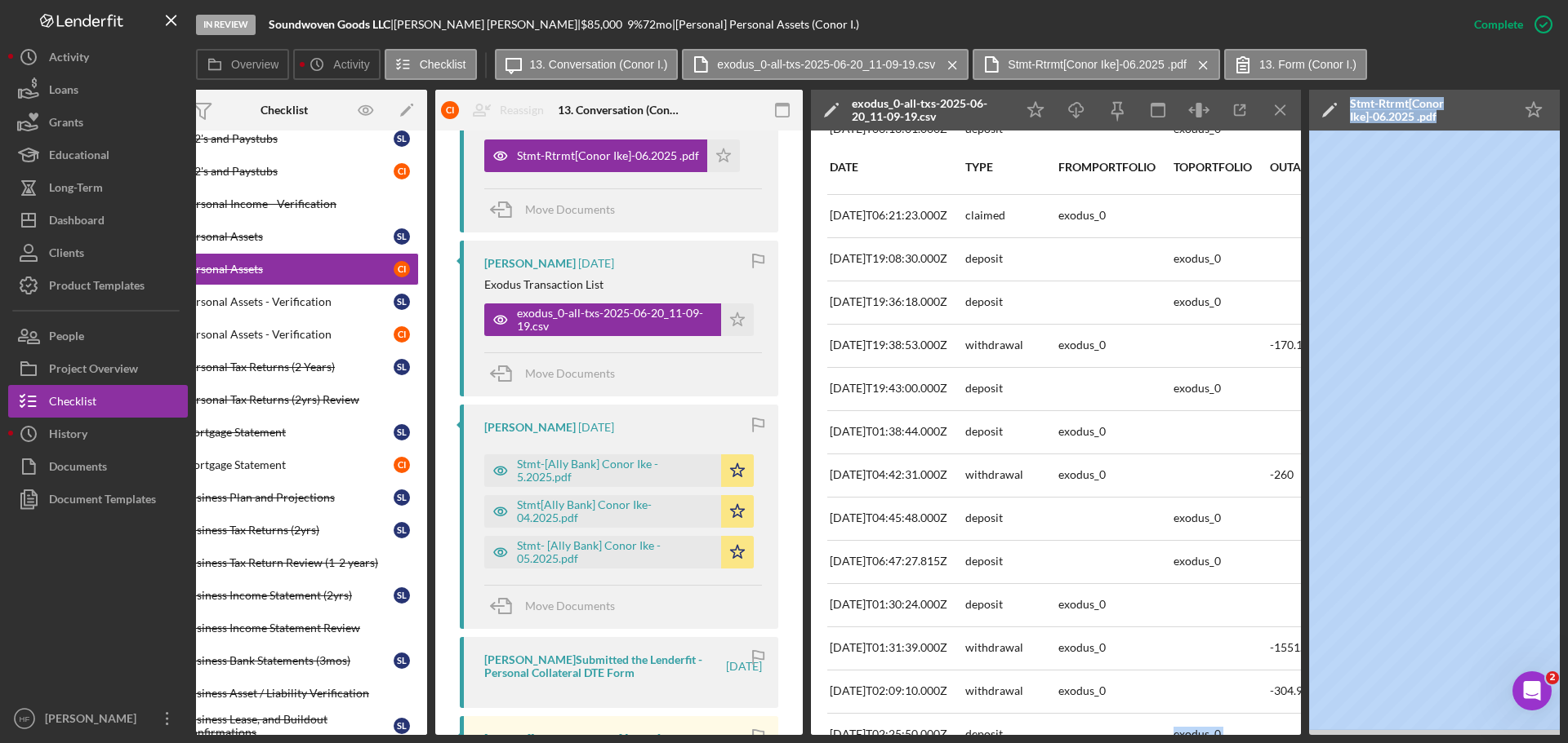
scroll to position [0, 4]
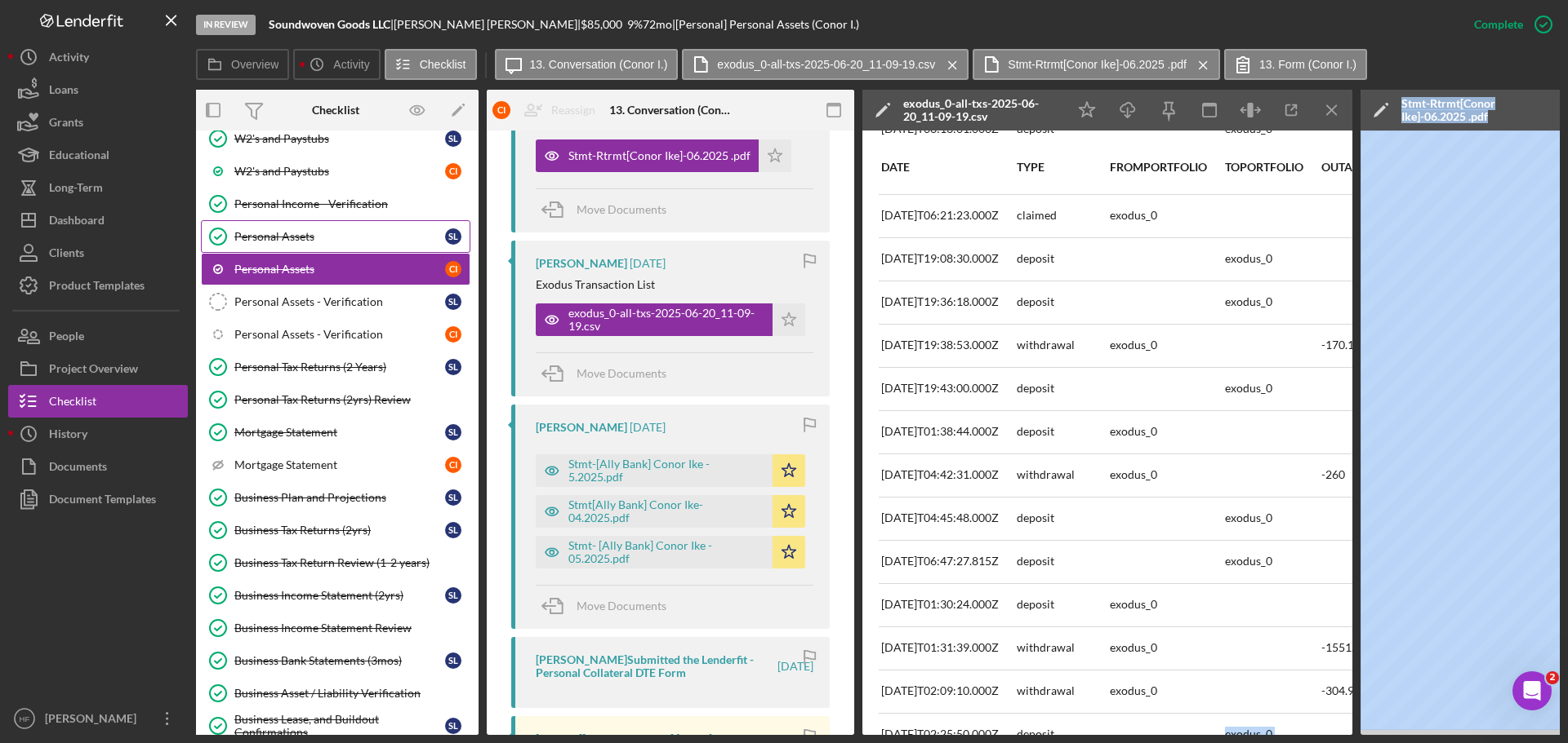
click at [358, 241] on div "Personal Assets" at bounding box center [339, 236] width 211 height 13
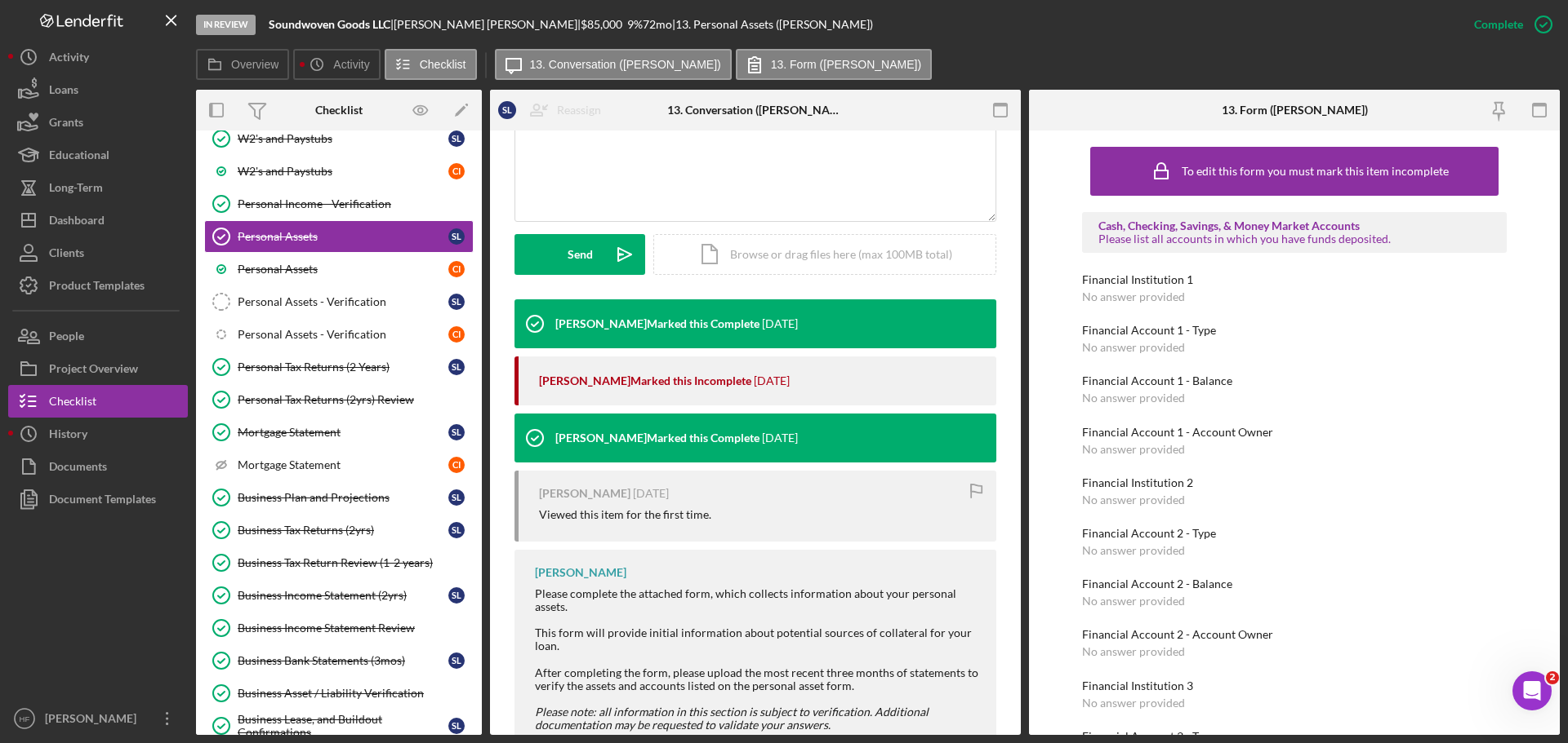
scroll to position [425, 0]
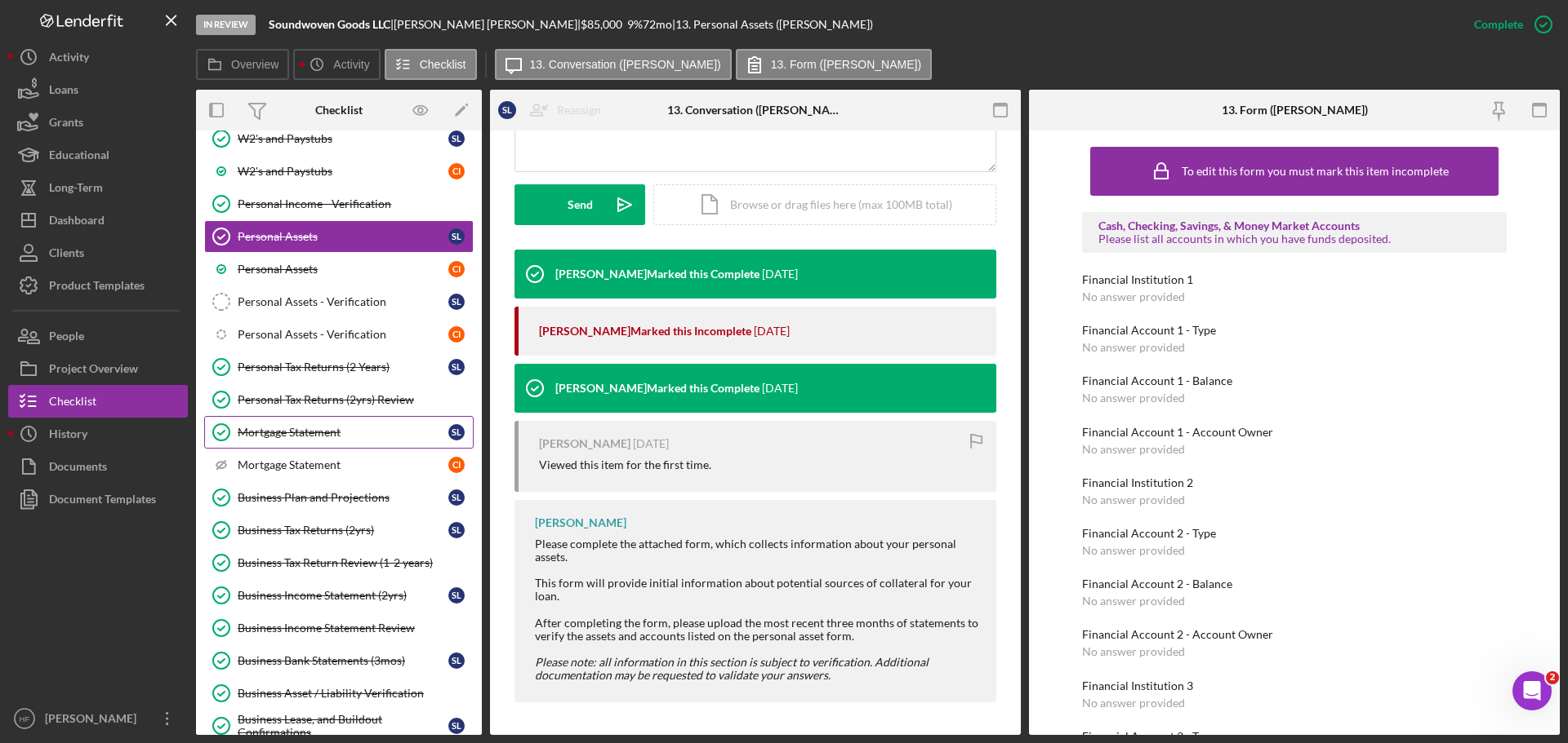
click at [370, 439] on div "Mortgage Statement" at bounding box center [343, 432] width 211 height 13
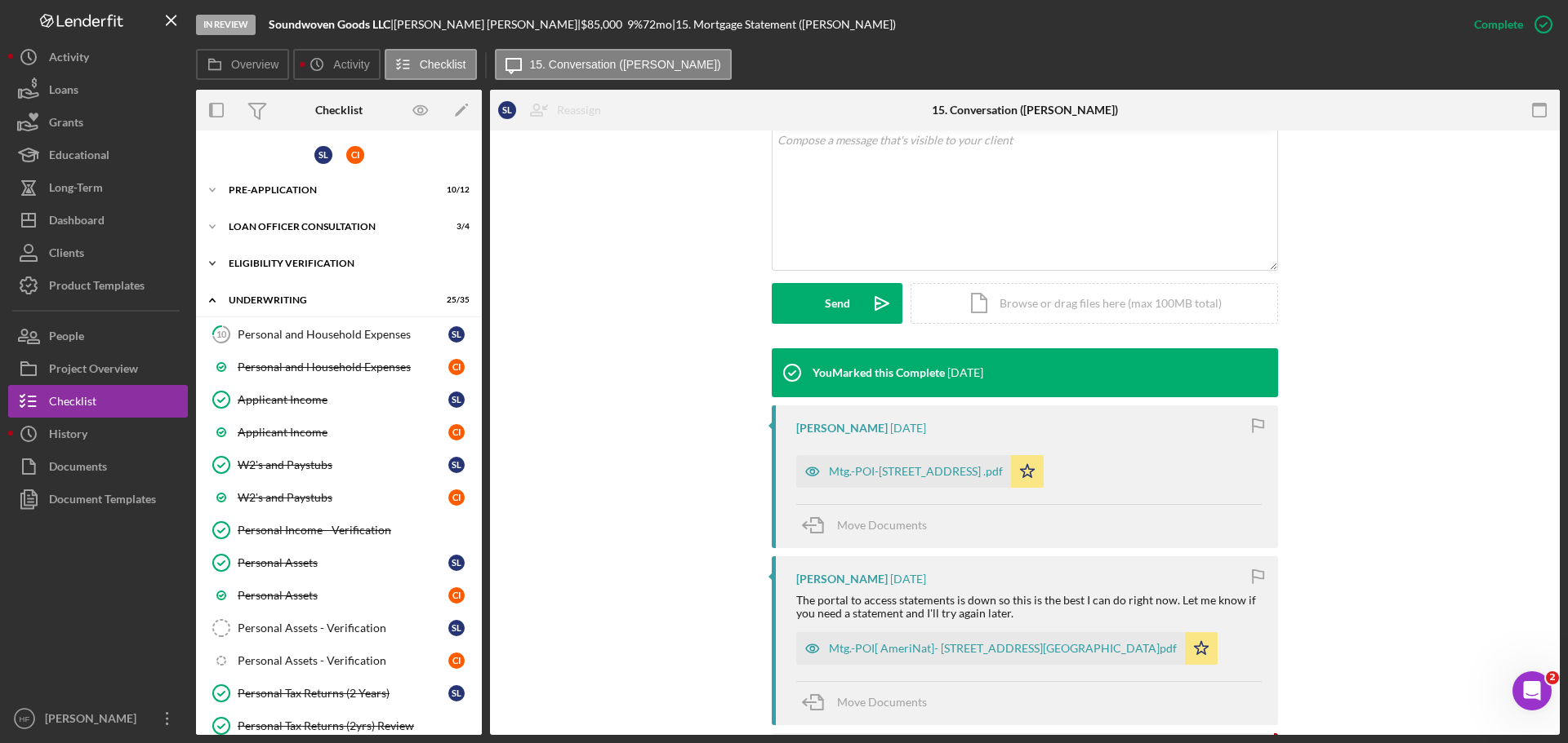
click at [264, 256] on div "Icon/Expander Eligibility Verification 10 / 18" at bounding box center [339, 263] width 286 height 33
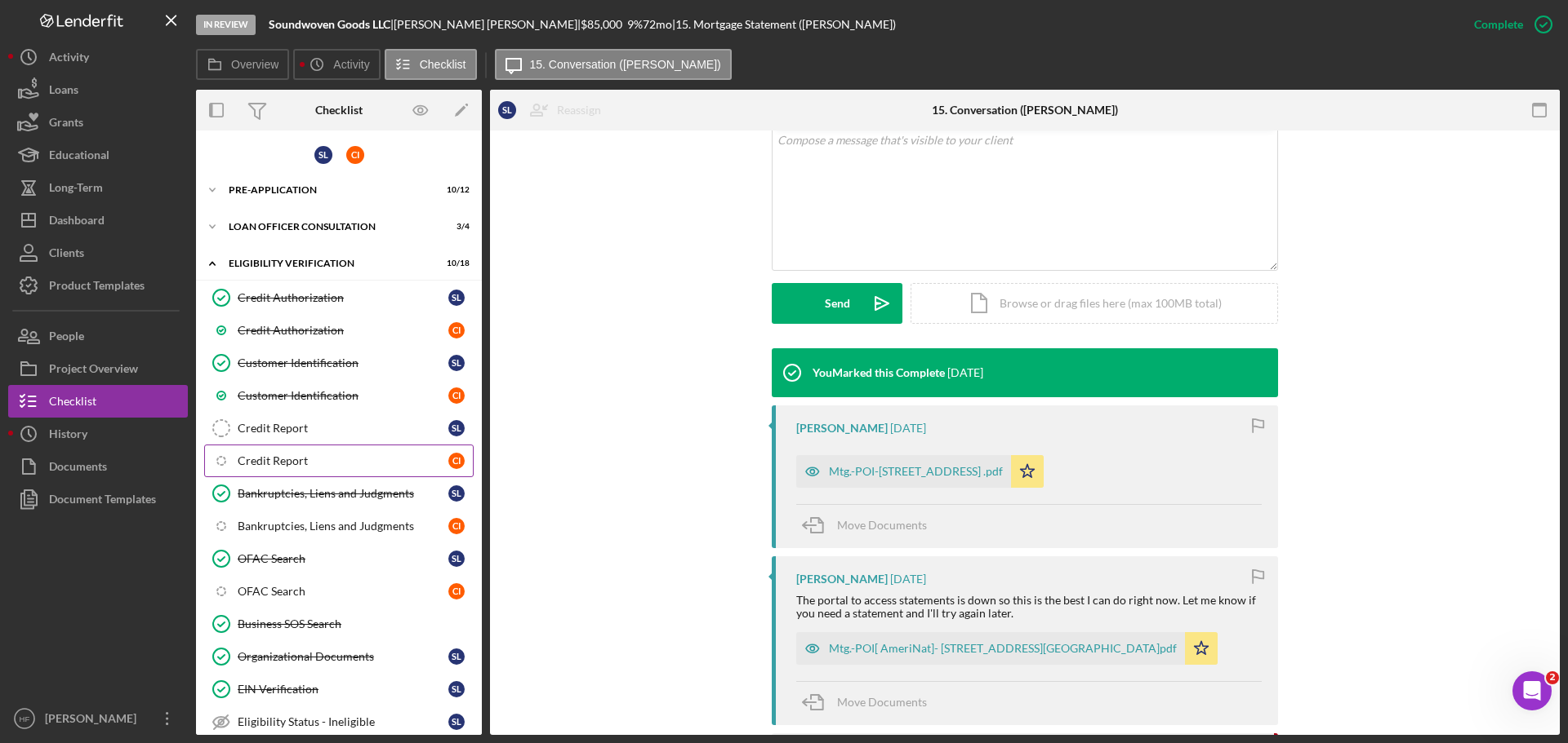
click at [365, 456] on div "Credit Report" at bounding box center [343, 461] width 211 height 13
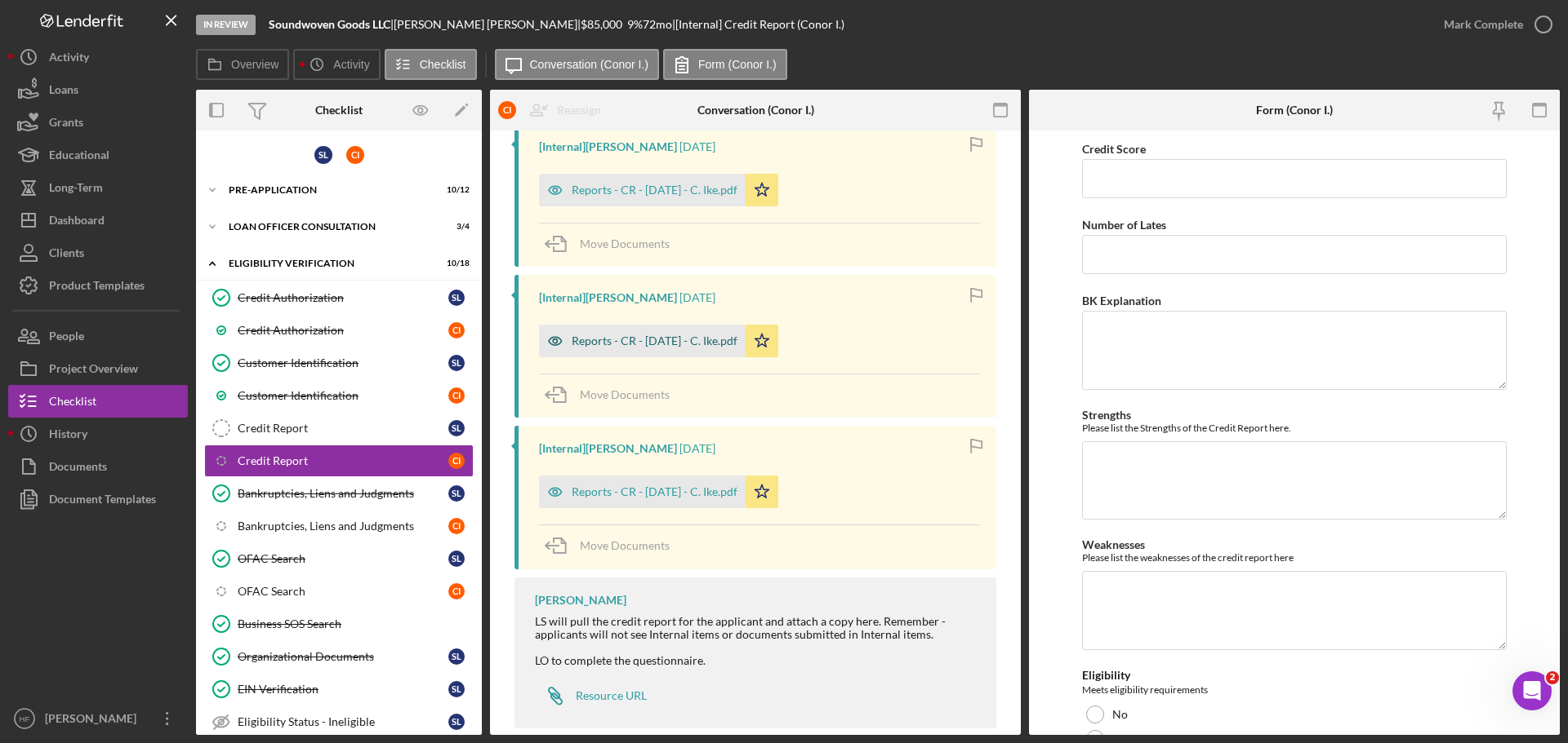
scroll to position [320, 0]
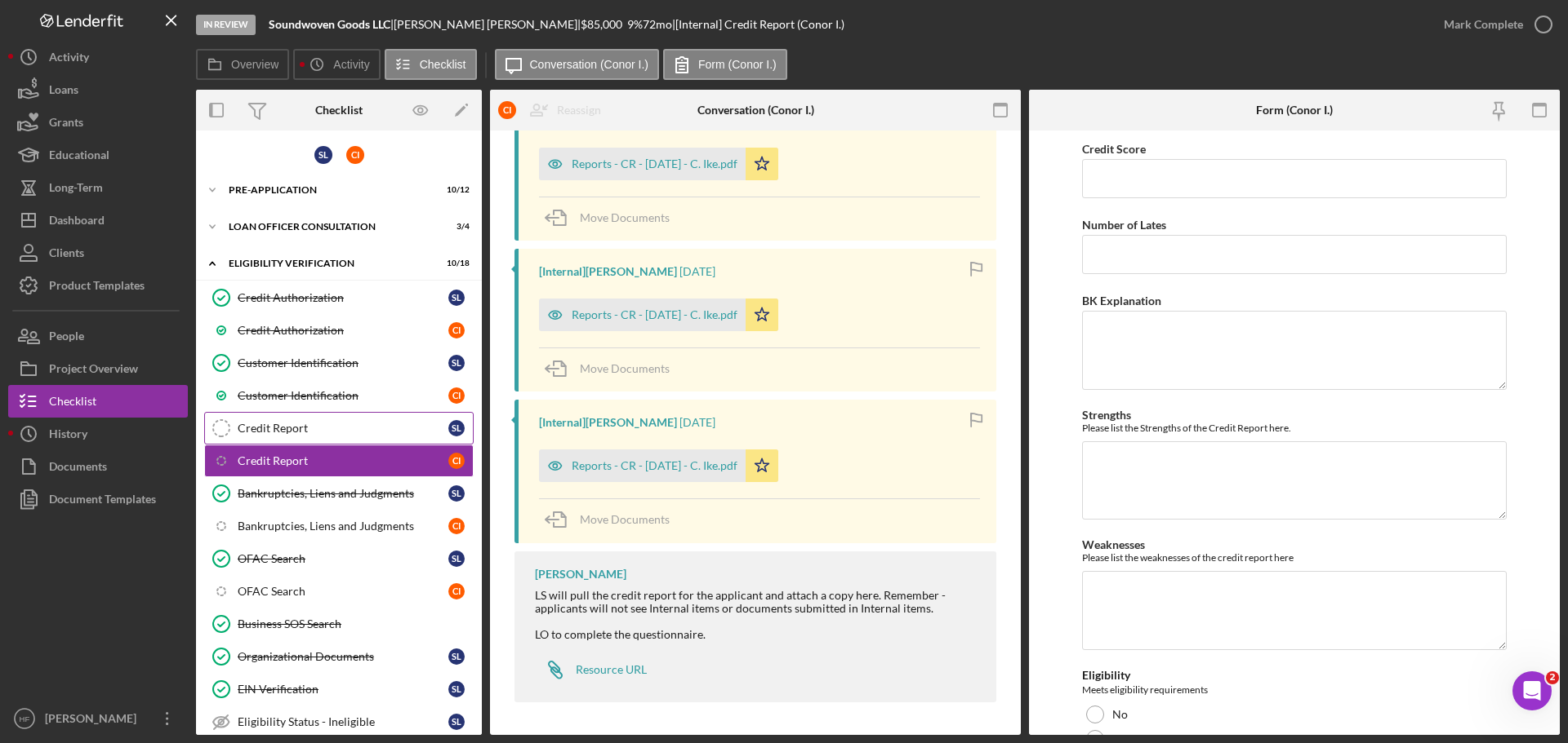
click at [280, 435] on div "Credit Report" at bounding box center [343, 428] width 211 height 13
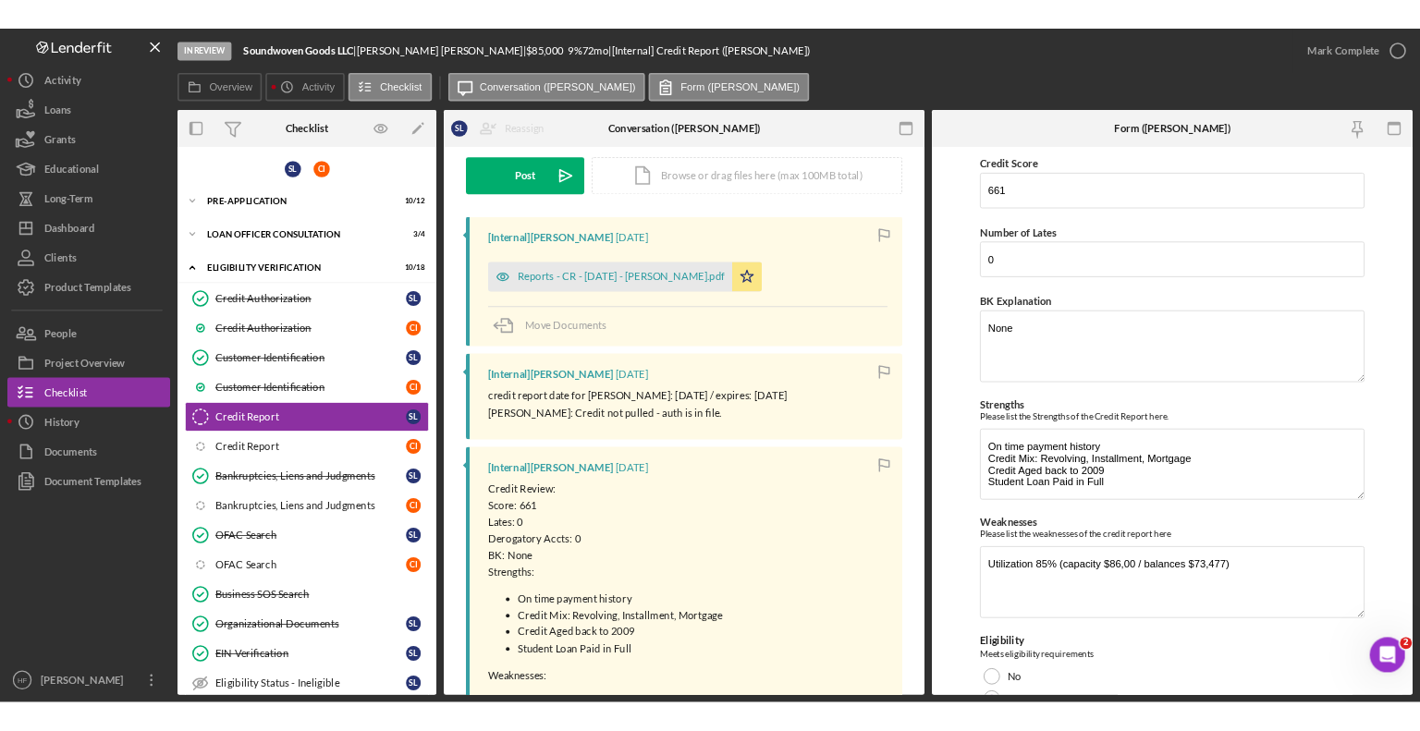
scroll to position [185, 0]
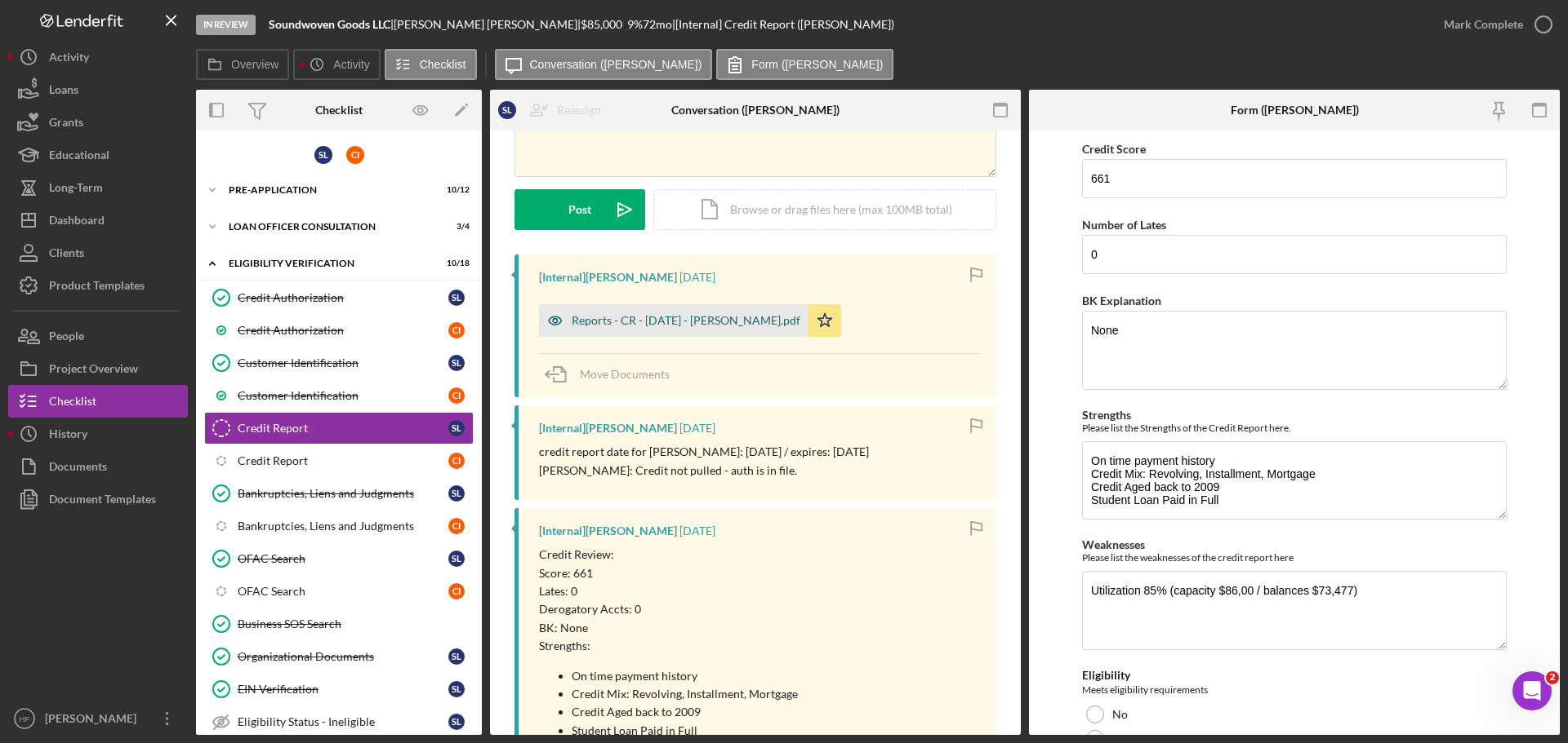
click at [661, 329] on div "Reports - CR - [DATE] - [PERSON_NAME].pdf" at bounding box center [673, 320] width 269 height 33
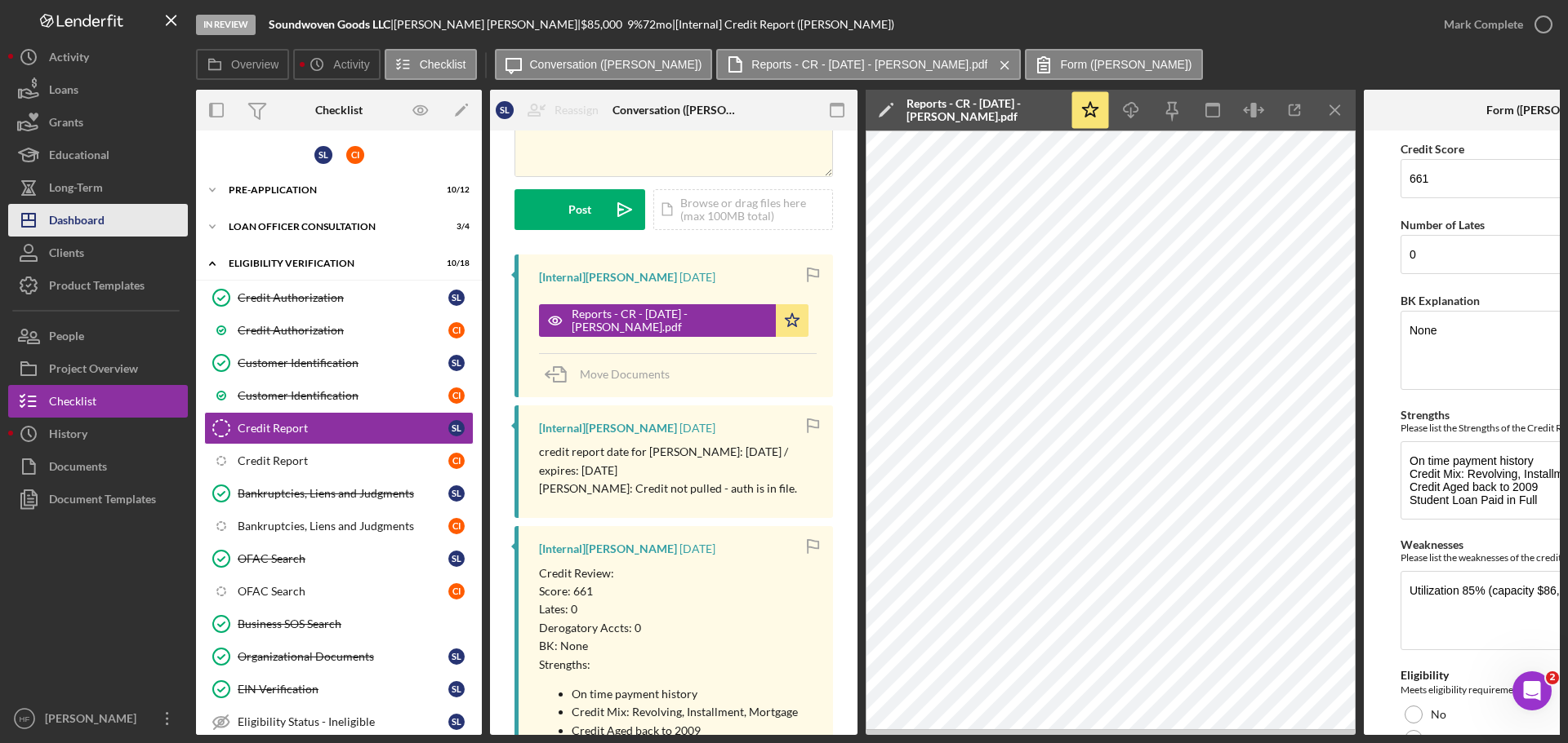
click at [93, 223] on div "Dashboard" at bounding box center [76, 222] width 56 height 37
